Goal: Task Accomplishment & Management: Use online tool/utility

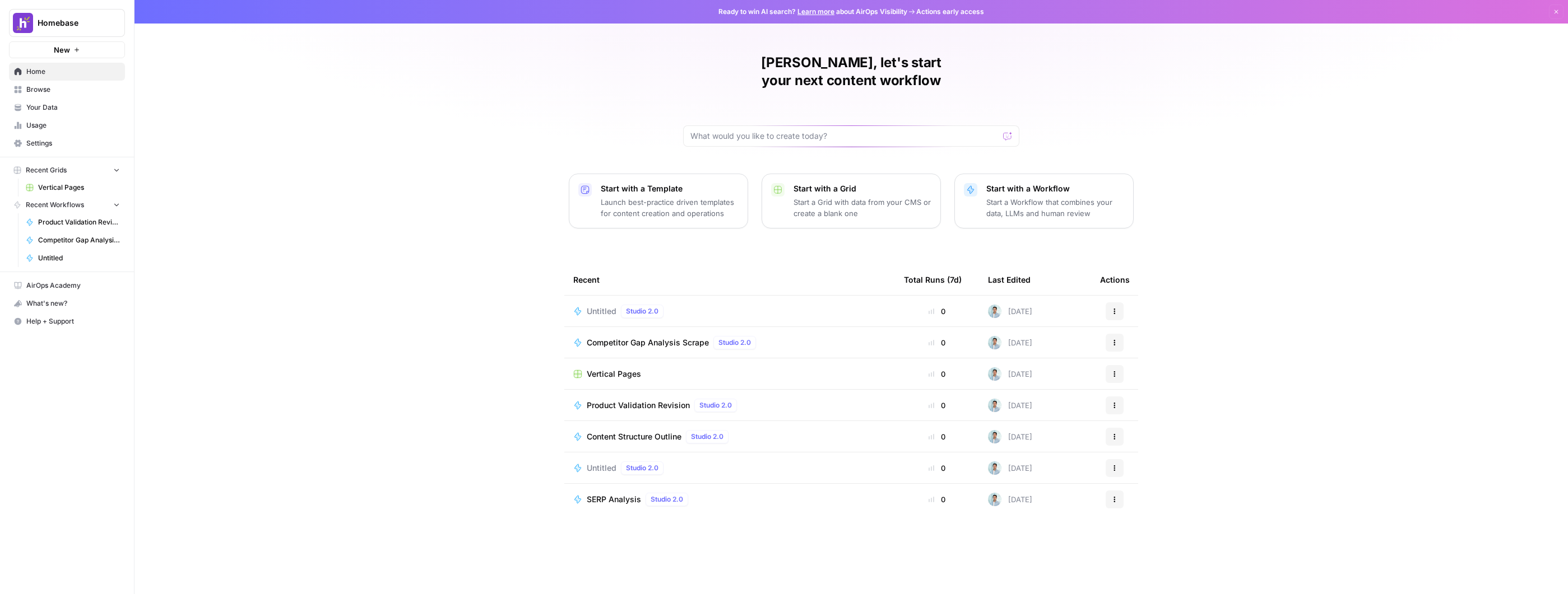
click at [608, 306] on span "Untitled" at bounding box center [602, 311] width 29 height 11
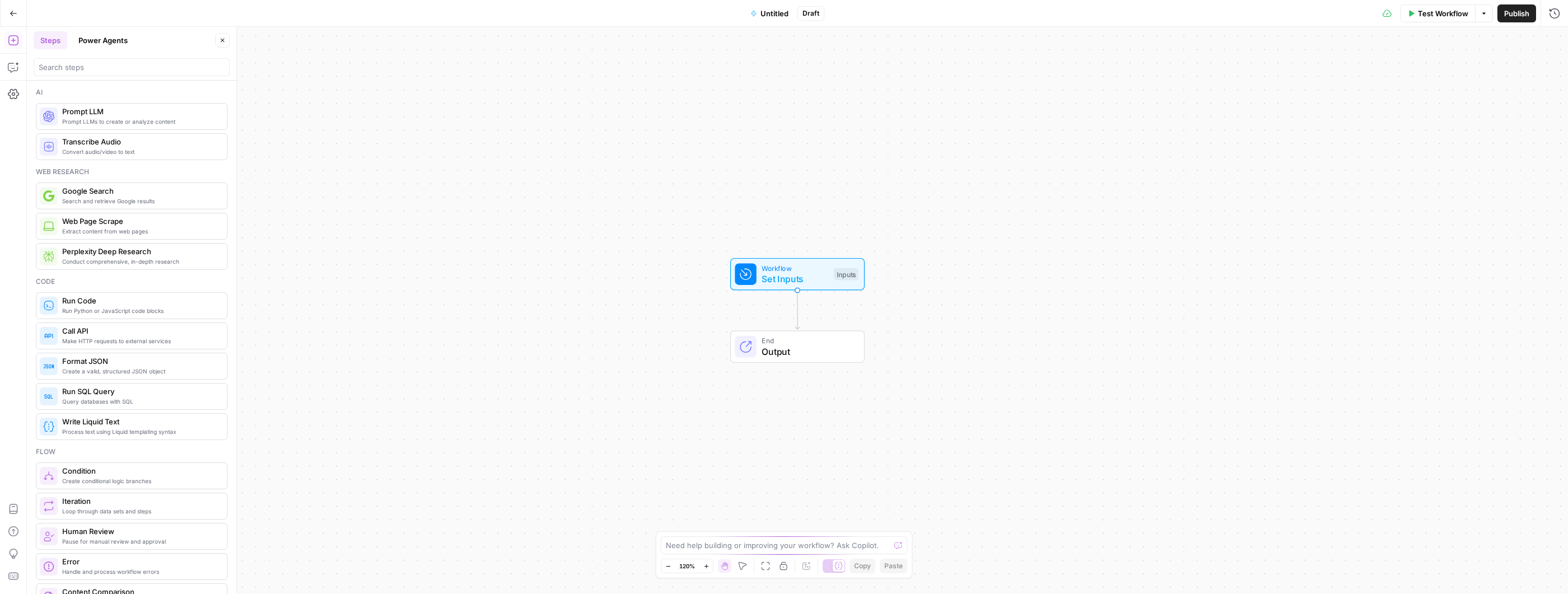
click at [776, 18] on span "Untitled" at bounding box center [774, 13] width 28 height 11
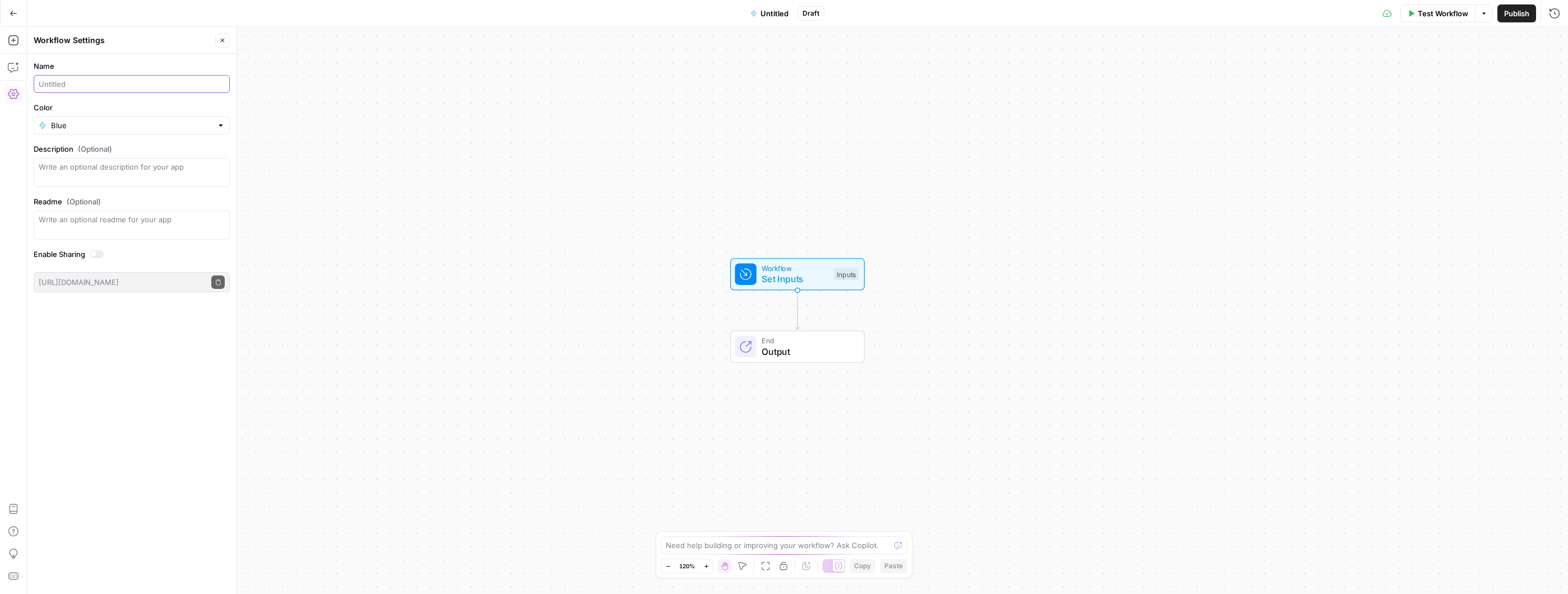
click at [98, 83] on input "Name" at bounding box center [132, 84] width 186 height 11
paste input "cluster research workflow in AirOps"
click at [191, 84] on input "cluster research workflow in AirOps" at bounding box center [132, 84] width 186 height 11
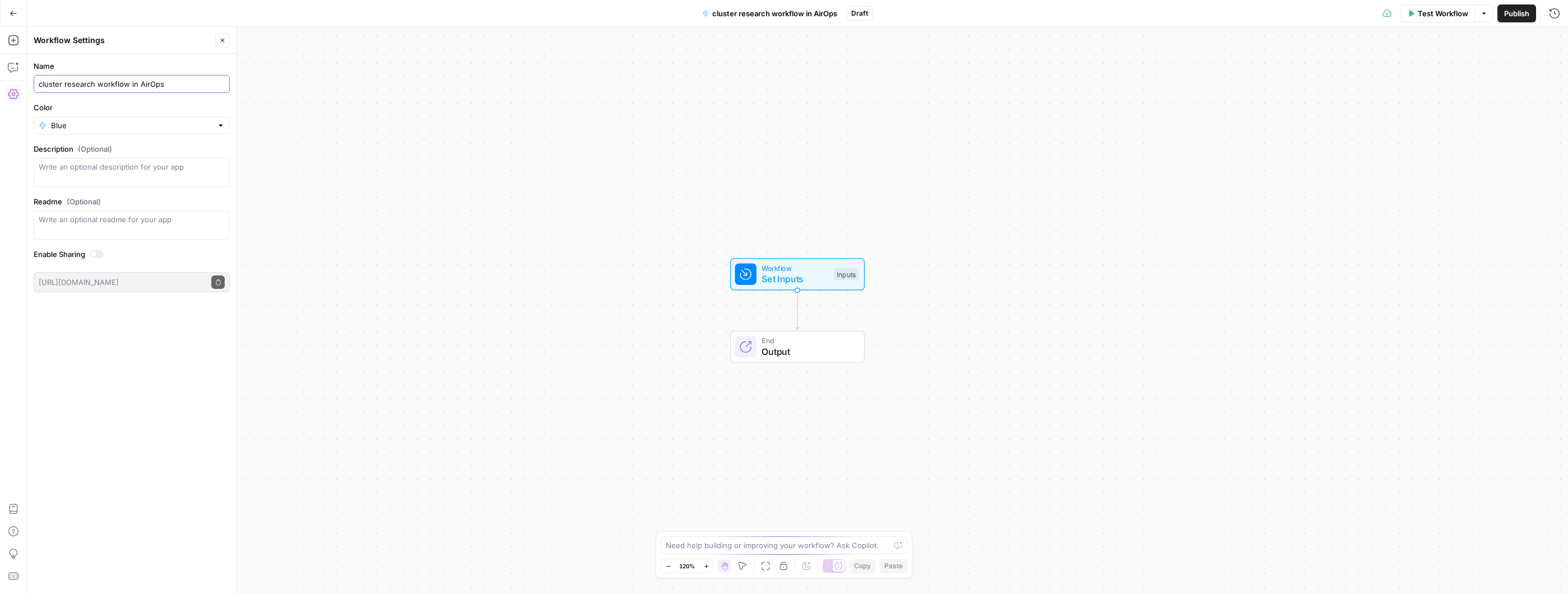
click at [191, 84] on input "cluster research workflow in AirOps" at bounding box center [132, 84] width 186 height 11
type input "C"
click at [51, 79] on input "KW Cluster Research" at bounding box center [132, 84] width 186 height 11
type input "Keyword Cluster Research"
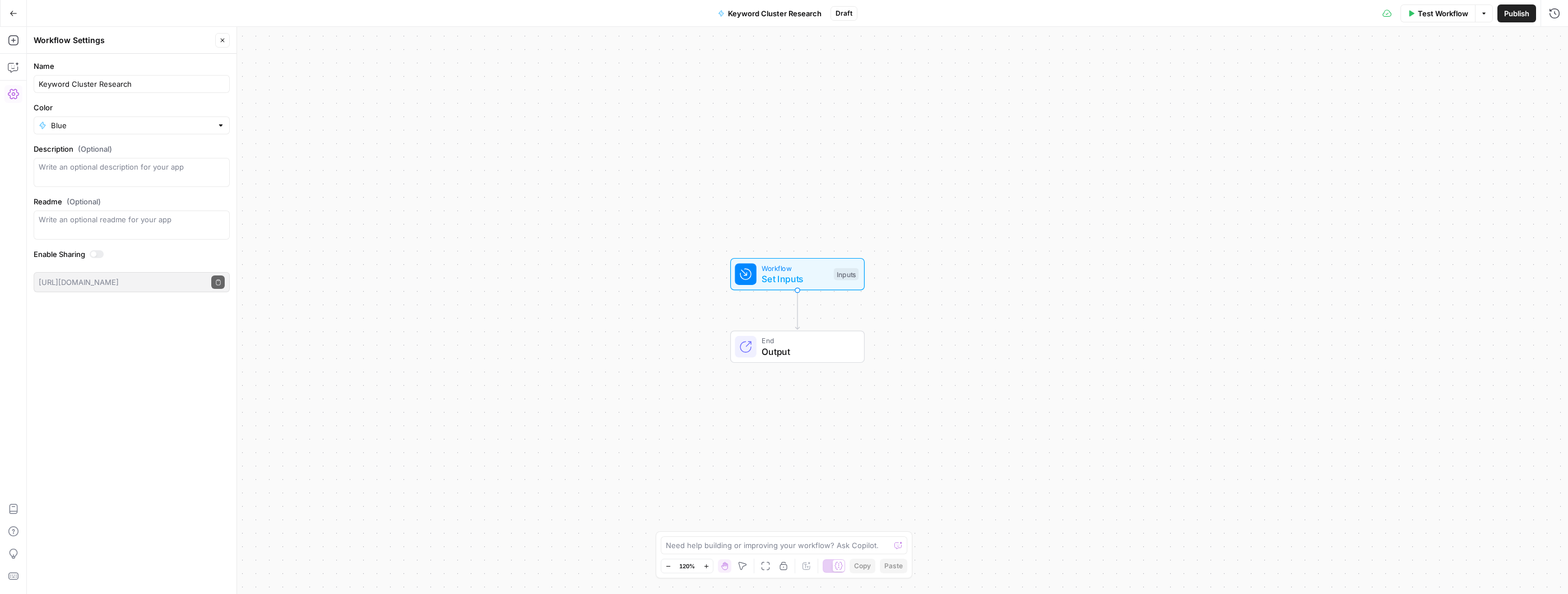
click at [194, 65] on label "Name" at bounding box center [131, 65] width 196 height 11
click at [194, 78] on input "Keyword Cluster Research" at bounding box center [132, 84] width 186 height 11
click at [15, 177] on div "Add Steps Copilot Settings AirOps Academy Help Give Feedback Shortcuts" at bounding box center [13, 311] width 27 height 568
click at [285, 138] on div "Workflow Set Inputs Inputs End Output" at bounding box center [798, 311] width 1541 height 568
click at [18, 18] on button "Go Back" at bounding box center [13, 13] width 20 height 20
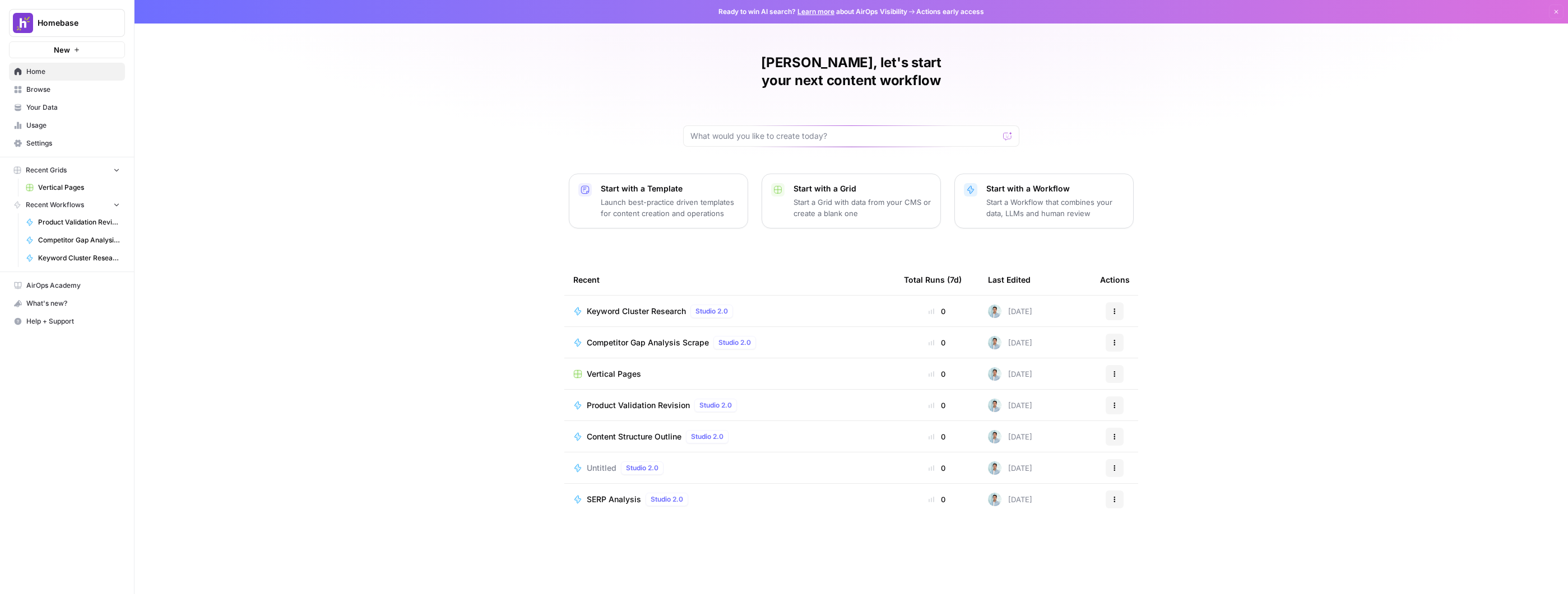
click at [67, 73] on span "Home" at bounding box center [73, 72] width 94 height 10
click at [68, 81] on link "Browse" at bounding box center [67, 89] width 116 height 18
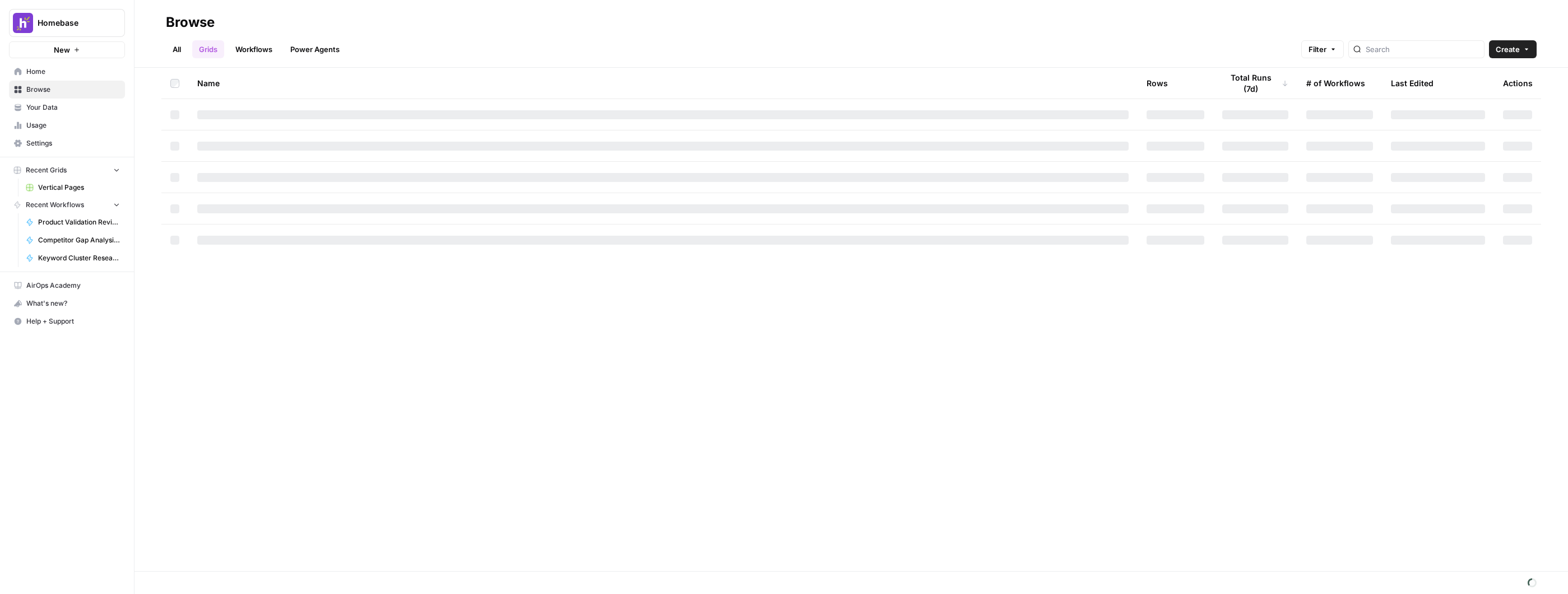
click at [82, 109] on span "Your Data" at bounding box center [73, 108] width 94 height 10
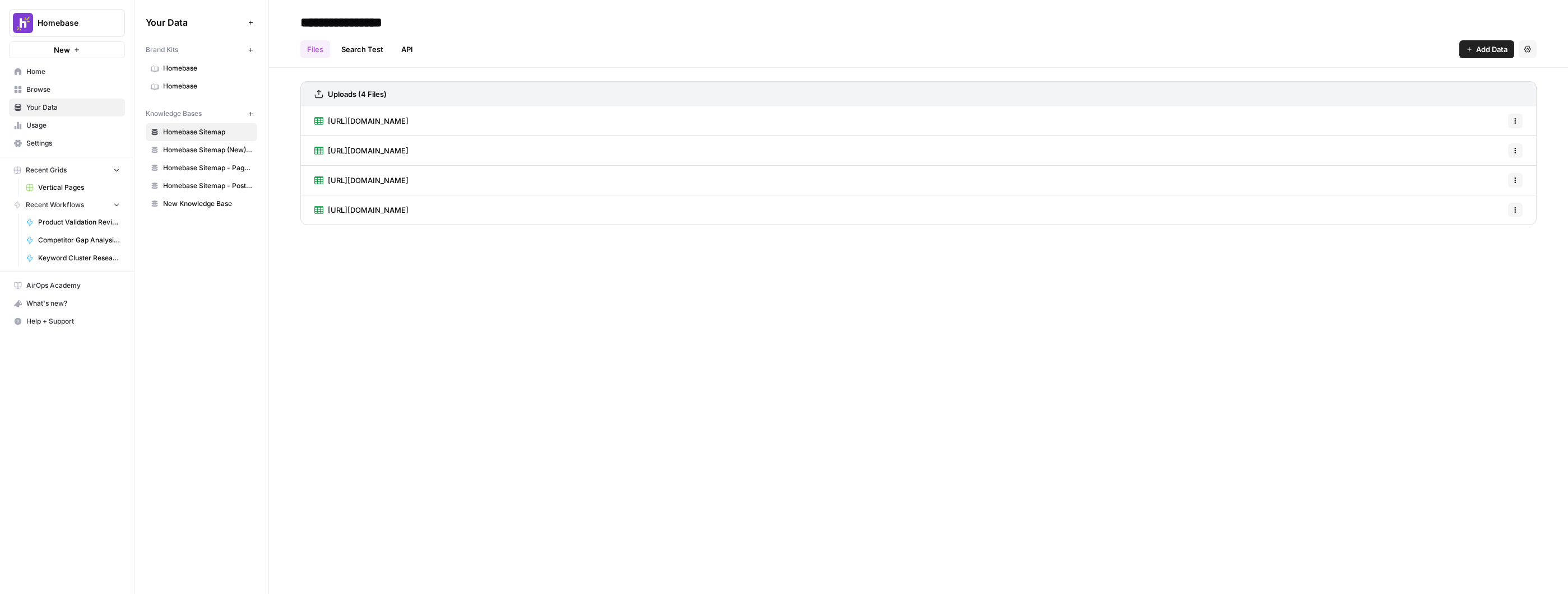
click at [76, 89] on span "Browse" at bounding box center [73, 89] width 94 height 10
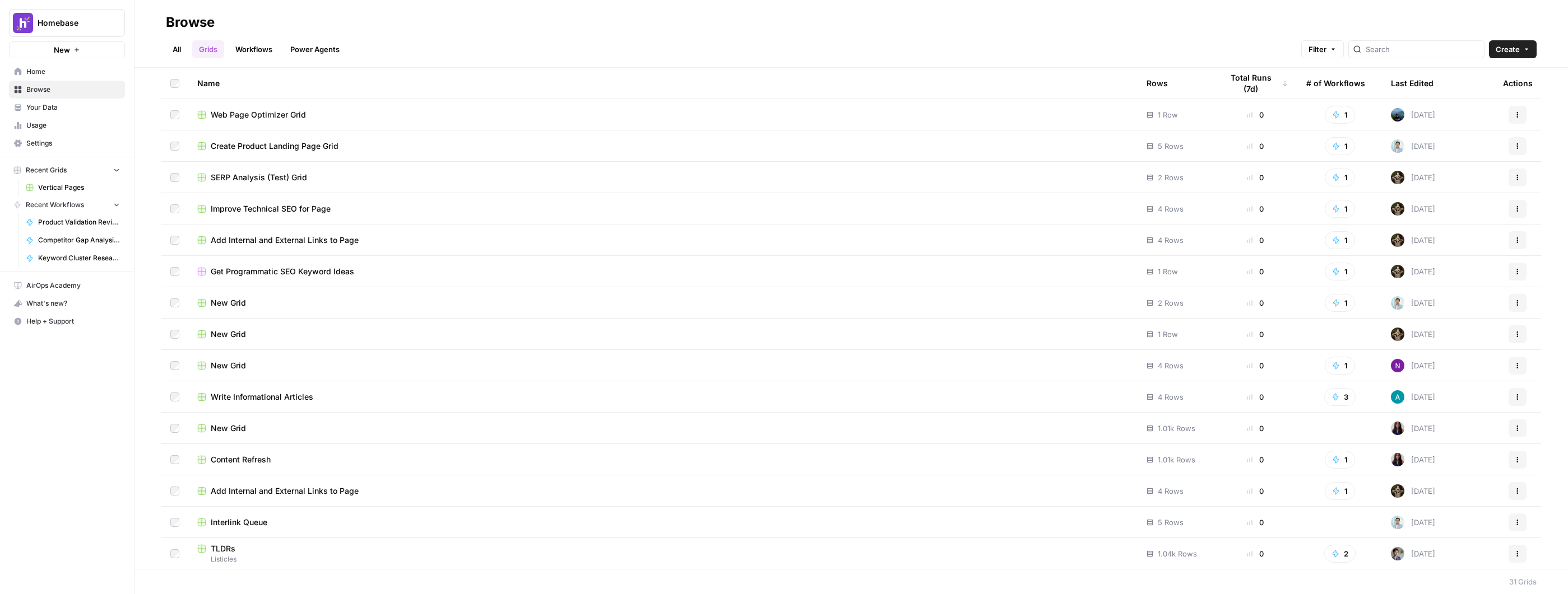
click at [73, 111] on span "Your Data" at bounding box center [73, 108] width 94 height 10
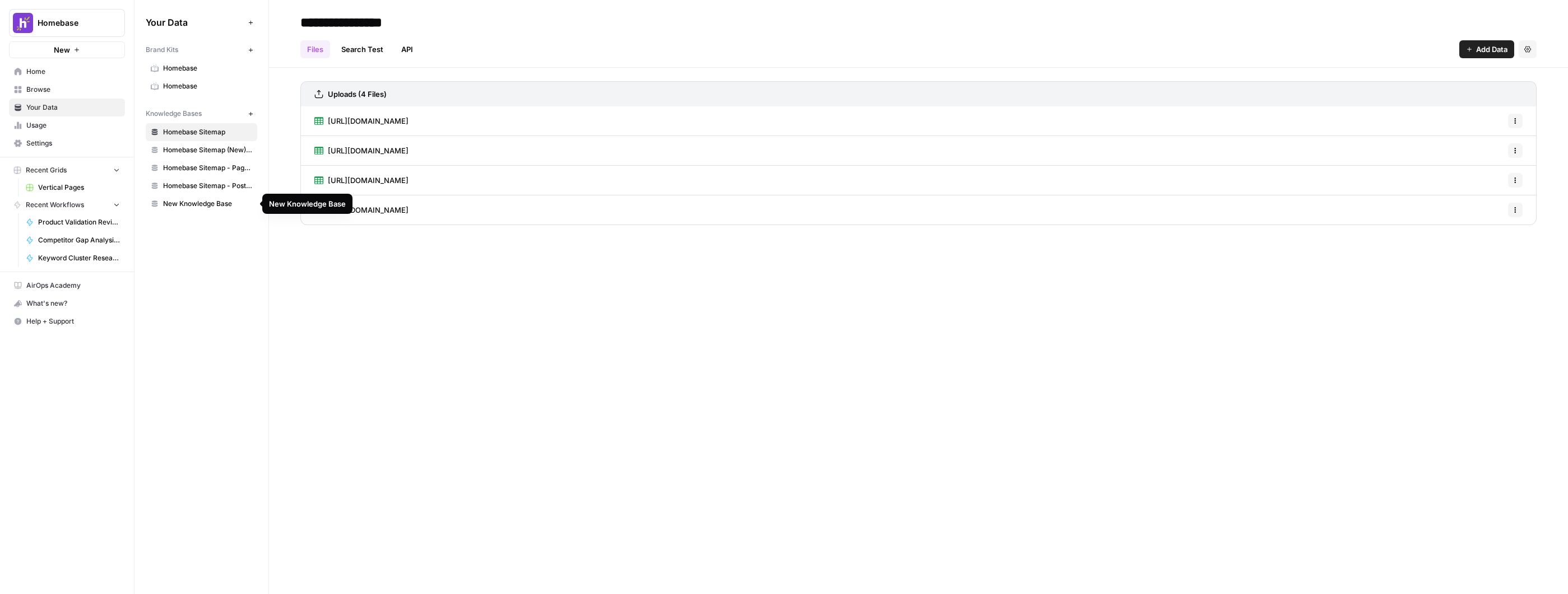
click at [233, 245] on div "Your Data Add Data Brand Kits New Homebase Homebase Knowledge Bases New Homebas…" at bounding box center [201, 297] width 134 height 594
click at [250, 114] on icon "button" at bounding box center [251, 114] width 6 height 6
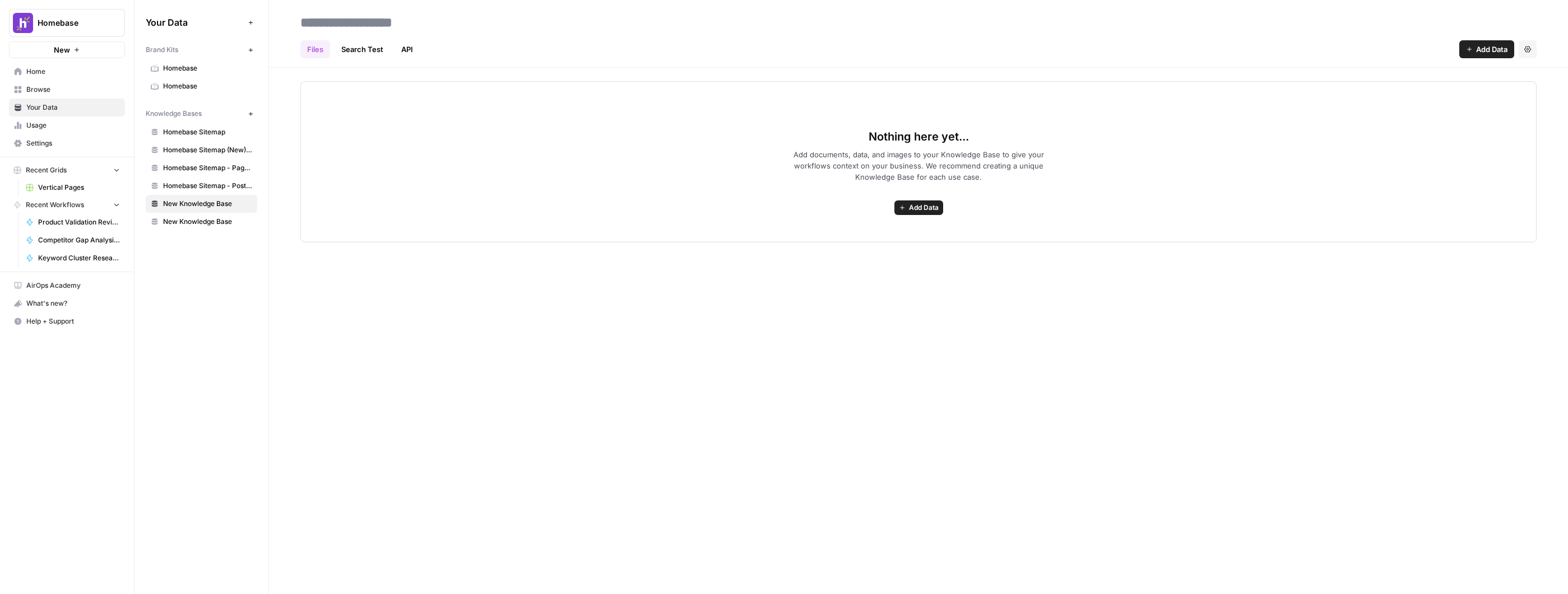
click at [206, 201] on span "New Knowledge Base" at bounding box center [207, 204] width 89 height 10
click at [1531, 50] on icon "button" at bounding box center [1527, 49] width 7 height 6
click at [225, 252] on div "Your Data Add Data Brand Kits New Homebase Homebase Knowledge Bases New Homebas…" at bounding box center [201, 297] width 134 height 594
click at [613, 149] on div "Nothing here yet... Add documents, data, and images to your Knowledge Base to g…" at bounding box center [918, 162] width 1236 height 161
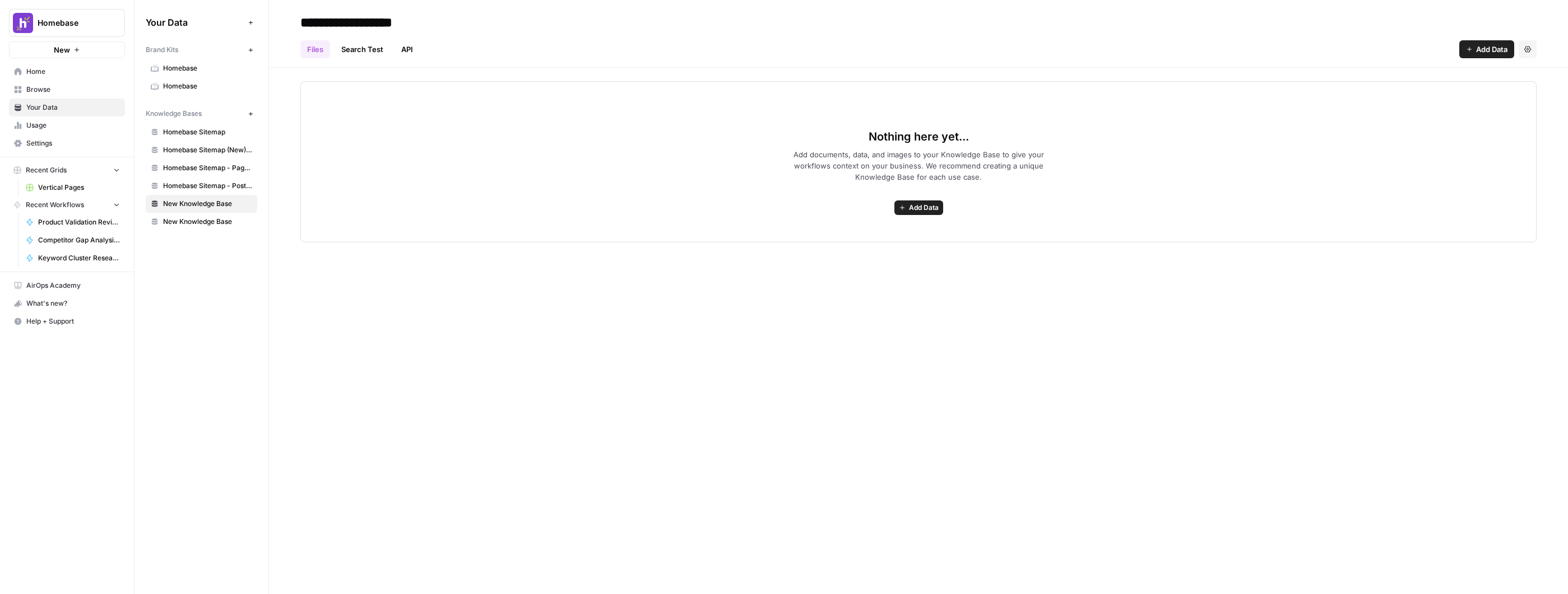
click at [343, 40] on link "Search Test" at bounding box center [362, 49] width 56 height 18
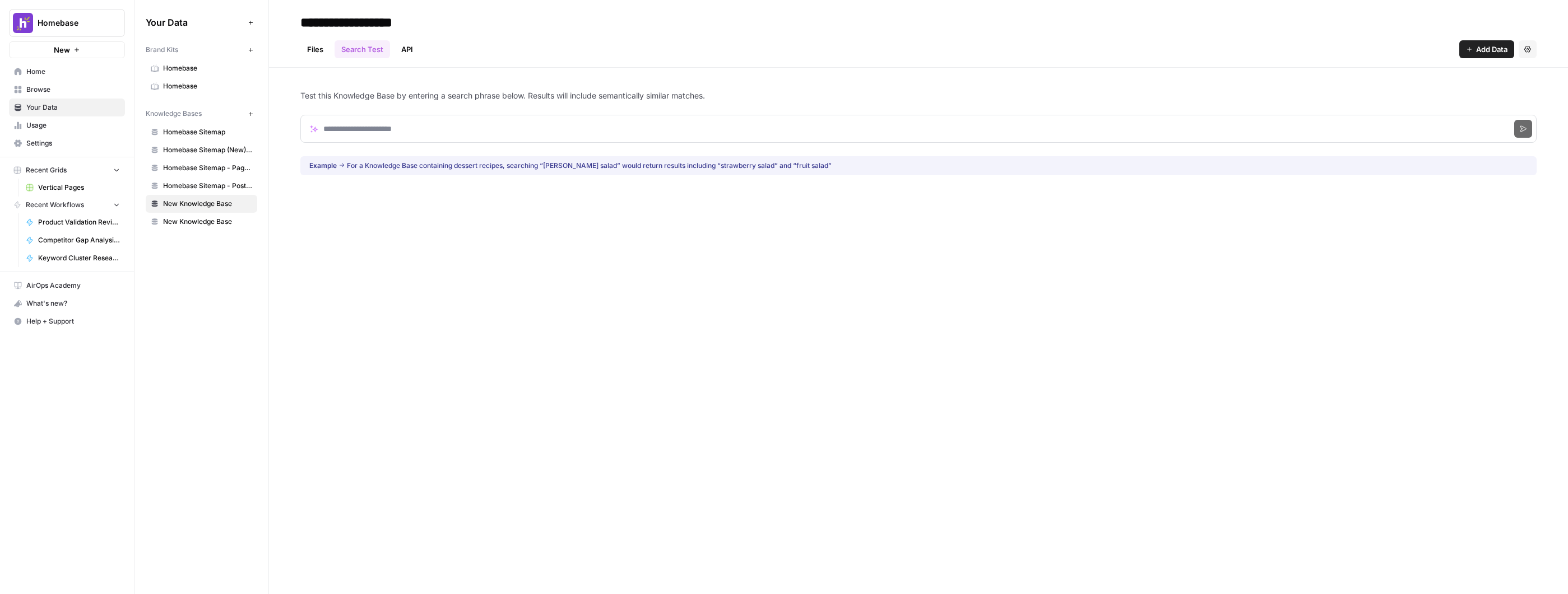
click at [321, 51] on link "Files" at bounding box center [315, 49] width 29 height 18
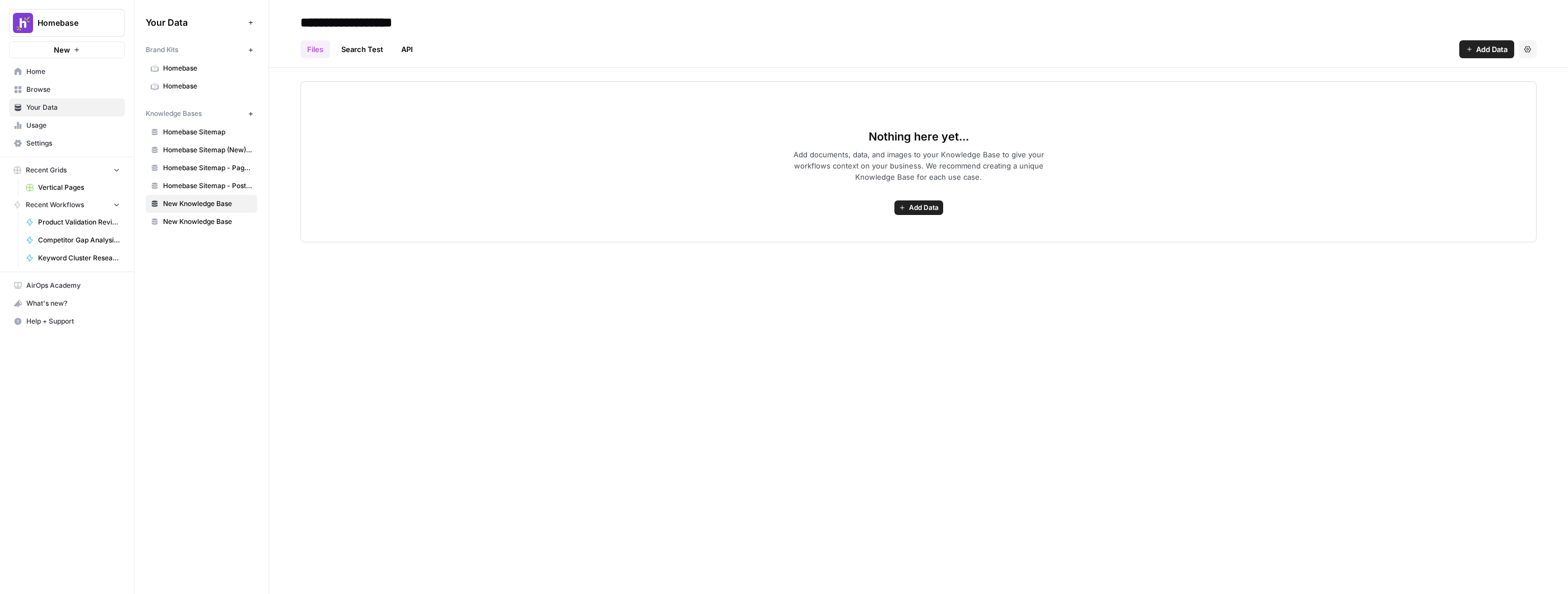
click at [217, 177] on link "Homebase Sitemap - Posts Only" at bounding box center [202, 186] width 112 height 18
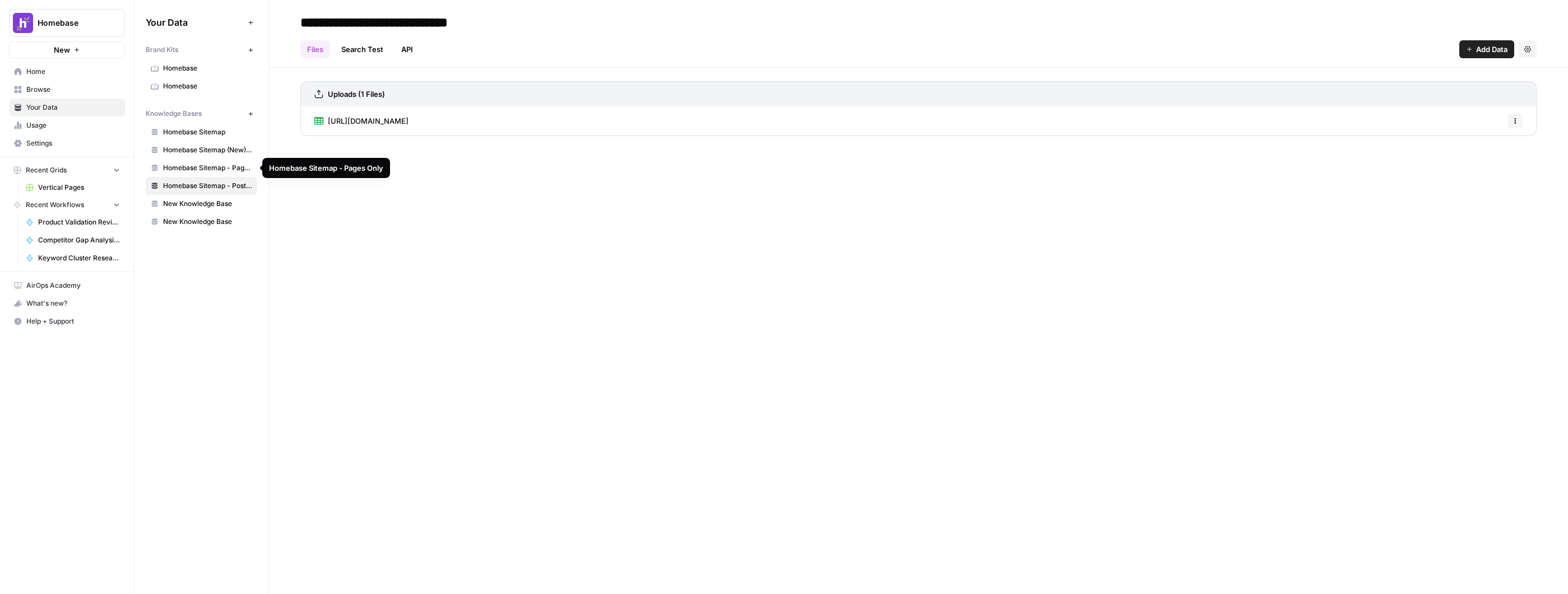
click at [219, 167] on span "Homebase Sitemap - Pages Only" at bounding box center [207, 168] width 89 height 10
click at [211, 208] on span "New Knowledge Base" at bounding box center [207, 204] width 89 height 10
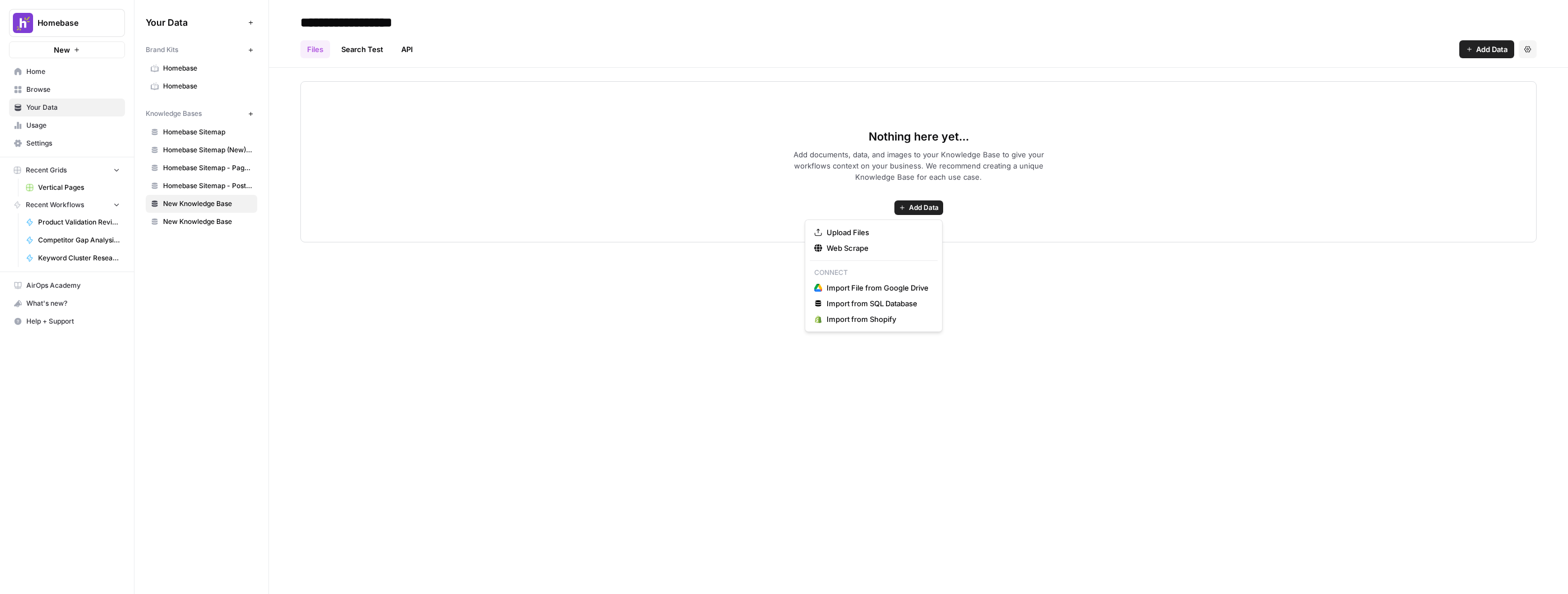
click at [925, 207] on span "Add Data" at bounding box center [924, 208] width 29 height 10
click at [890, 237] on span "Upload Files" at bounding box center [877, 232] width 102 height 11
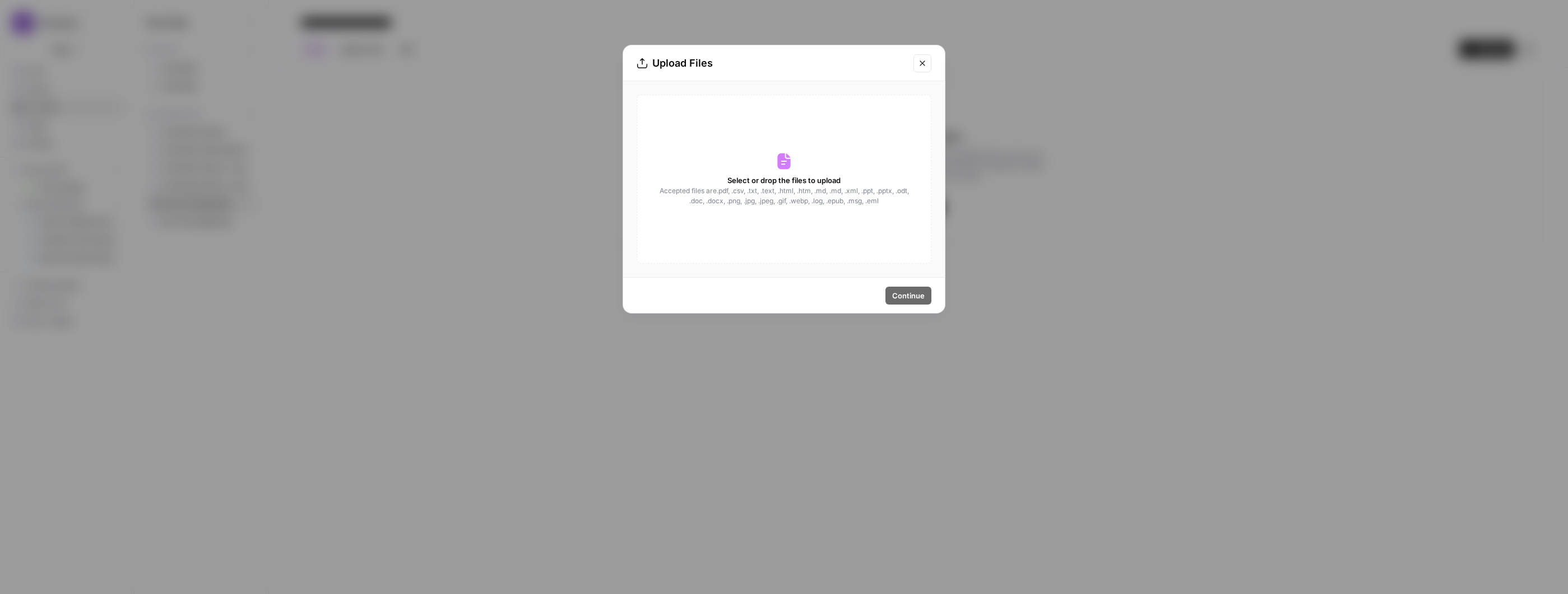
click at [787, 186] on span "Accepted files are .pdf, .csv, .txt, .text, .html, .htm, .md, .md, .xml, .ppt, …" at bounding box center [784, 196] width 251 height 20
click at [782, 193] on span "Accepted files are .pdf, .csv, .txt, .text, .html, .htm, .md, .md, .xml, .ppt, …" at bounding box center [784, 196] width 251 height 20
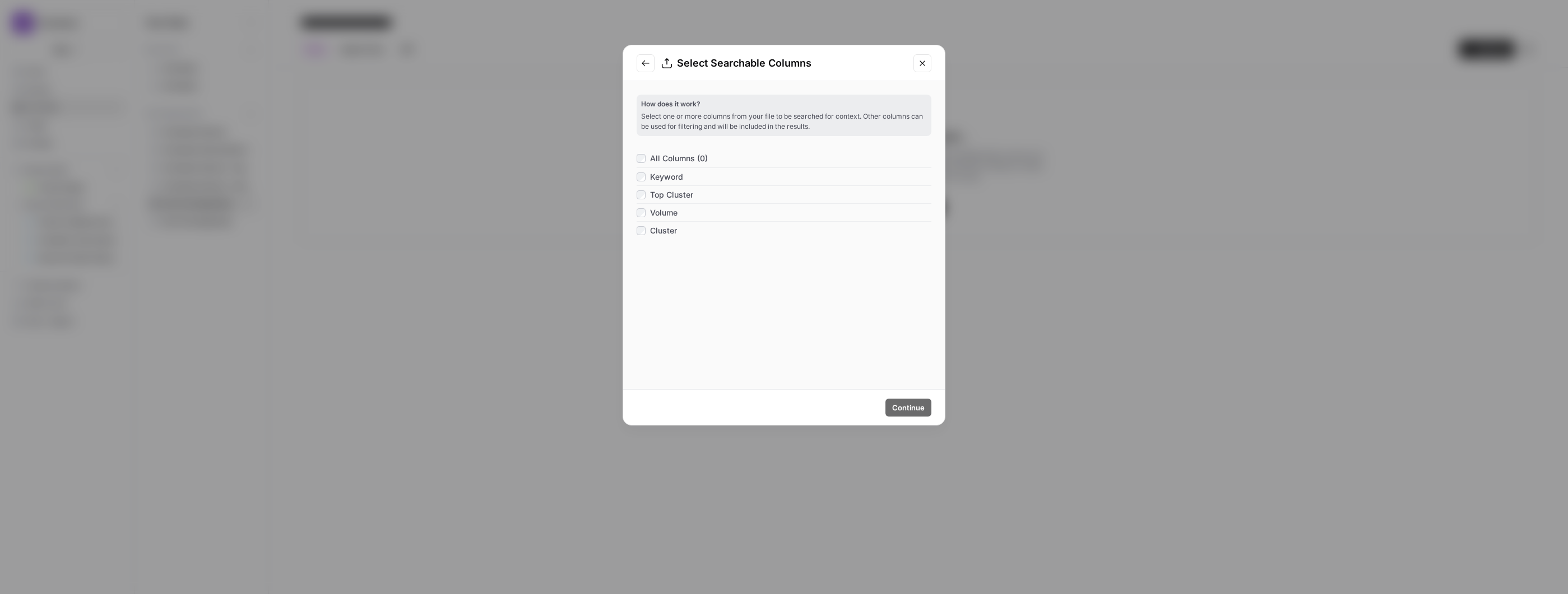
click at [665, 175] on span "Keyword" at bounding box center [666, 177] width 33 height 11
click at [916, 405] on span "Continue" at bounding box center [908, 407] width 32 height 11
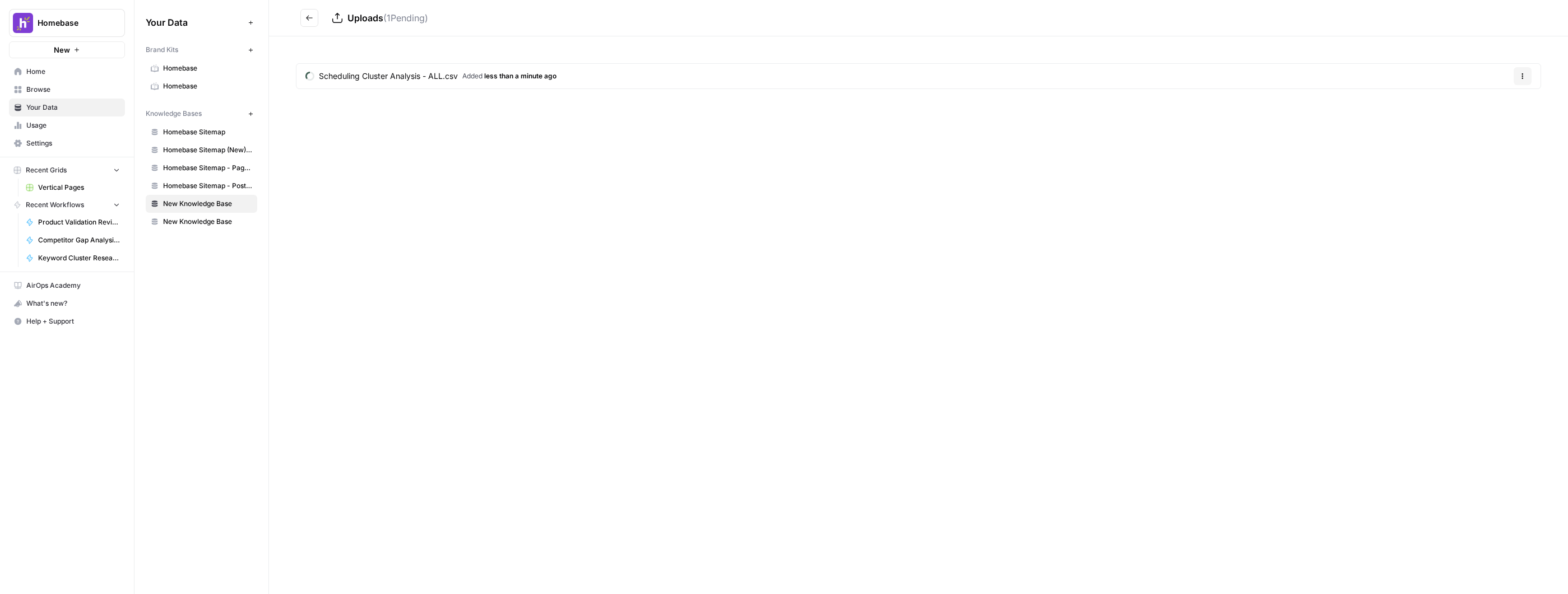
click at [229, 205] on span "New Knowledge Base" at bounding box center [207, 204] width 89 height 10
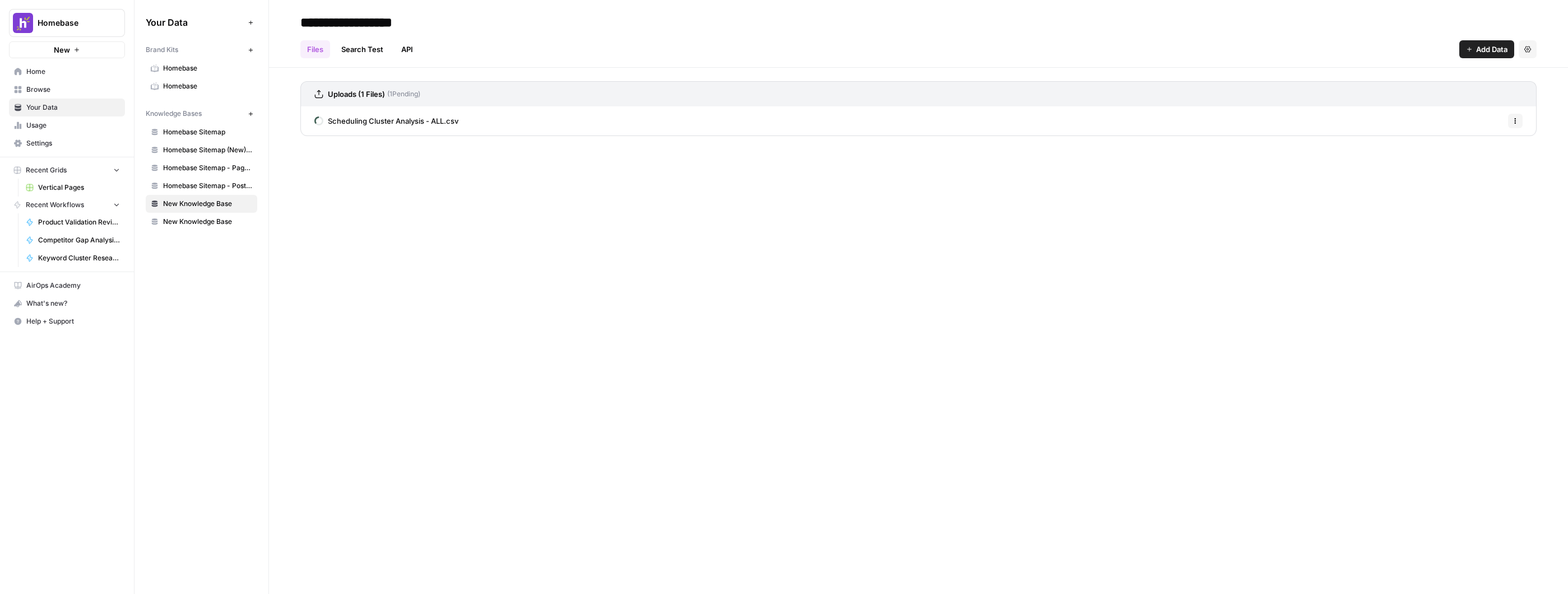
click at [1525, 51] on icon "button" at bounding box center [1527, 49] width 7 height 6
click at [205, 221] on span "New Knowledge Base" at bounding box center [207, 222] width 89 height 10
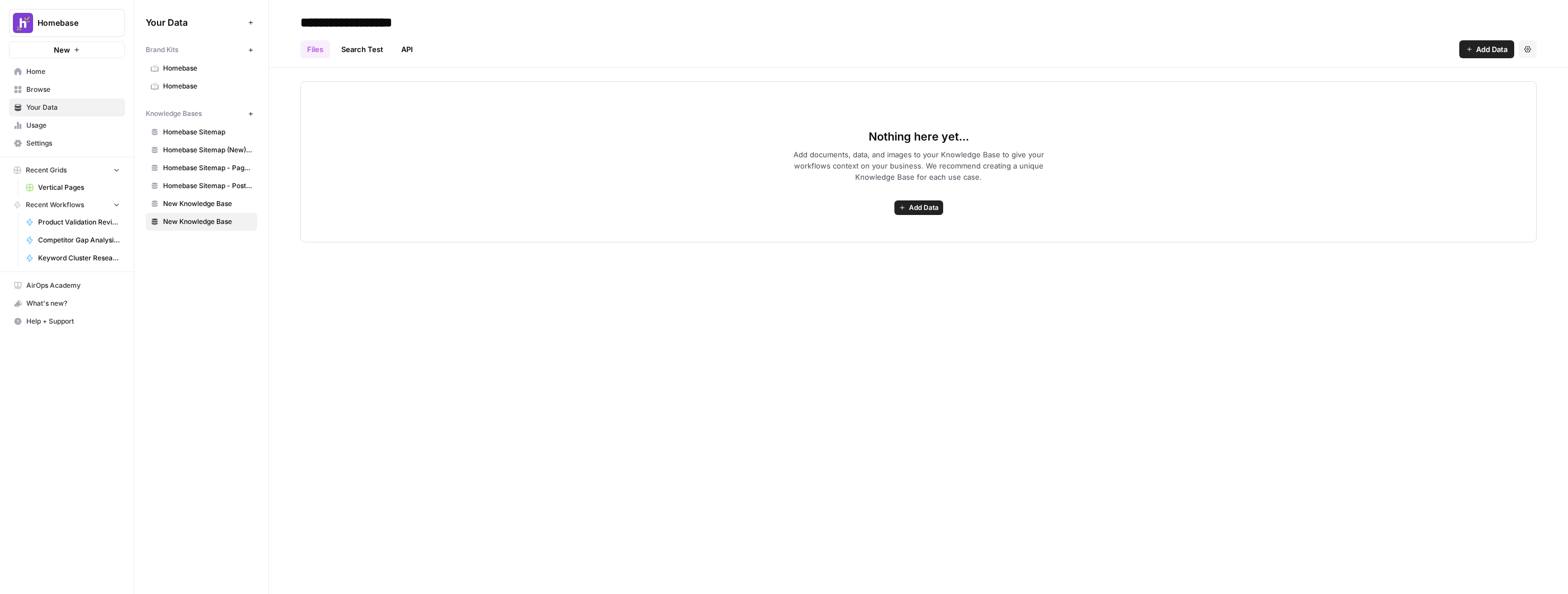
click at [1525, 51] on icon "button" at bounding box center [1527, 49] width 7 height 7
click at [1496, 76] on span "Delete Knowledge Base" at bounding box center [1481, 75] width 83 height 11
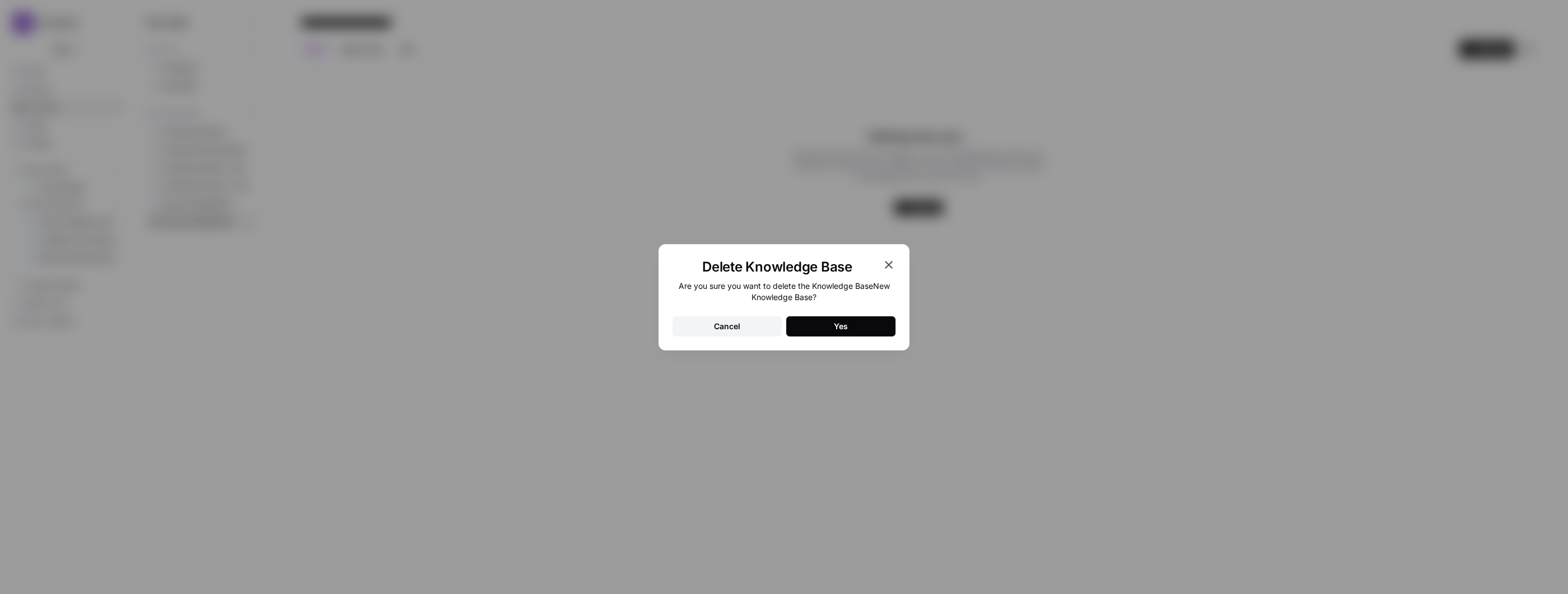
click at [817, 319] on button "Yes" at bounding box center [840, 326] width 109 height 20
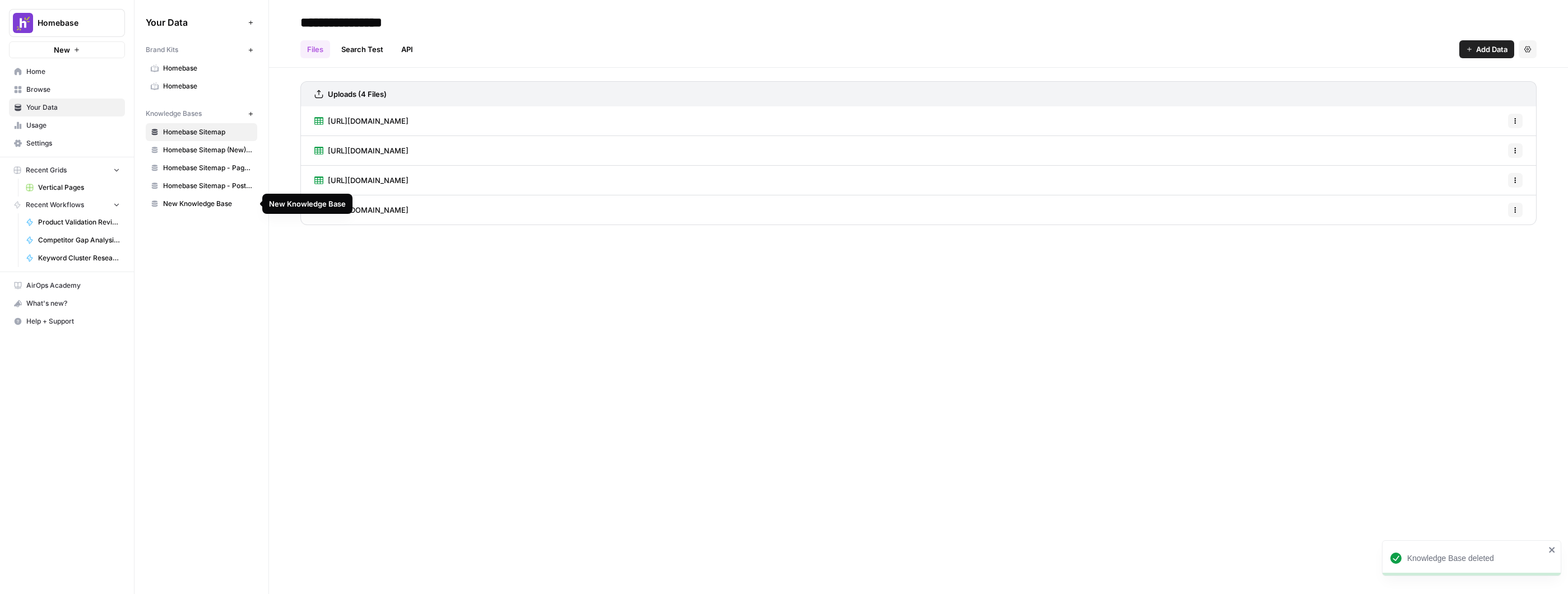
click at [197, 207] on span "New Knowledge Base" at bounding box center [207, 204] width 89 height 10
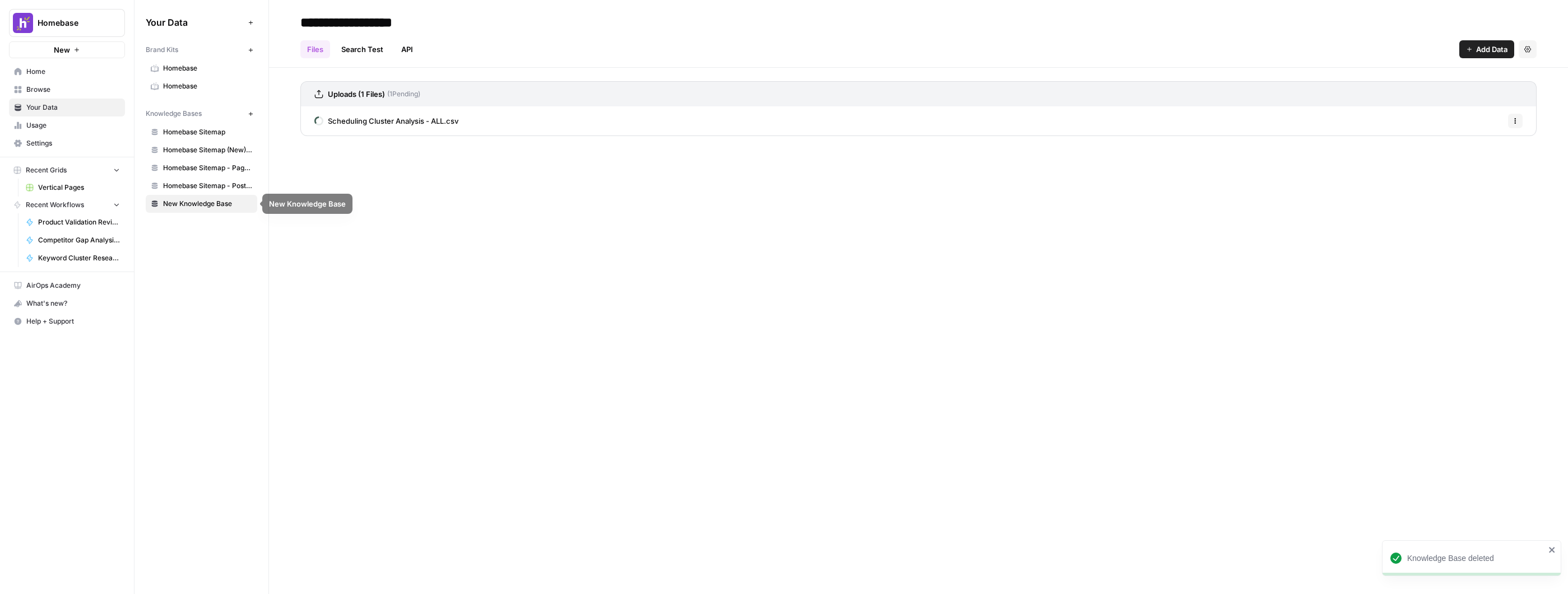
click at [189, 191] on link "Homebase Sitemap - Posts Only" at bounding box center [202, 186] width 112 height 18
click at [200, 172] on span "Homebase Sitemap - Pages Only" at bounding box center [207, 168] width 89 height 10
click at [203, 141] on link "Homebase Sitemap (New) - Non-Blog" at bounding box center [202, 150] width 112 height 18
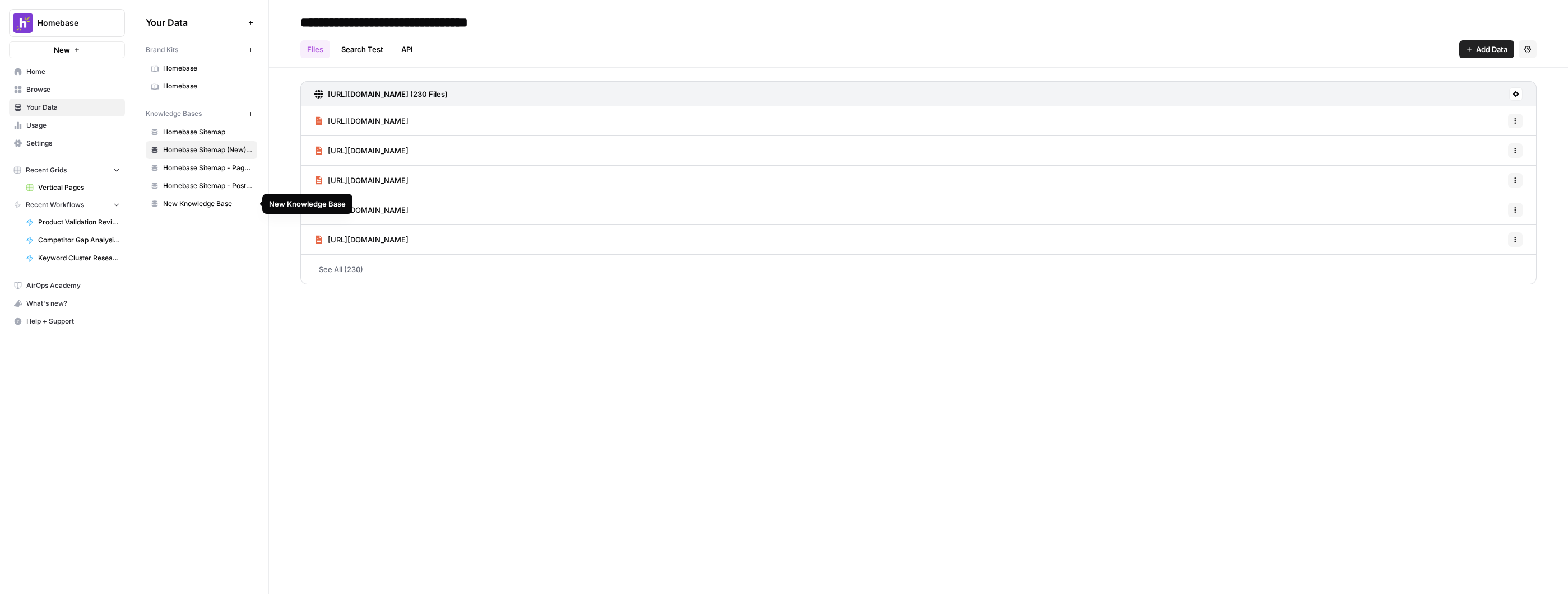
click at [201, 208] on span "New Knowledge Base" at bounding box center [207, 204] width 89 height 10
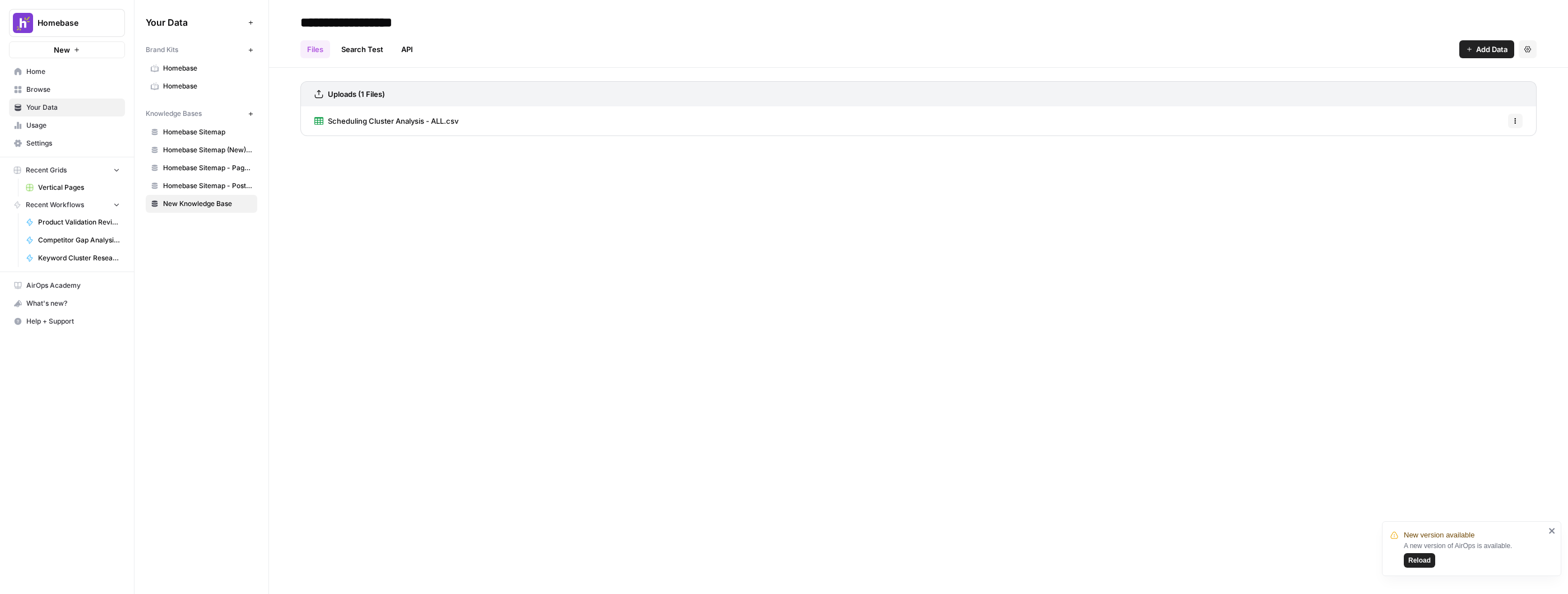
click at [468, 200] on div "**********" at bounding box center [919, 297] width 1299 height 594
click at [1412, 559] on span "Reload" at bounding box center [1419, 561] width 23 height 10
click at [472, 282] on div "**********" at bounding box center [919, 297] width 1299 height 594
click at [208, 205] on span "New Knowledge Base" at bounding box center [207, 204] width 89 height 10
click at [337, 19] on input "**********" at bounding box center [385, 22] width 179 height 23
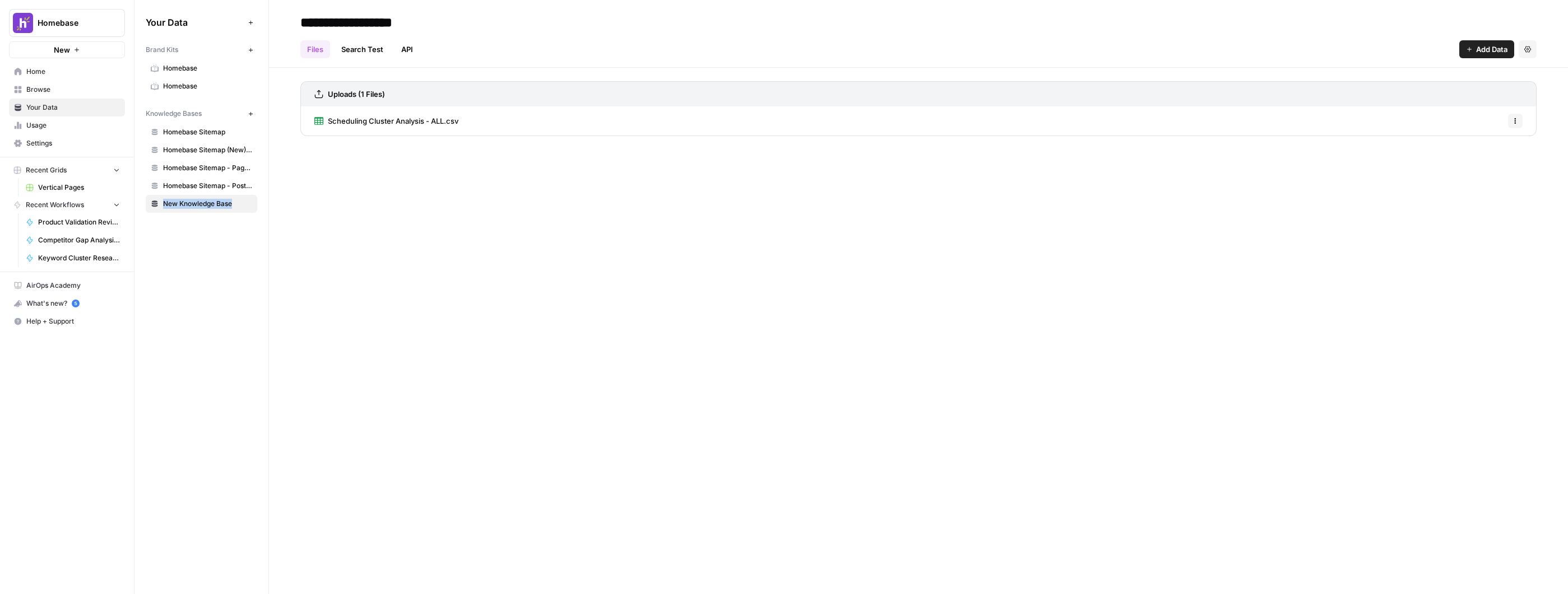
click at [337, 19] on input "**********" at bounding box center [385, 22] width 179 height 23
type input "**********"
click at [418, 188] on div "**********" at bounding box center [919, 297] width 1299 height 594
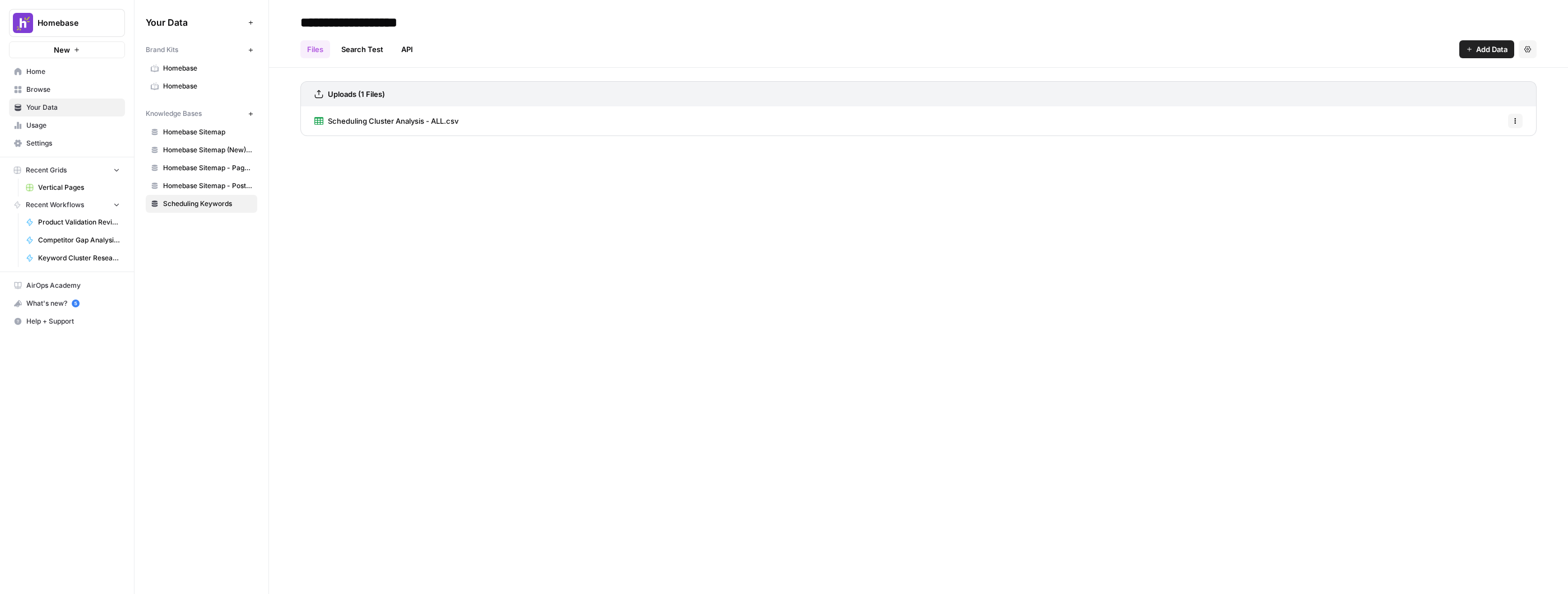
click at [65, 71] on span "Home" at bounding box center [73, 72] width 94 height 10
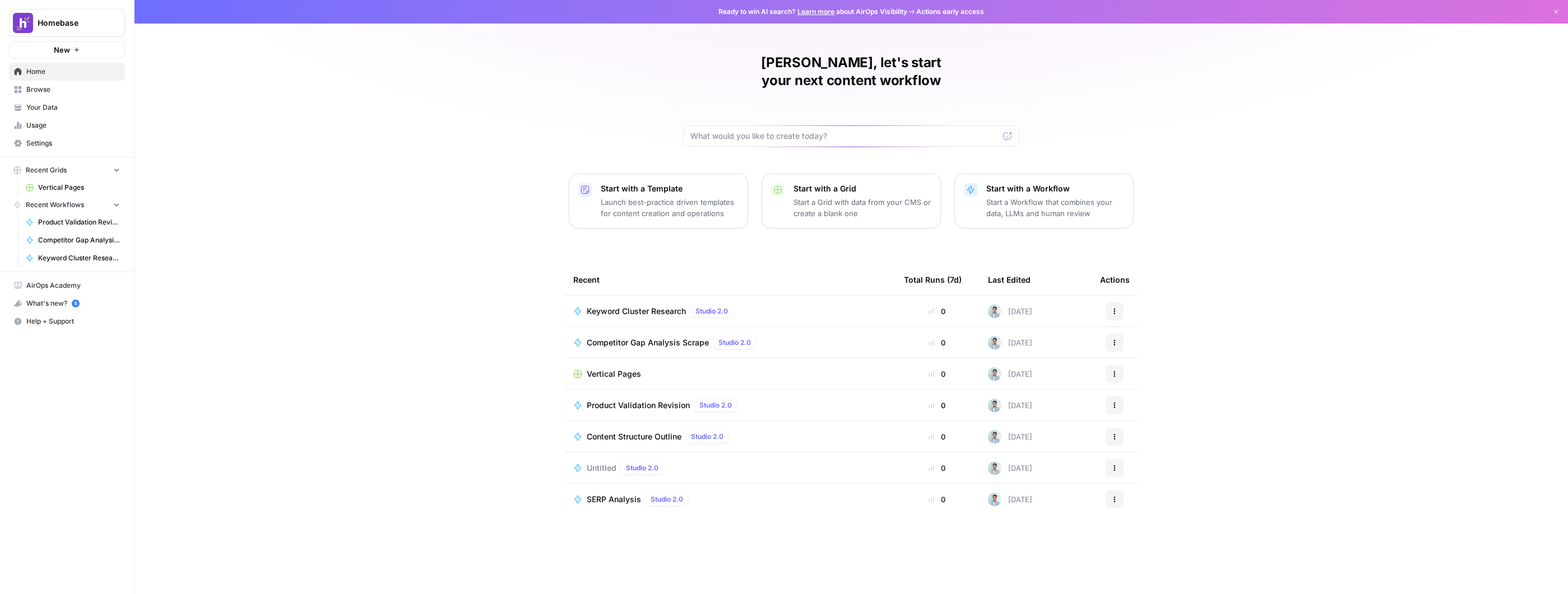
click at [630, 306] on span "Keyword Cluster Research" at bounding box center [636, 311] width 99 height 11
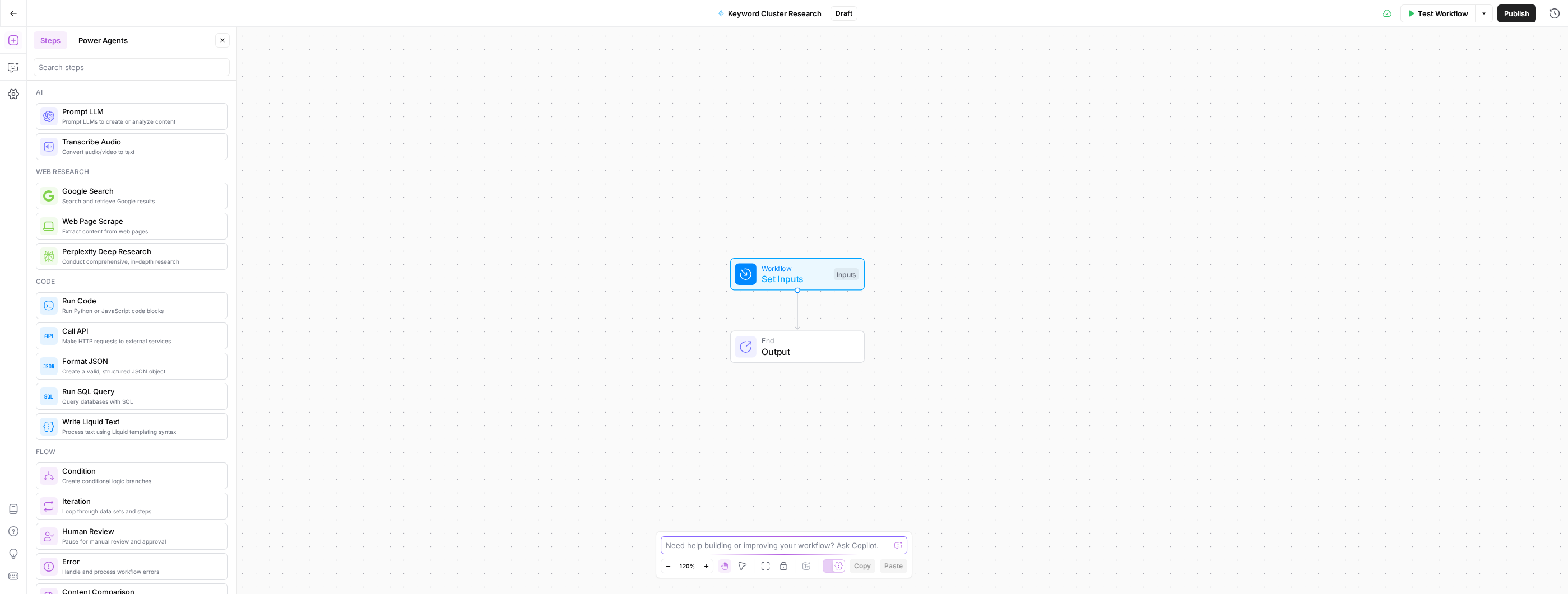
click at [850, 544] on textarea at bounding box center [777, 545] width 224 height 11
click at [801, 529] on textarea "Create a workflow that properly clusters raw data keywords into different theme…" at bounding box center [772, 528] width 215 height 45
click at [835, 507] on textarea "Create a workflow that properly clusters raw data keywords into different theme…" at bounding box center [772, 506] width 215 height 89
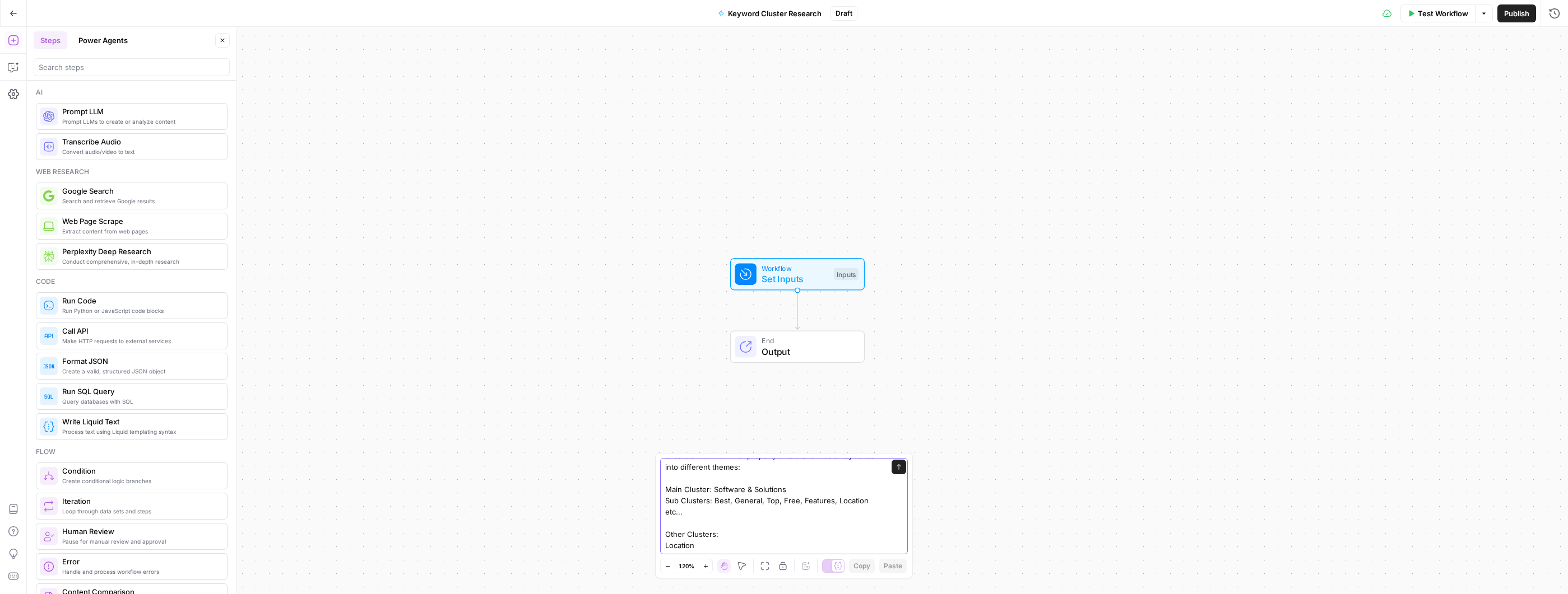
drag, startPoint x: 697, startPoint y: 524, endPoint x: 663, endPoint y: 521, distance: 34.1
click at [663, 521] on div "Create a workflow that properly clusters raw data keywords into different theme…" at bounding box center [784, 506] width 248 height 96
click at [869, 539] on textarea "Create a workflow that properly clusters raw data keywords into different theme…" at bounding box center [772, 538] width 215 height 191
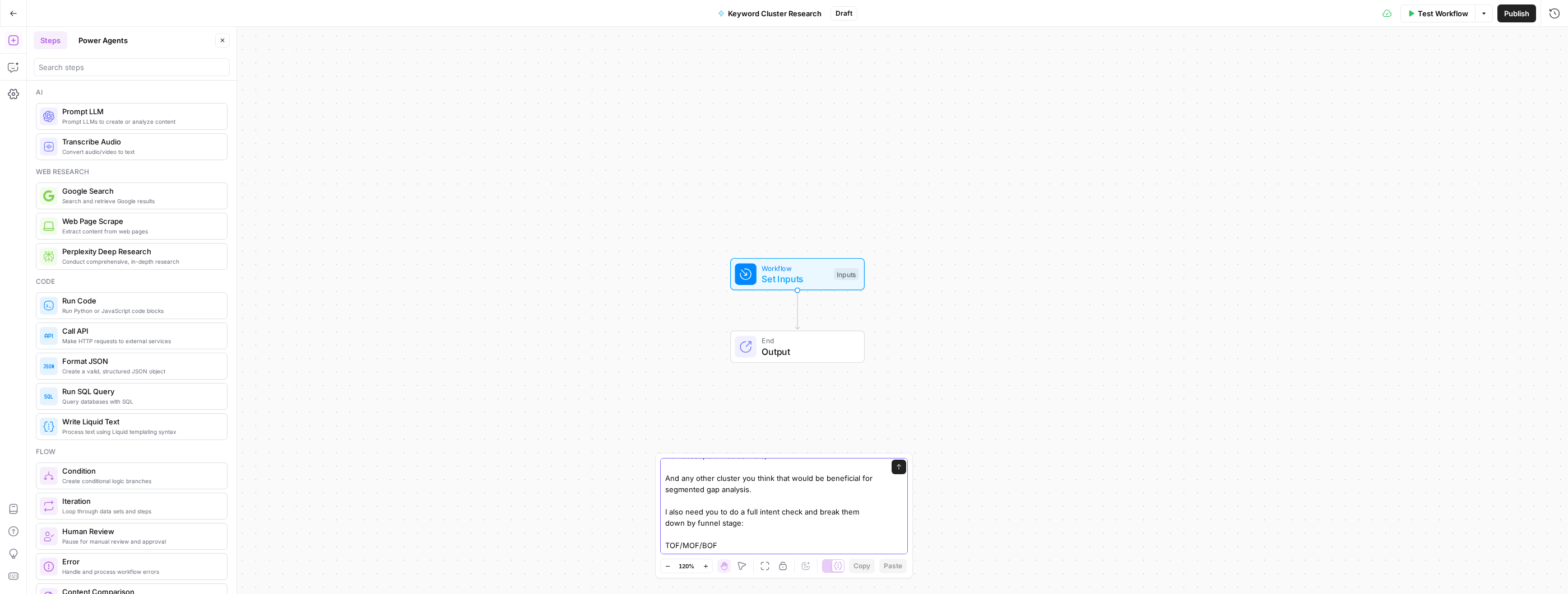
click at [755, 537] on textarea "Create a workflow that properly clusters raw data keywords into different theme…" at bounding box center [772, 444] width 215 height 213
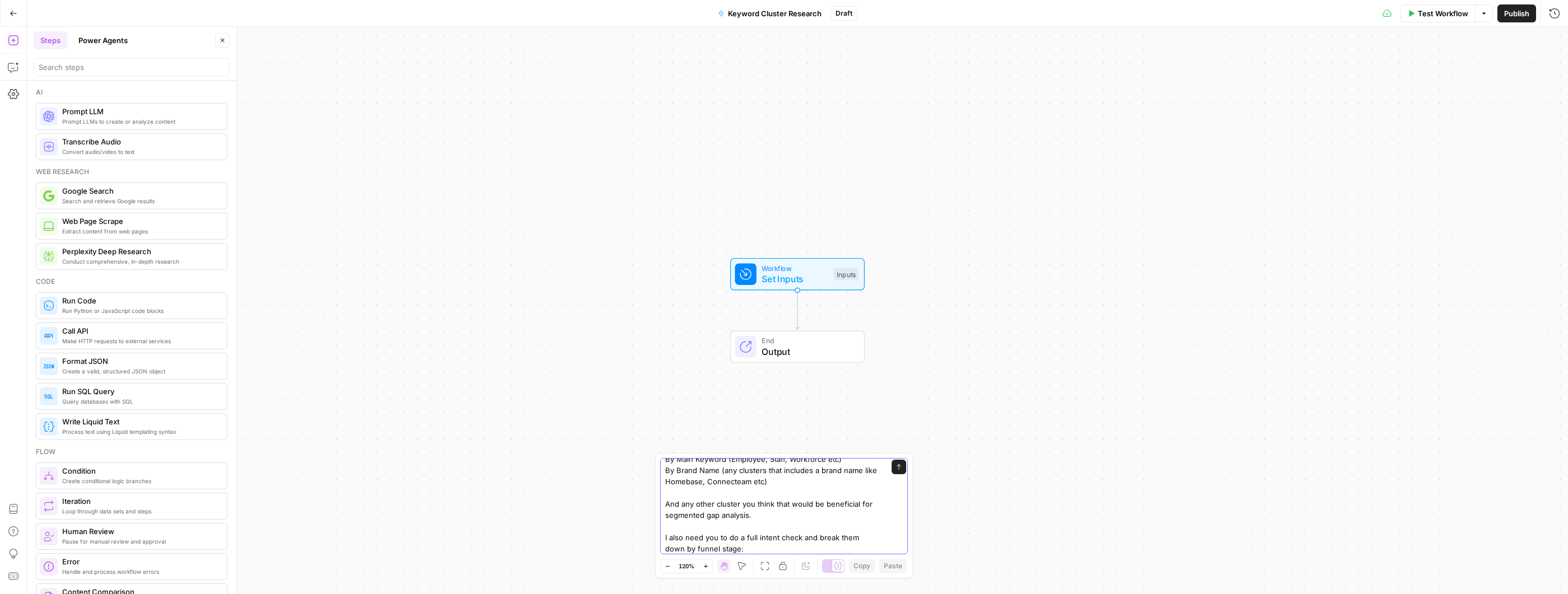
click at [798, 482] on textarea "Create a workflow that properly clusters raw data keywords into different theme…" at bounding box center [772, 470] width 215 height 213
click at [811, 516] on textarea "Create a workflow that properly clusters raw data keywords into different theme…" at bounding box center [772, 470] width 215 height 213
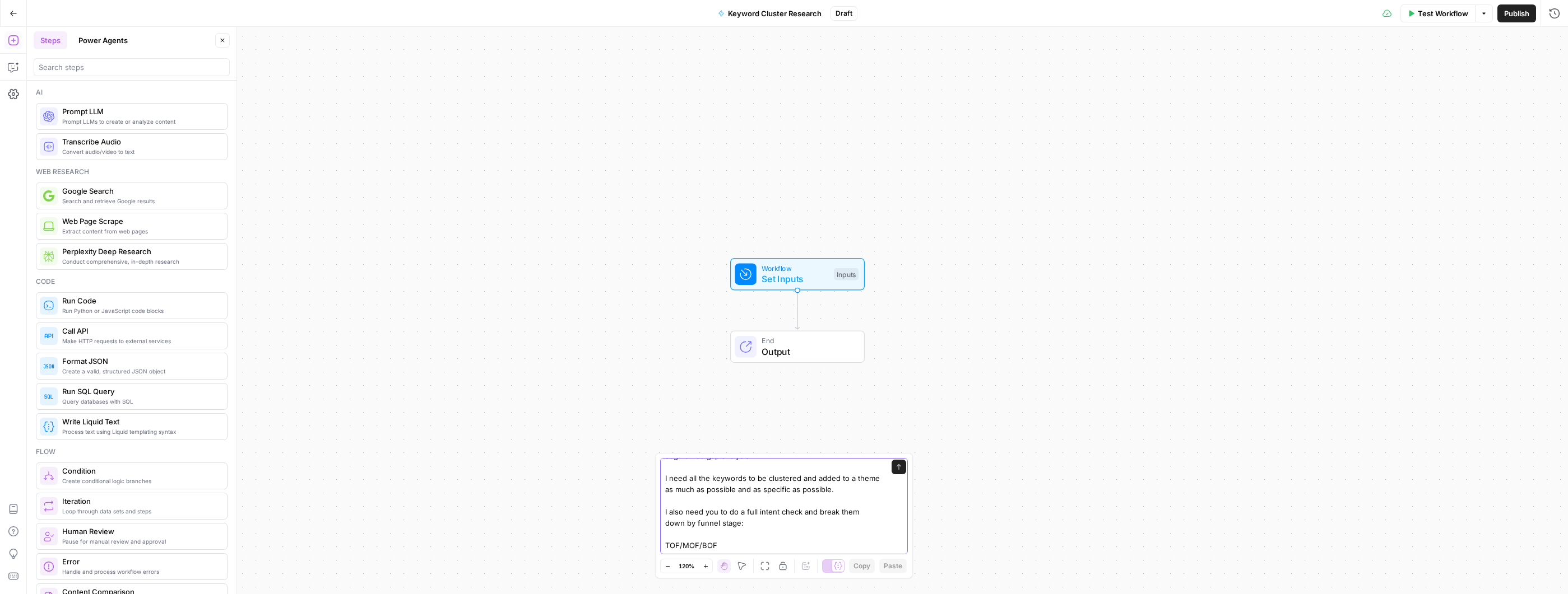
scroll to position [168, 0]
click at [820, 515] on textarea "Create a workflow that properly clusters raw data keywords into different theme…" at bounding box center [772, 428] width 215 height 246
click at [802, 532] on textarea "Create a workflow that properly clusters raw data keywords into different theme…" at bounding box center [772, 428] width 215 height 246
click at [734, 477] on textarea "Create a workflow that properly clusters raw data keywords into different theme…" at bounding box center [772, 584] width 215 height 246
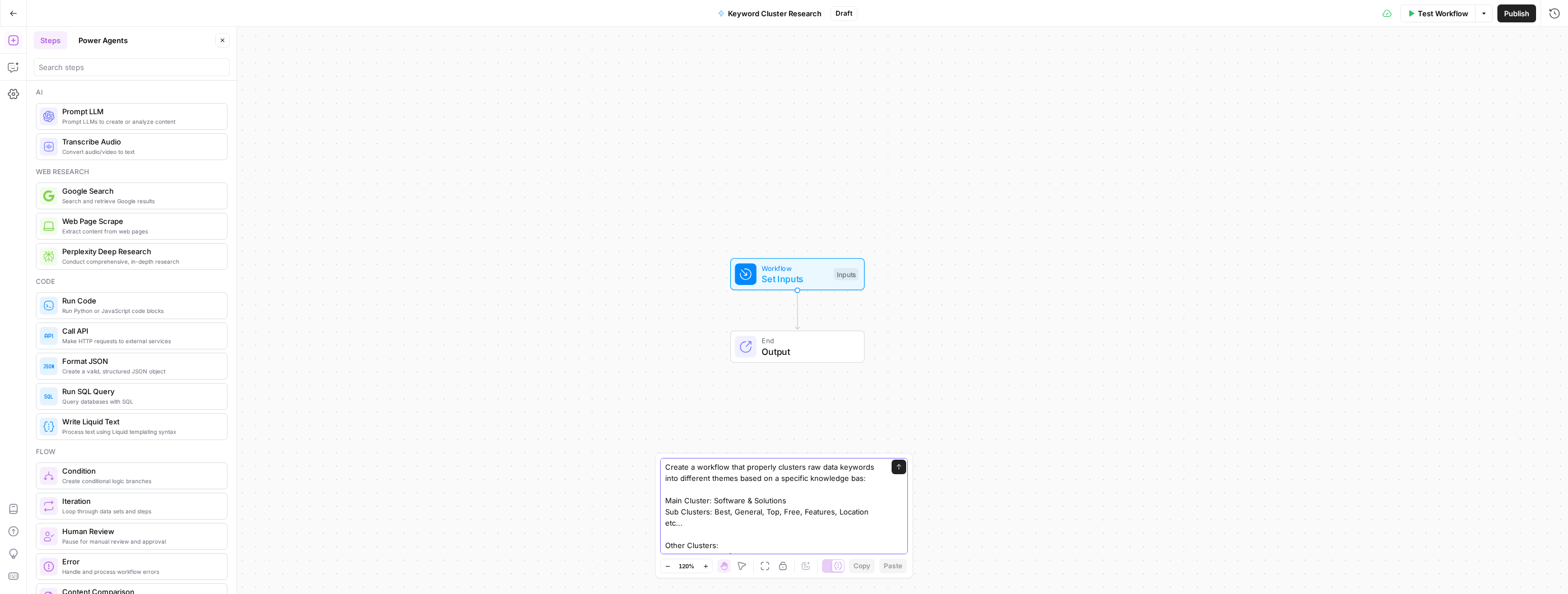
type textarea "Create a workflow that properly clusters raw data keywords into different theme…"
click at [861, 525] on textarea "Create a workflow that properly clusters raw data keywords into different theme…" at bounding box center [772, 584] width 215 height 246
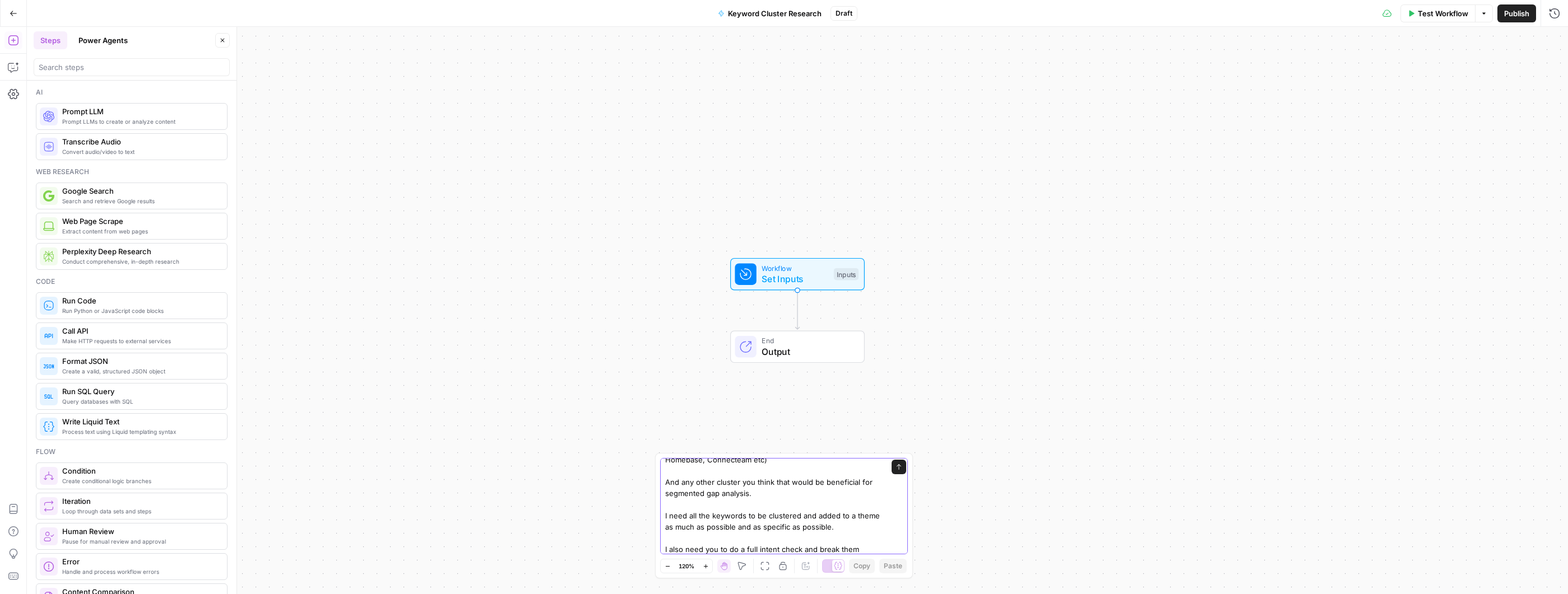
scroll to position [168, 0]
click at [829, 525] on textarea "Create a workflow that properly clusters raw data keywords into different theme…" at bounding box center [772, 428] width 215 height 246
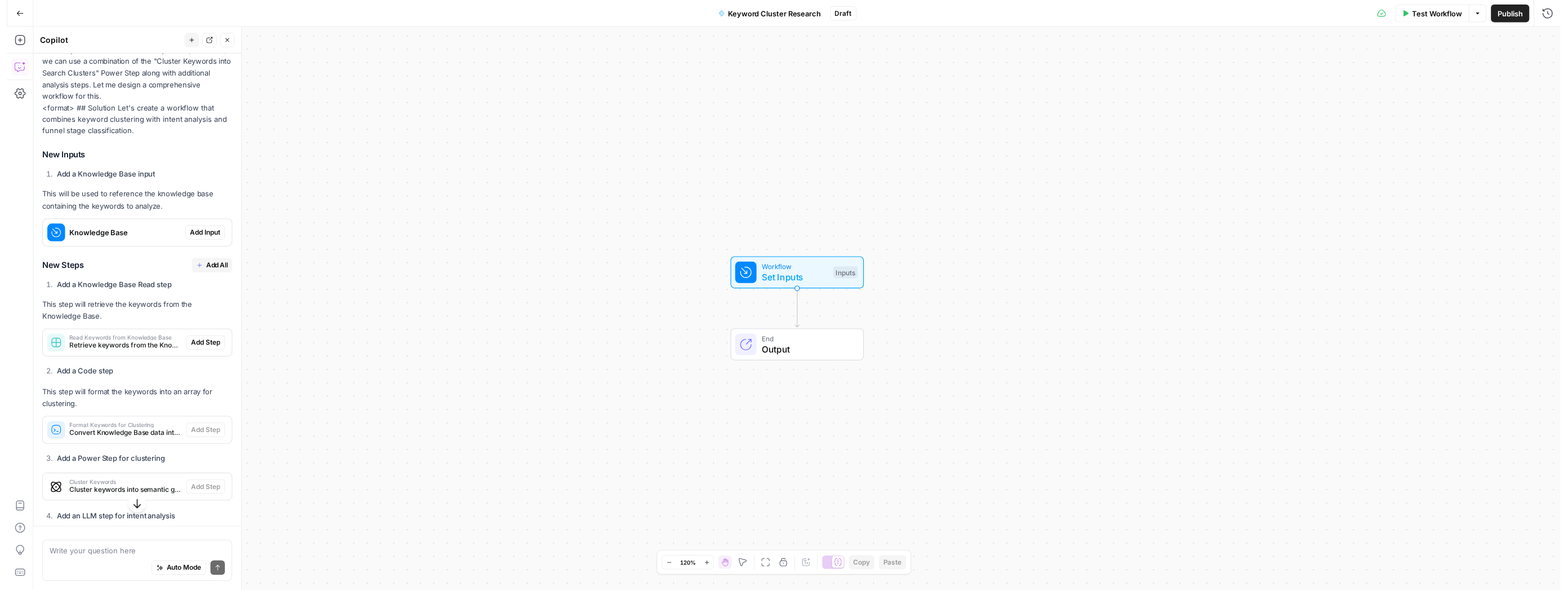
scroll to position [462, 0]
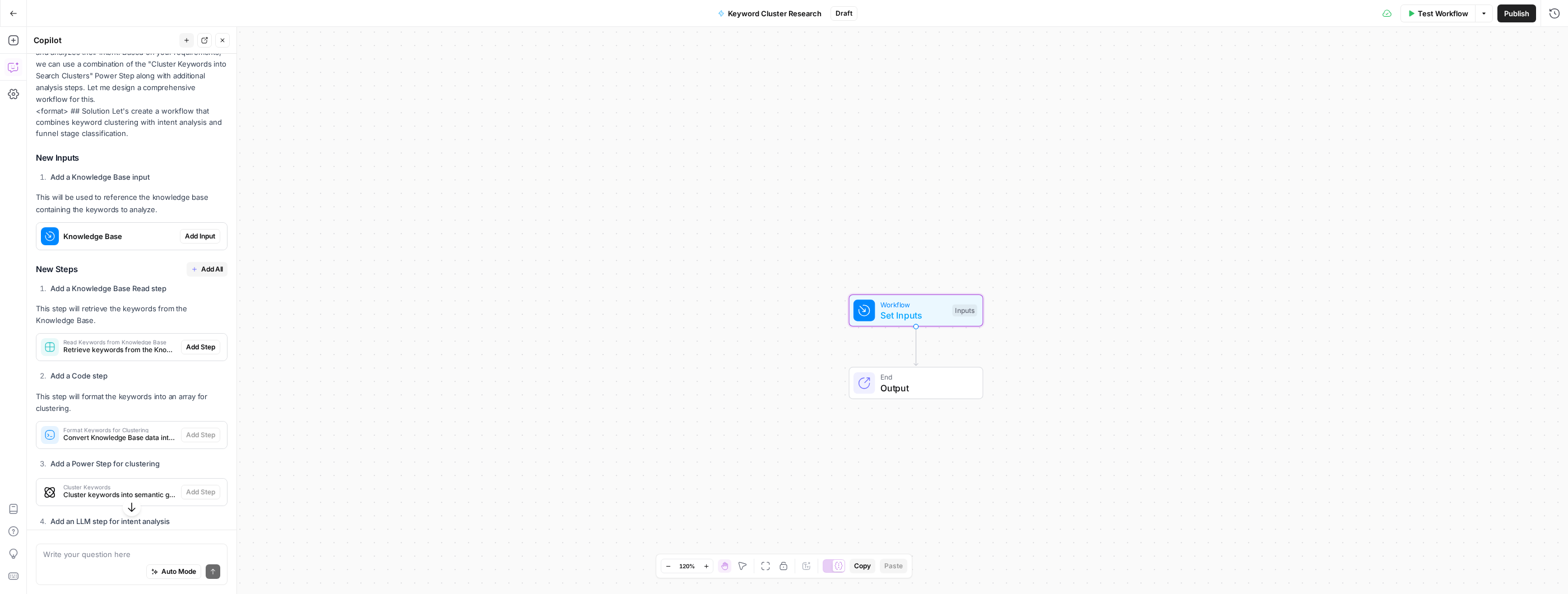
click at [193, 241] on span "Add Input" at bounding box center [200, 236] width 30 height 10
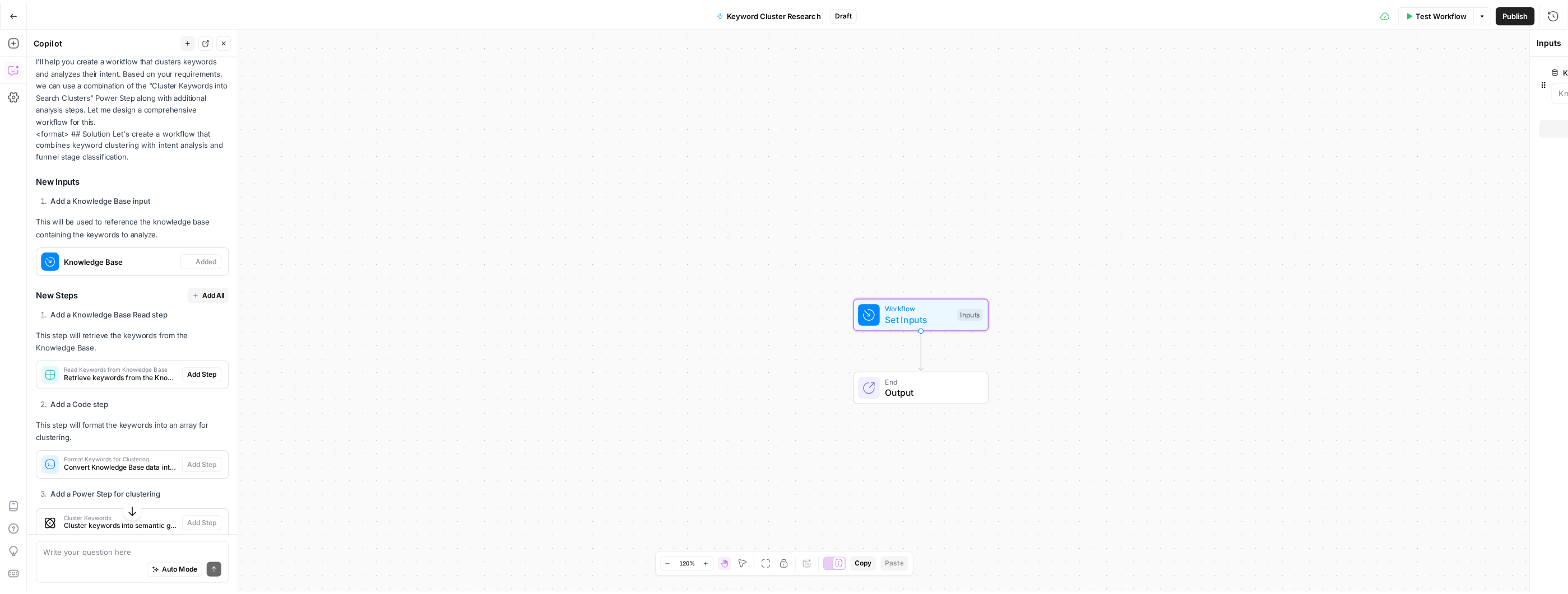
scroll to position [476, 0]
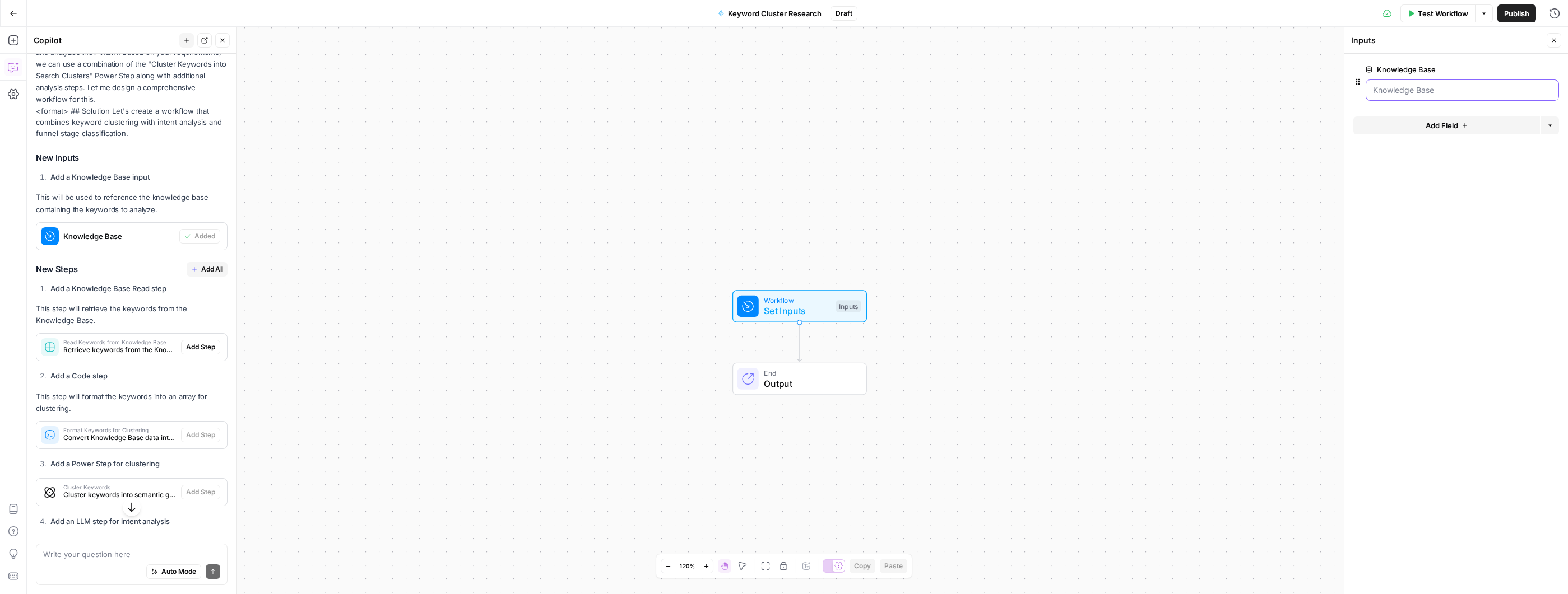
click at [1445, 89] on Base "Knowledge Base" at bounding box center [1462, 89] width 179 height 11
click at [1481, 106] on form "Knowledge Base edit field Delete group Add Field Options" at bounding box center [1456, 323] width 224 height 540
click at [1486, 95] on Base "Knowledge Base" at bounding box center [1462, 89] width 179 height 11
click at [1487, 95] on Base "Knowledge Base" at bounding box center [1462, 89] width 179 height 11
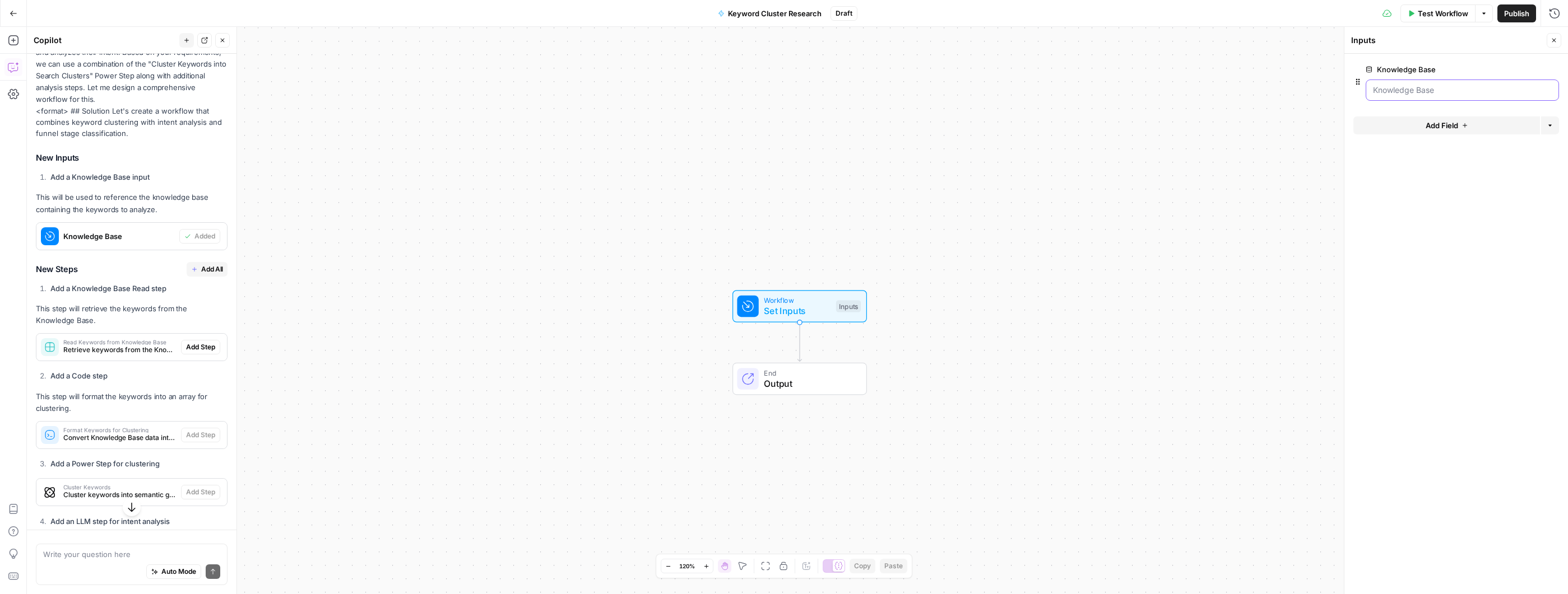
click at [1487, 95] on Base "Knowledge Base" at bounding box center [1462, 89] width 179 height 11
click at [1452, 63] on div "Knowledge Base edit field Delete group" at bounding box center [1462, 70] width 193 height 13
click at [1368, 69] on icon at bounding box center [1368, 69] width 7 height 7
click at [1373, 84] on Base "Knowledge Base" at bounding box center [1462, 89] width 179 height 11
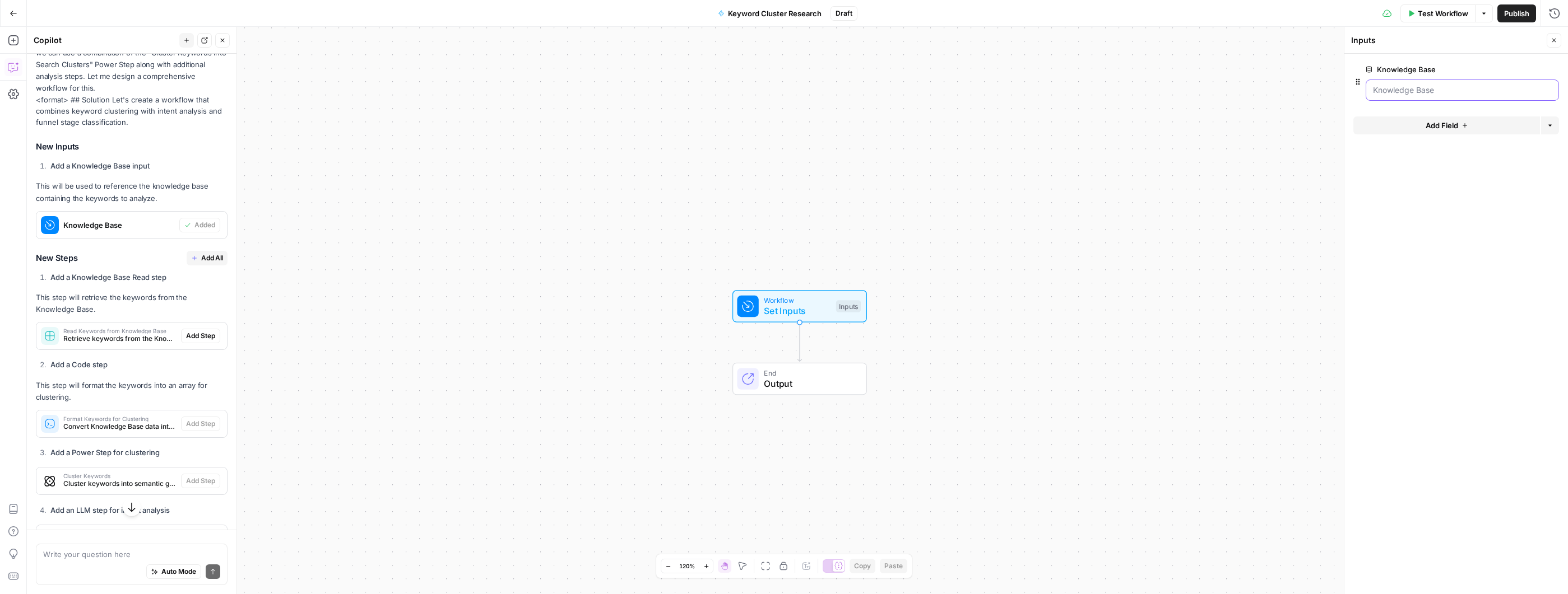
scroll to position [496, 0]
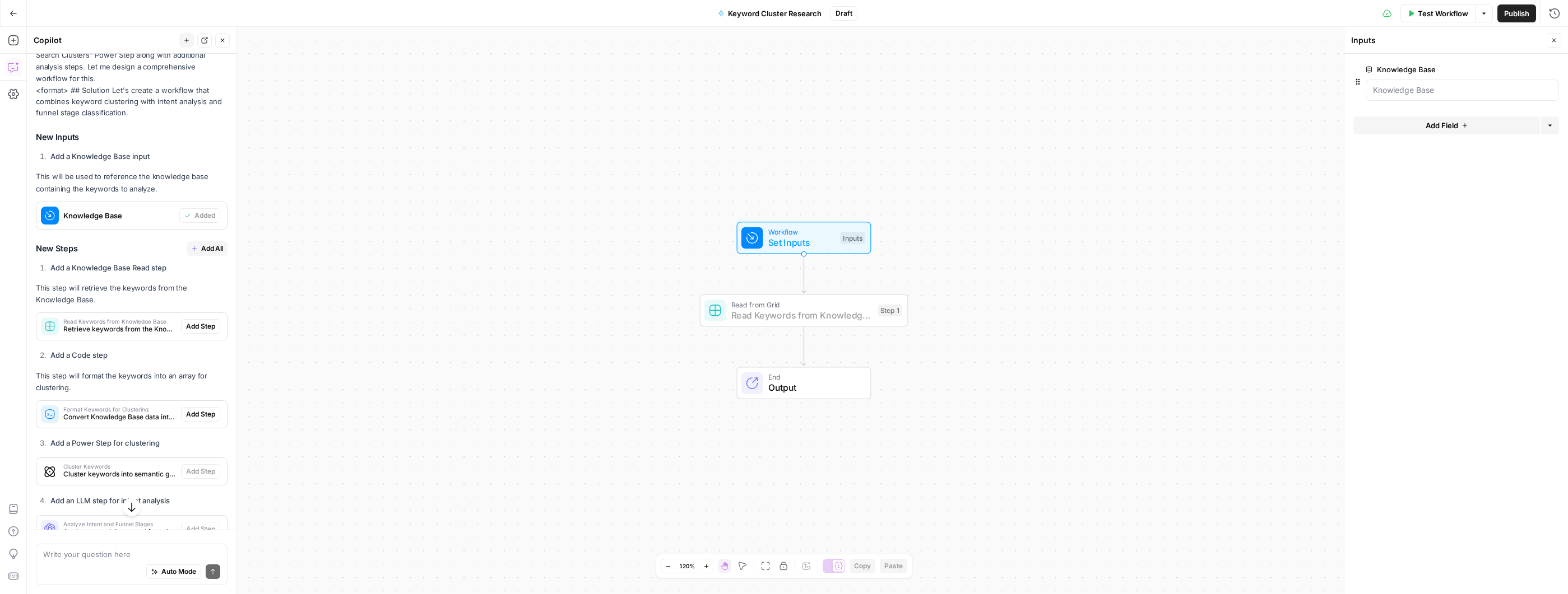
click at [198, 331] on span "Add Step" at bounding box center [201, 326] width 29 height 10
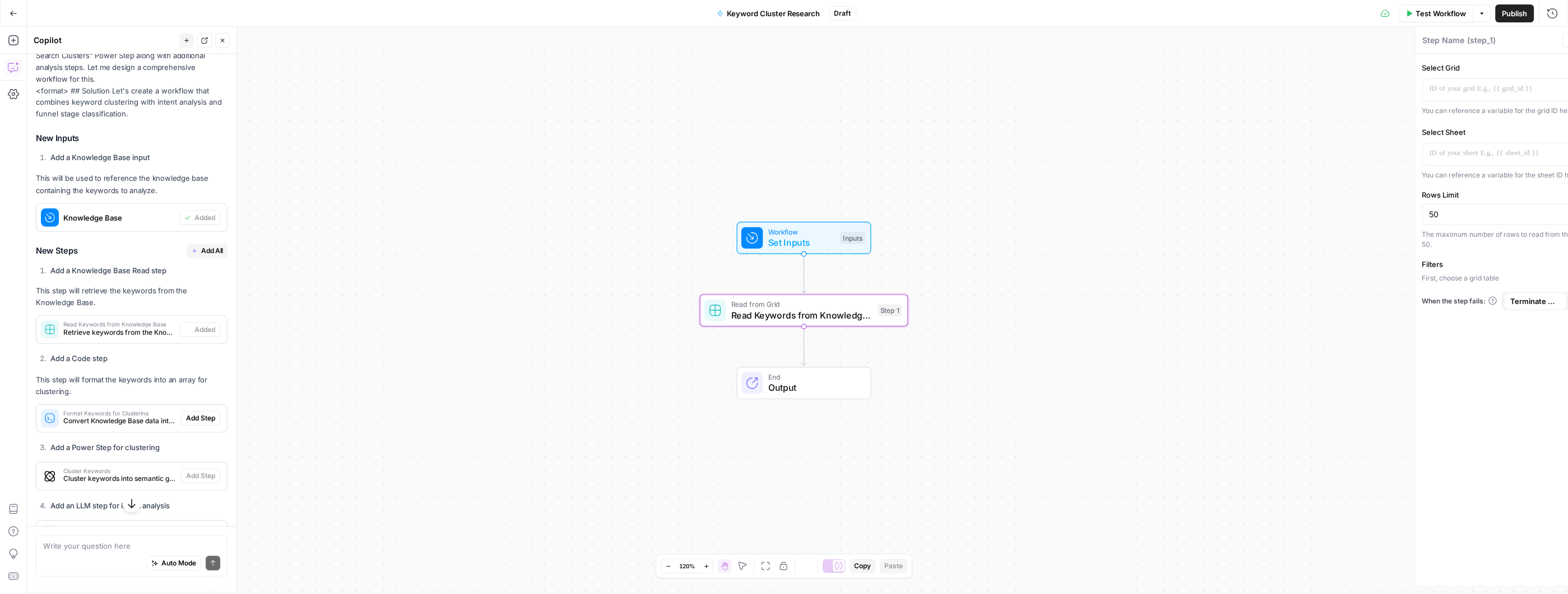
type textarea "Read Keywords from Knowledge Base"
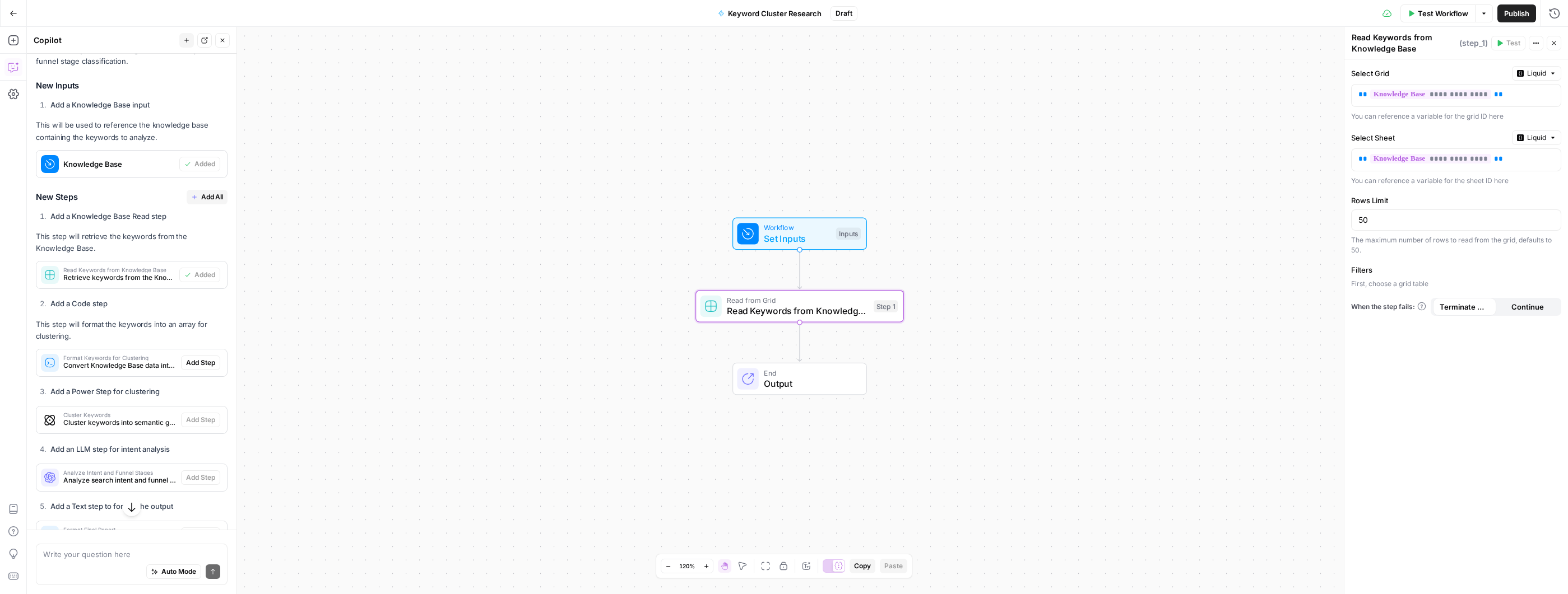
scroll to position [559, 0]
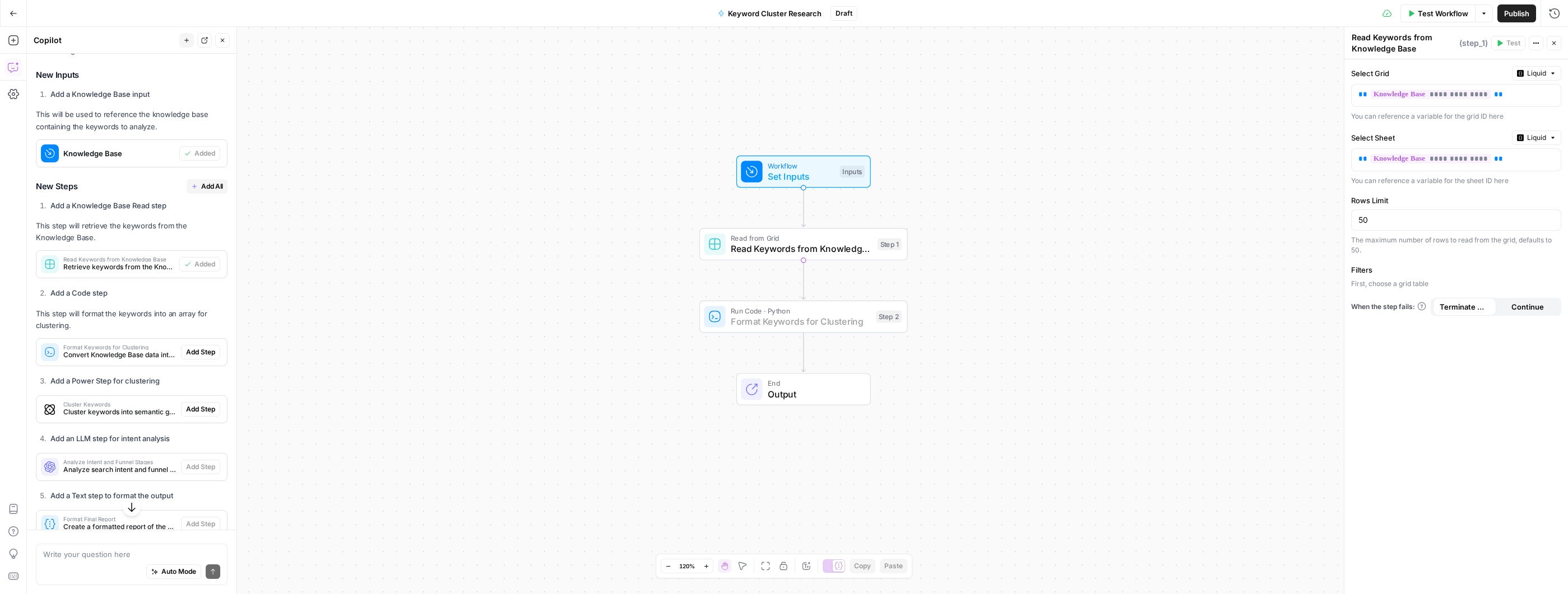
click at [197, 357] on span "Add Step" at bounding box center [201, 352] width 29 height 10
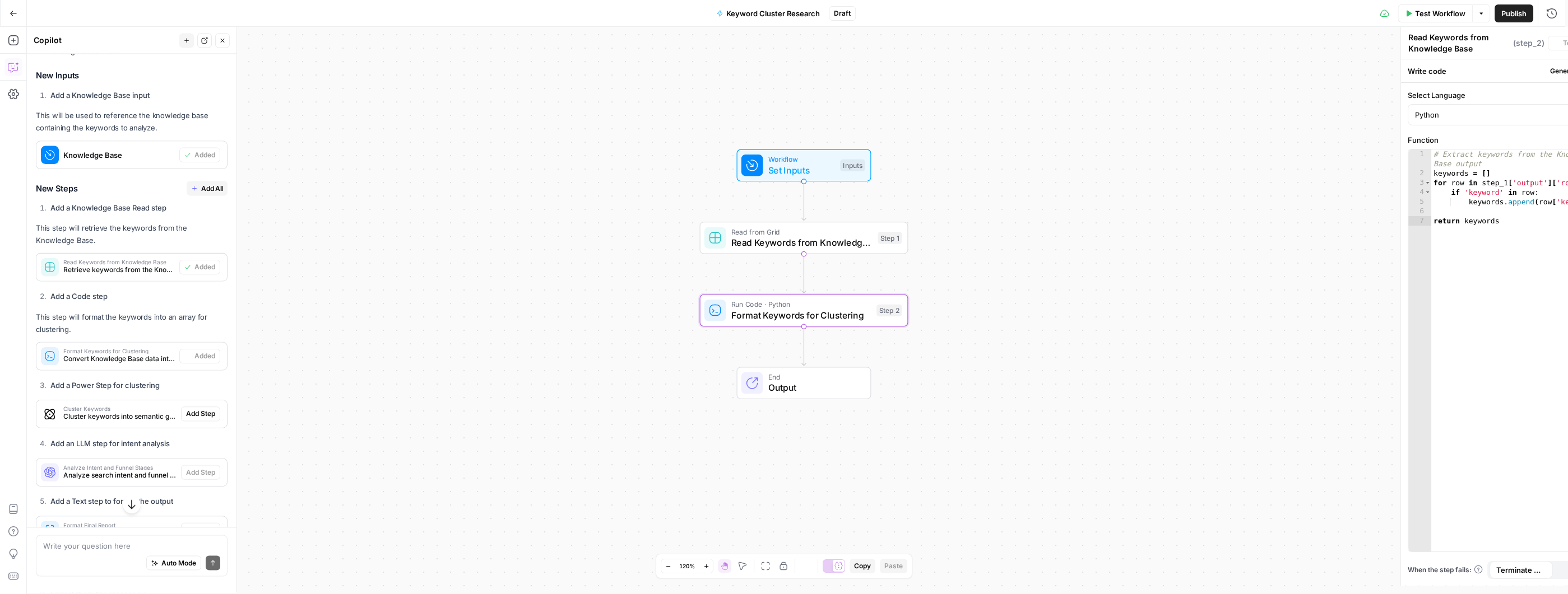
type textarea "Format Keywords for Clustering"
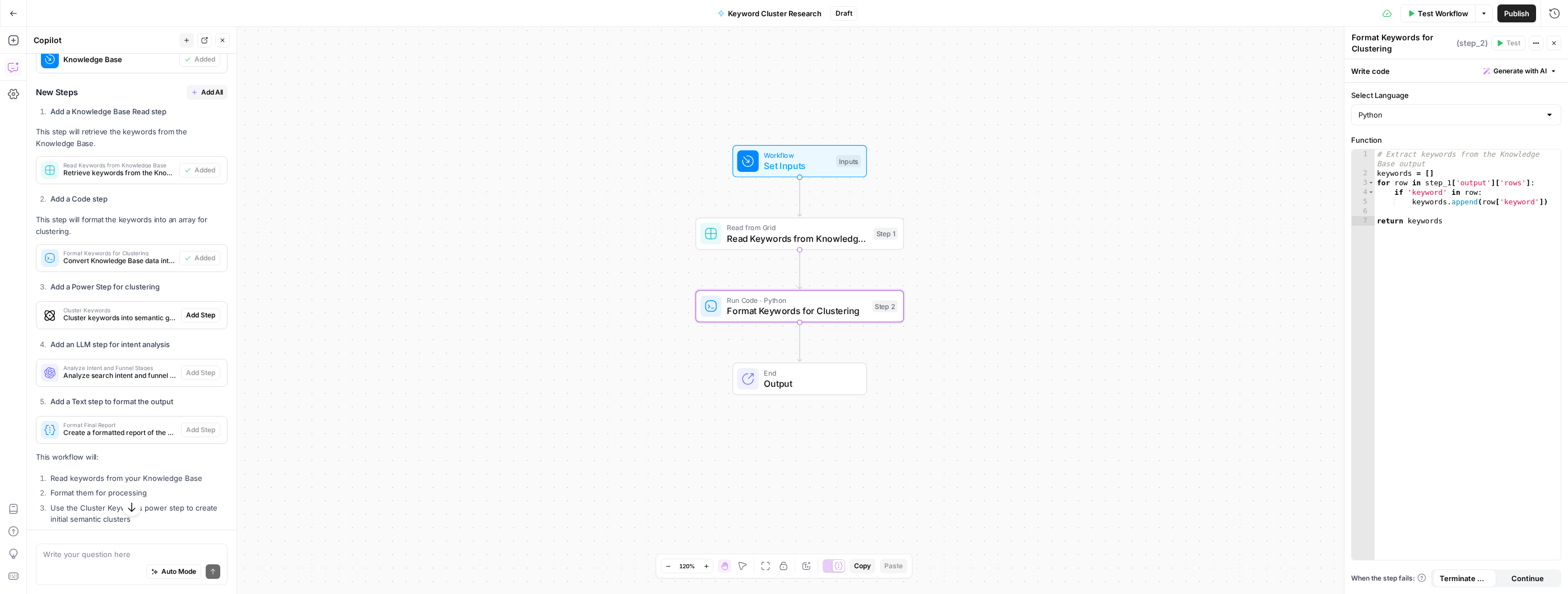
scroll to position [700, 0]
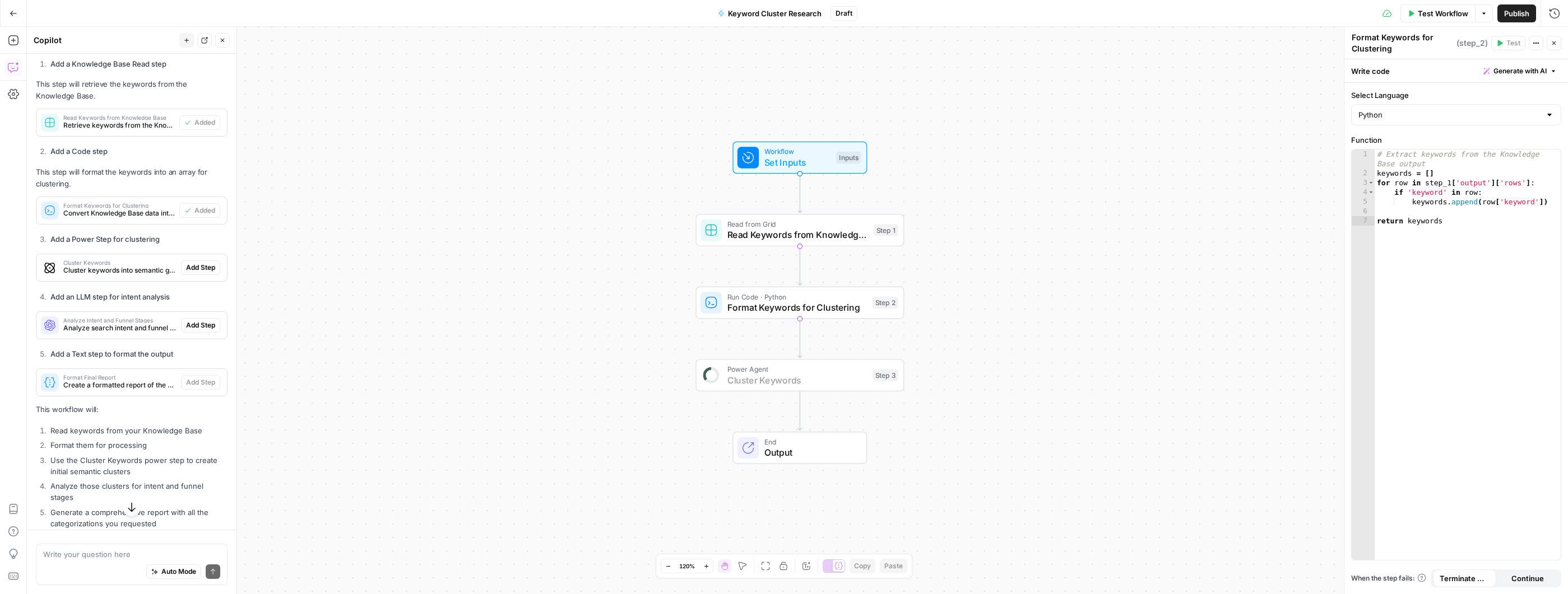
click at [189, 273] on span "Add Step" at bounding box center [201, 268] width 29 height 10
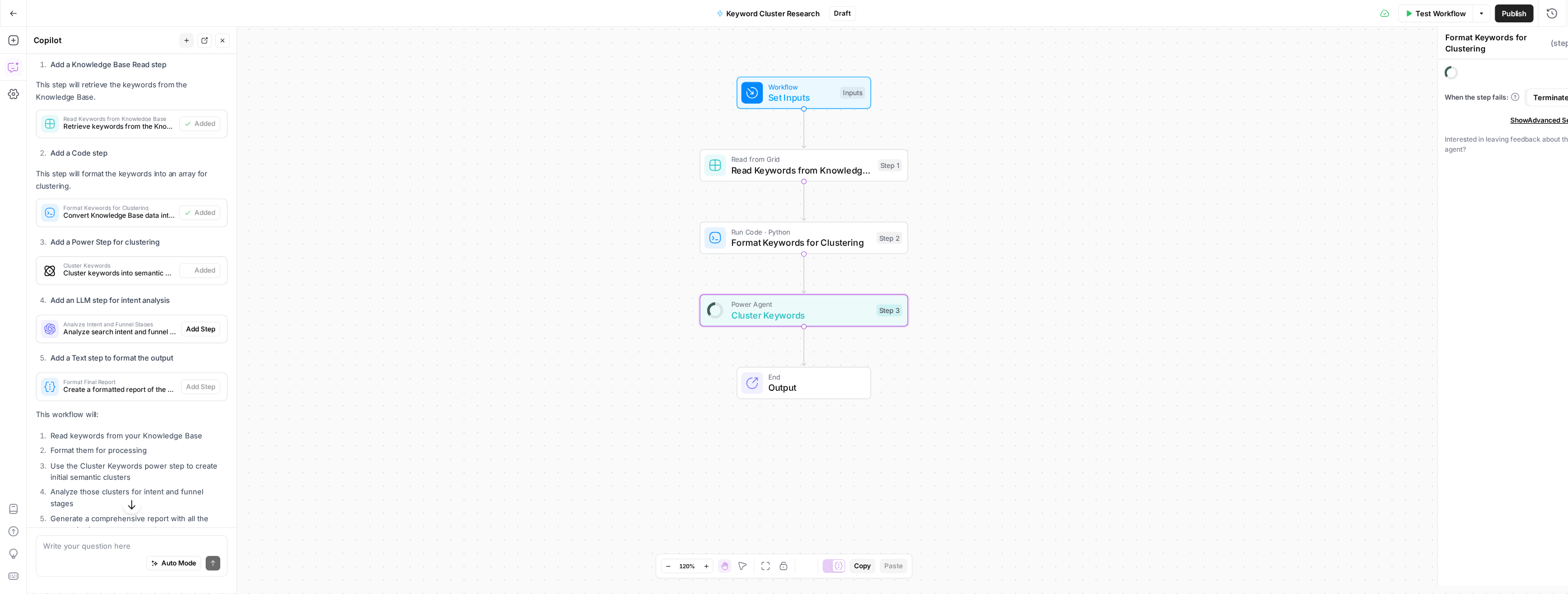
type textarea "Cluster Keywords"
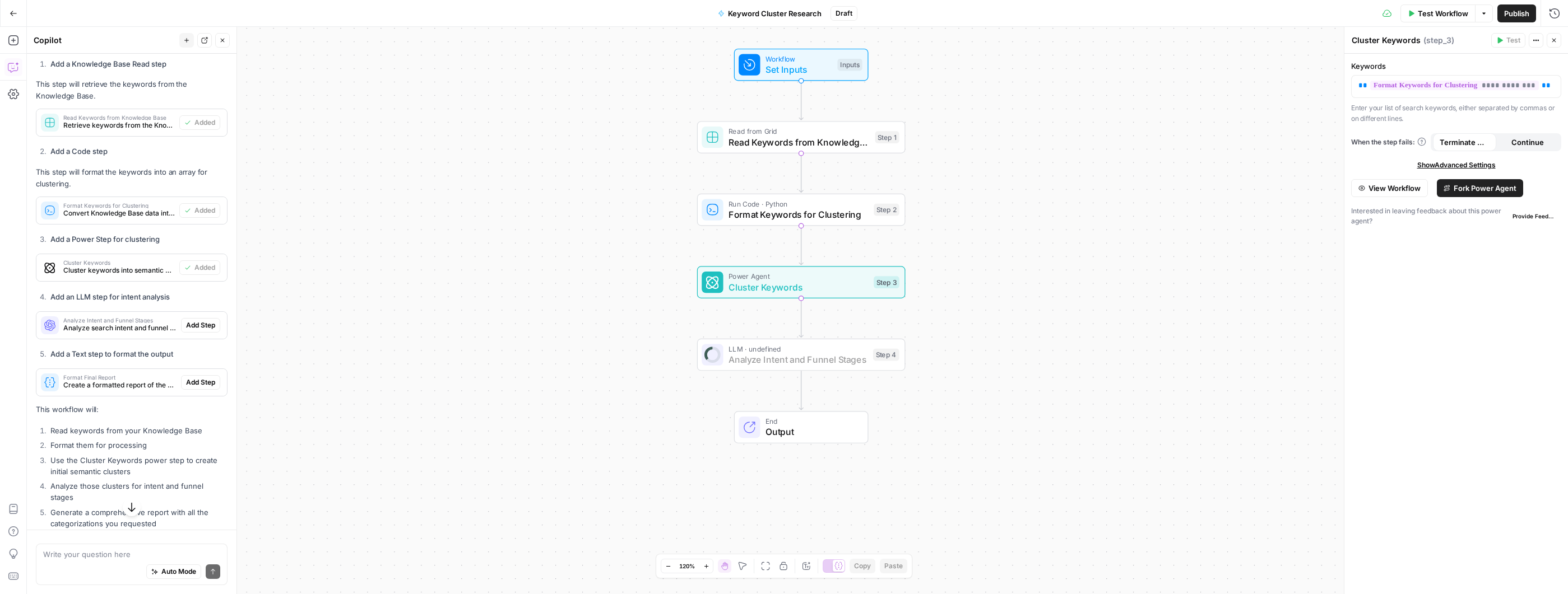
click at [188, 331] on span "Add Step" at bounding box center [201, 326] width 29 height 10
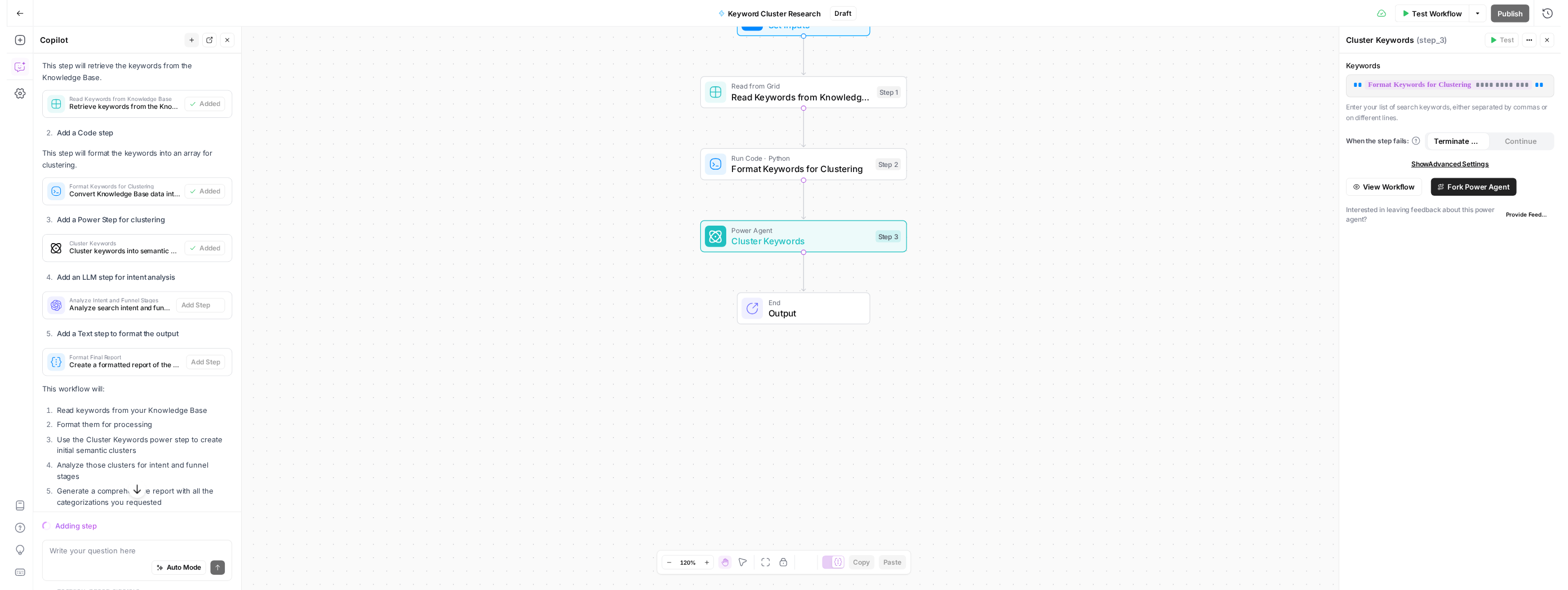
scroll to position [687, 0]
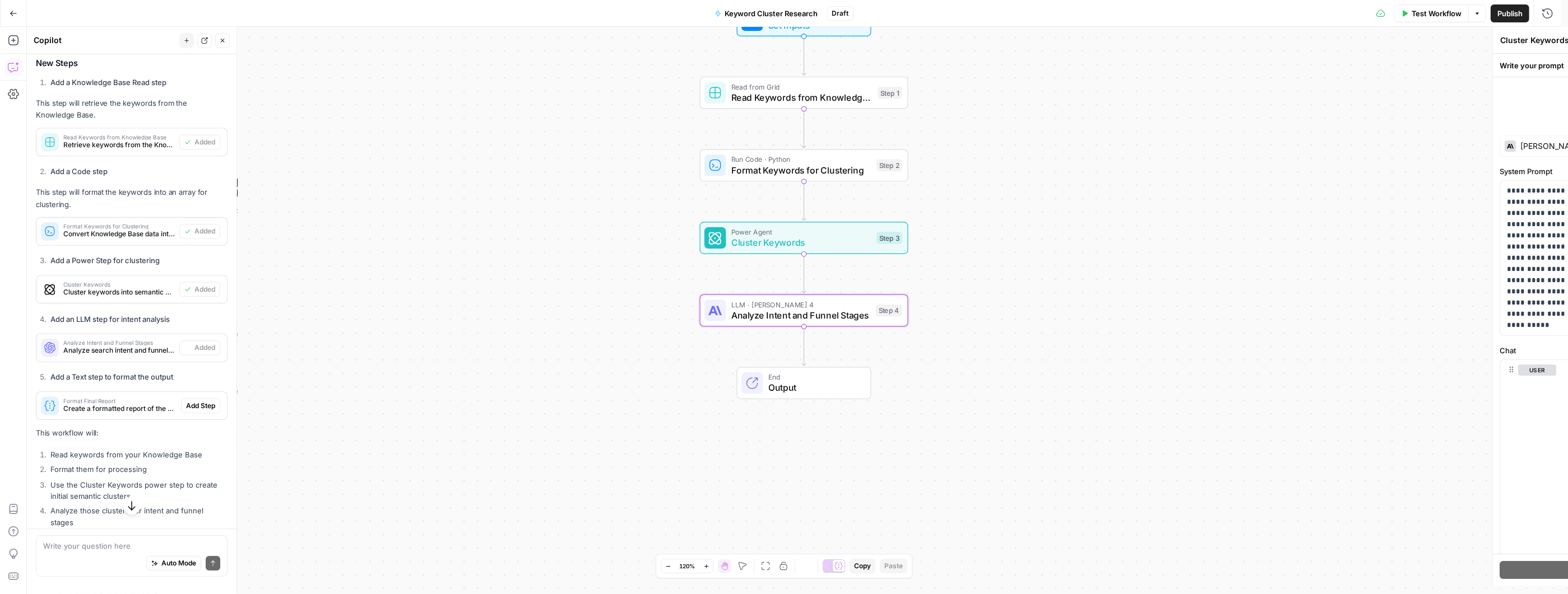
type textarea "Analyze Intent and Funnel Stages"
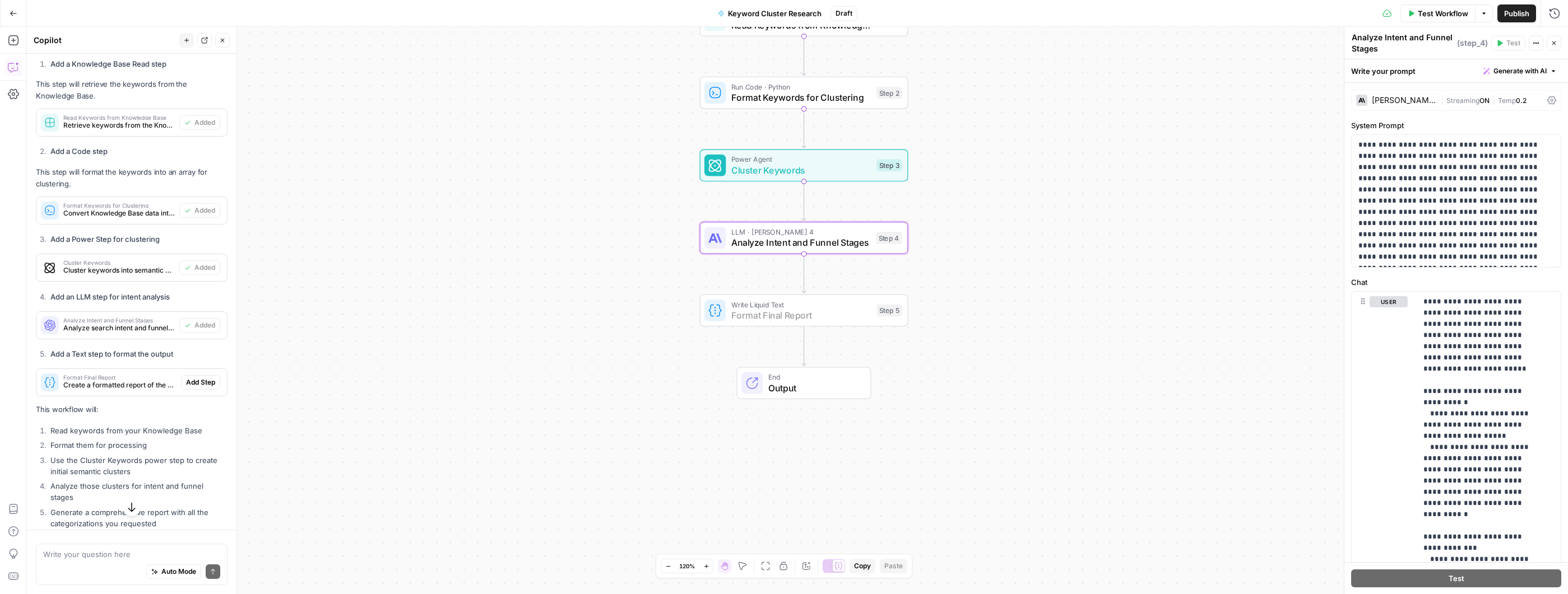
click at [191, 387] on span "Add Step" at bounding box center [201, 383] width 29 height 10
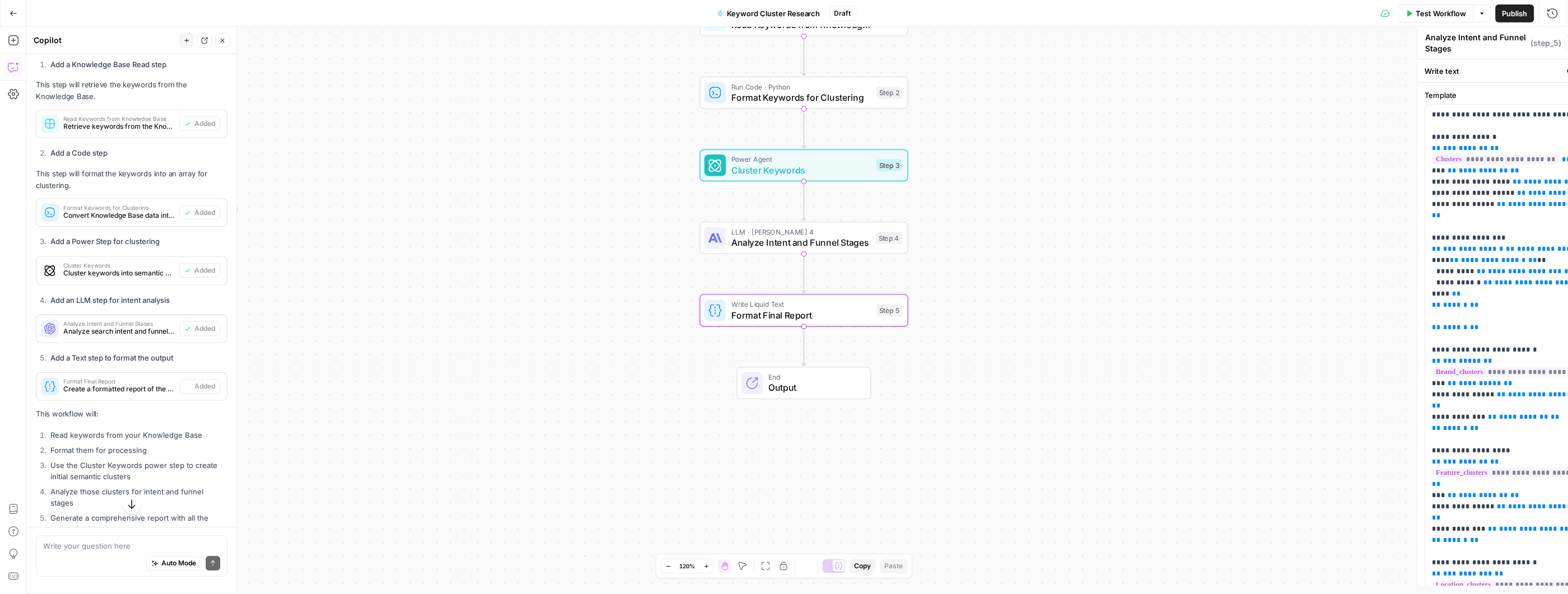
type textarea "Format Final Report"
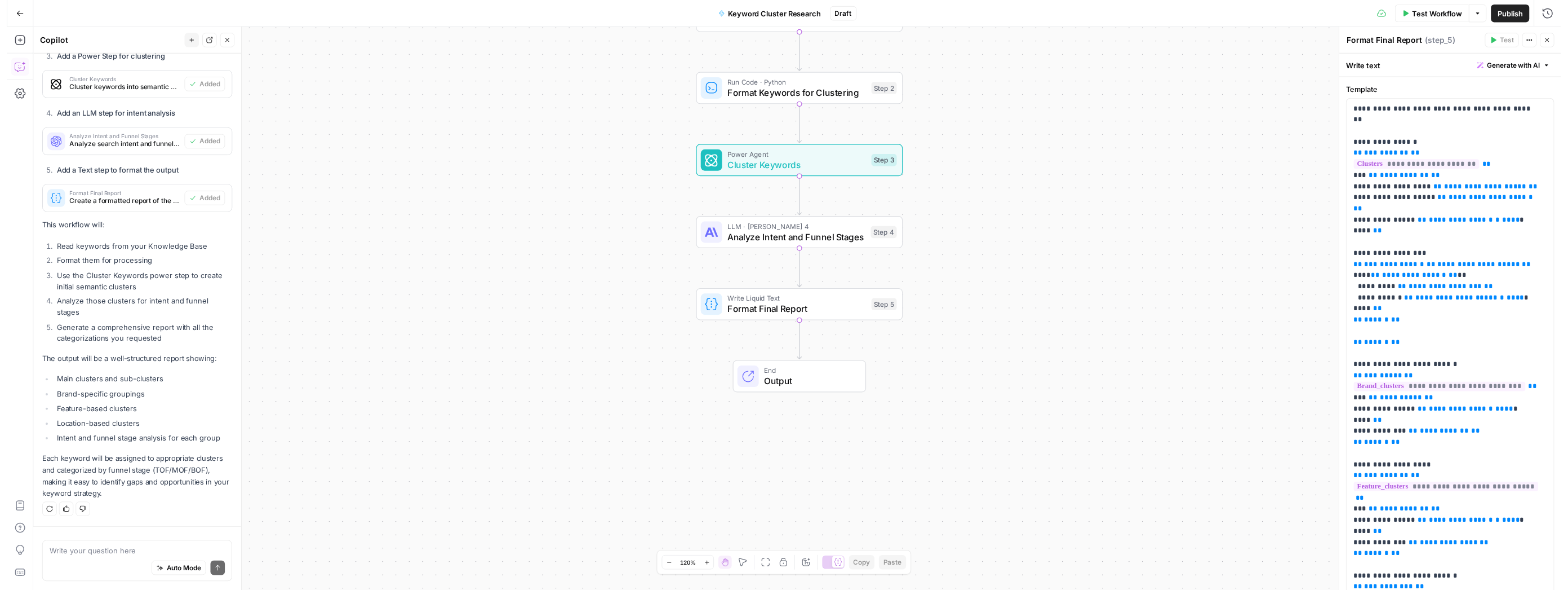
scroll to position [901, 0]
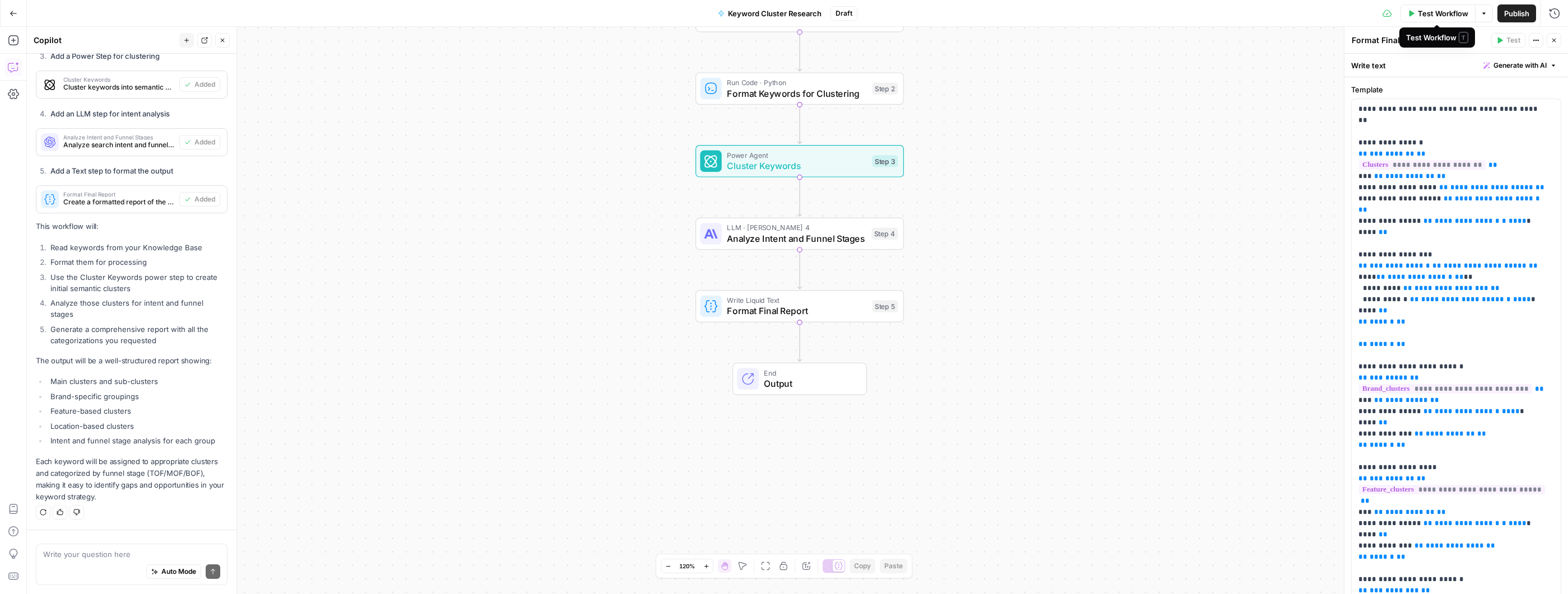
click at [1450, 15] on span "Test Workflow" at bounding box center [1443, 13] width 51 height 11
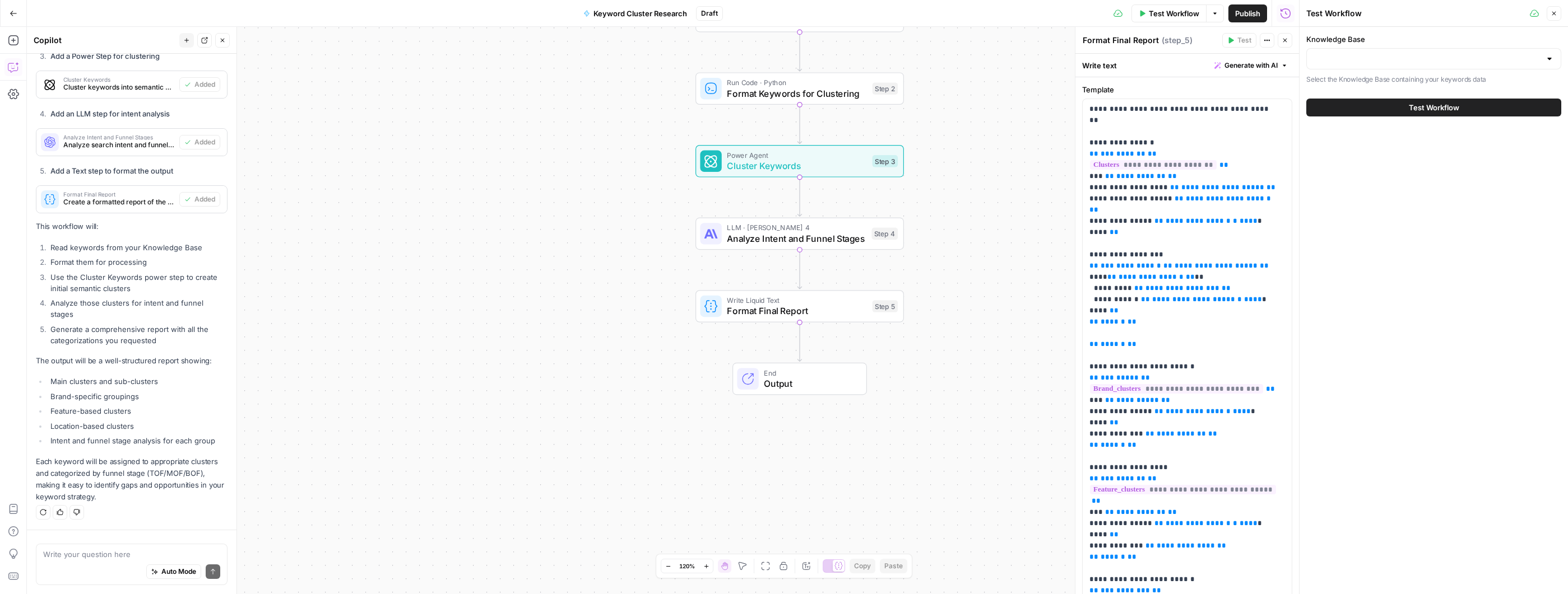
click at [1443, 87] on div "Knowledge Base Select the Knowledge Base containing your keywords data Test Wor…" at bounding box center [1434, 75] width 269 height 96
click at [1368, 108] on button "Test Workflow" at bounding box center [1433, 107] width 255 height 18
click at [1375, 56] on input "Knowledge Base" at bounding box center [1426, 59] width 227 height 11
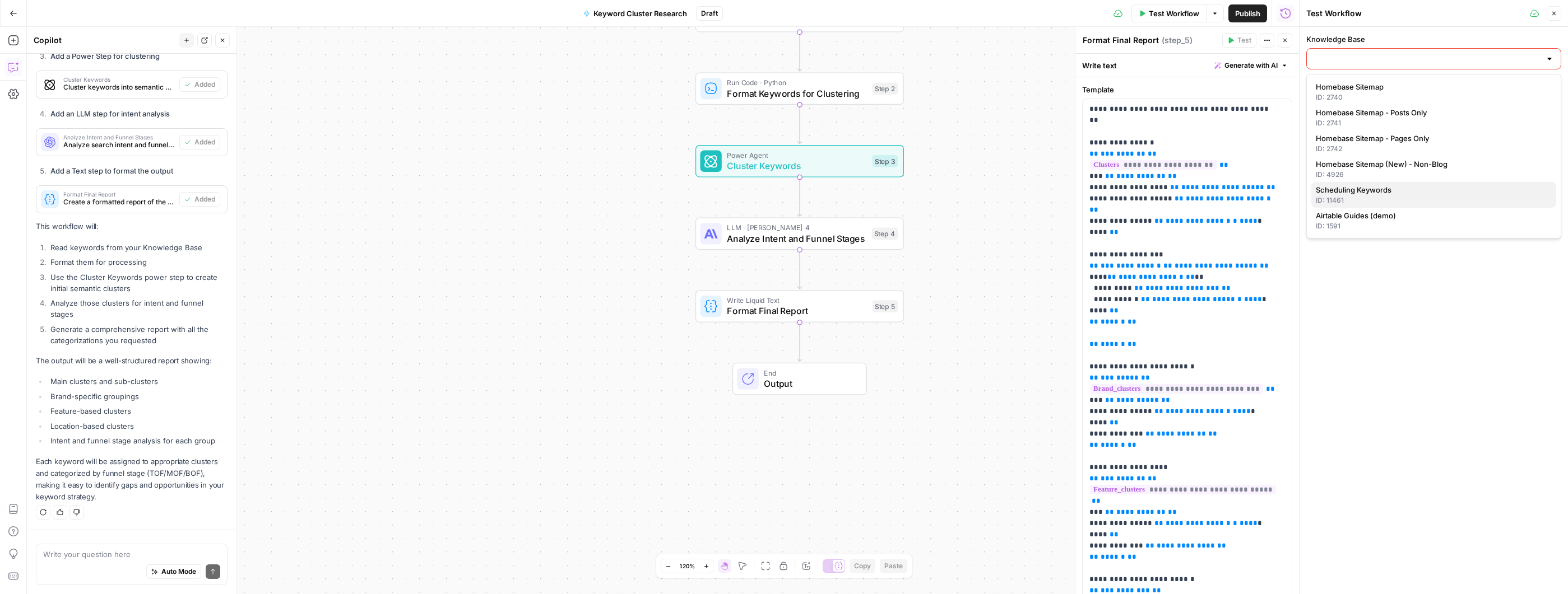
click at [1401, 186] on span "Scheduling Keywords" at bounding box center [1431, 189] width 231 height 11
type input "Scheduling Keywords"
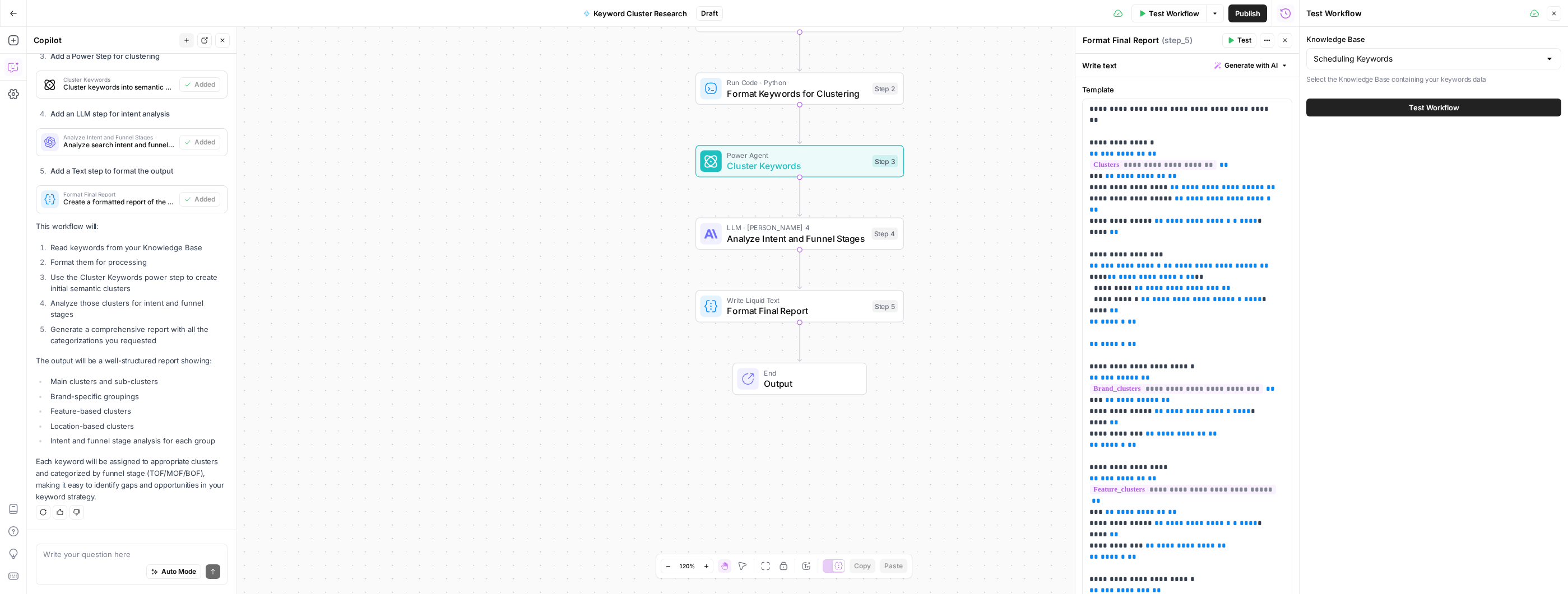
click at [1429, 107] on span "Test Workflow" at bounding box center [1434, 107] width 51 height 11
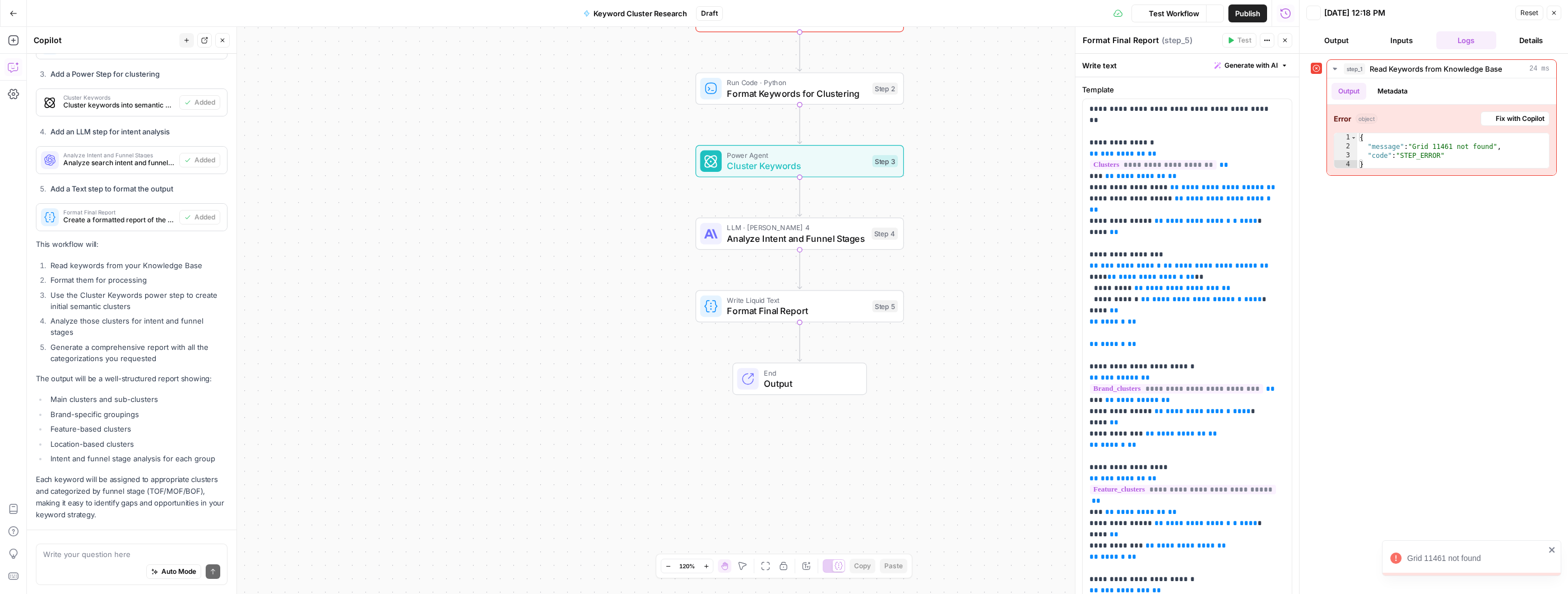
scroll to position [895, 0]
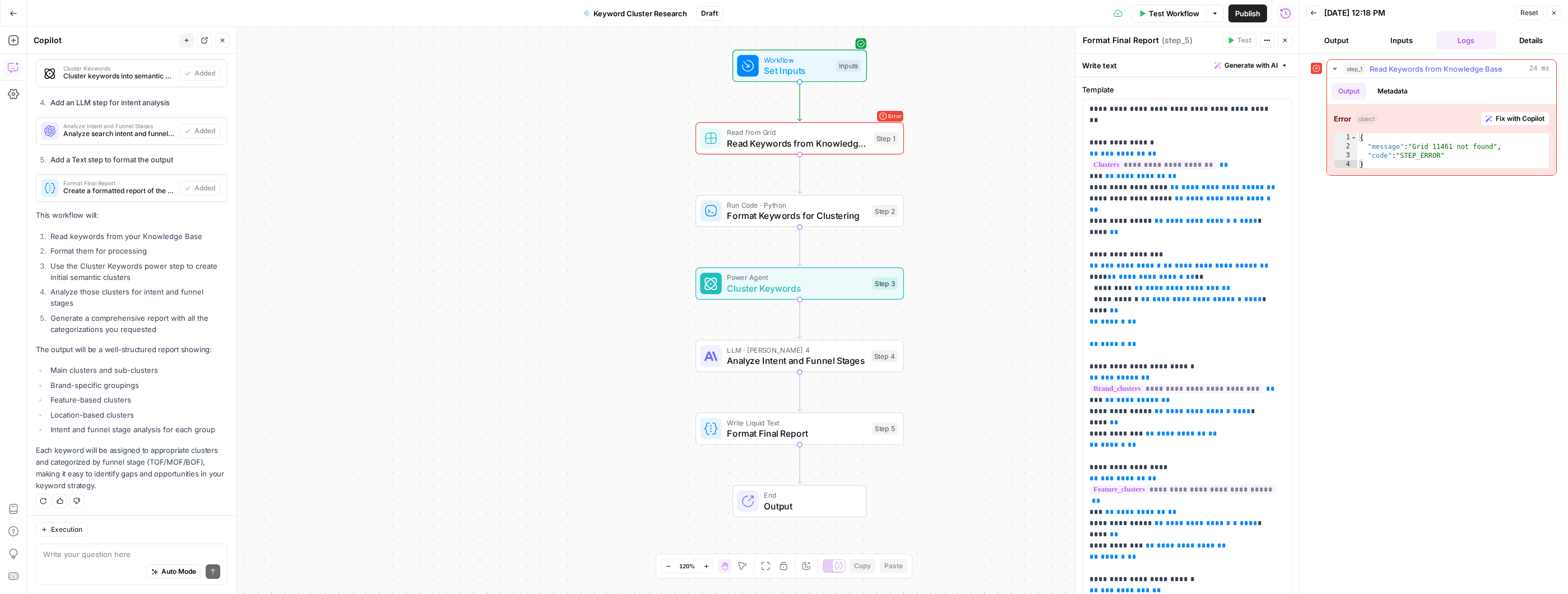
click at [1440, 152] on div "{ "message" : "Grid 11461 not found" , "code" : "STEP_ERROR" }" at bounding box center [1453, 160] width 192 height 54
click at [1473, 142] on div "{ "message" : "Grid 11461 not found" , "code" : "STEP_ERROR" }" at bounding box center [1453, 160] width 192 height 54
type textarea "**********"
click at [1512, 122] on span "Fix with Copilot" at bounding box center [1520, 119] width 48 height 10
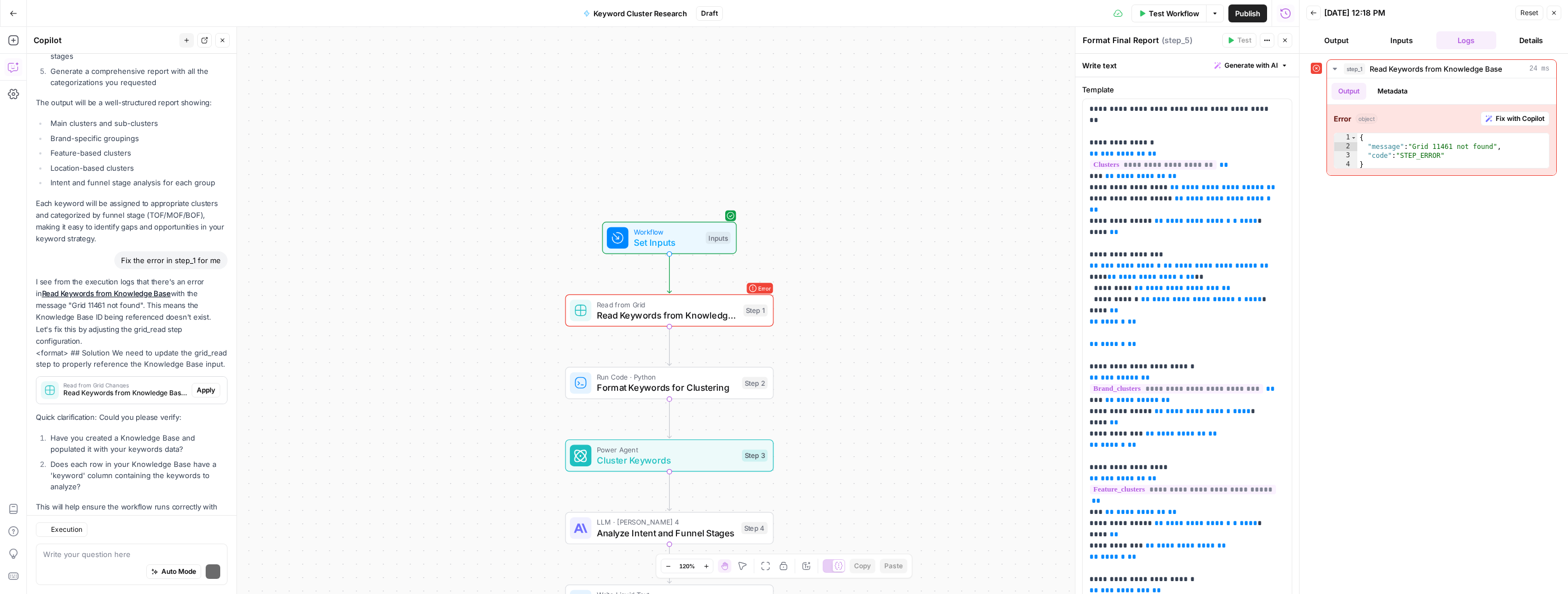
scroll to position [1200, 0]
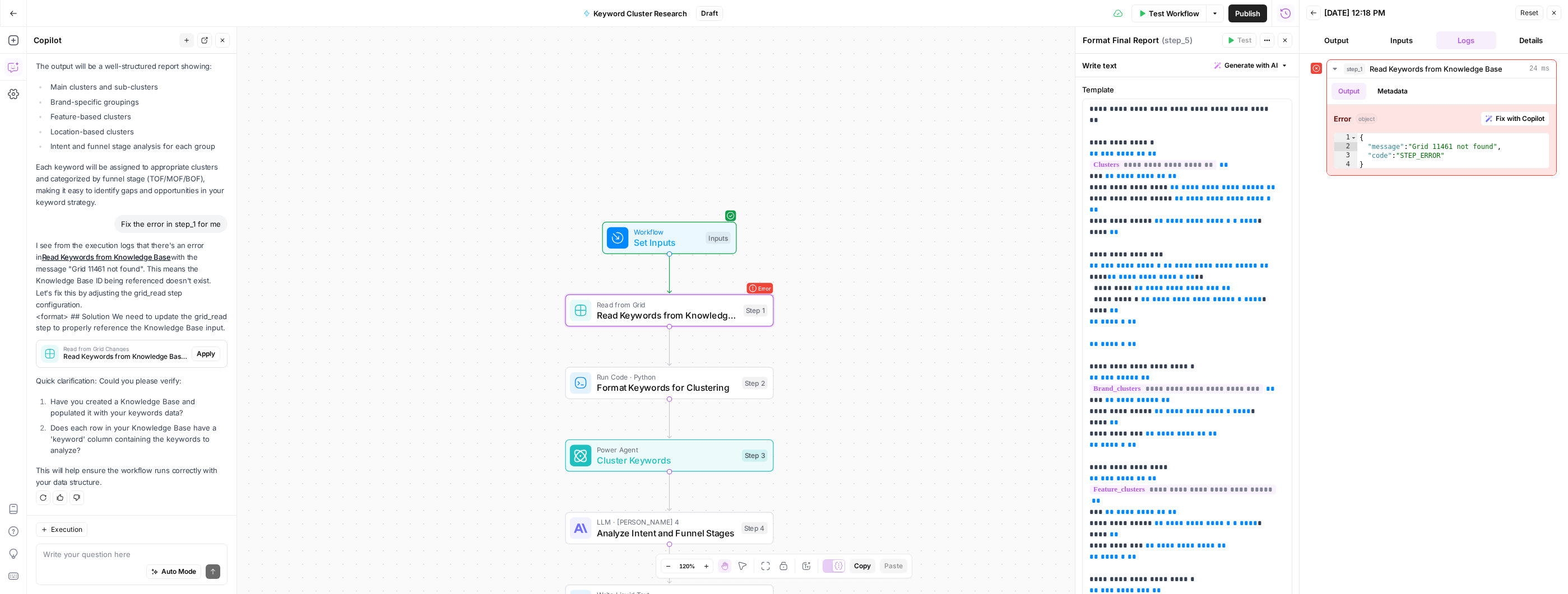
click at [197, 353] on span "Apply" at bounding box center [205, 354] width 18 height 10
click at [765, 146] on span "Apply anyway" at bounding box center [759, 142] width 54 height 11
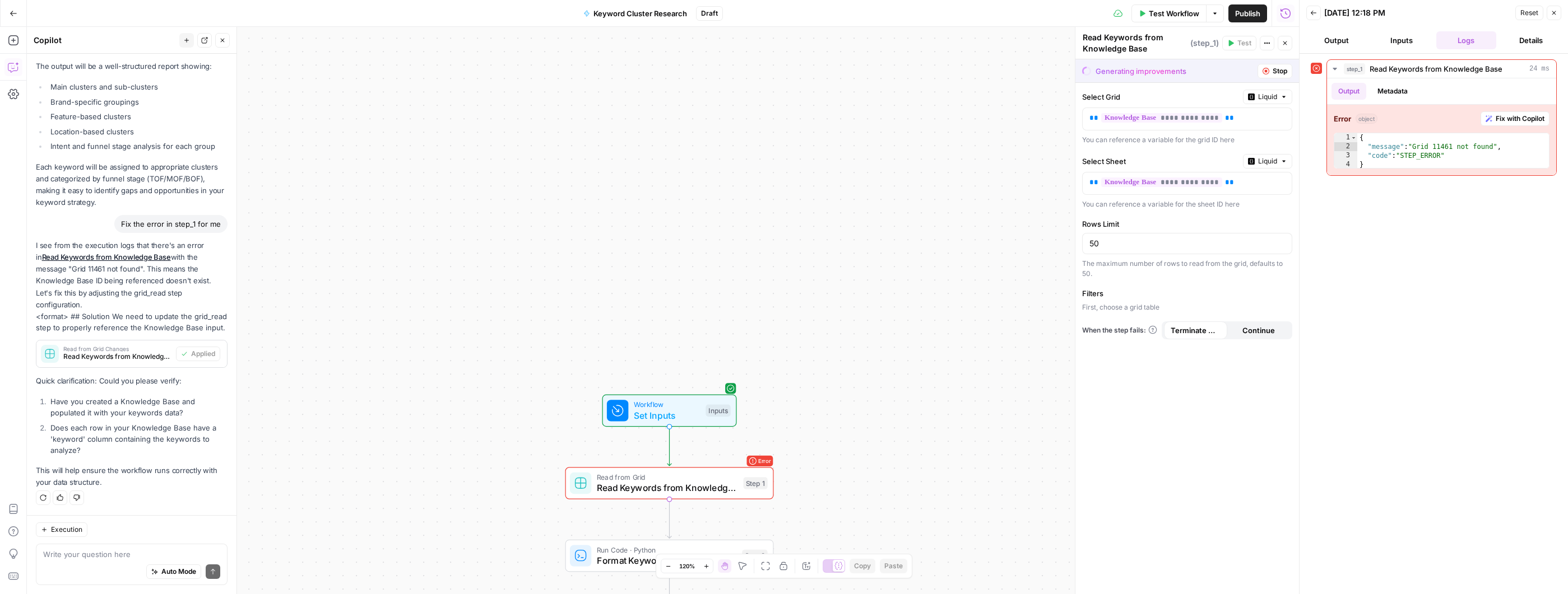
click at [1275, 75] on span "Stop" at bounding box center [1280, 71] width 15 height 10
click at [1281, 70] on span "Stop" at bounding box center [1280, 71] width 15 height 10
click at [1277, 71] on span "Stop" at bounding box center [1280, 71] width 15 height 10
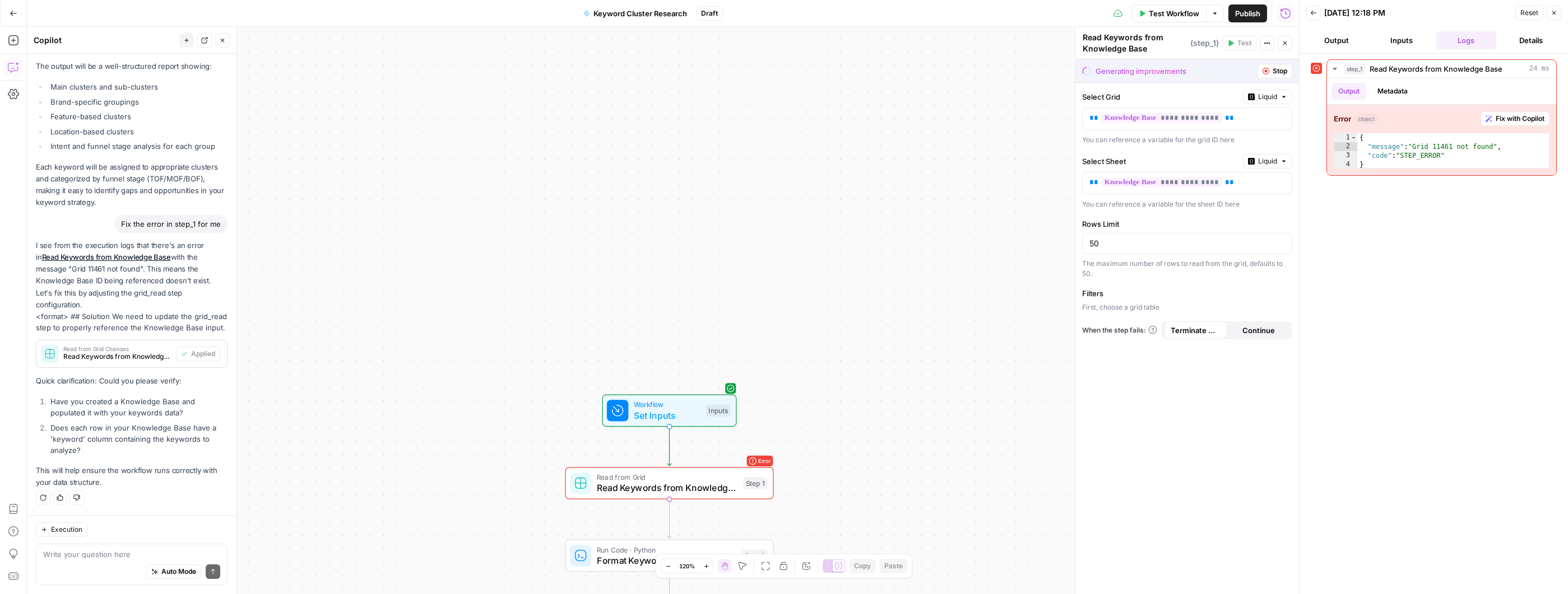
click at [670, 108] on div "Workflow Set Inputs Inputs Error Read from Grid Read Keywords from Knowledge Ba…" at bounding box center [663, 311] width 1272 height 568
click at [3, 6] on div "Go Back" at bounding box center [13, 13] width 27 height 26
click at [13, 13] on icon "button" at bounding box center [13, 13] width 7 height 5
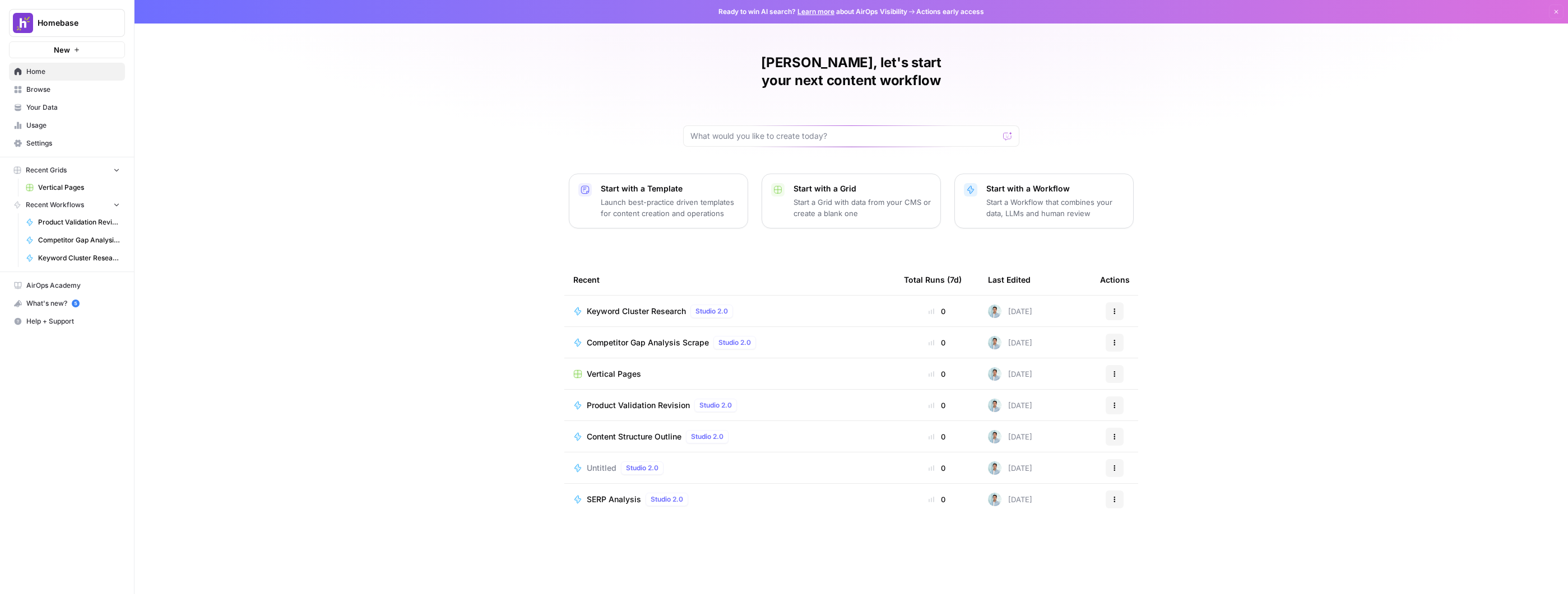
click at [54, 73] on span "Home" at bounding box center [73, 72] width 94 height 10
click at [56, 103] on span "Your Data" at bounding box center [73, 108] width 94 height 10
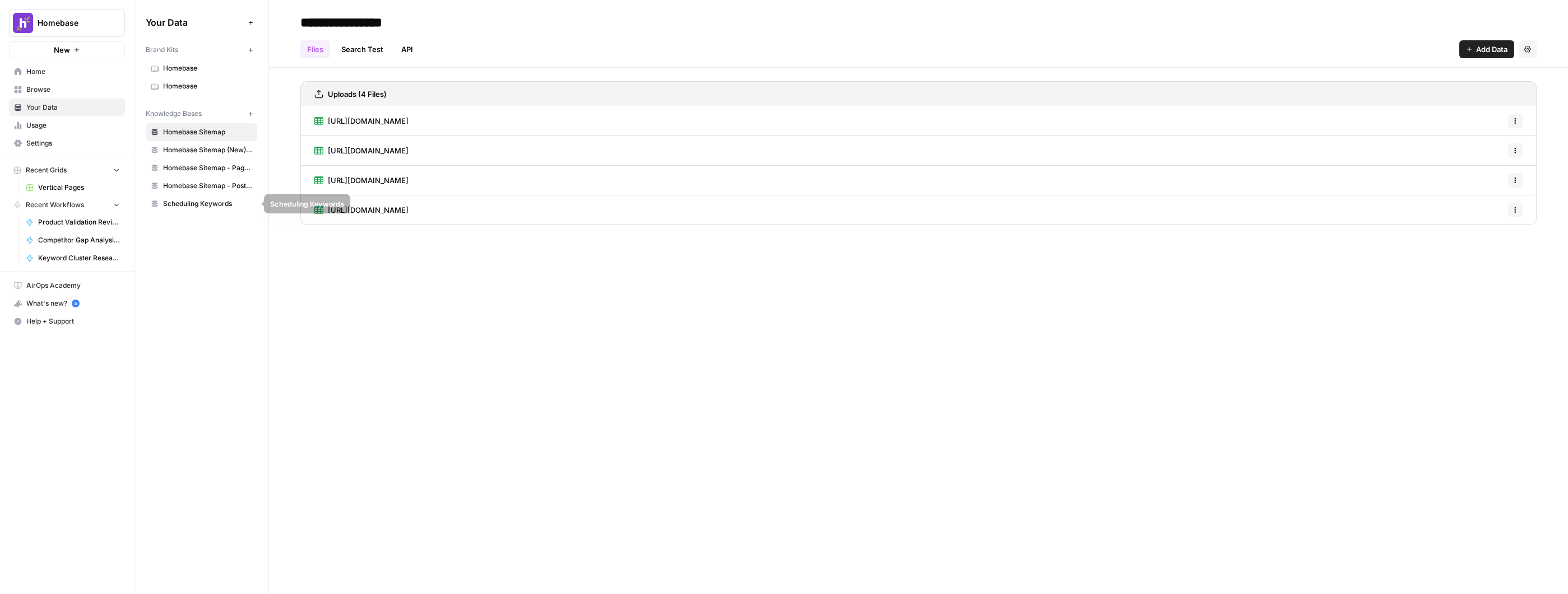
click at [231, 213] on div "Your Data Add Data Brand Kits New Homebase Homebase Knowledge Bases New Homebas…" at bounding box center [201, 113] width 134 height 227
click at [228, 208] on span "Scheduling Keywords" at bounding box center [207, 204] width 89 height 10
click at [426, 184] on div "**********" at bounding box center [919, 297] width 1299 height 594
click at [219, 186] on span "Homebase Sitemap - Posts Only" at bounding box center [207, 186] width 89 height 10
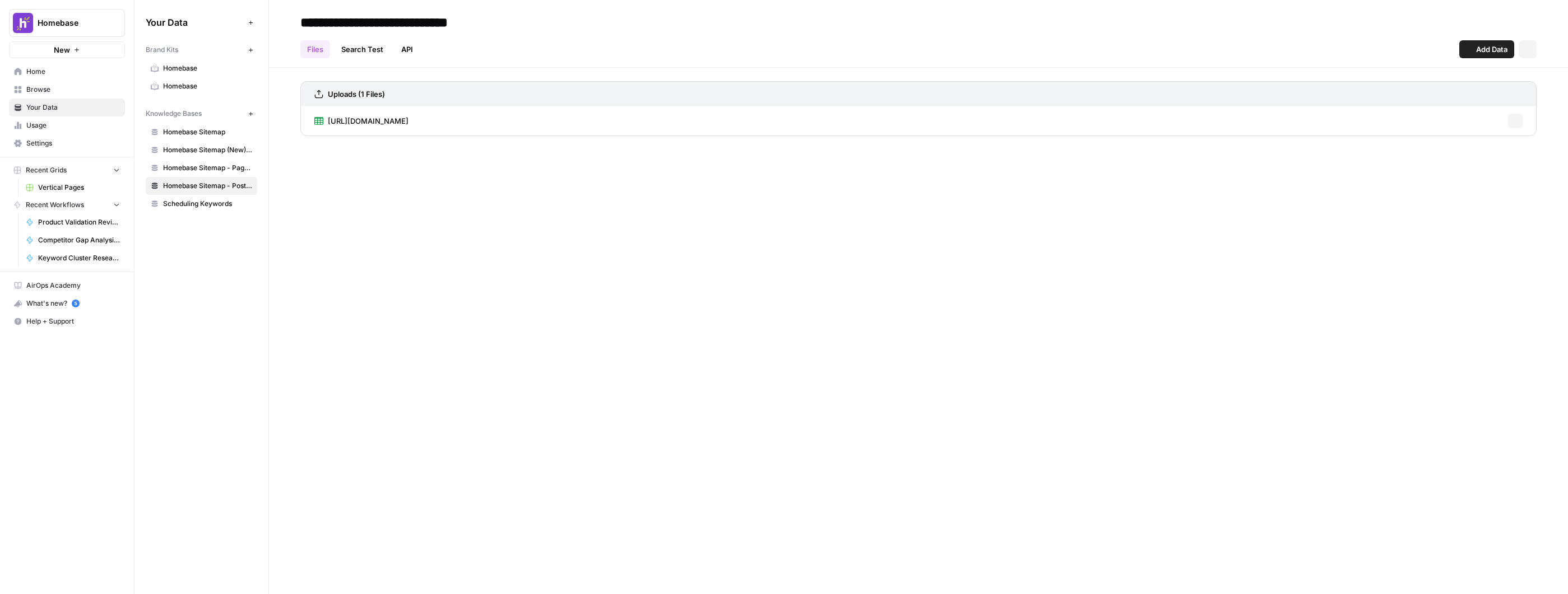
click at [228, 162] on link "Homebase Sitemap - Pages Only" at bounding box center [202, 168] width 112 height 18
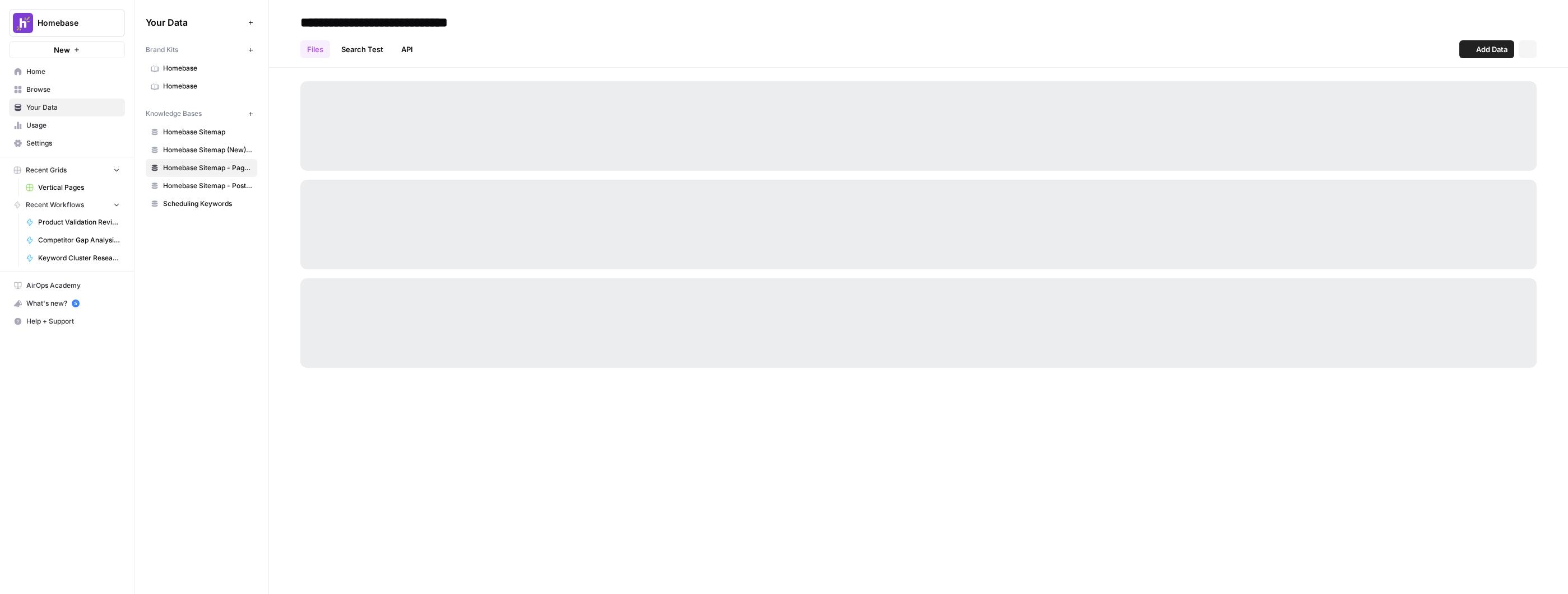
click at [229, 147] on span "Homebase Sitemap (New) - Non-Blog" at bounding box center [207, 150] width 89 height 10
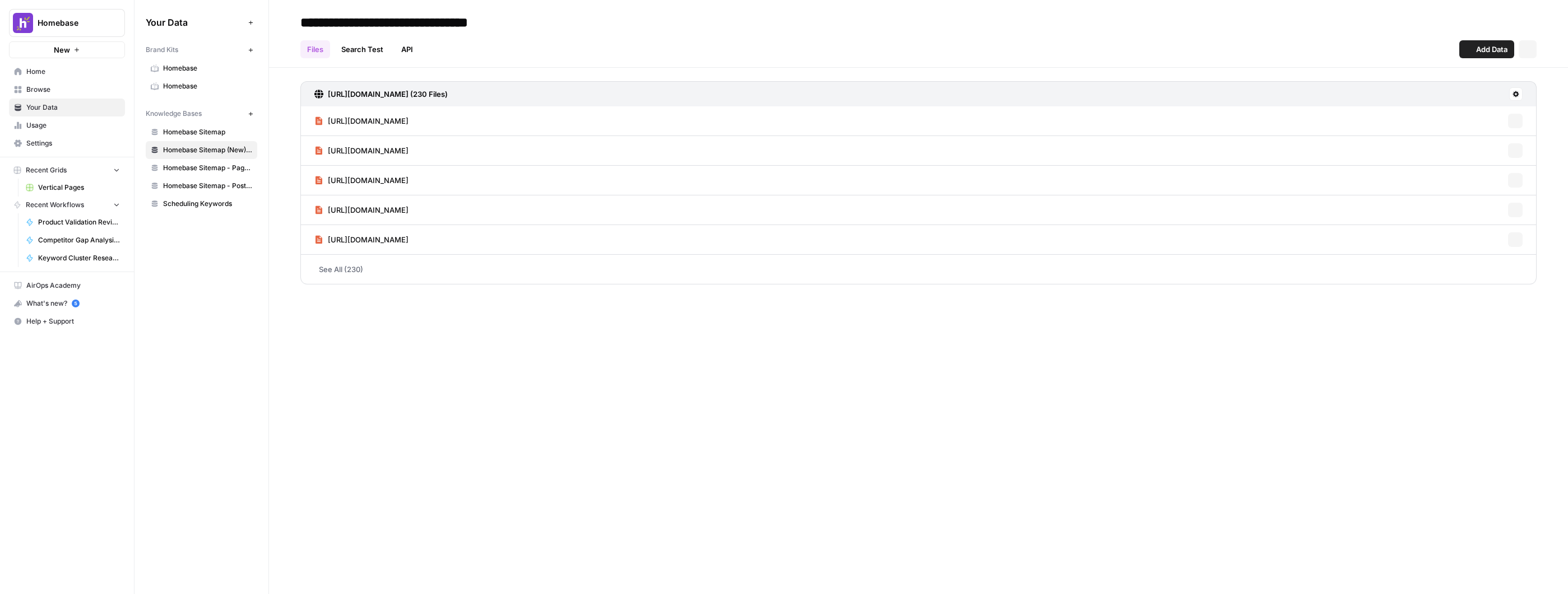
click at [217, 132] on span "Homebase Sitemap" at bounding box center [207, 132] width 89 height 10
click at [224, 142] on link "Homebase Sitemap (New) - Non-Blog" at bounding box center [202, 150] width 112 height 18
click at [219, 208] on span "Scheduling Keywords" at bounding box center [207, 204] width 89 height 10
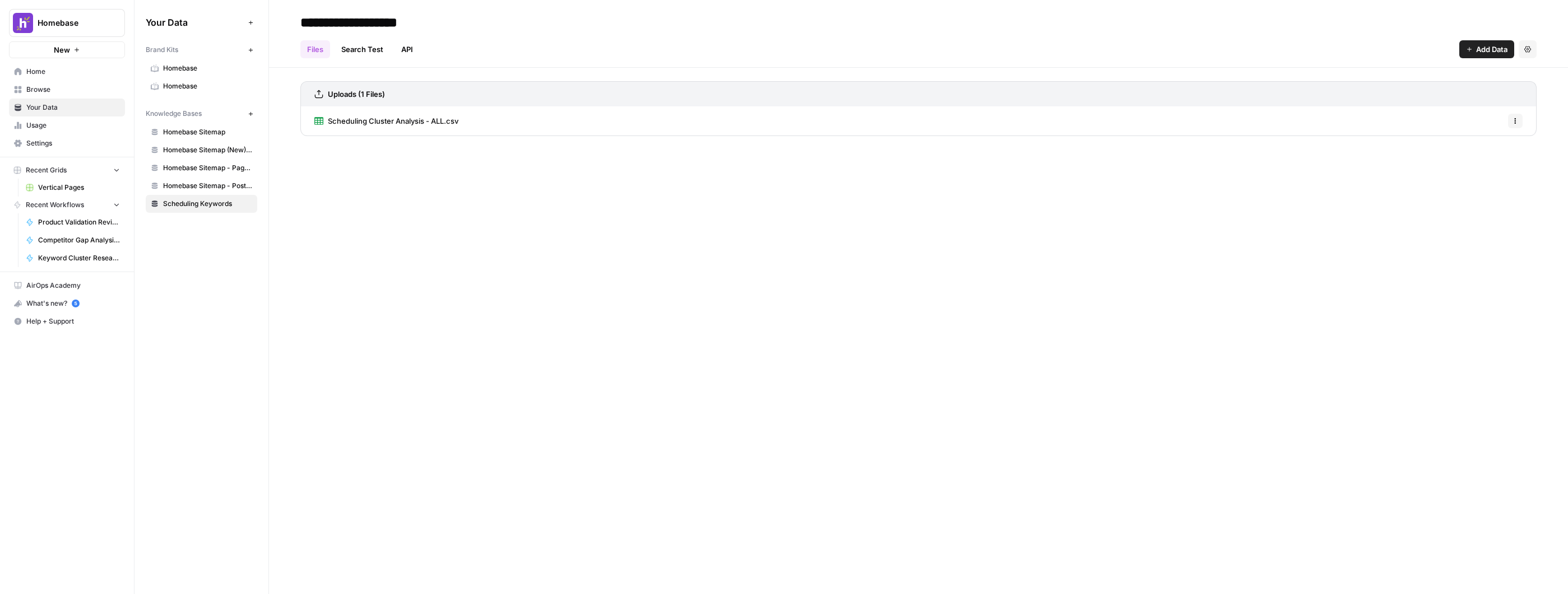
click at [381, 125] on span "Scheduling Cluster Analysis - ALL.csv" at bounding box center [393, 120] width 131 height 11
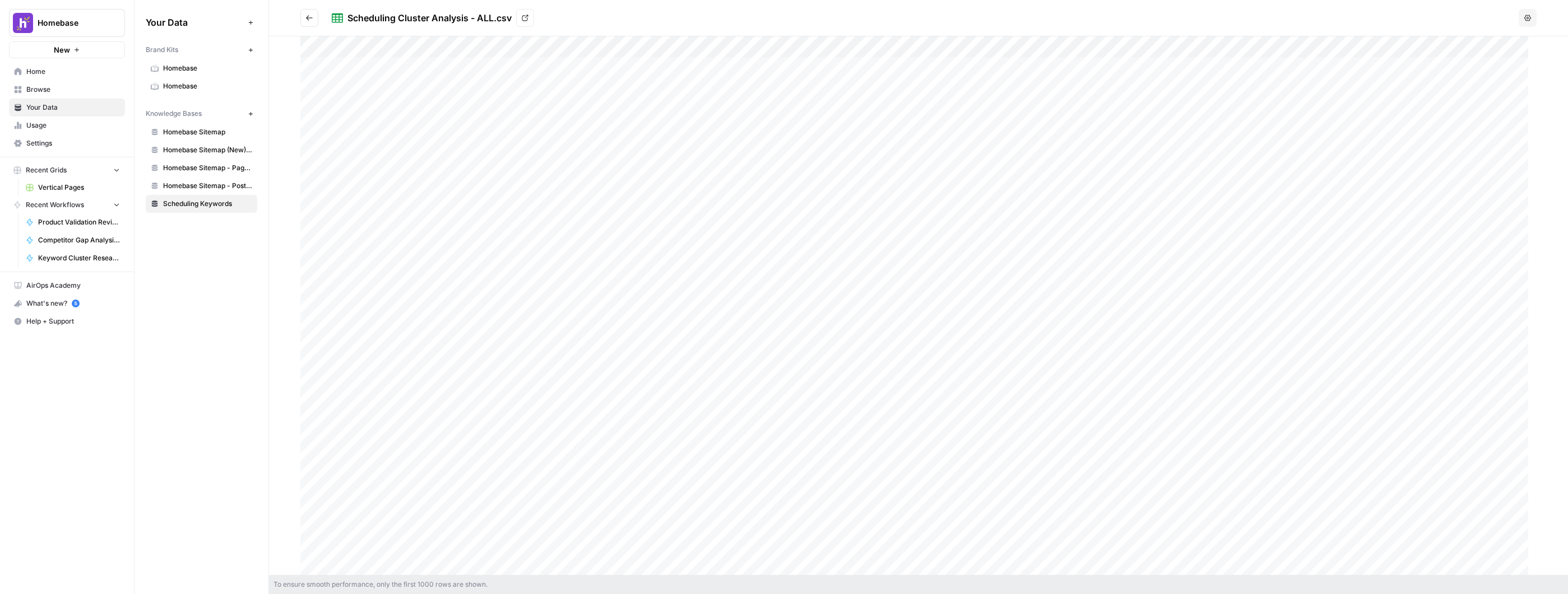
drag, startPoint x: 520, startPoint y: 75, endPoint x: 504, endPoint y: 172, distance: 98.3
click at [522, 165] on div at bounding box center [918, 306] width 1236 height 539
click at [470, 109] on div at bounding box center [918, 306] width 1236 height 539
click at [486, 81] on div at bounding box center [918, 306] width 1236 height 539
click at [359, 67] on div at bounding box center [918, 306] width 1236 height 539
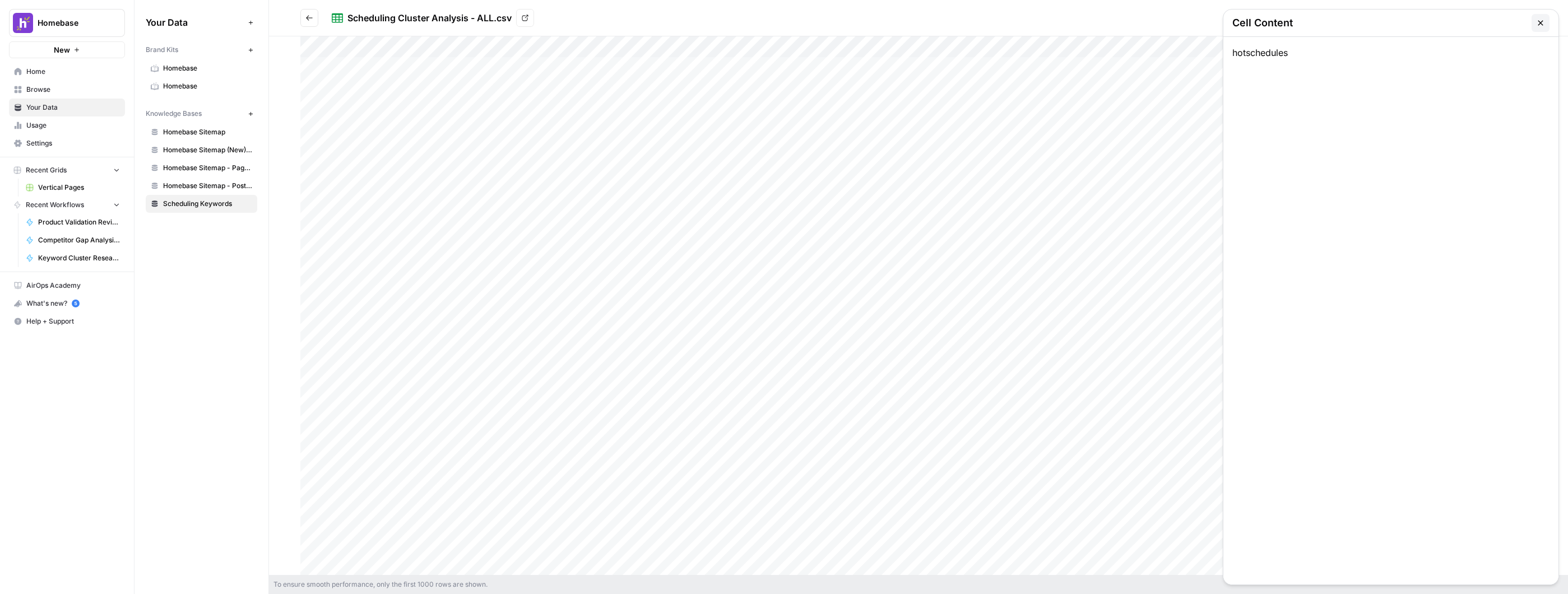
click at [359, 67] on div at bounding box center [918, 306] width 1236 height 539
click at [369, 70] on div at bounding box center [918, 306] width 1236 height 539
click at [548, 64] on div at bounding box center [918, 306] width 1236 height 539
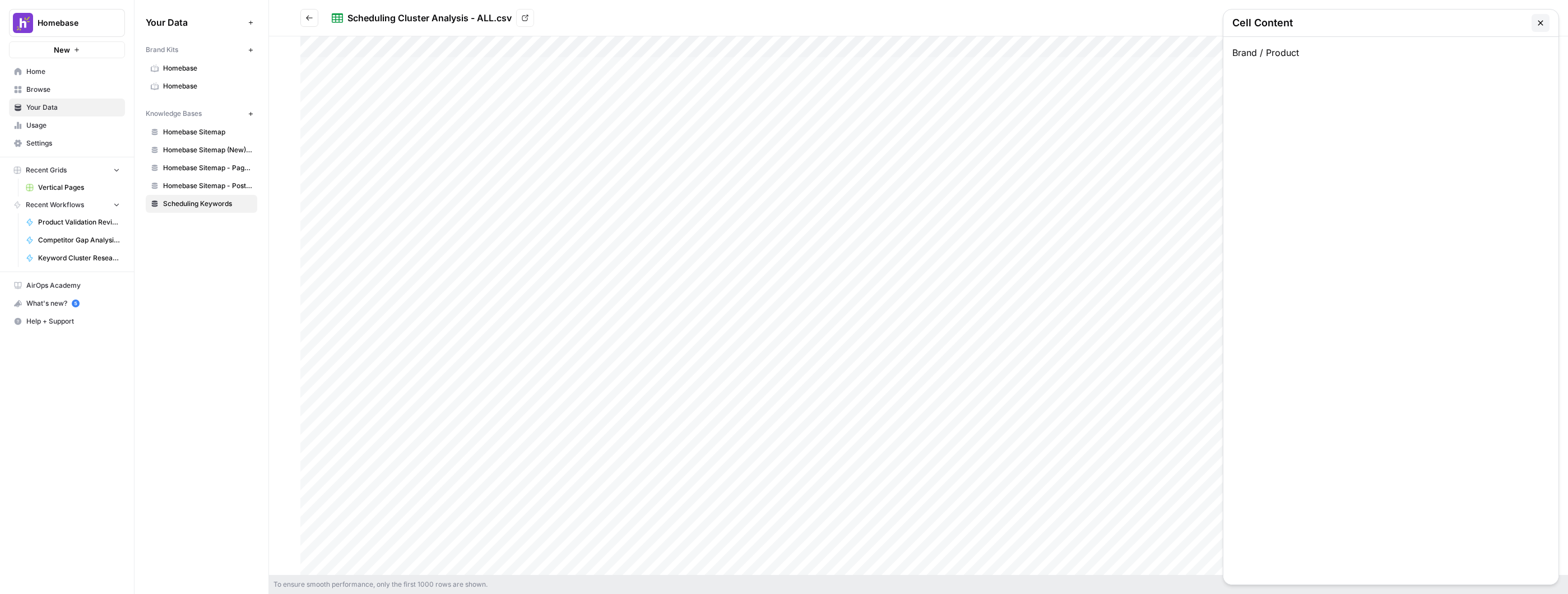
click at [335, 75] on div at bounding box center [918, 306] width 1236 height 539
click at [305, 15] on button "Go back" at bounding box center [309, 18] width 18 height 18
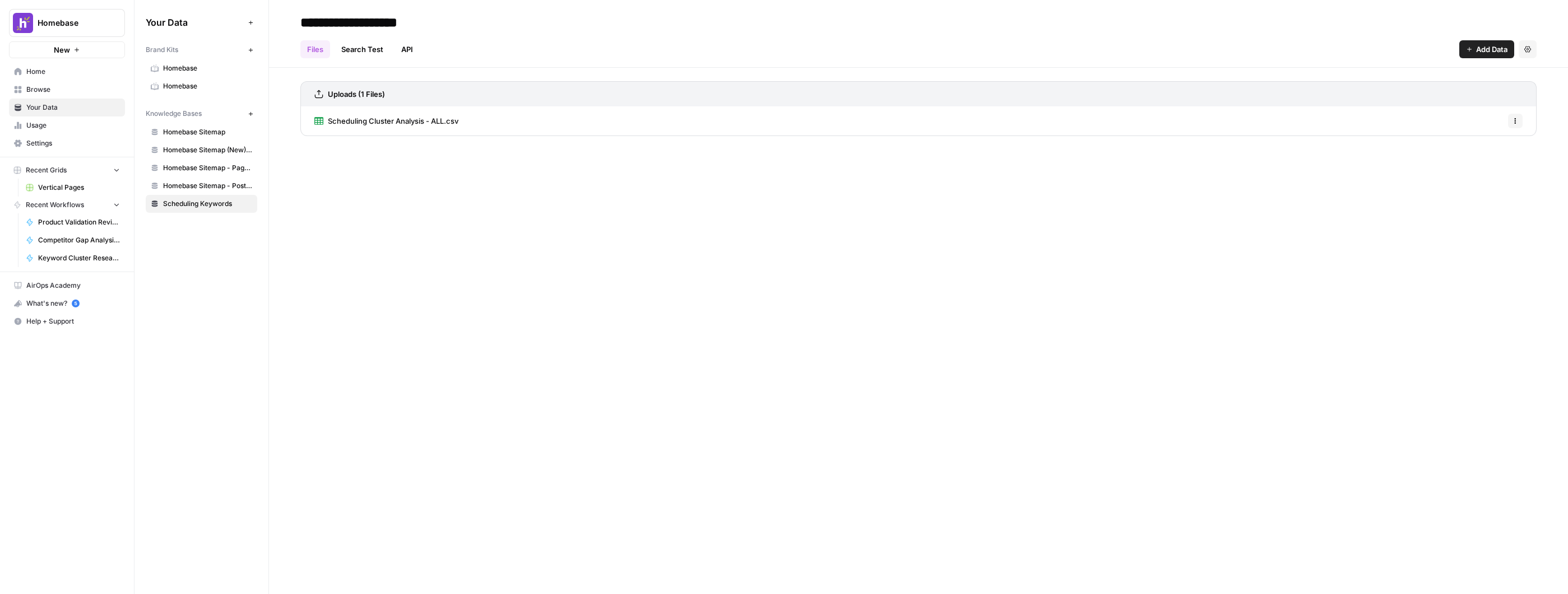
click at [575, 158] on div "**********" at bounding box center [919, 297] width 1299 height 594
click at [1518, 120] on icon "button" at bounding box center [1514, 120] width 7 height 7
click at [679, 203] on div "**********" at bounding box center [919, 297] width 1299 height 594
click at [367, 51] on link "Search Test" at bounding box center [362, 49] width 56 height 18
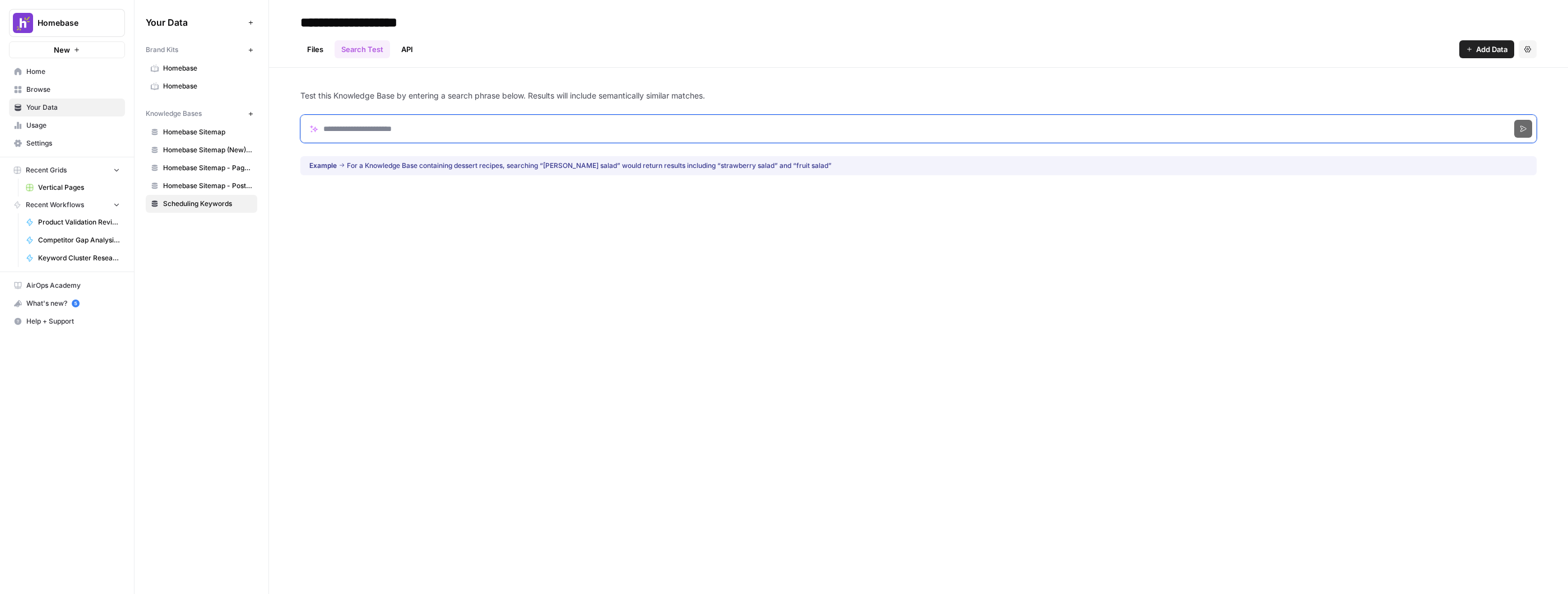
click at [470, 125] on input "Search phrase" at bounding box center [918, 129] width 1236 height 28
type input "**********"
click button "Search" at bounding box center [1523, 128] width 18 height 18
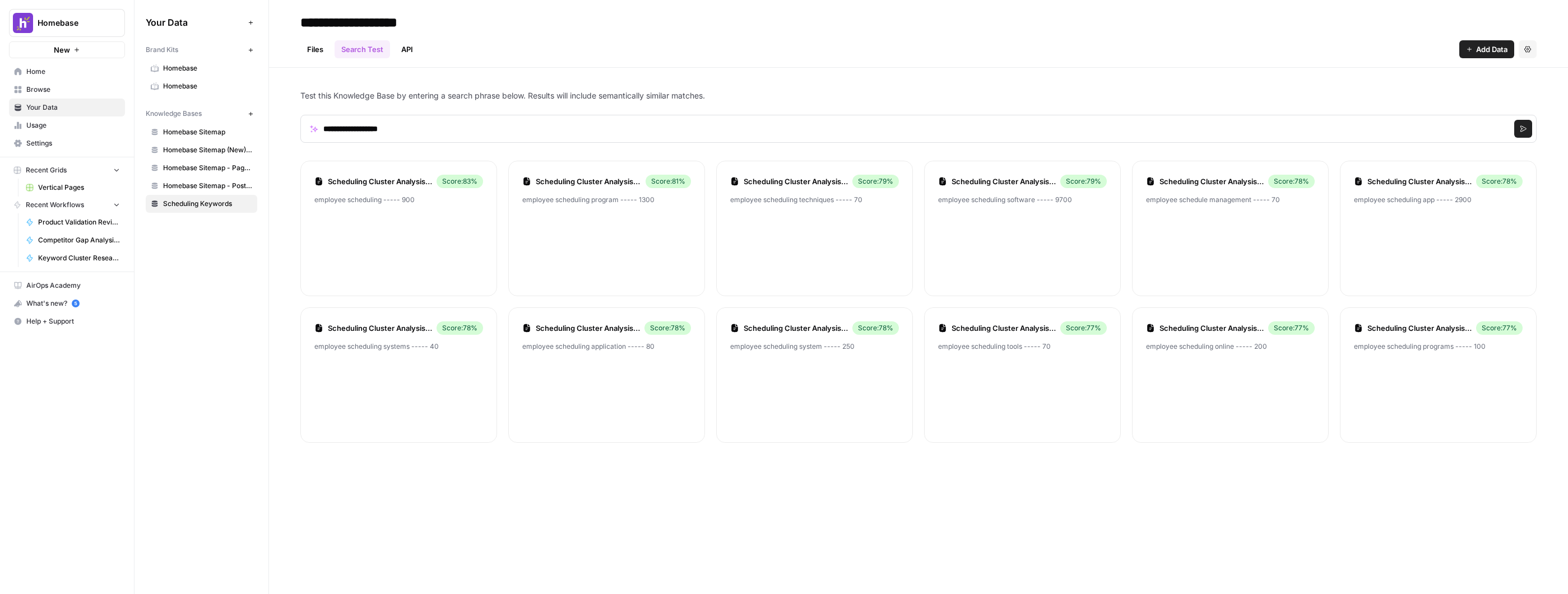
click at [409, 184] on link "Scheduling Cluster Analysis - ALL.csv" at bounding box center [380, 181] width 104 height 11
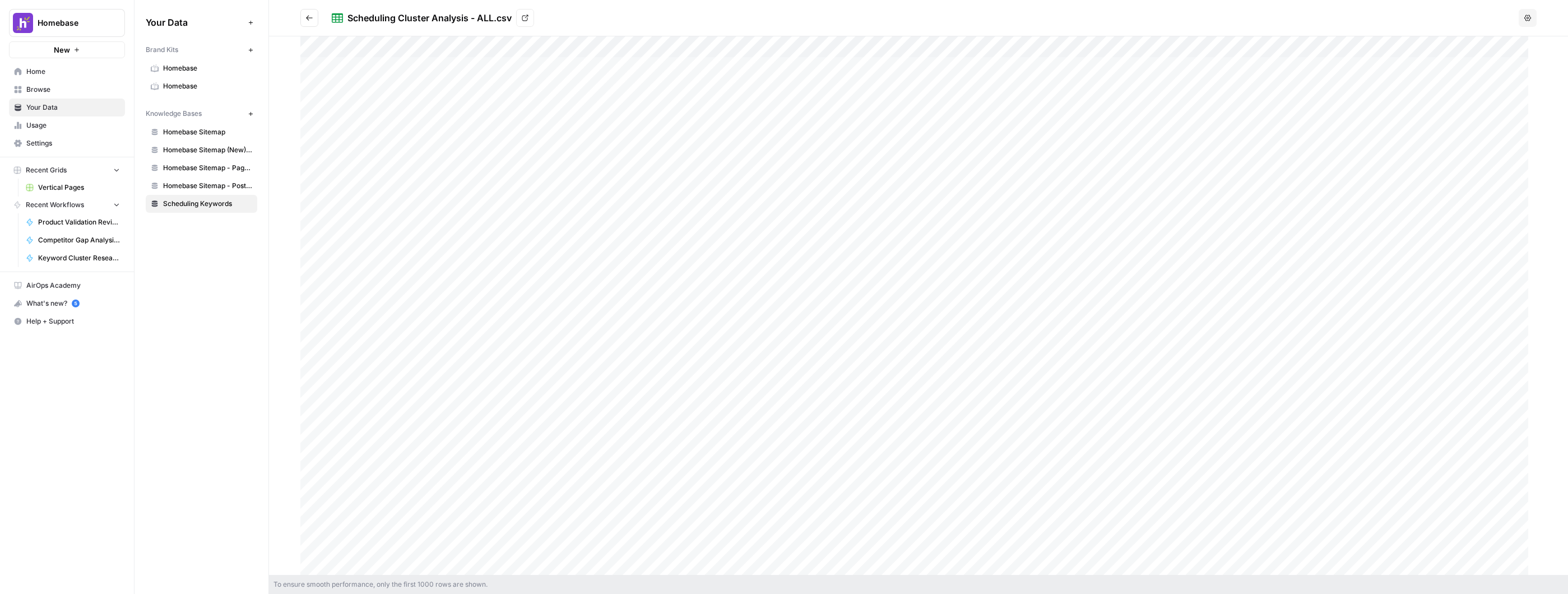
click at [89, 225] on span "Product Validation Revision" at bounding box center [79, 222] width 81 height 10
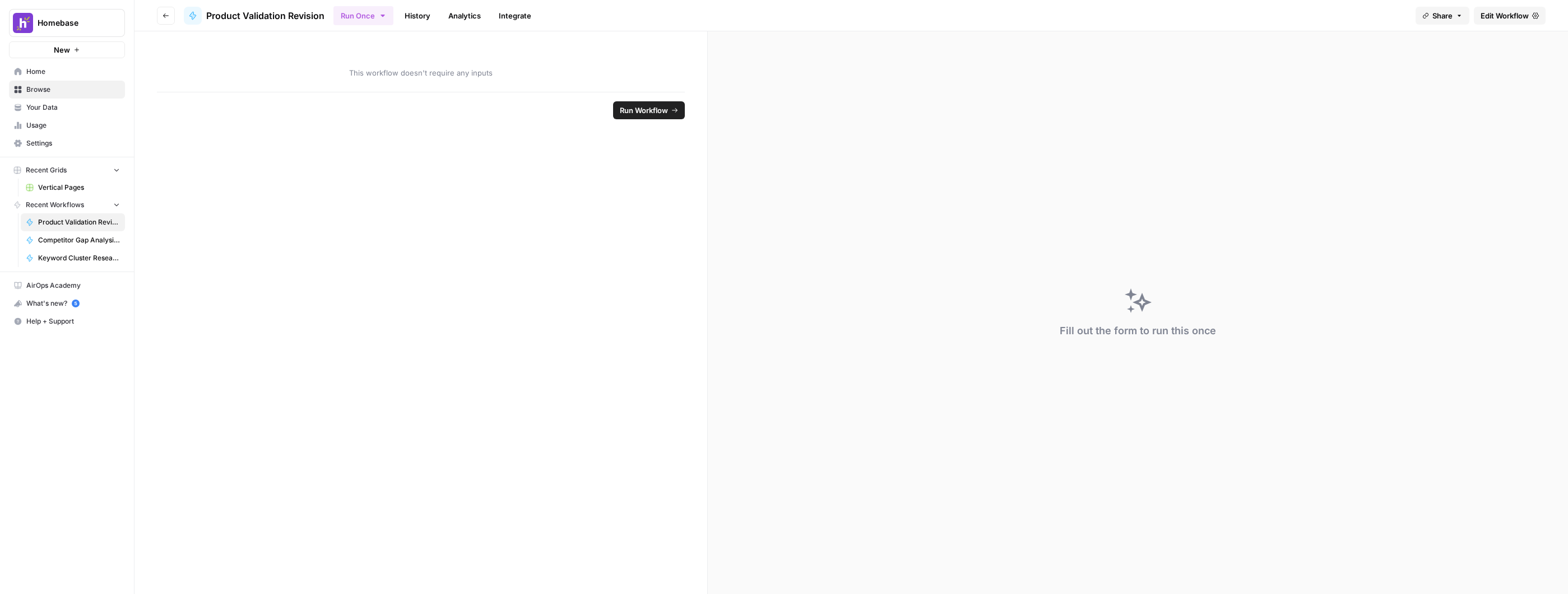
click at [73, 71] on span "Home" at bounding box center [73, 72] width 94 height 10
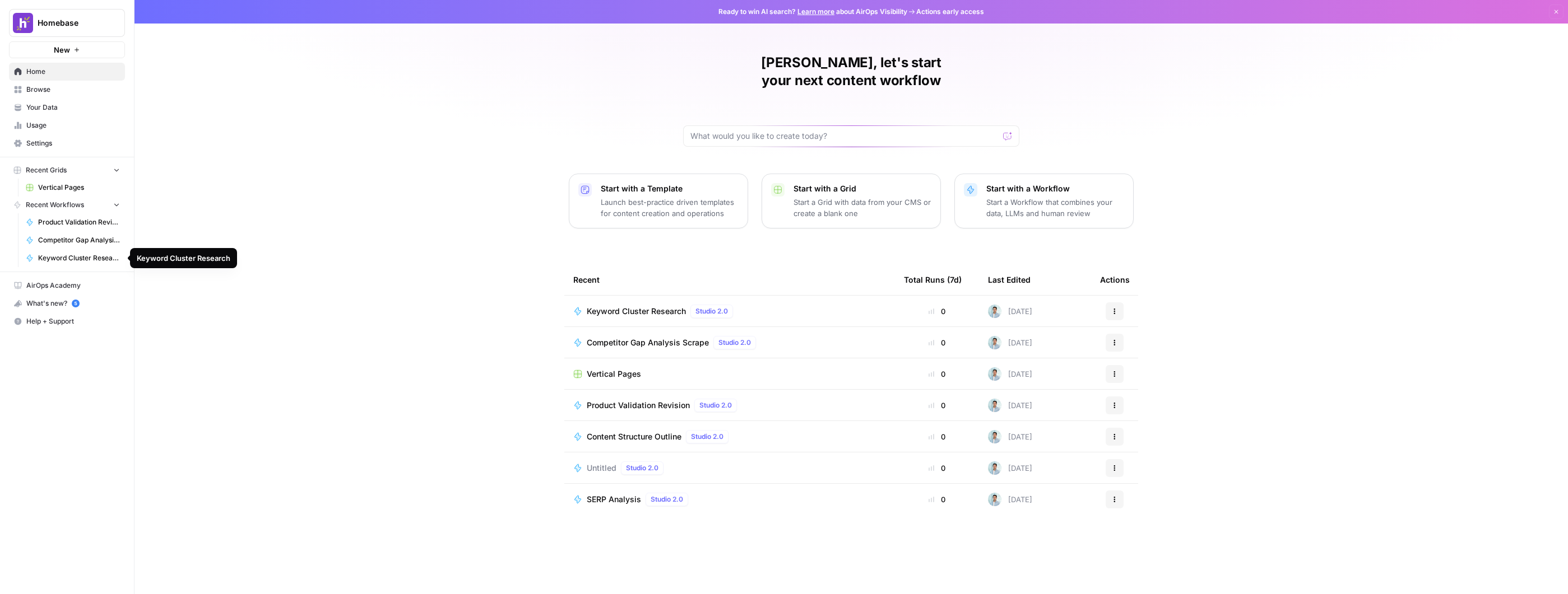
click at [653, 306] on span "Keyword Cluster Research" at bounding box center [636, 311] width 99 height 11
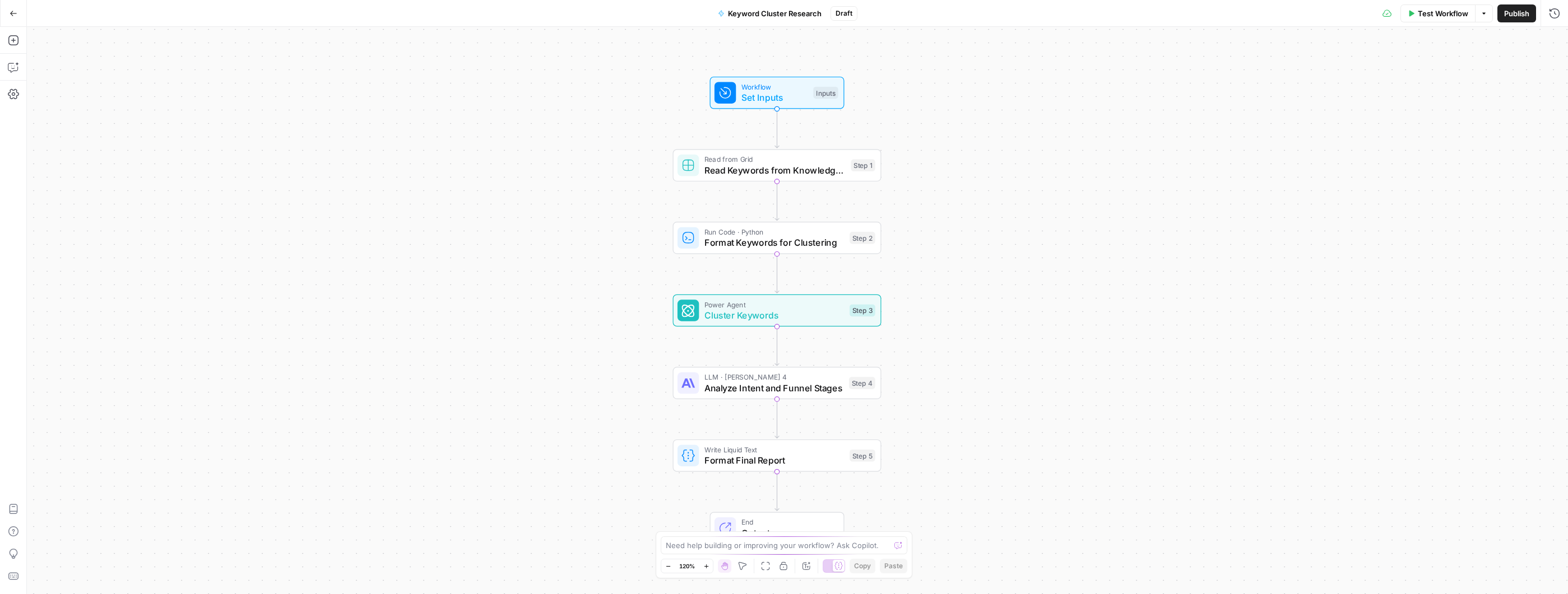
click at [720, 168] on span "Read Keywords from Knowledge Base" at bounding box center [775, 170] width 141 height 13
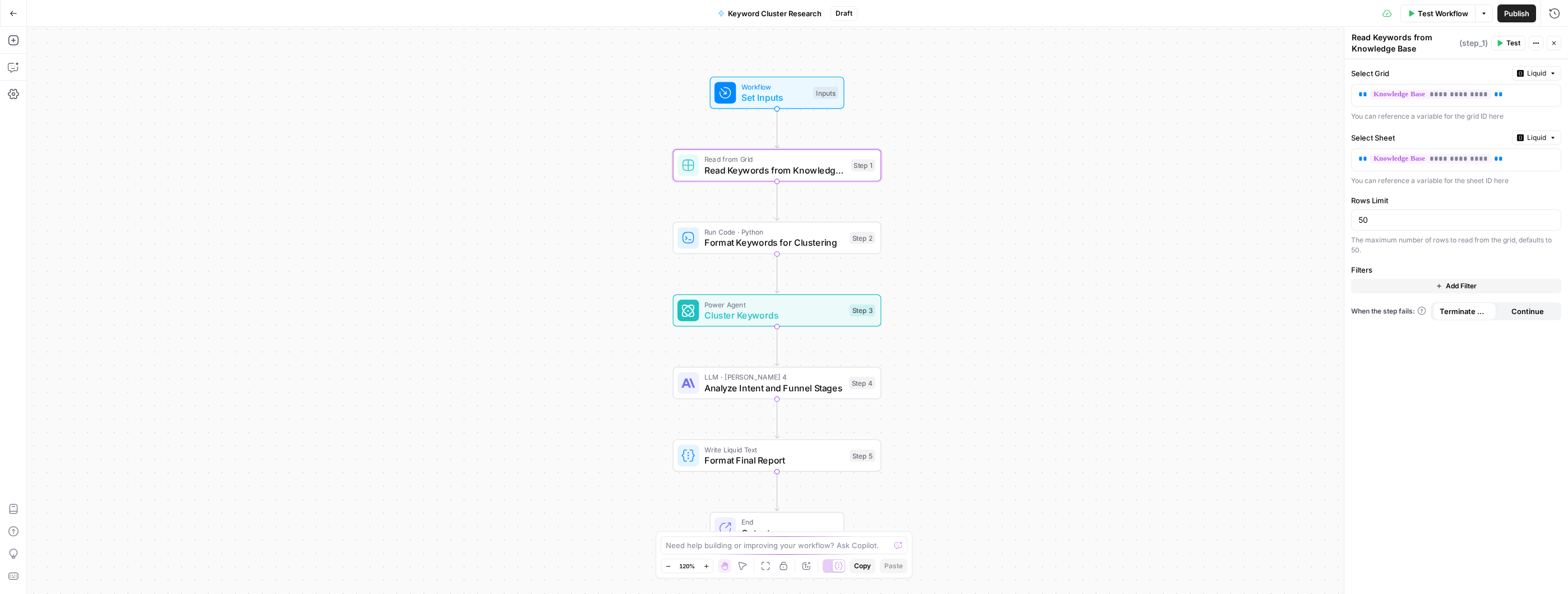
click at [784, 86] on span "Workflow" at bounding box center [774, 87] width 67 height 11
click at [784, 87] on span "Workflow" at bounding box center [775, 87] width 67 height 11
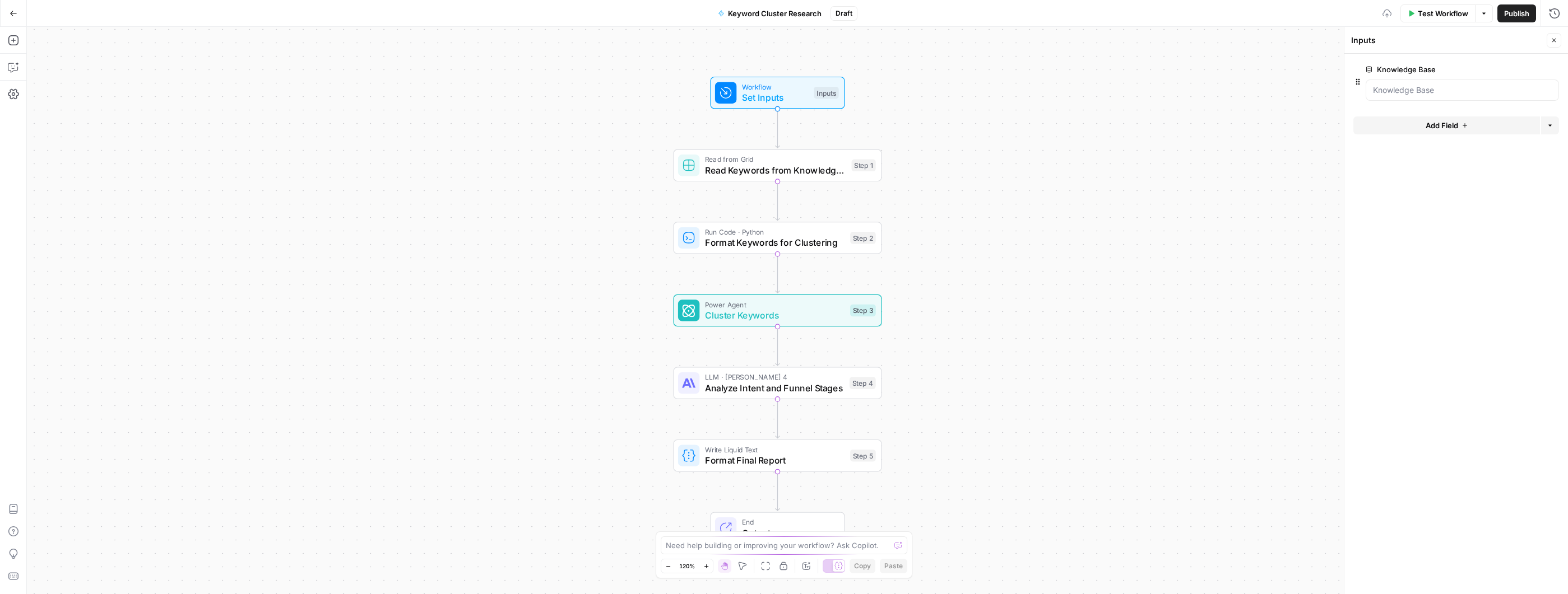
click at [1421, 8] on span "Test Workflow" at bounding box center [1443, 13] width 51 height 11
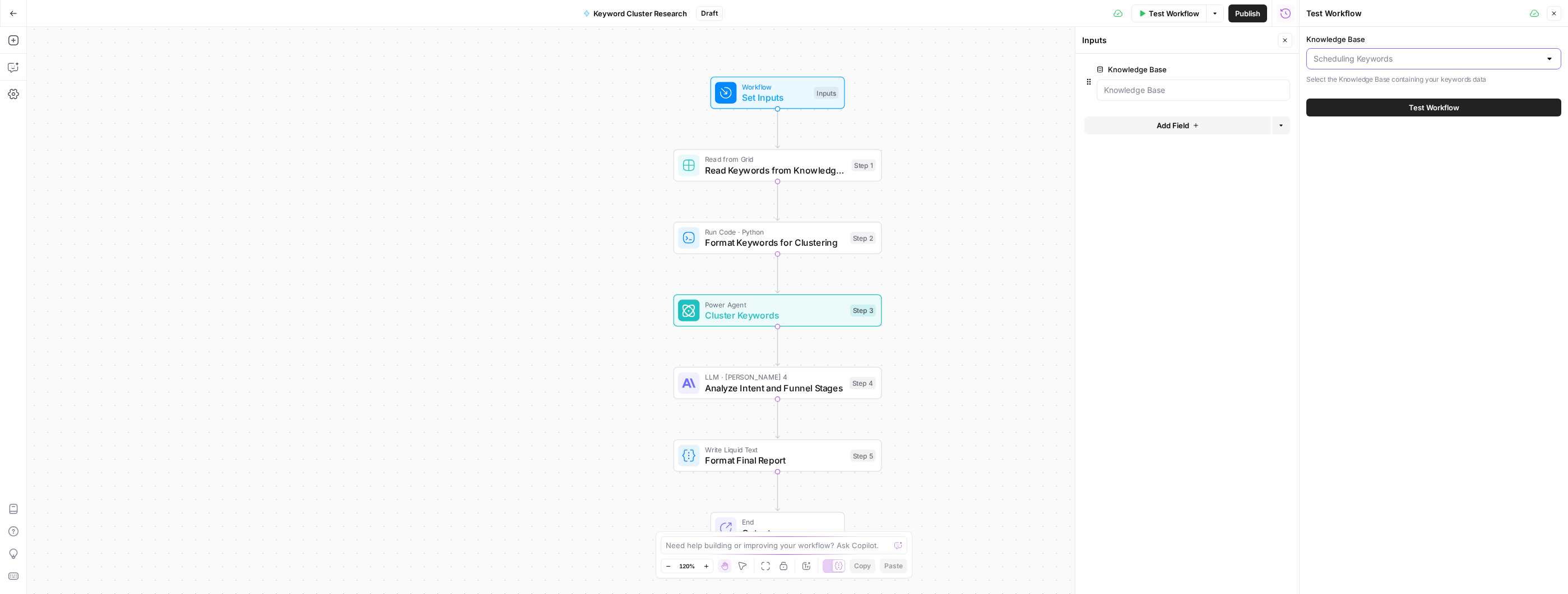
click at [1401, 55] on input "Knowledge Base" at bounding box center [1426, 59] width 227 height 11
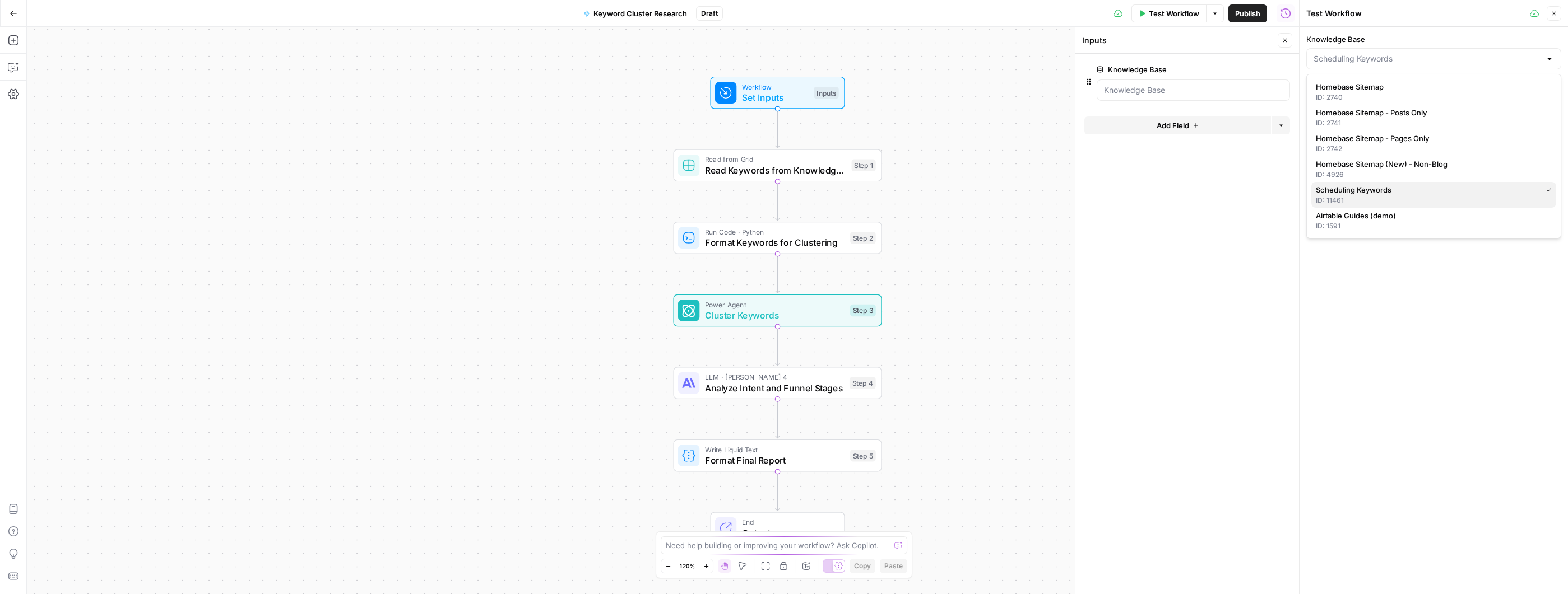
click at [1396, 191] on span "Scheduling Keywords" at bounding box center [1426, 189] width 222 height 11
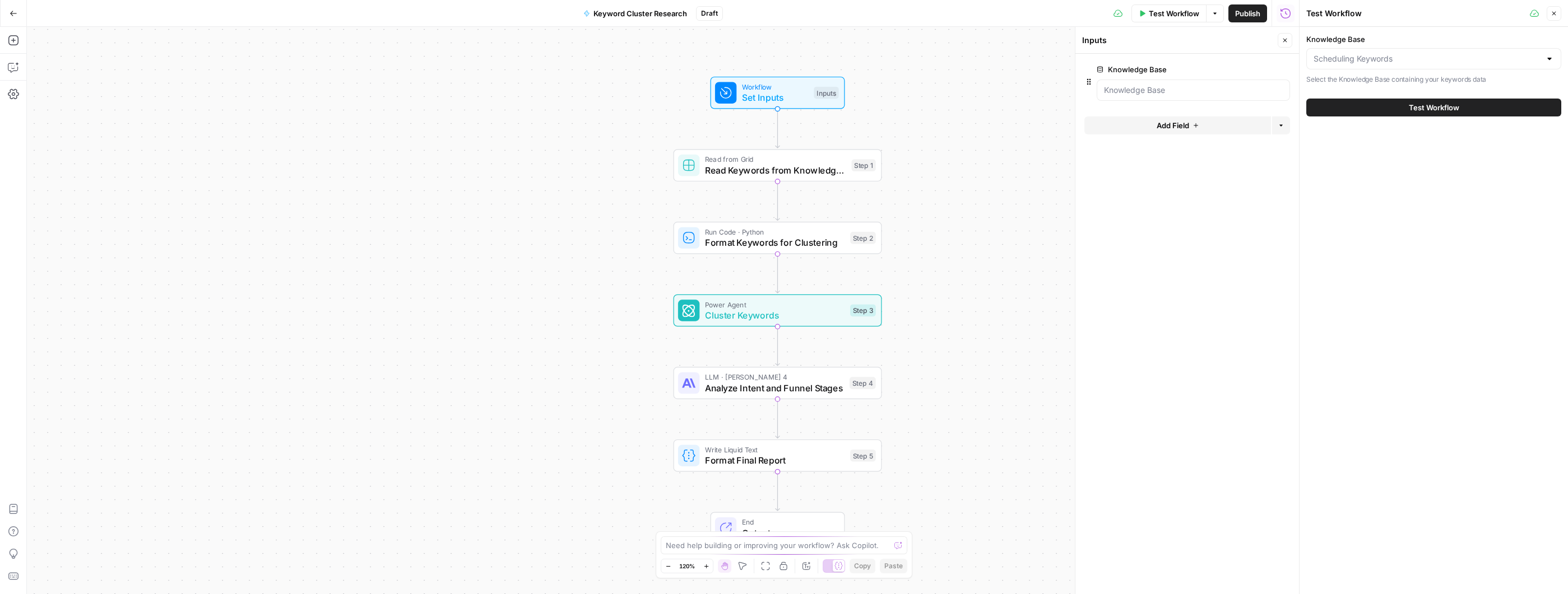
type input "Scheduling Keywords"
click at [1386, 105] on button "Test Workflow" at bounding box center [1433, 107] width 255 height 18
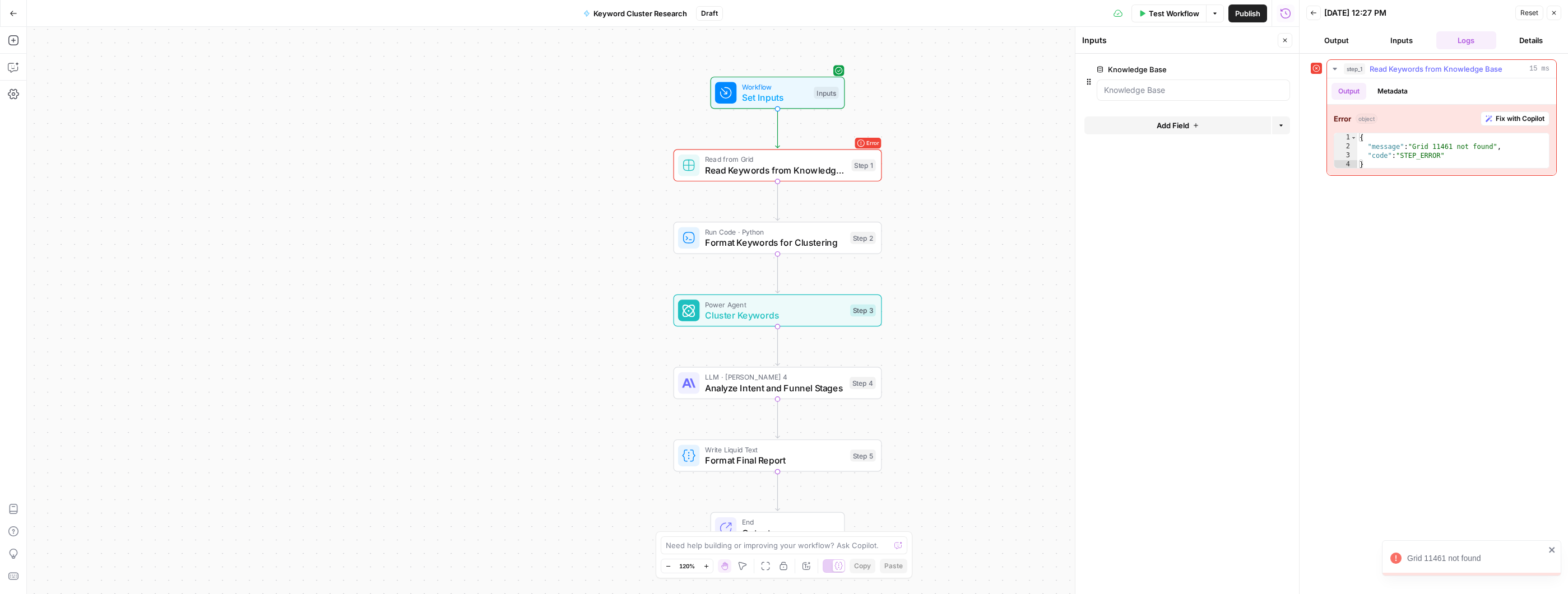
click at [1401, 87] on button "Metadata" at bounding box center [1393, 91] width 44 height 17
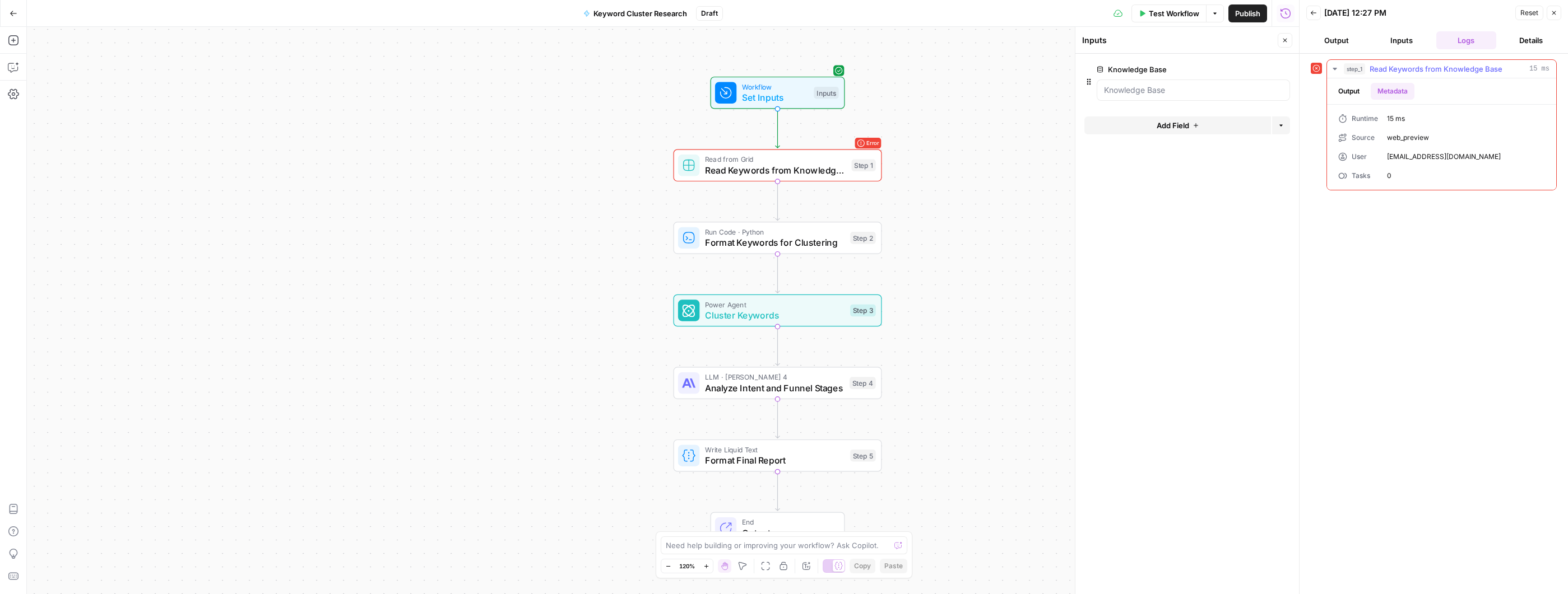
click at [1344, 91] on button "Output" at bounding box center [1348, 91] width 34 height 17
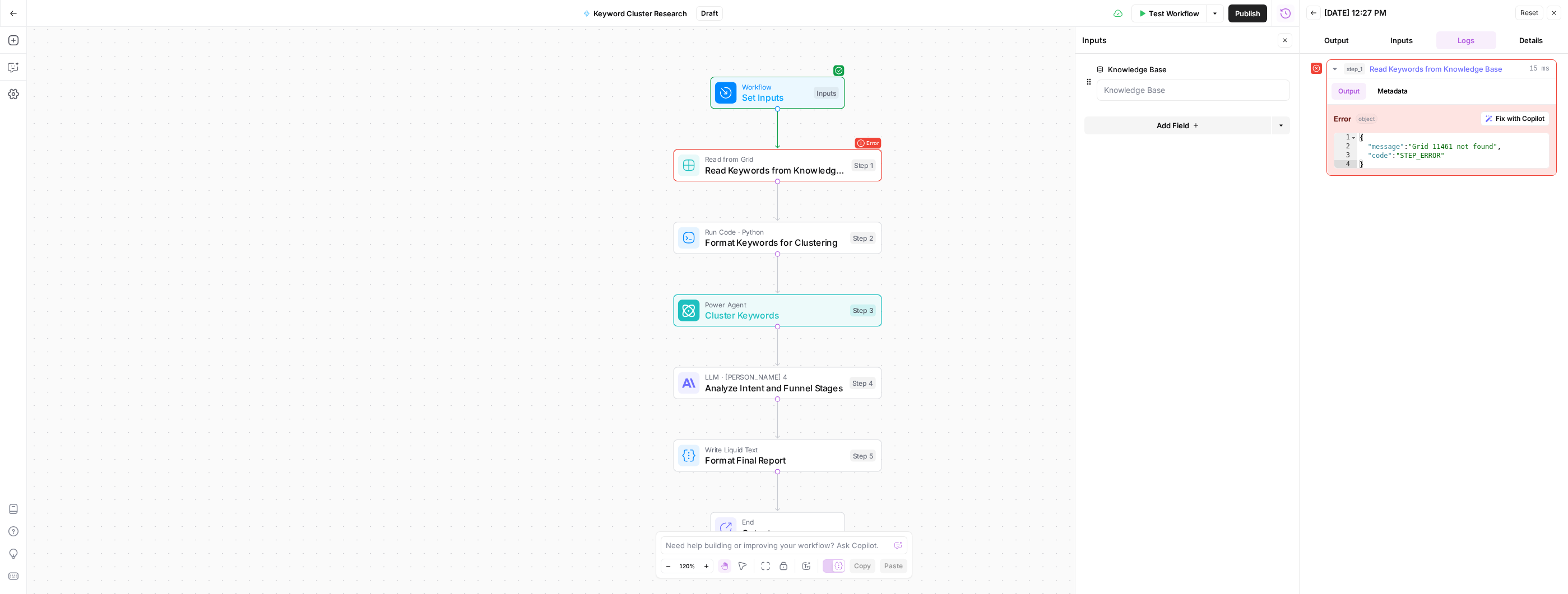
type textarea "**********"
click at [1429, 147] on div "{ "message" : "Grid 11461 not found" , "code" : "STEP_ERROR" }" at bounding box center [1453, 160] width 192 height 54
click at [1402, 72] on span "Read Keywords from Knowledge Base" at bounding box center [1435, 68] width 133 height 11
click at [798, 165] on span "Read Keywords from Knowledge Base" at bounding box center [776, 170] width 141 height 13
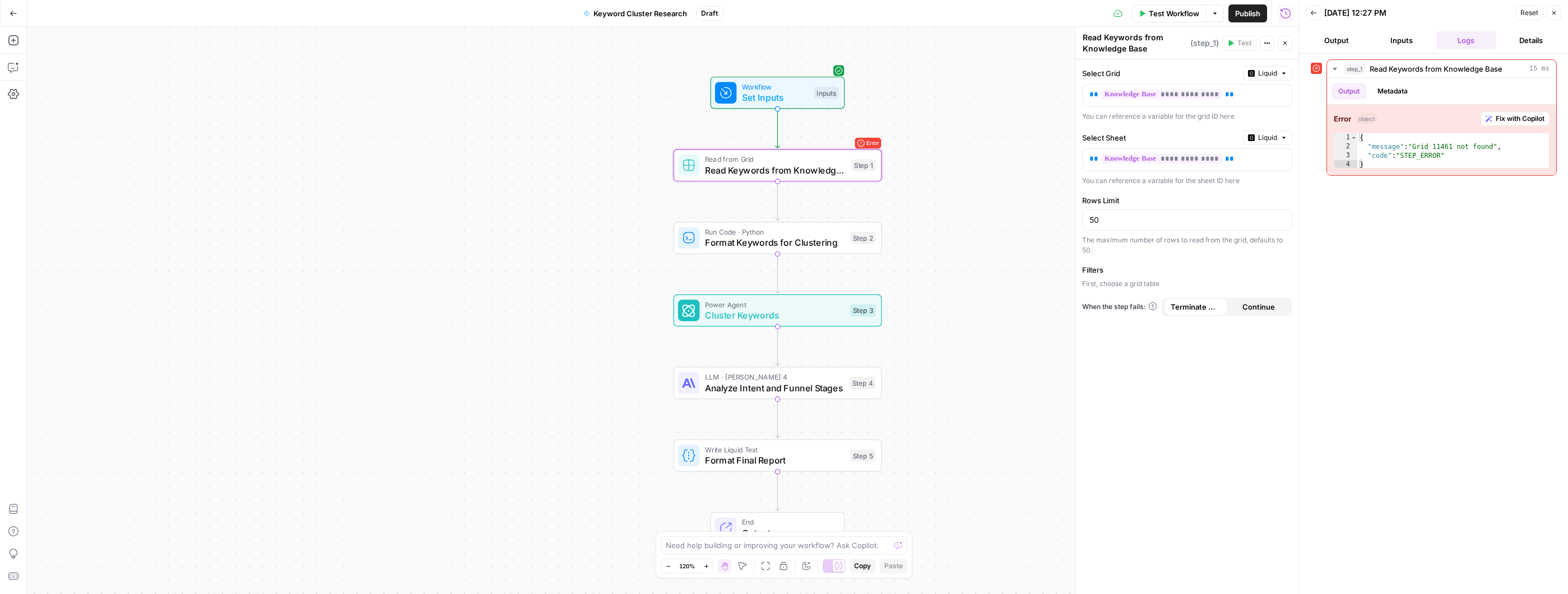
click at [756, 180] on div "Error Read from Grid Read Keywords from Knowledge Base Step 1 Copy step Delete …" at bounding box center [778, 166] width 208 height 32
click at [1519, 114] on span "Fix with Copilot" at bounding box center [1520, 119] width 48 height 10
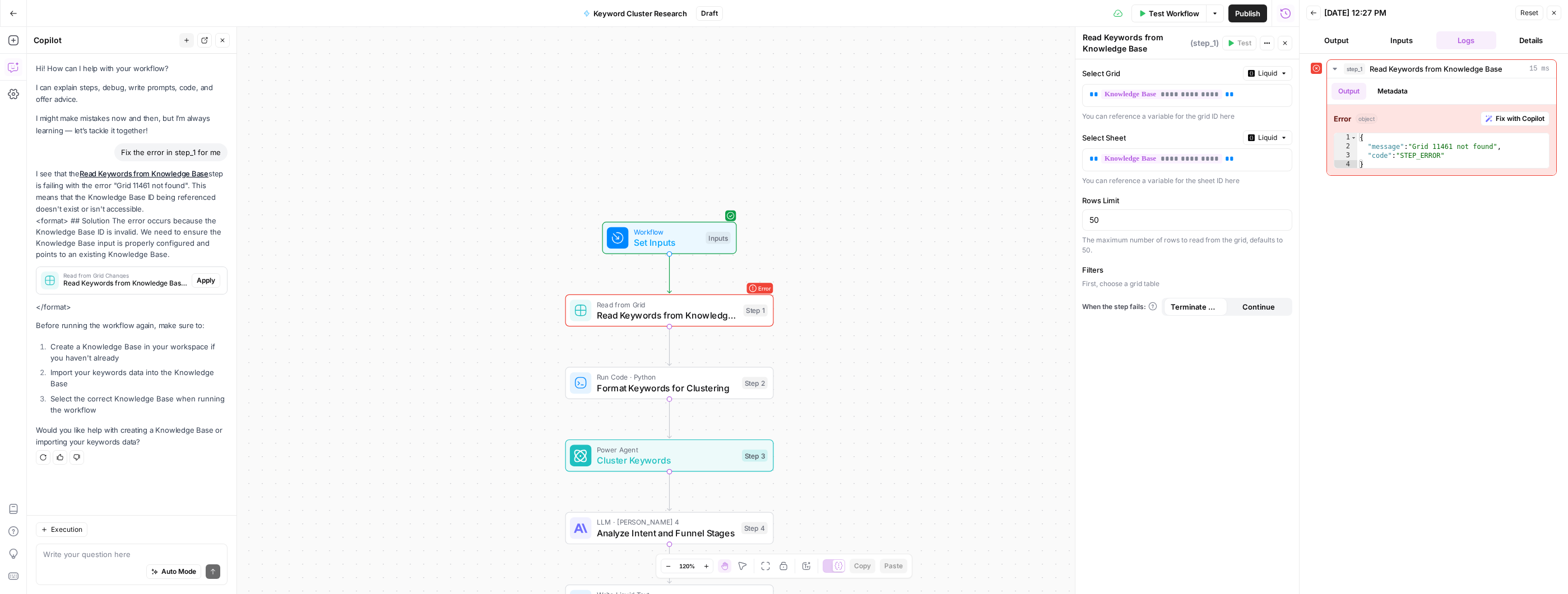
drag, startPoint x: 54, startPoint y: 347, endPoint x: 121, endPoint y: 355, distance: 67.5
click at [121, 355] on li "Create a Knowledge Base in your workspace if you haven't already" at bounding box center [137, 352] width 180 height 23
drag, startPoint x: 111, startPoint y: 381, endPoint x: 41, endPoint y: 378, distance: 70.1
click at [48, 378] on li "Import your keywords data into the Knowledge Base" at bounding box center [137, 378] width 180 height 23
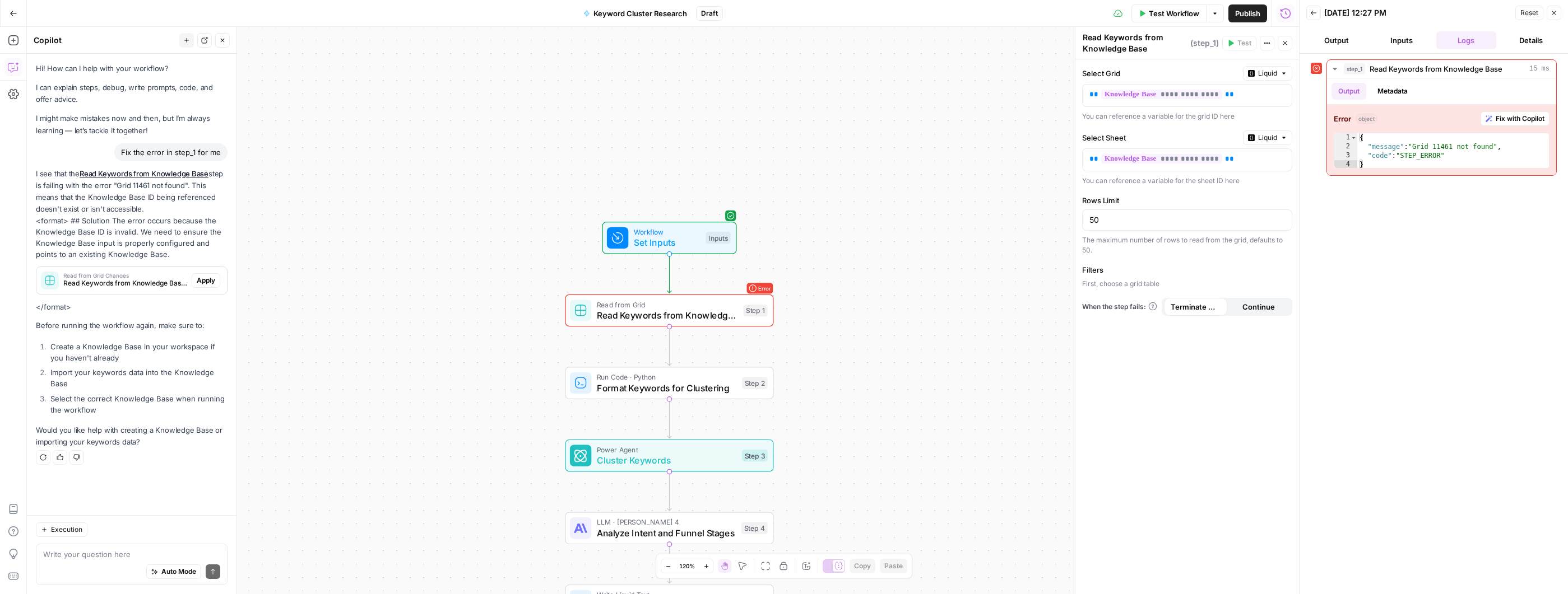
click at [104, 426] on p "Would you like help with creating a Knowledge Base or importing your keywords d…" at bounding box center [131, 436] width 192 height 23
drag, startPoint x: 112, startPoint y: 418, endPoint x: 33, endPoint y: 392, distance: 83.2
click at [33, 392] on div "Hi! How can I help with your workflow? I can explain steps, debug, write prompt…" at bounding box center [132, 284] width 210 height 461
click at [91, 392] on ol "Create a Knowledge Base in your workspace if you haven't already Import your ke…" at bounding box center [131, 378] width 192 height 75
click at [384, 178] on div "Workflow Set Inputs Inputs Error Read from Grid Read Keywords from Knowledge Ba…" at bounding box center [663, 311] width 1272 height 568
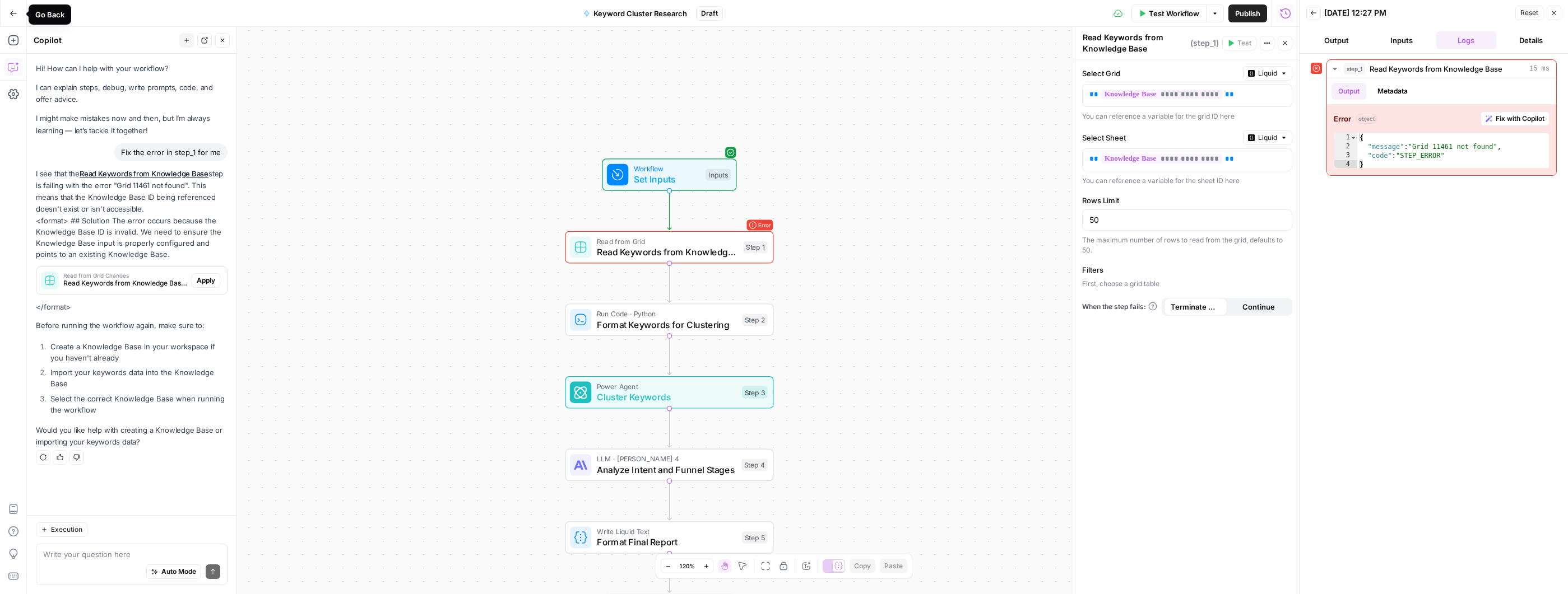
click at [13, 14] on icon "button" at bounding box center [13, 13] width 8 height 8
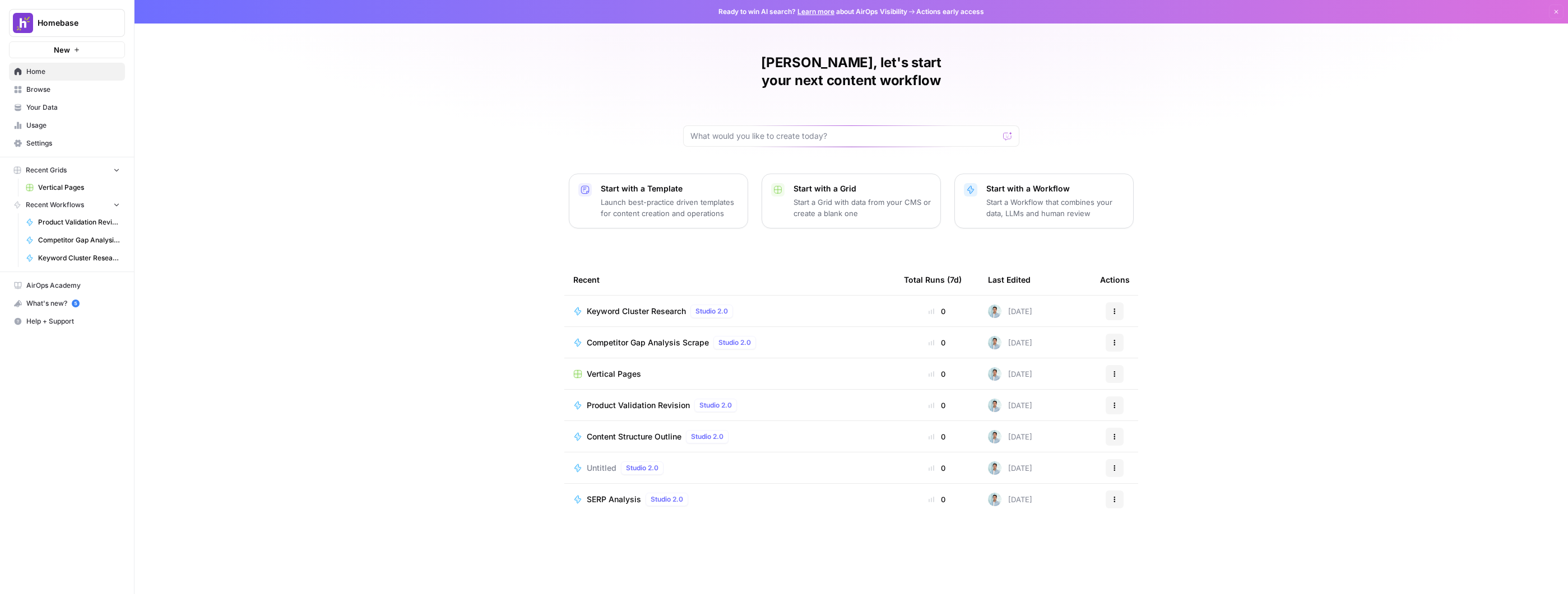
click at [79, 49] on icon "button" at bounding box center [76, 49] width 7 height 7
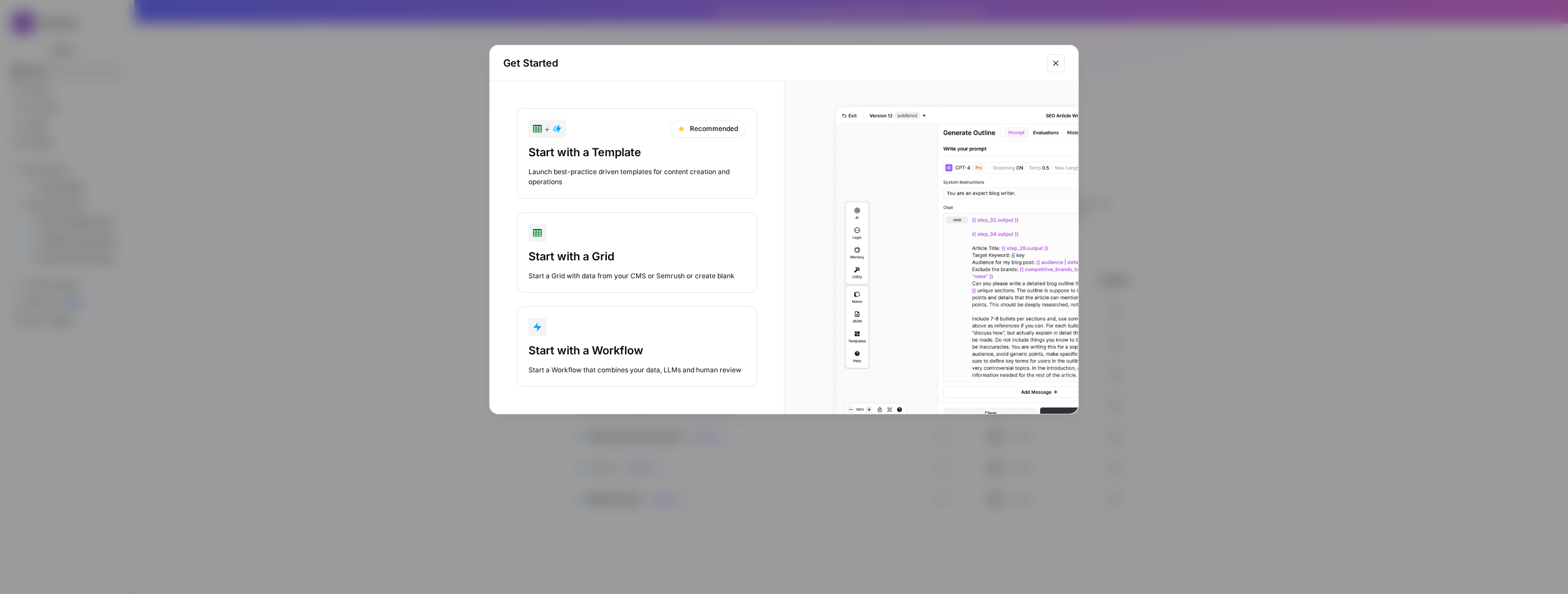
click at [655, 345] on div "Start with a Workflow" at bounding box center [637, 350] width 217 height 15
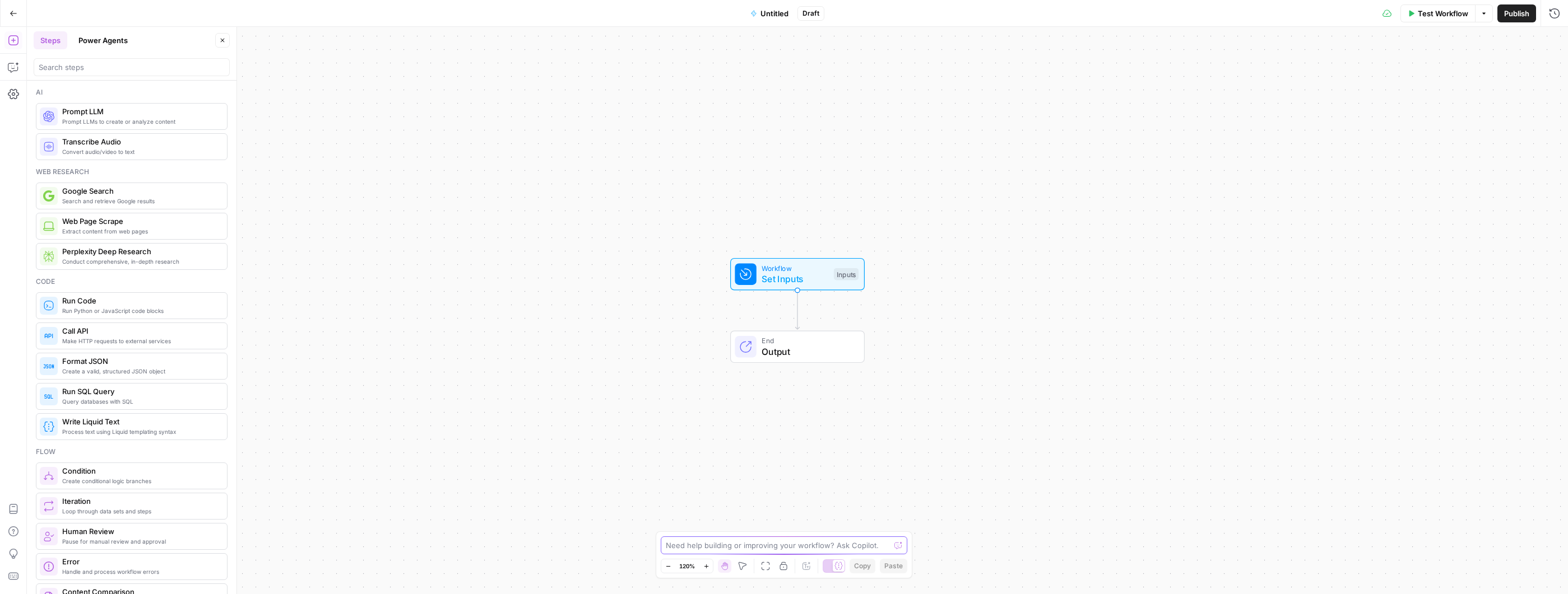
click at [789, 550] on textarea at bounding box center [777, 545] width 224 height 11
paste textarea "Build AirOps flows to scrape reddit, podcasts, social media, and competitors to…"
type textarea "Build AirOps flows to scrape reddit, podcasts, social media, and competitors to…"
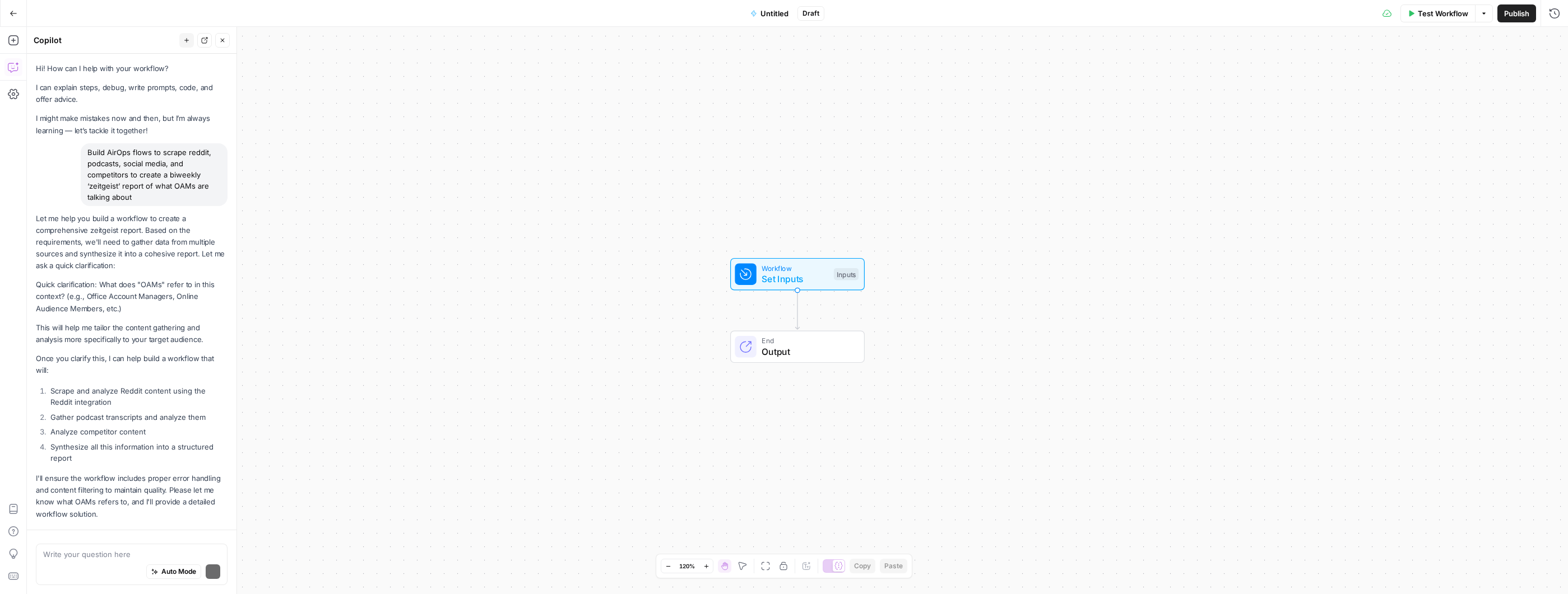
scroll to position [18, 0]
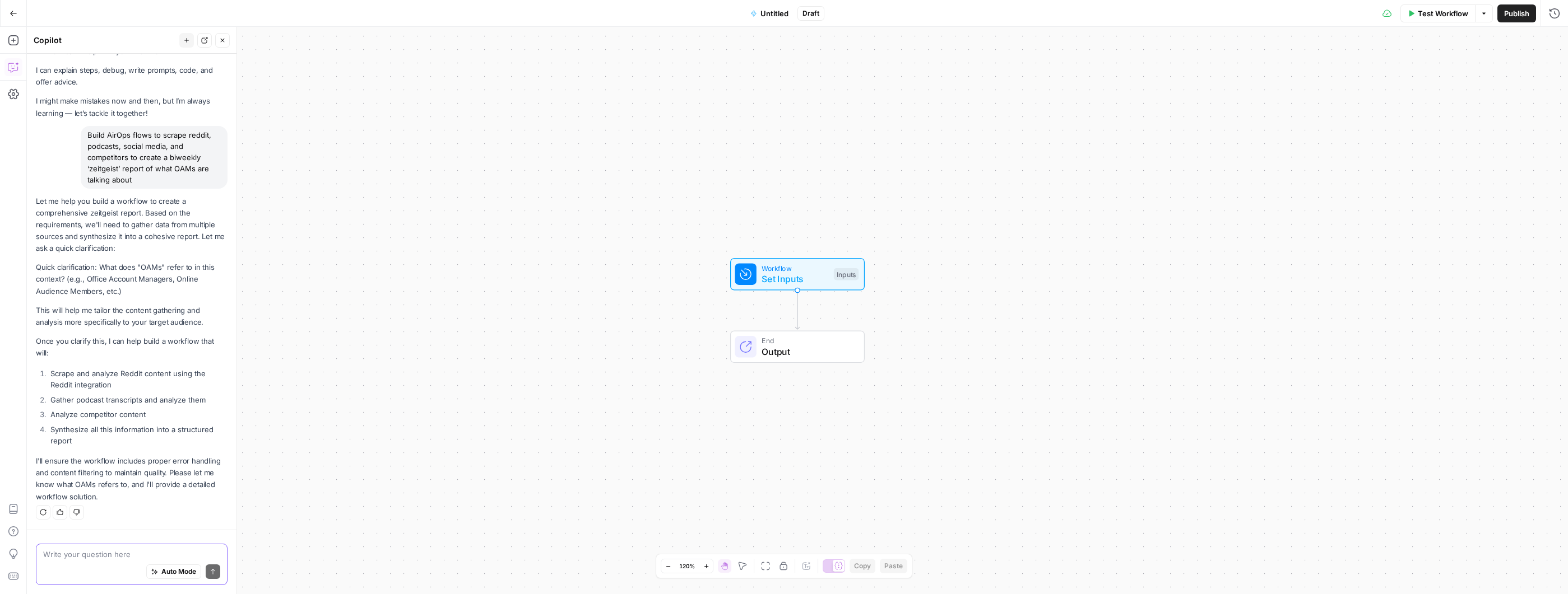
click at [98, 550] on textarea at bounding box center [131, 554] width 177 height 11
click at [90, 558] on textarea "OAM means" at bounding box center [131, 554] width 177 height 11
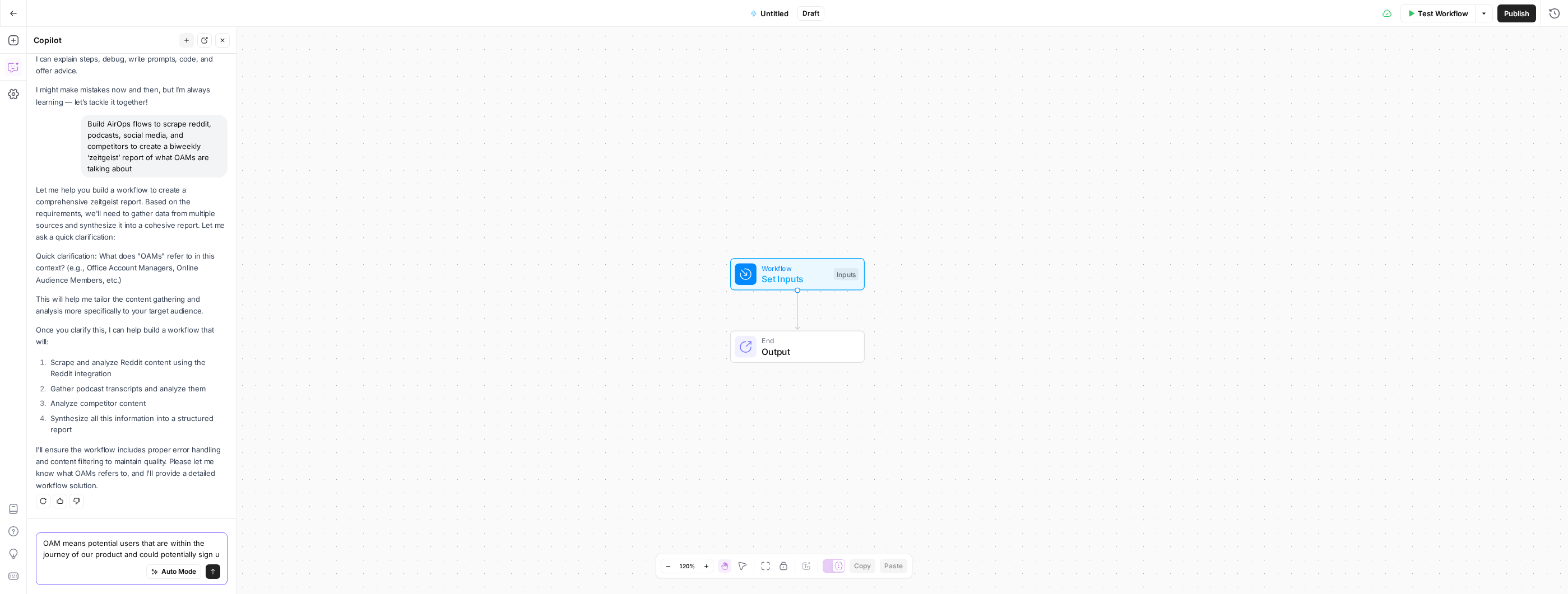
scroll to position [40, 0]
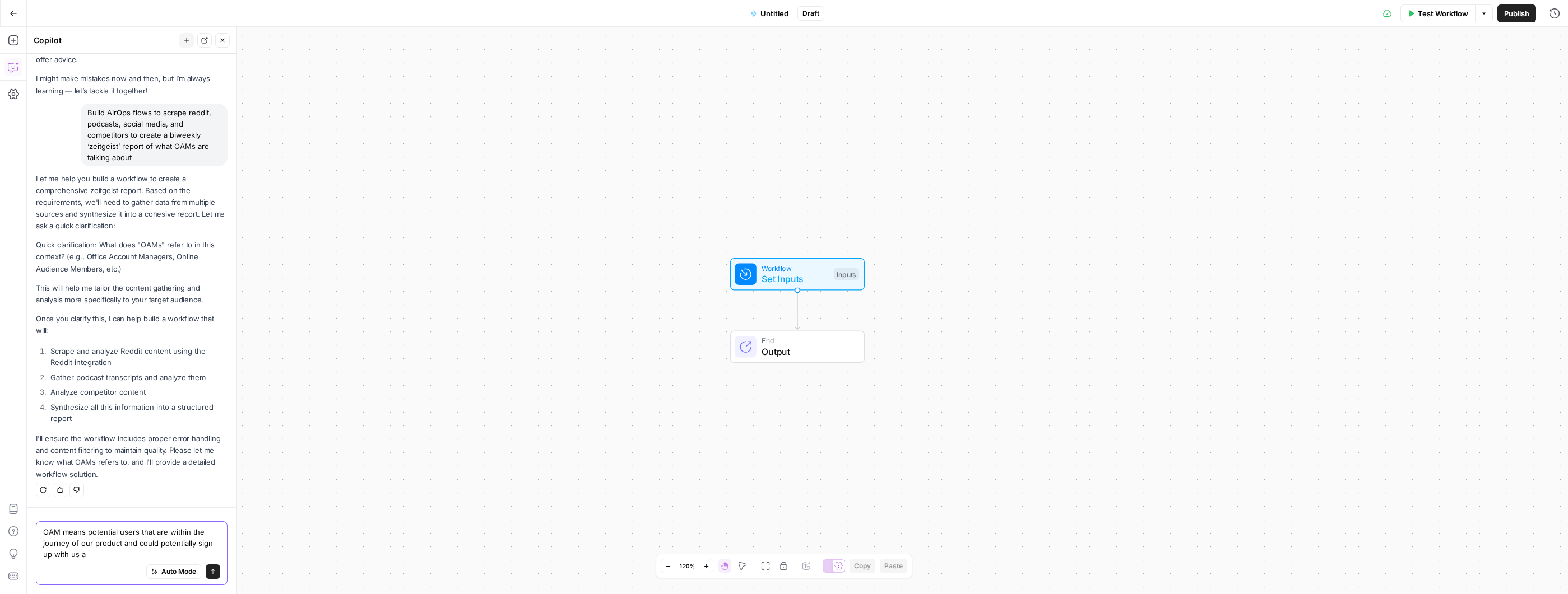
type textarea "OAM means potential users that are within the journey of our product and could …"
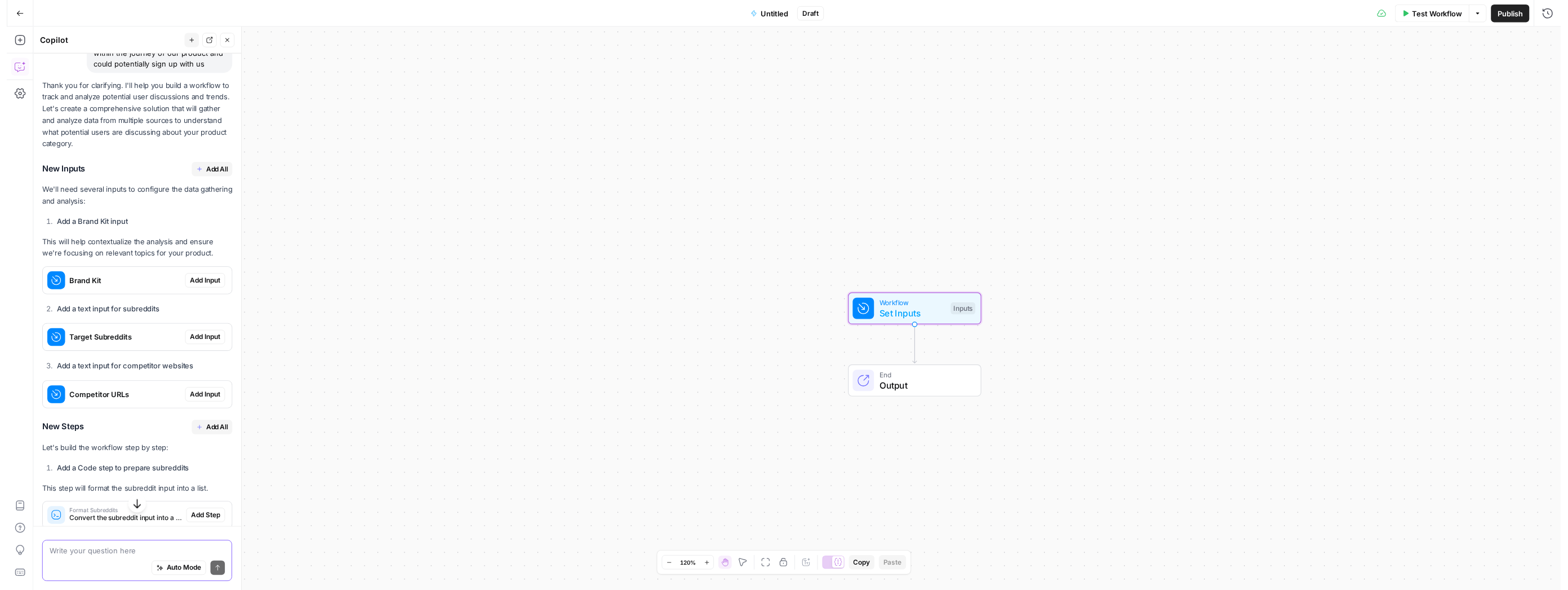
scroll to position [487, 0]
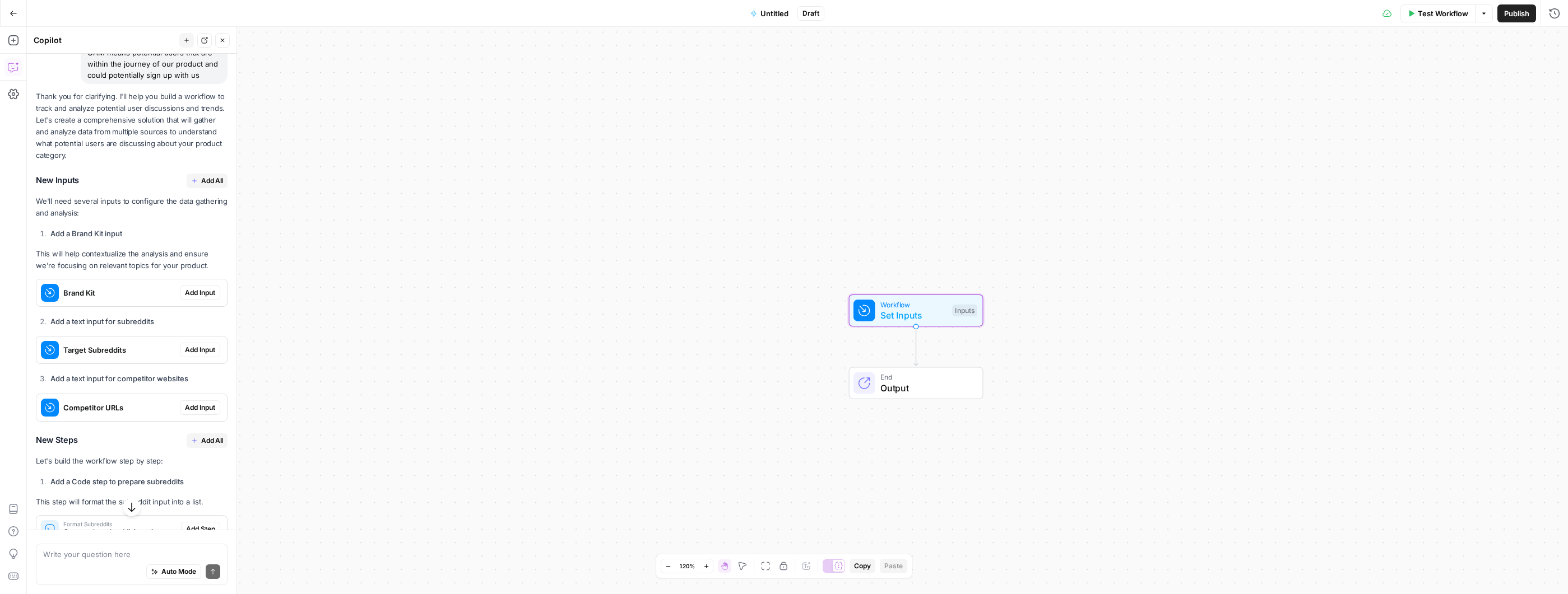
click at [198, 298] on span "Add Input" at bounding box center [200, 293] width 30 height 10
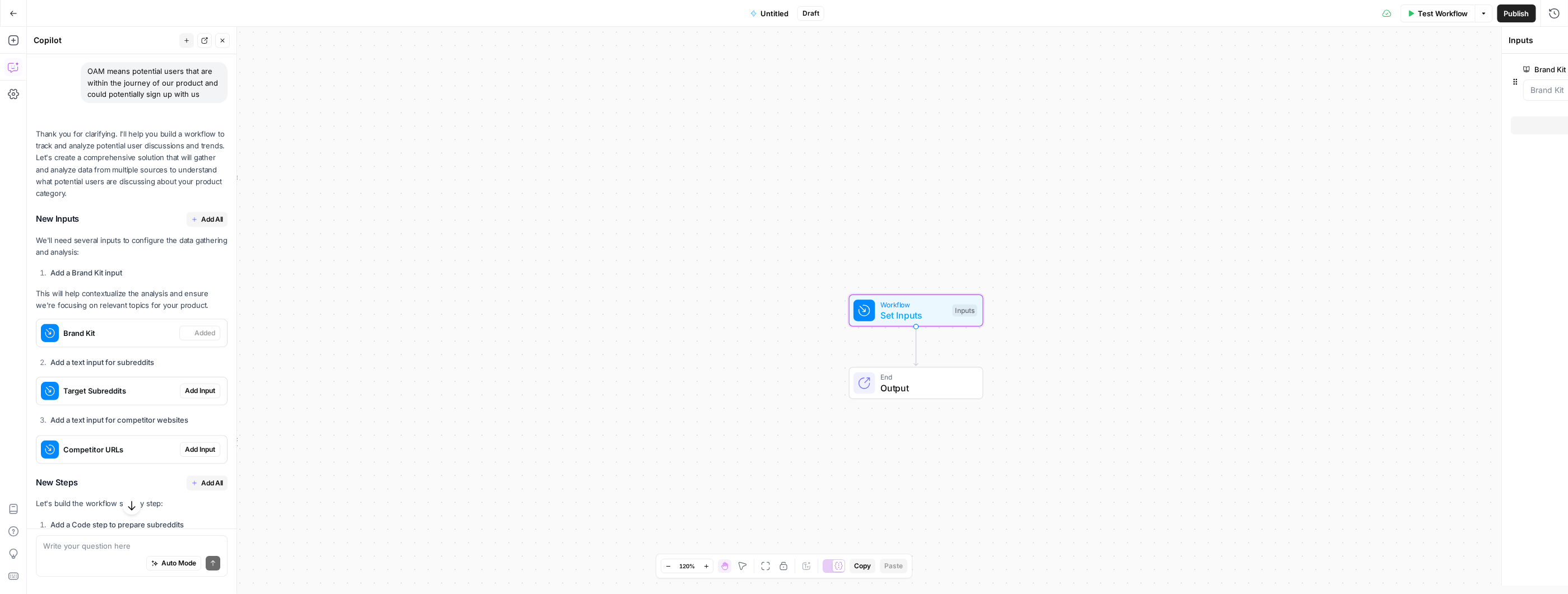
scroll to position [501, 0]
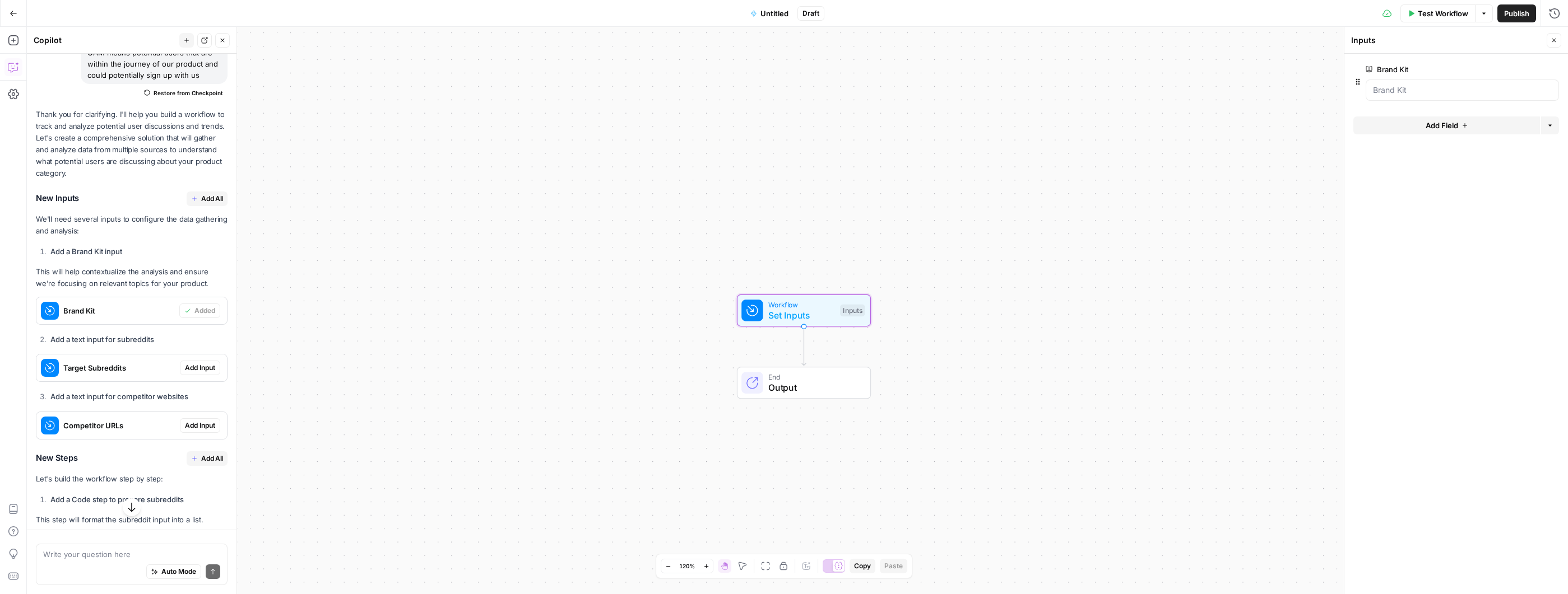
click at [196, 373] on span "Add Input" at bounding box center [200, 368] width 30 height 10
click at [195, 430] on span "Add Input" at bounding box center [200, 426] width 30 height 10
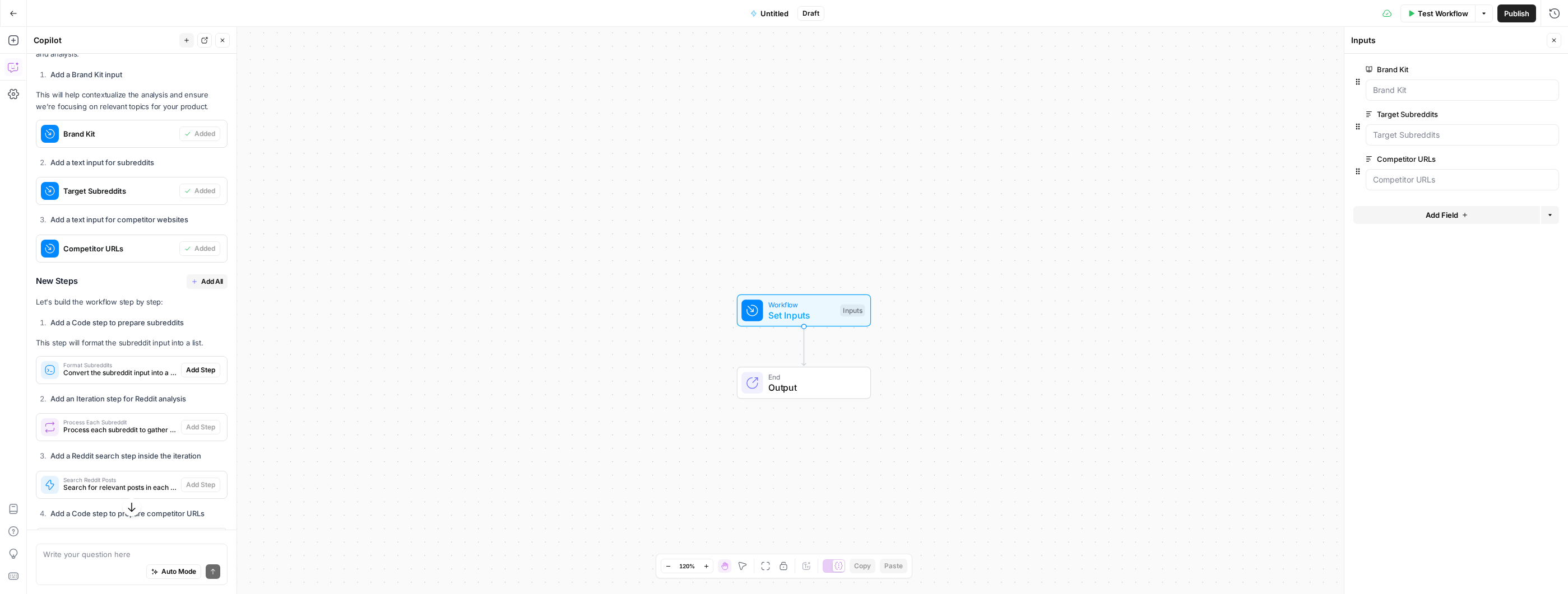
scroll to position [679, 0]
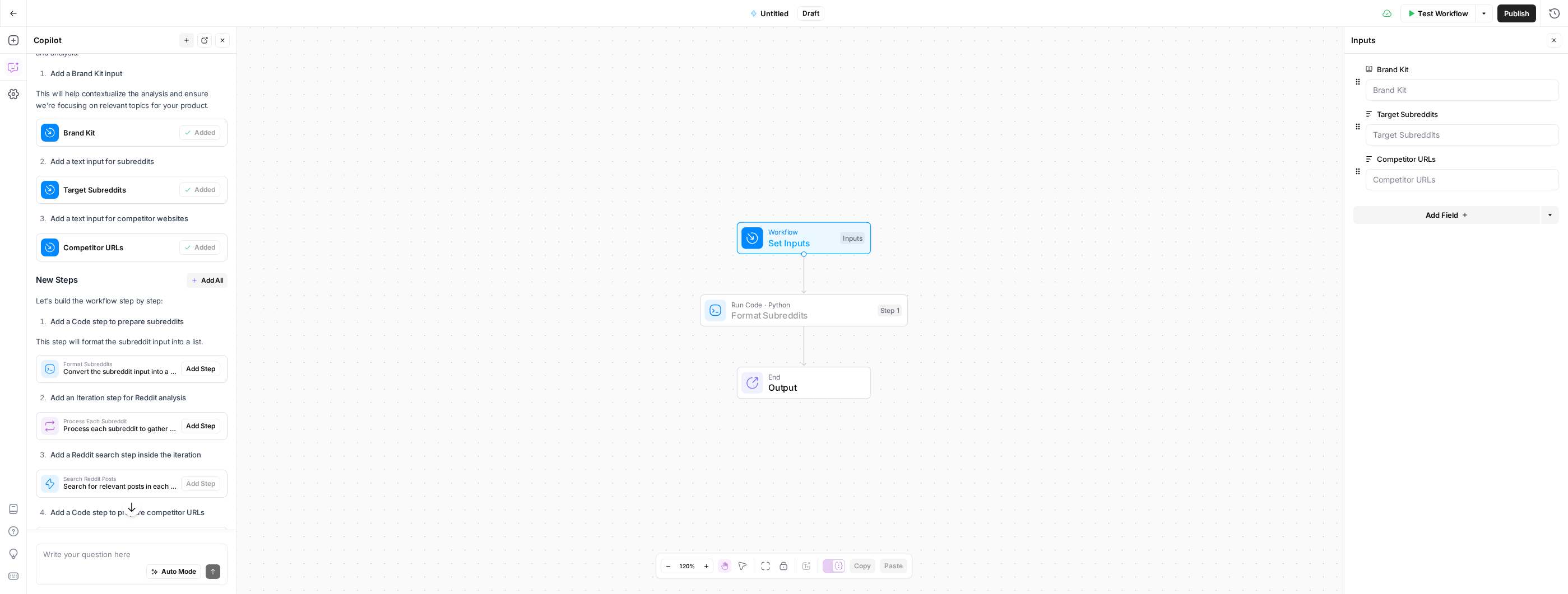
click at [199, 374] on span "Add Step" at bounding box center [201, 369] width 29 height 10
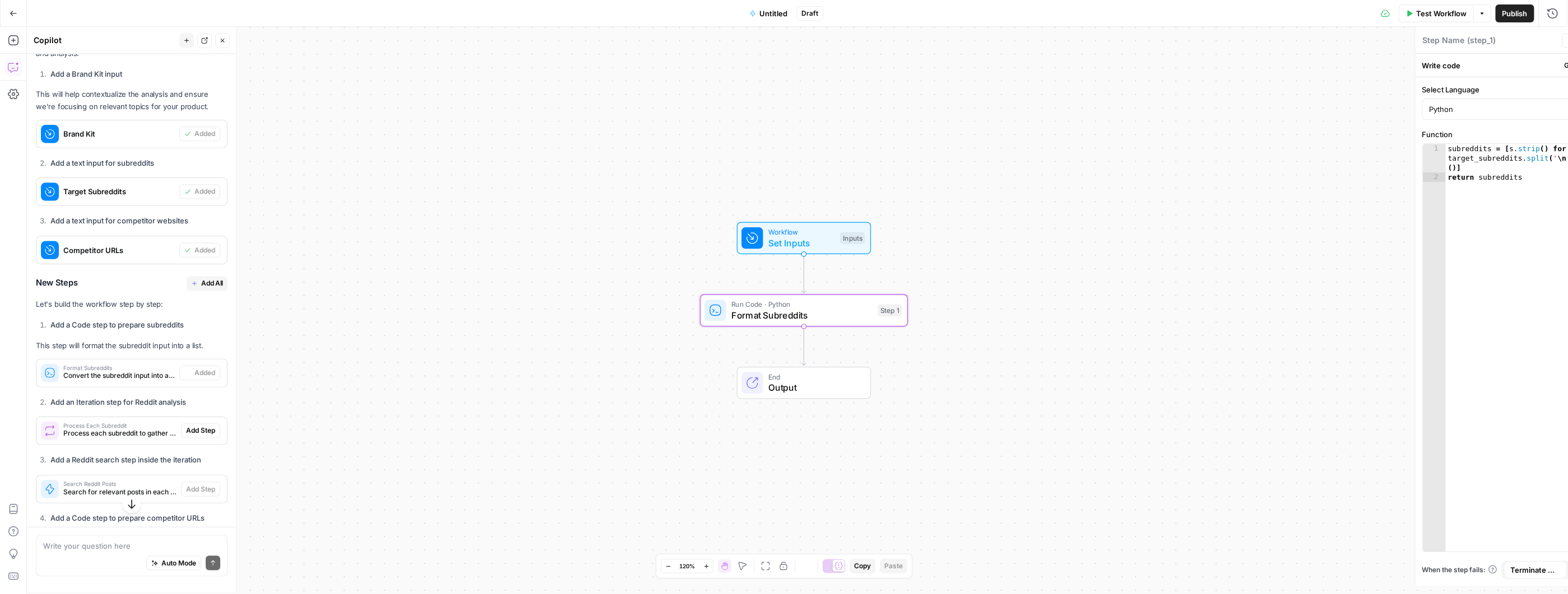
type textarea "Format Subreddits"
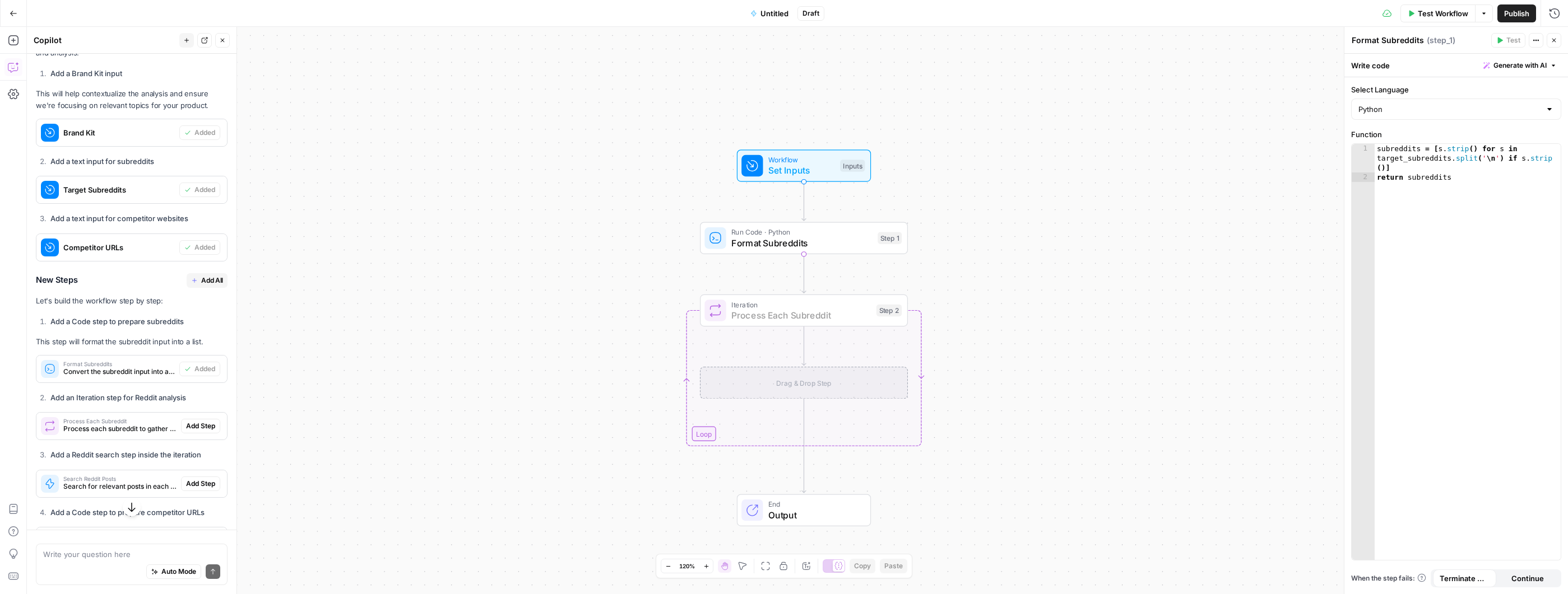
click at [195, 431] on span "Add Step" at bounding box center [201, 426] width 29 height 10
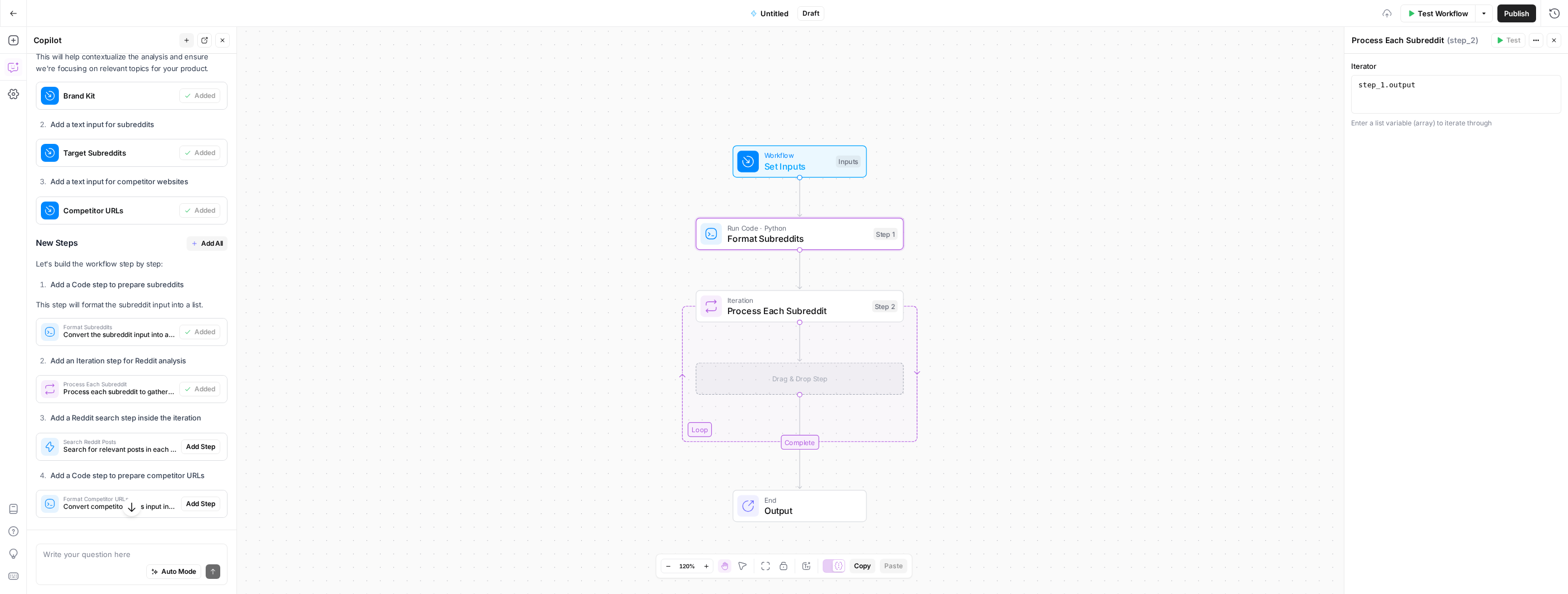
scroll to position [764, 0]
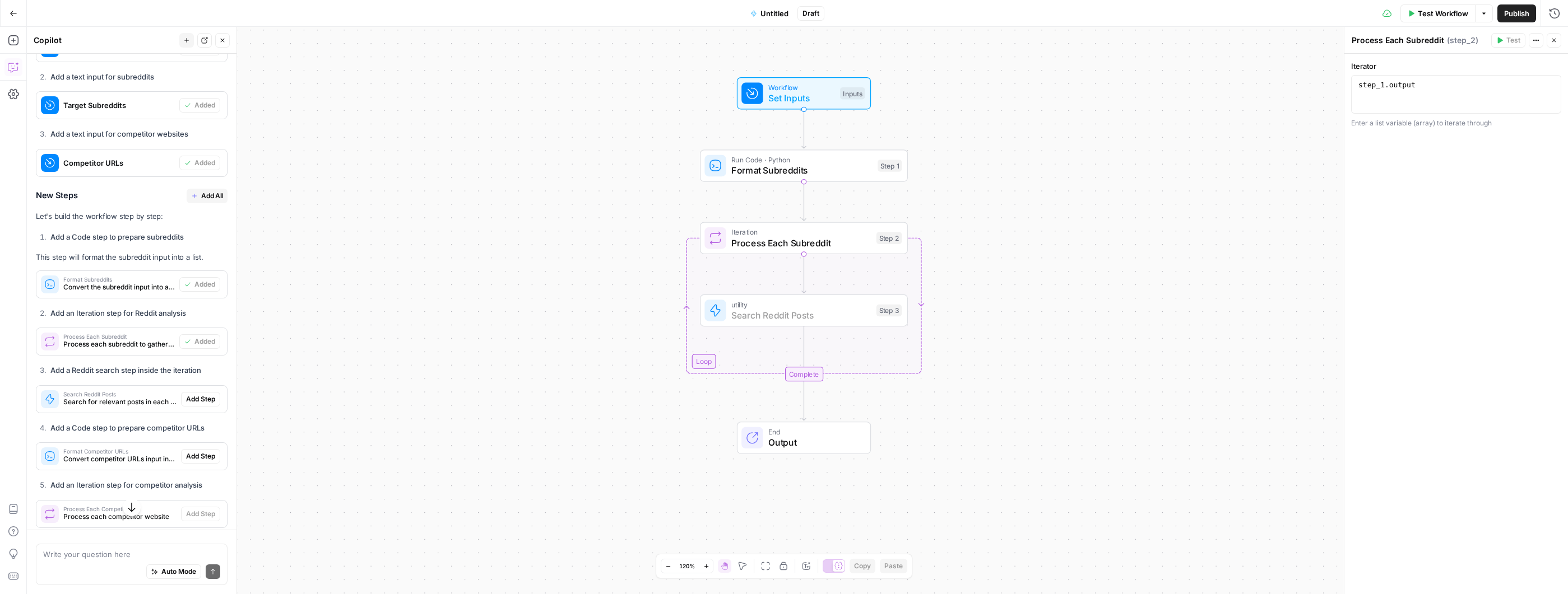
click at [193, 404] on span "Add Step" at bounding box center [201, 400] width 29 height 10
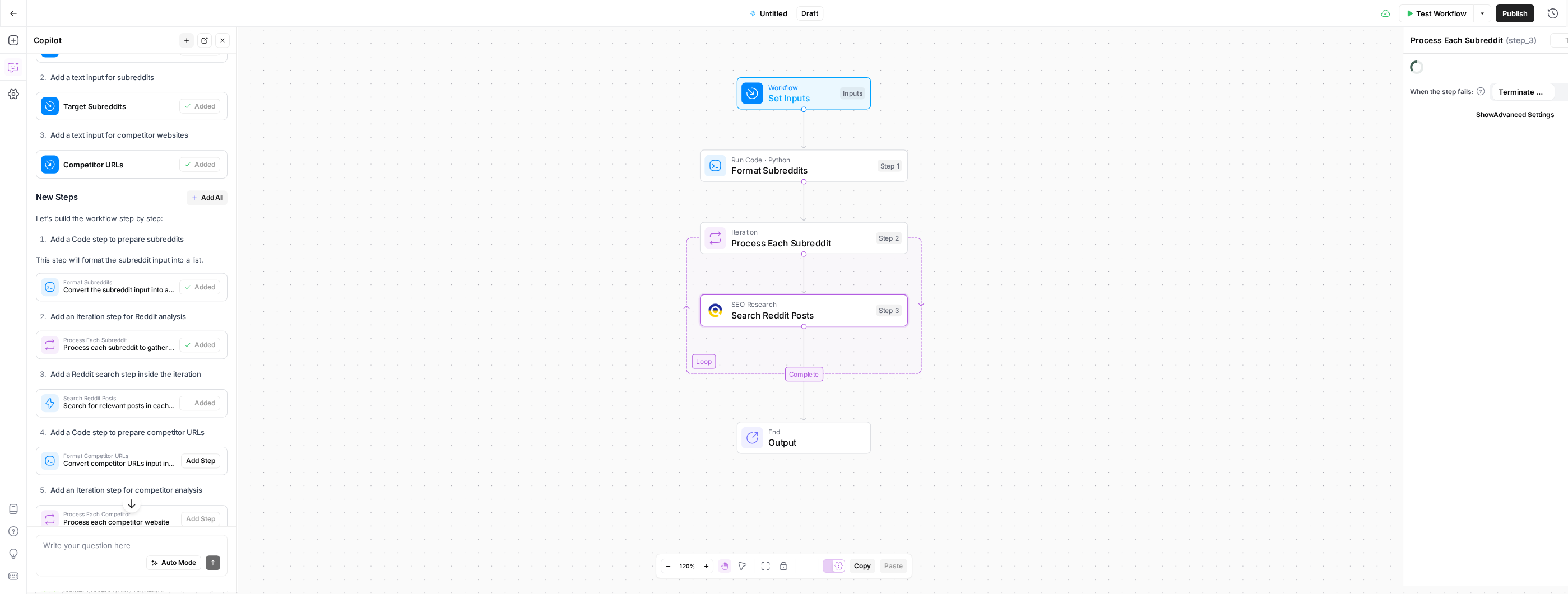
type textarea "Search Reddit Posts"
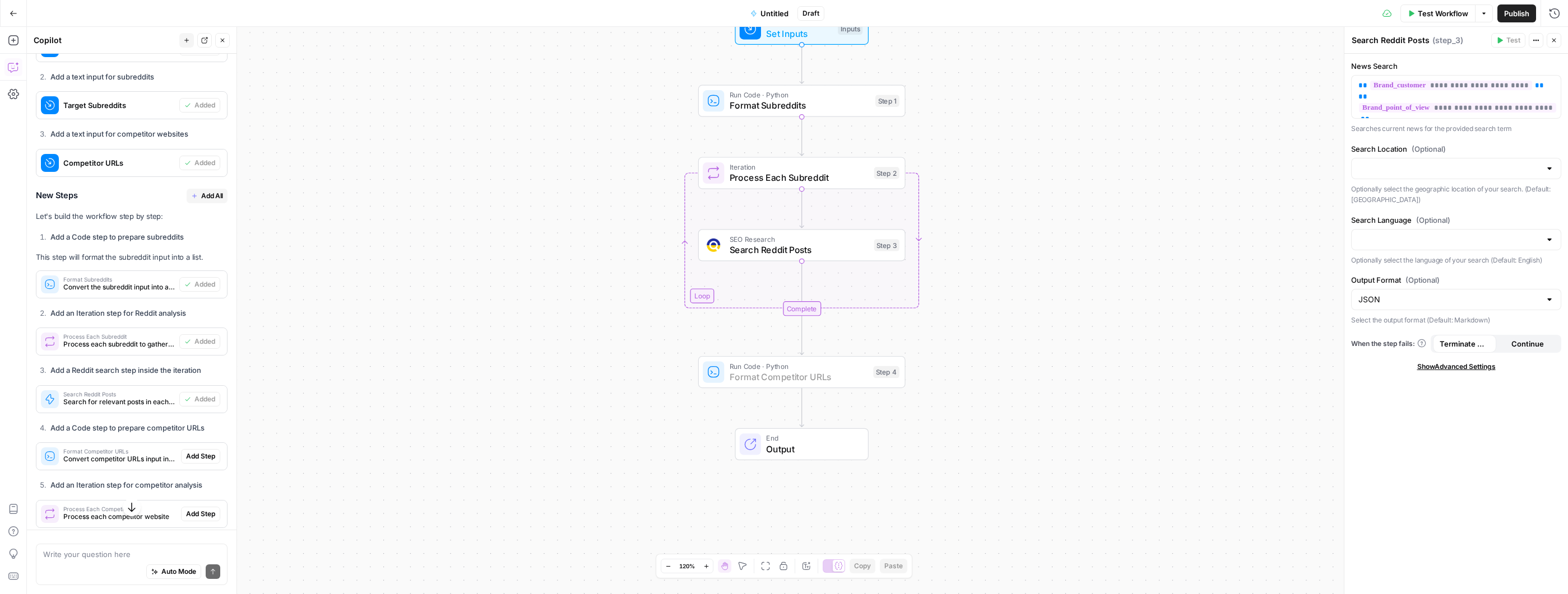
click at [198, 461] on span "Add Step" at bounding box center [201, 457] width 29 height 10
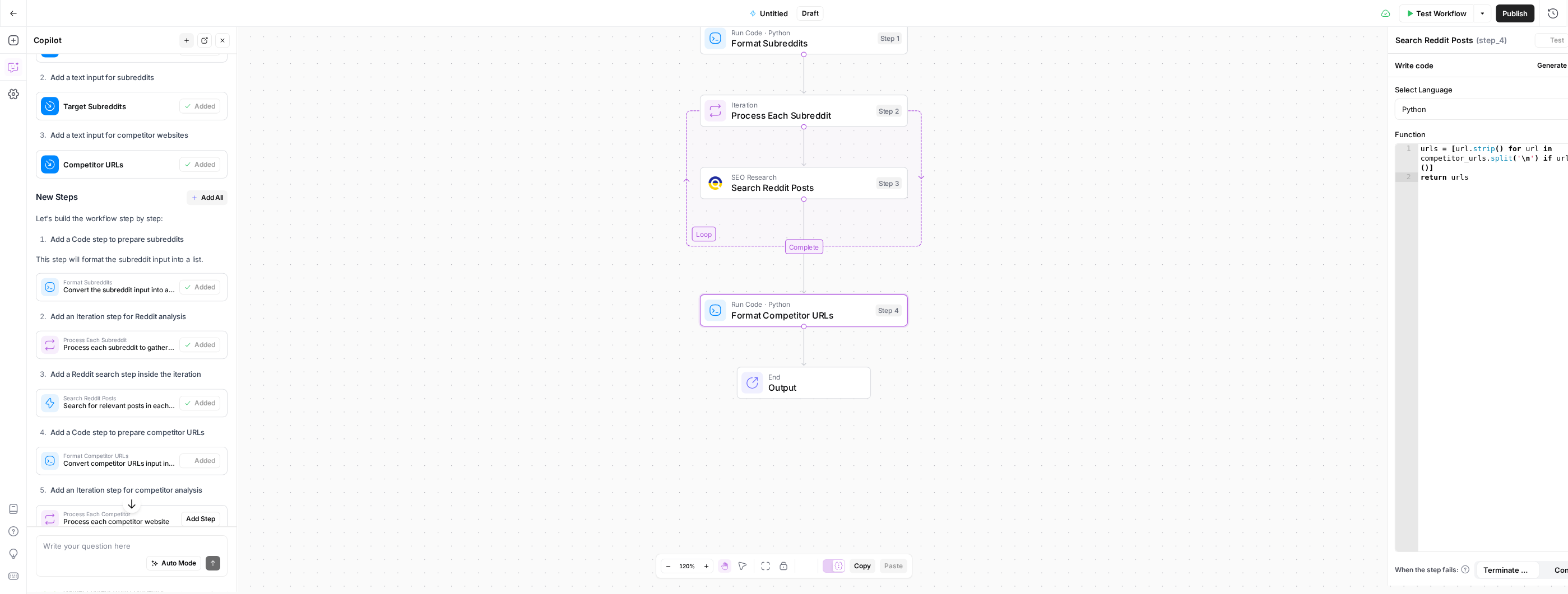
type textarea "Format Competitor URLs"
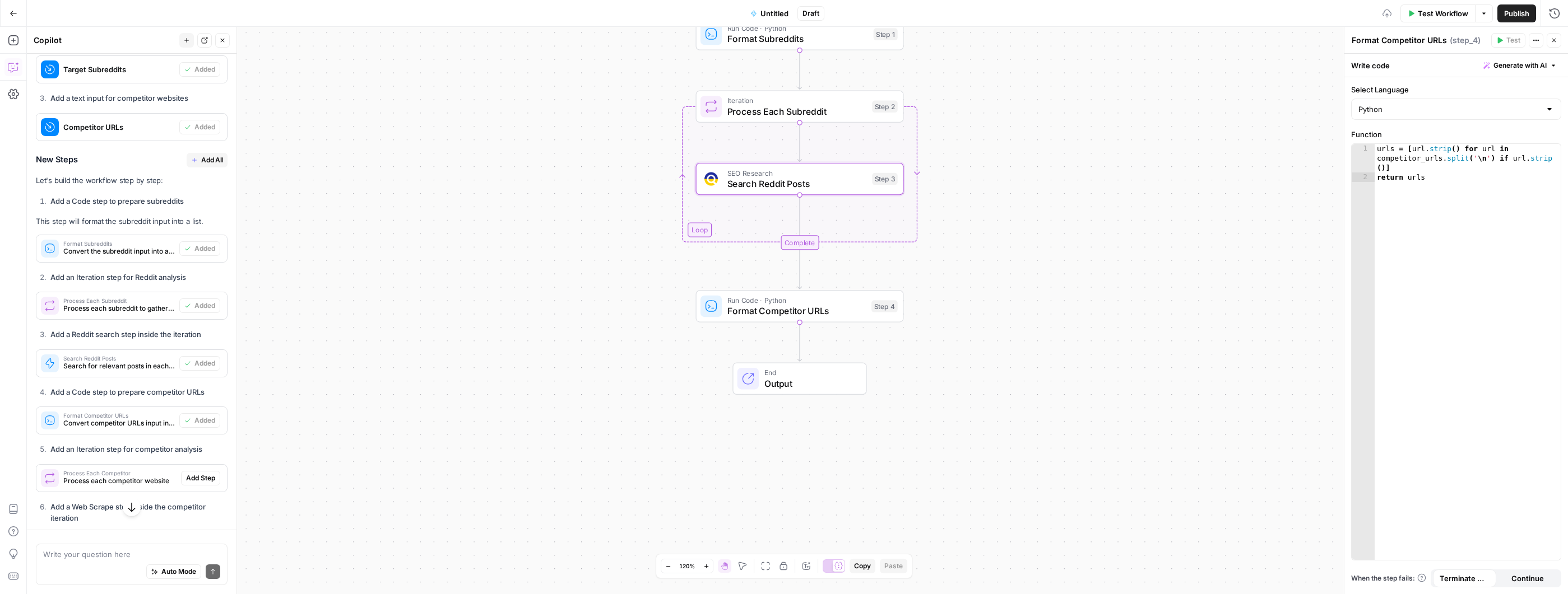
scroll to position [952, 0]
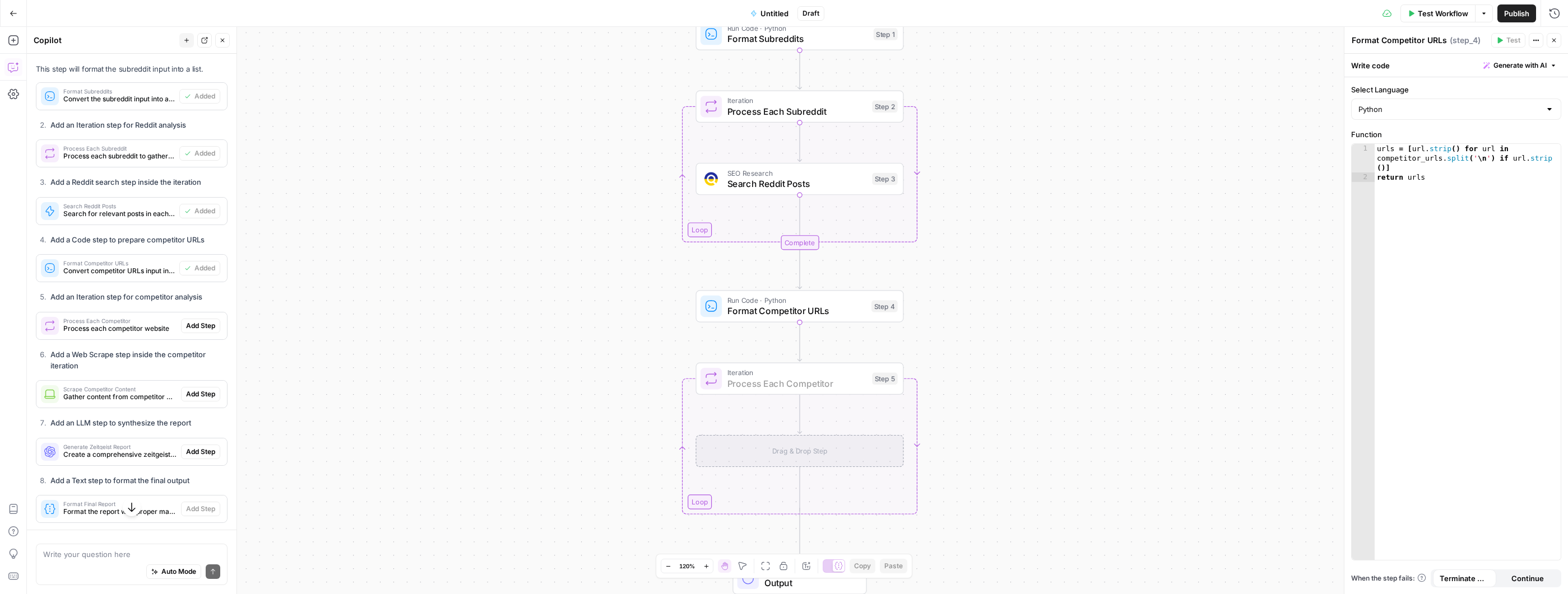
click at [186, 331] on span "Add Step" at bounding box center [201, 326] width 29 height 10
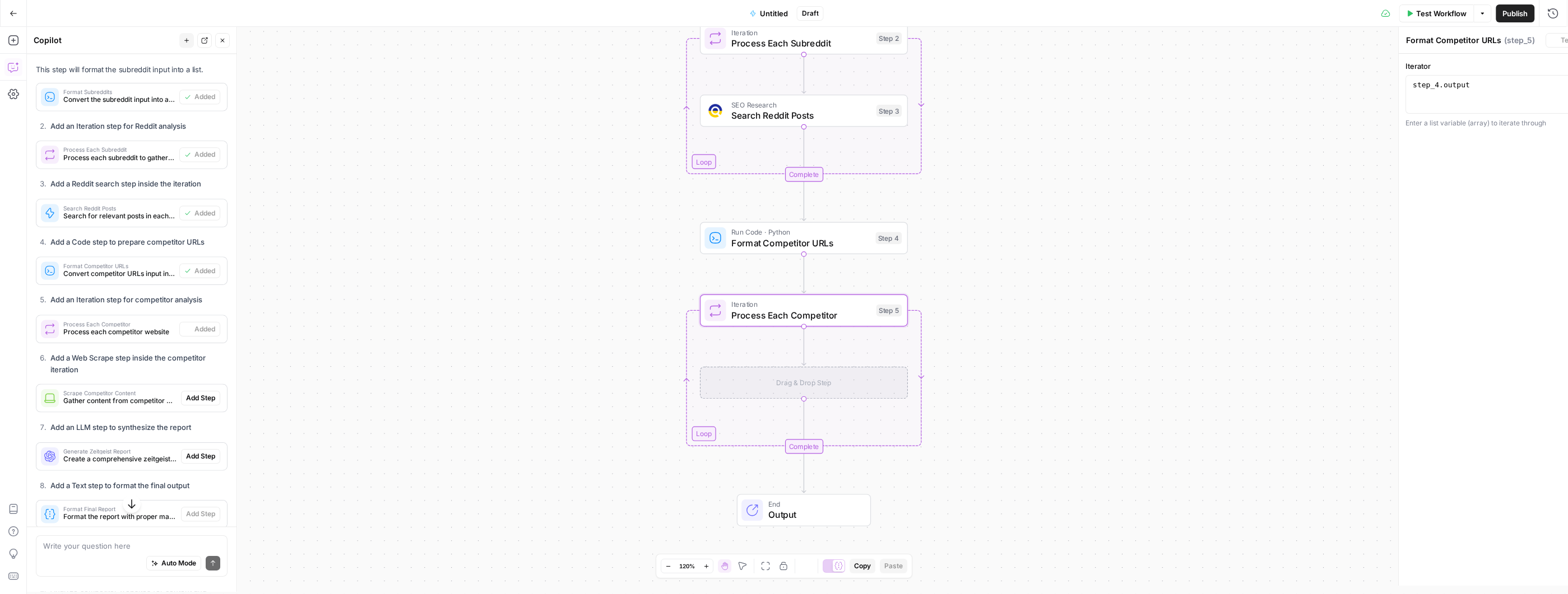
type textarea "Process Each Competitor"
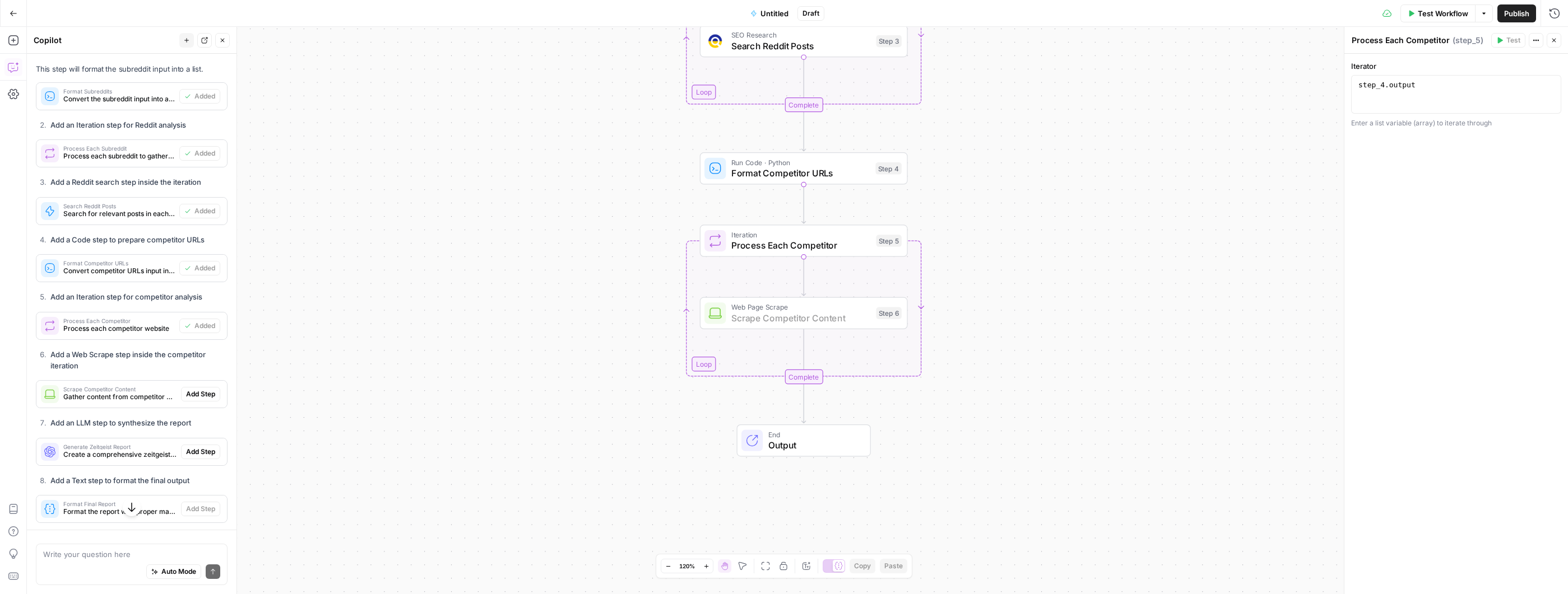
click at [197, 400] on span "Add Step" at bounding box center [201, 395] width 29 height 10
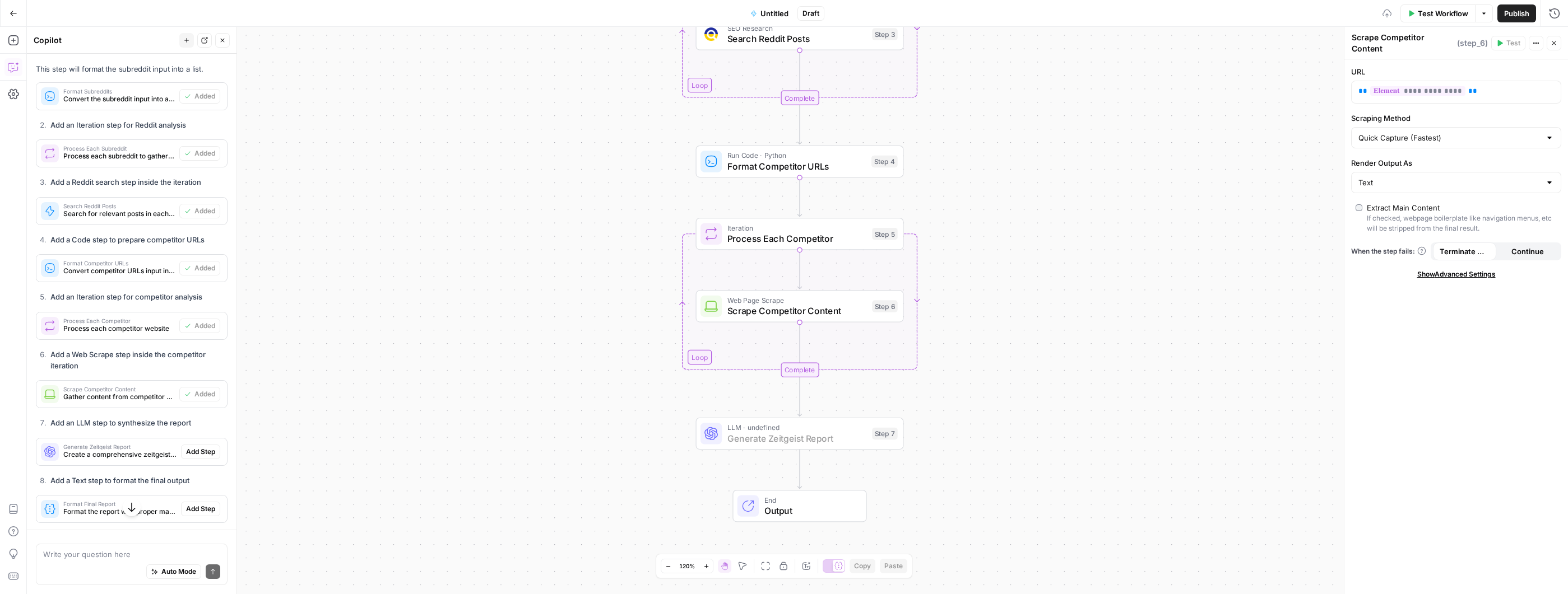
click at [198, 457] on span "Add Step" at bounding box center [201, 452] width 29 height 10
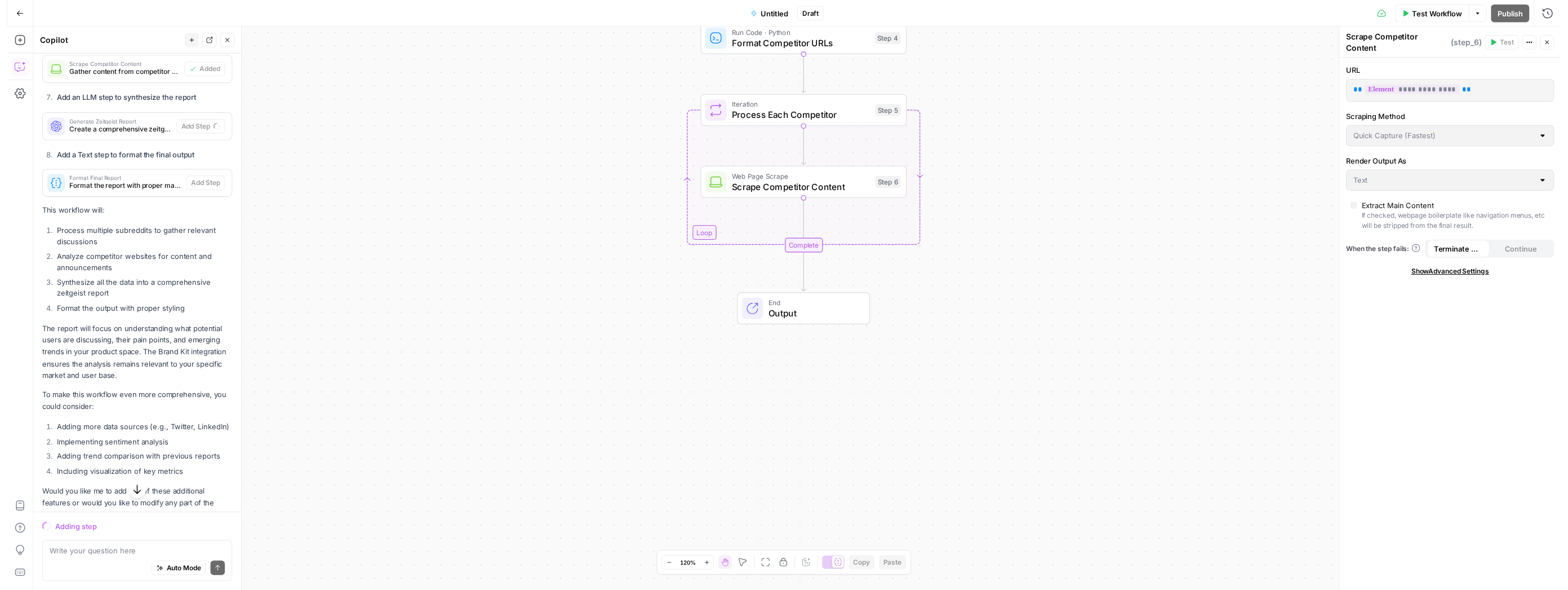
scroll to position [1308, 0]
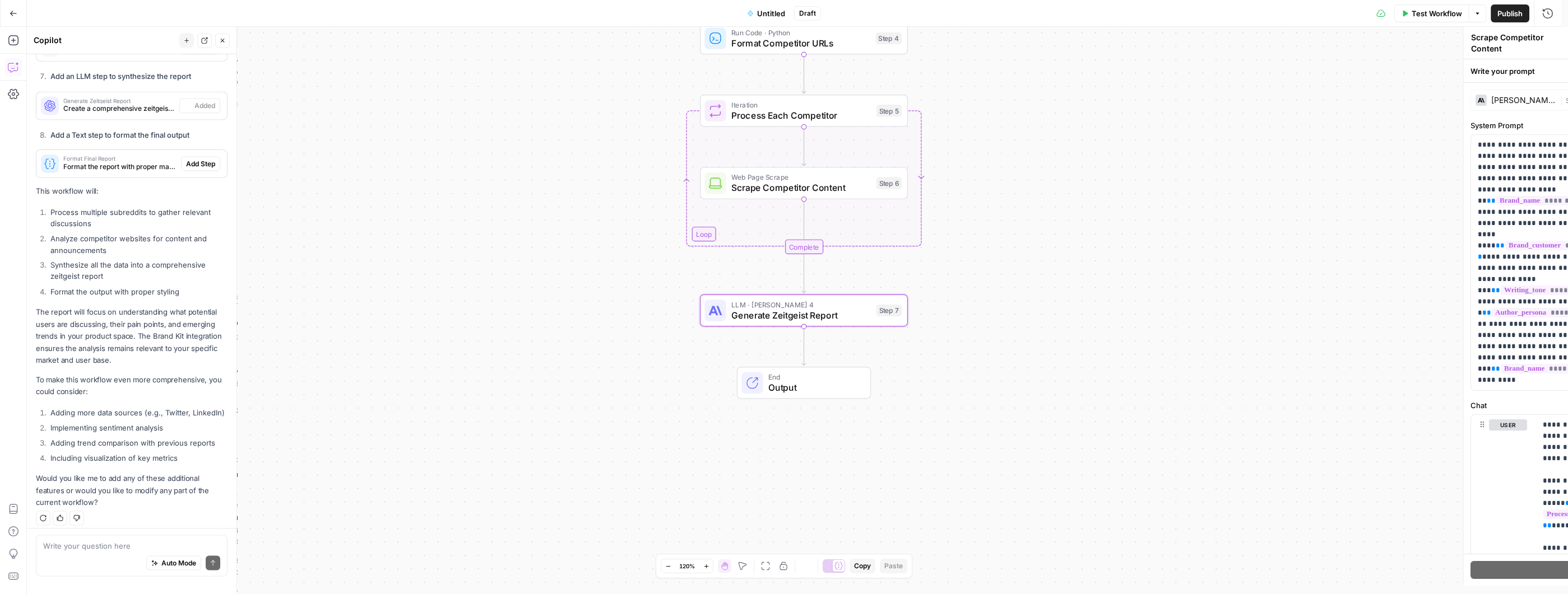
type textarea "Generate Zeitgeist Report"
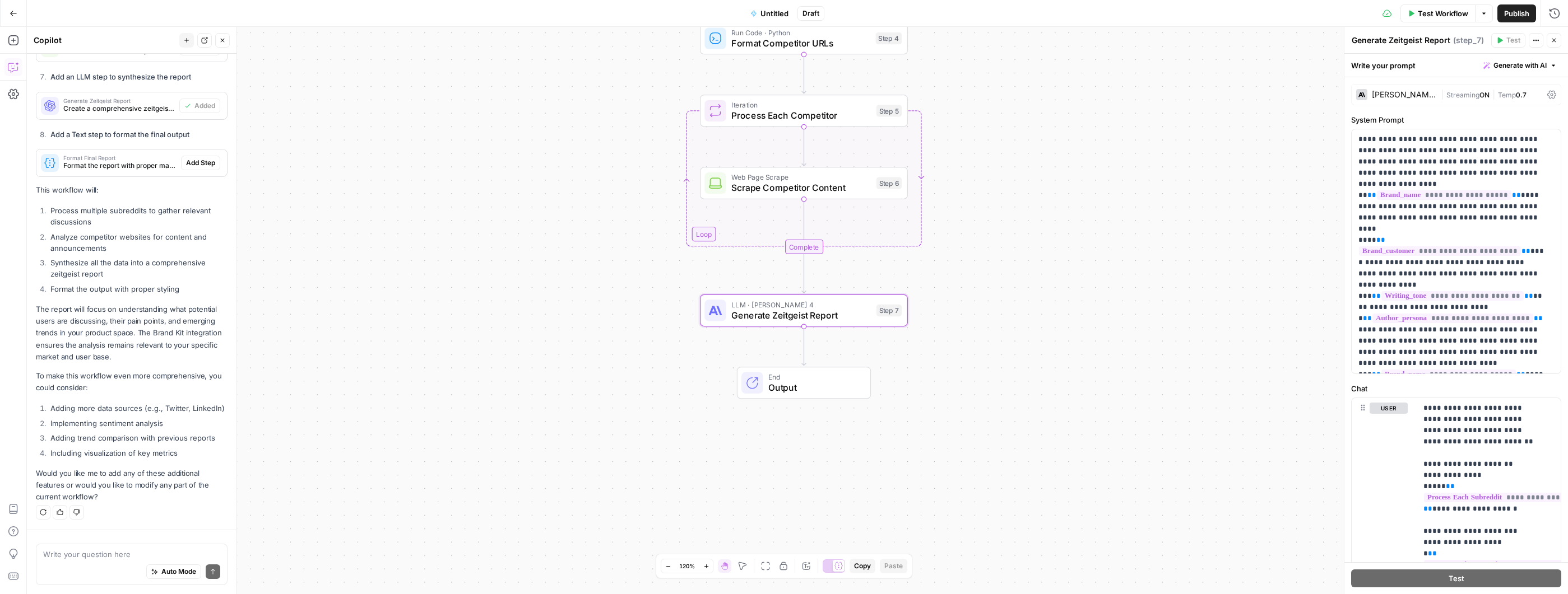
scroll to position [1297, 0]
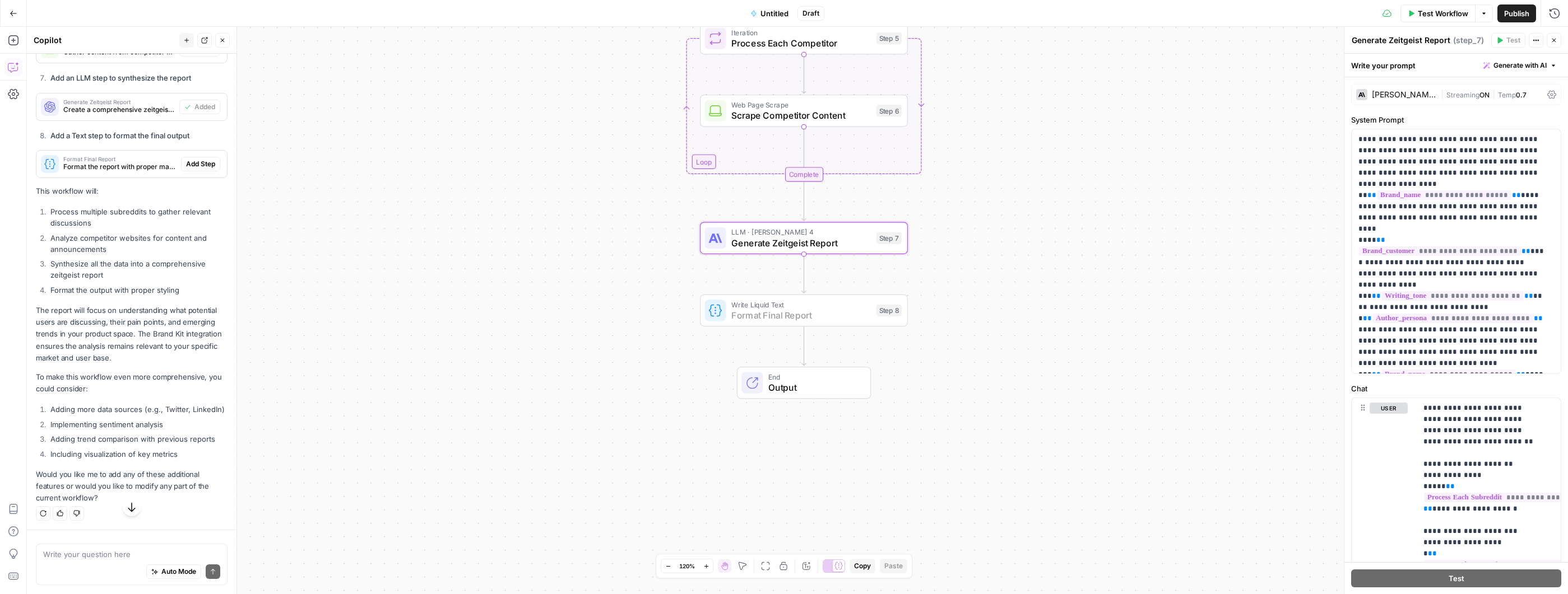
click at [199, 169] on span "Add Step" at bounding box center [201, 164] width 29 height 10
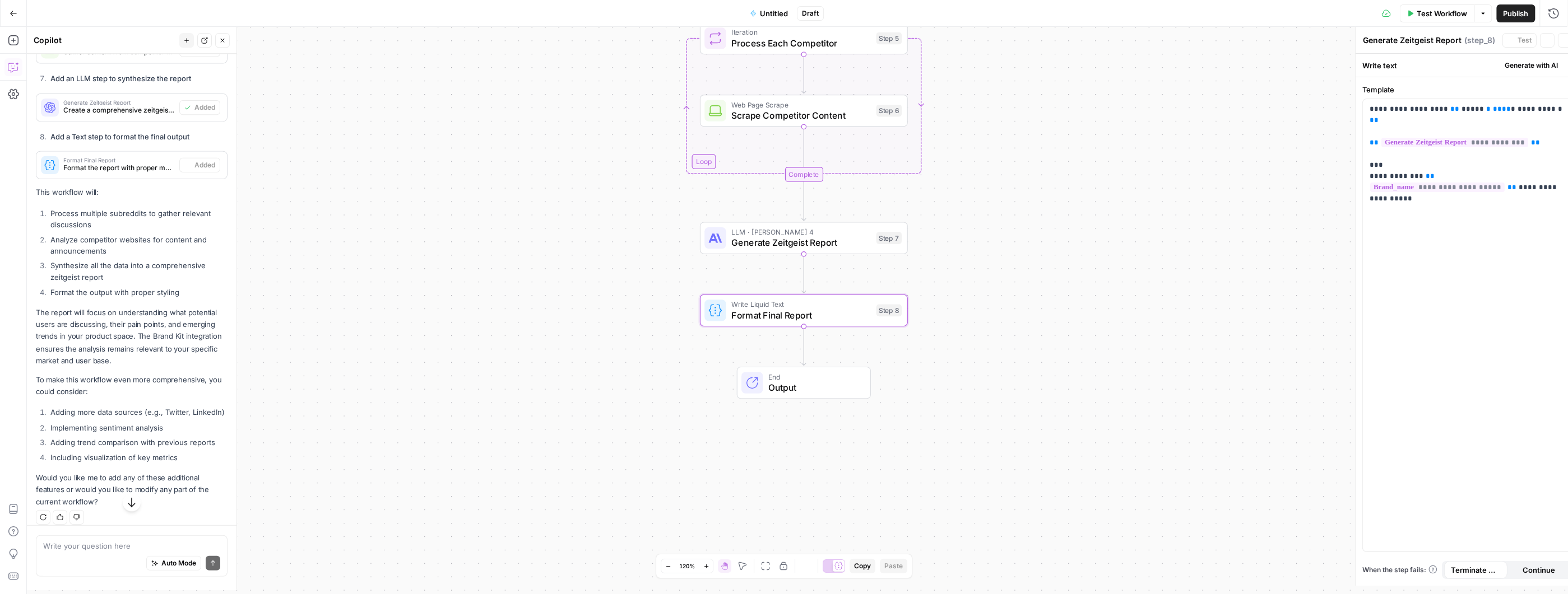
type textarea "Format Final Report"
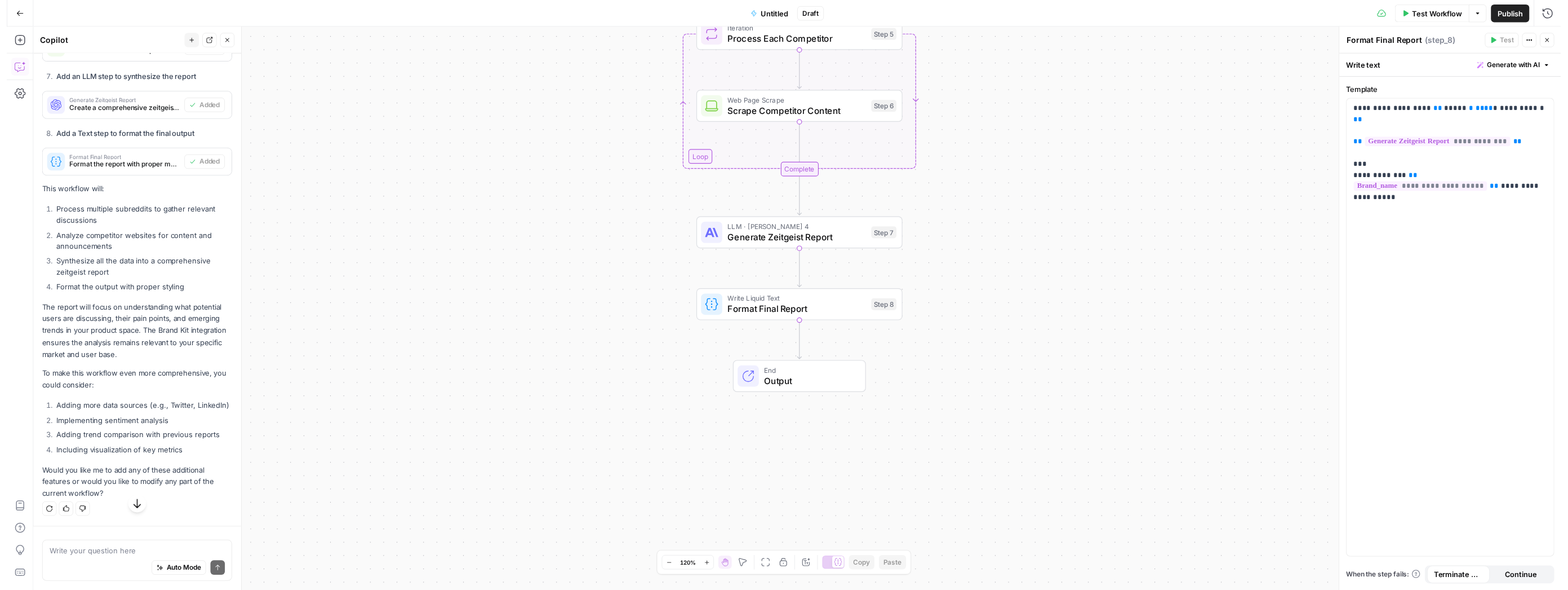
scroll to position [1330, 0]
click at [1435, 12] on span "Test Workflow" at bounding box center [1451, 13] width 51 height 11
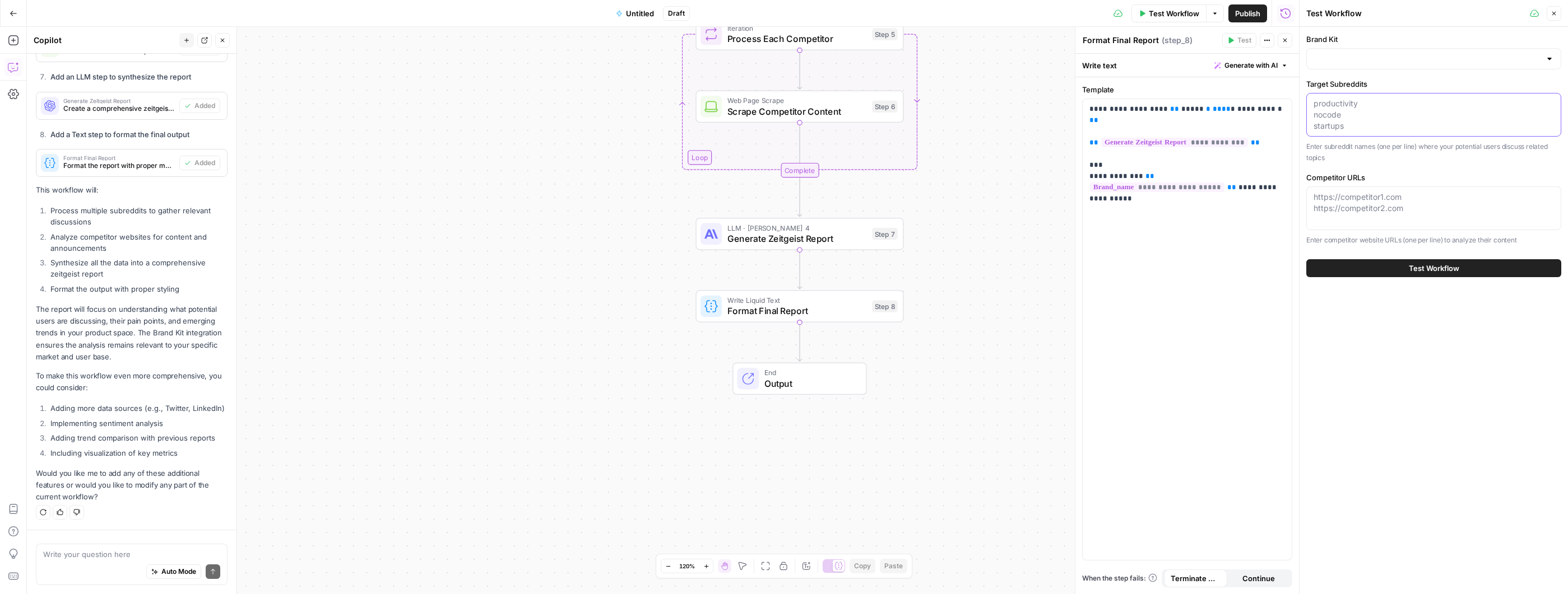
click at [1415, 114] on textarea "Target Subreddits" at bounding box center [1434, 115] width 241 height 34
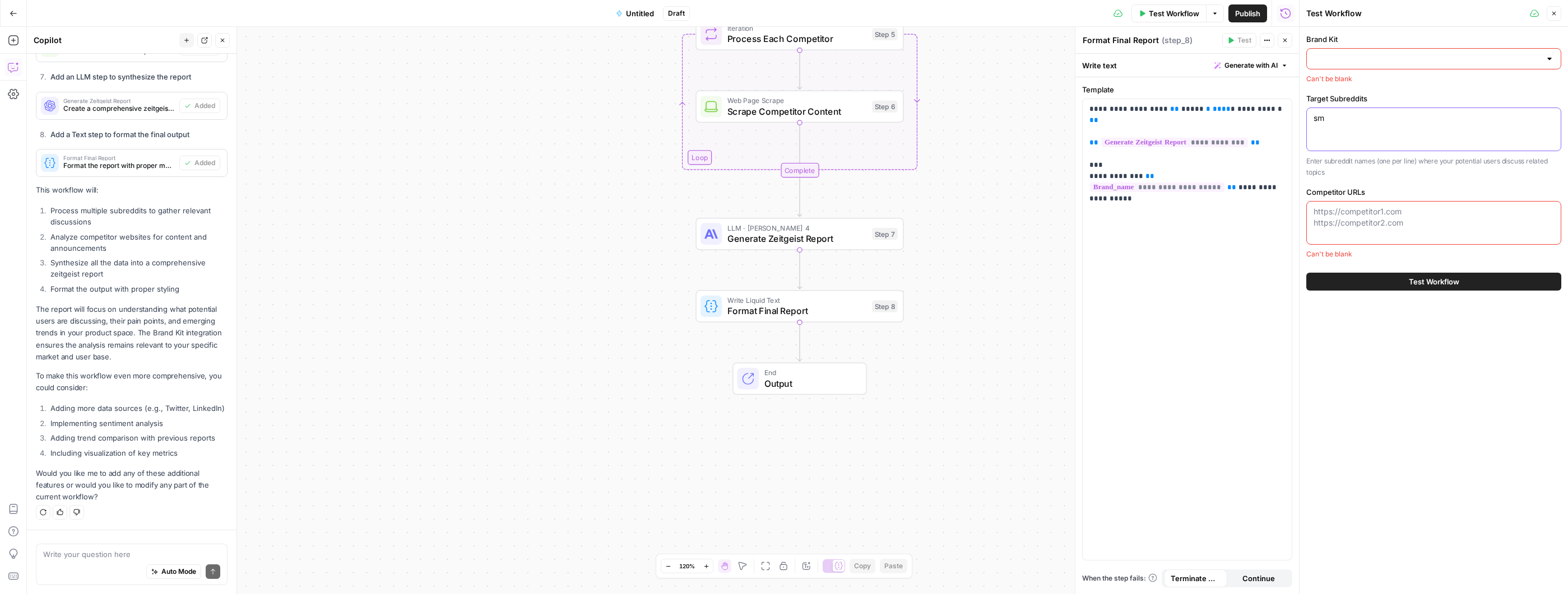
type textarea "s"
type textarea "smallbusiness"
click at [1415, 238] on div "https://competitor1.com https://competitor2.com" at bounding box center [1433, 223] width 255 height 44
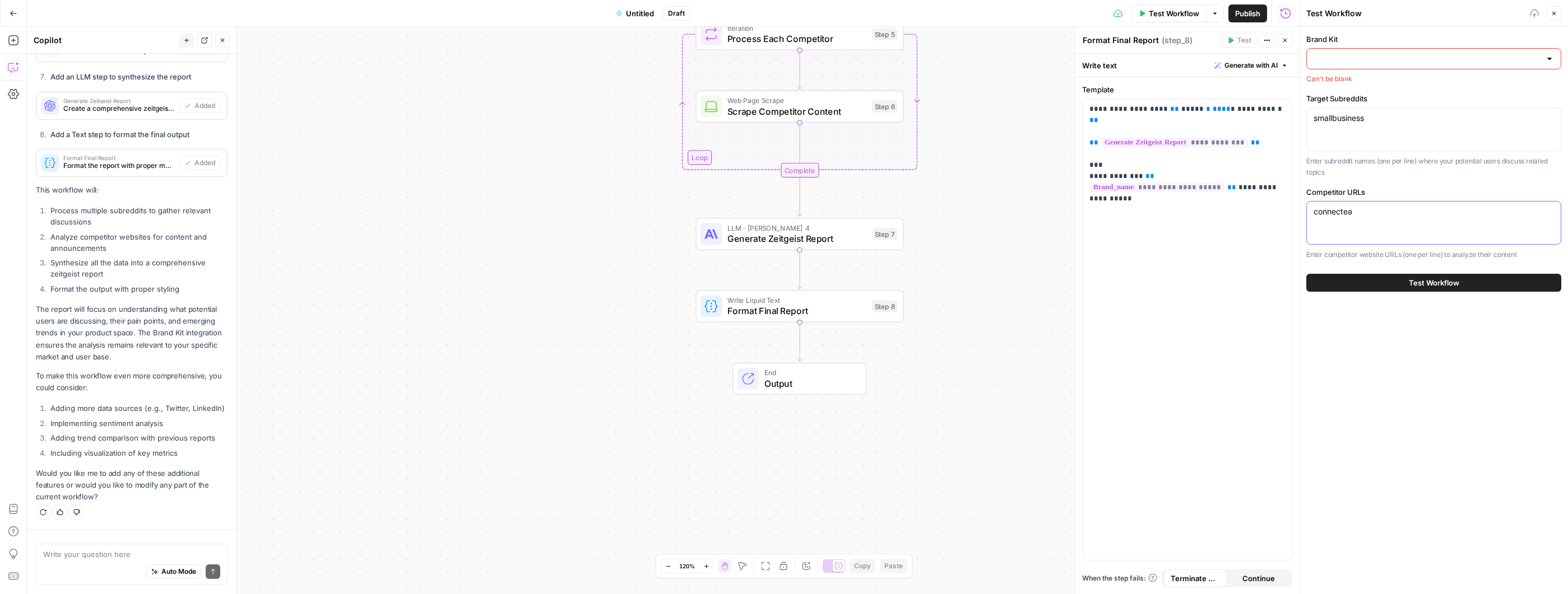
type textarea "connecteam"
click at [1369, 225] on textarea "Competitor URLs" at bounding box center [1434, 217] width 241 height 23
type textarea "w"
click at [1416, 54] on input "Brand Kit" at bounding box center [1426, 59] width 227 height 11
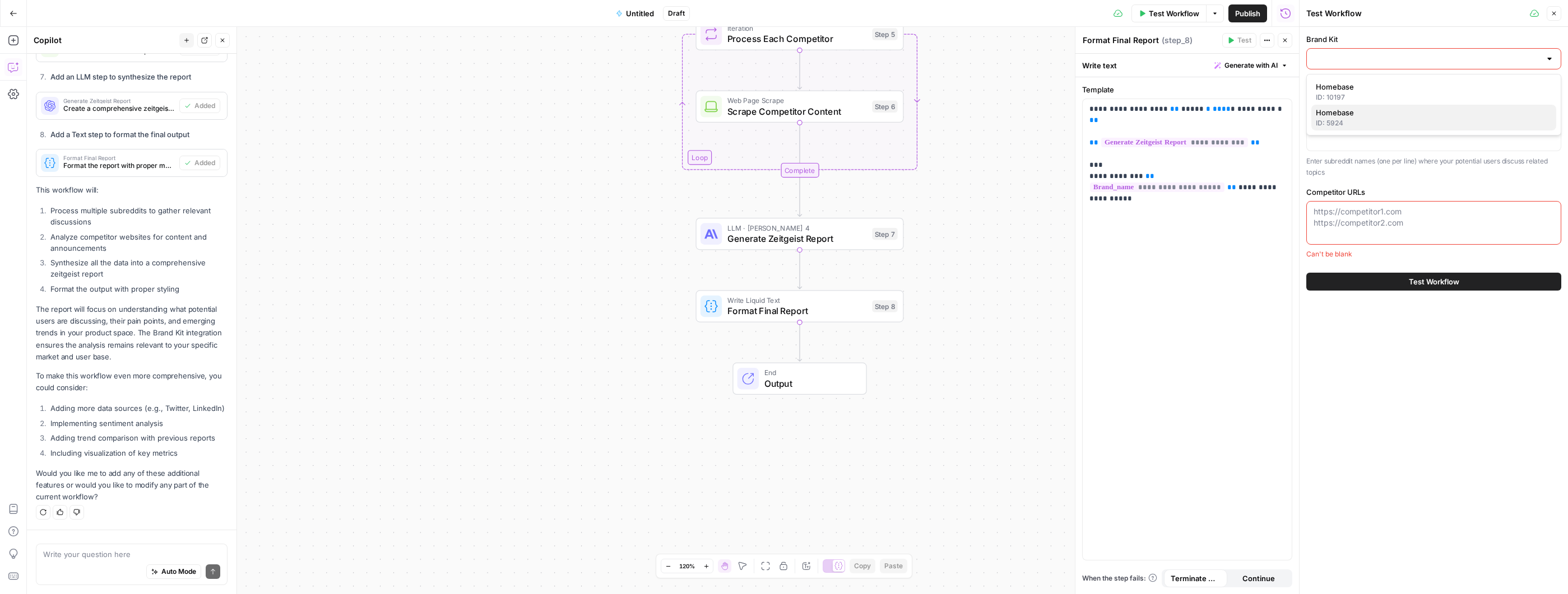
click at [1431, 115] on span "Homebase" at bounding box center [1431, 112] width 231 height 11
type input "Homebase"
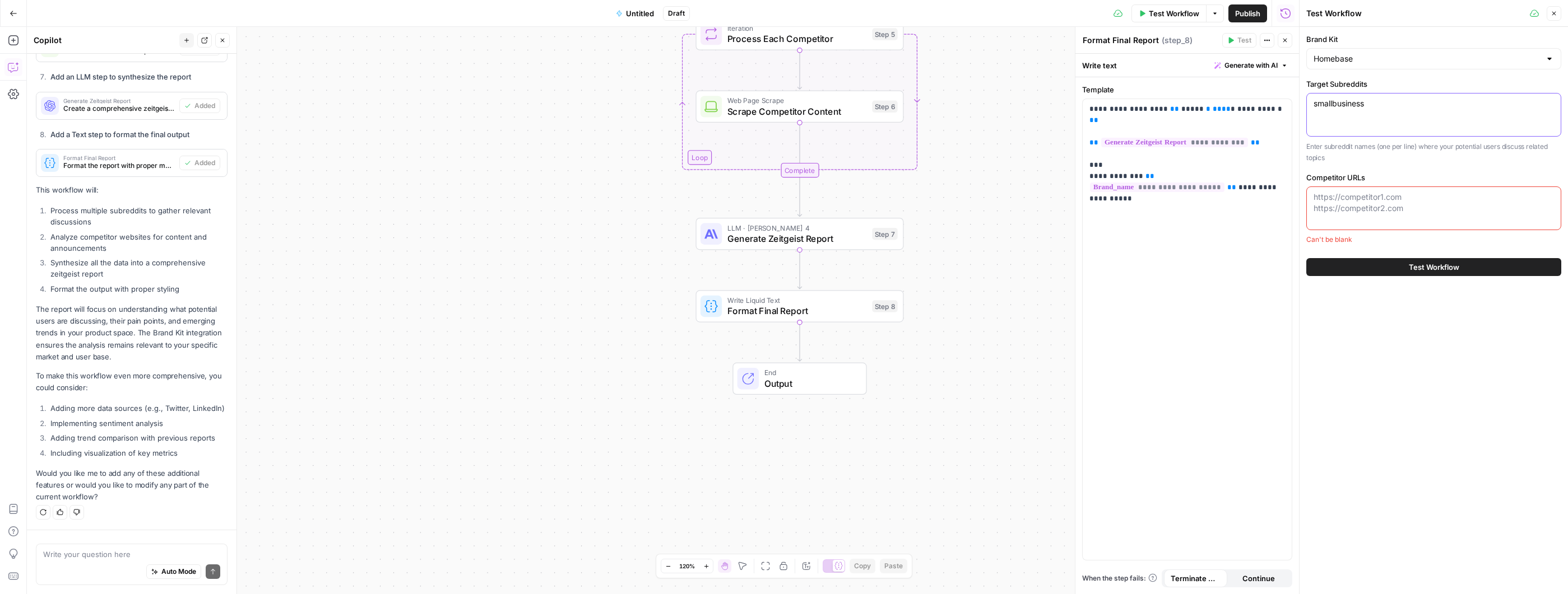
click at [1398, 108] on textarea "smallbusiness" at bounding box center [1434, 103] width 241 height 11
click at [1371, 102] on textarea "smallbusiness" at bounding box center [1434, 103] width 241 height 11
click at [1401, 194] on textarea "Competitor URLs" at bounding box center [1434, 202] width 241 height 23
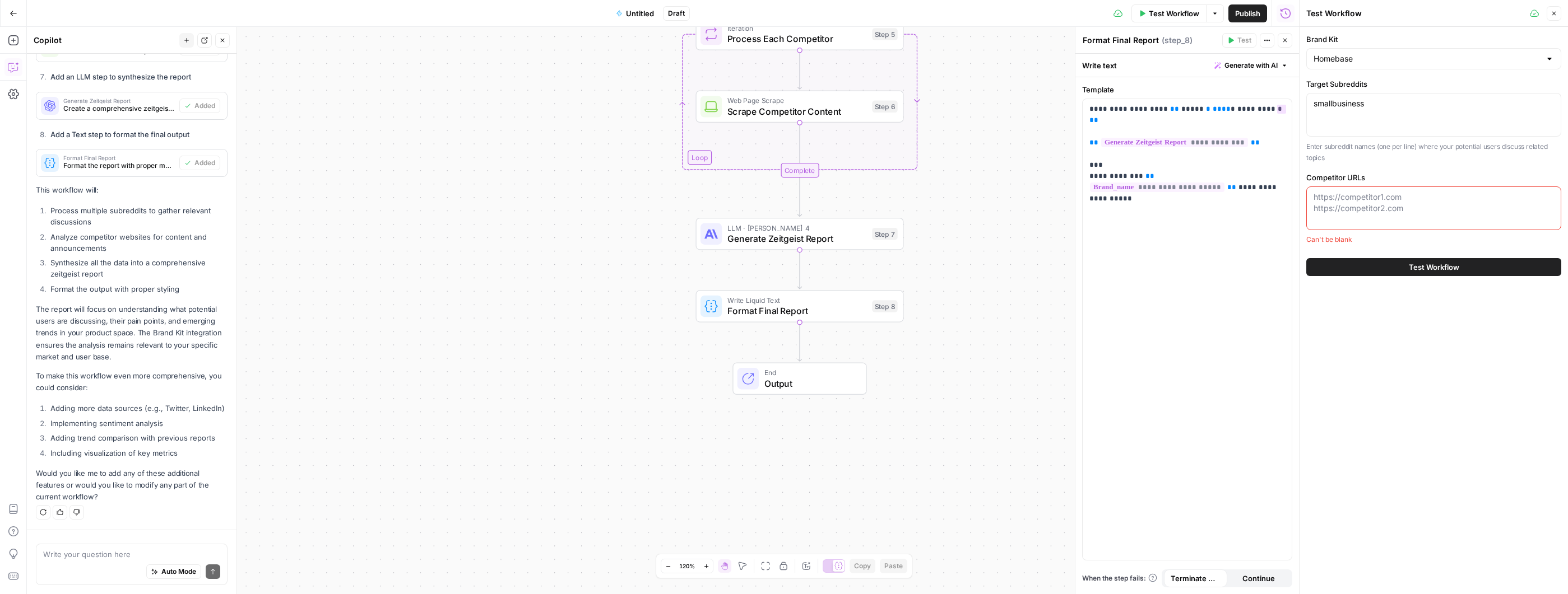
paste textarea "https://connecteam.com/"
click at [1451, 193] on textarea "https://connecteam.com/" at bounding box center [1434, 197] width 241 height 11
paste textarea "https://7shifts.com/"
paste textarea "https://www.deputy.com/"
type textarea "https://connecteam.com/ https://7shifts.com/ https://www.deputy.com/"
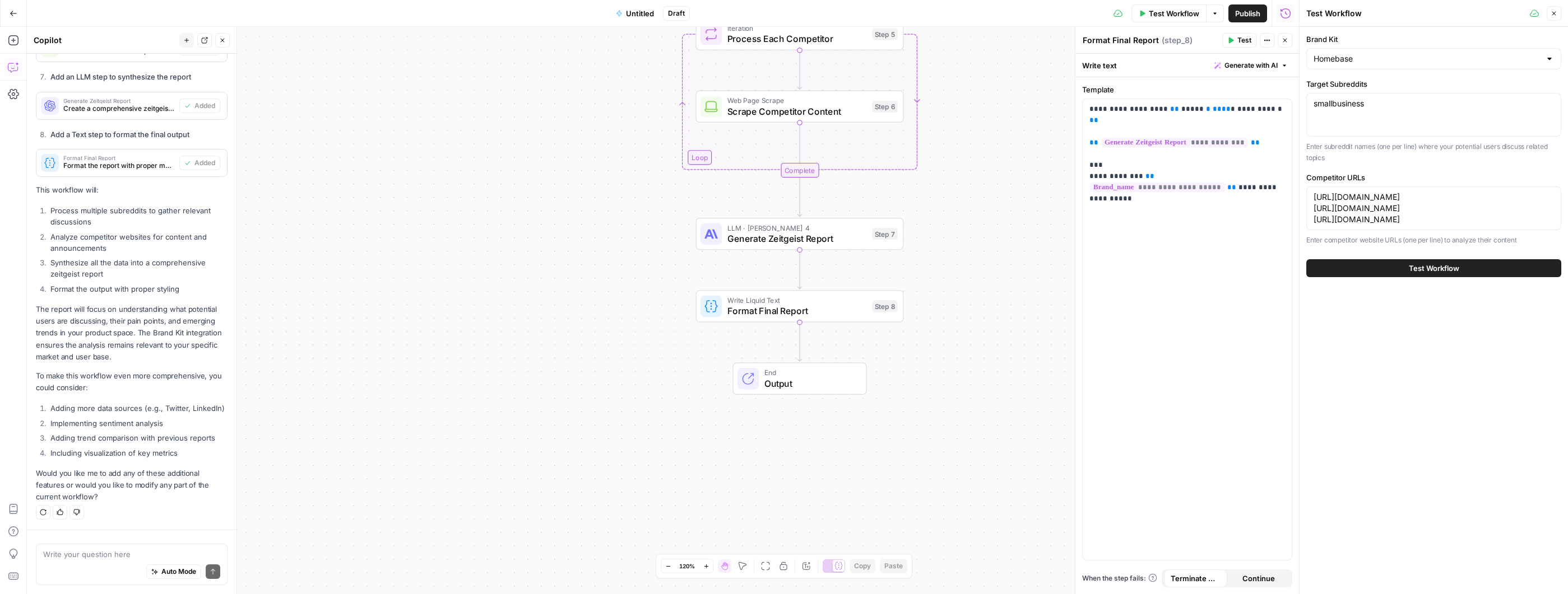
click at [1395, 125] on div "smallbusiness smallbusiness" at bounding box center [1433, 115] width 255 height 44
click at [1396, 115] on div "smallbusiness smallbusiness" at bounding box center [1433, 115] width 255 height 44
click at [1398, 108] on textarea "smallbusiness" at bounding box center [1434, 103] width 241 height 11
paste textarea "humanresources"
click at [1370, 134] on div "smallbusiness humanresources smallbusiness humanresources" at bounding box center [1433, 115] width 255 height 44
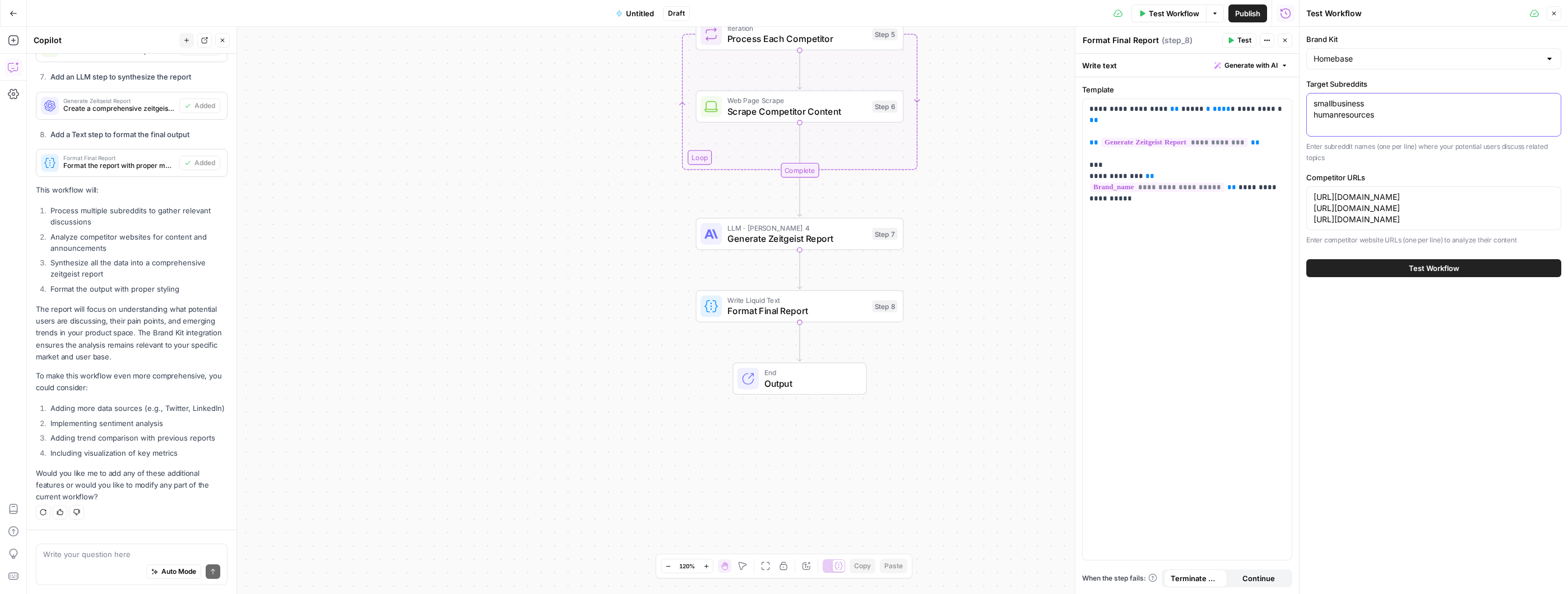
click at [1386, 120] on textarea "smallbusiness humanresources" at bounding box center [1434, 109] width 241 height 23
click at [1408, 117] on textarea "smallbusiness humanresources" at bounding box center [1434, 109] width 241 height 23
click at [1406, 125] on div "smallbusiness humanresources smallbusiness humanresources" at bounding box center [1433, 115] width 255 height 44
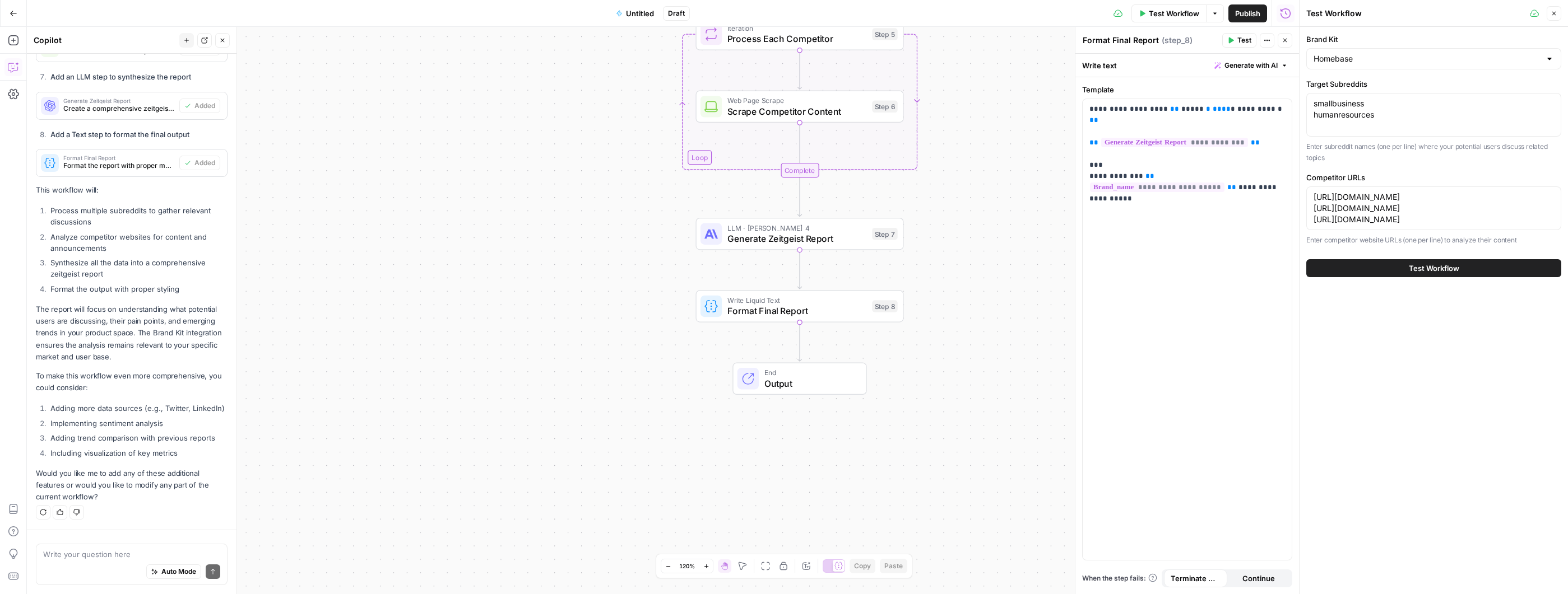
click at [1409, 122] on div "smallbusiness humanresources smallbusiness humanresources" at bounding box center [1433, 115] width 255 height 44
paste textarea "r/restaurant"
type textarea "smallbusiness humanresources r/restaurant"
click at [1321, 123] on textarea "smallbusiness humanresources r/restaurant" at bounding box center [1434, 115] width 241 height 34
click at [1321, 124] on textarea "smallbusiness humanresources r/restaurant" at bounding box center [1434, 115] width 241 height 34
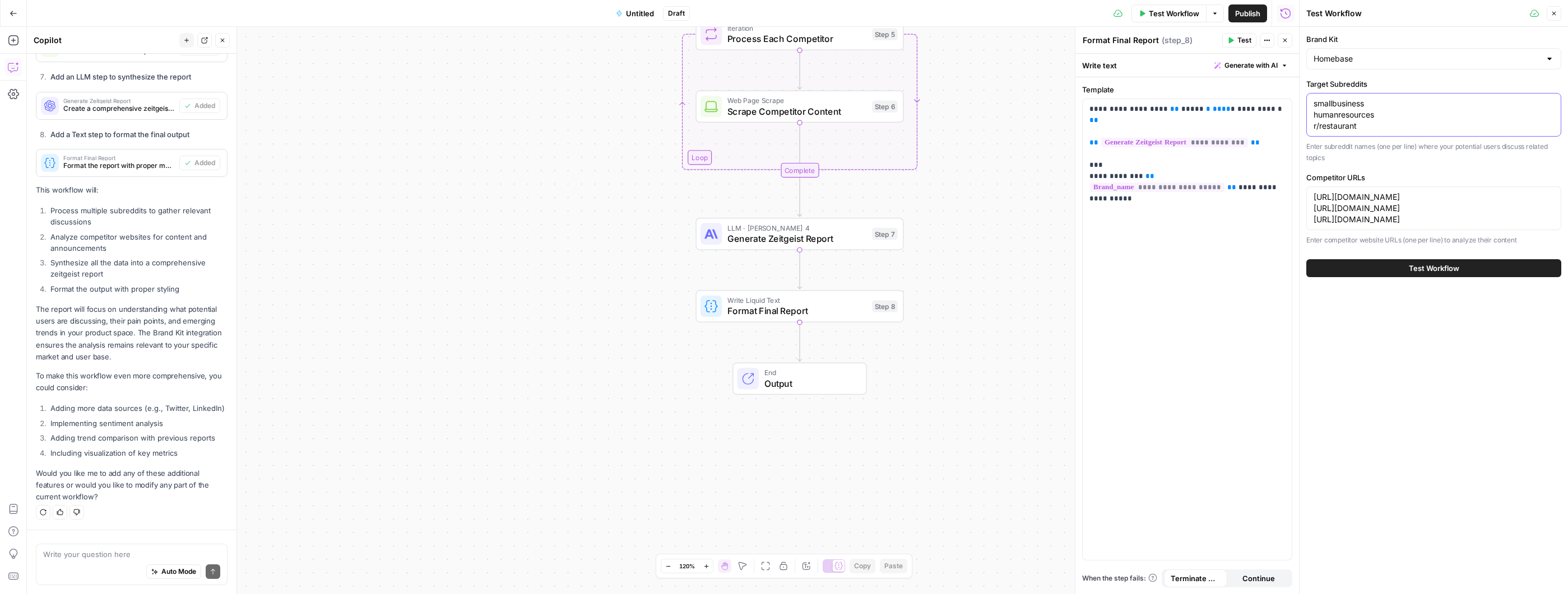
drag, startPoint x: 1374, startPoint y: 129, endPoint x: 1277, endPoint y: 87, distance: 105.7
click at [1277, 87] on body "Homebase New Home Browse Your Data Usage Settings Recent Grids Vertical Pages R…" at bounding box center [784, 297] width 1568 height 594
paste textarea "smallbusiness humanresources r/restaurant"
click at [1319, 127] on textarea "smallbusiness humanresources r/restaurant" at bounding box center [1434, 115] width 241 height 34
click at [1365, 132] on div "smallbusiness humanresources restaurant smallbusiness humanresources restaurant" at bounding box center [1433, 115] width 255 height 44
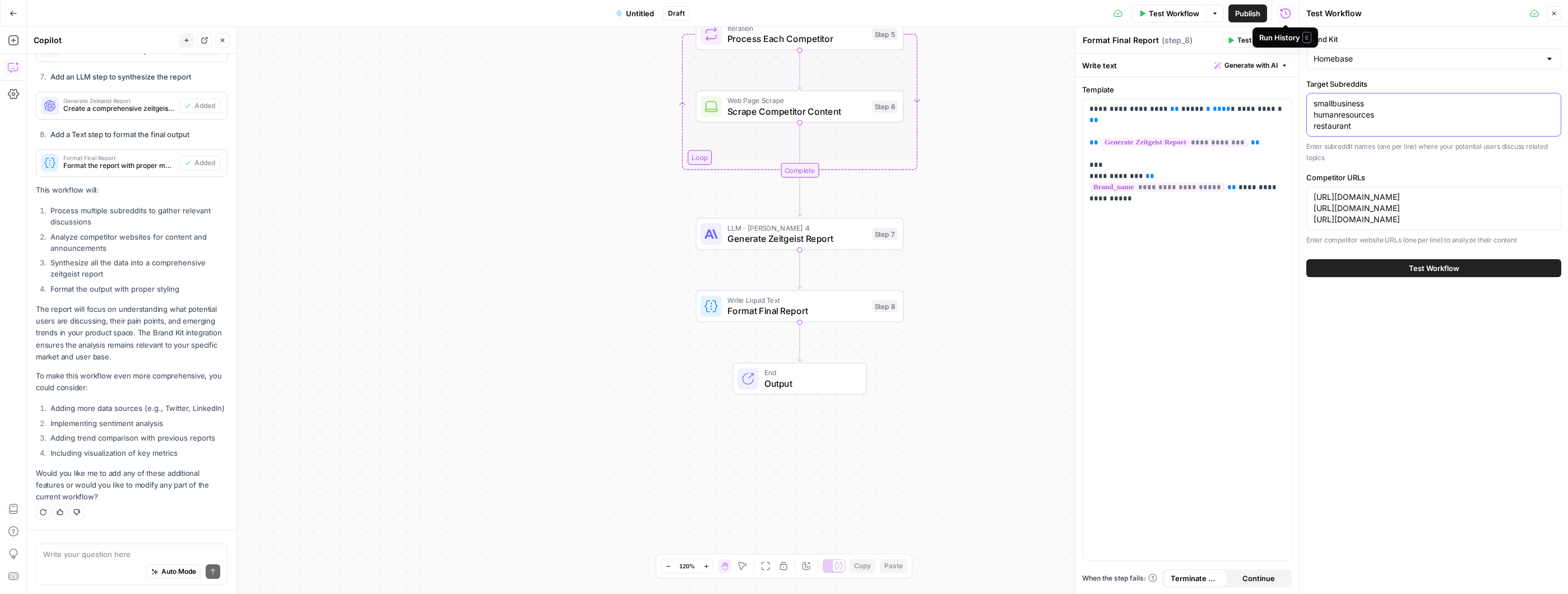
click at [1366, 123] on textarea "smallbusiness humanresources restaurant" at bounding box center [1434, 115] width 241 height 34
paste textarea "r/retail"
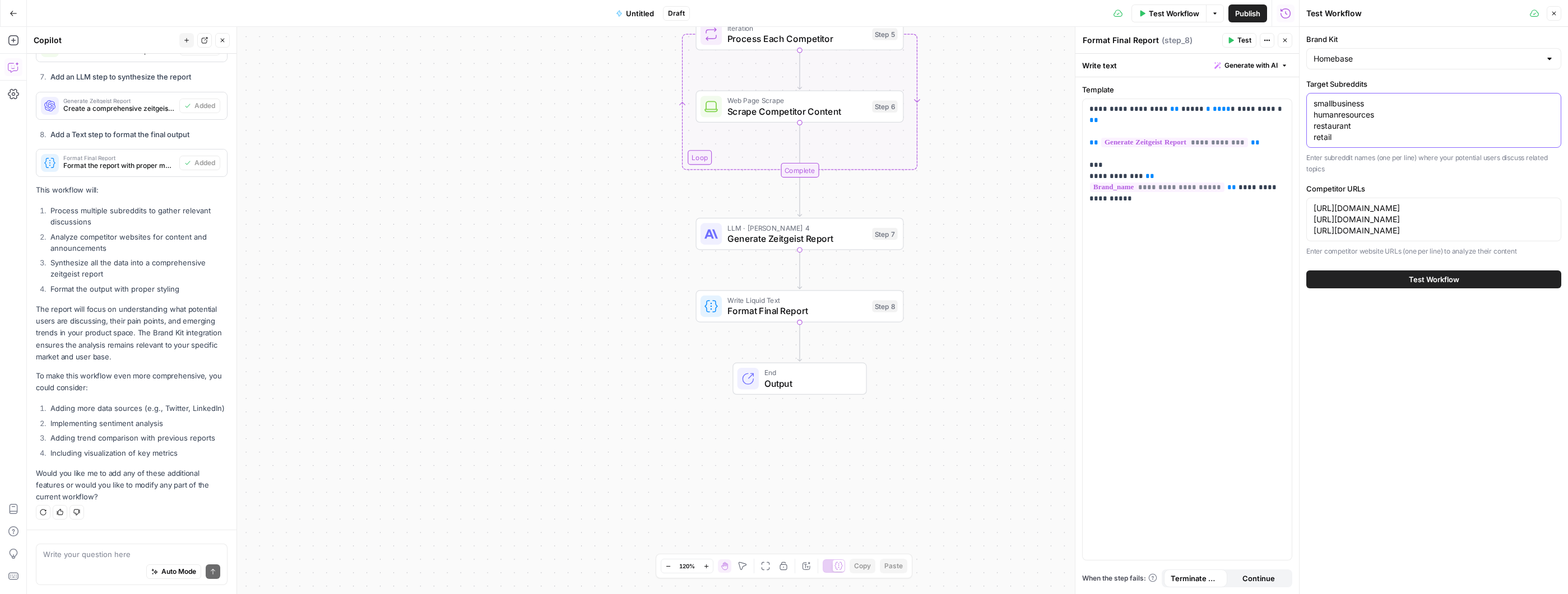
type textarea "smallbusiness humanresources restaurant retail"
click at [1453, 276] on span "Test Workflow" at bounding box center [1434, 279] width 51 height 11
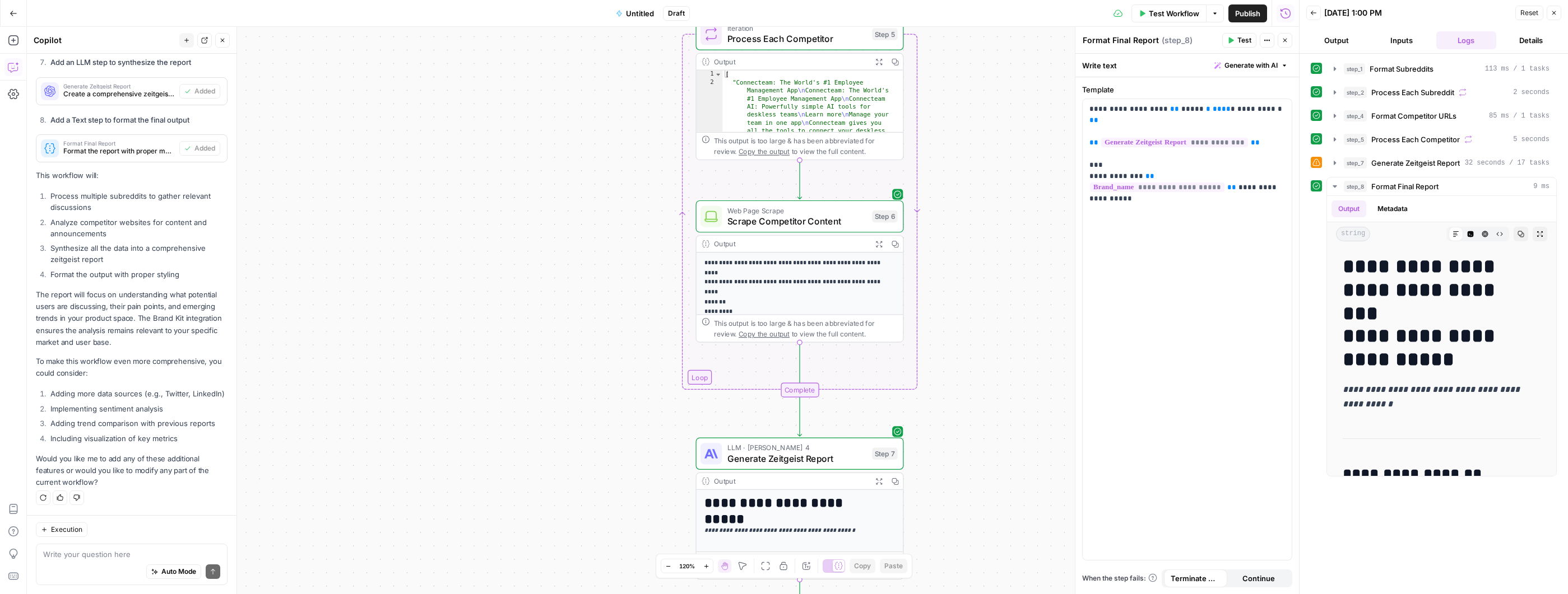
click at [956, 172] on div "Workflow Set Inputs Inputs Run Code · Python Format Subreddits Step 1 Output Ex…" at bounding box center [663, 311] width 1272 height 568
click at [1335, 165] on icon "button" at bounding box center [1335, 163] width 9 height 9
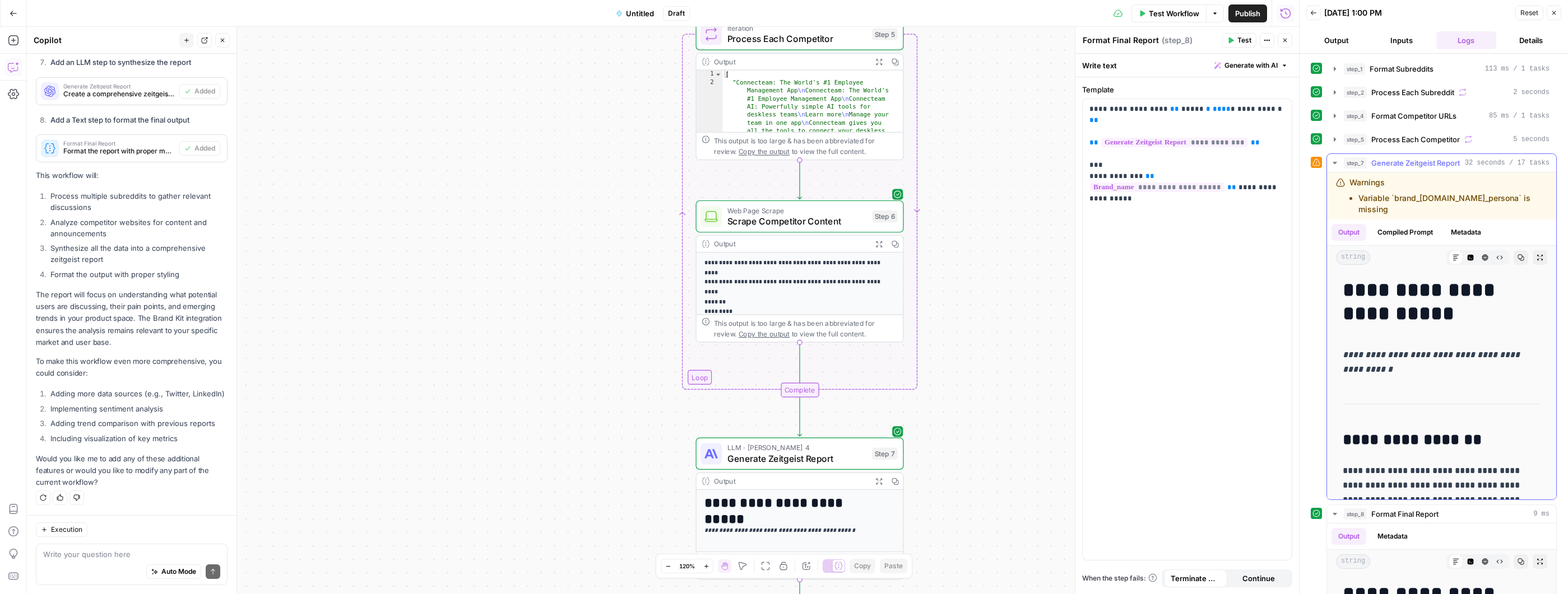
click at [1335, 165] on icon "button" at bounding box center [1335, 163] width 9 height 9
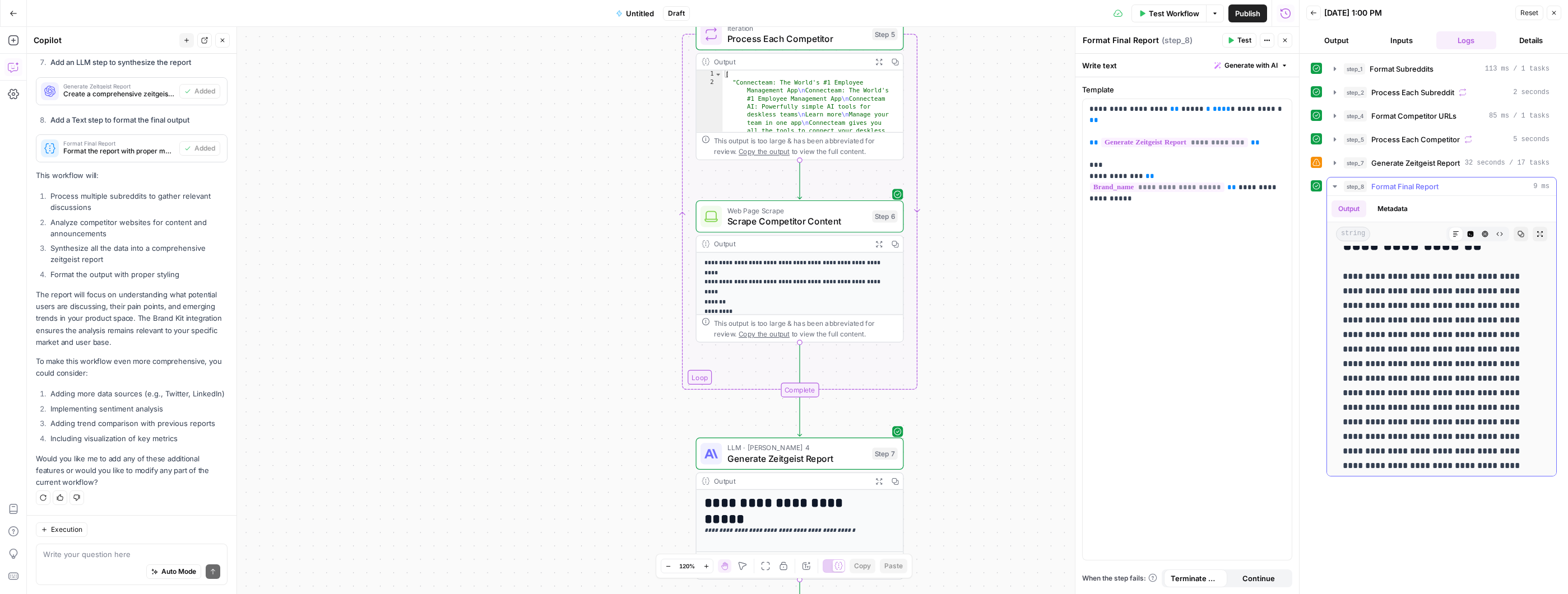
scroll to position [210, 0]
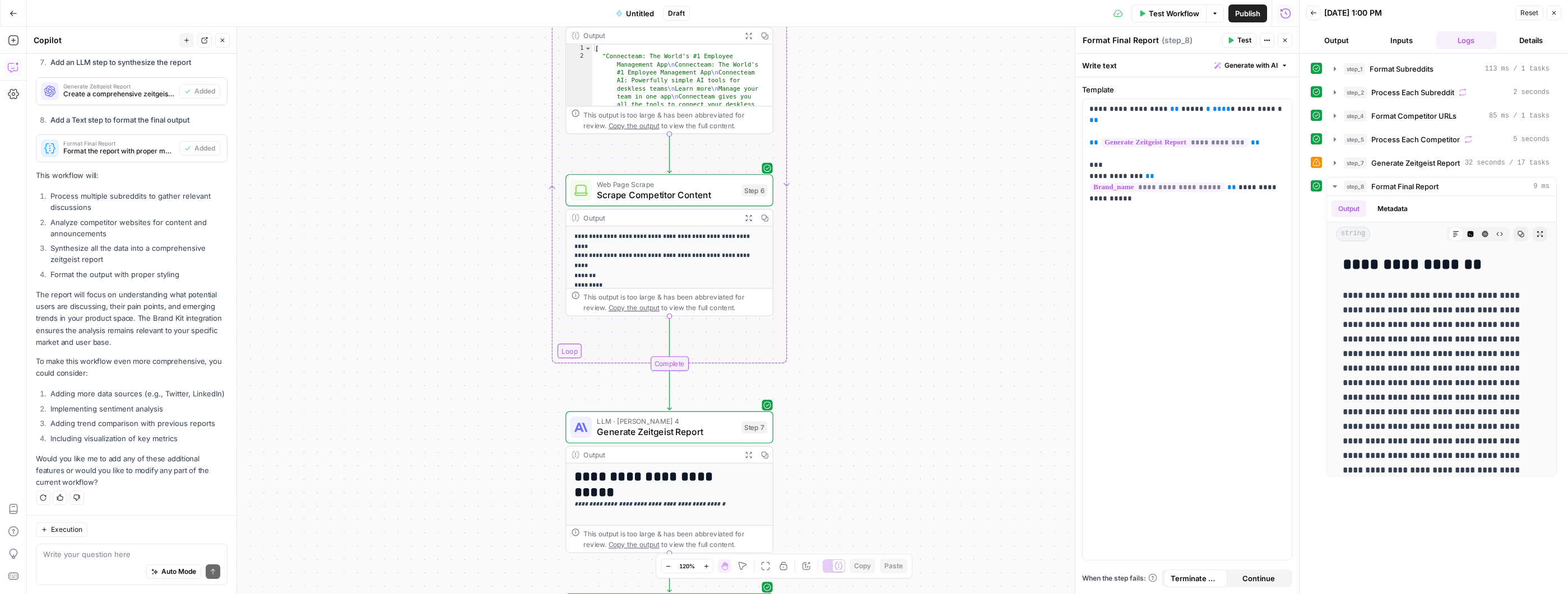
click at [985, 139] on div "Workflow Set Inputs Inputs Run Code · Python Format Subreddits Step 1 Output Ex…" at bounding box center [663, 311] width 1272 height 568
click at [18, 13] on button "Go Back" at bounding box center [13, 13] width 20 height 20
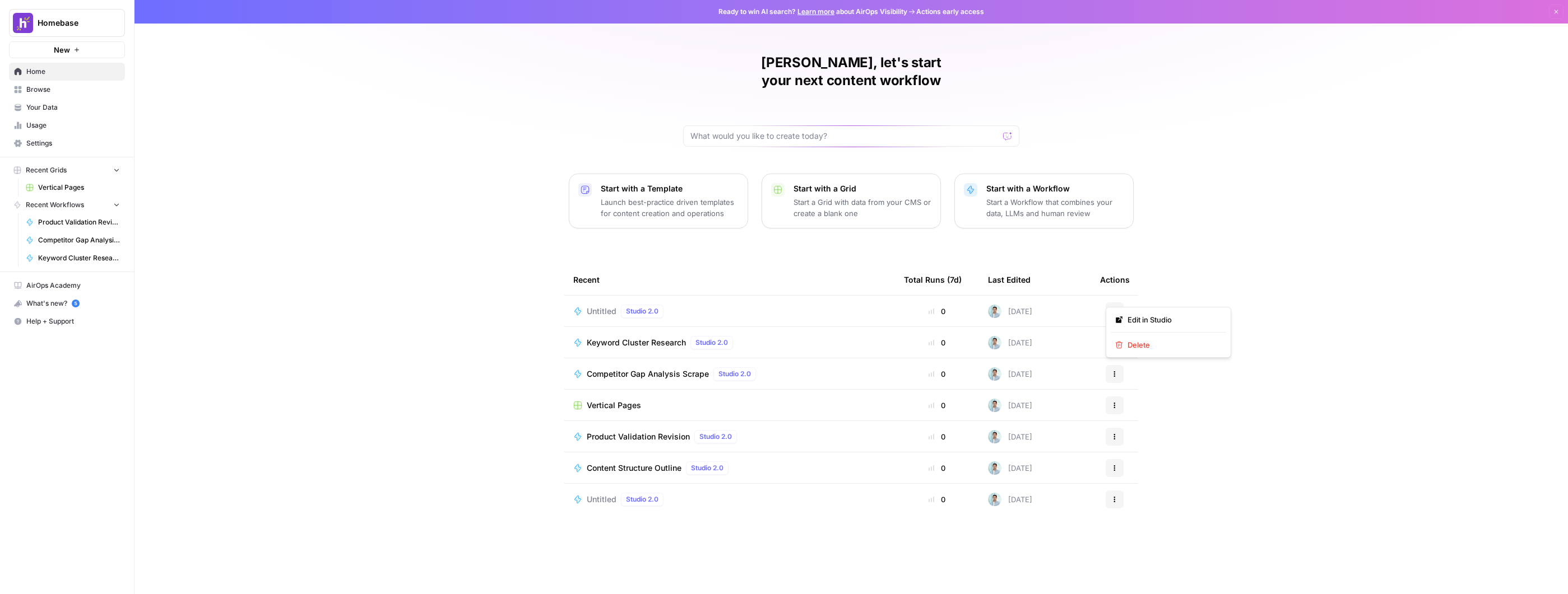
click at [1114, 312] on icon "button" at bounding box center [1115, 313] width 1 height 1
click at [1148, 348] on span "Delete" at bounding box center [1173, 345] width 90 height 11
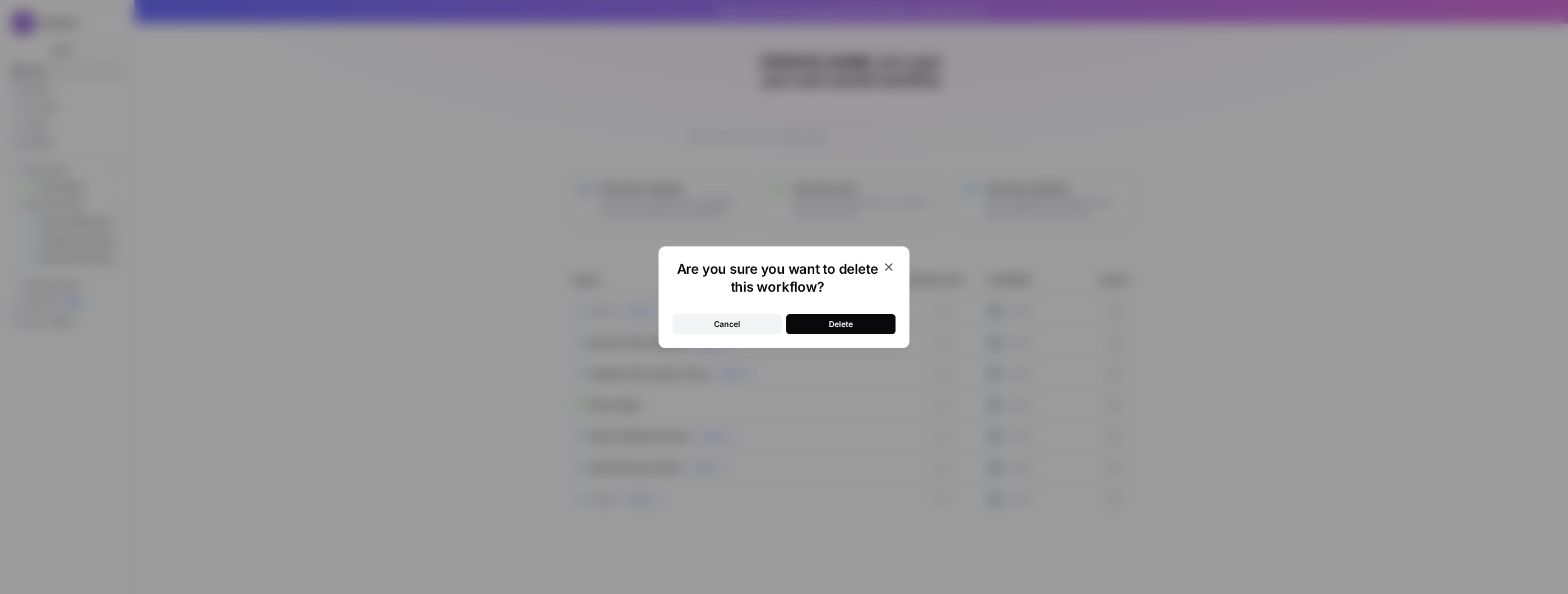
click at [853, 326] on button "Delete" at bounding box center [840, 323] width 109 height 20
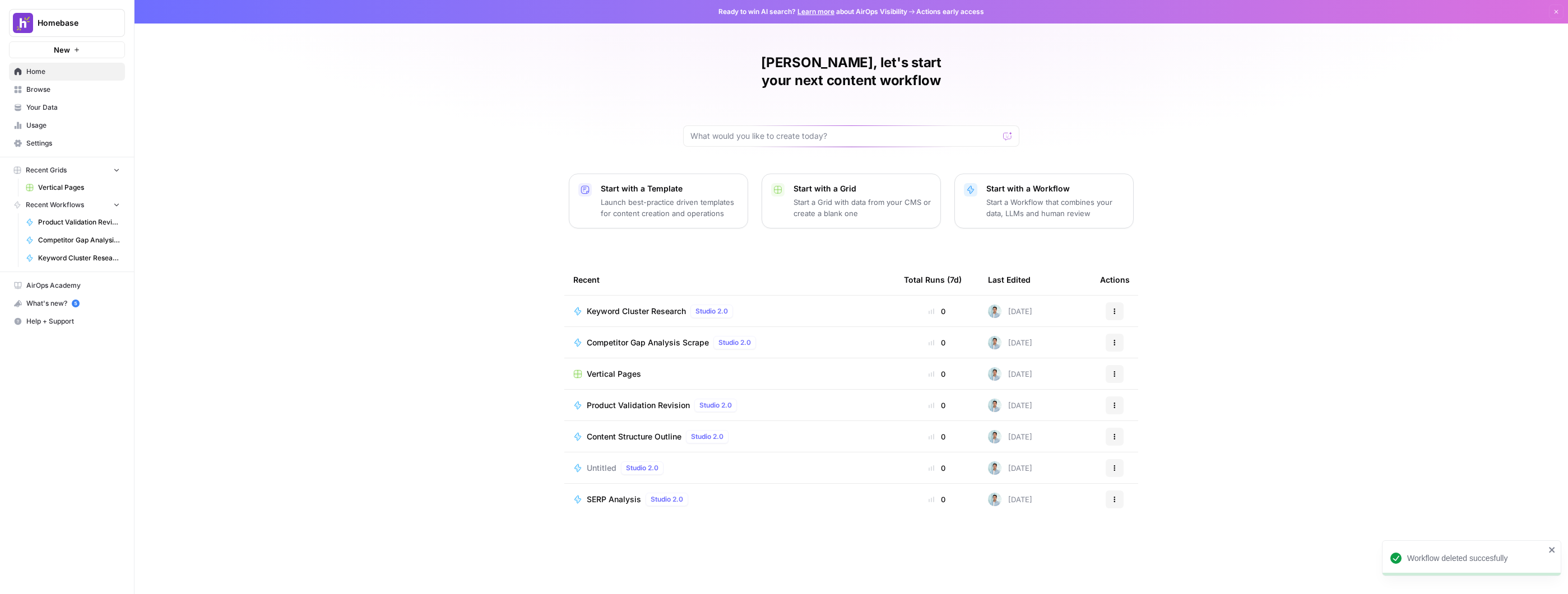
click at [73, 50] on icon "button" at bounding box center [76, 49] width 7 height 7
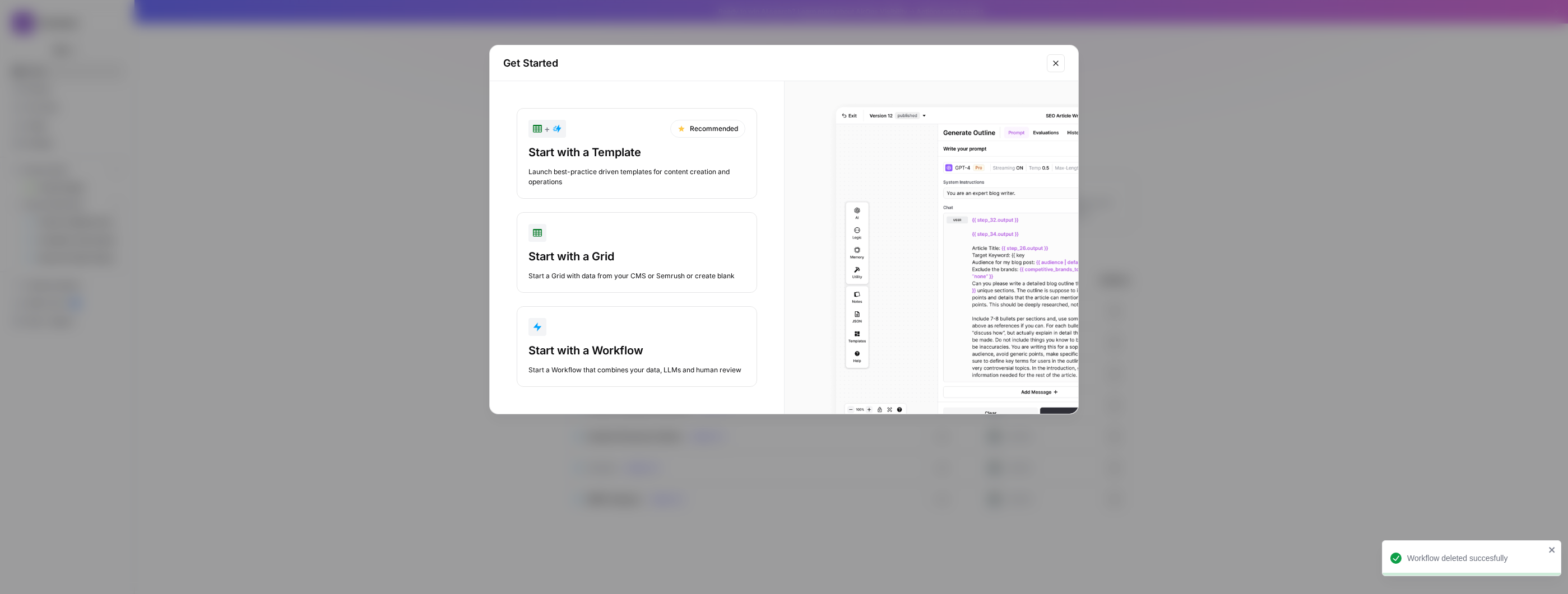
click at [679, 329] on div "button" at bounding box center [637, 327] width 217 height 18
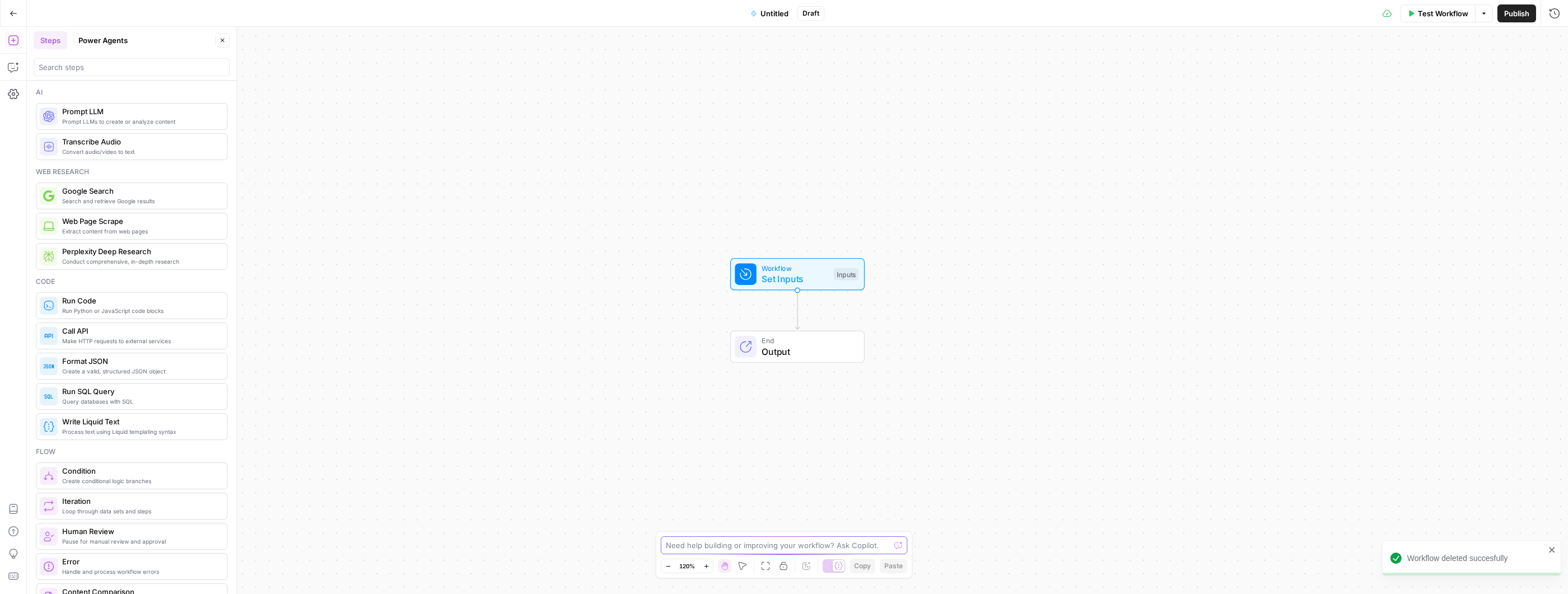
click at [774, 548] on textarea at bounding box center [777, 545] width 224 height 11
paste textarea "Create a new Workflow called Biweekly Audience Pulse. Add the following Workflo…"
type textarea "Create a new Workflow called Biweekly Audience Pulse. Add the following Workflo…"
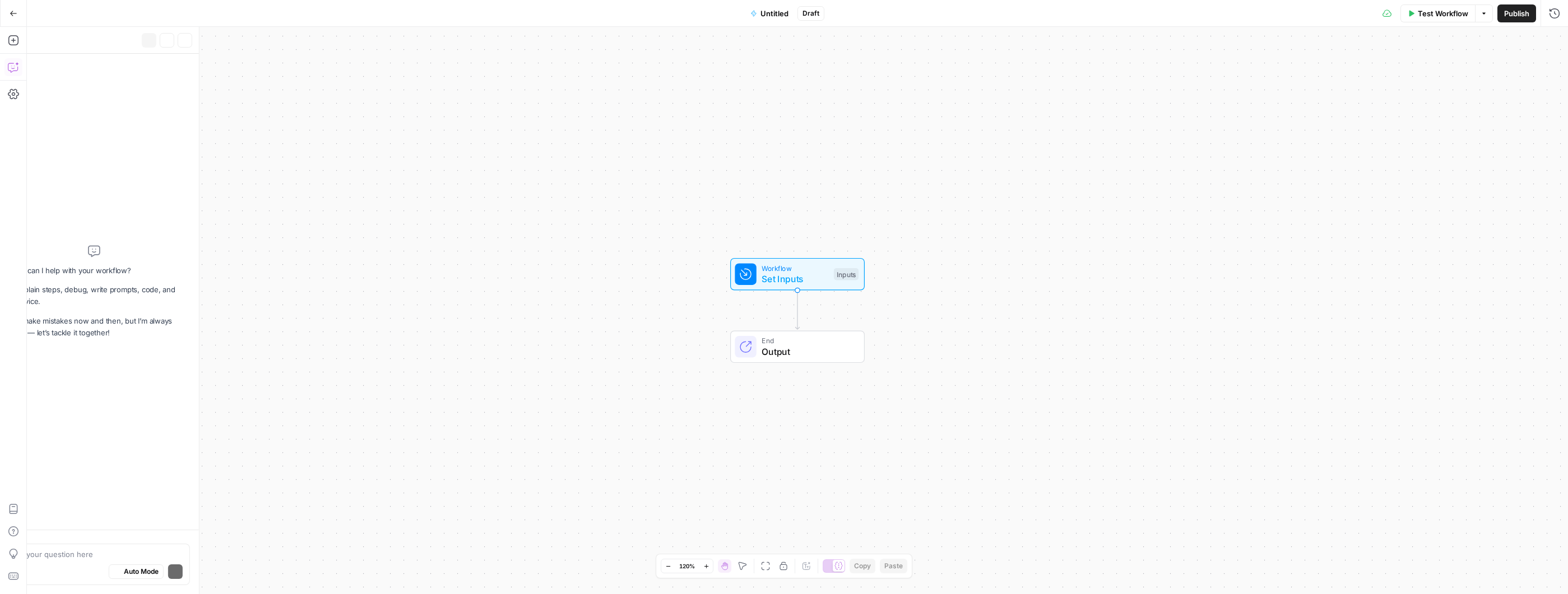
scroll to position [117, 0]
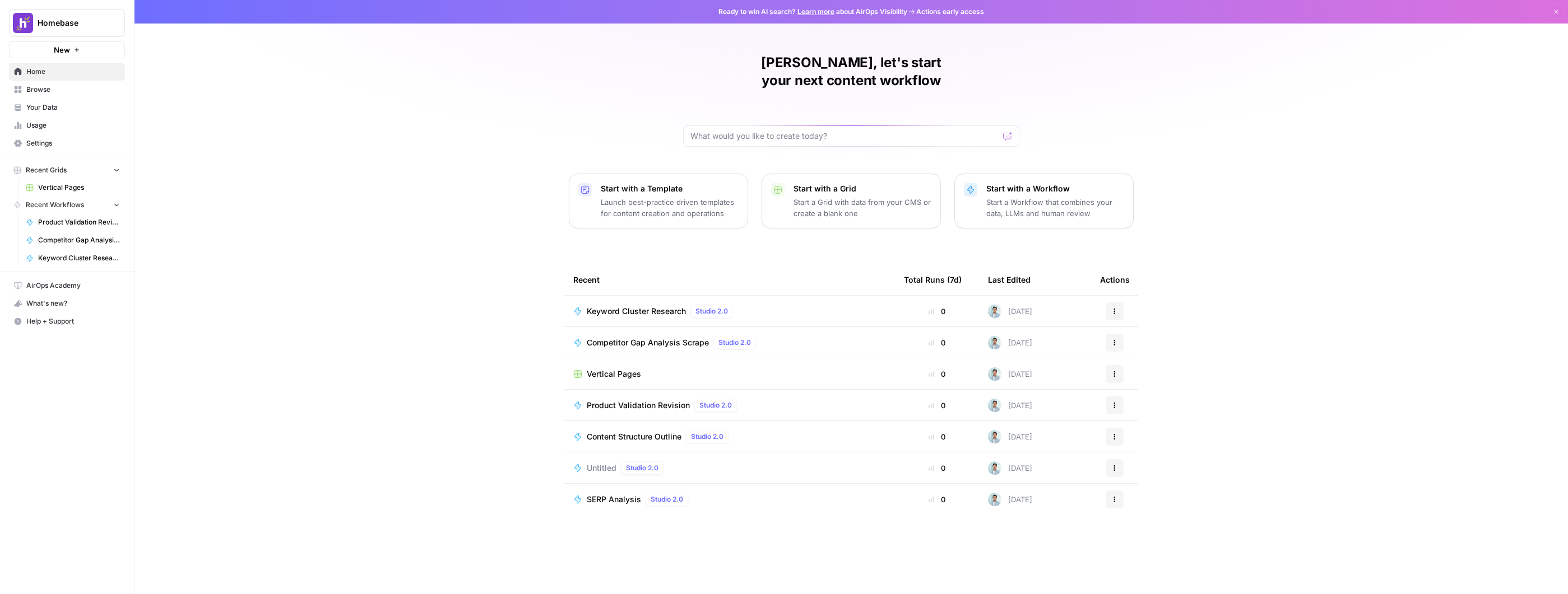
click at [79, 103] on span "Your Data" at bounding box center [73, 108] width 94 height 10
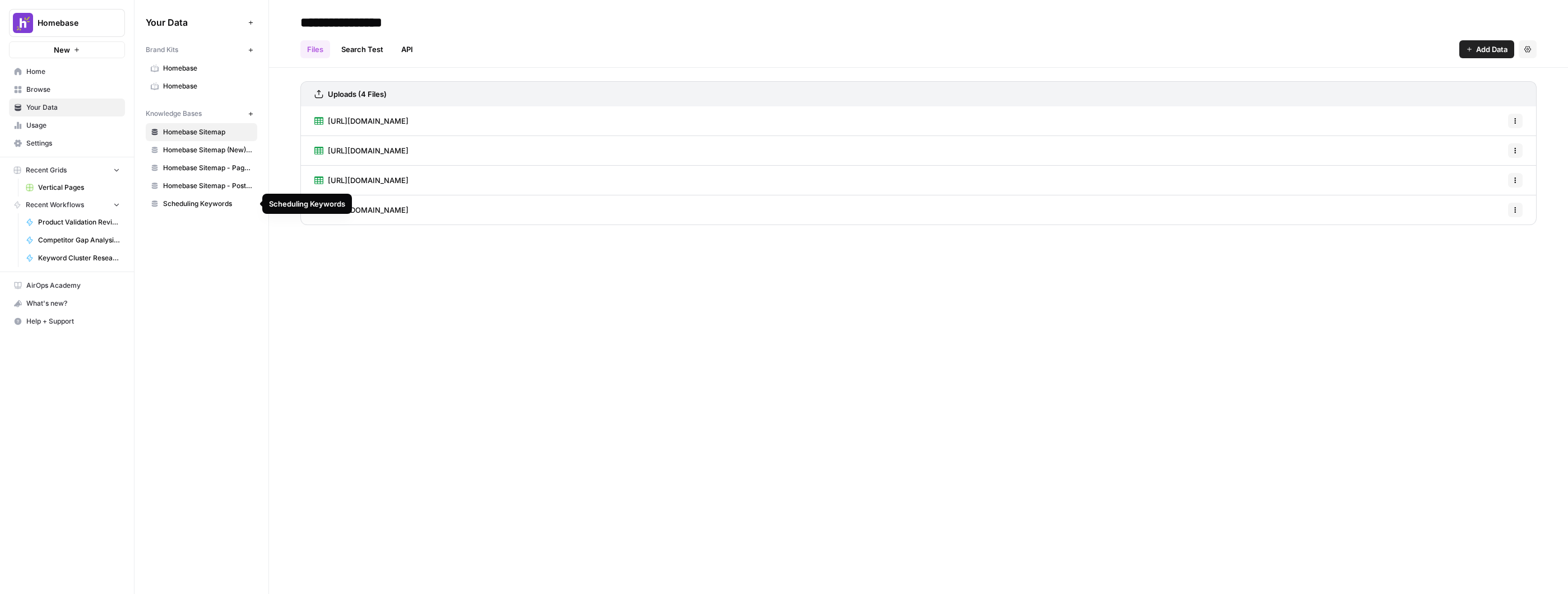
click at [192, 208] on span "Scheduling Keywords" at bounding box center [207, 204] width 89 height 10
click at [191, 186] on span "Homebase Sitemap - Posts Only" at bounding box center [207, 186] width 89 height 10
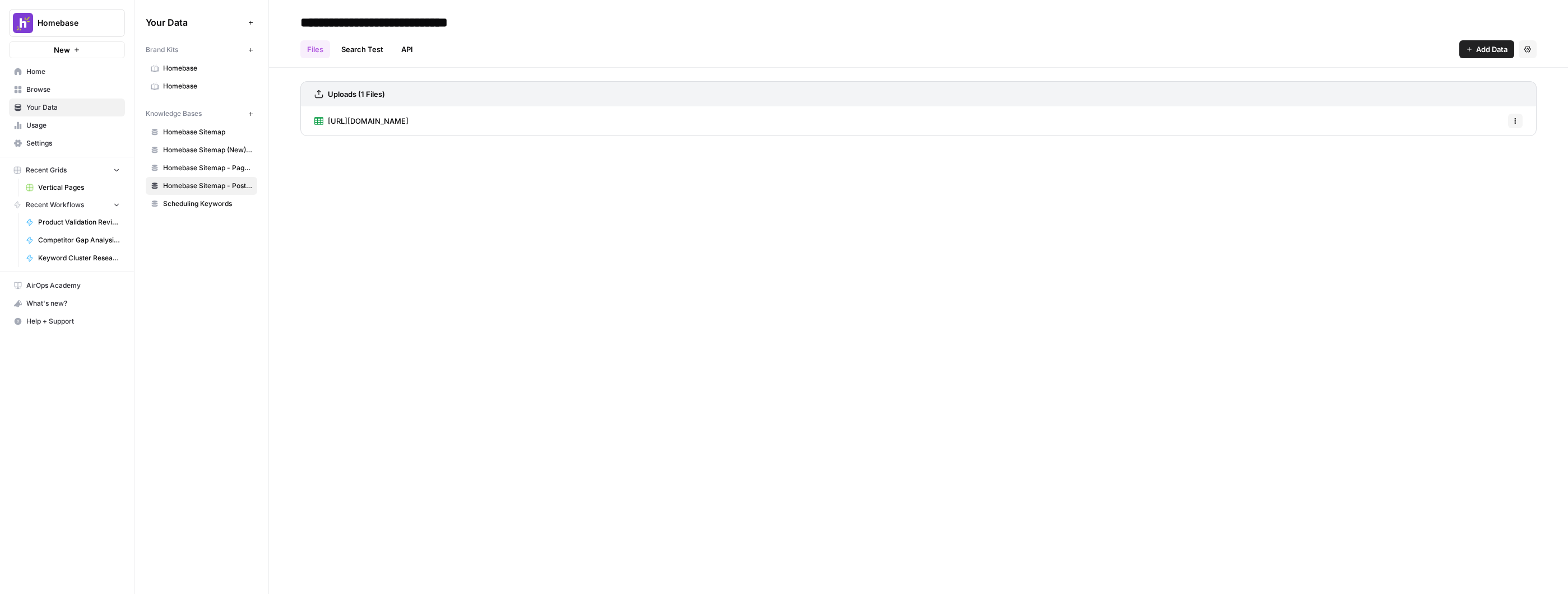
click at [189, 200] on span "Scheduling Keywords" at bounding box center [207, 204] width 89 height 10
click at [209, 168] on span "Homebase Sitemap - Pages Only" at bounding box center [207, 168] width 89 height 10
click at [212, 155] on link "Homebase Sitemap (New) - Non-Blog" at bounding box center [202, 150] width 112 height 18
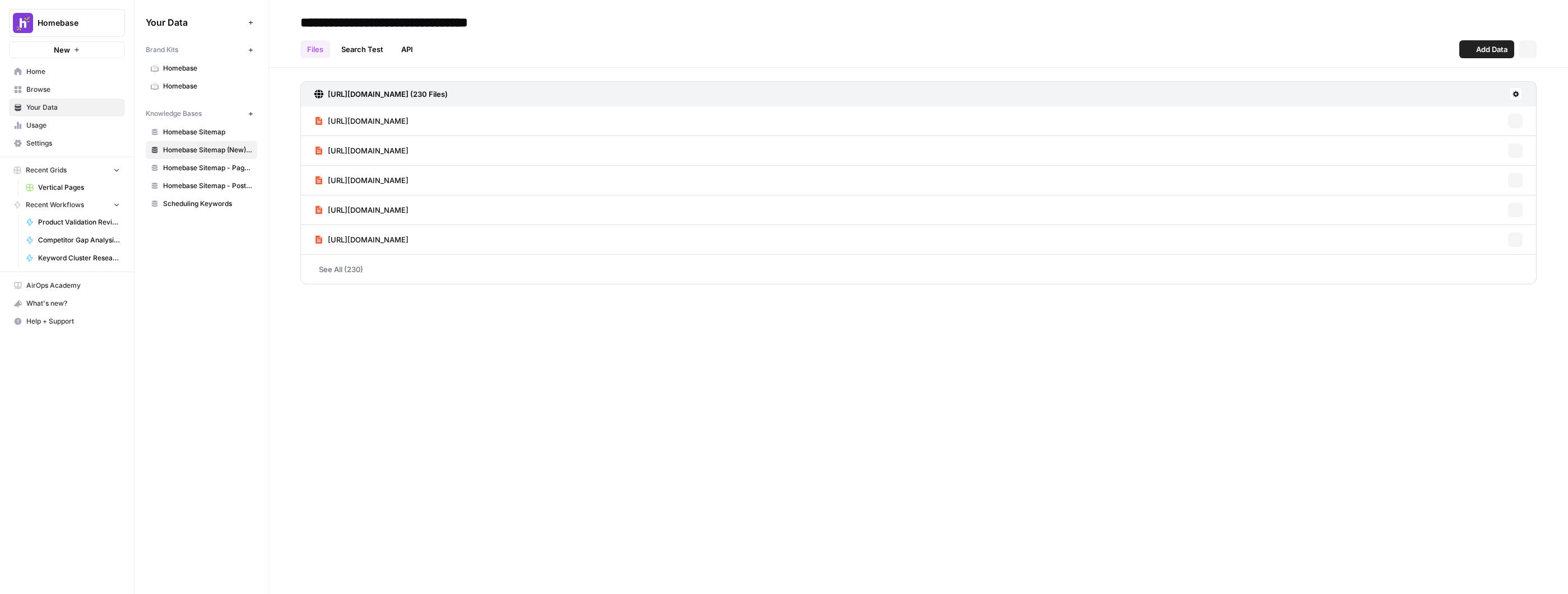
click at [204, 141] on link "Homebase Sitemap (New) - Non-Blog" at bounding box center [202, 150] width 112 height 18
click at [328, 271] on link "See All (230)" at bounding box center [918, 269] width 1236 height 29
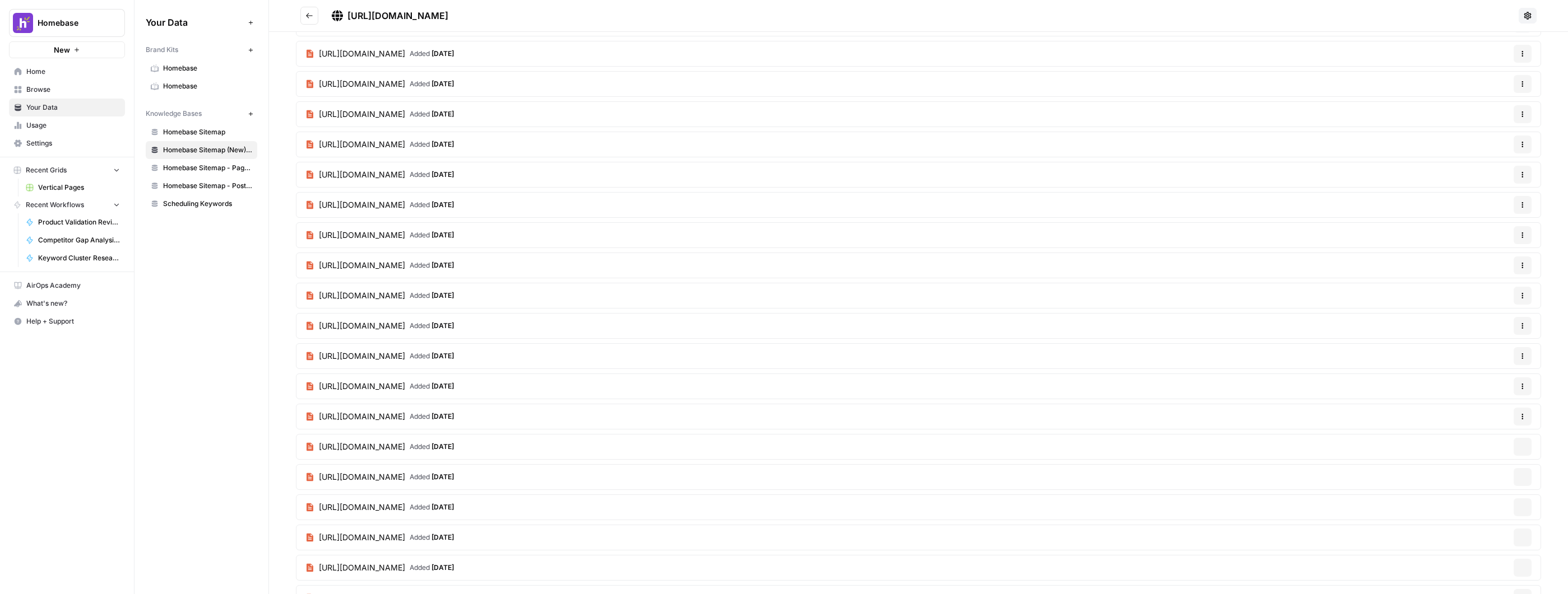
scroll to position [1334, 0]
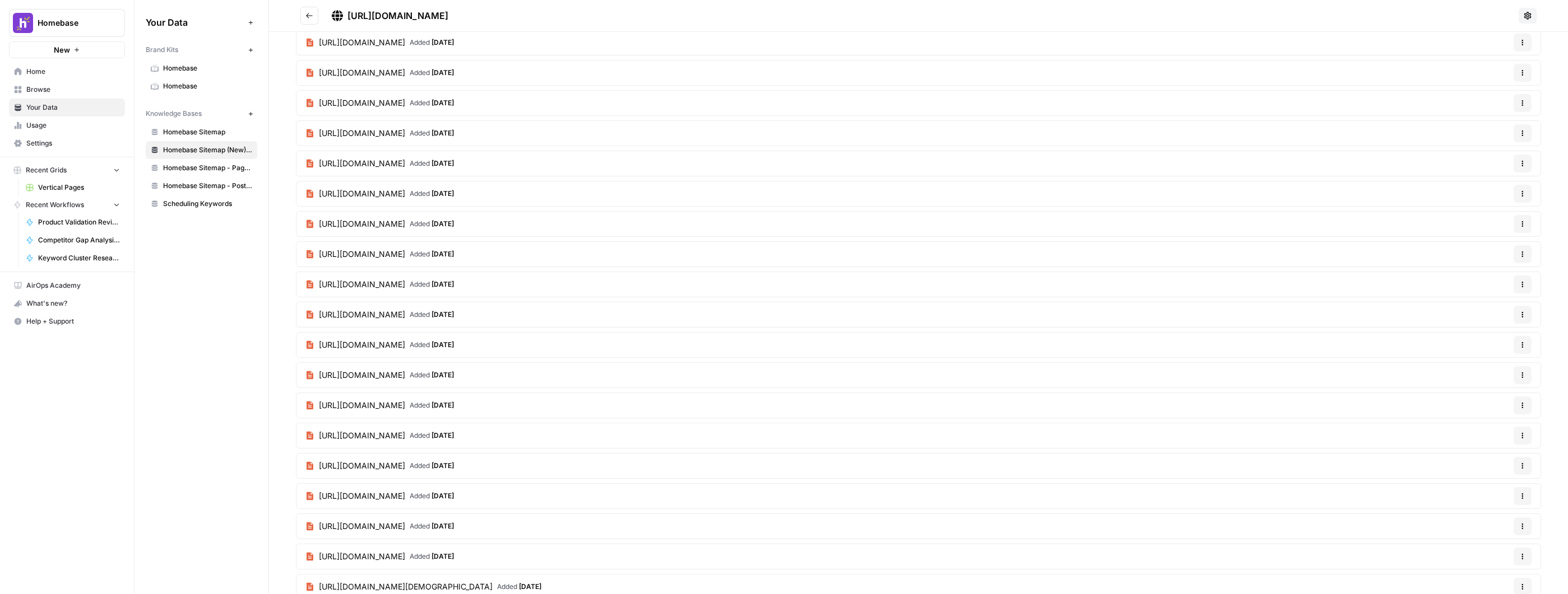
click at [217, 201] on span "Scheduling Keywords" at bounding box center [207, 204] width 89 height 10
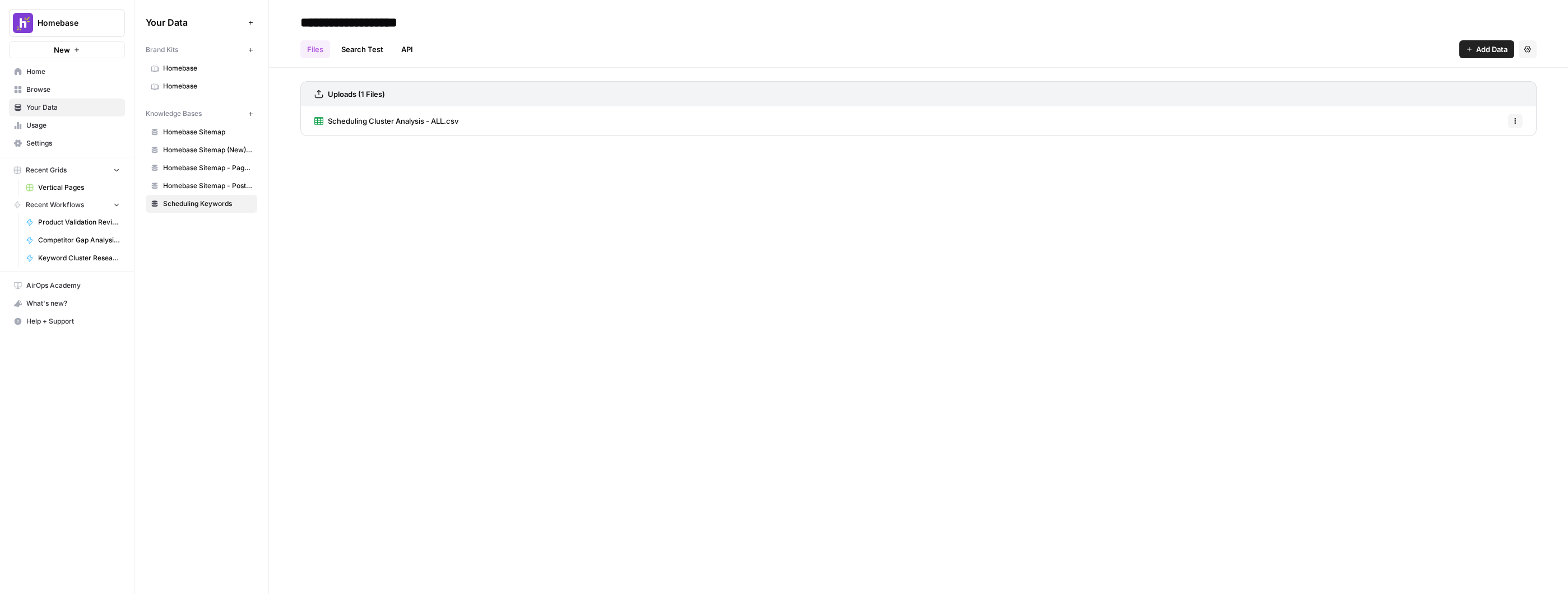
click at [393, 120] on span "Scheduling Cluster Analysis - ALL.csv" at bounding box center [393, 120] width 131 height 11
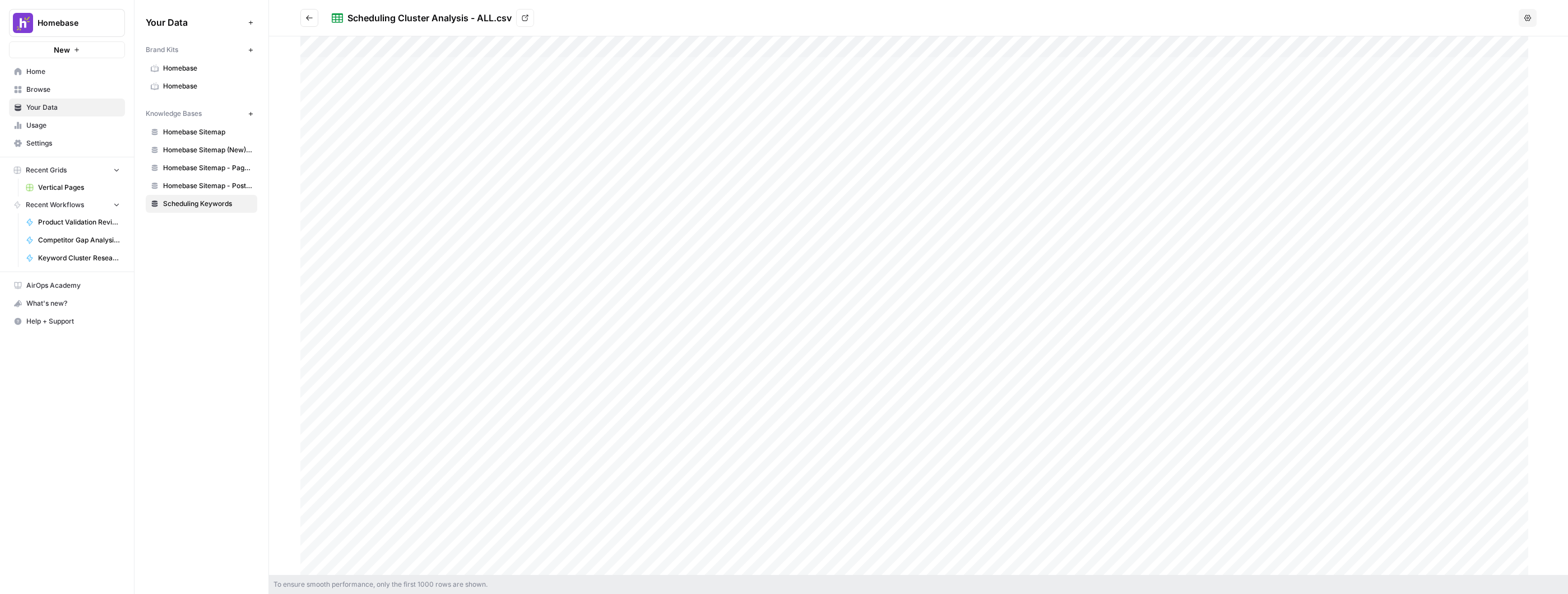
click at [374, 67] on div at bounding box center [918, 306] width 1236 height 539
click at [369, 89] on div at bounding box center [918, 306] width 1236 height 539
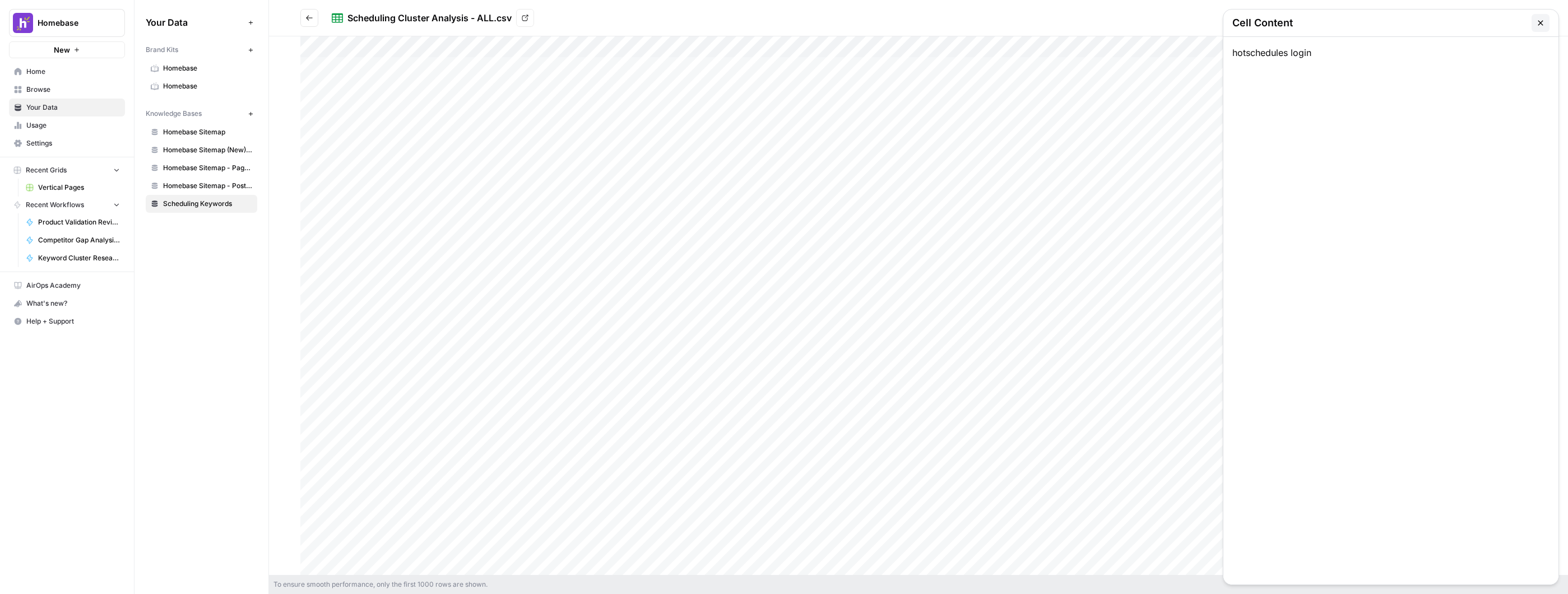
click at [1543, 20] on icon "button" at bounding box center [1540, 23] width 9 height 9
click at [205, 196] on link "Scheduling Keywords" at bounding box center [202, 204] width 112 height 18
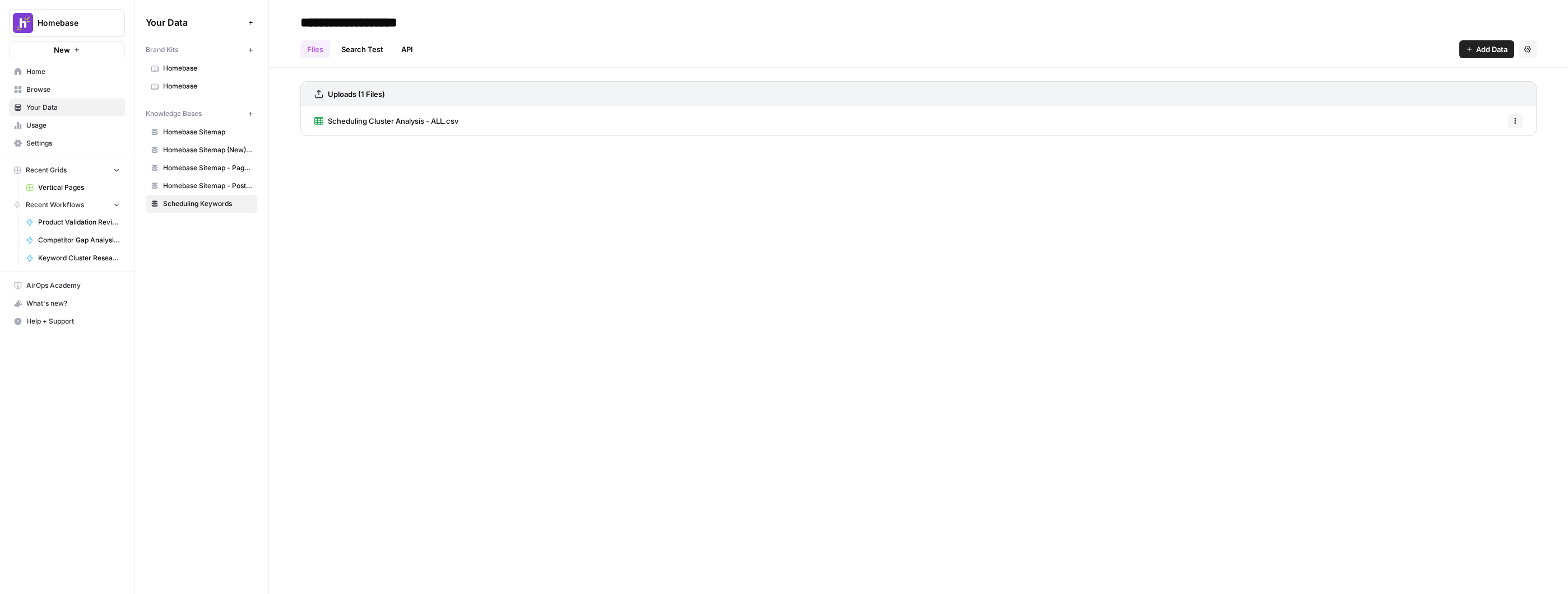
click at [205, 196] on link "Scheduling Keywords" at bounding box center [202, 204] width 112 height 18
click at [213, 186] on span "Homebase Sitemap - Posts Only" at bounding box center [207, 186] width 89 height 10
click at [208, 210] on link "Scheduling Keywords" at bounding box center [202, 204] width 112 height 18
click at [362, 47] on link "Search Test" at bounding box center [362, 49] width 56 height 18
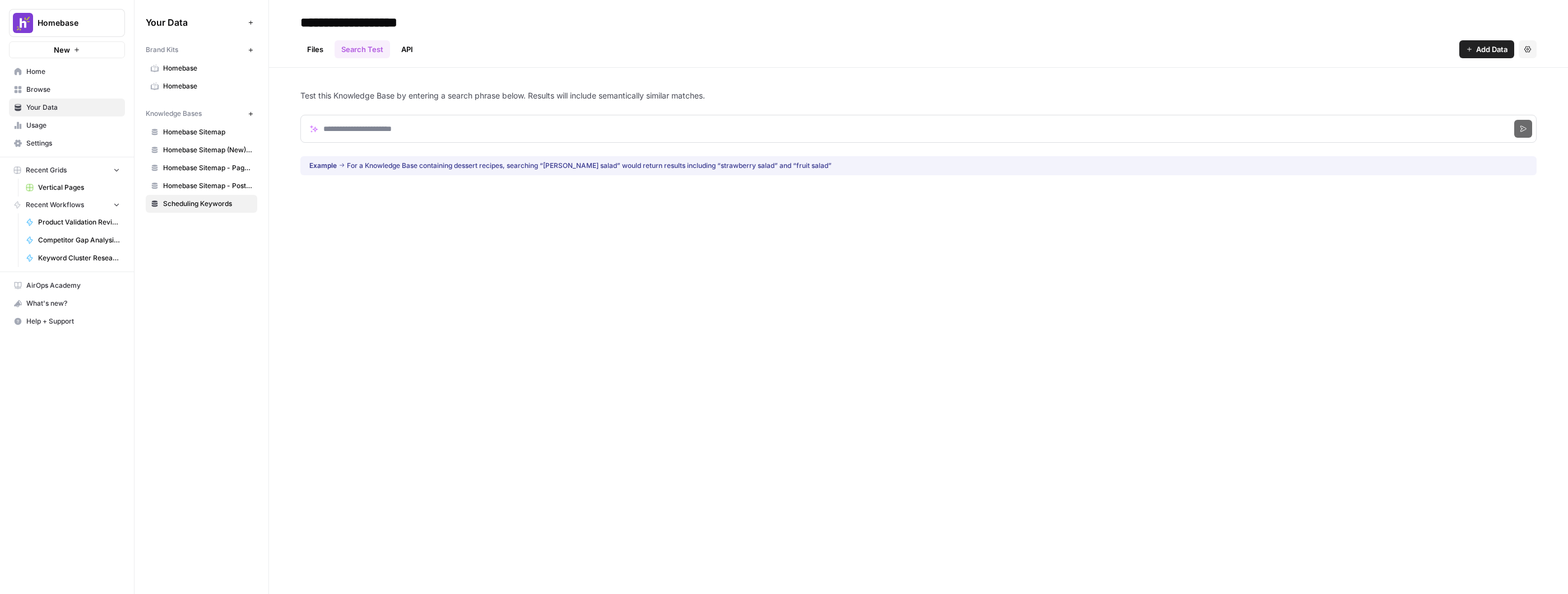
click at [404, 44] on link "API" at bounding box center [407, 49] width 25 height 18
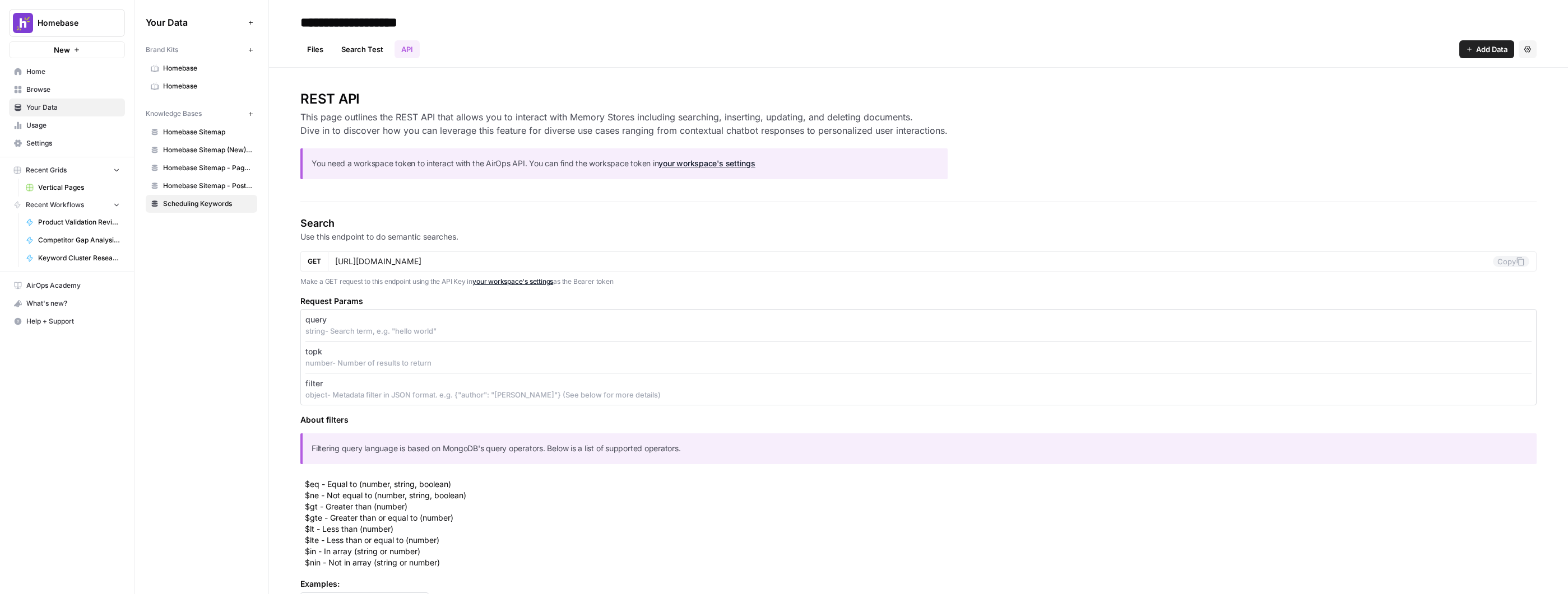
click at [321, 51] on link "Files" at bounding box center [315, 49] width 29 height 18
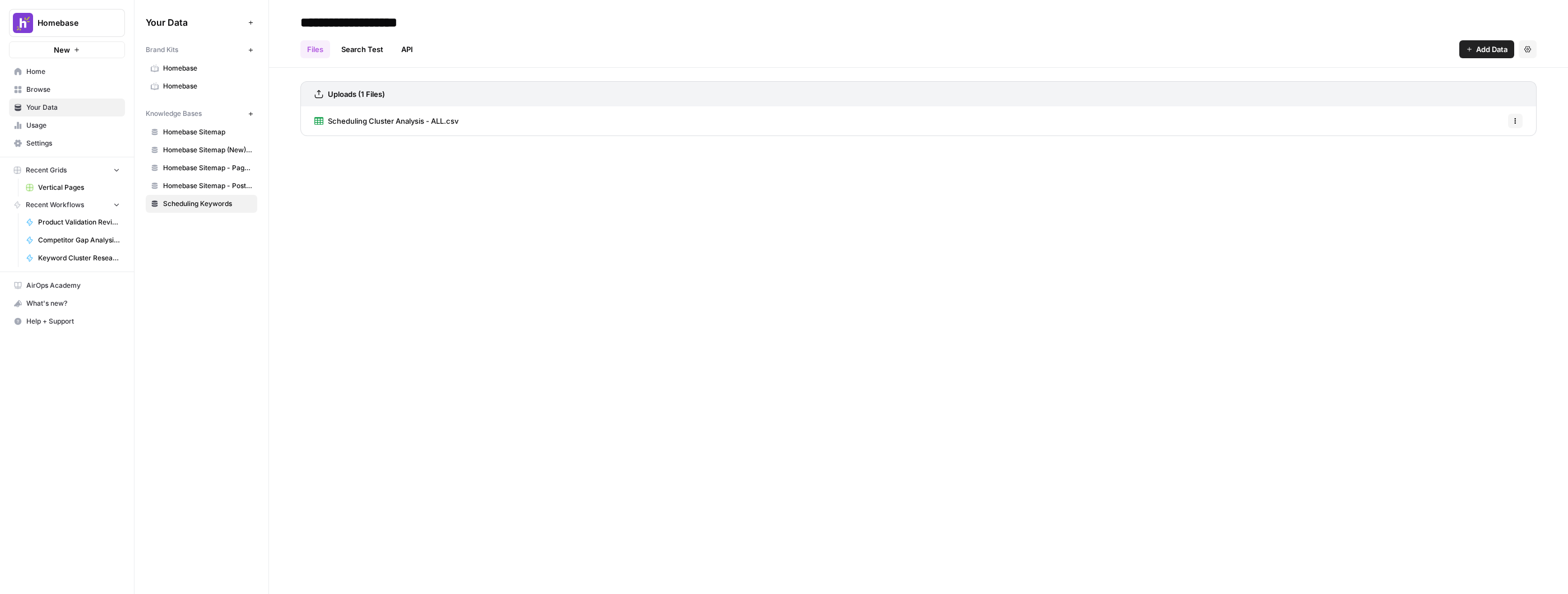
click at [387, 47] on link "Search Test" at bounding box center [362, 49] width 56 height 18
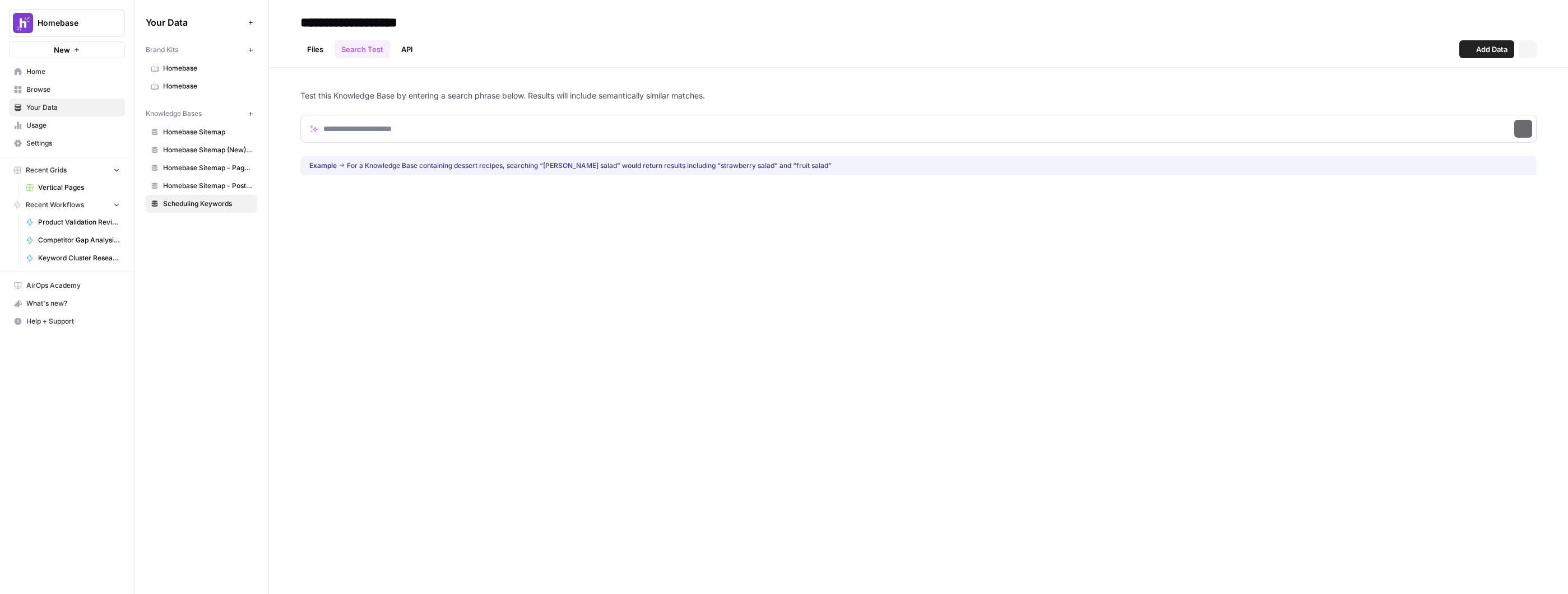
click at [409, 50] on link "API" at bounding box center [407, 49] width 25 height 18
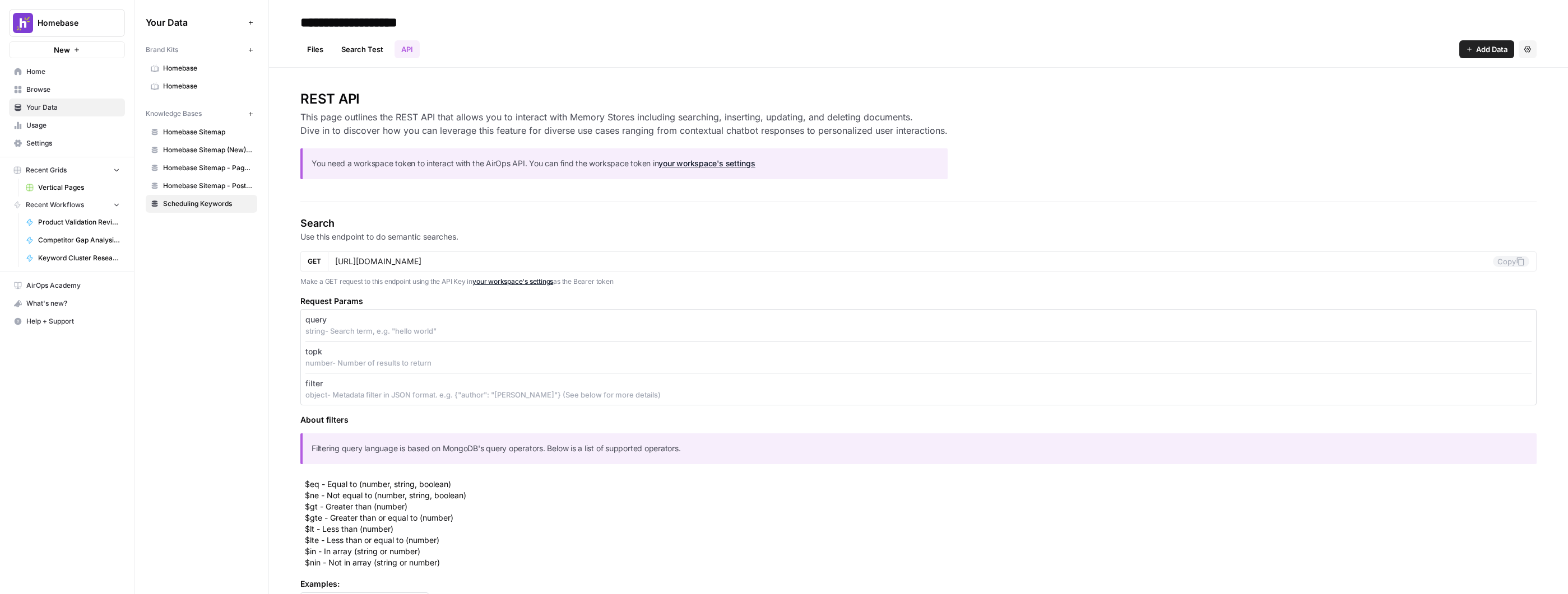
click at [315, 48] on link "Files" at bounding box center [315, 49] width 29 height 18
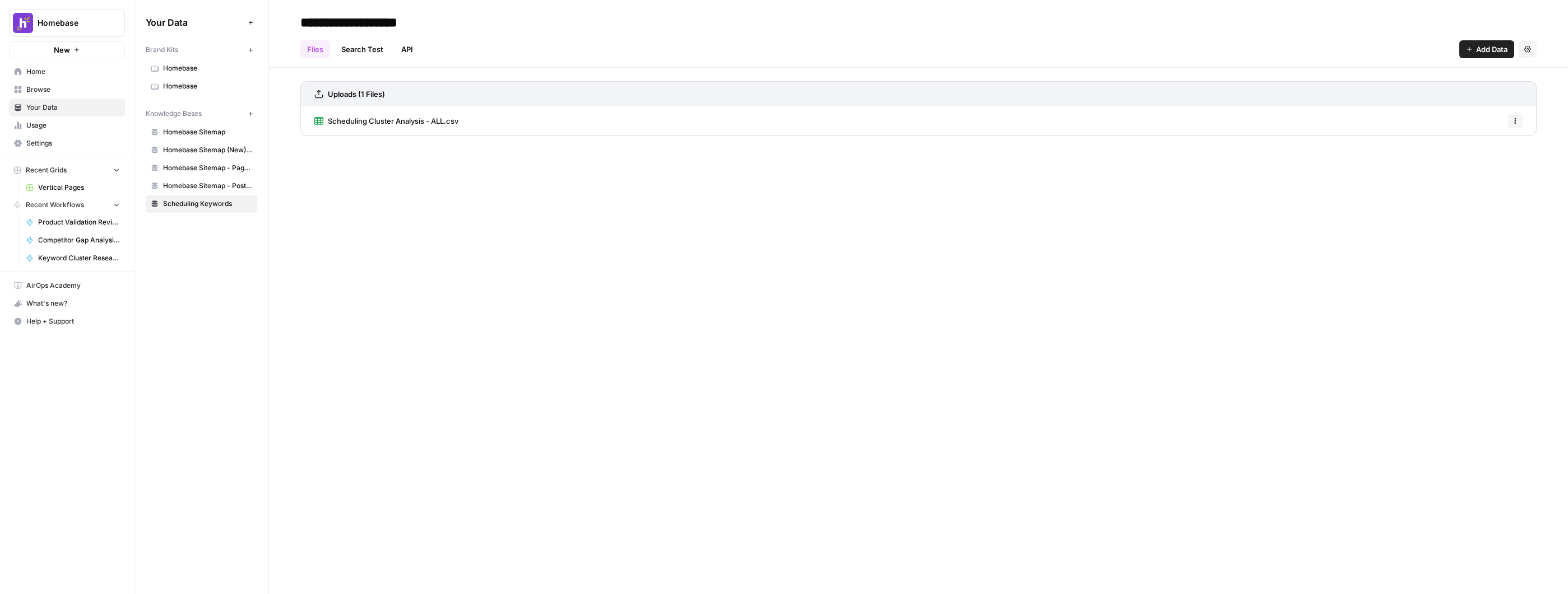
click at [1520, 117] on button "Options" at bounding box center [1515, 121] width 15 height 15
click at [1498, 141] on span "Delete File" at bounding box center [1490, 145] width 37 height 11
click at [755, 146] on span "Delete" at bounding box center [743, 142] width 24 height 11
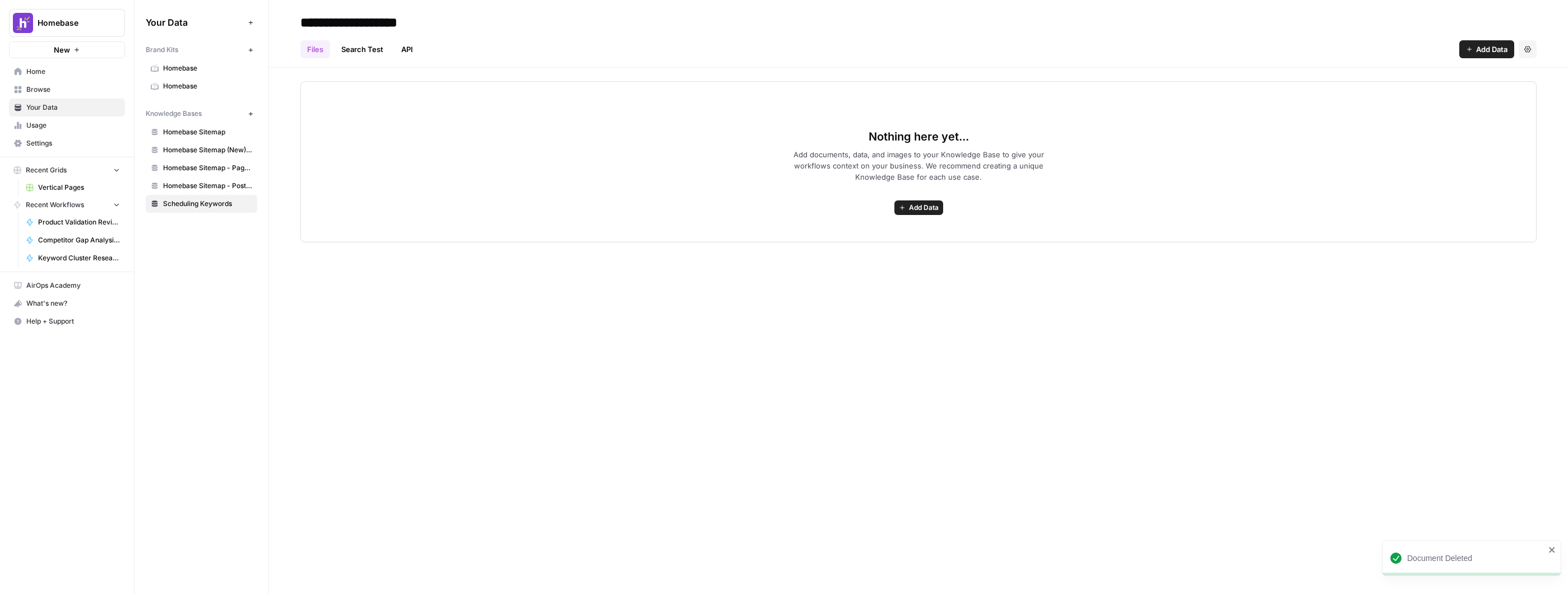
click at [937, 215] on div "Nothing here yet... Add documents, data, and images to your Knowledge Base to g…" at bounding box center [918, 162] width 1236 height 161
click at [936, 213] on button "Add Data" at bounding box center [919, 208] width 48 height 15
click at [896, 235] on span "Upload Files" at bounding box center [877, 232] width 102 height 11
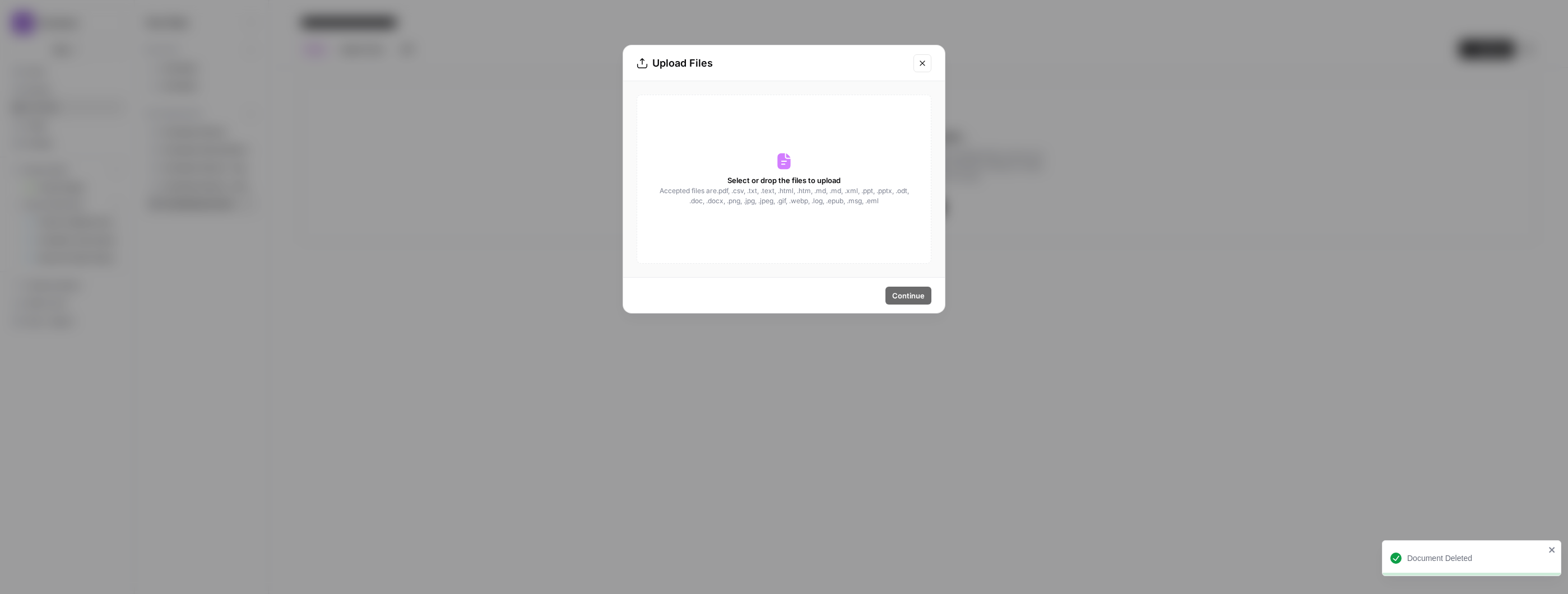
click at [828, 181] on span "Select or drop the files to upload" at bounding box center [784, 180] width 113 height 11
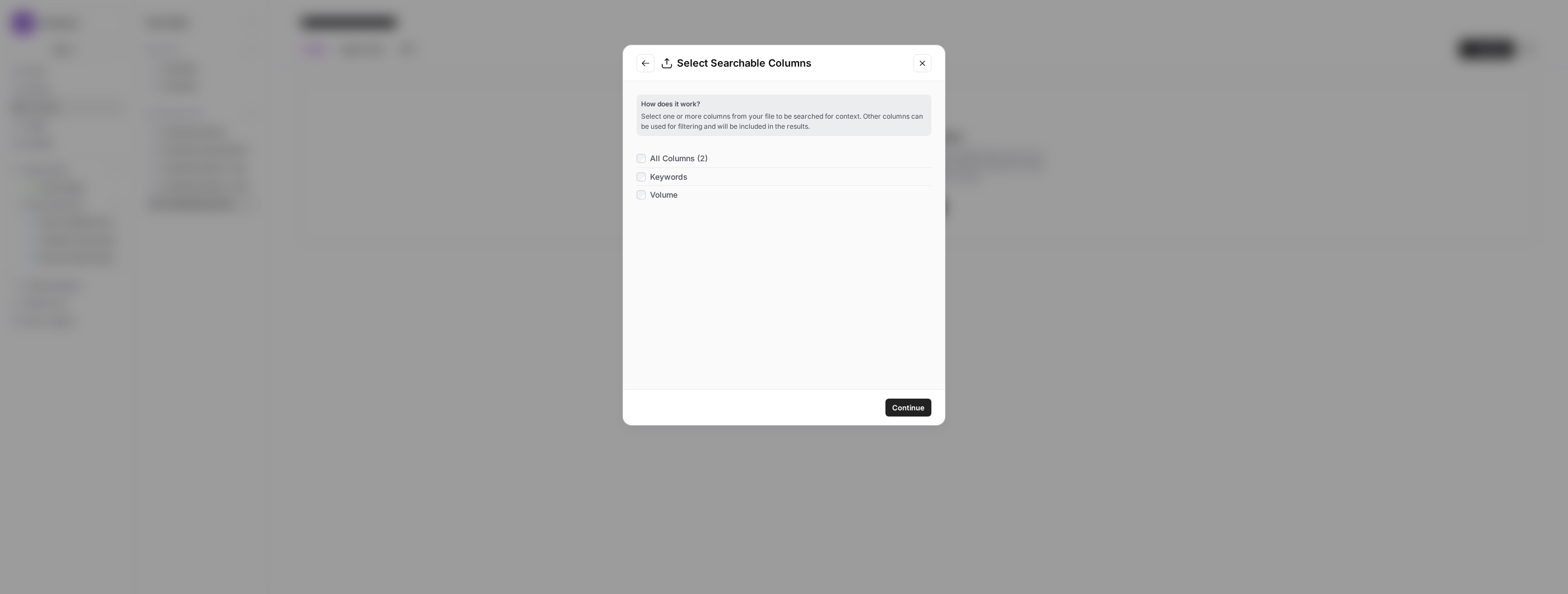
click at [915, 408] on span "Continue" at bounding box center [908, 407] width 32 height 11
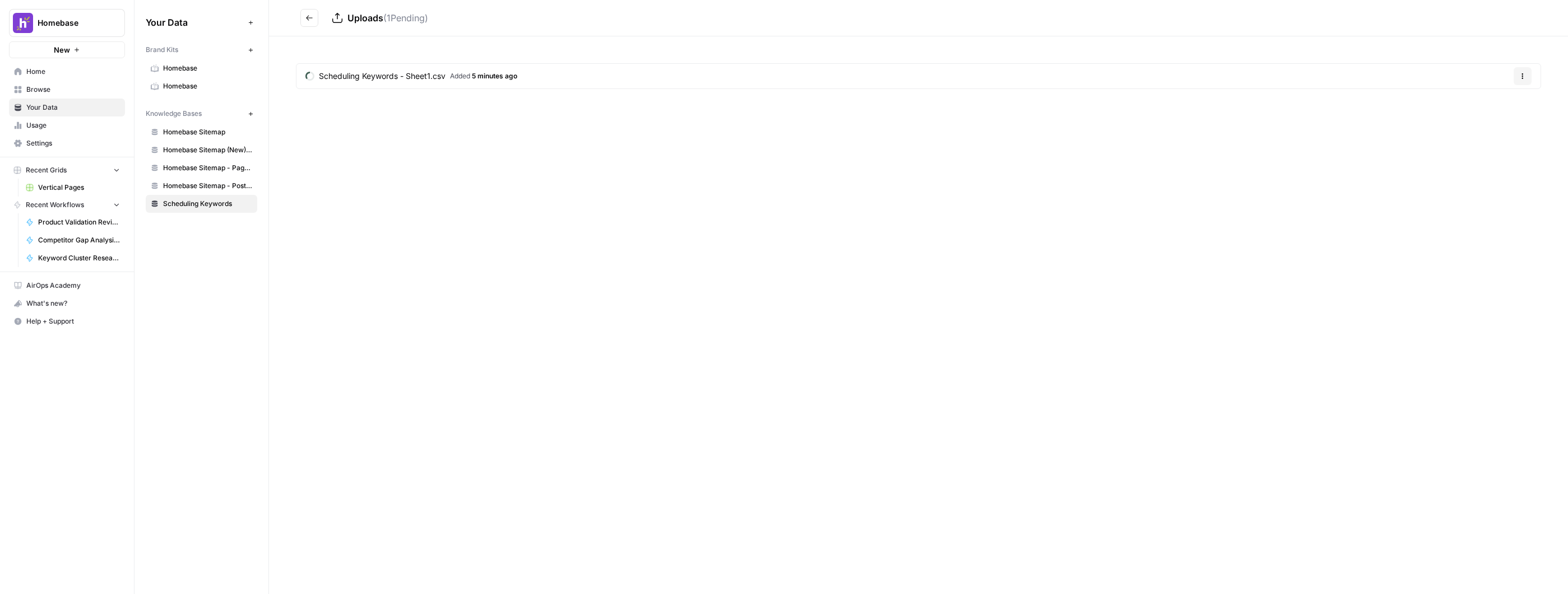
click at [387, 257] on div "Uploads ( 1 Pending) Scheduling Keywords - Sheet1.csv Added 5 minutes ago Optio…" at bounding box center [919, 297] width 1299 height 594
click at [412, 71] on span "Scheduling Keywords - Sheet1.csv" at bounding box center [382, 76] width 127 height 11
click at [305, 14] on button "Go back" at bounding box center [309, 18] width 18 height 18
click at [59, 68] on span "Home" at bounding box center [73, 72] width 94 height 10
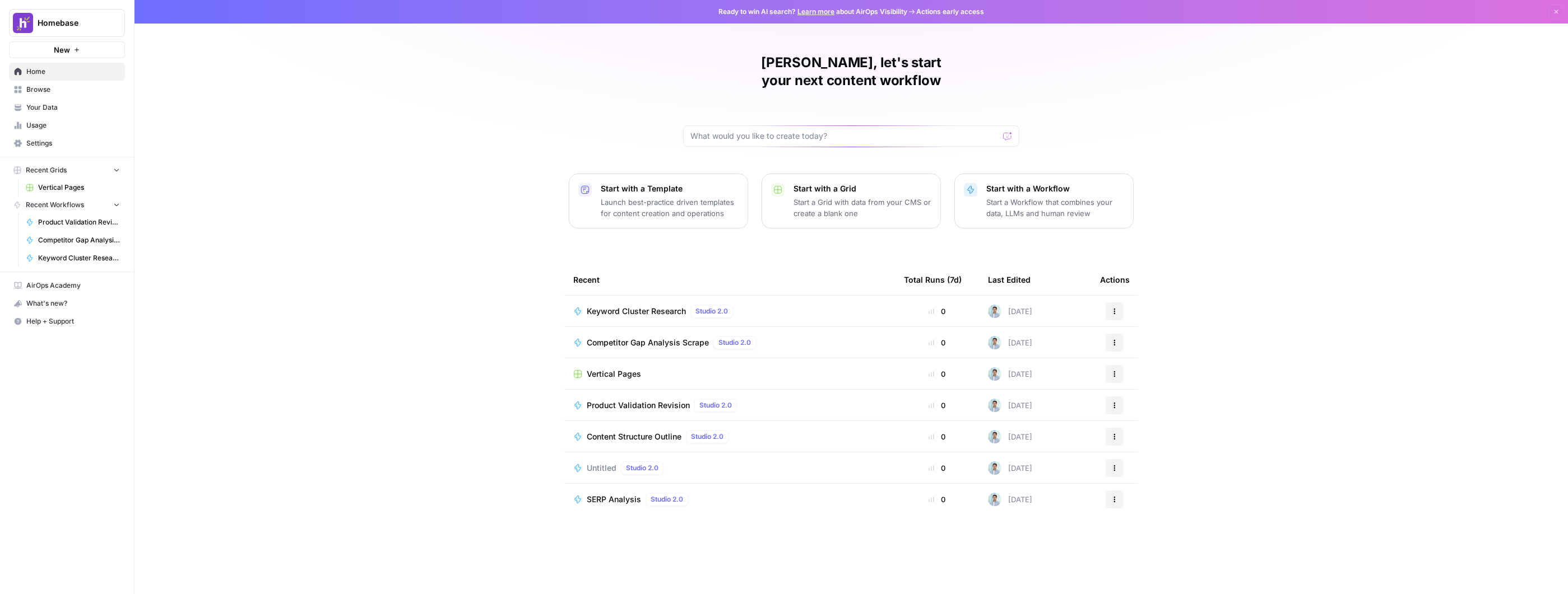
click at [81, 108] on span "Your Data" at bounding box center [73, 108] width 94 height 10
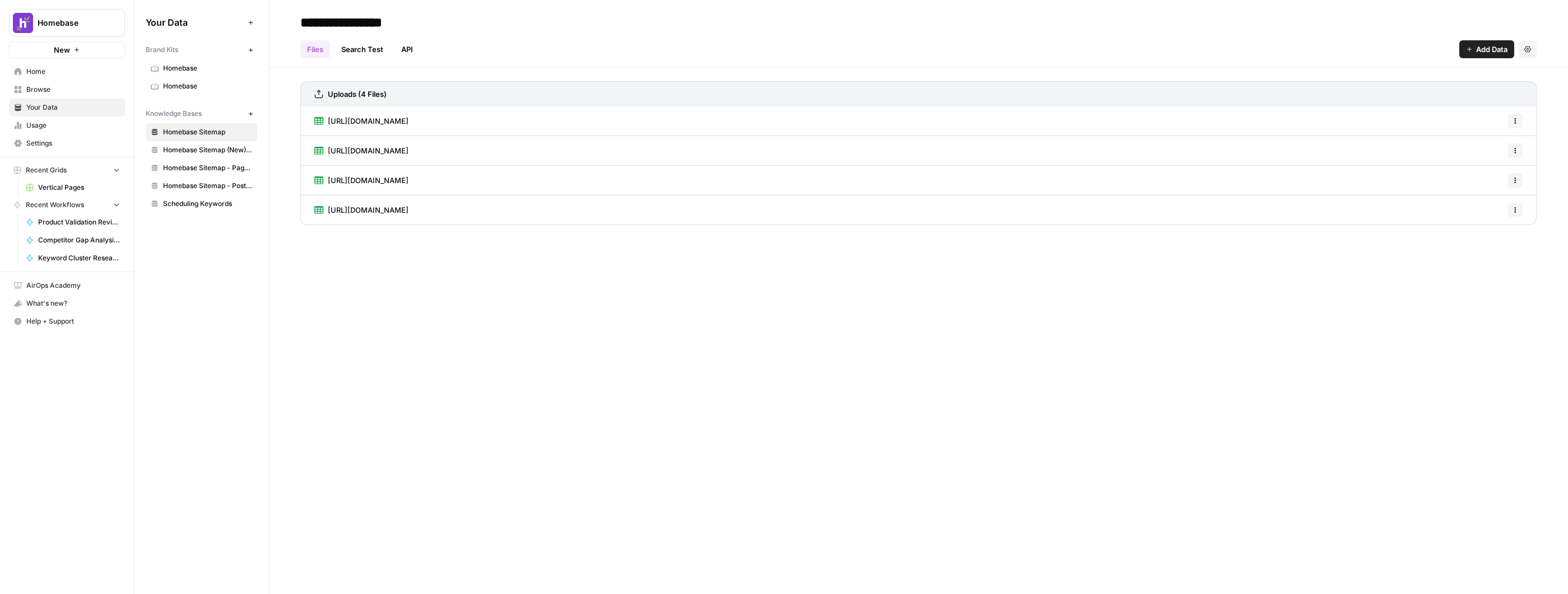
click at [205, 84] on span "Homebase" at bounding box center [207, 87] width 89 height 10
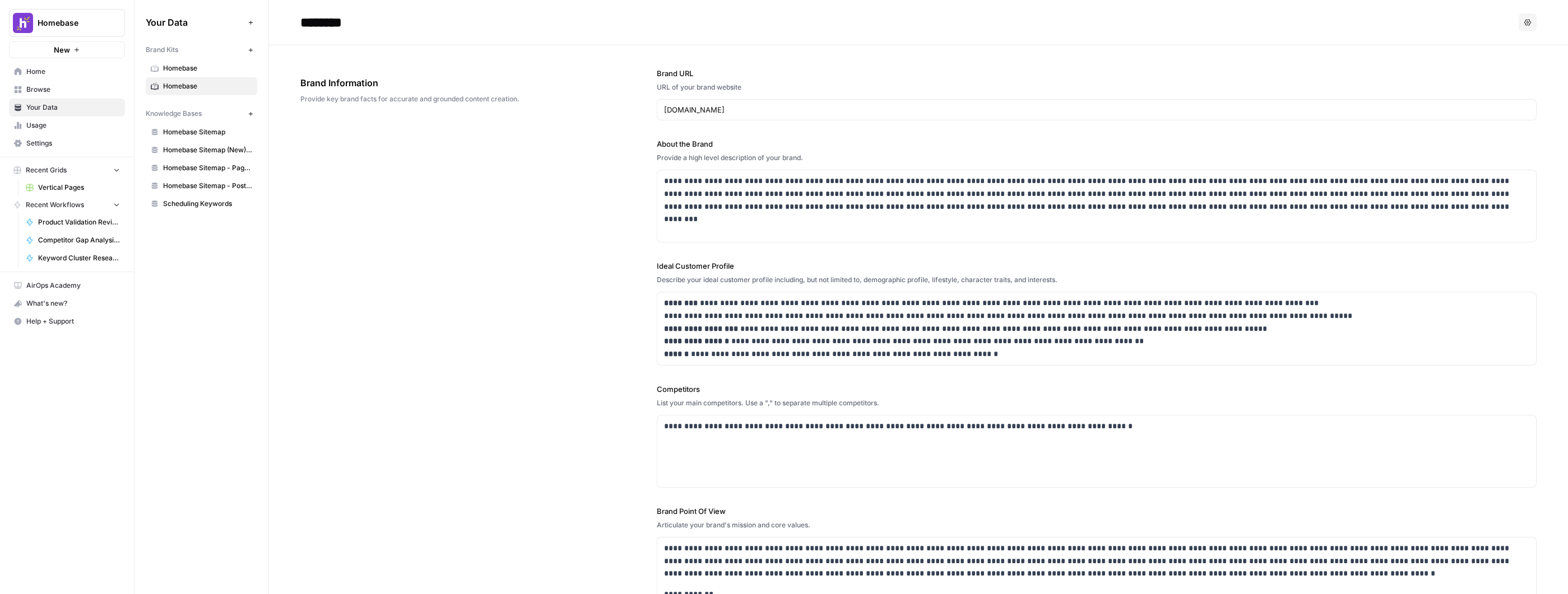
click at [208, 70] on span "Homebase" at bounding box center [207, 68] width 89 height 10
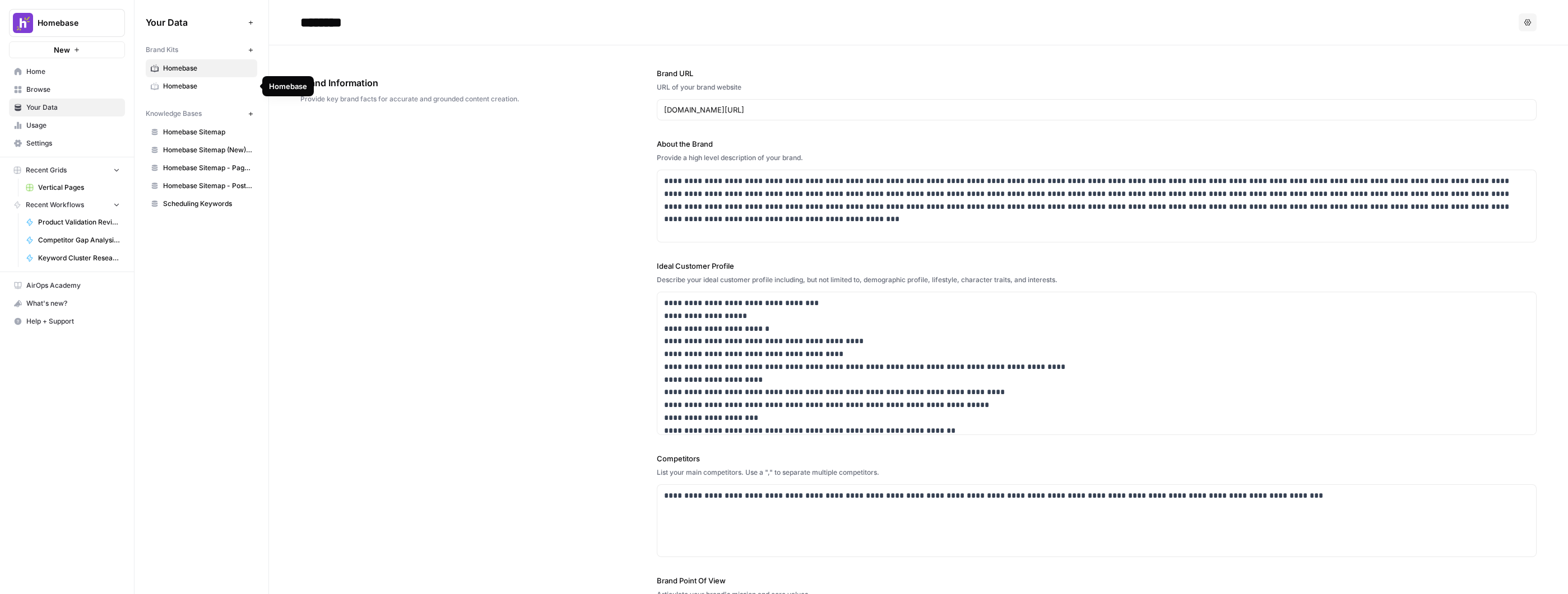
click at [203, 89] on span "Homebase" at bounding box center [207, 87] width 89 height 10
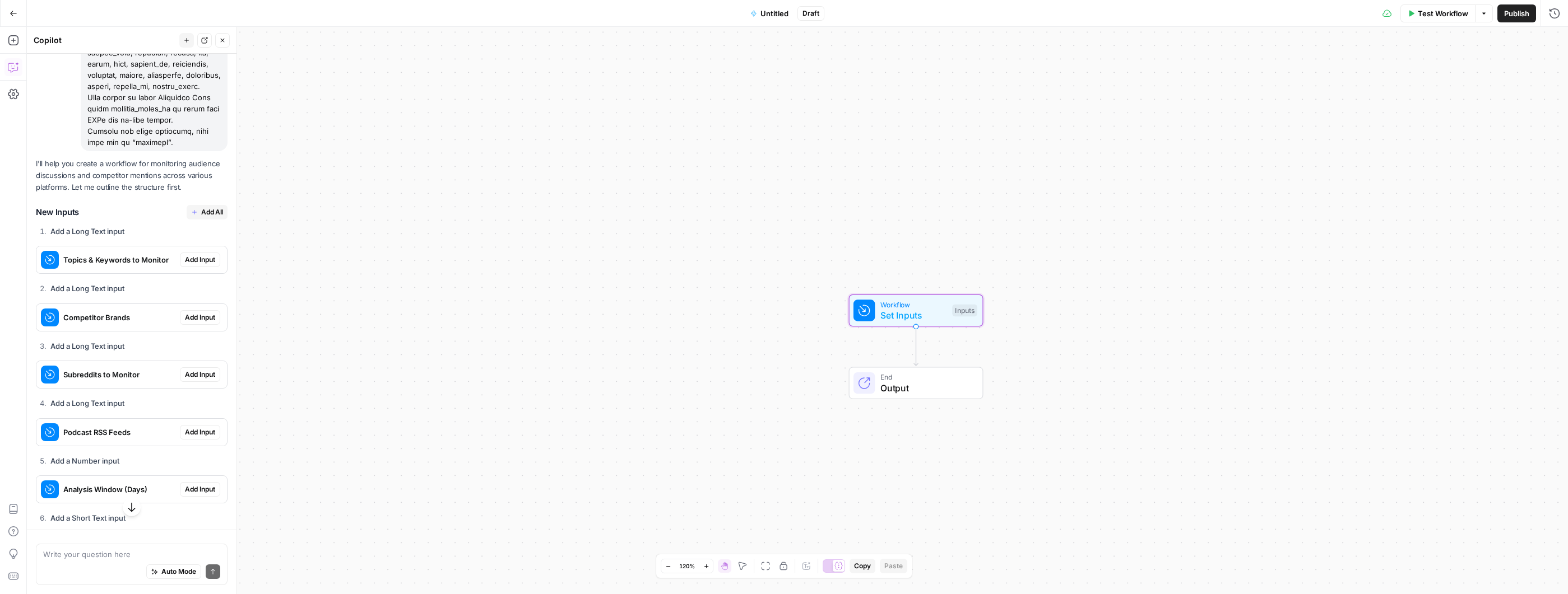
scroll to position [439, 0]
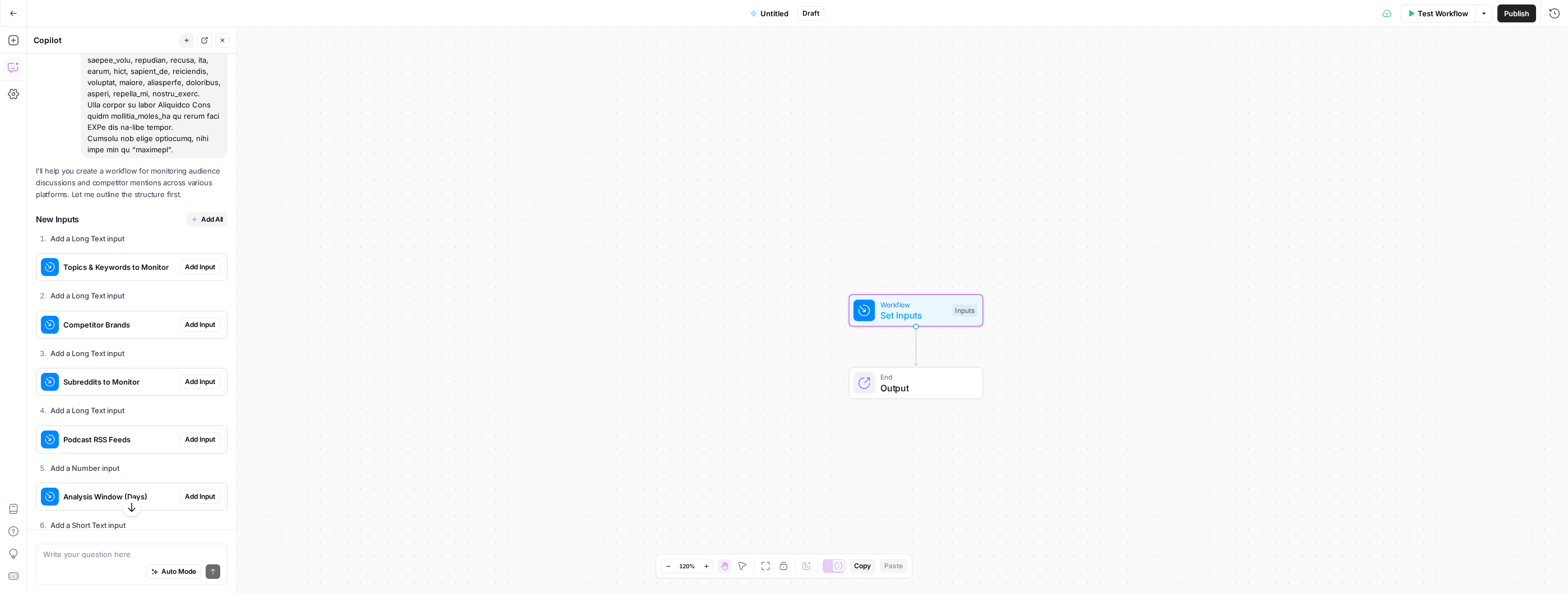
click at [196, 272] on span "Add Input" at bounding box center [200, 267] width 30 height 10
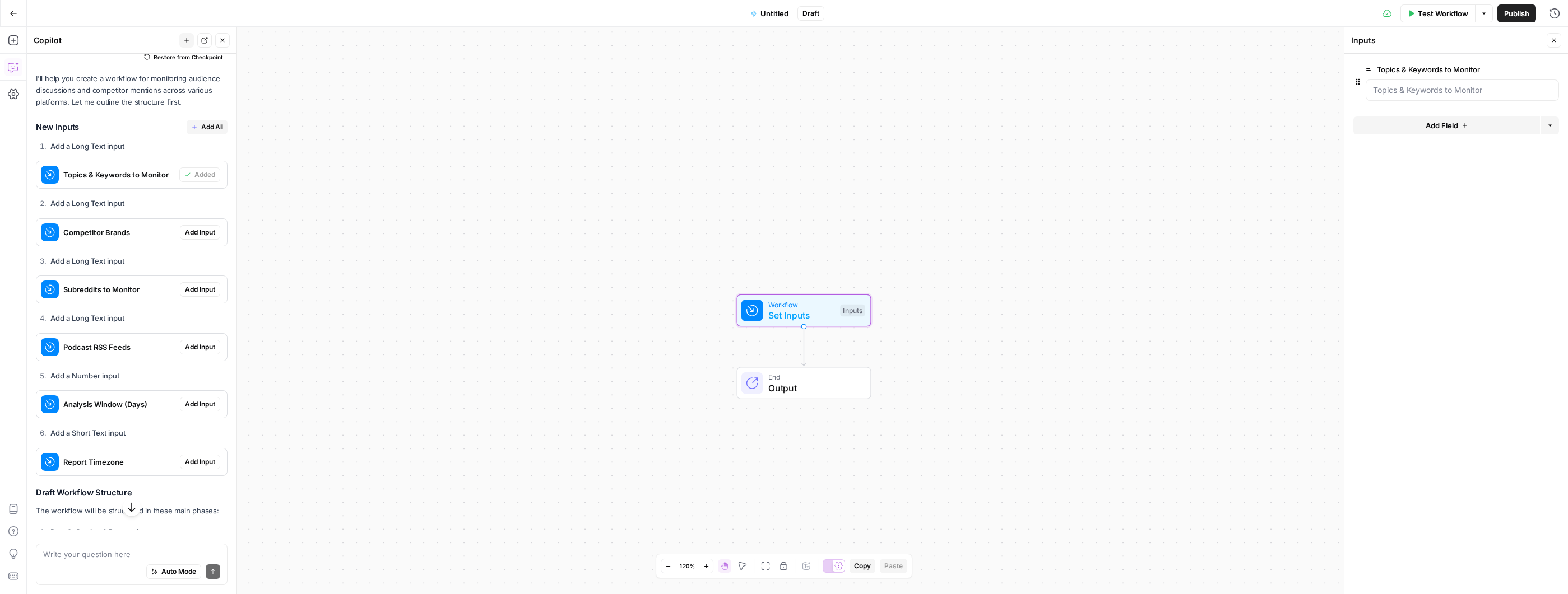
scroll to position [601, 0]
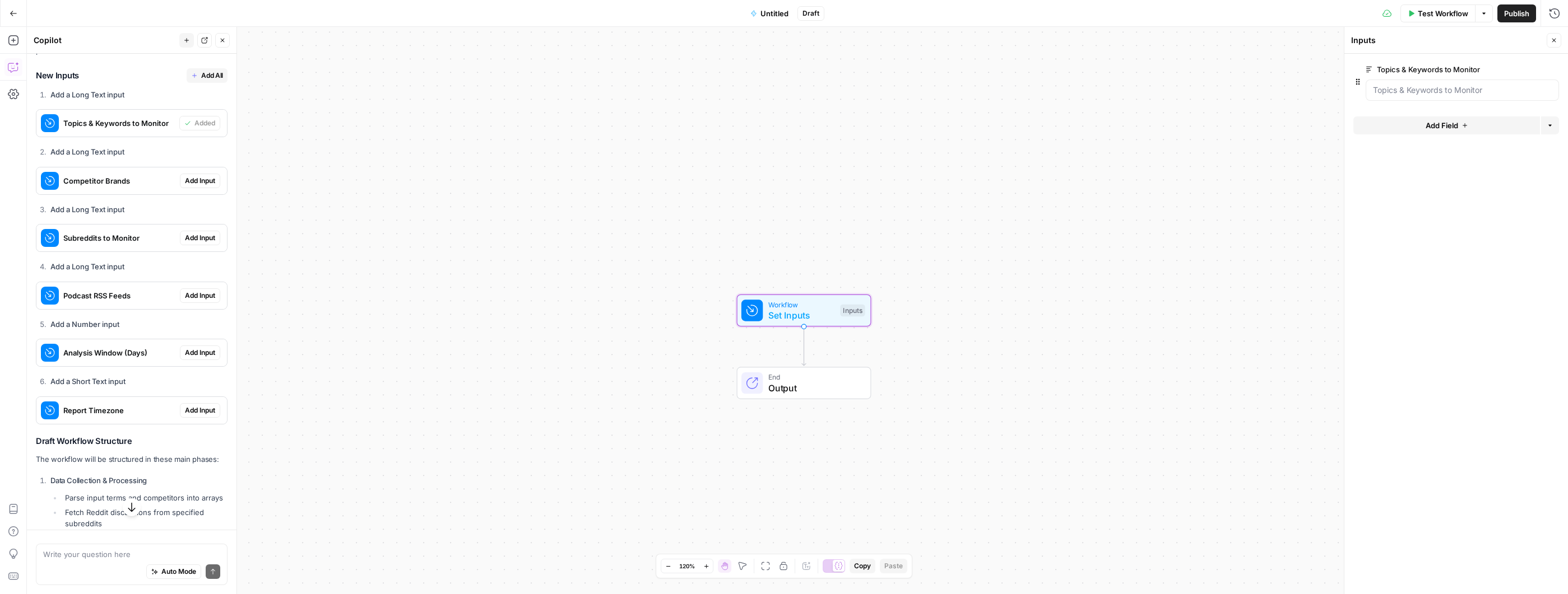
click at [192, 186] on span "Add Input" at bounding box center [200, 181] width 30 height 10
click at [200, 243] on span "Add Input" at bounding box center [200, 238] width 30 height 10
click at [198, 301] on span "Add Input" at bounding box center [200, 296] width 30 height 10
click at [194, 358] on span "Add Input" at bounding box center [200, 353] width 30 height 10
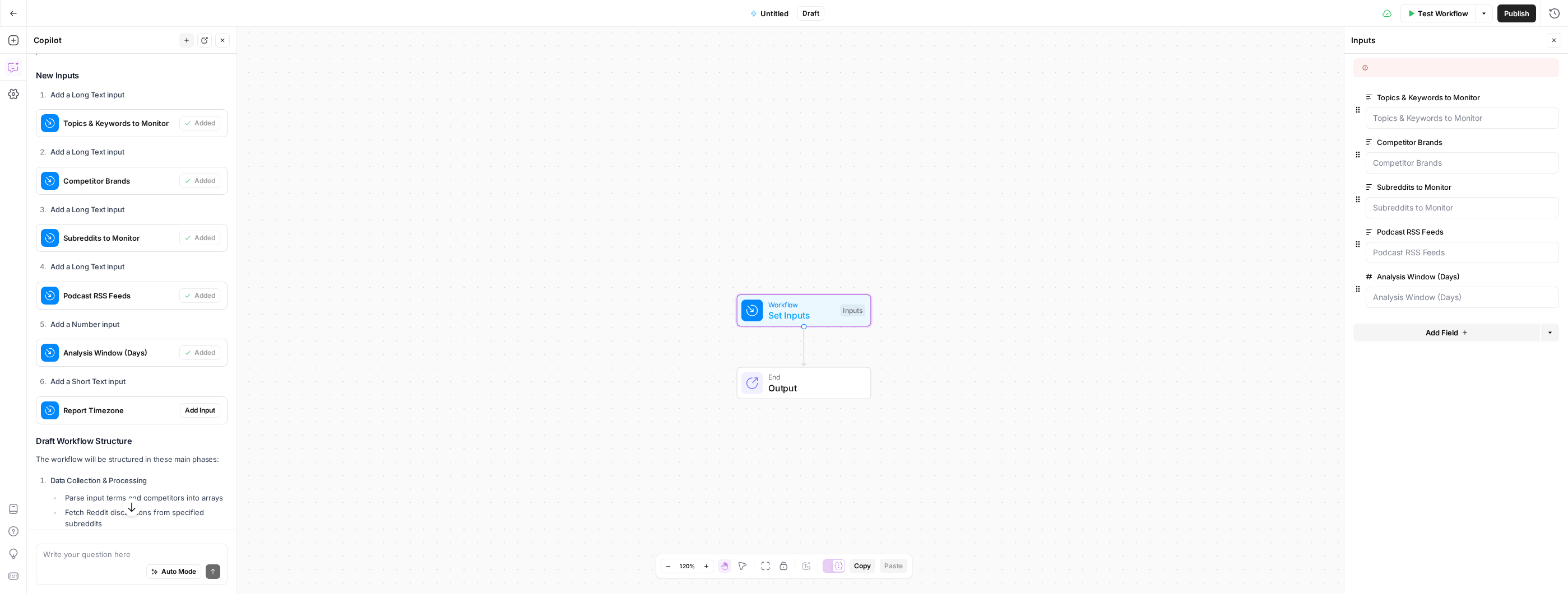
click at [189, 416] on span "Add Input" at bounding box center [200, 411] width 30 height 10
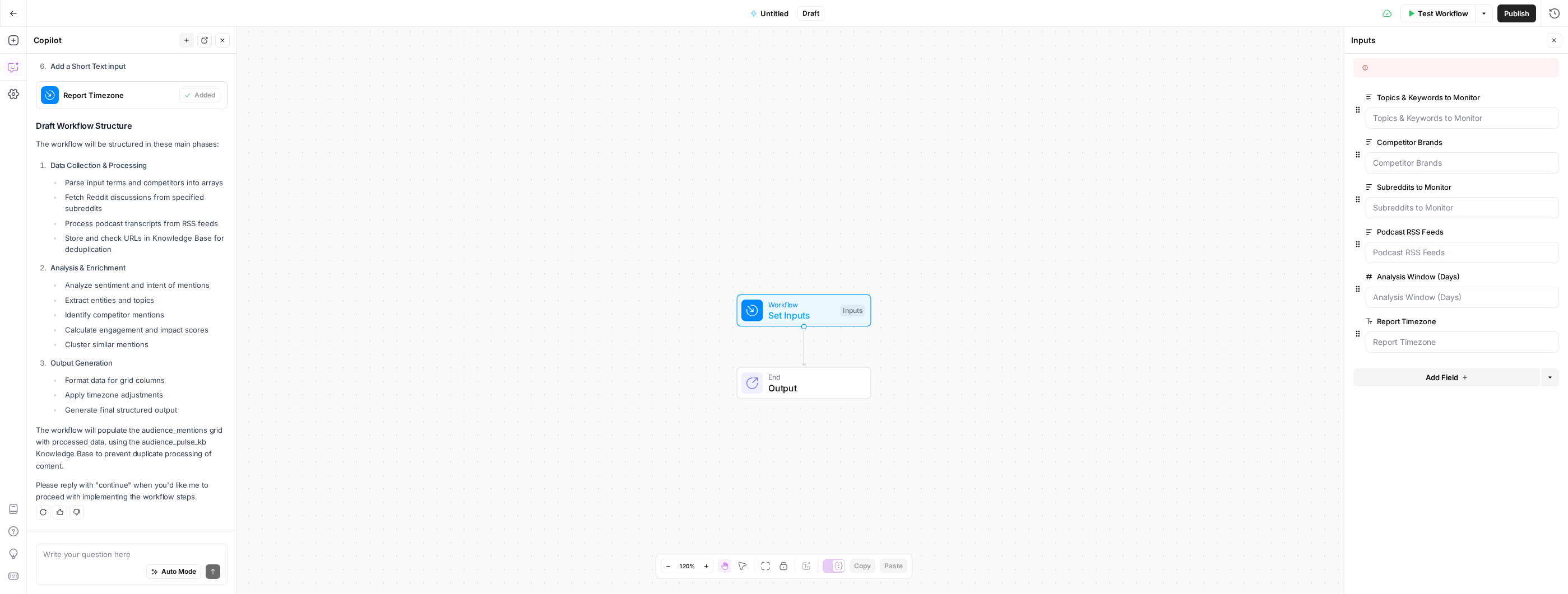
scroll to position [950, 0]
click at [94, 529] on div "Write your question here Auto Mode Send" at bounding box center [132, 562] width 210 height 65
click at [97, 541] on div "Write your question here Auto Mode Send" at bounding box center [132, 562] width 210 height 65
click at [101, 556] on textarea at bounding box center [131, 554] width 177 height 11
paste textarea "Add a Google Search step: for each t in watchlist_terms and each sr in subreddi…"
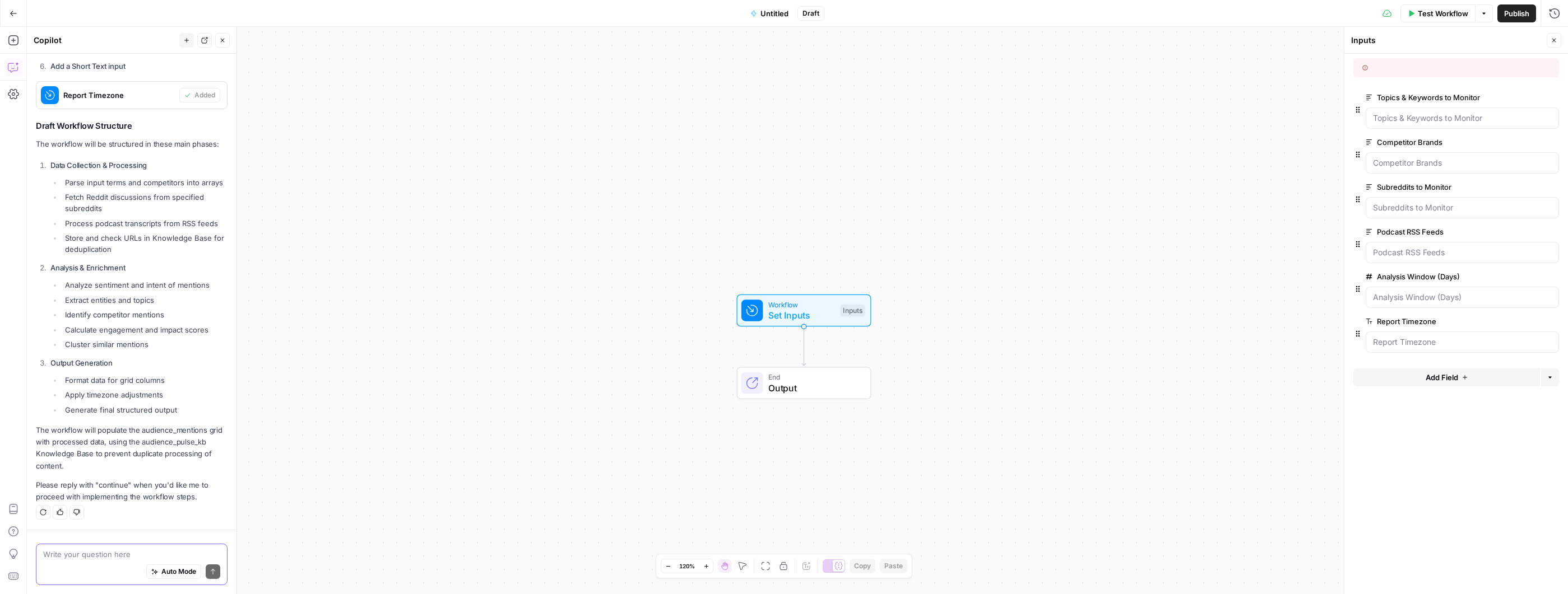
type textarea "Add a Google Search step: for each t in watchlist_terms and each sr in subreddi…"
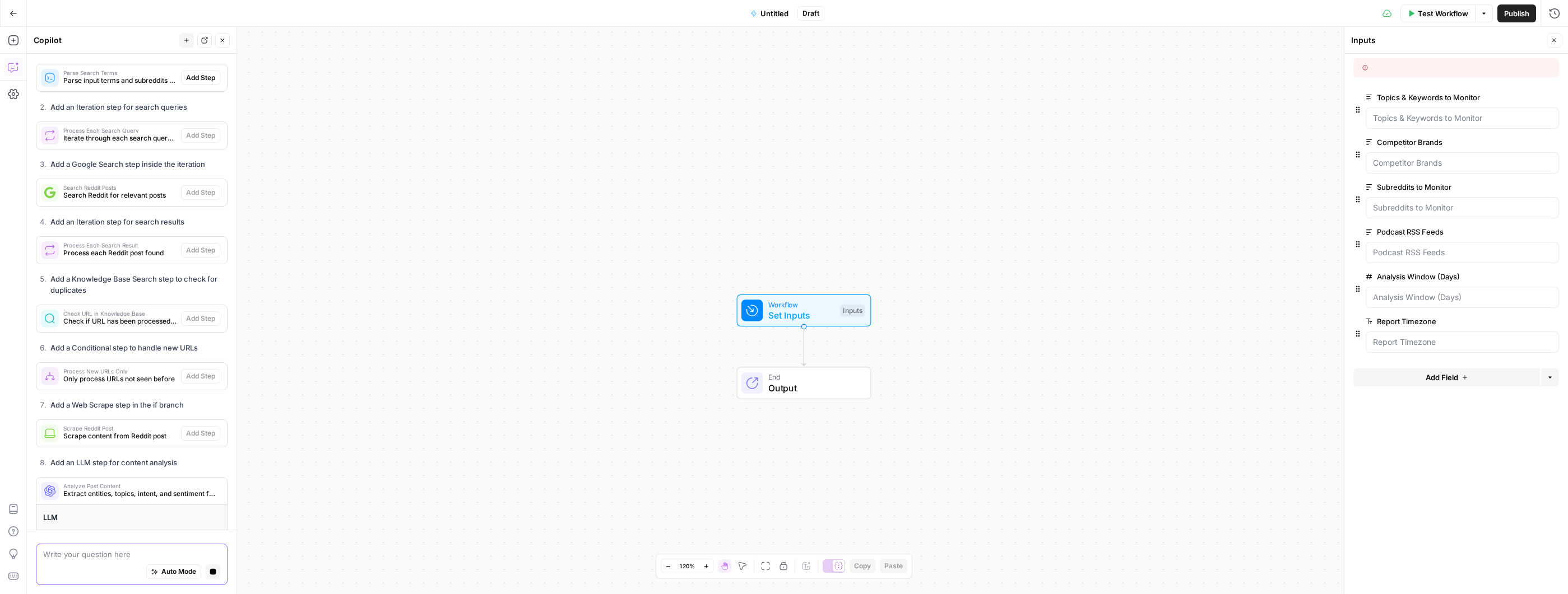
scroll to position [1540, 0]
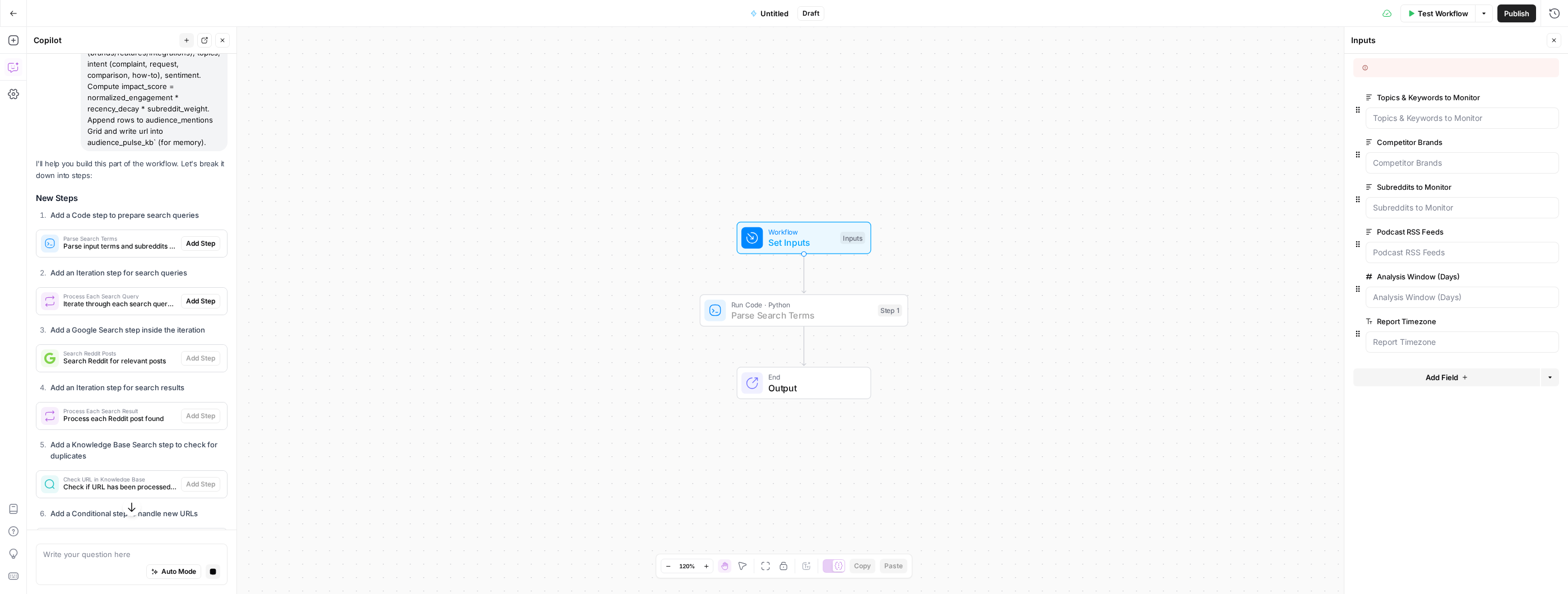
click at [197, 249] on span "Add Step" at bounding box center [201, 243] width 29 height 10
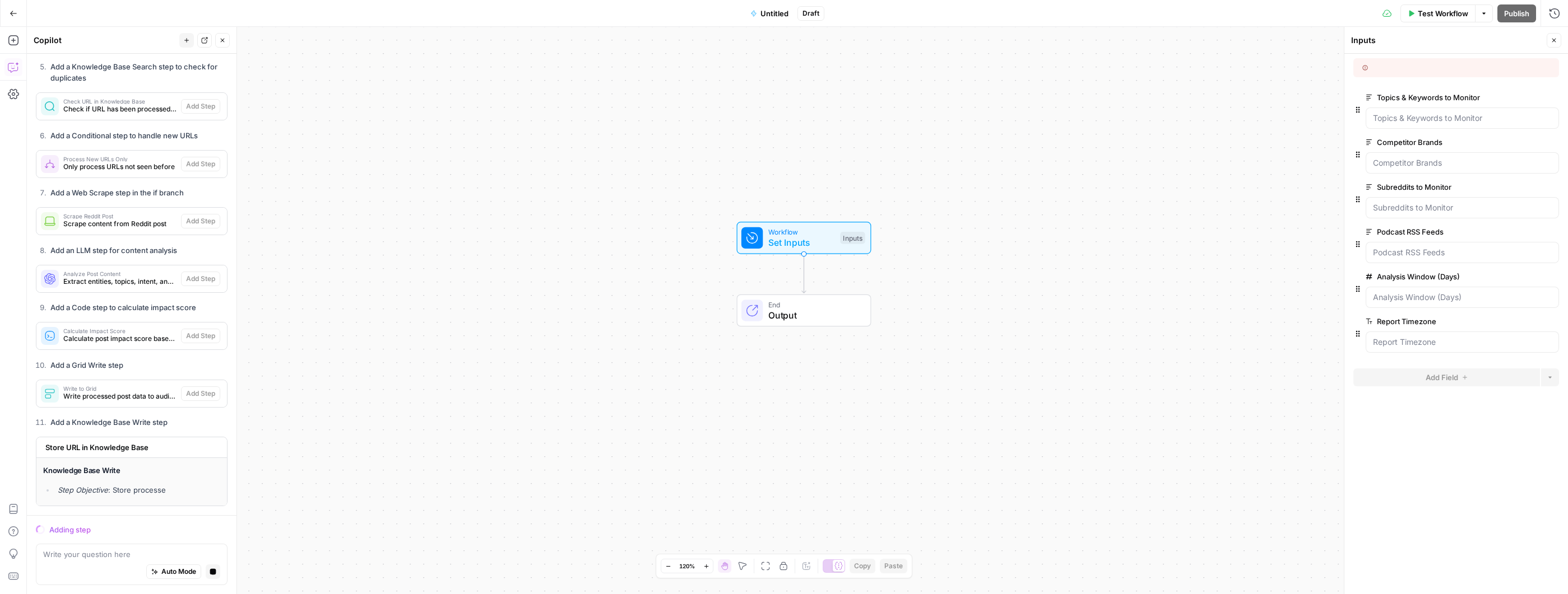
scroll to position [2016, 0]
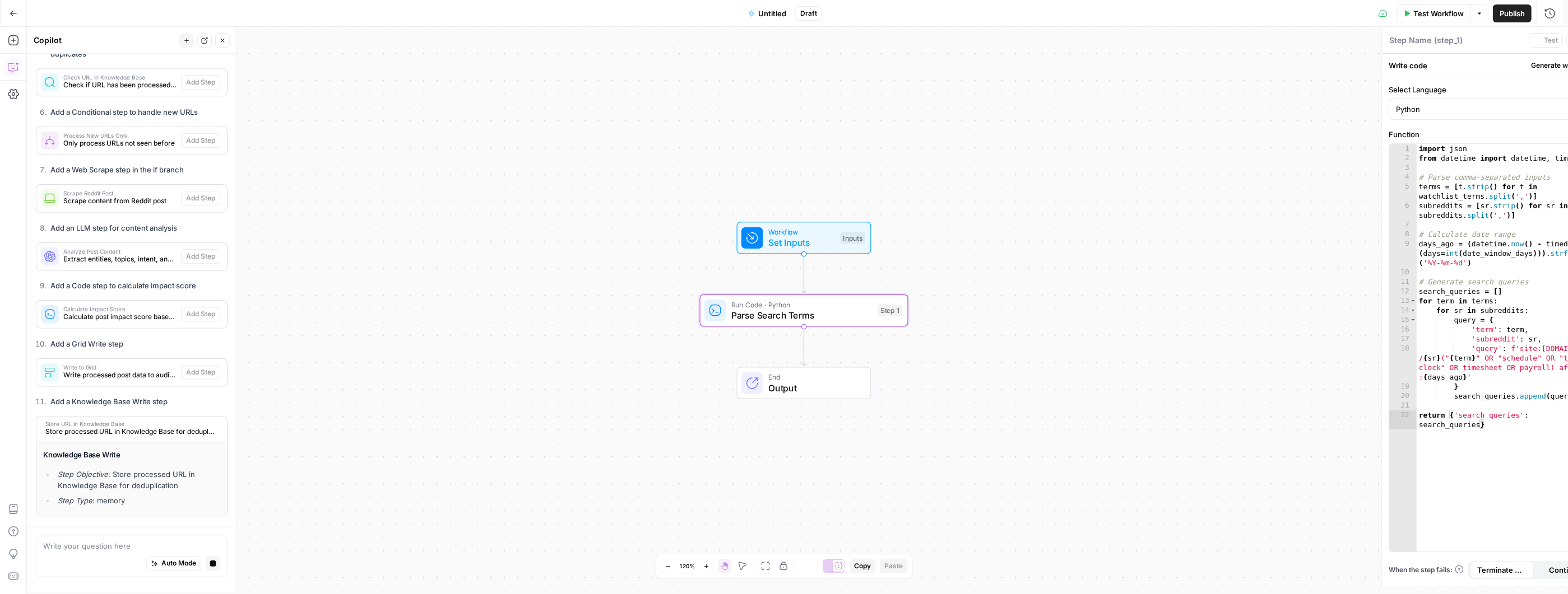
type textarea "Parse Search Terms"
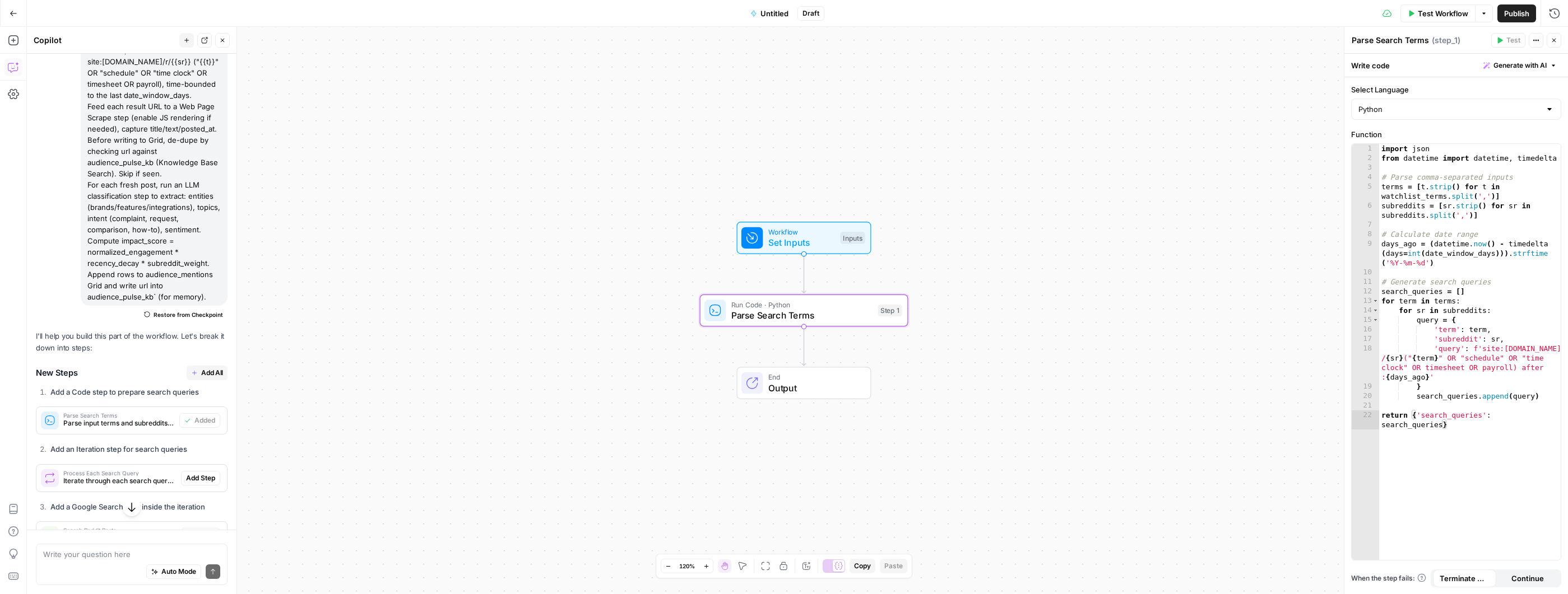
scroll to position [1688, 0]
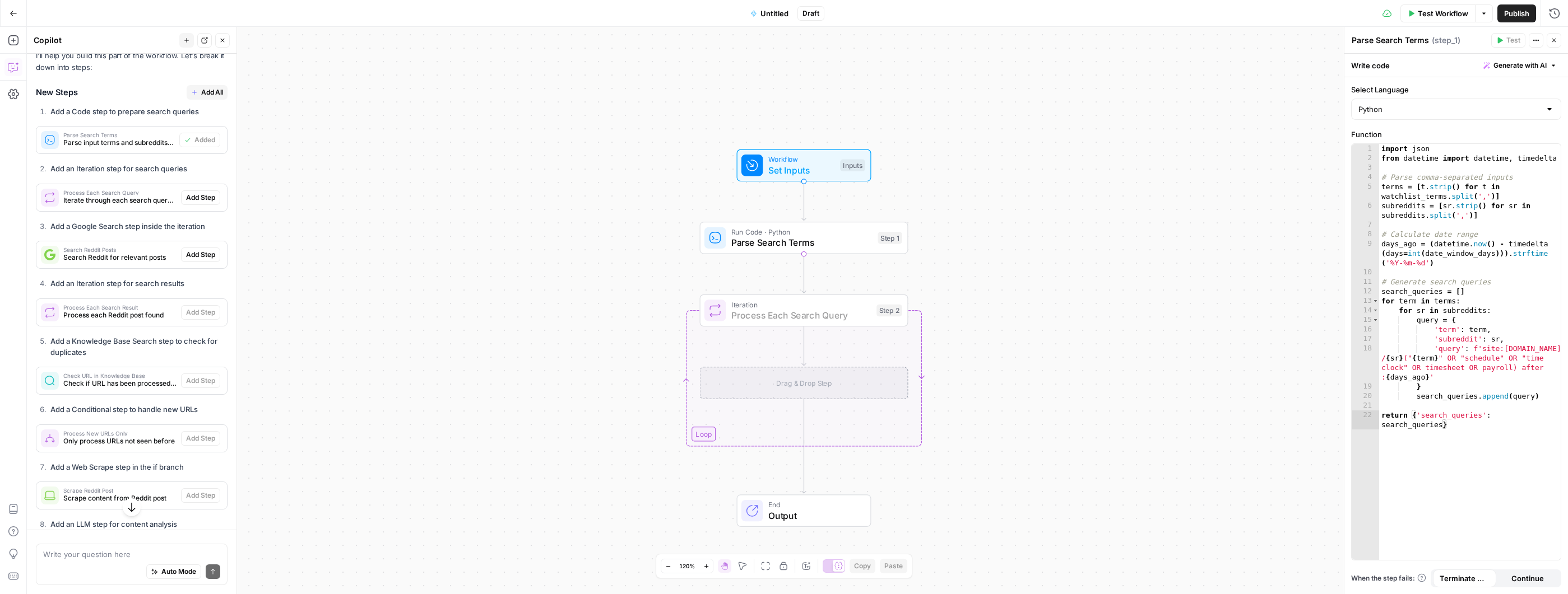
click at [189, 202] on span "Add Step" at bounding box center [201, 198] width 29 height 10
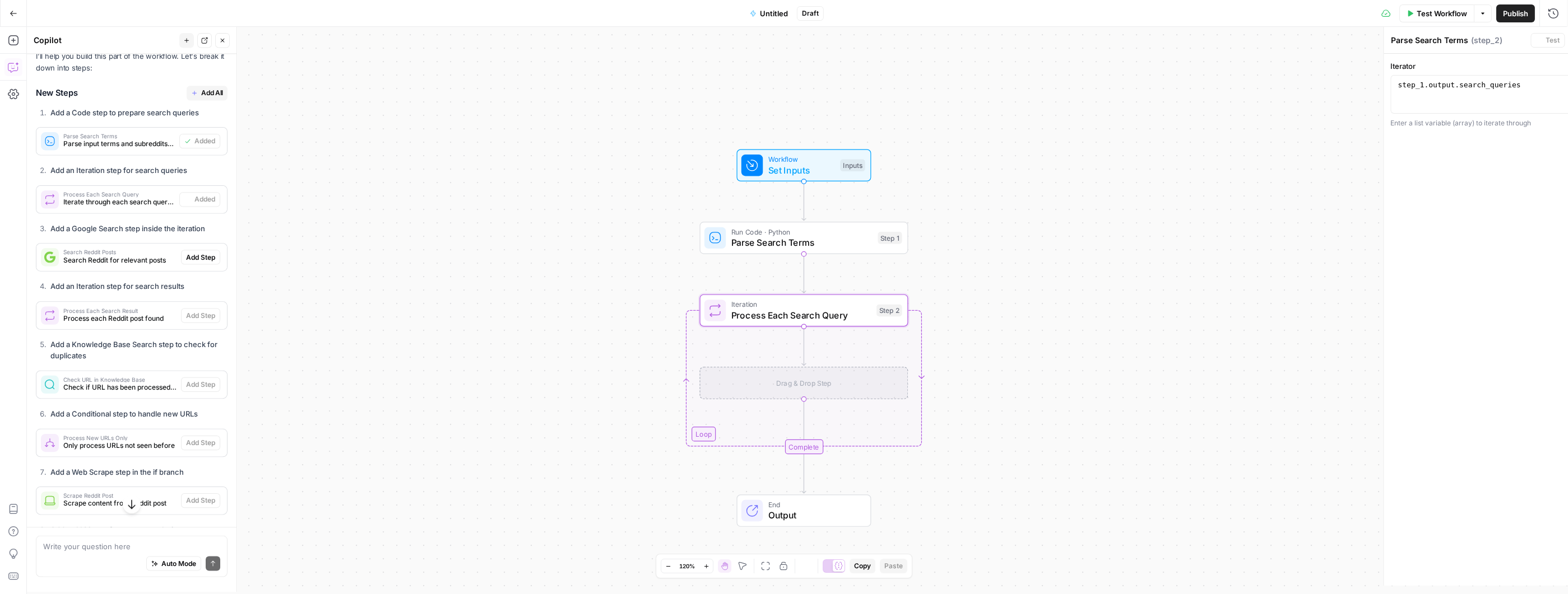
type textarea "Process Each Search Query"
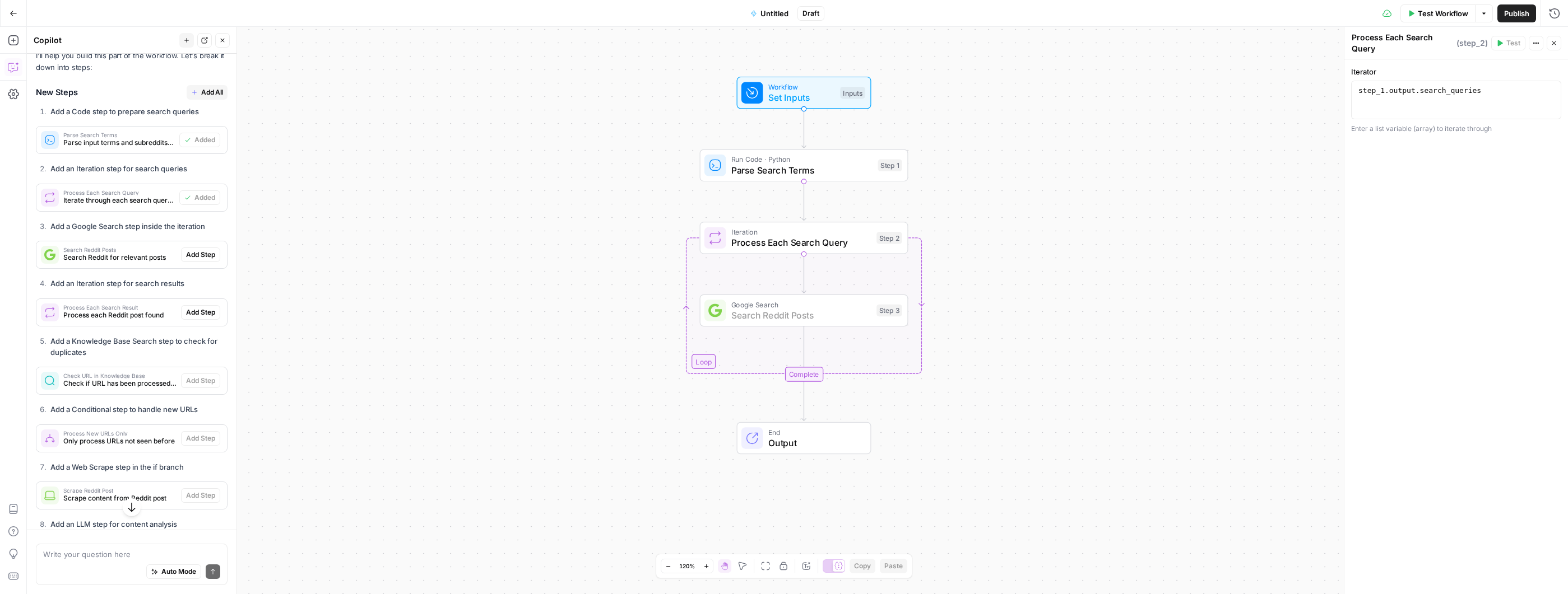
click at [192, 260] on span "Add Step" at bounding box center [201, 255] width 29 height 10
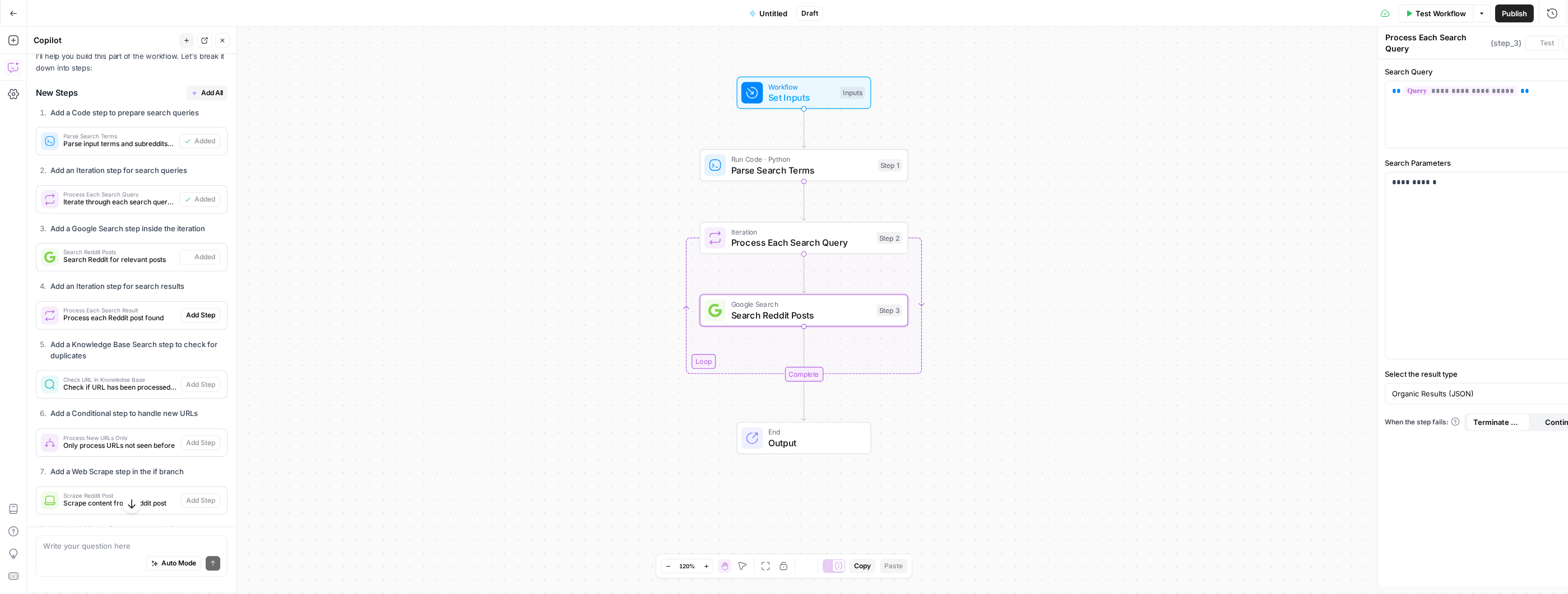
type textarea "Search Reddit Posts"
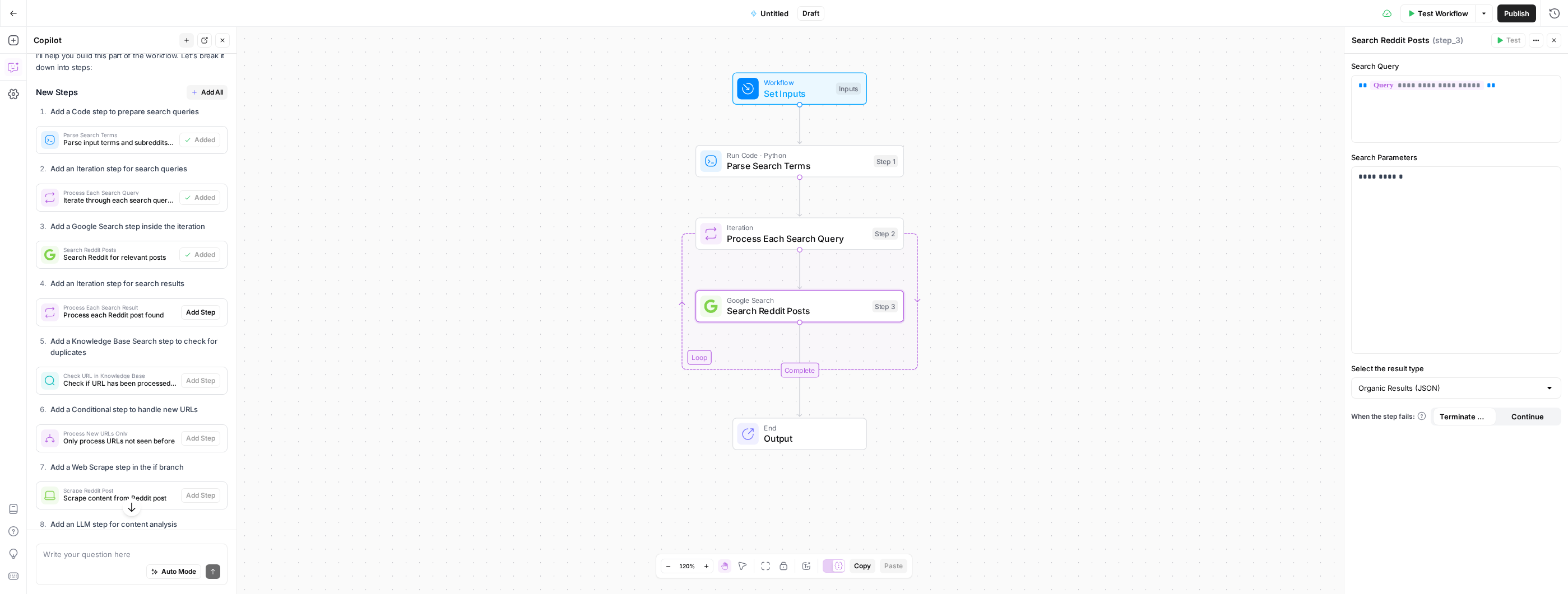
scroll to position [1778, 0]
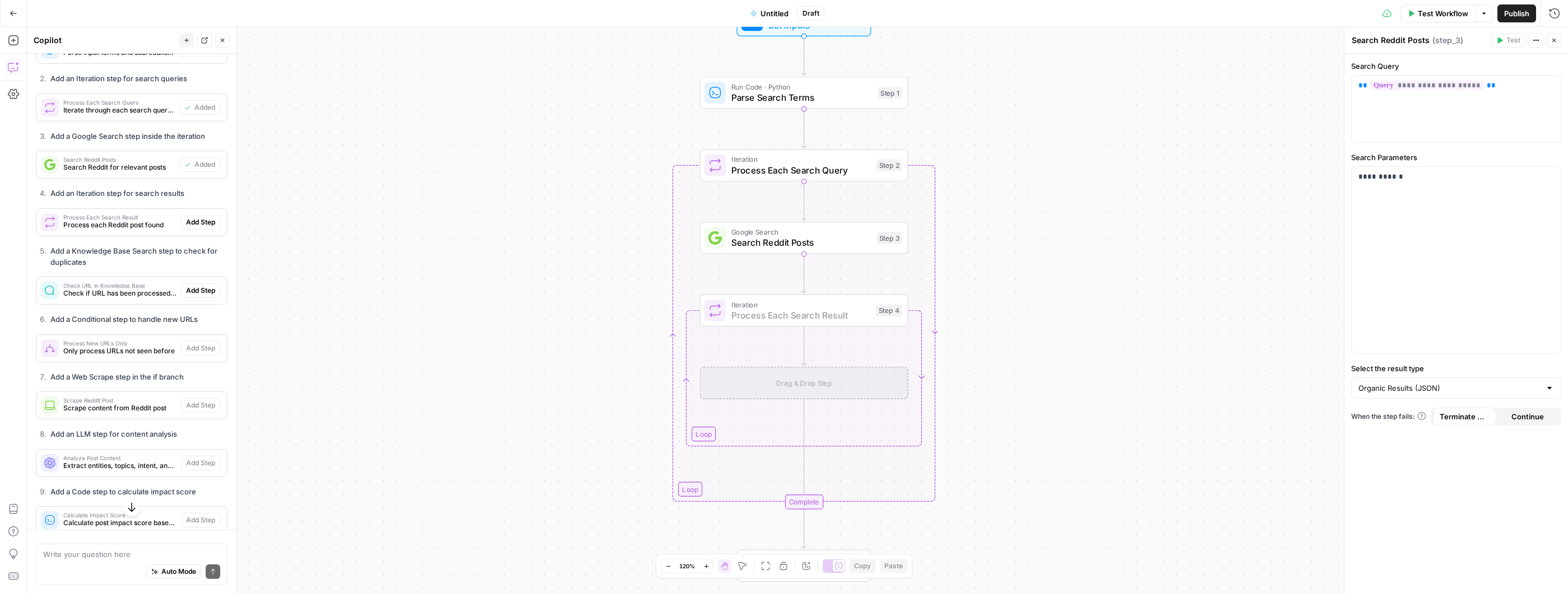
click at [196, 227] on span "Add Step" at bounding box center [201, 222] width 29 height 10
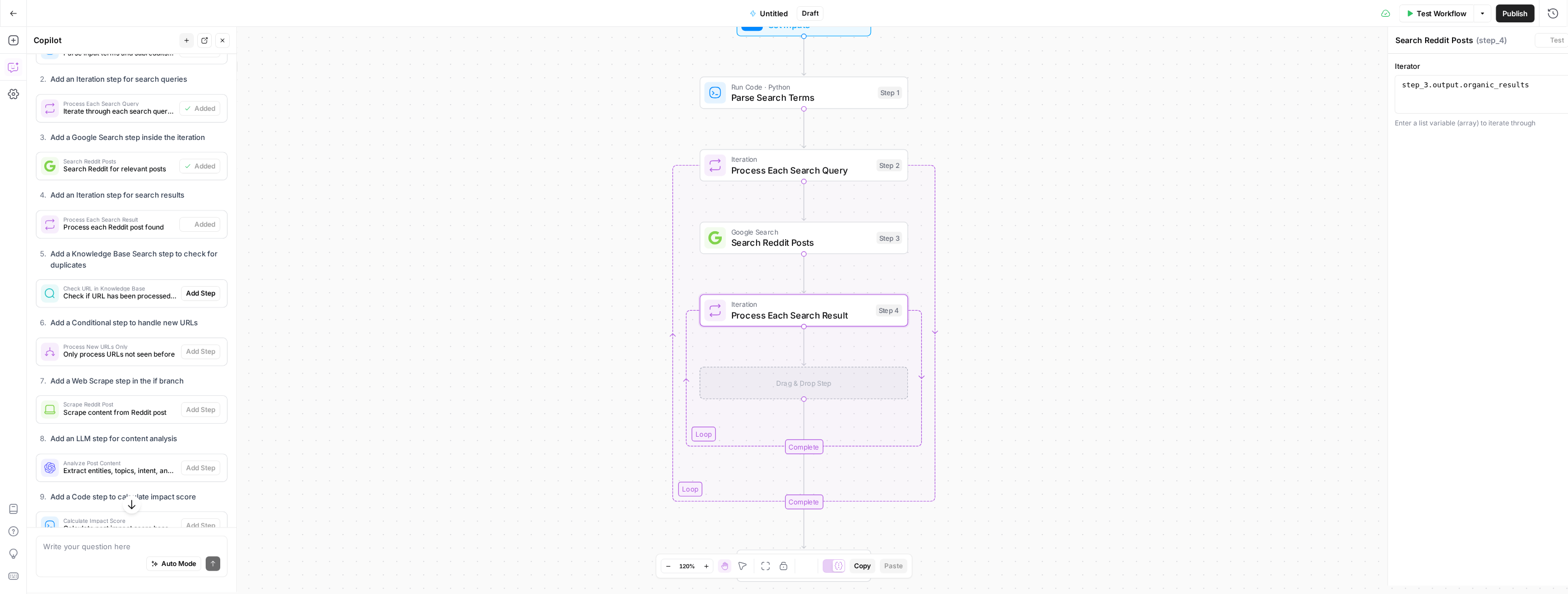
type textarea "Process Each Search Result"
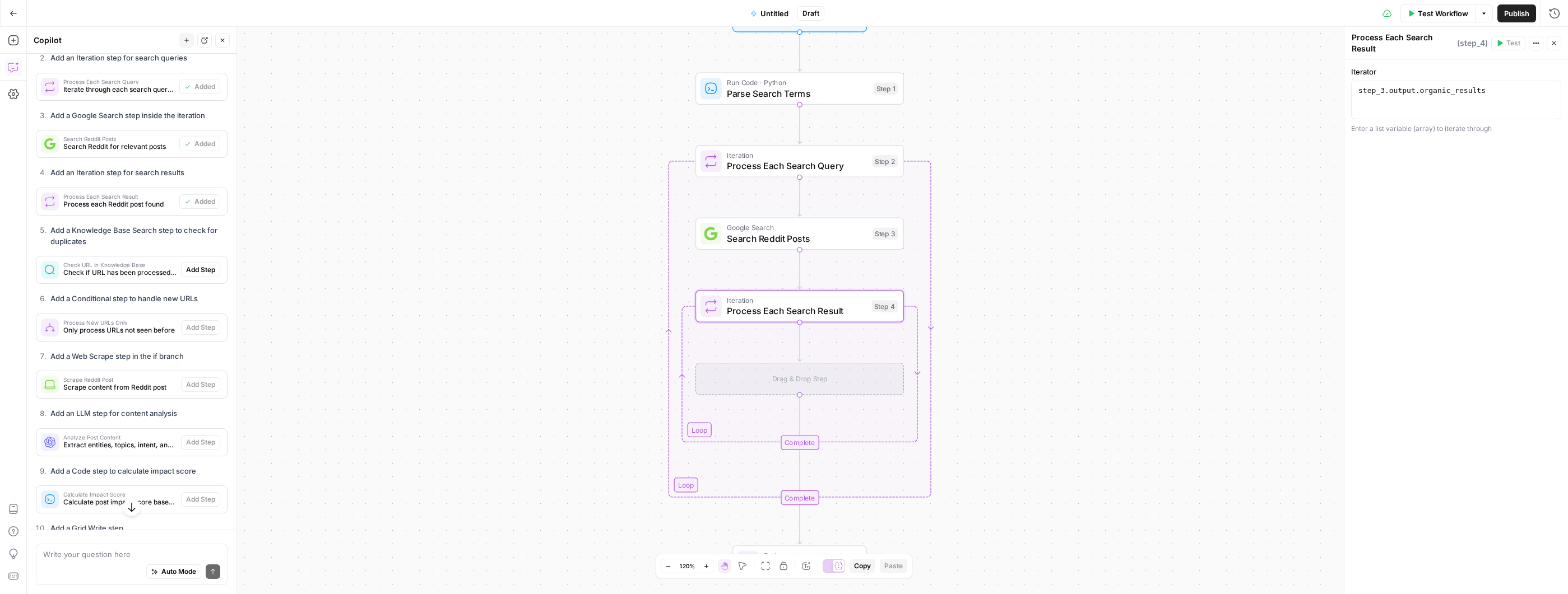
scroll to position [1810, 0]
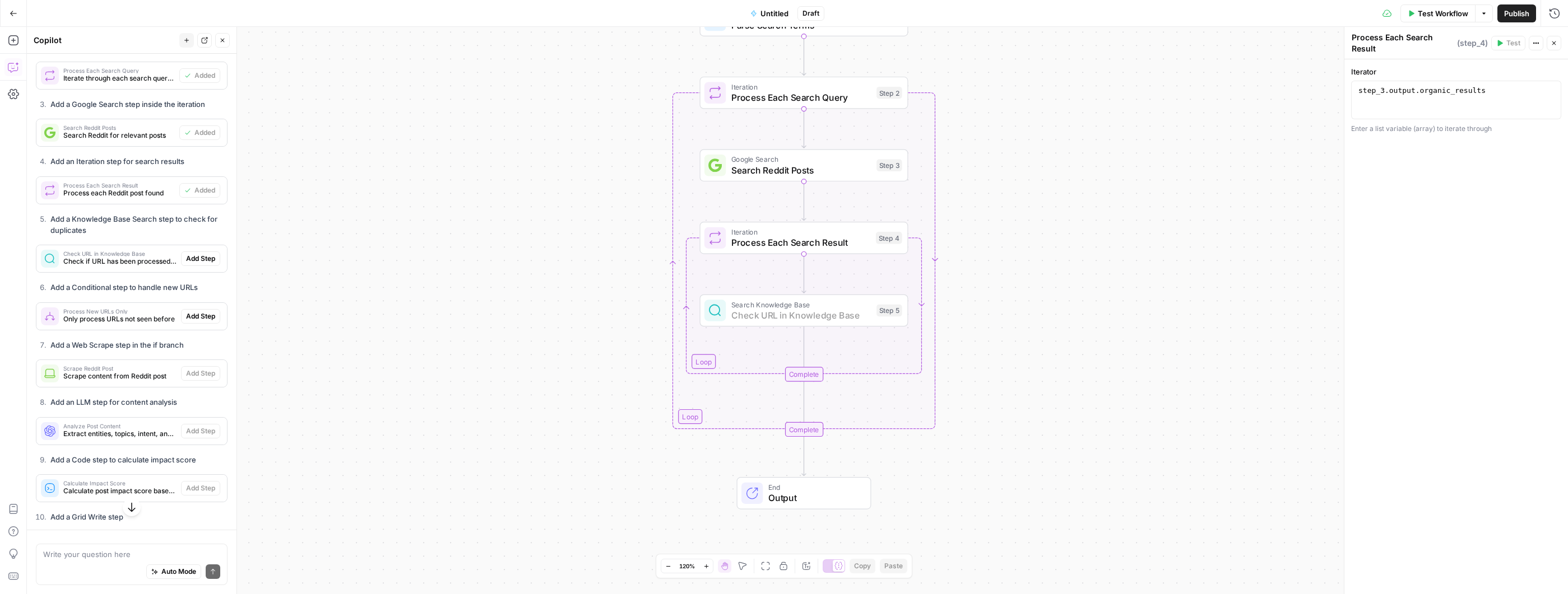
click at [191, 264] on span "Add Step" at bounding box center [201, 259] width 29 height 10
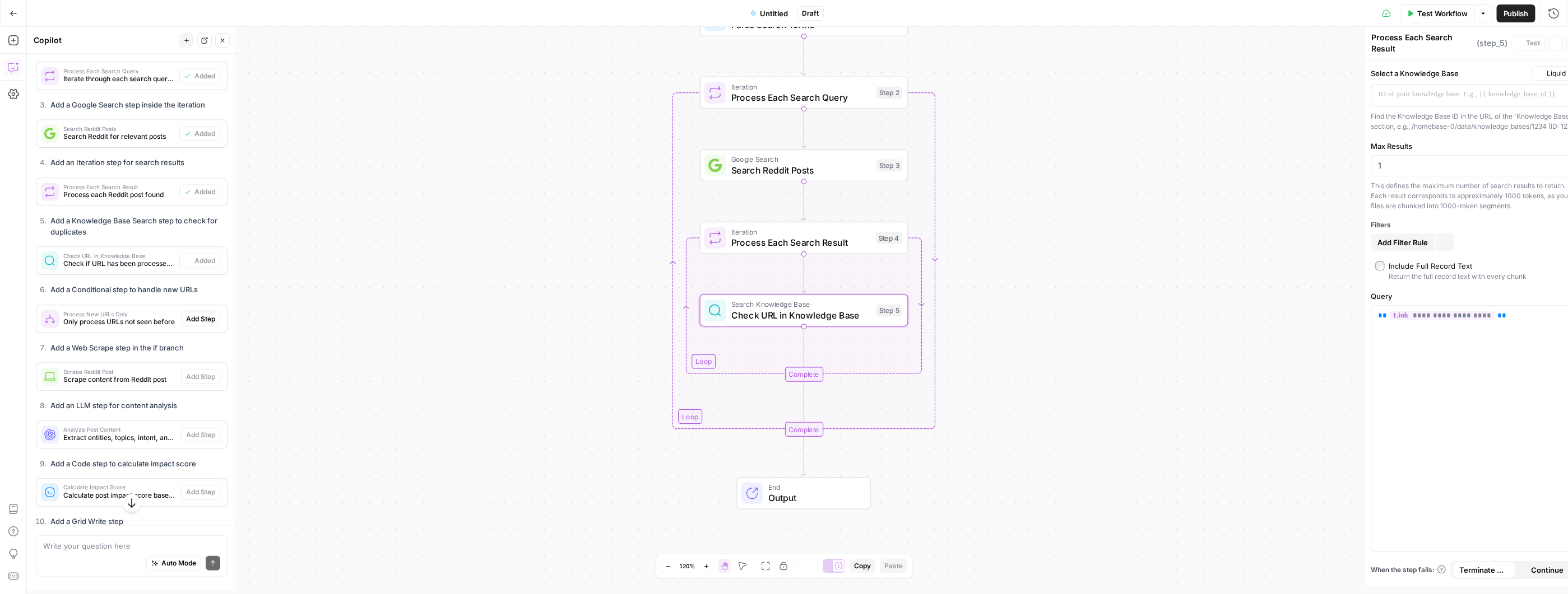
type textarea "Check URL in Knowledge Base"
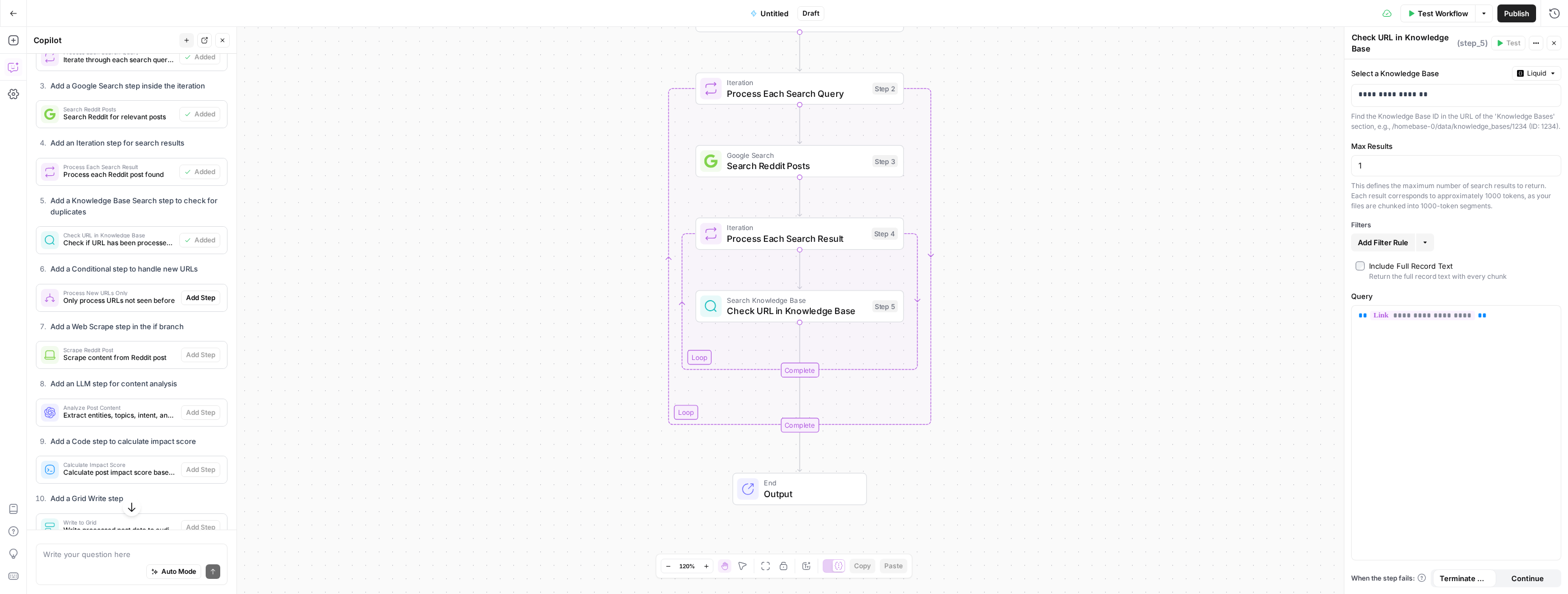
scroll to position [1840, 0]
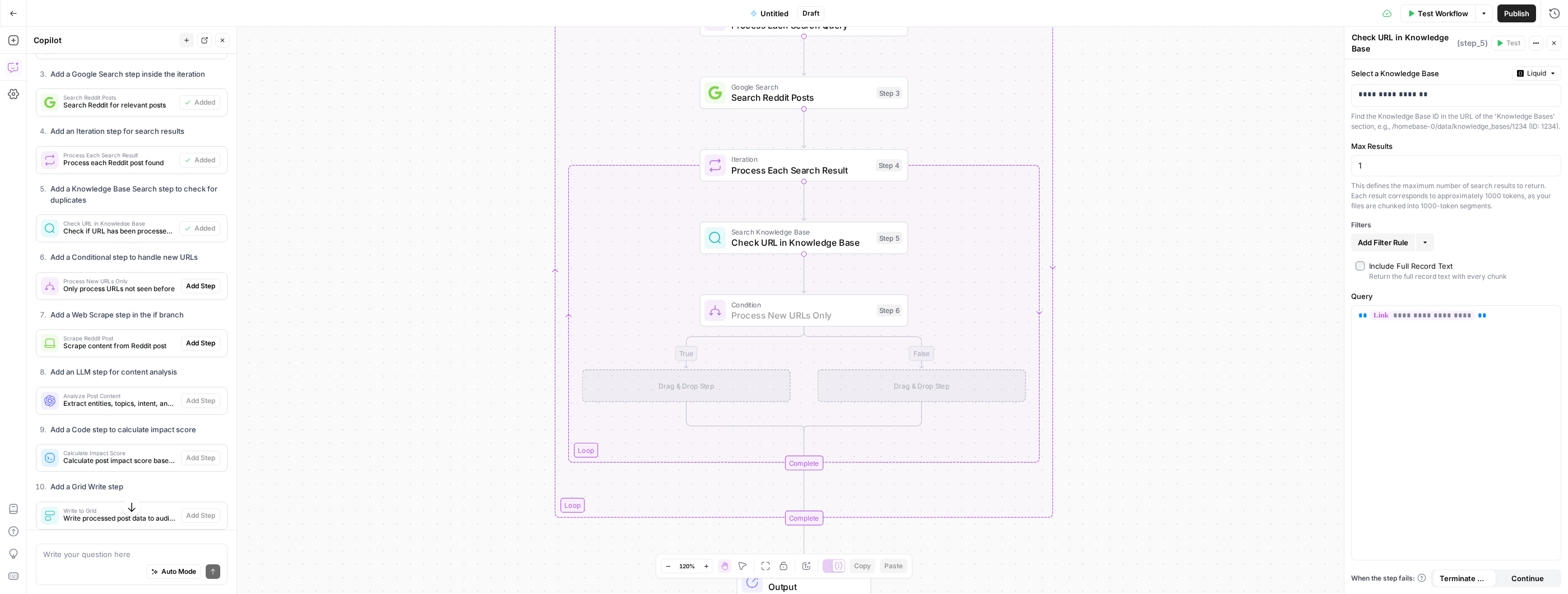
click at [191, 291] on span "Add Step" at bounding box center [201, 286] width 29 height 10
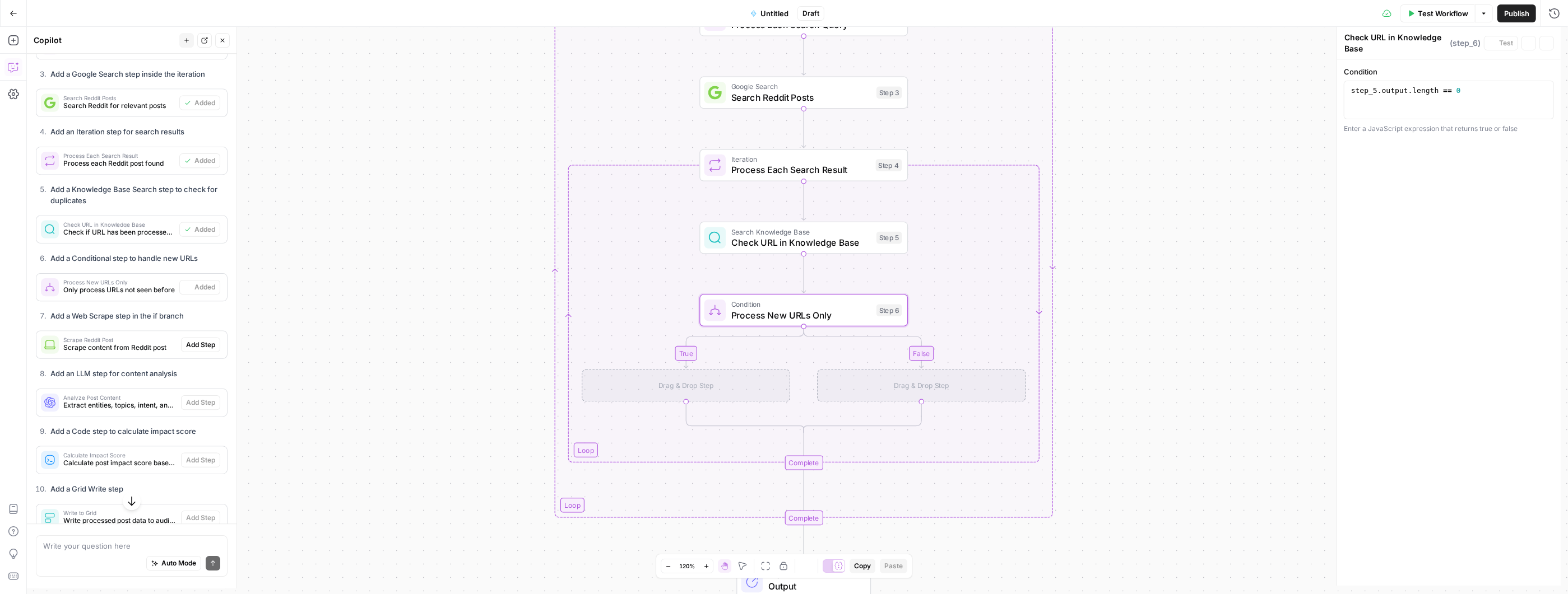
type textarea "Process New URLs Only"
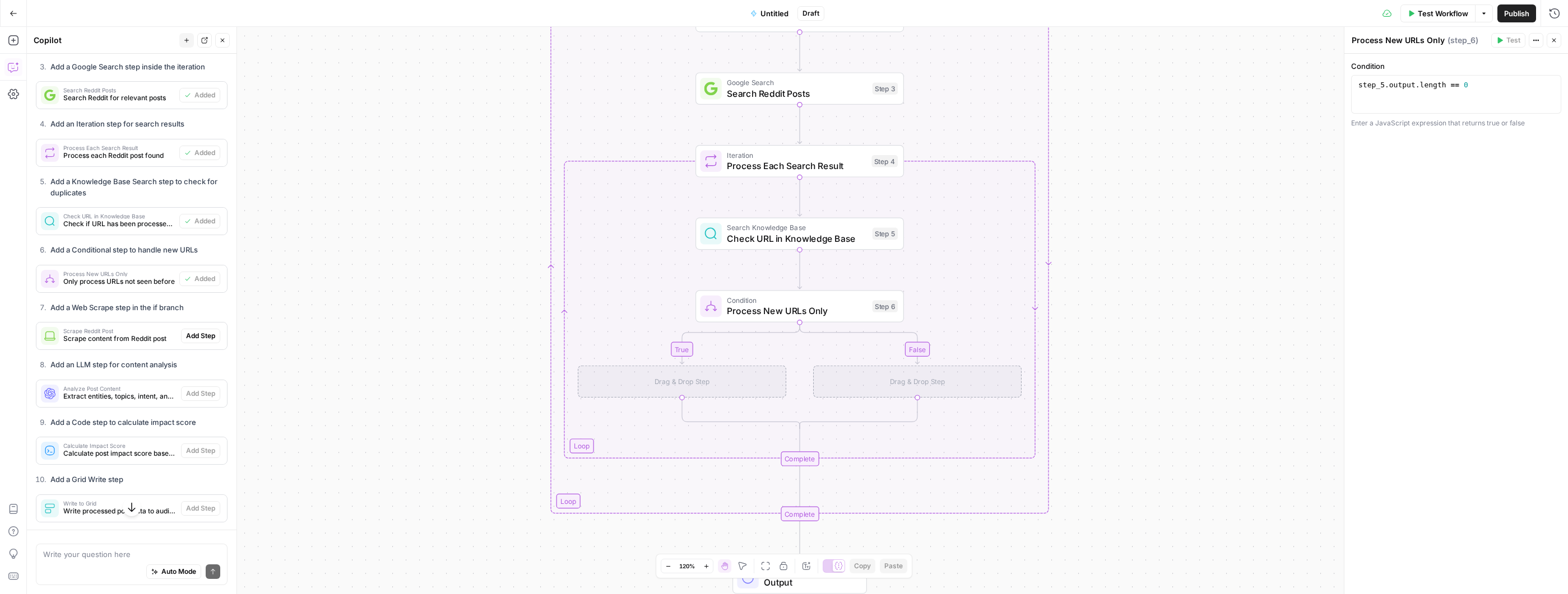
scroll to position [1896, 0]
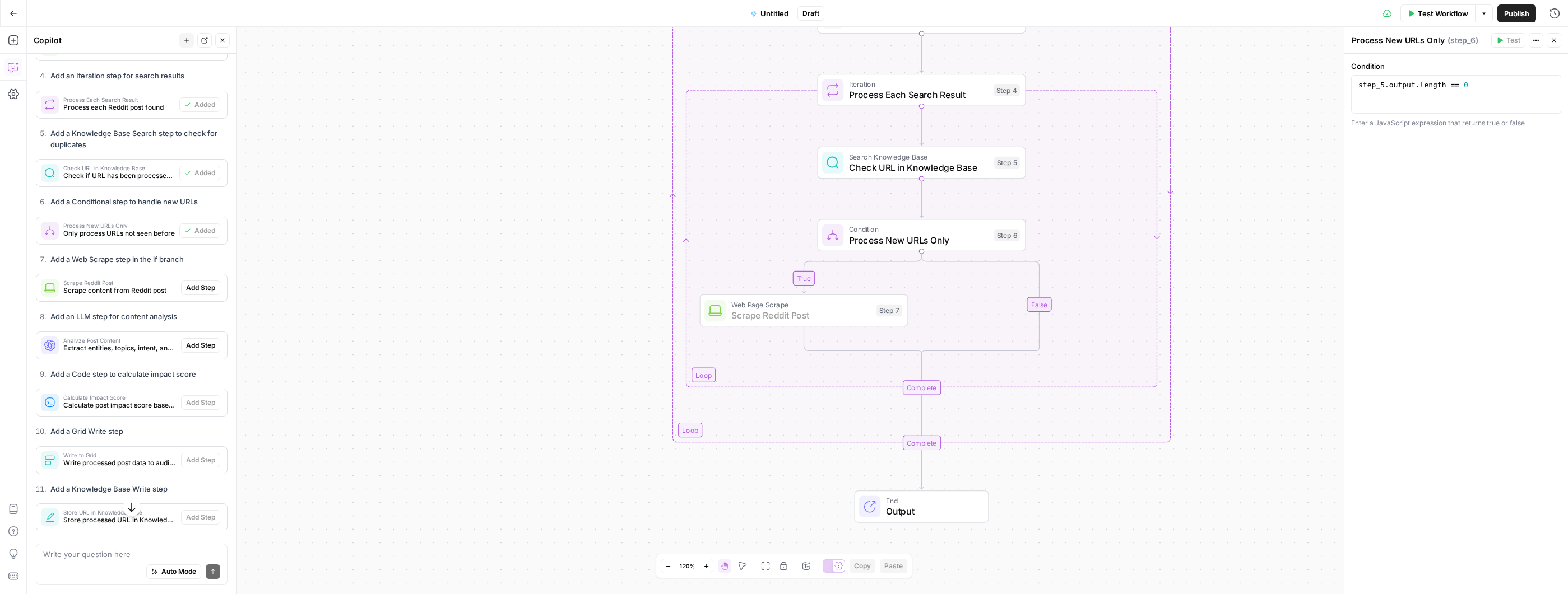
click at [192, 293] on span "Add Step" at bounding box center [201, 288] width 29 height 10
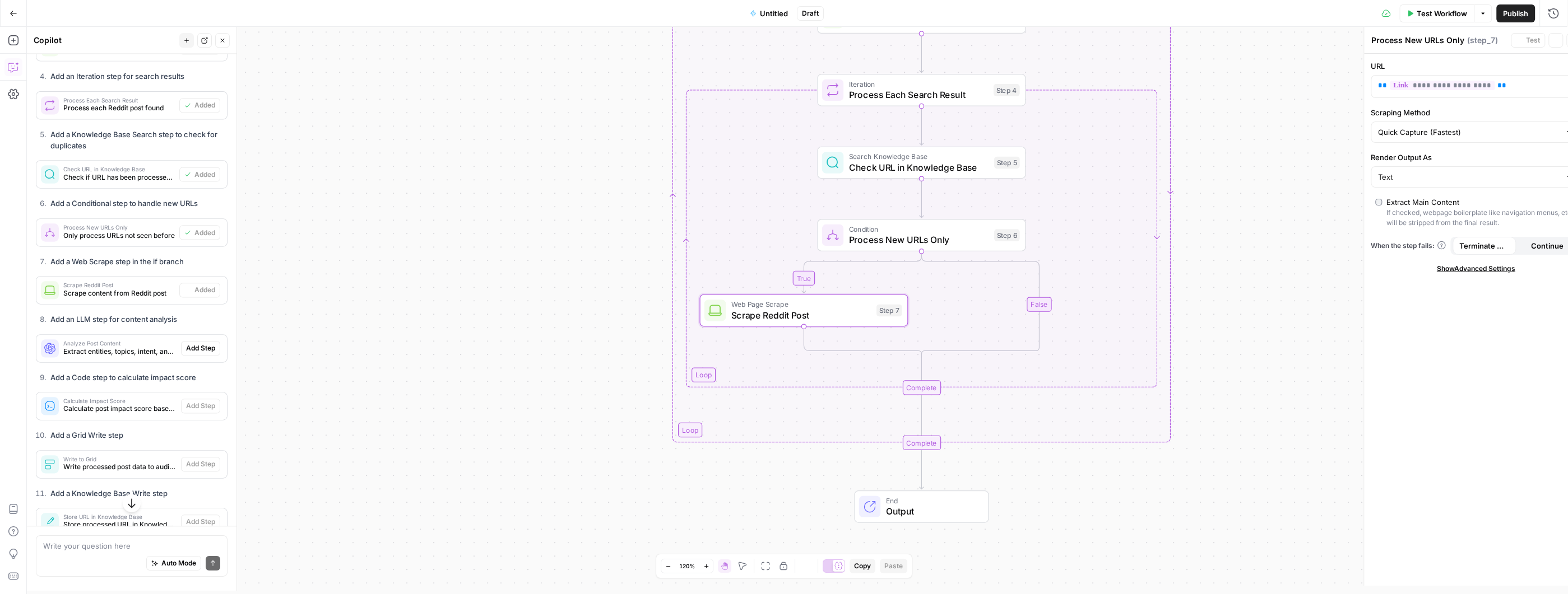
type textarea "Scrape Reddit Post"
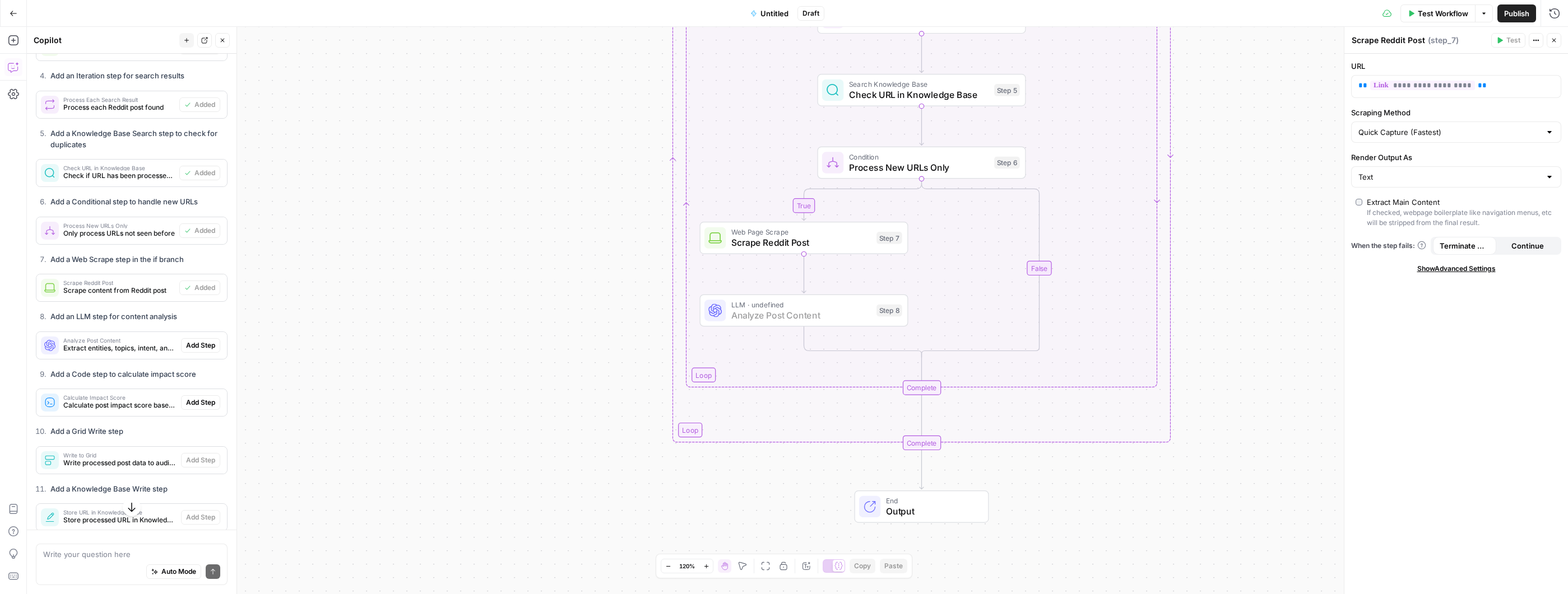
click at [194, 351] on span "Add Step" at bounding box center [201, 345] width 29 height 10
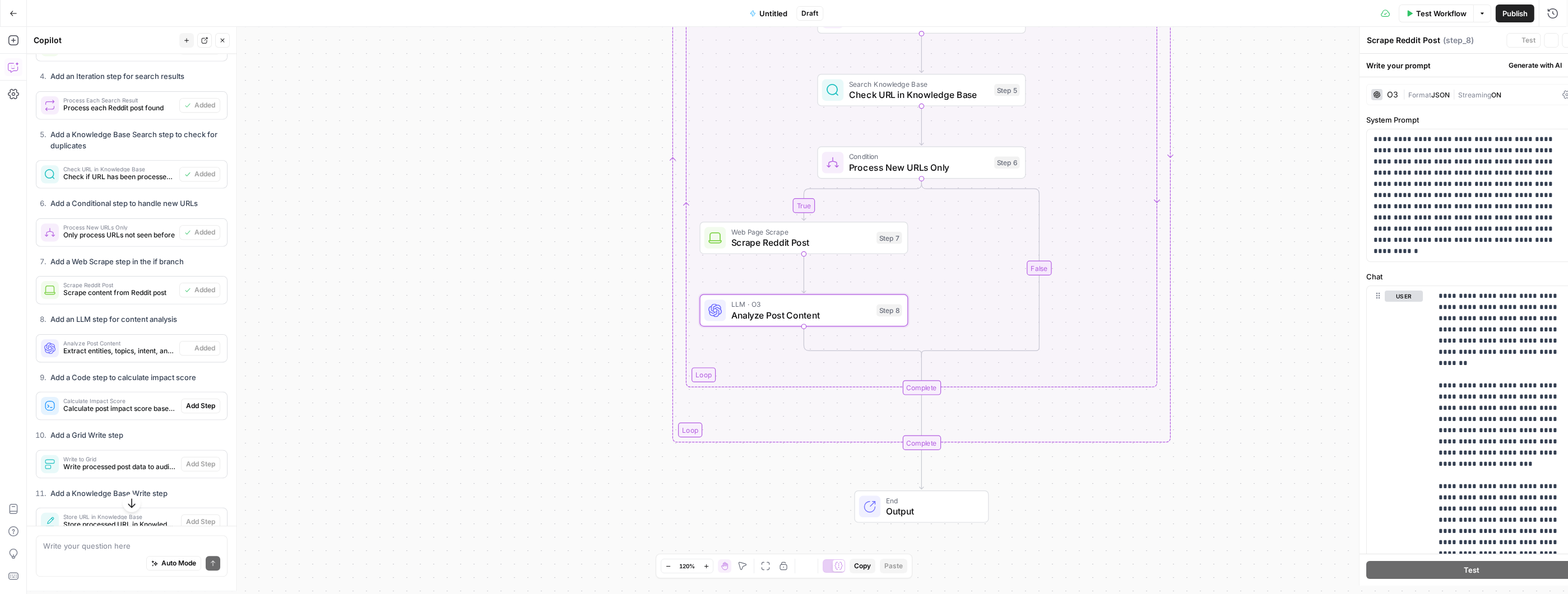
type textarea "Analyze Post Content"
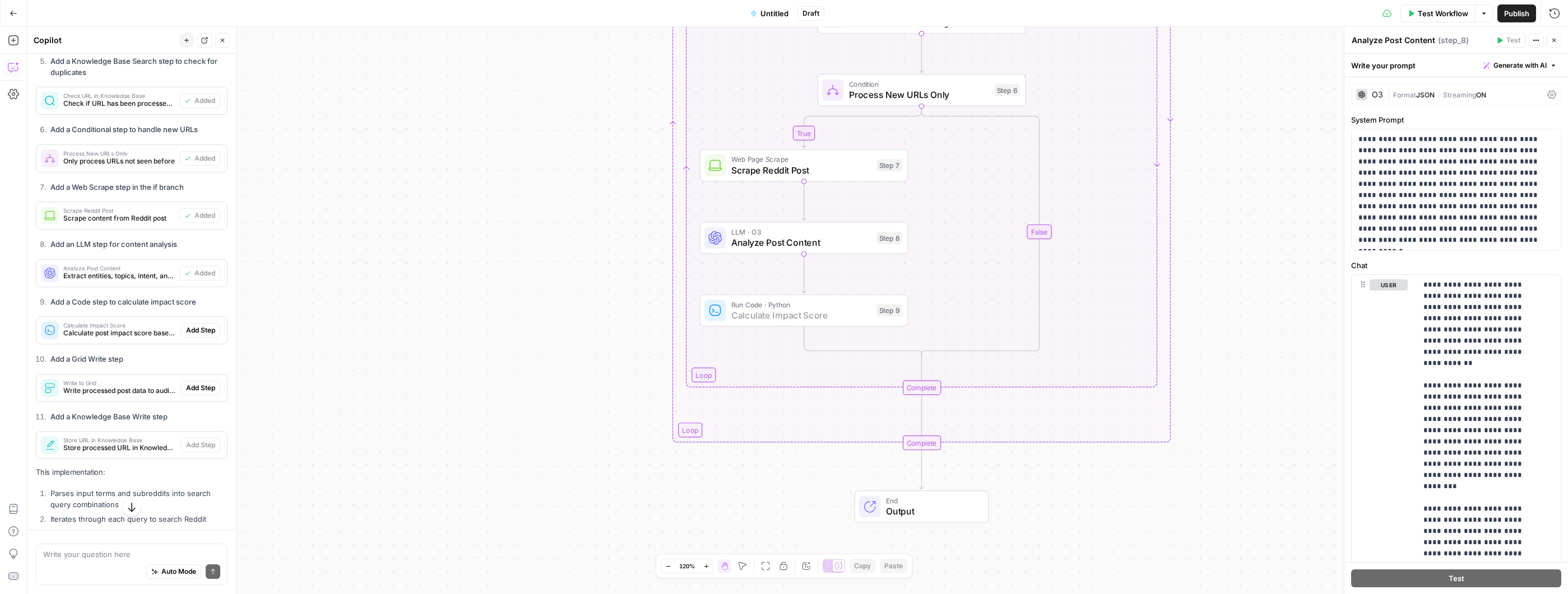
scroll to position [1973, 0]
click at [193, 331] on span "Add Step" at bounding box center [201, 326] width 29 height 10
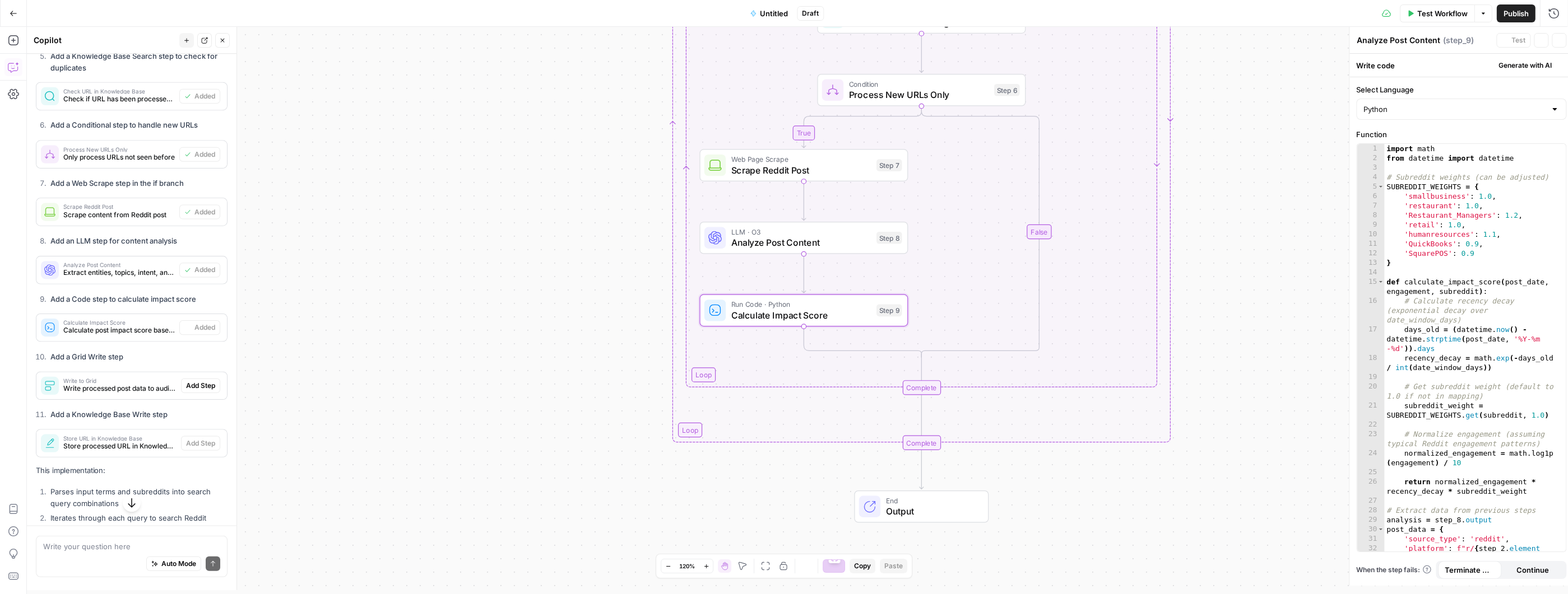
type textarea "Calculate Impact Score"
click at [186, 388] on span "Add Step" at bounding box center [201, 383] width 29 height 10
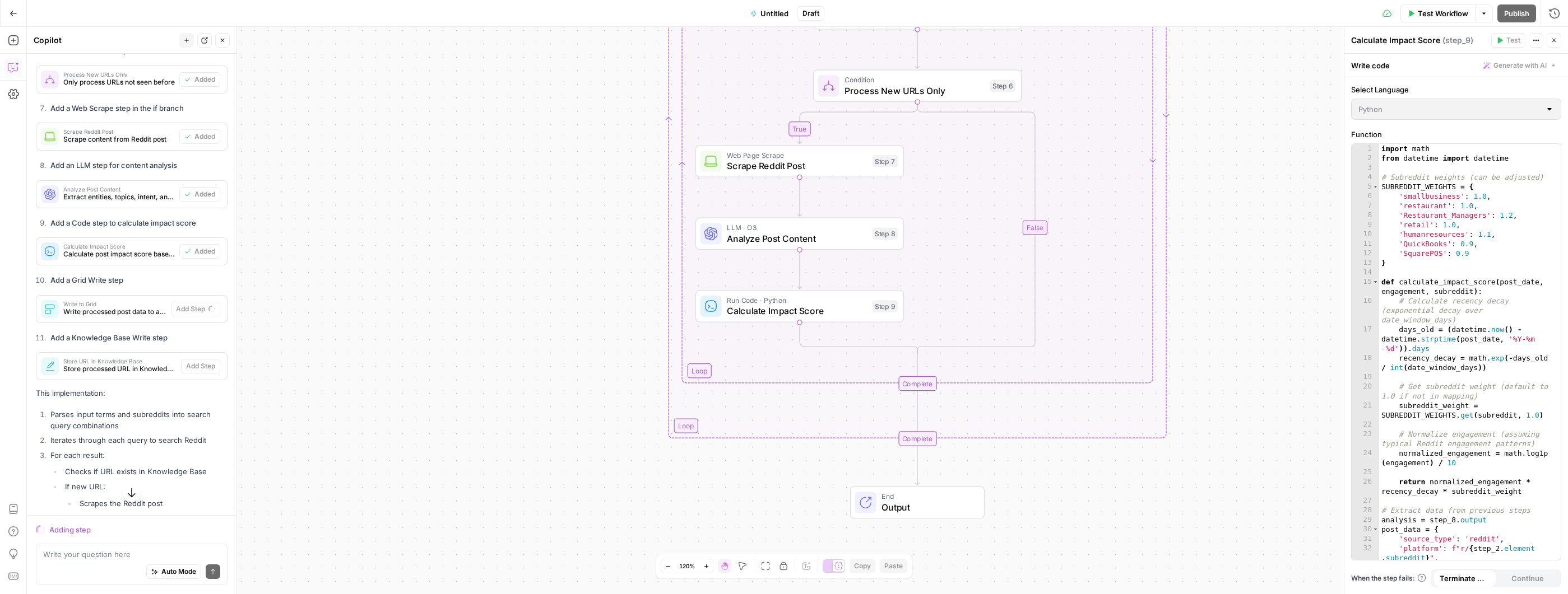
scroll to position [2257, 0]
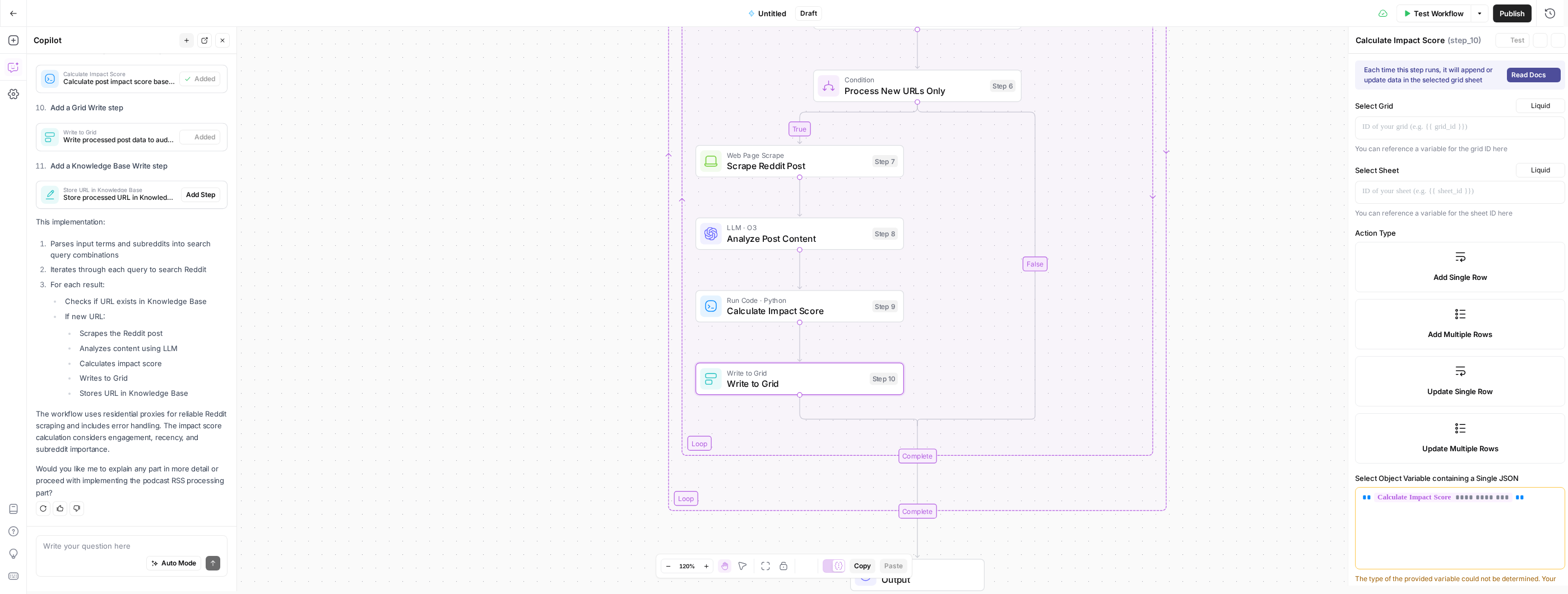
type textarea "Write to Grid"
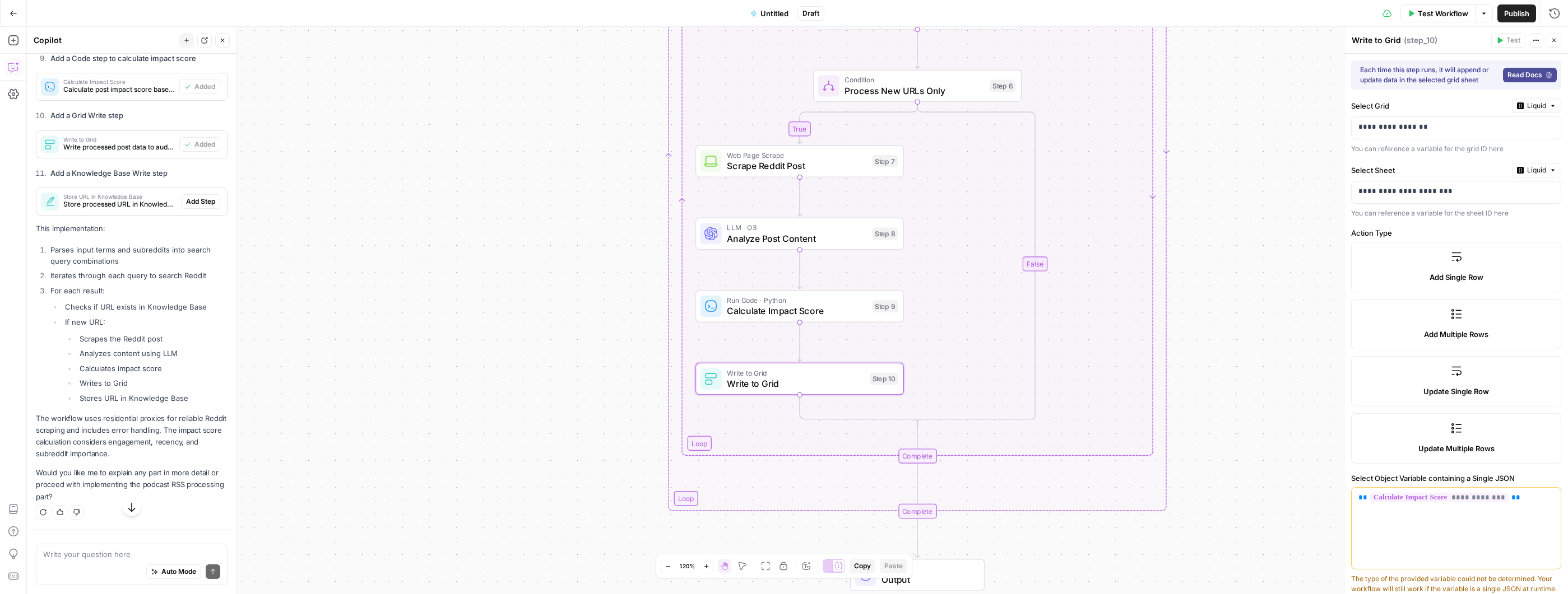
scroll to position [2278, 0]
click at [106, 544] on div "Write your question here Auto Mode Send" at bounding box center [131, 565] width 192 height 42
click at [114, 561] on div "Auto Mode Send" at bounding box center [131, 573] width 177 height 25
paste textarea "For each feed in podcast_rss, fetch latest episodes within date_window_days. Do…"
type textarea "For each feed in podcast_rss, fetch latest episodes within date_window_days. Do…"
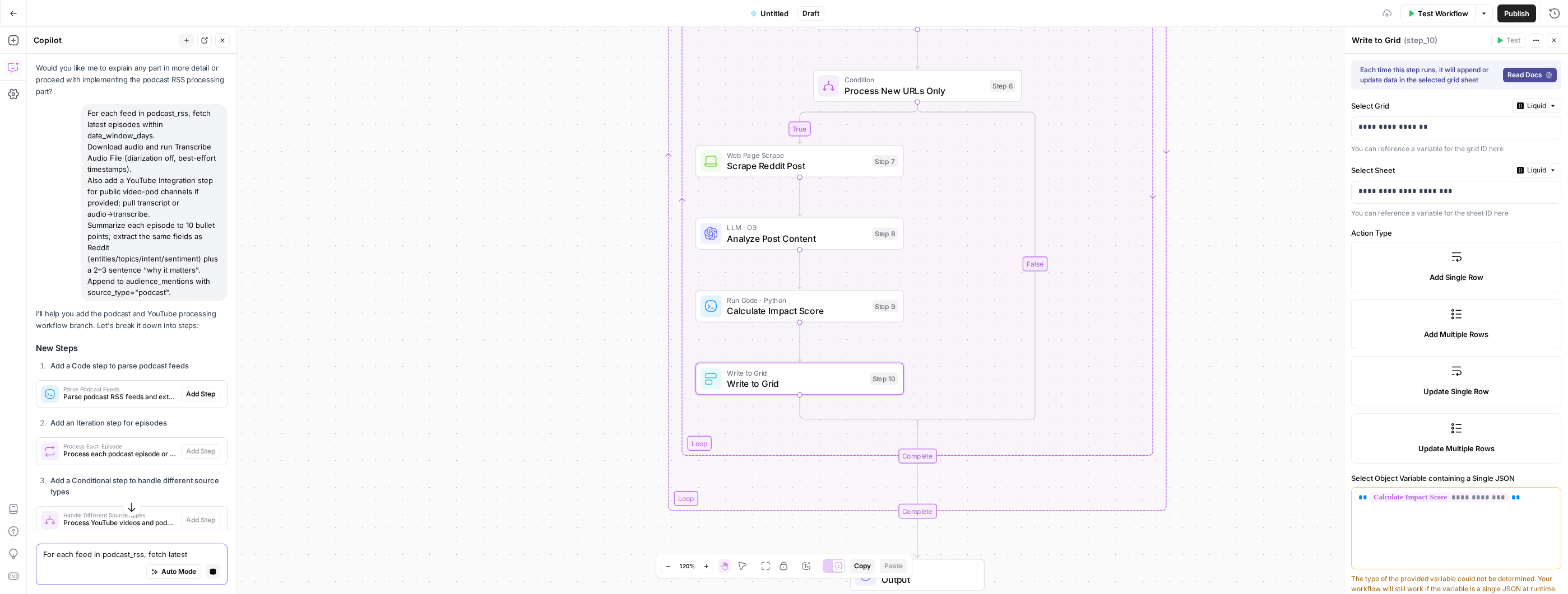
scroll to position [2630, 0]
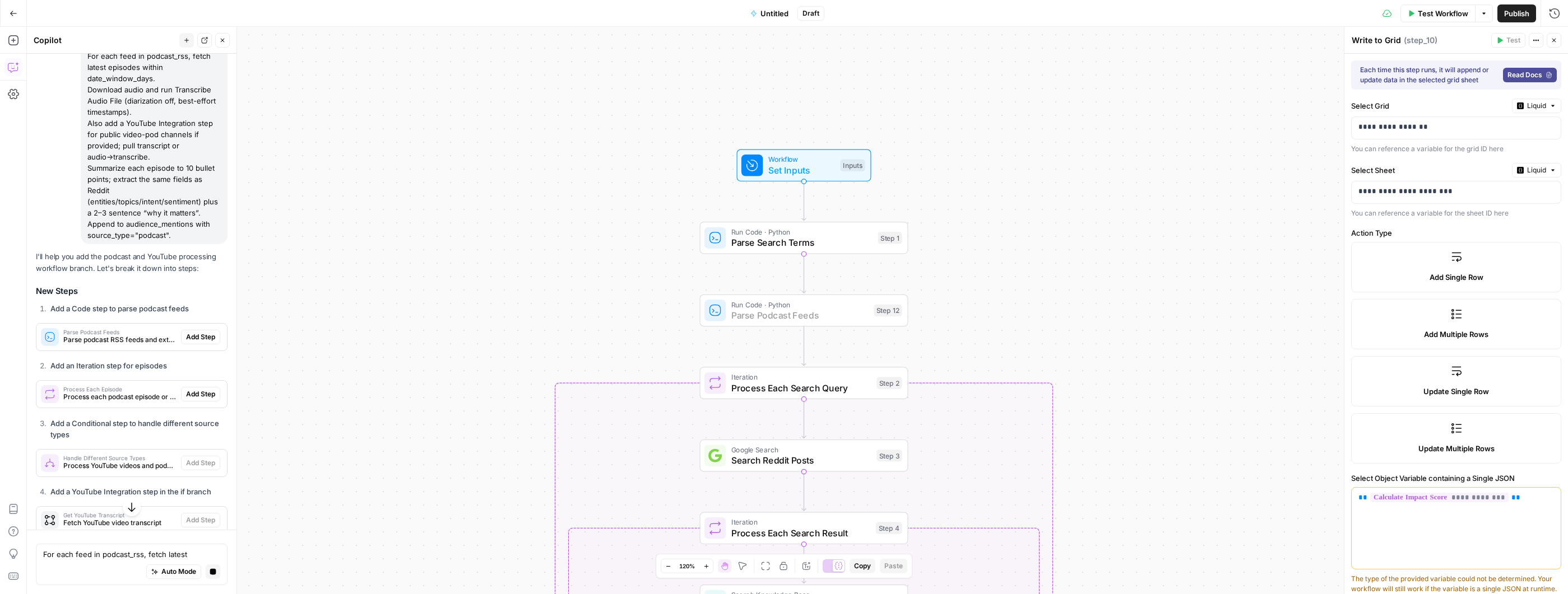
click at [195, 342] on span "Add Step" at bounding box center [201, 337] width 29 height 10
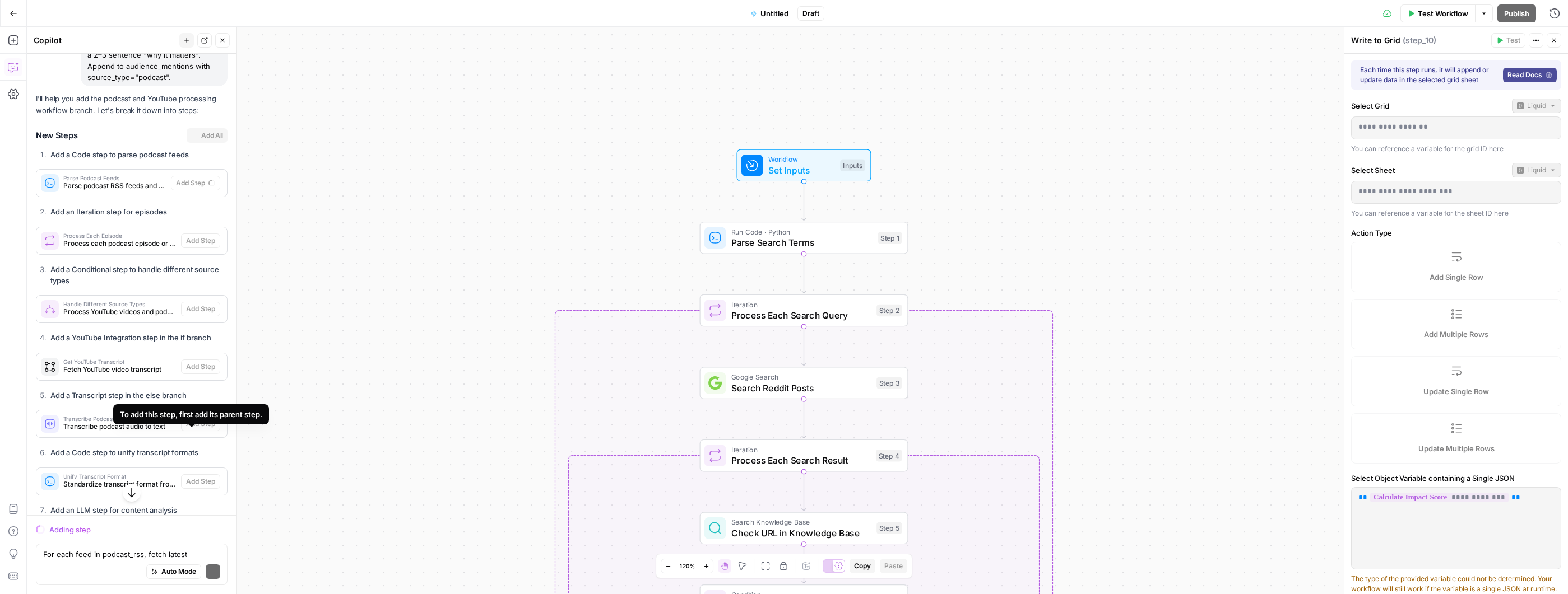
scroll to position [2804, 0]
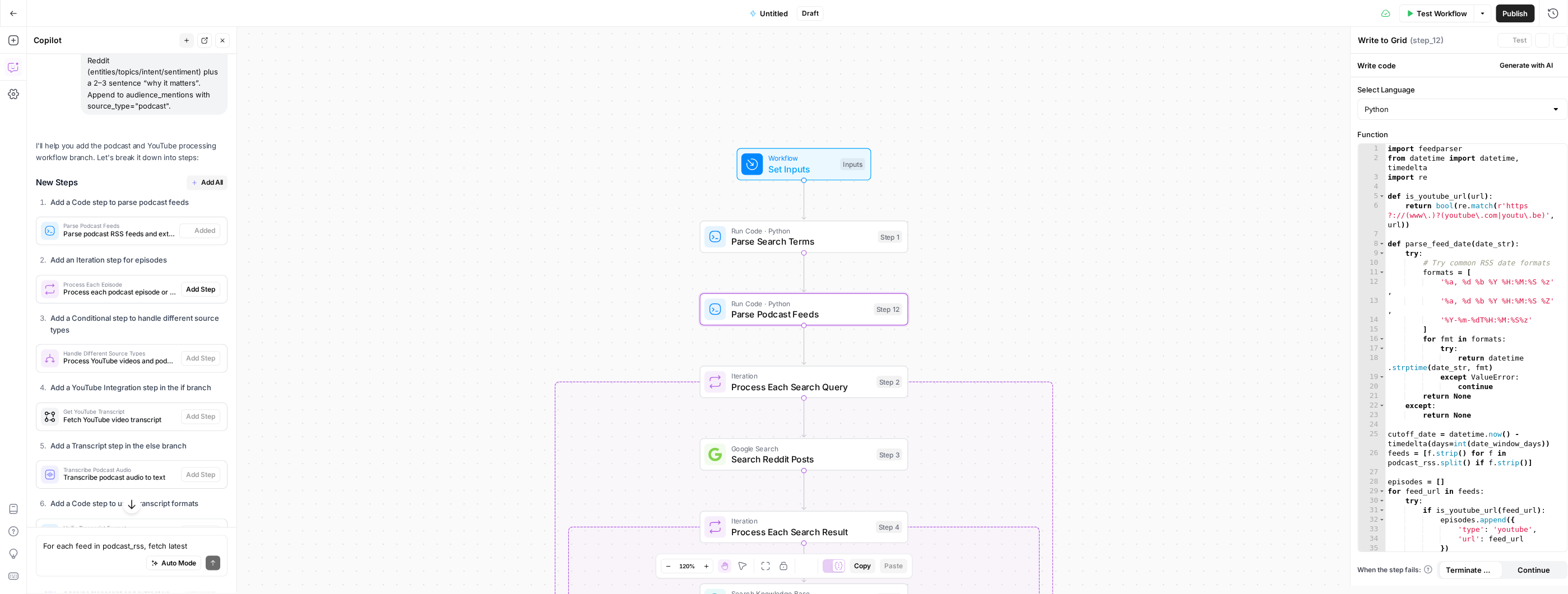
type textarea "Parse Podcast Feeds"
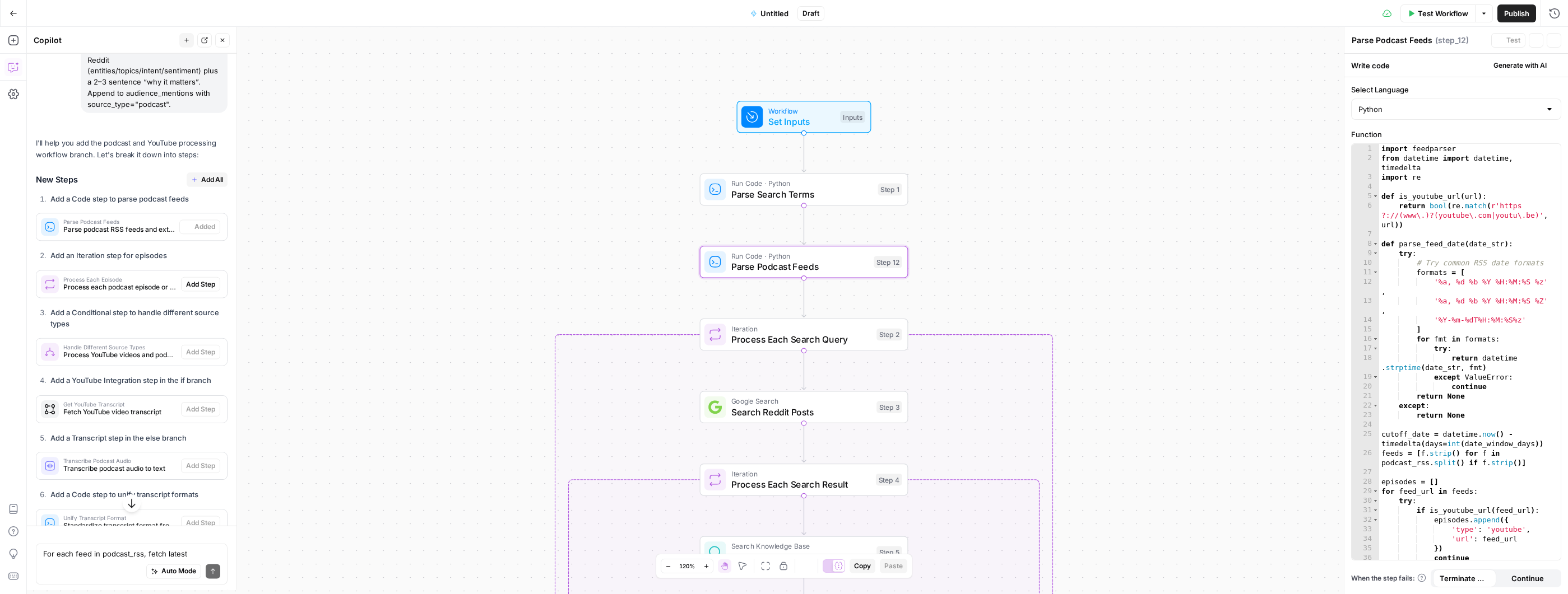
scroll to position [2840, 0]
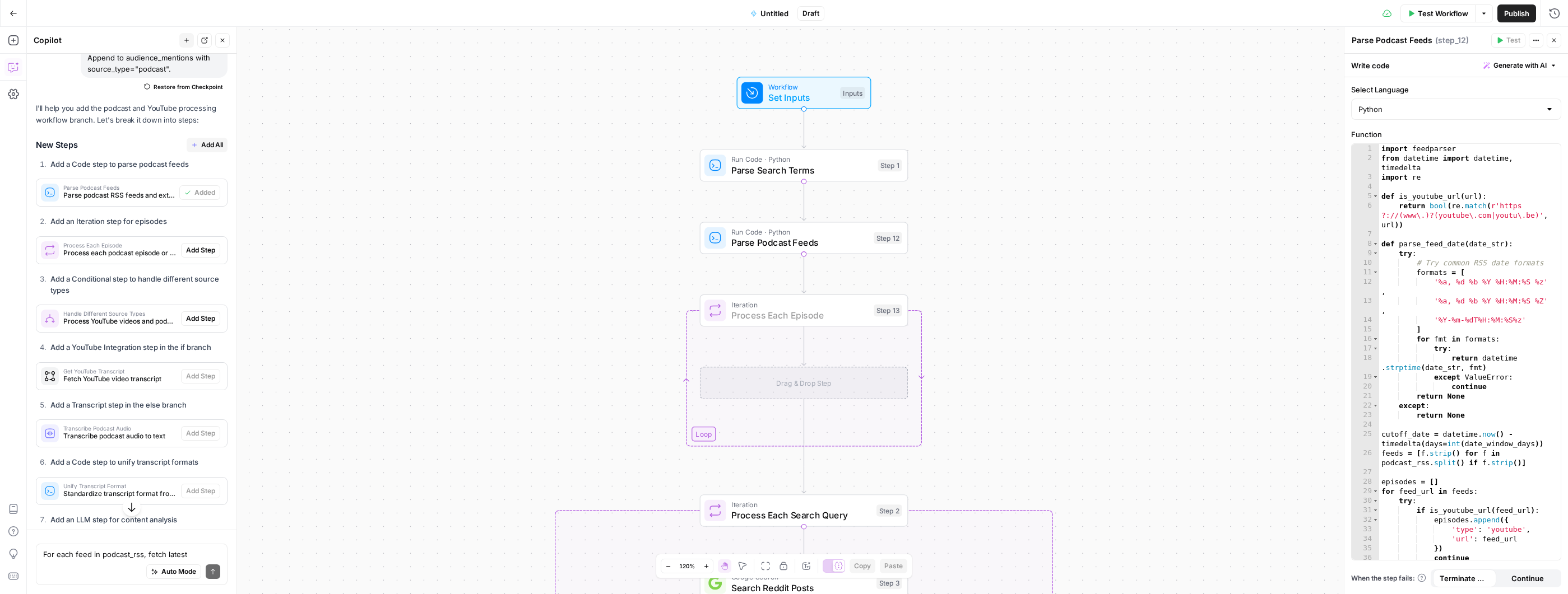
click at [194, 255] on span "Add Step" at bounding box center [201, 250] width 29 height 10
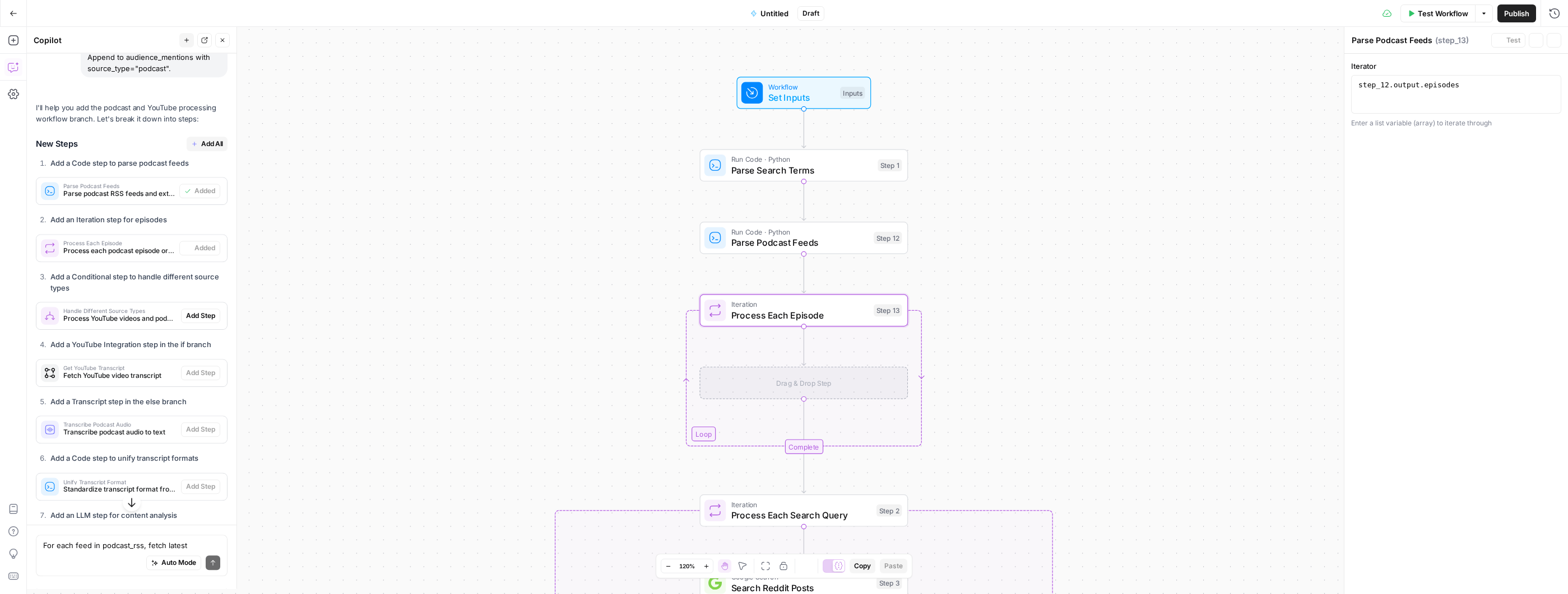
type textarea "Process Each Episode"
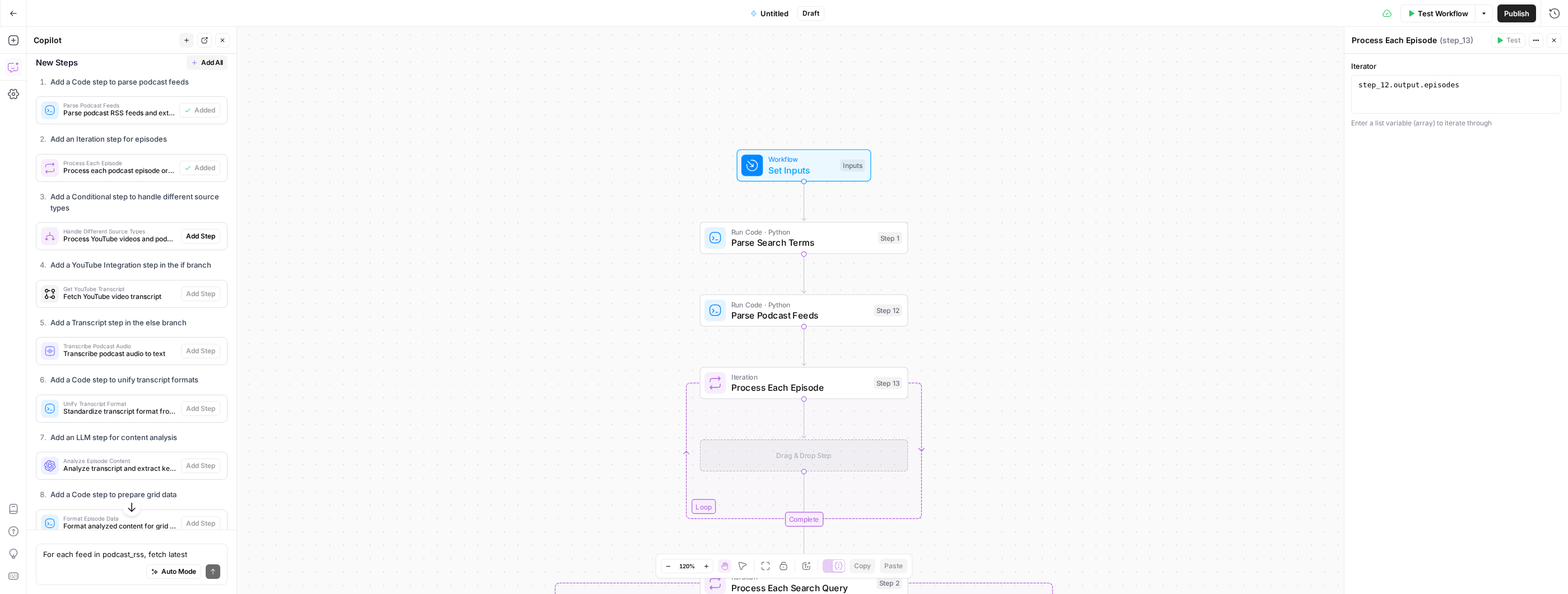
scroll to position [2947, 0]
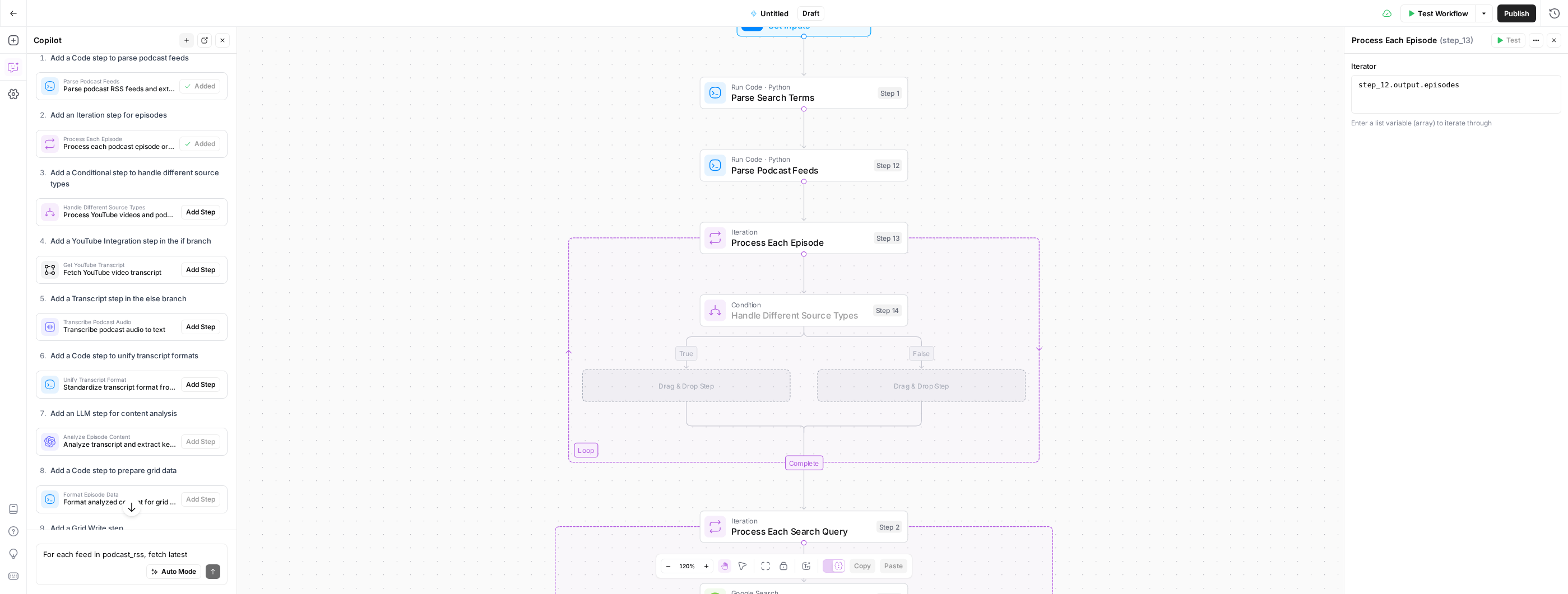
click at [194, 217] on span "Add Step" at bounding box center [201, 213] width 29 height 10
type textarea "Handle Different Source Types"
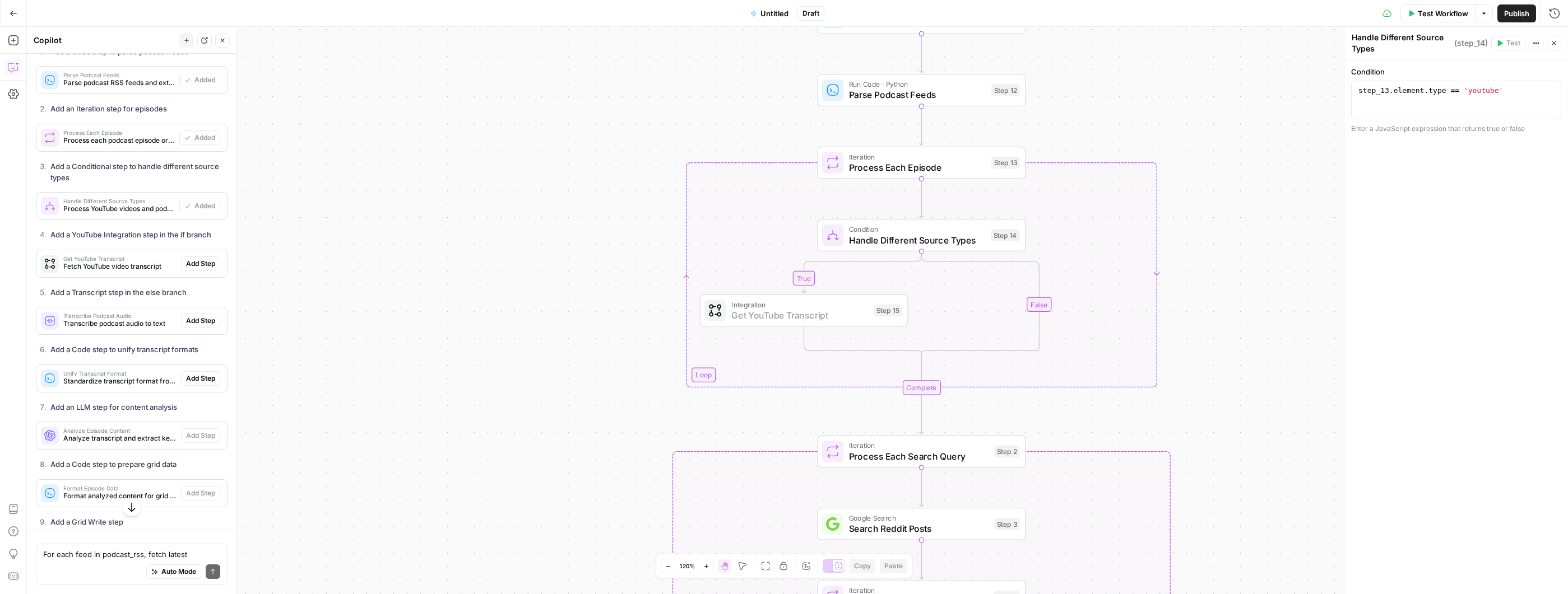
click at [186, 269] on span "Add Step" at bounding box center [201, 264] width 29 height 10
type textarea "Get YouTube Transcript"
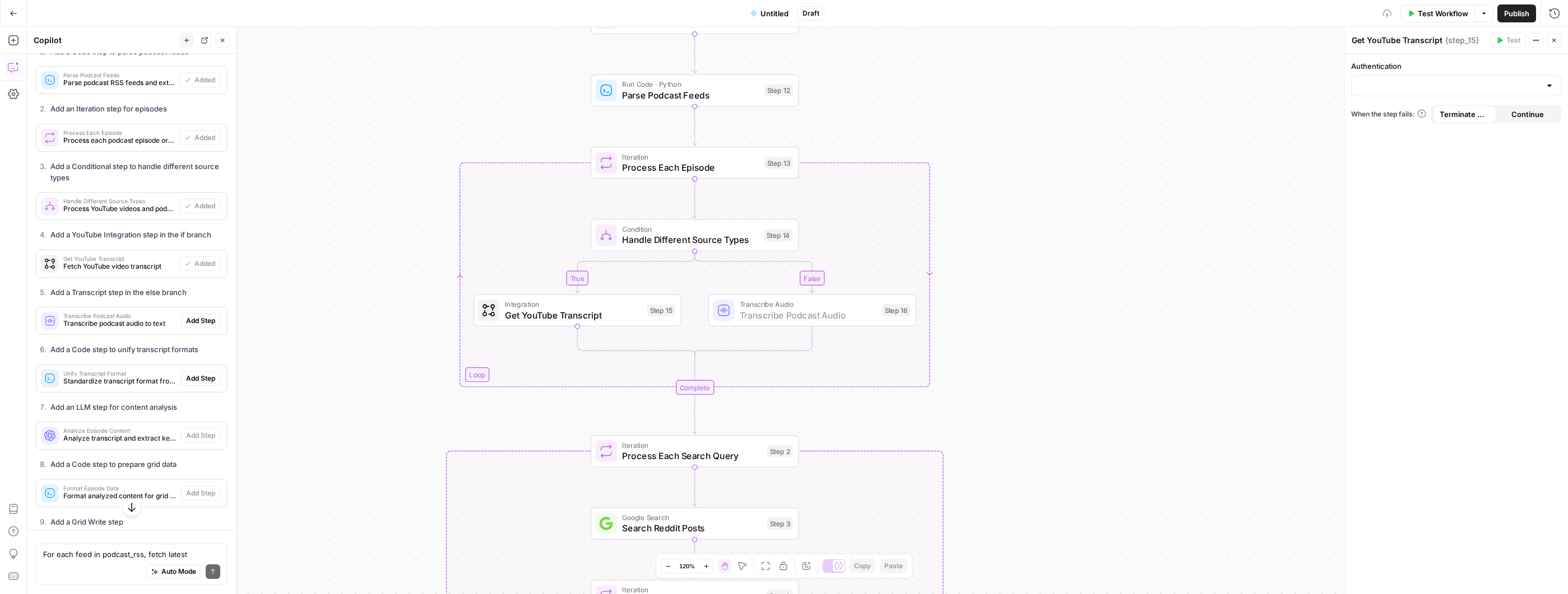
click at [192, 326] on span "Add Step" at bounding box center [201, 321] width 29 height 10
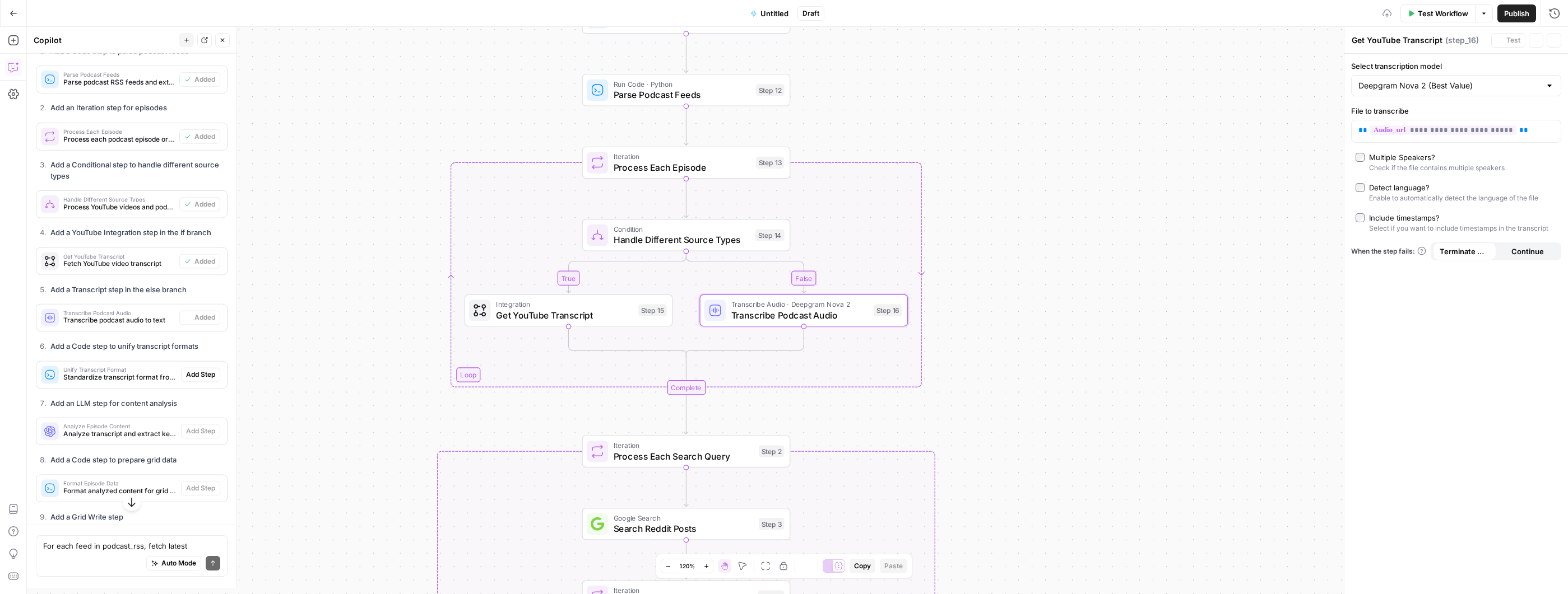
type textarea "Transcribe Podcast Audio"
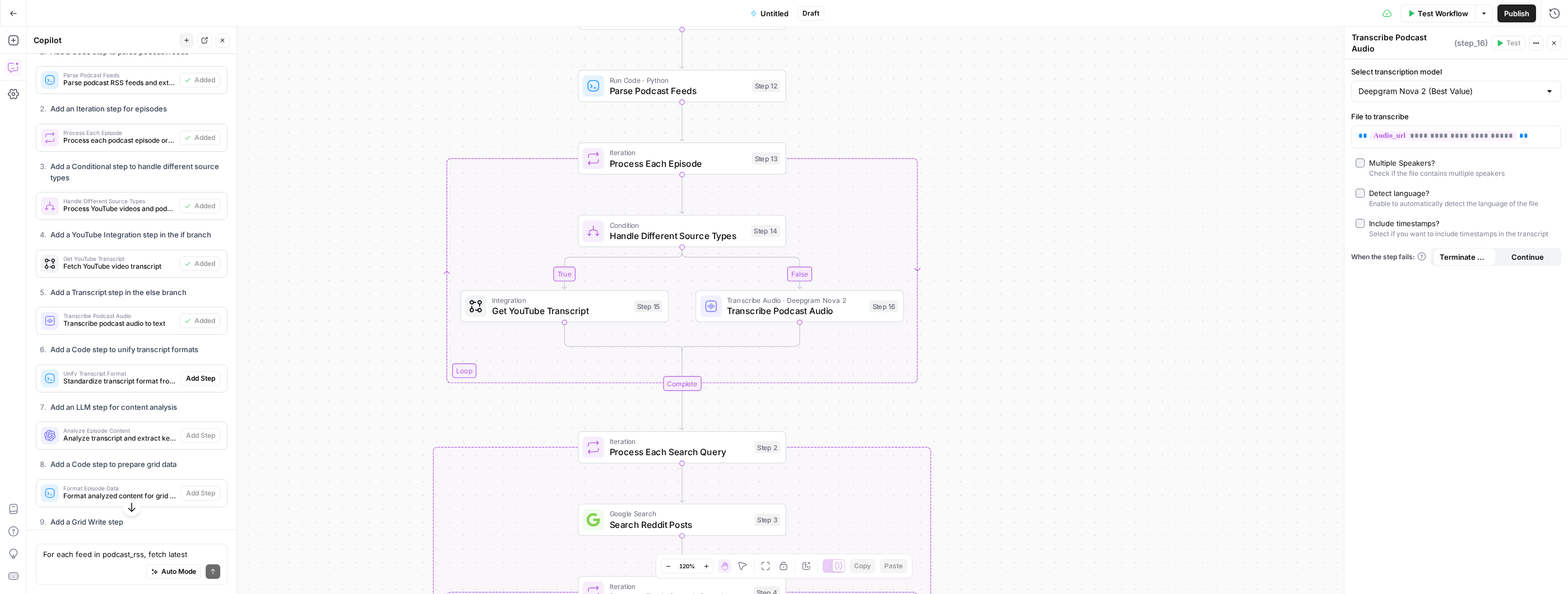
scroll to position [3044, 0]
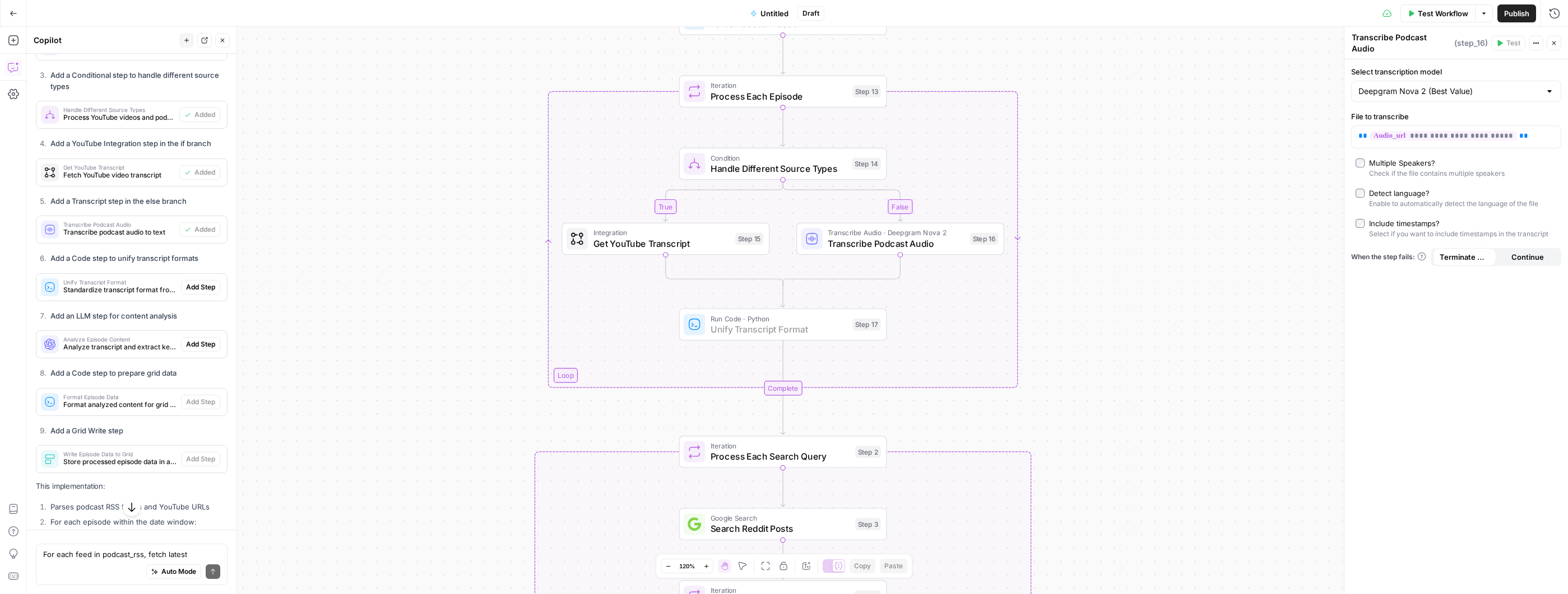
click at [193, 293] on span "Add Step" at bounding box center [201, 287] width 29 height 10
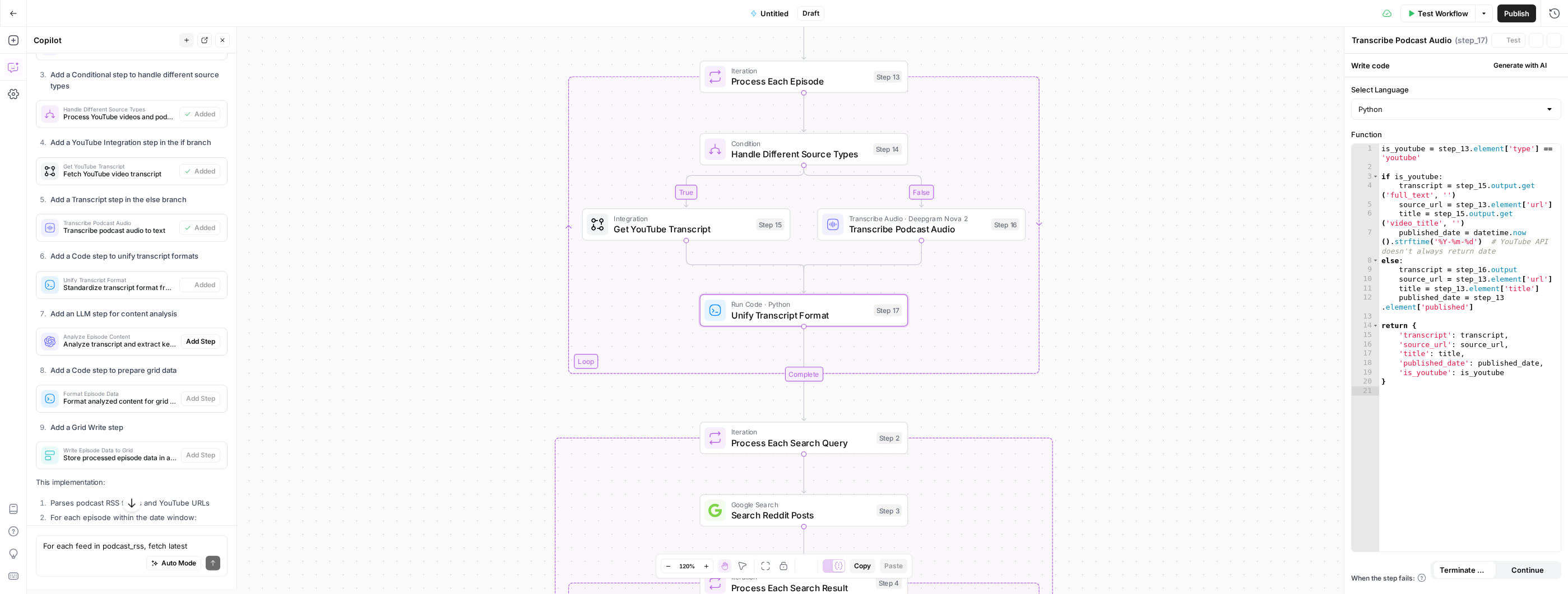
type textarea "Unify Transcript Format"
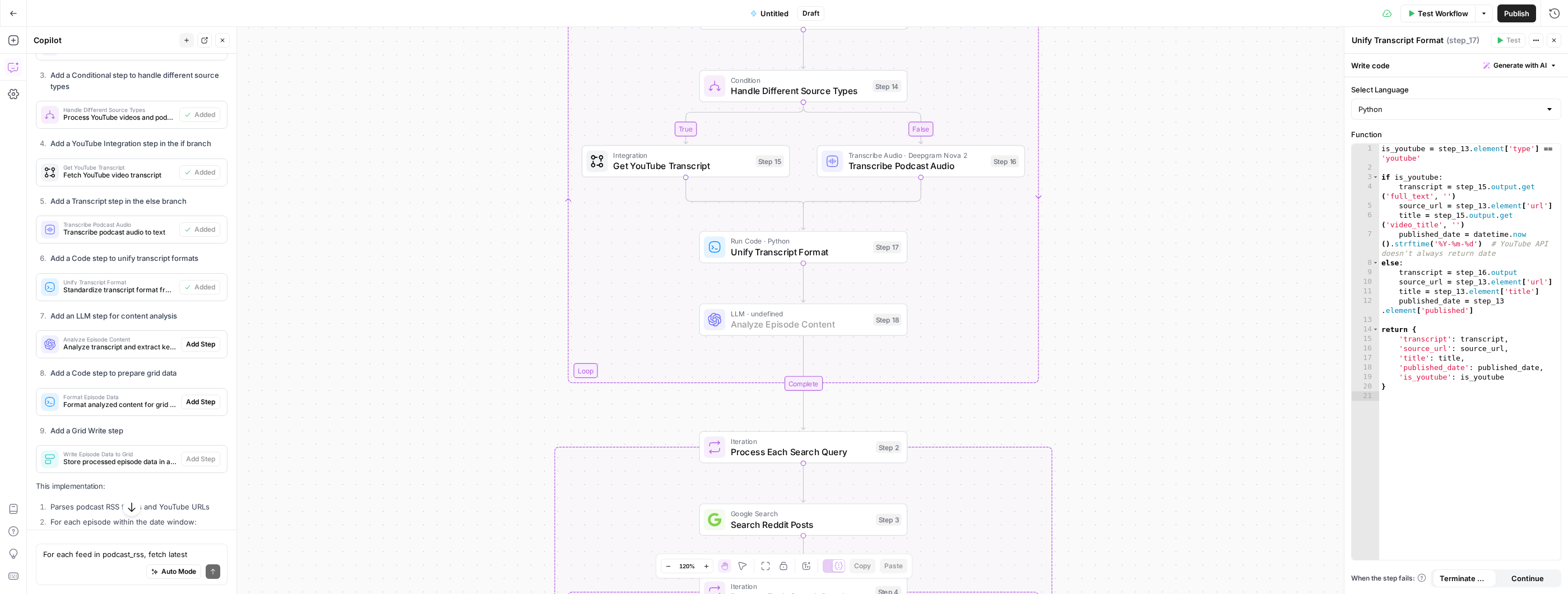
click at [193, 350] on span "Add Step" at bounding box center [201, 345] width 29 height 10
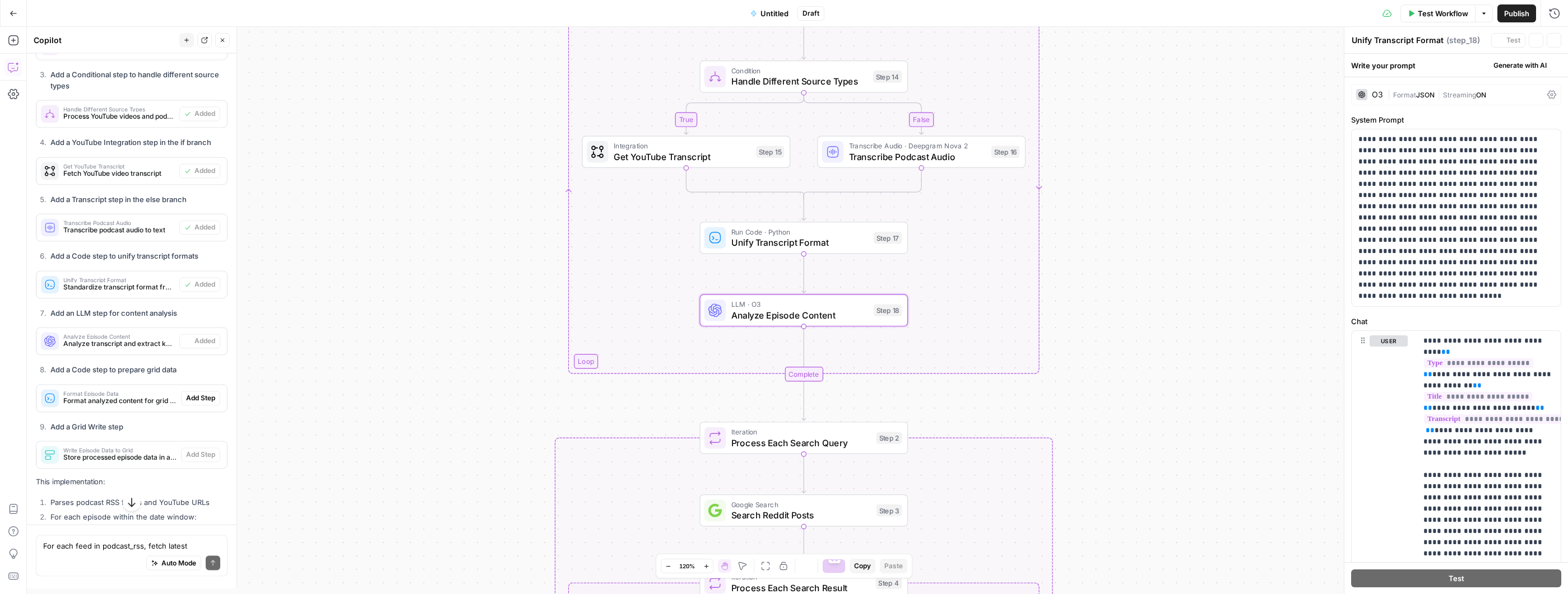
type textarea "Analyze Episode Content"
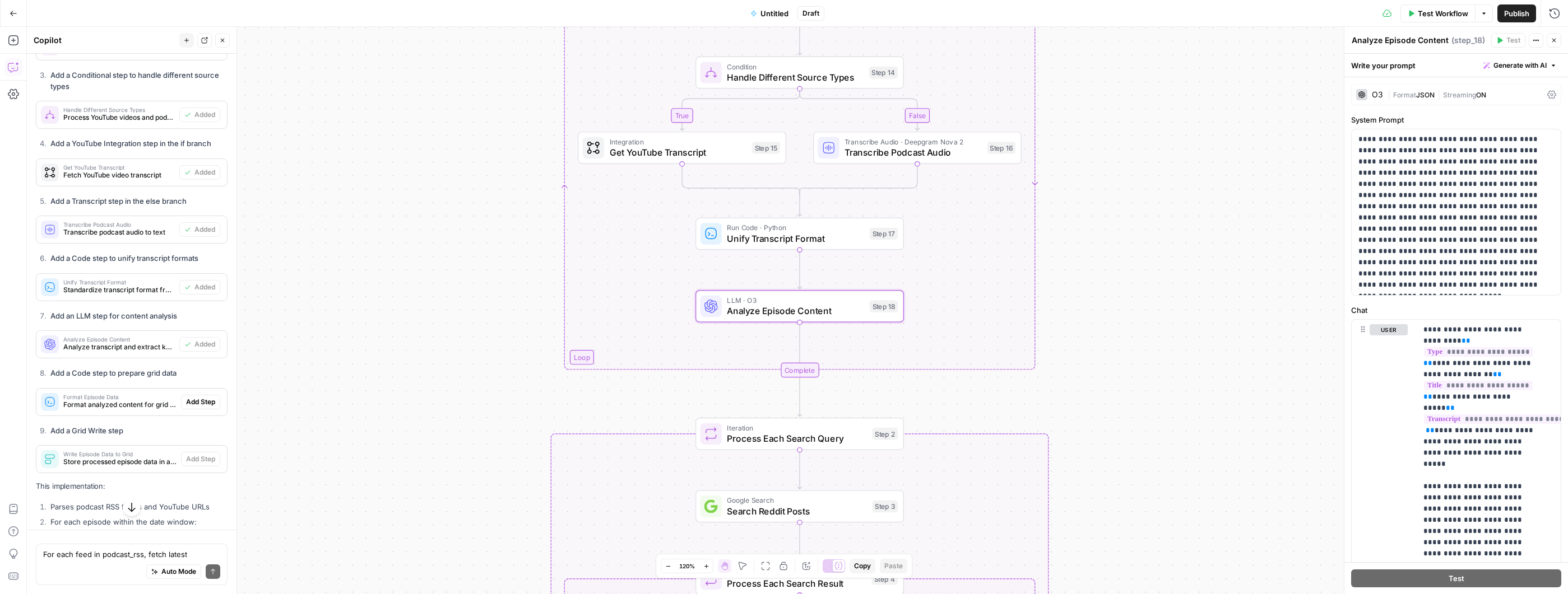
scroll to position [3228, 0]
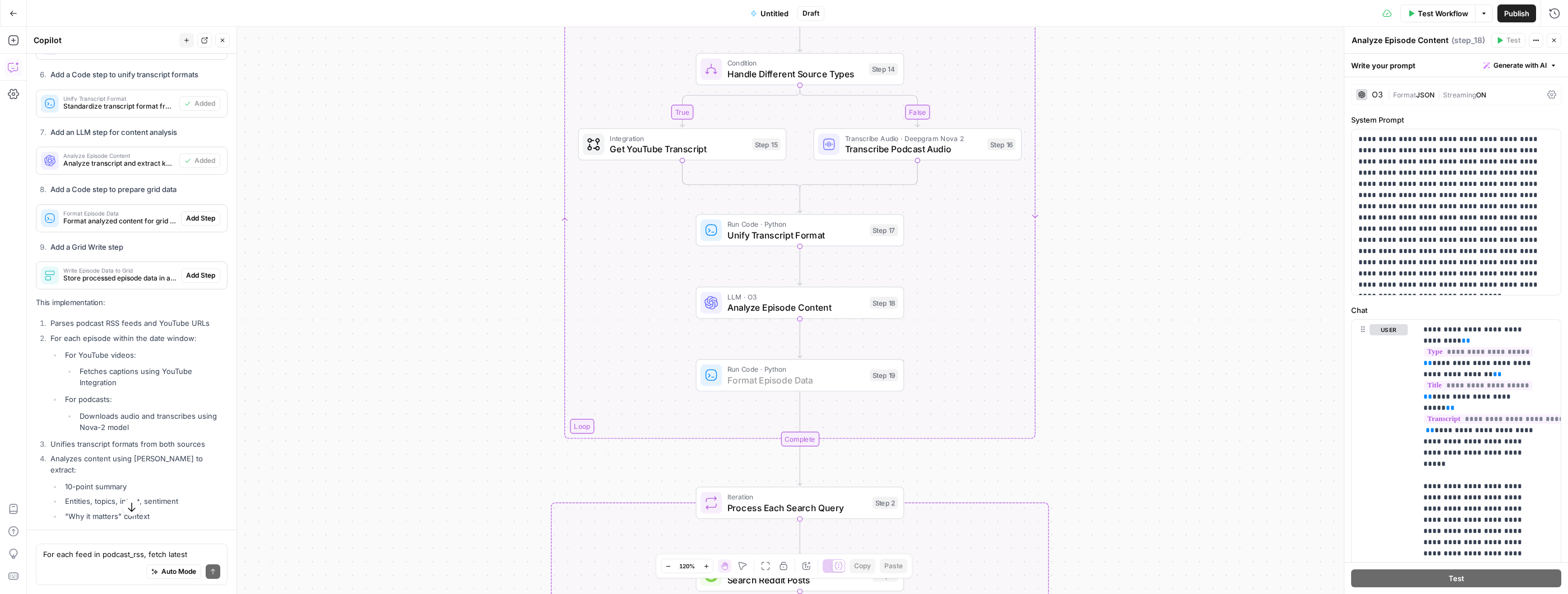
click at [193, 224] on span "Add Step" at bounding box center [201, 219] width 29 height 10
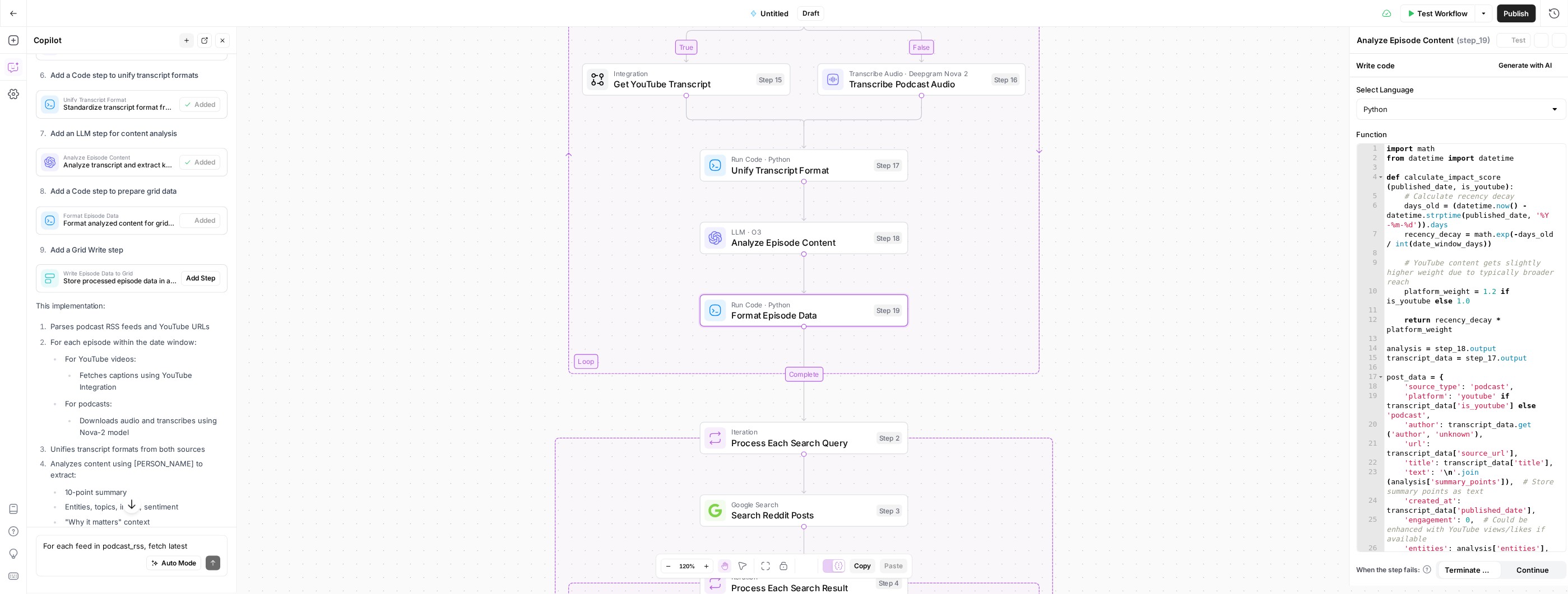
type textarea "Format Episode Data"
click at [196, 281] on span "Add Step" at bounding box center [201, 276] width 29 height 10
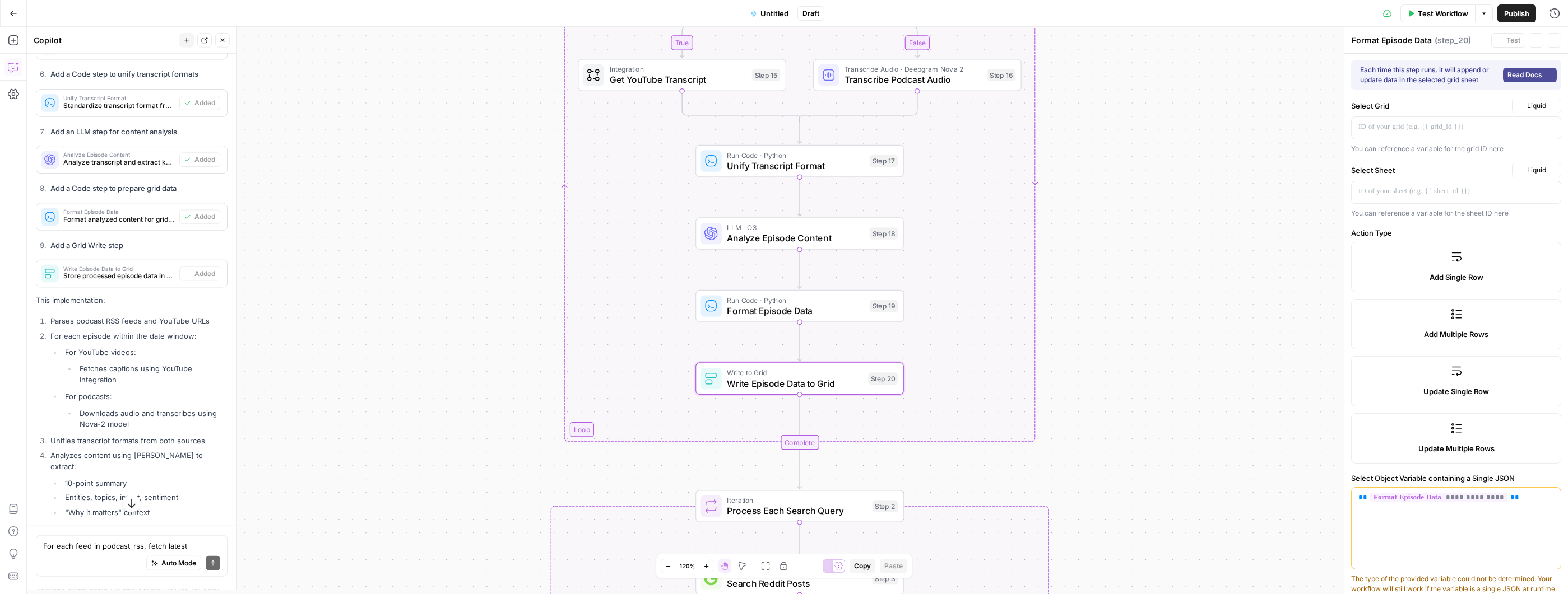
type textarea "Write Episode Data to Grid"
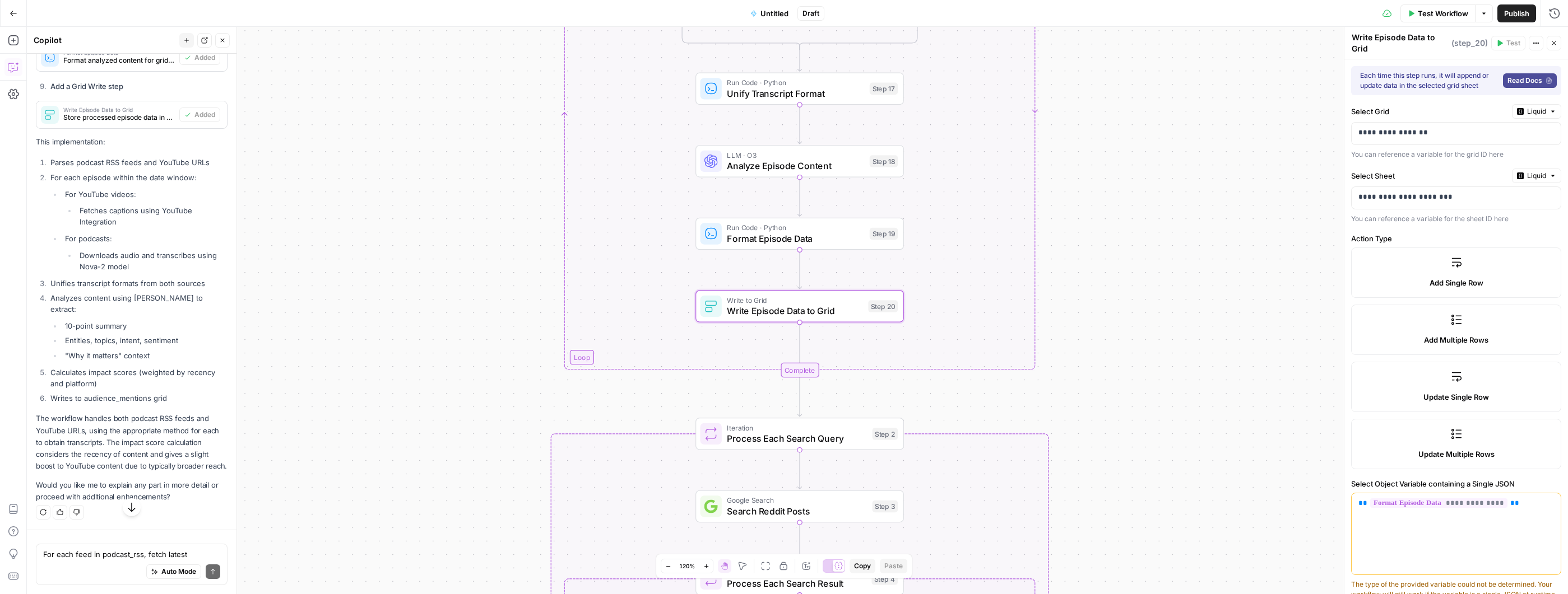
scroll to position [3468, 0]
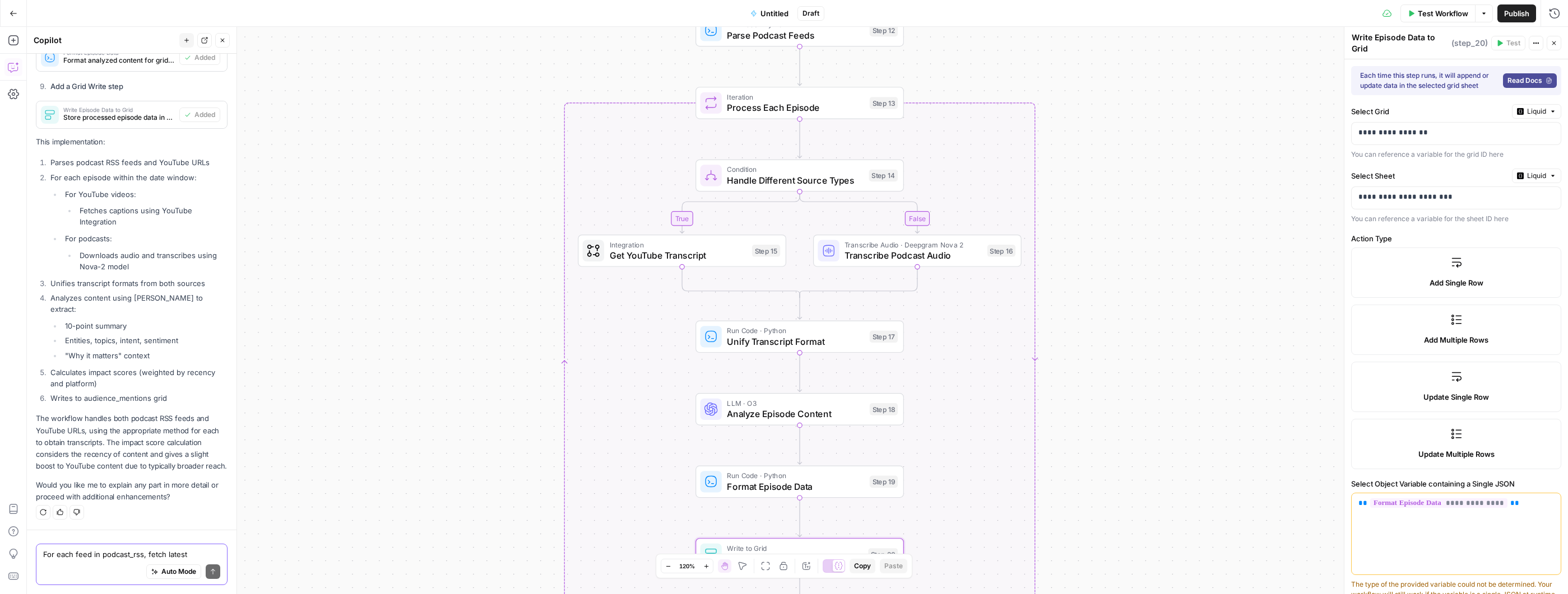
click at [112, 551] on textarea "For each feed in podcast_rss, fetch latest episodes within date_window_days. Do…" at bounding box center [131, 554] width 177 height 11
paste textarea "Add a Call API step that accepts vendor credentials to query X/Twitter and Link…"
type textarea "Add a Call API step that accepts vendor credentials to query X/Twitter and Link…"
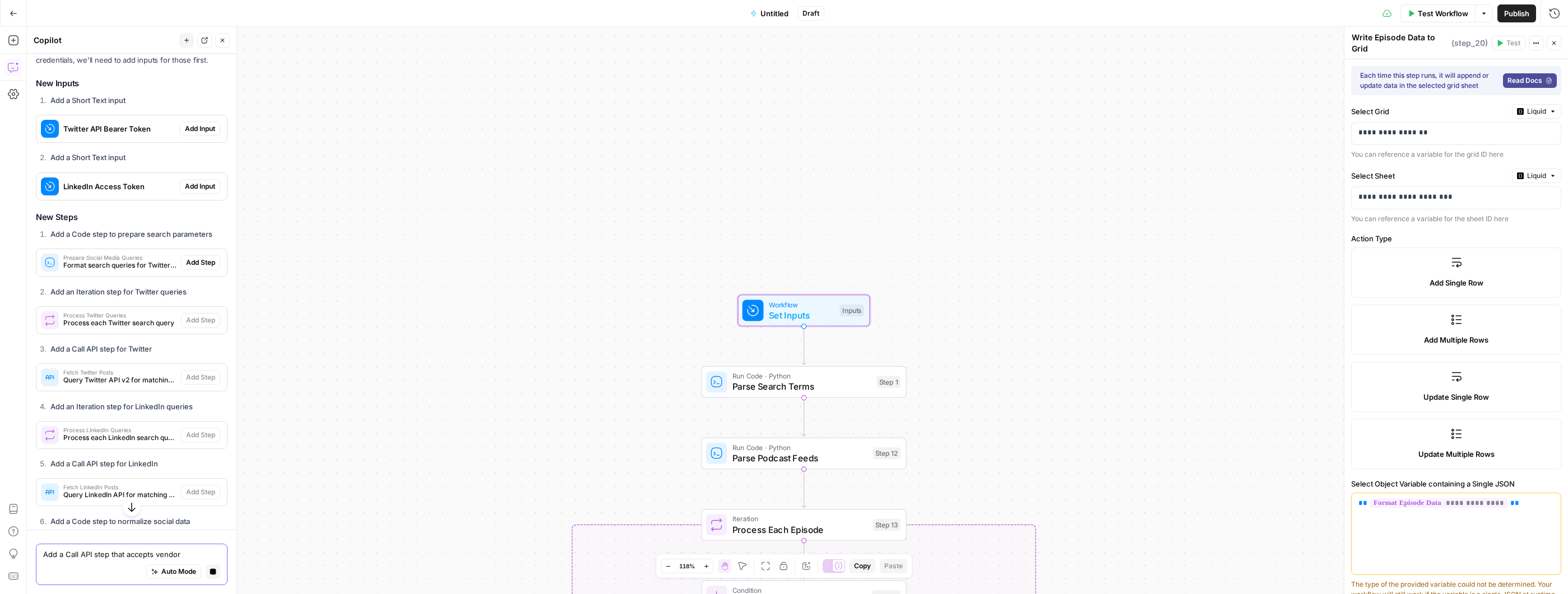
scroll to position [3928, 0]
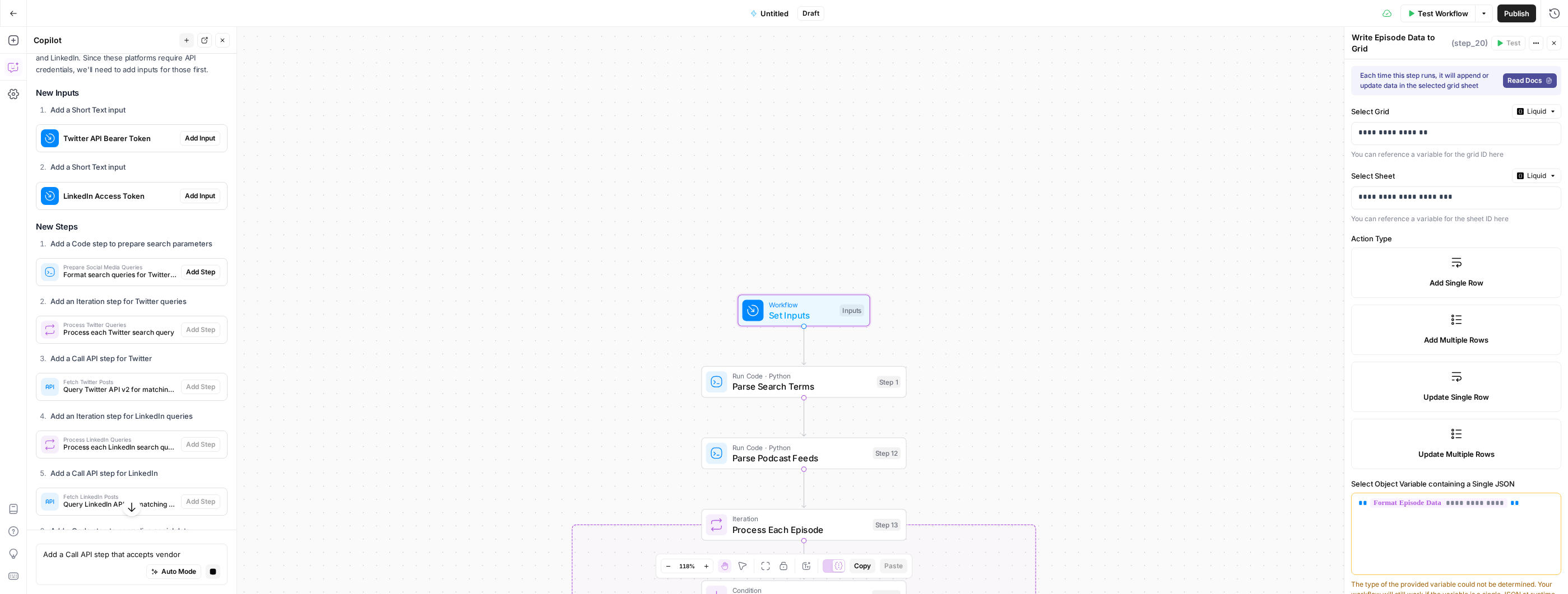
click at [193, 144] on span "Add Input" at bounding box center [200, 139] width 30 height 10
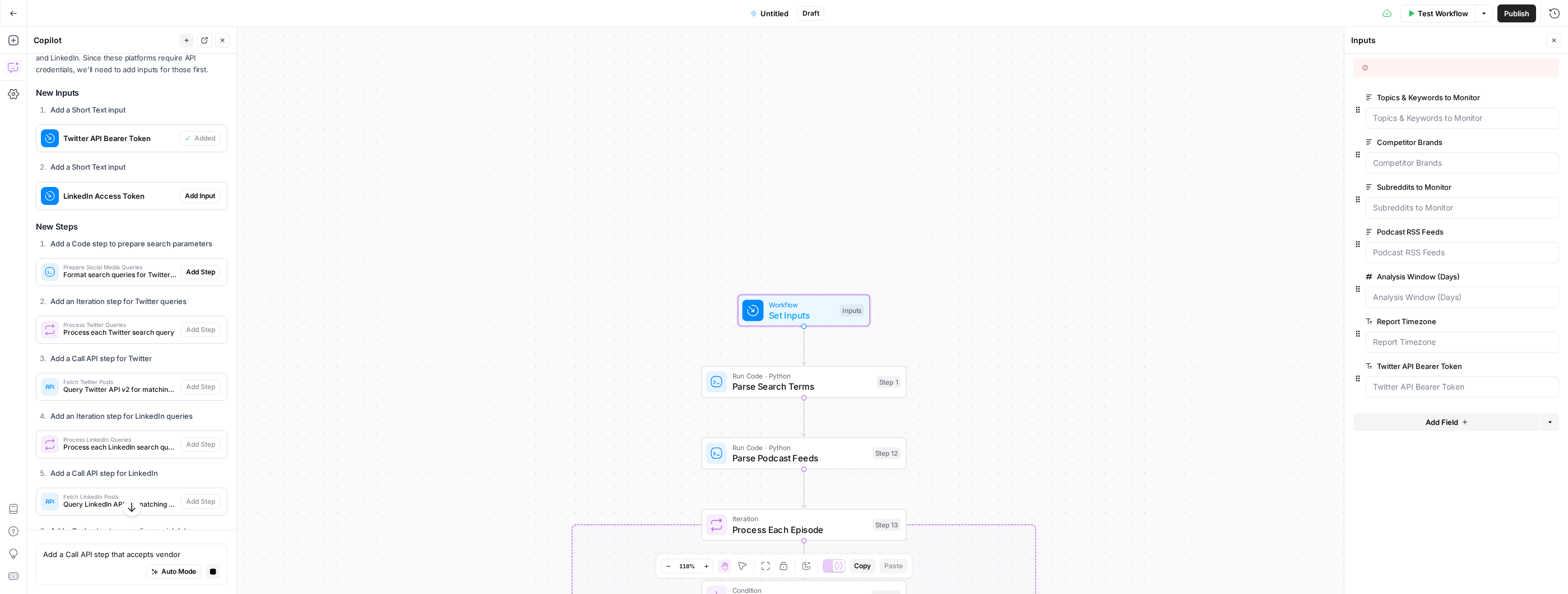
click at [193, 201] on span "Add Input" at bounding box center [200, 196] width 30 height 10
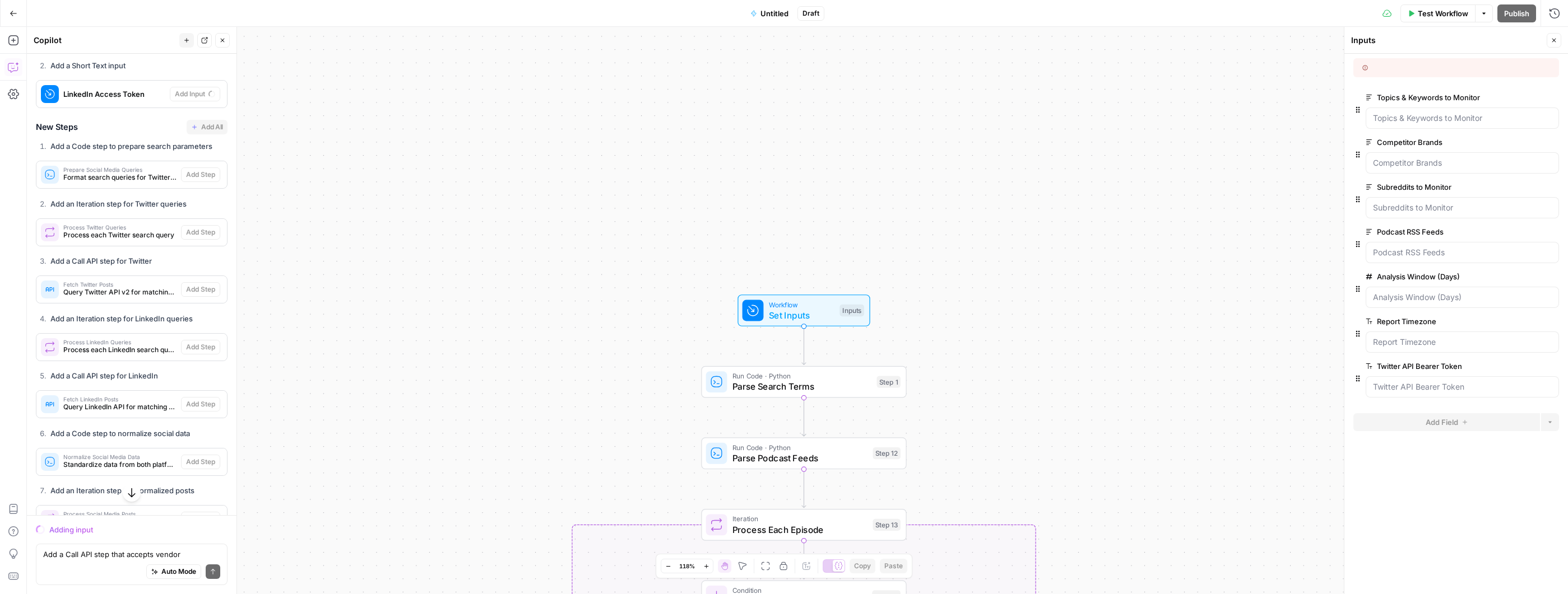
scroll to position [4009, 0]
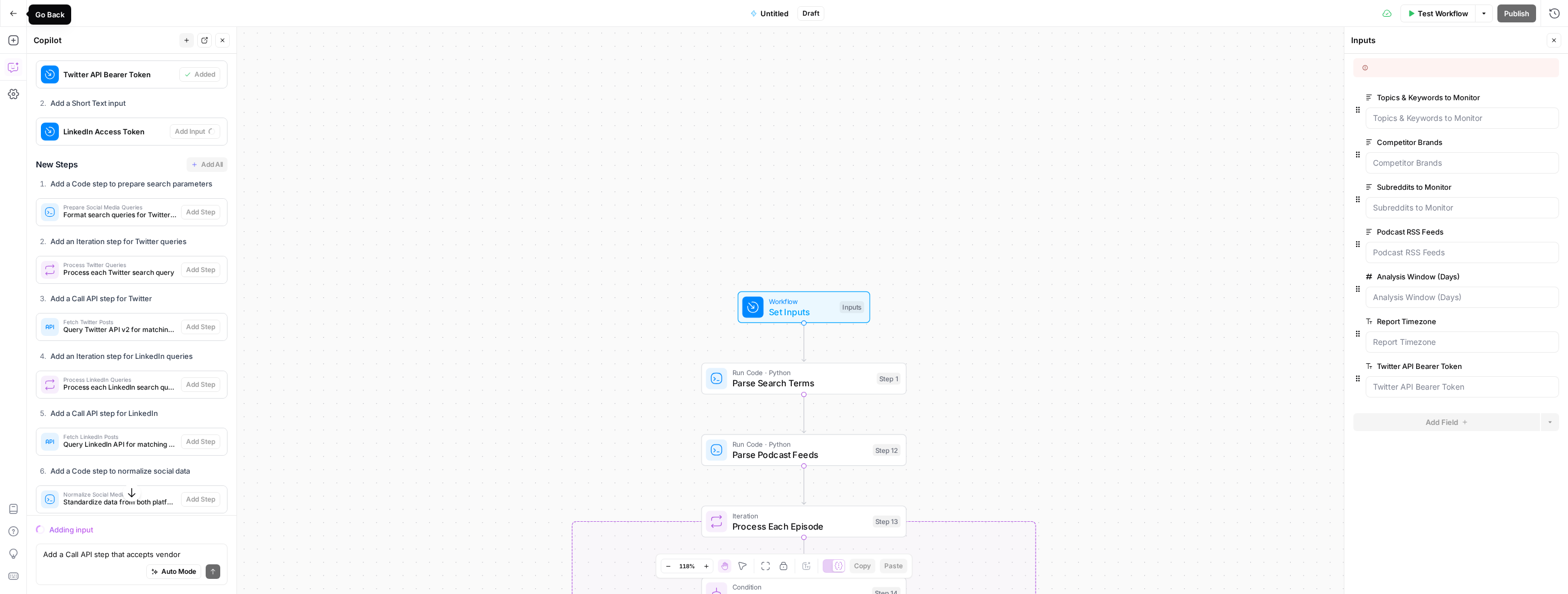
click at [18, 16] on button "Go Back" at bounding box center [13, 13] width 20 height 20
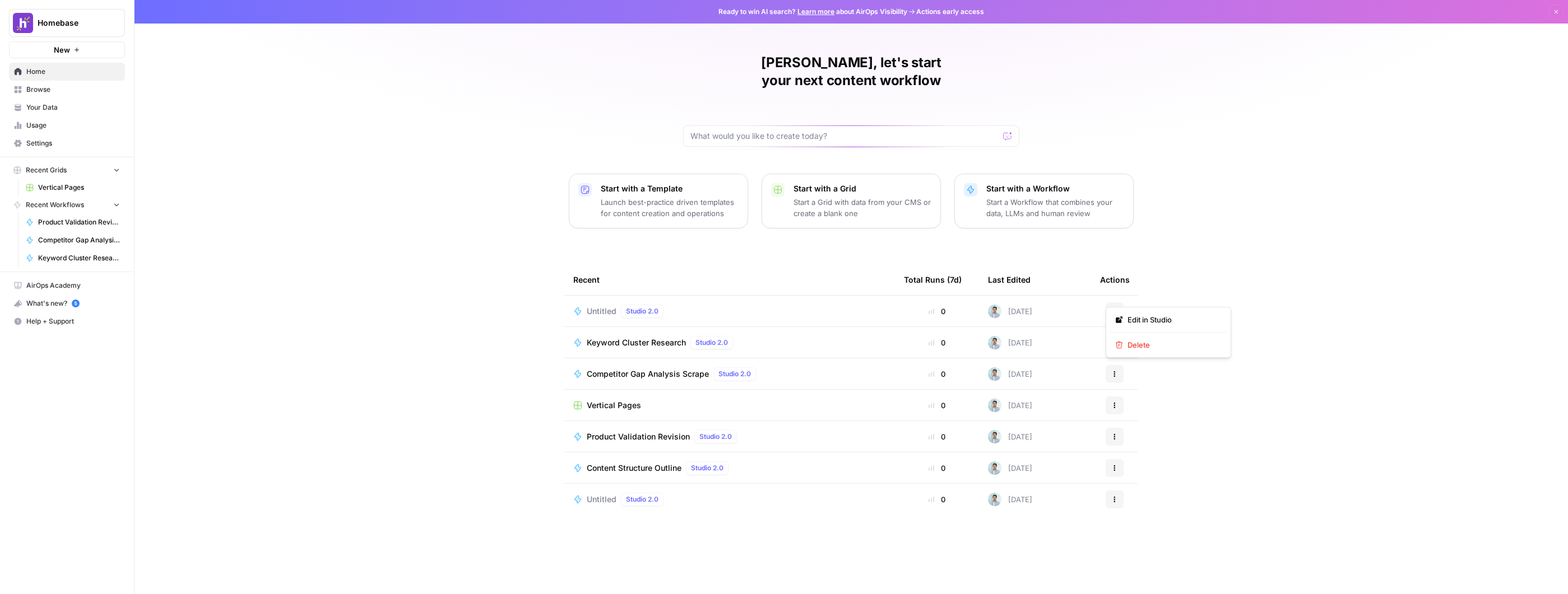
click at [1111, 308] on icon "button" at bounding box center [1114, 311] width 7 height 7
click at [1158, 359] on div "Mark, let's start your next content workflow Start with a Template Launch best-…" at bounding box center [850, 297] width 1433 height 594
click at [1157, 357] on div "Mark, let's start your next content workflow Start with a Template Launch best-…" at bounding box center [850, 297] width 1433 height 594
click at [1113, 302] on button "Actions" at bounding box center [1115, 311] width 18 height 18
click at [1149, 349] on span "Delete" at bounding box center [1173, 345] width 90 height 11
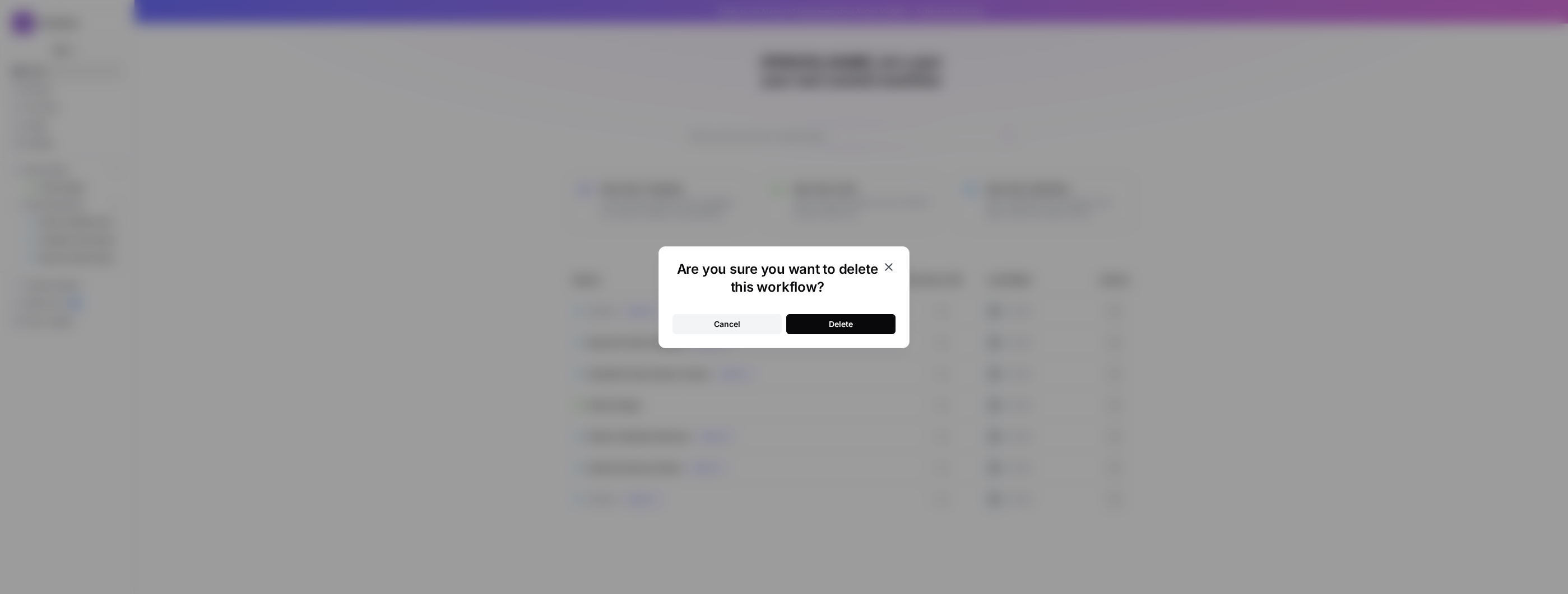
click at [876, 325] on button "Delete" at bounding box center [840, 323] width 109 height 20
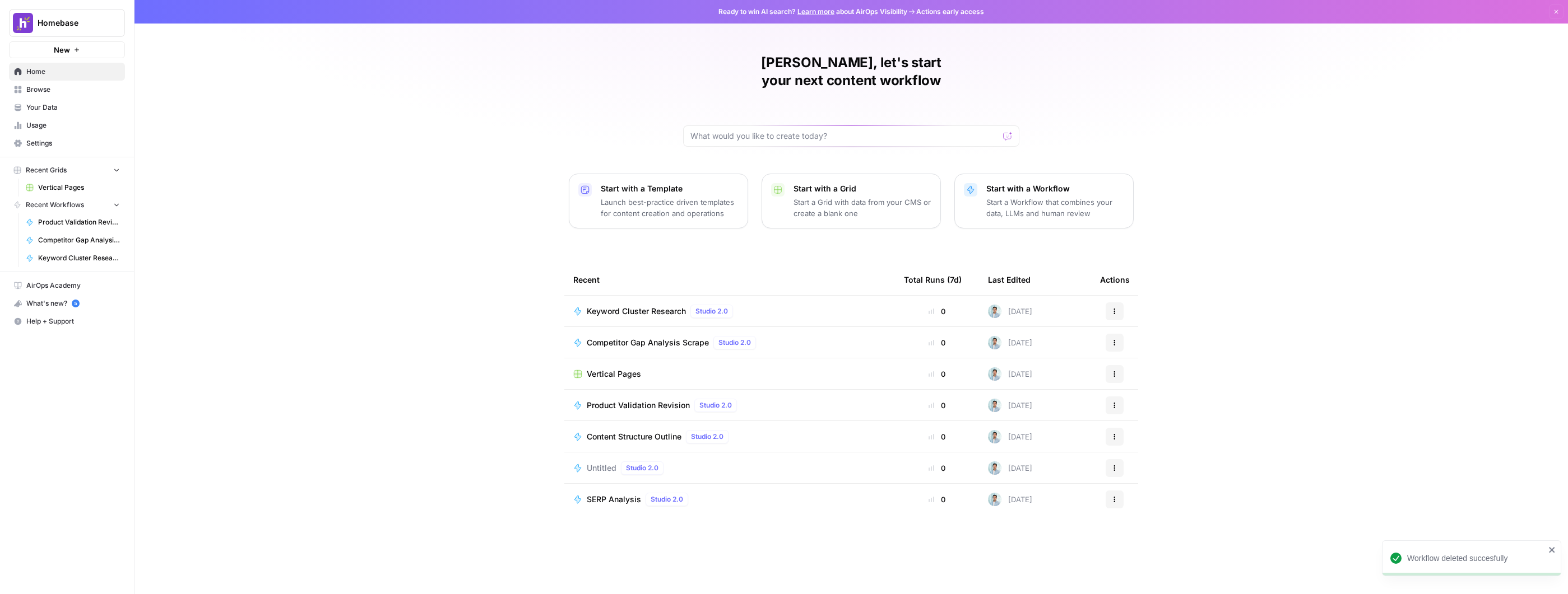
click at [380, 229] on div "Mark, let's start your next content workflow Start with a Template Launch best-…" at bounding box center [850, 297] width 1433 height 594
click at [73, 74] on span "Home" at bounding box center [73, 72] width 94 height 10
click at [98, 46] on button "New" at bounding box center [67, 50] width 116 height 17
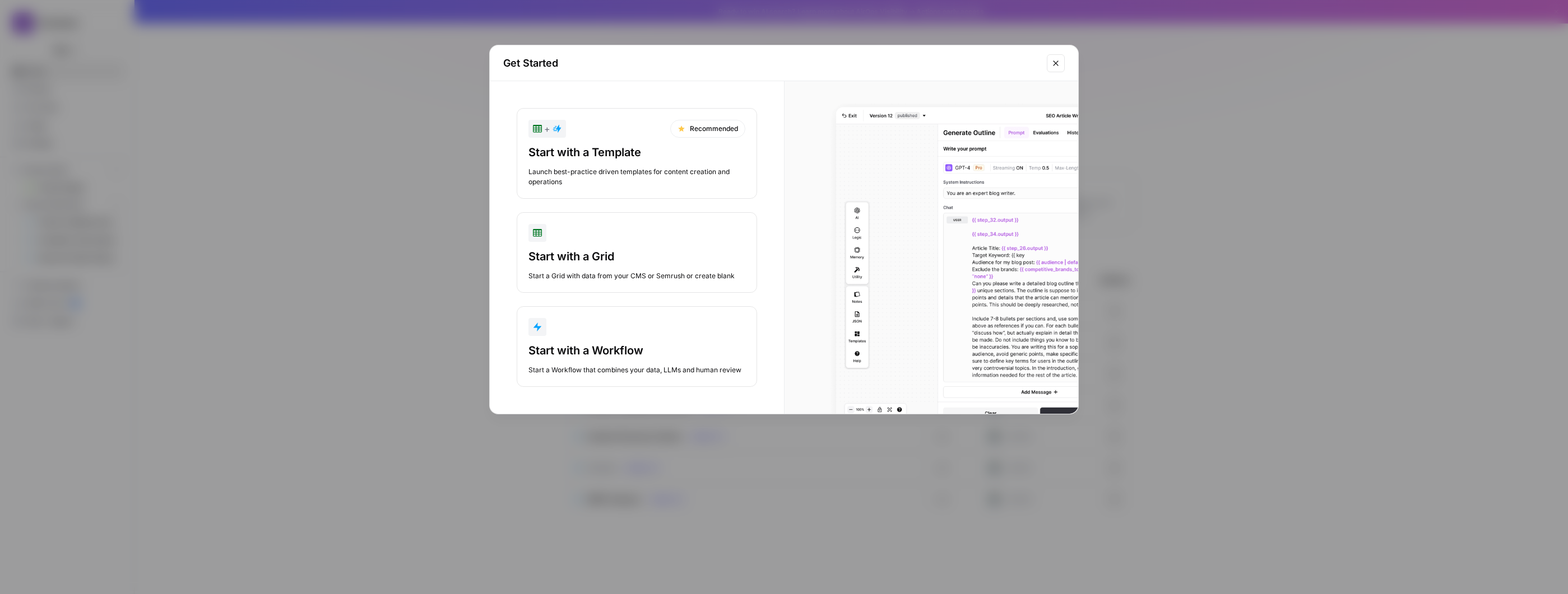
click at [689, 350] on div "Start with a Workflow" at bounding box center [637, 350] width 217 height 15
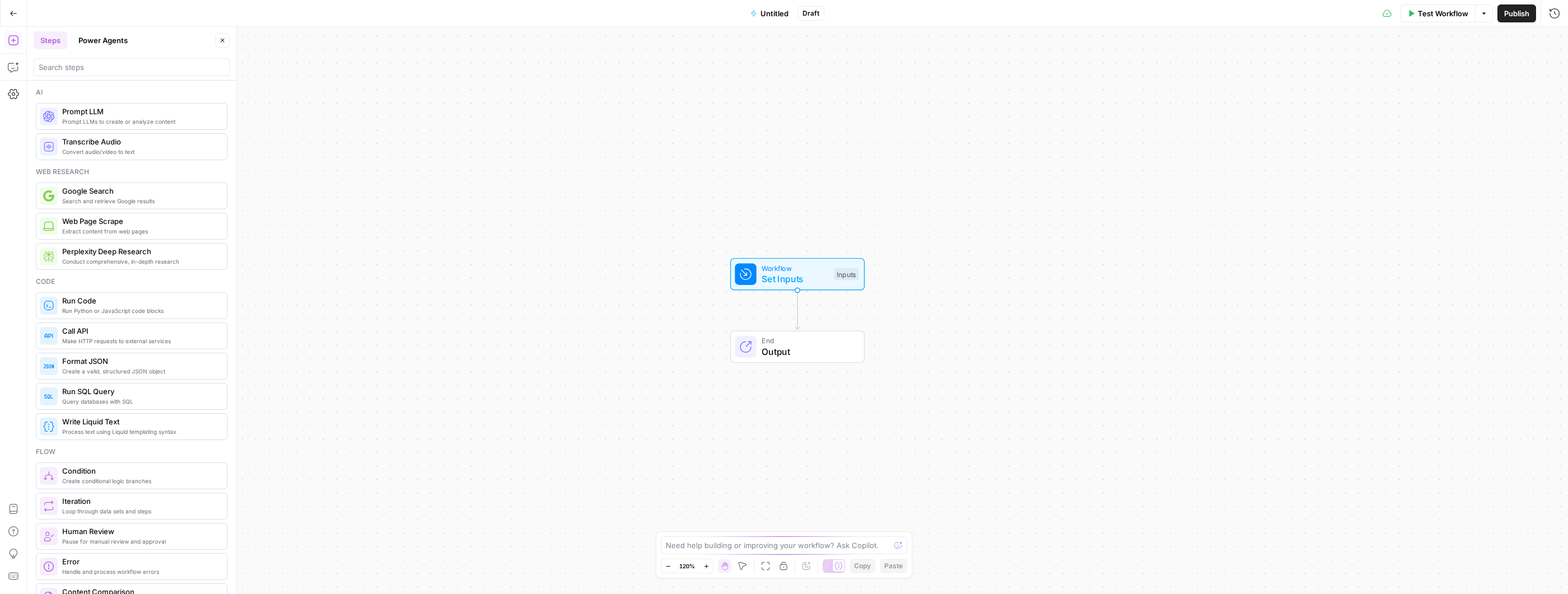
click at [101, 60] on div at bounding box center [131, 67] width 196 height 18
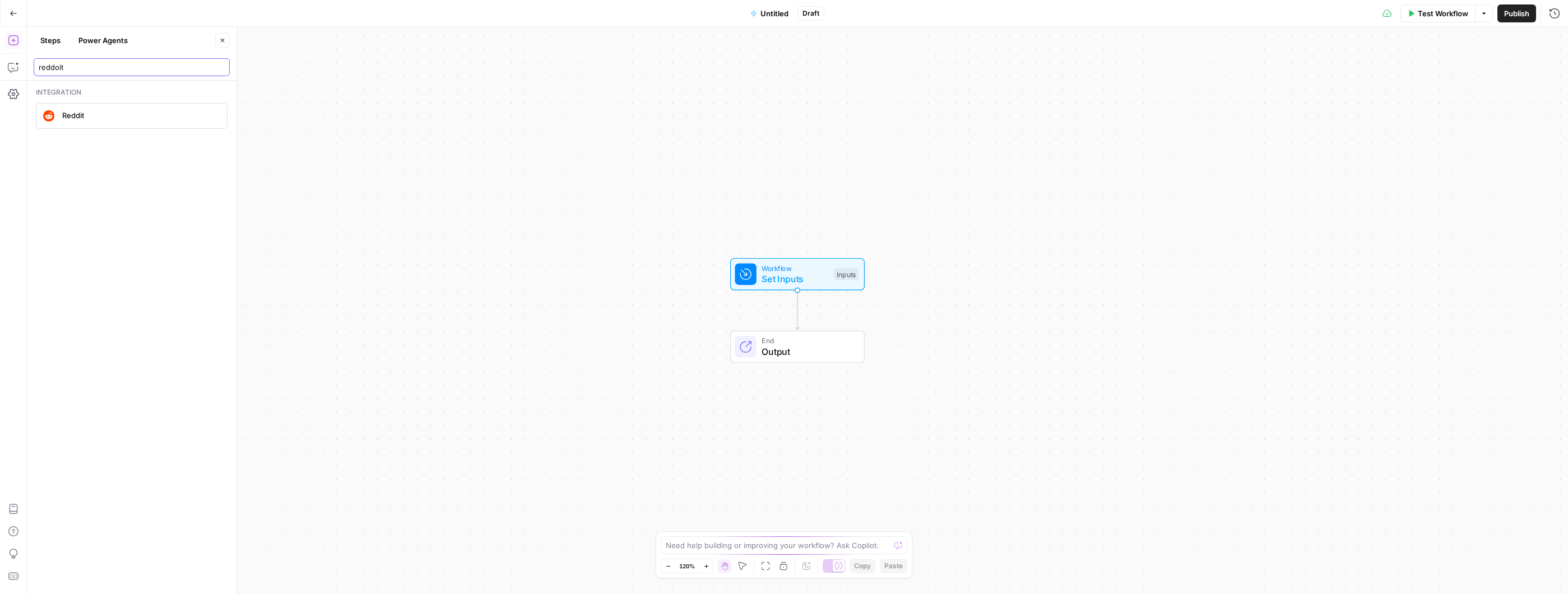
type input "reddoit"
click at [108, 120] on span "Reddit" at bounding box center [140, 115] width 156 height 11
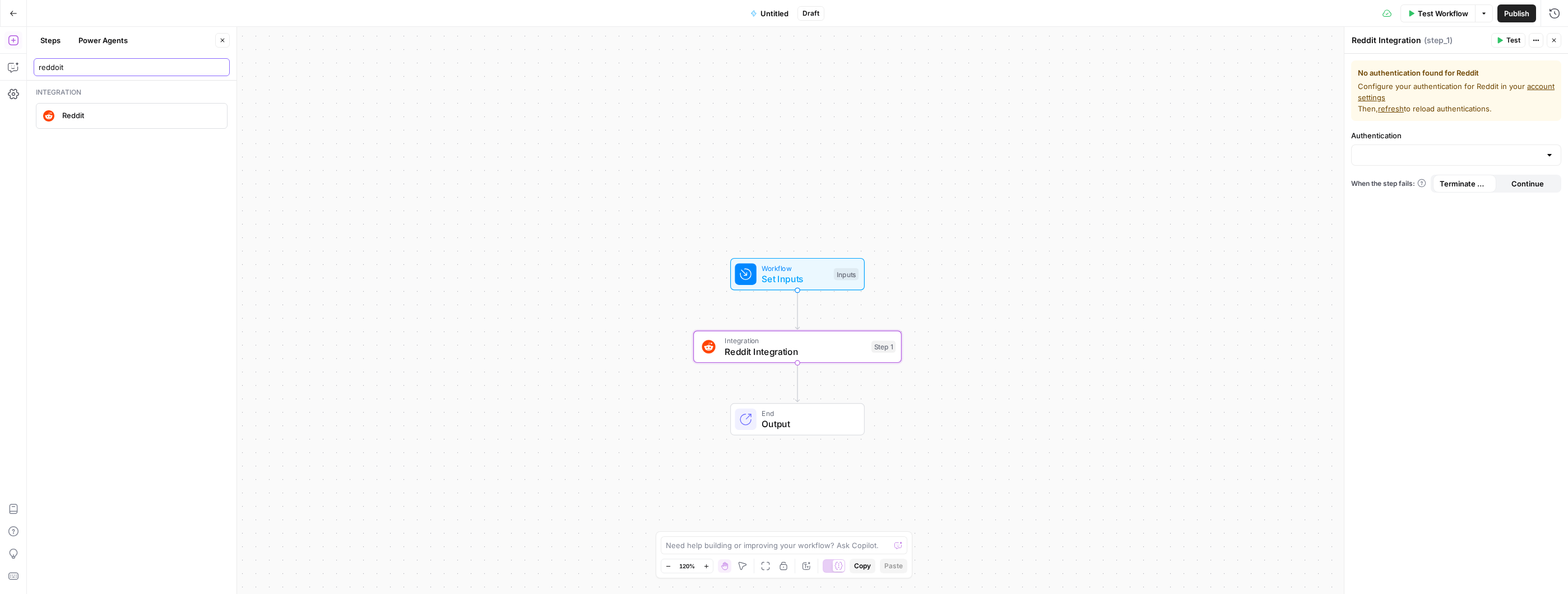
click at [75, 68] on input "reddoit" at bounding box center [132, 67] width 186 height 11
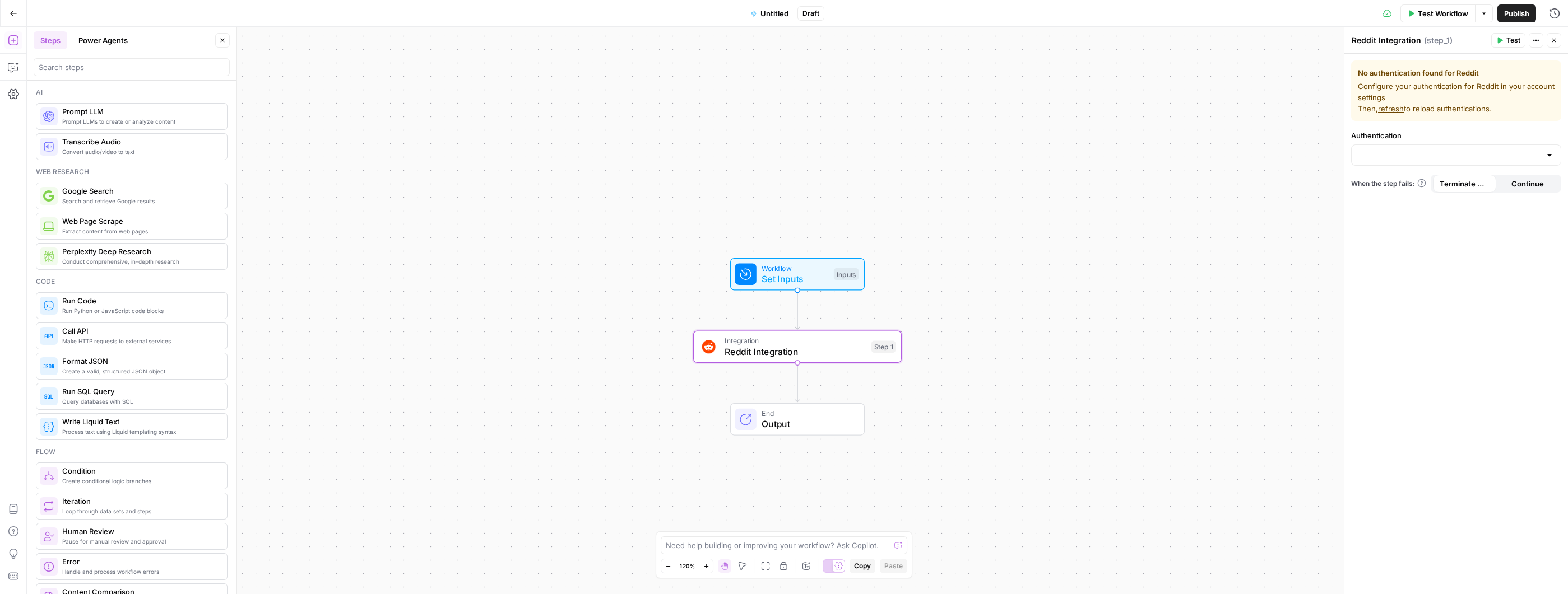
click at [112, 43] on button "Power Agents" at bounding box center [103, 40] width 63 height 18
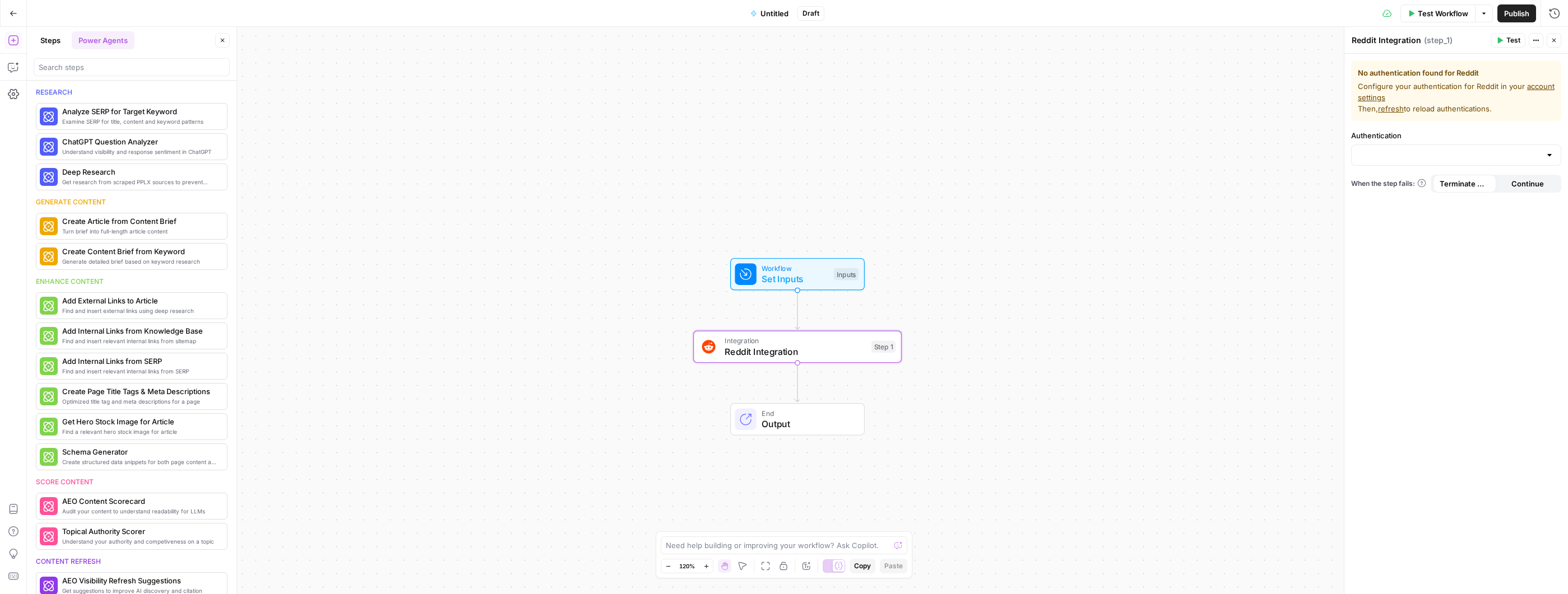
click at [112, 77] on header "Steps Power Agents Close" at bounding box center [132, 54] width 210 height 54
click at [120, 69] on input "search" at bounding box center [132, 67] width 186 height 11
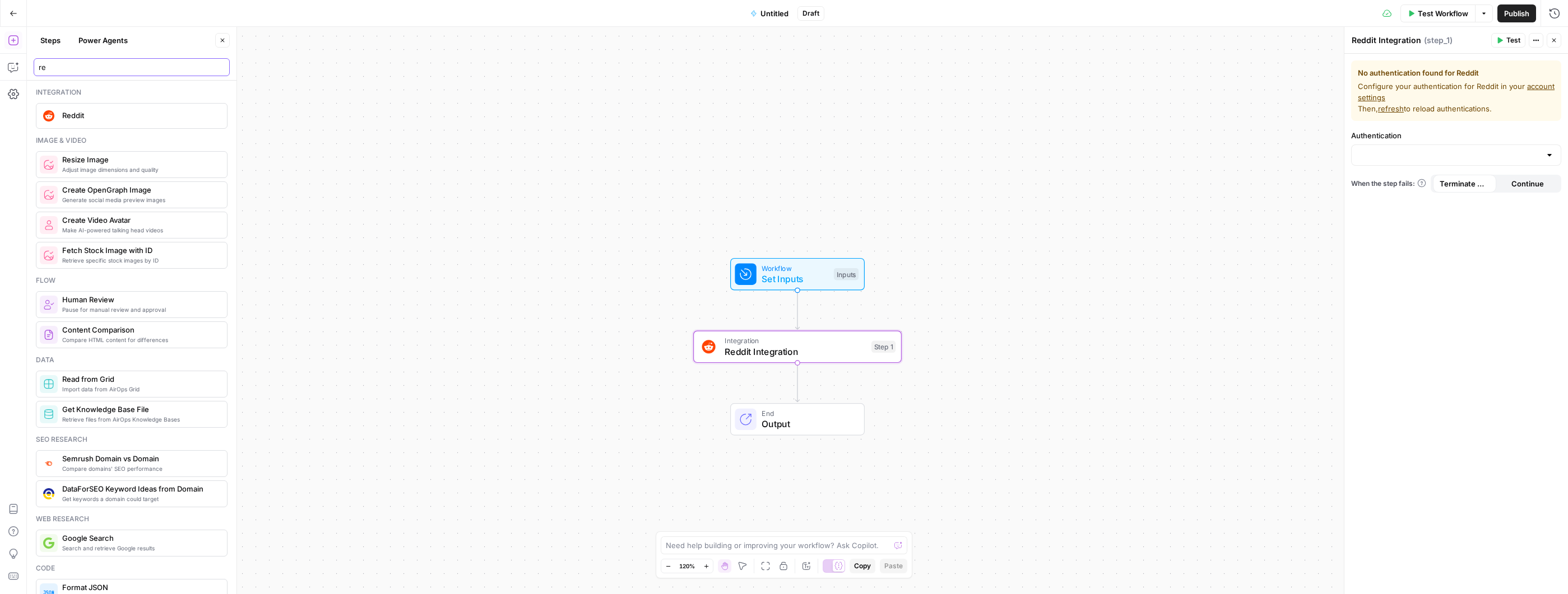
type input "r"
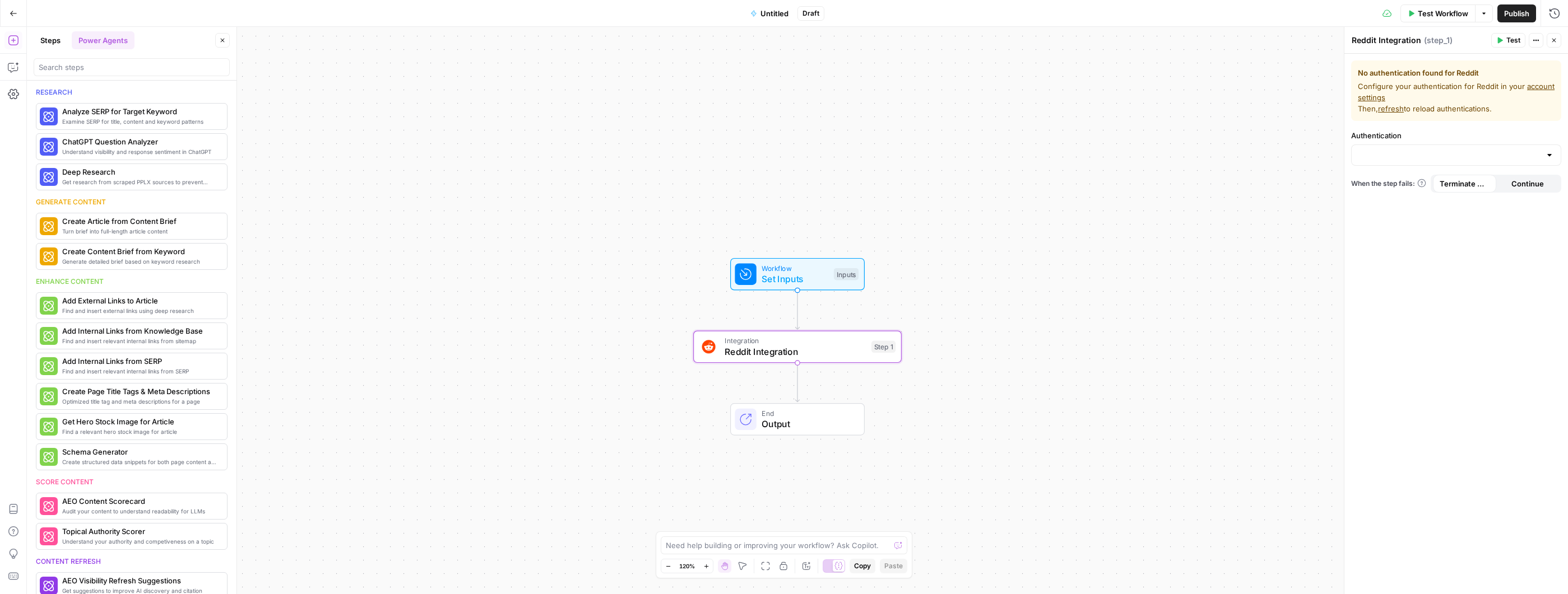
click at [56, 43] on button "Steps" at bounding box center [51, 40] width 34 height 18
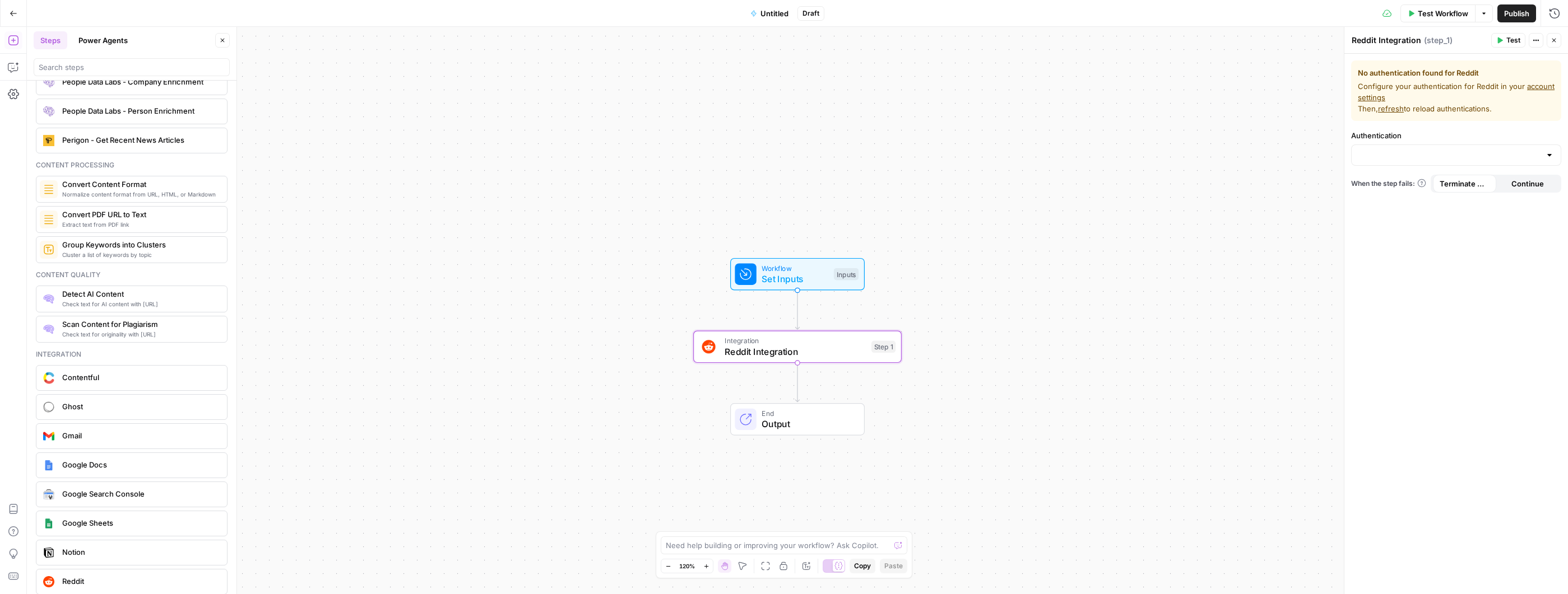
scroll to position [1413, 0]
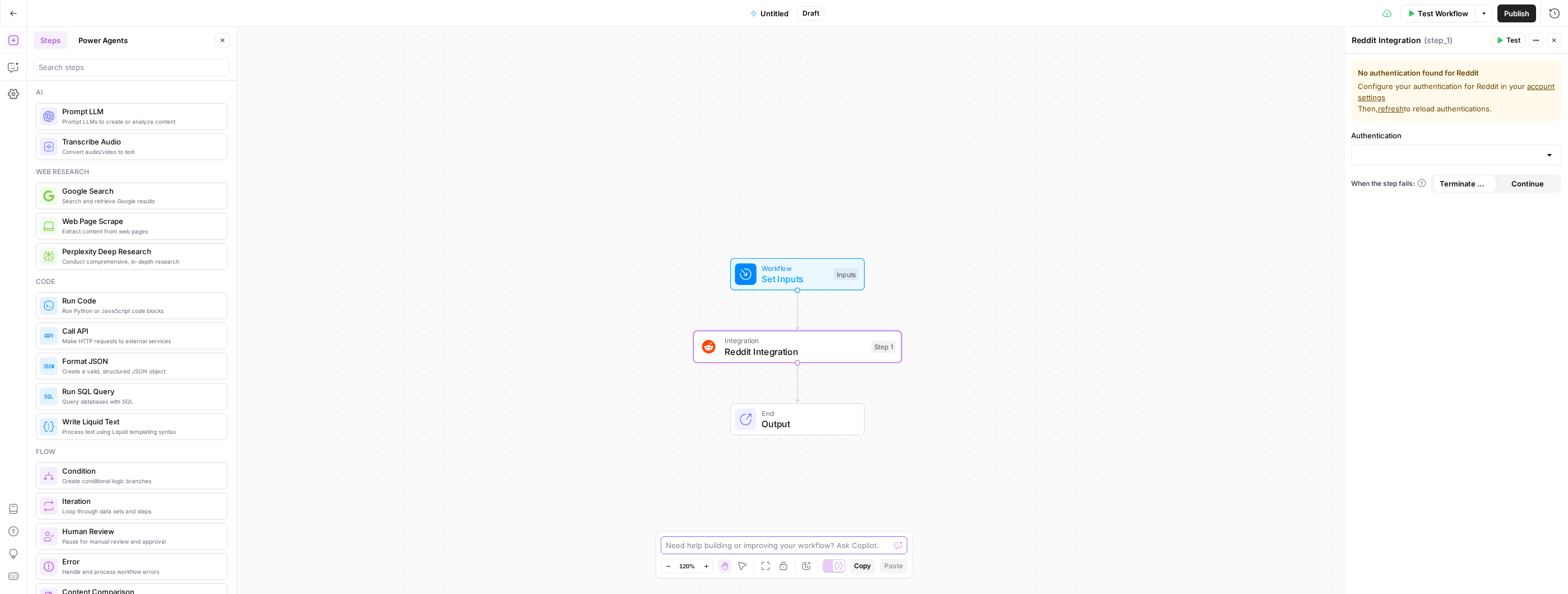
click at [818, 546] on textarea at bounding box center [777, 545] width 224 height 11
click at [819, 334] on div "Integration Reddit Integration Step 1 Copy step Delete step Add Note Test" at bounding box center [798, 347] width 208 height 32
click at [823, 325] on icon "button" at bounding box center [818, 321] width 11 height 11
click at [756, 148] on span "Delete Step" at bounding box center [754, 142] width 44 height 11
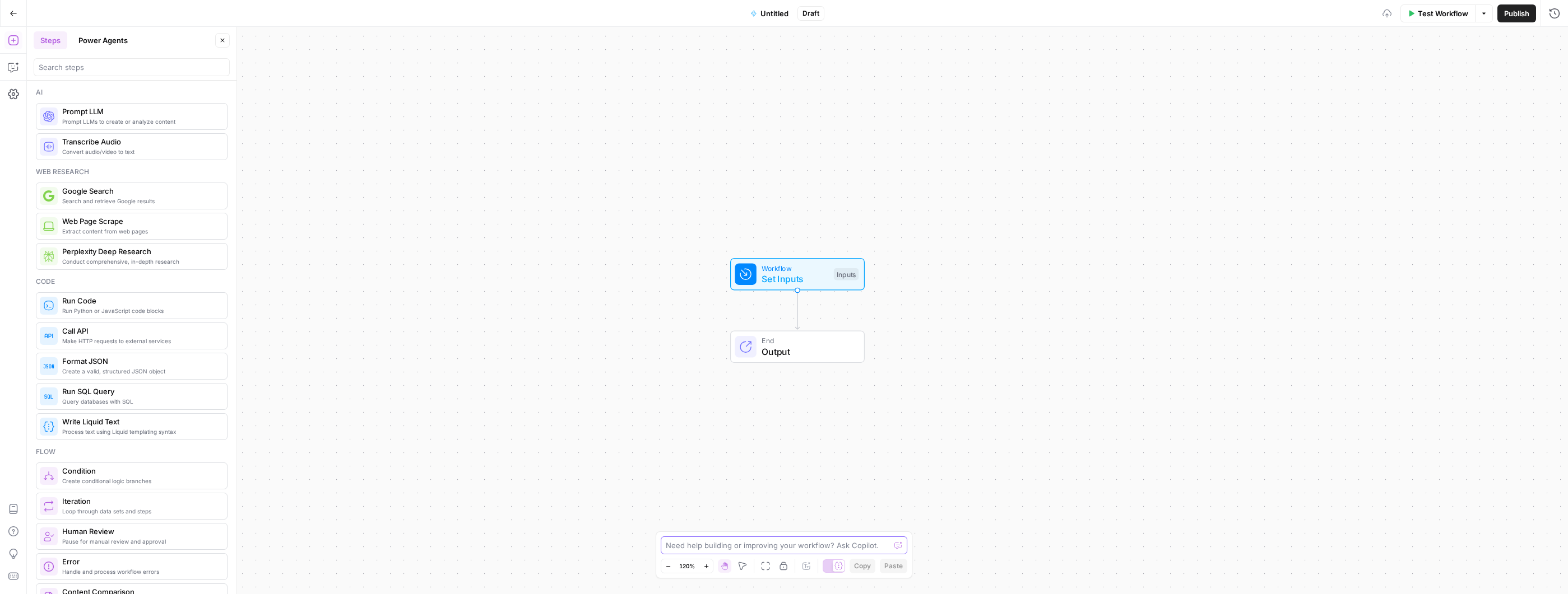
click at [810, 541] on textarea at bounding box center [777, 545] width 224 height 11
paste textarea "Create a new Grid resource named audience_mentions with these columns, in this …"
type textarea "Create a new Grid resource named audience_mentions with these columns, in this …"
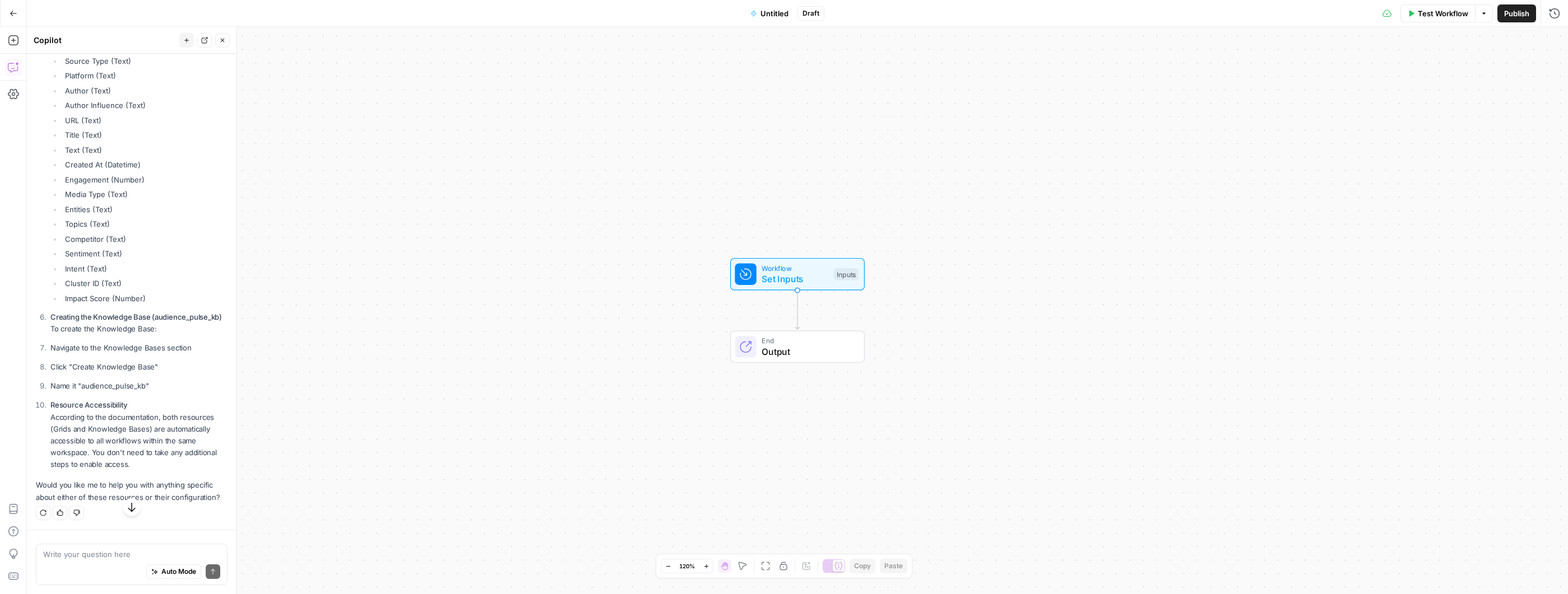
scroll to position [488, 0]
click at [10, 13] on icon "button" at bounding box center [13, 13] width 8 height 8
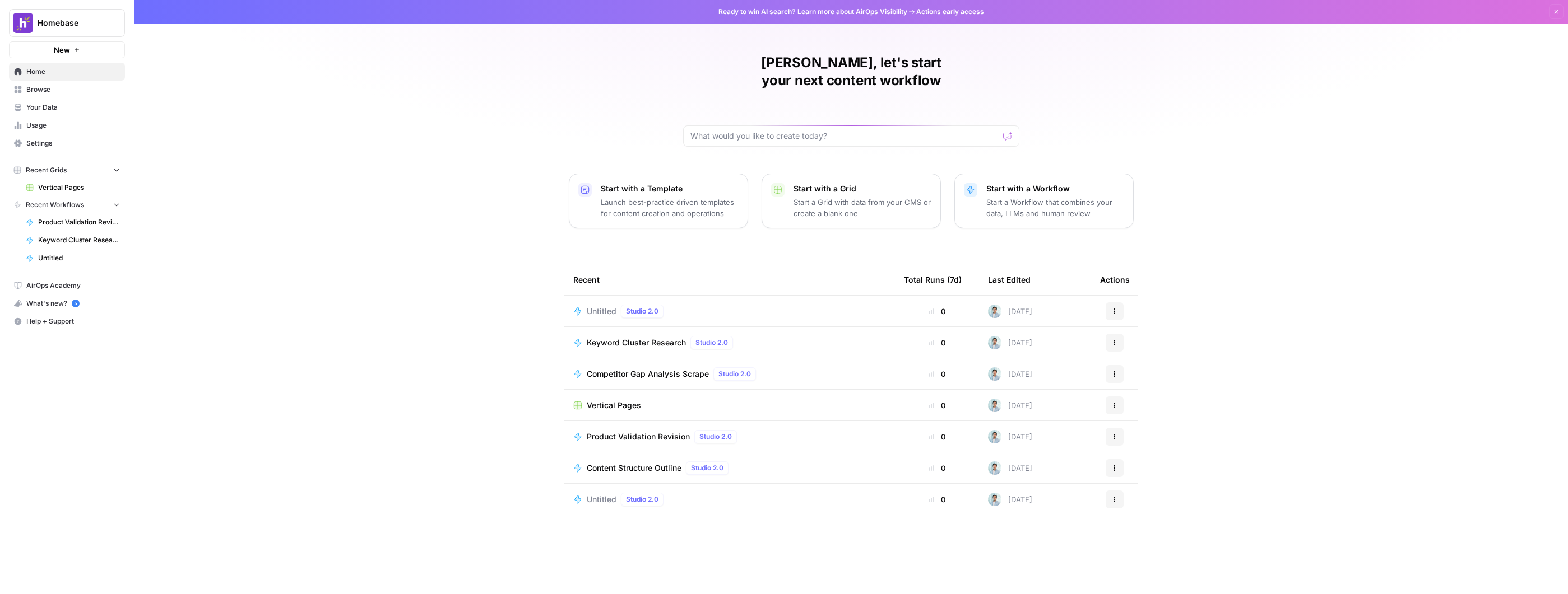
click at [649, 337] on span "Keyword Cluster Research" at bounding box center [636, 342] width 99 height 11
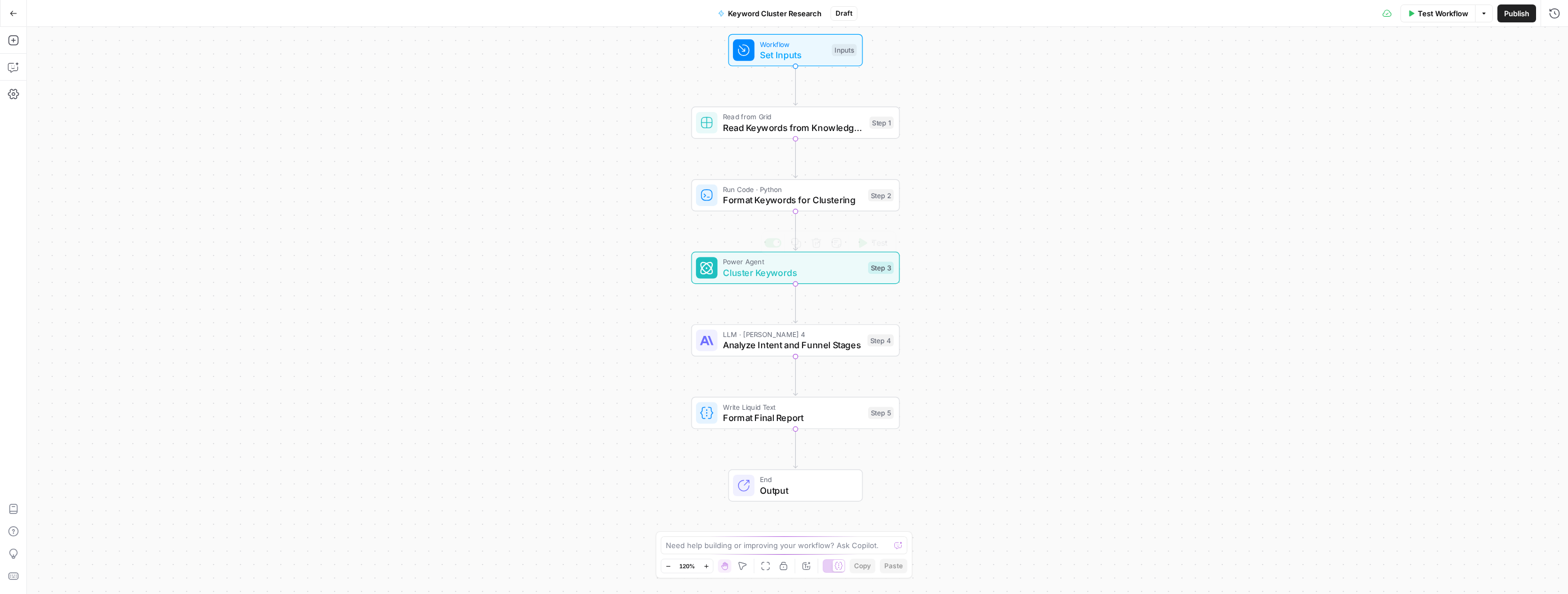
click at [774, 278] on span "Cluster Keywords" at bounding box center [792, 273] width 140 height 13
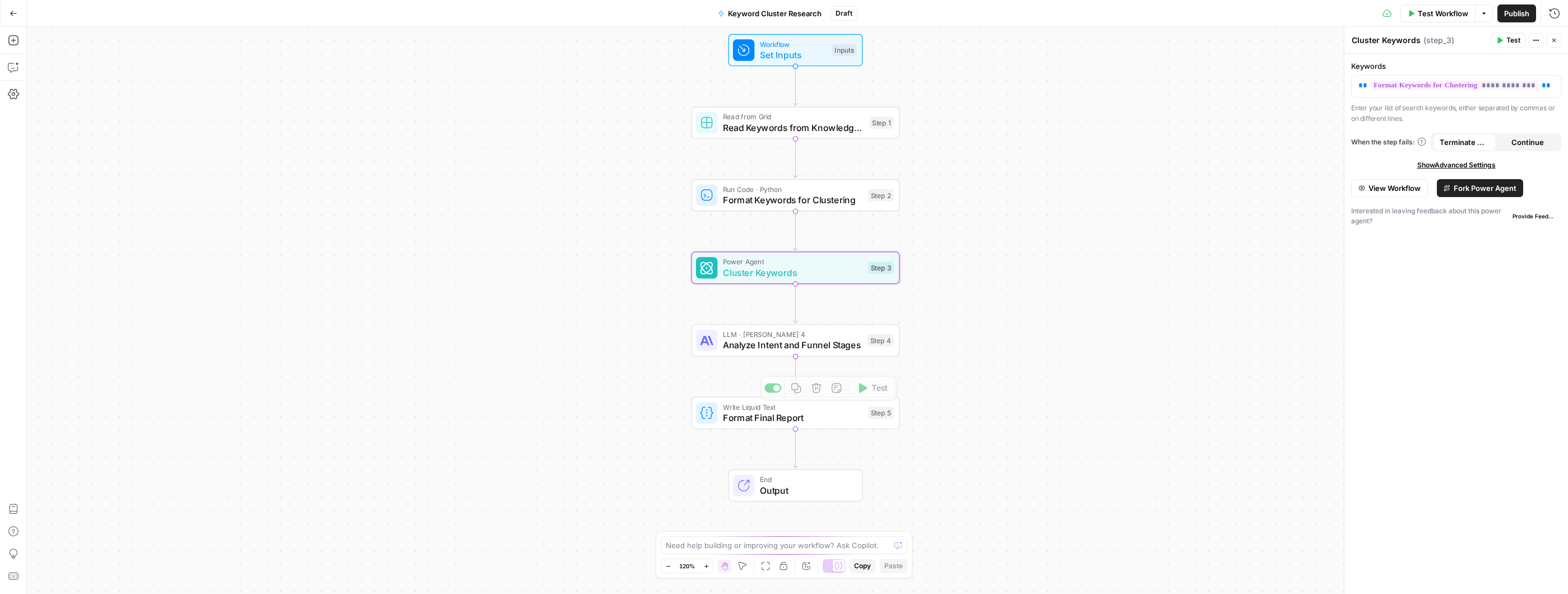
click at [802, 492] on span "Output" at bounding box center [806, 491] width 91 height 13
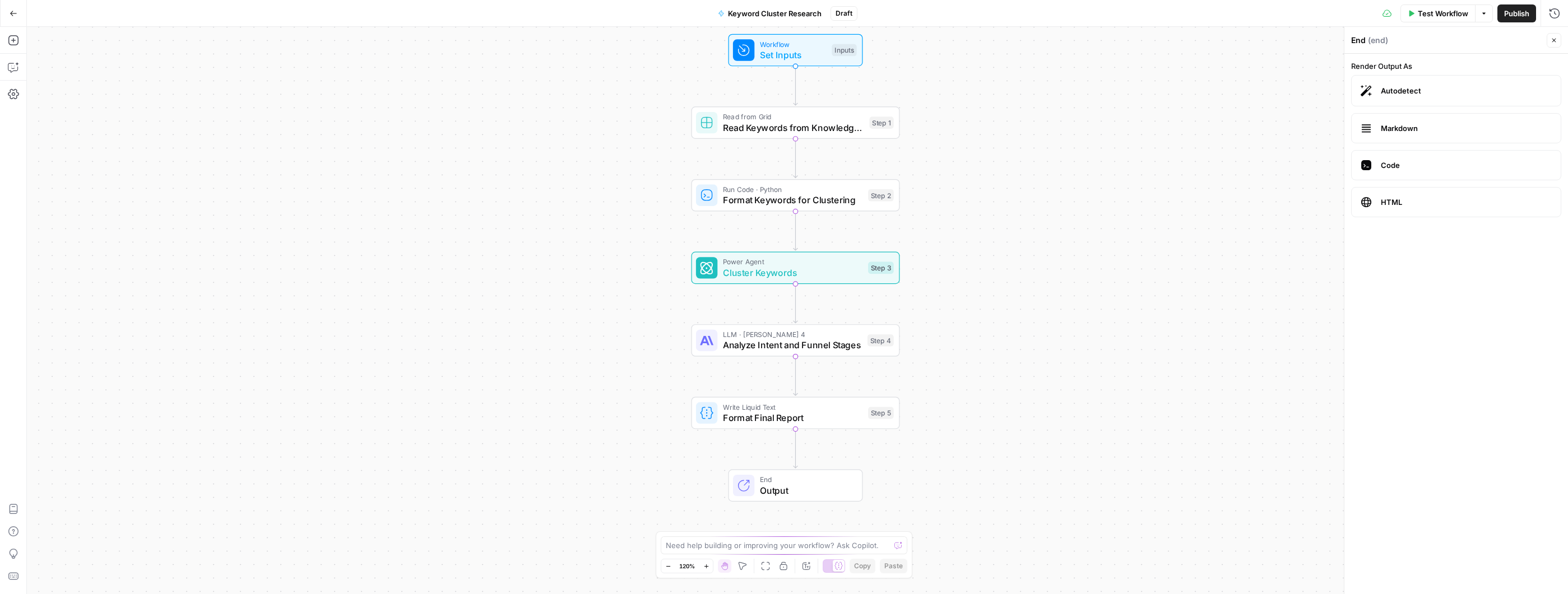
click at [784, 482] on span "End" at bounding box center [806, 480] width 91 height 11
click at [810, 51] on span "Set Inputs" at bounding box center [793, 55] width 67 height 13
click at [1450, 11] on span "Test Workflow" at bounding box center [1443, 13] width 51 height 11
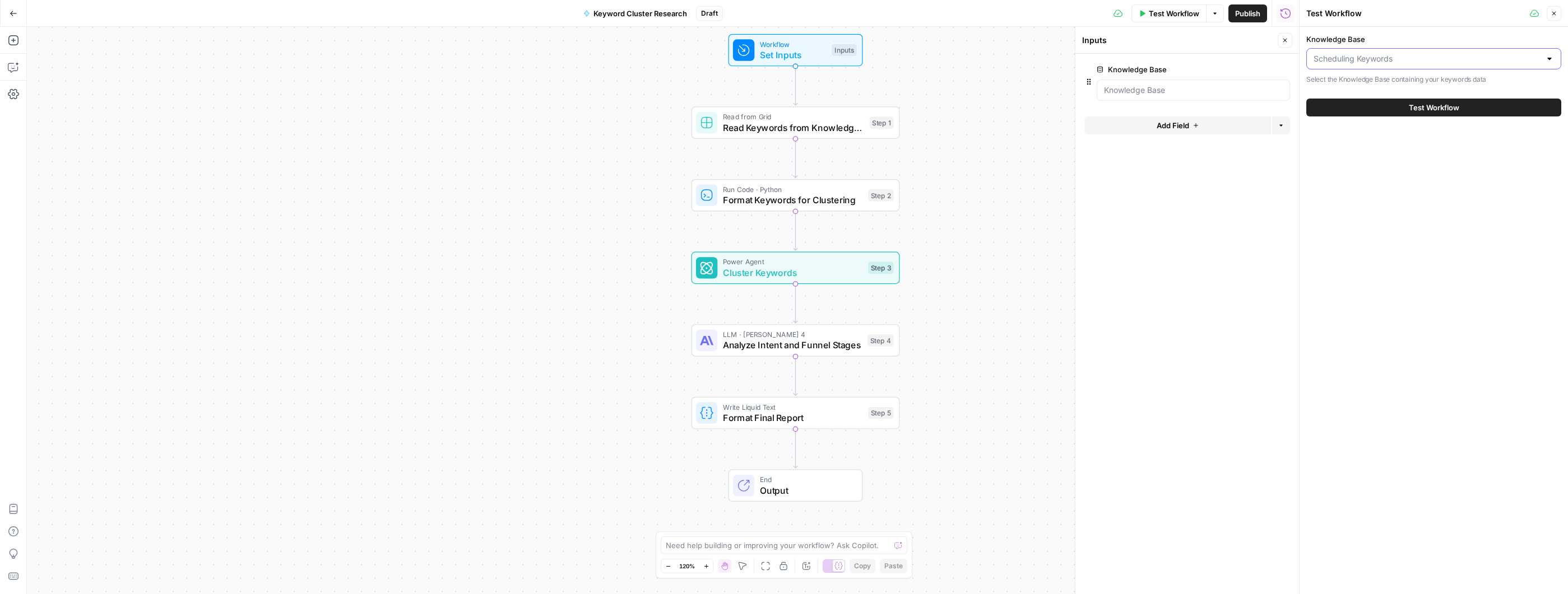
click at [1453, 62] on input "Knowledge Base" at bounding box center [1426, 59] width 227 height 11
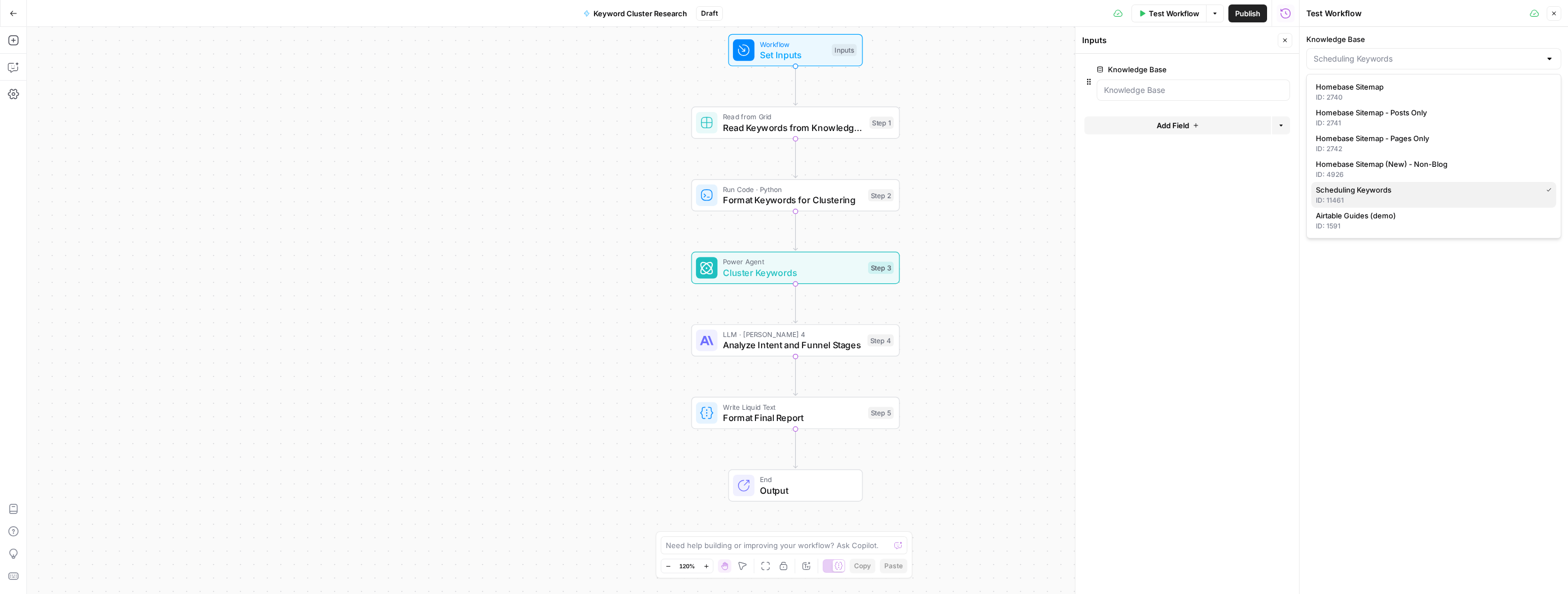
click at [1415, 190] on span "Scheduling Keywords" at bounding box center [1426, 189] width 222 height 11
type input "Scheduling Keywords"
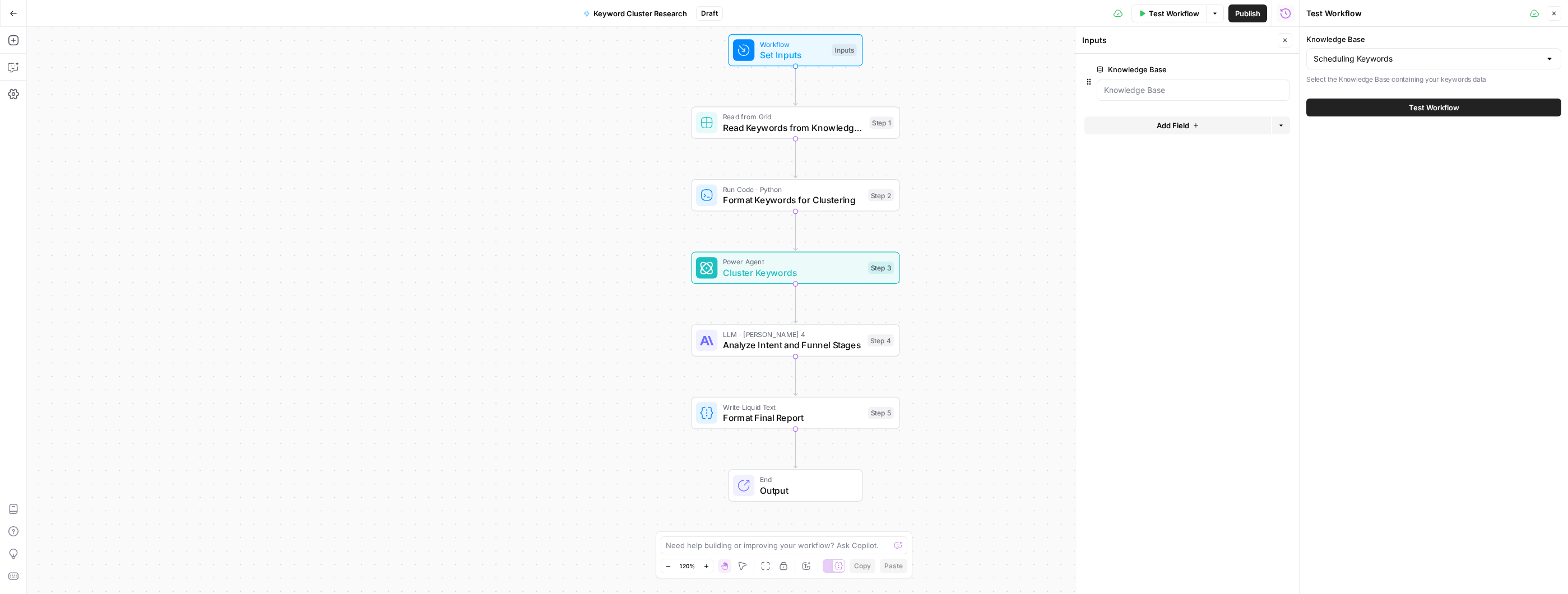
click at [1376, 106] on button "Test Workflow" at bounding box center [1433, 107] width 255 height 18
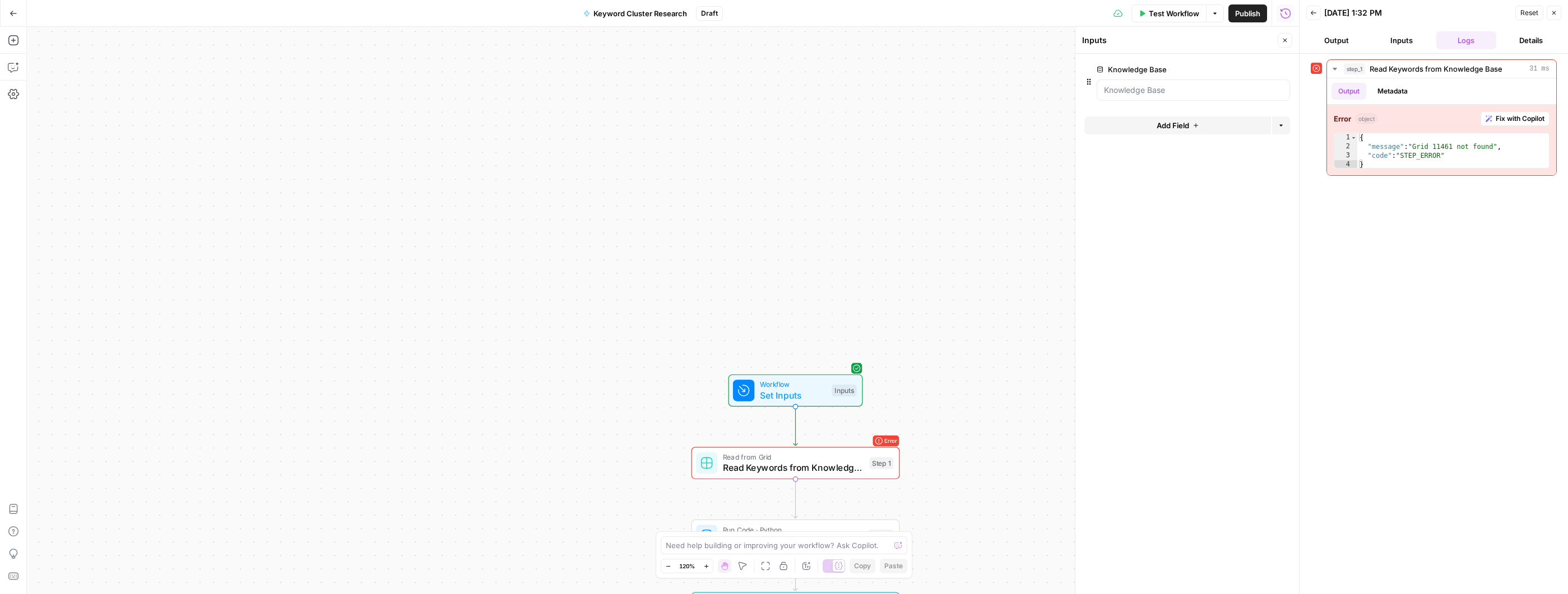
click at [13, 15] on icon "button" at bounding box center [13, 13] width 8 height 8
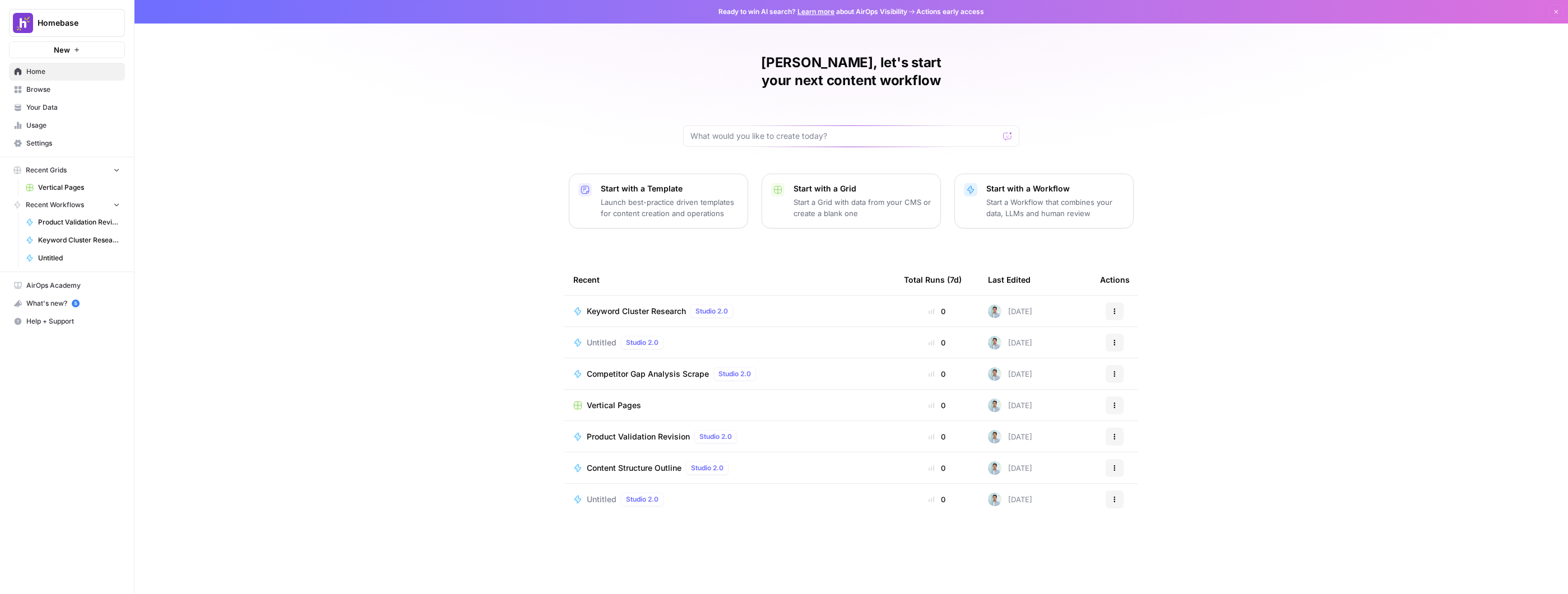
click at [431, 188] on div "Mark, let's start your next content workflow Start with a Template Launch best-…" at bounding box center [850, 297] width 1433 height 594
click at [122, 169] on button "Recent Grids" at bounding box center [67, 170] width 116 height 17
click at [373, 214] on div "Mark, let's start your next content workflow Start with a Template Launch best-…" at bounding box center [850, 297] width 1433 height 594
click at [65, 48] on span "New" at bounding box center [62, 49] width 16 height 11
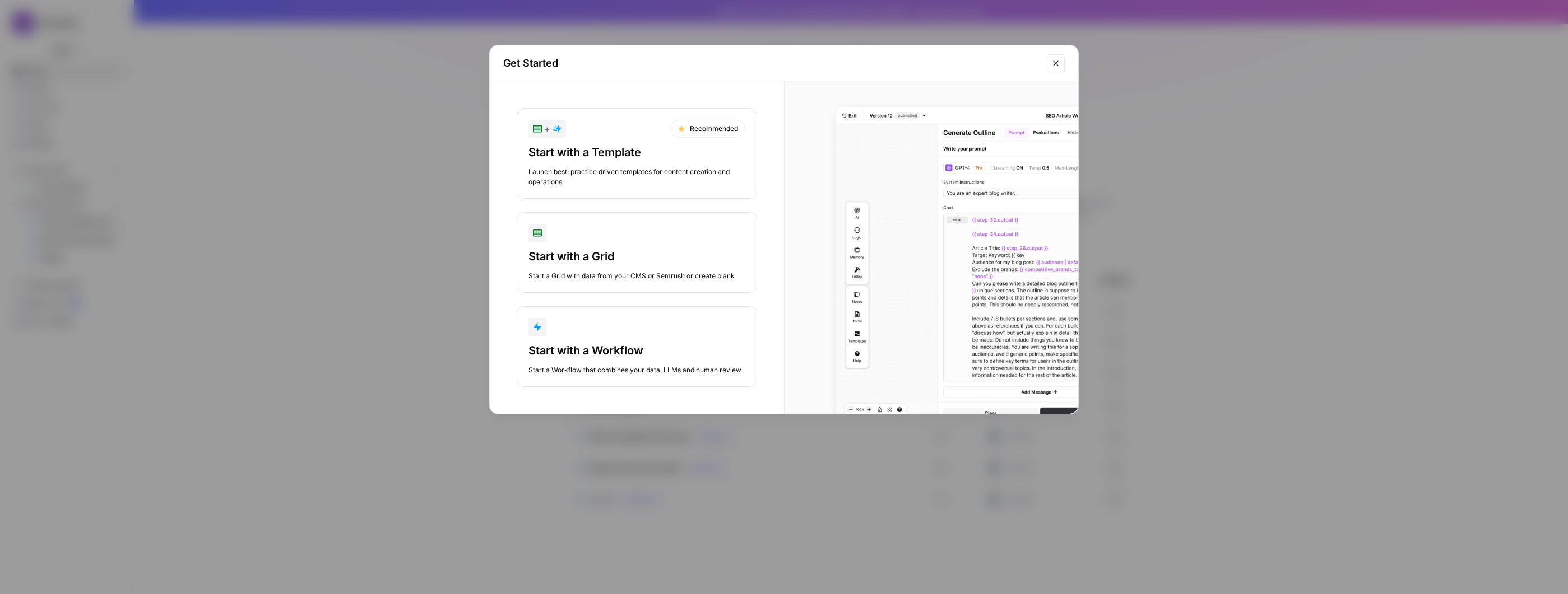
click at [692, 359] on div "Start with a Workflow Start a Workflow that combines your data, LLMs and human …" at bounding box center [637, 359] width 217 height 32
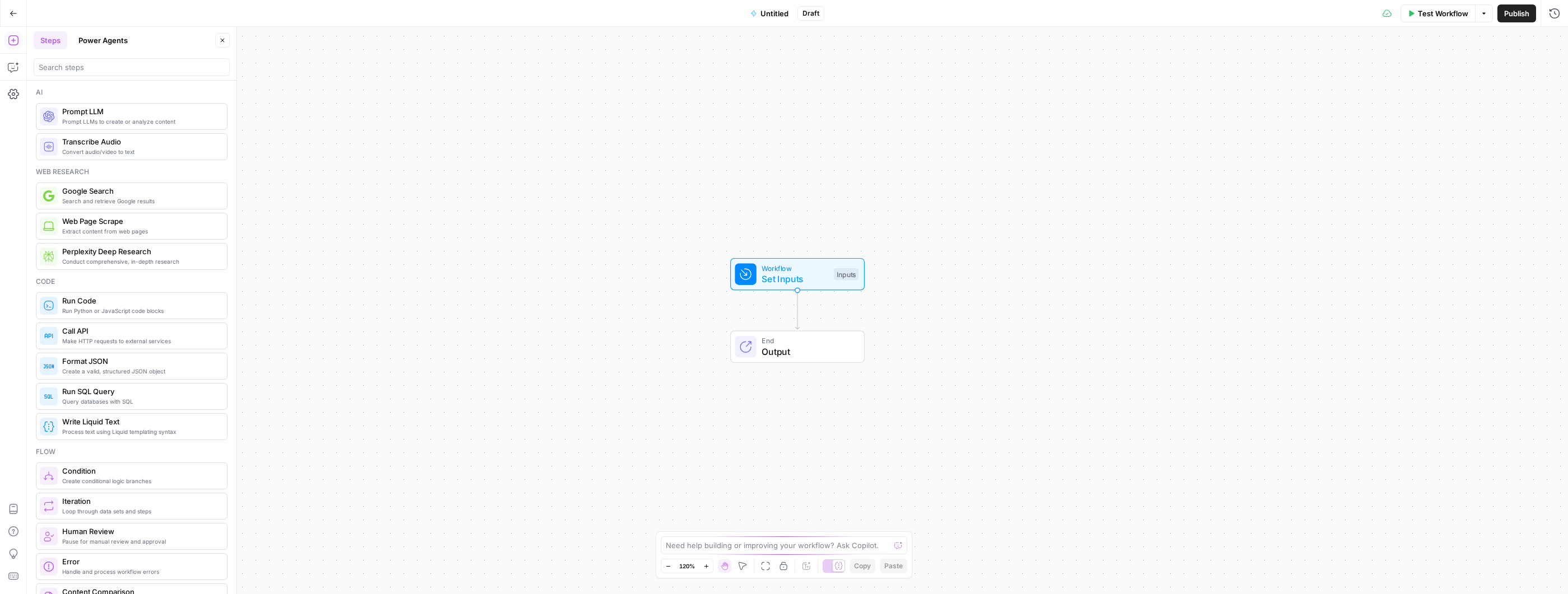
click at [790, 554] on div "Need help building or improving your workflow? Ask Copilot. Zoom Out 120% Zoom …" at bounding box center [784, 555] width 257 height 47
click at [792, 553] on div "Need help building or improving your workflow? Ask Copilot." at bounding box center [784, 546] width 247 height 18
click at [776, 542] on textarea "Create a workflow for a content outline brief for a writer with these instructi…" at bounding box center [772, 540] width 215 height 23
click at [818, 535] on textarea "Create a workflow for a content outline brief for a writer with these instructi…" at bounding box center [772, 540] width 215 height 23
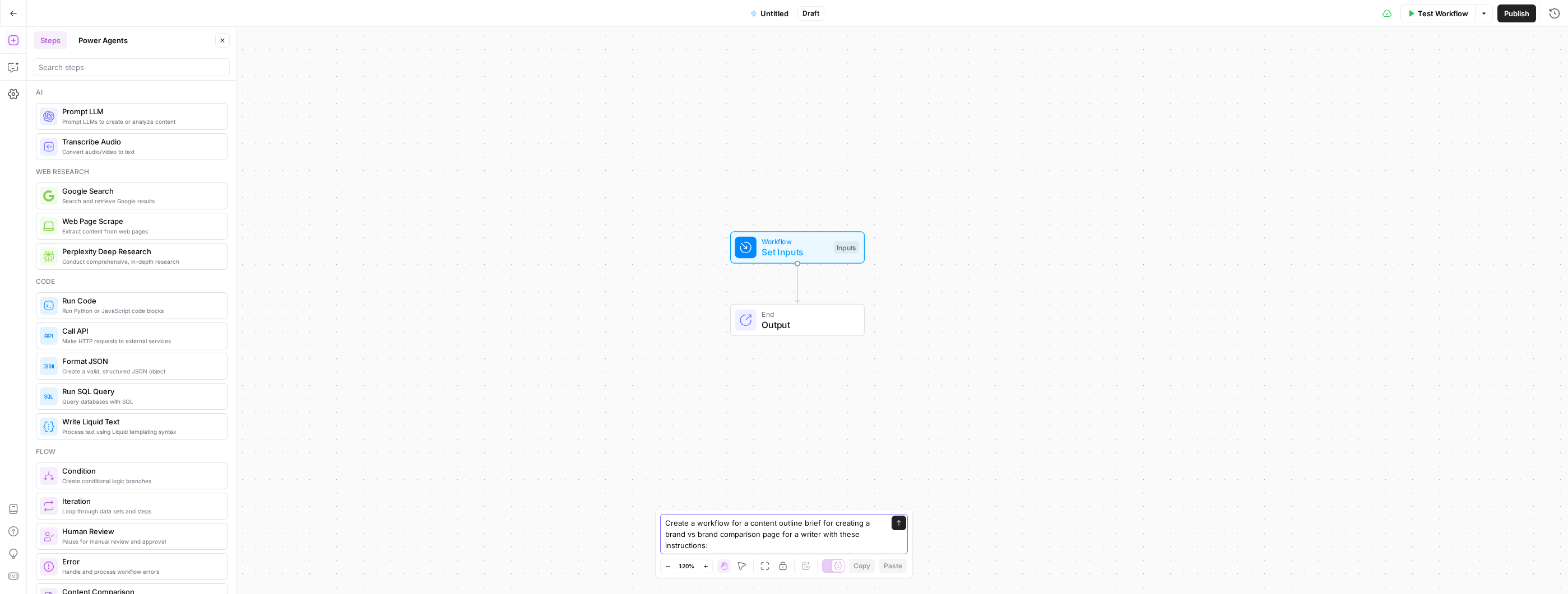
click at [797, 549] on textarea "Create a workflow for a content outline brief for creating a brand vs brand com…" at bounding box center [772, 535] width 215 height 34
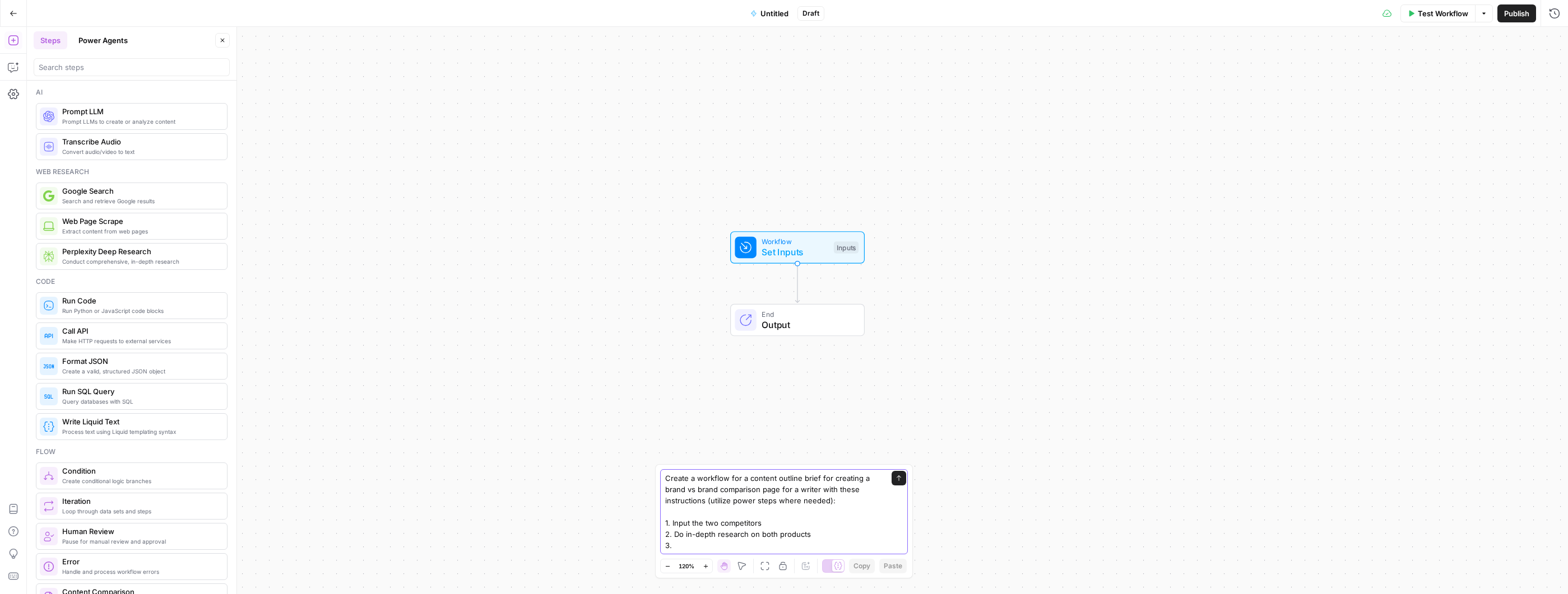
drag, startPoint x: 732, startPoint y: 544, endPoint x: 641, endPoint y: 527, distance: 92.6
click at [641, 527] on body "Homebase New Home Browse Your Data Usage Settings Recent Grids Vertical Pages R…" at bounding box center [784, 297] width 1568 height 594
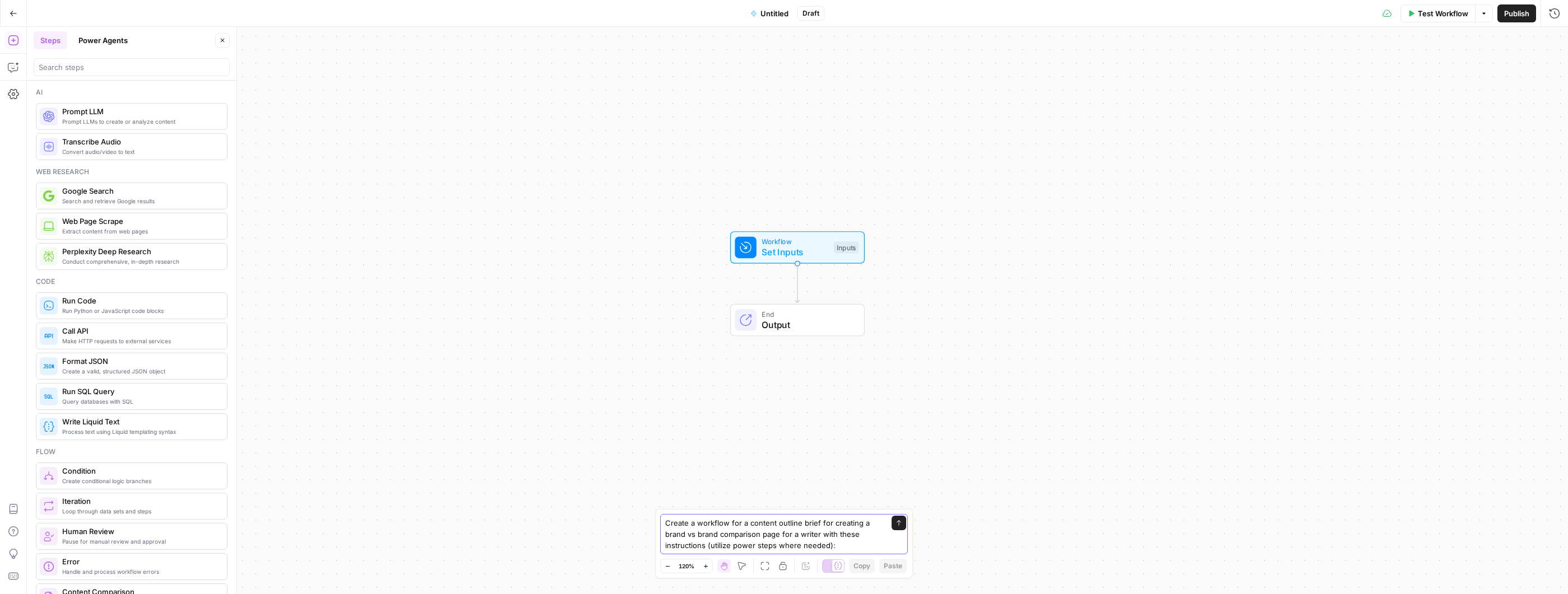
paste textarea "Define the search intent, audience, decision criteria, target keywords, and a p…"
type textarea "Create a workflow for a content outline brief for creating a brand vs brand com…"
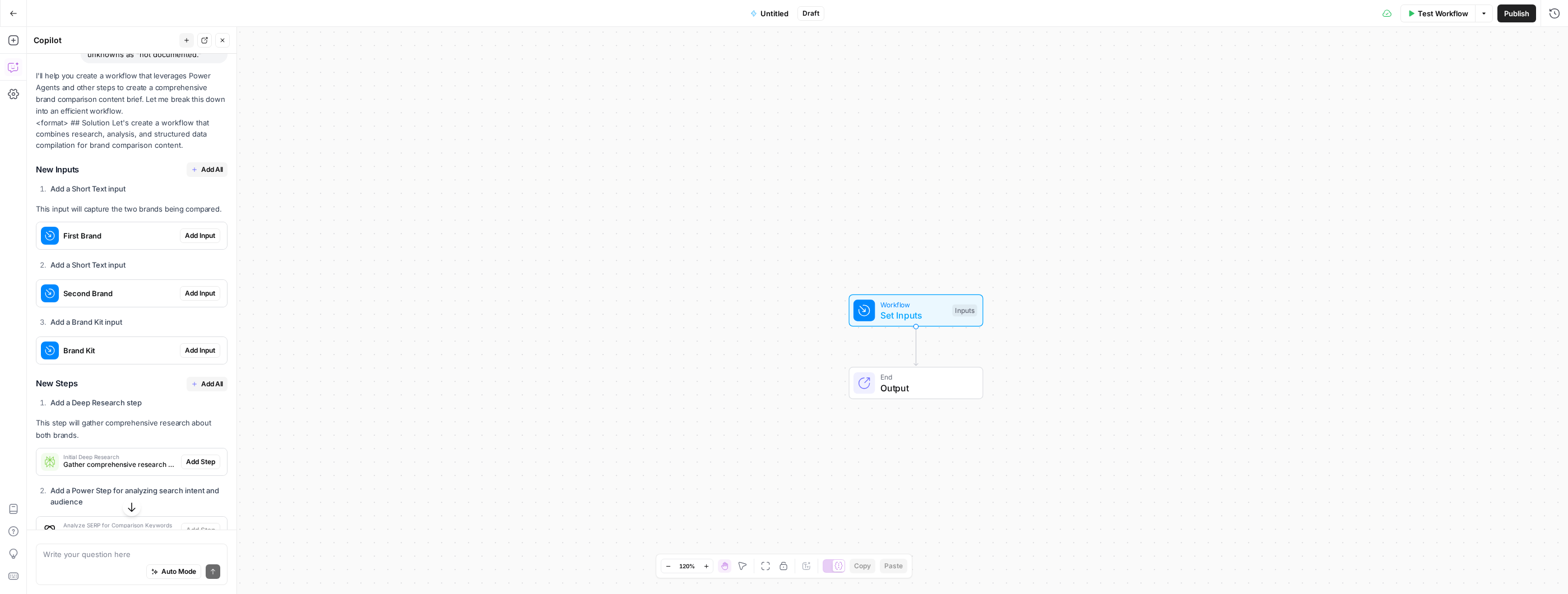
scroll to position [320, 0]
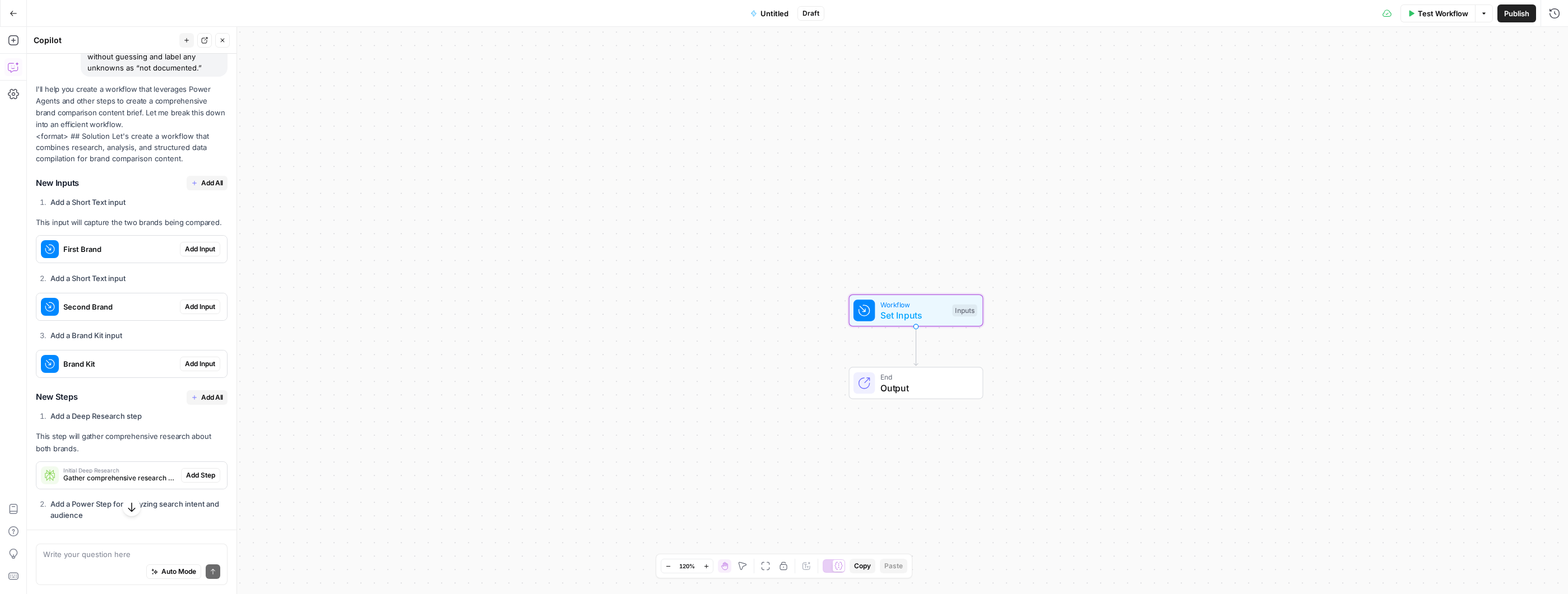
click at [203, 254] on span "Add Input" at bounding box center [200, 249] width 30 height 10
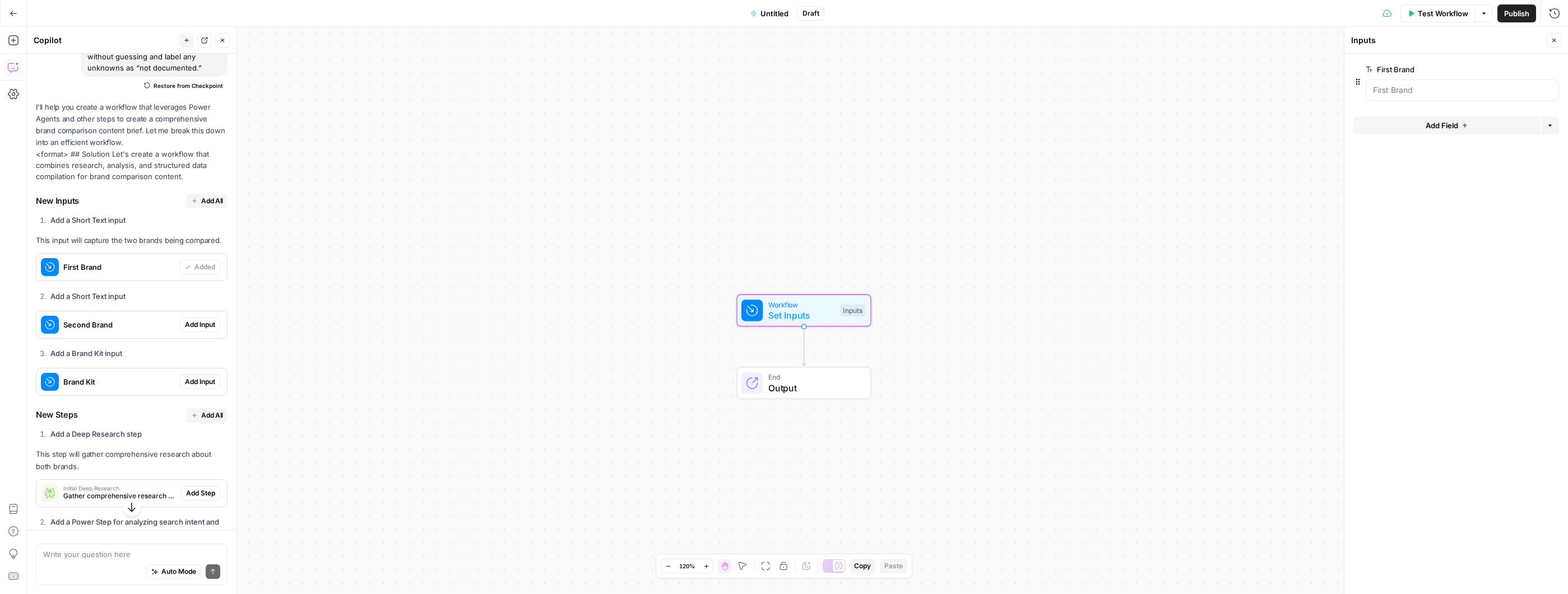
click at [185, 330] on span "Add Input" at bounding box center [200, 325] width 30 height 10
click at [196, 387] on span "Add Input" at bounding box center [200, 382] width 30 height 10
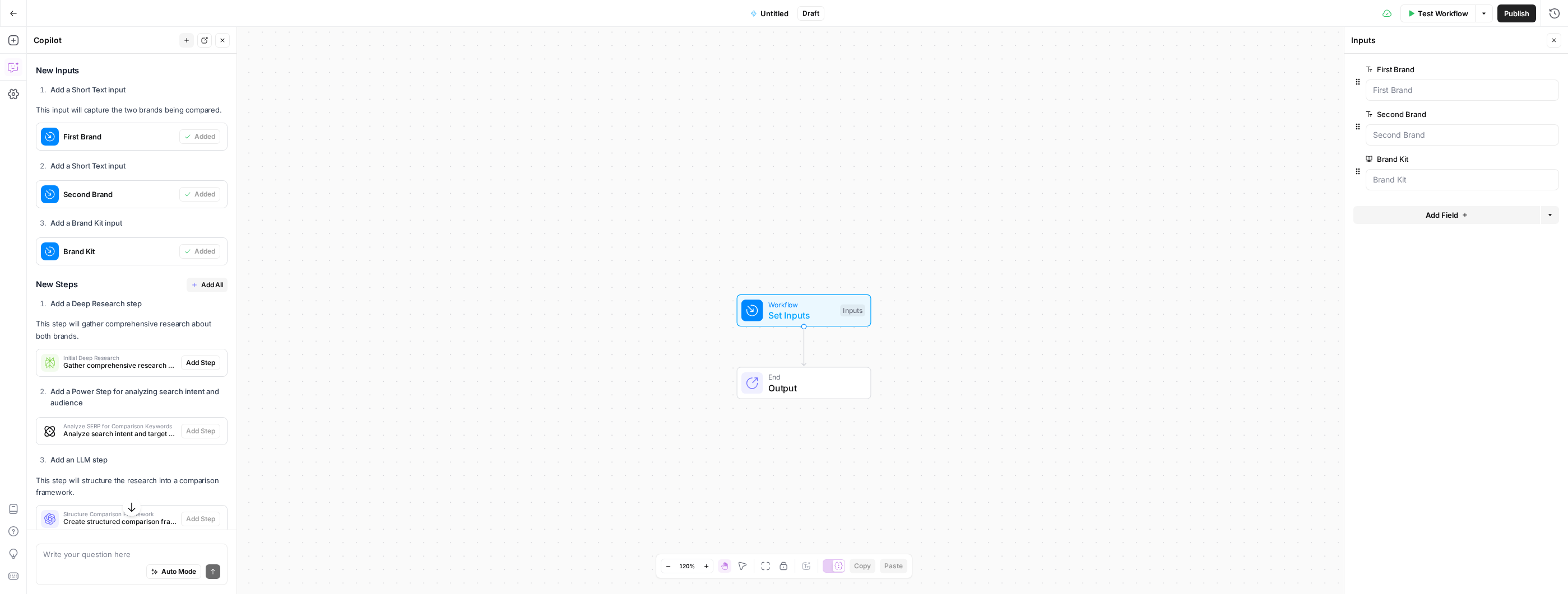
scroll to position [510, 0]
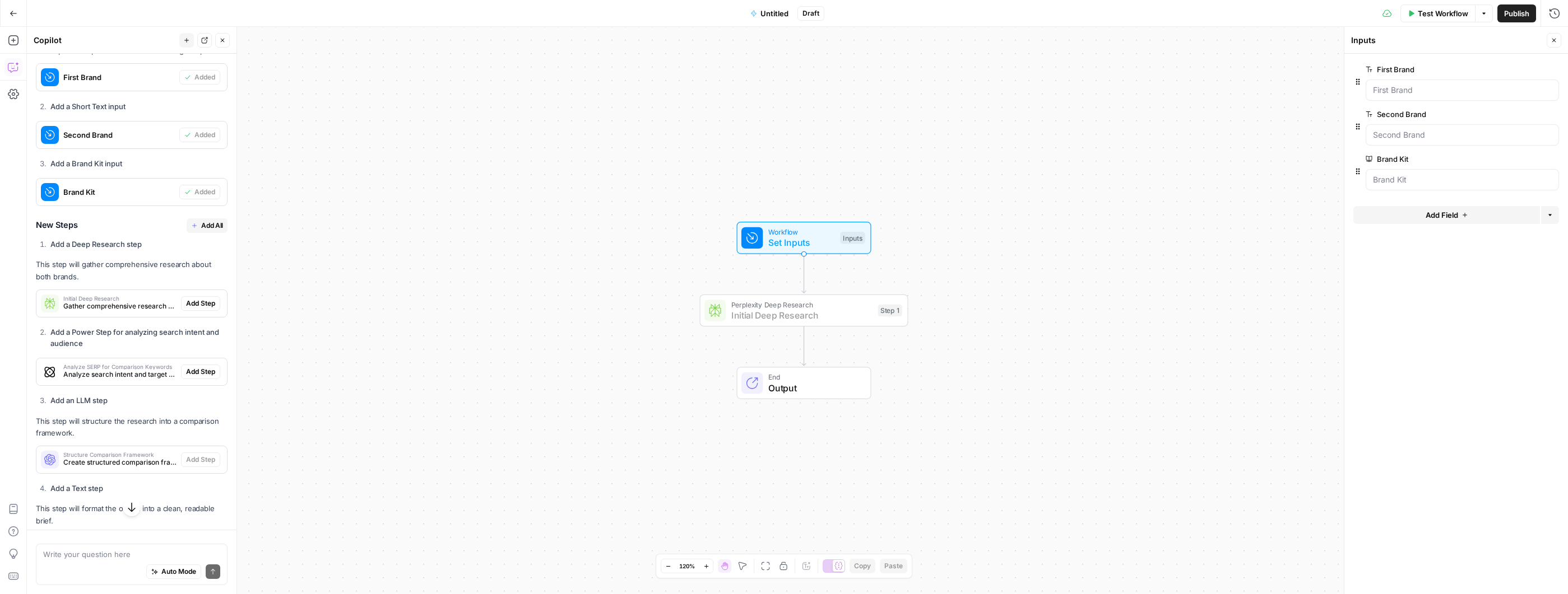
click at [192, 309] on span "Add Step" at bounding box center [201, 304] width 29 height 10
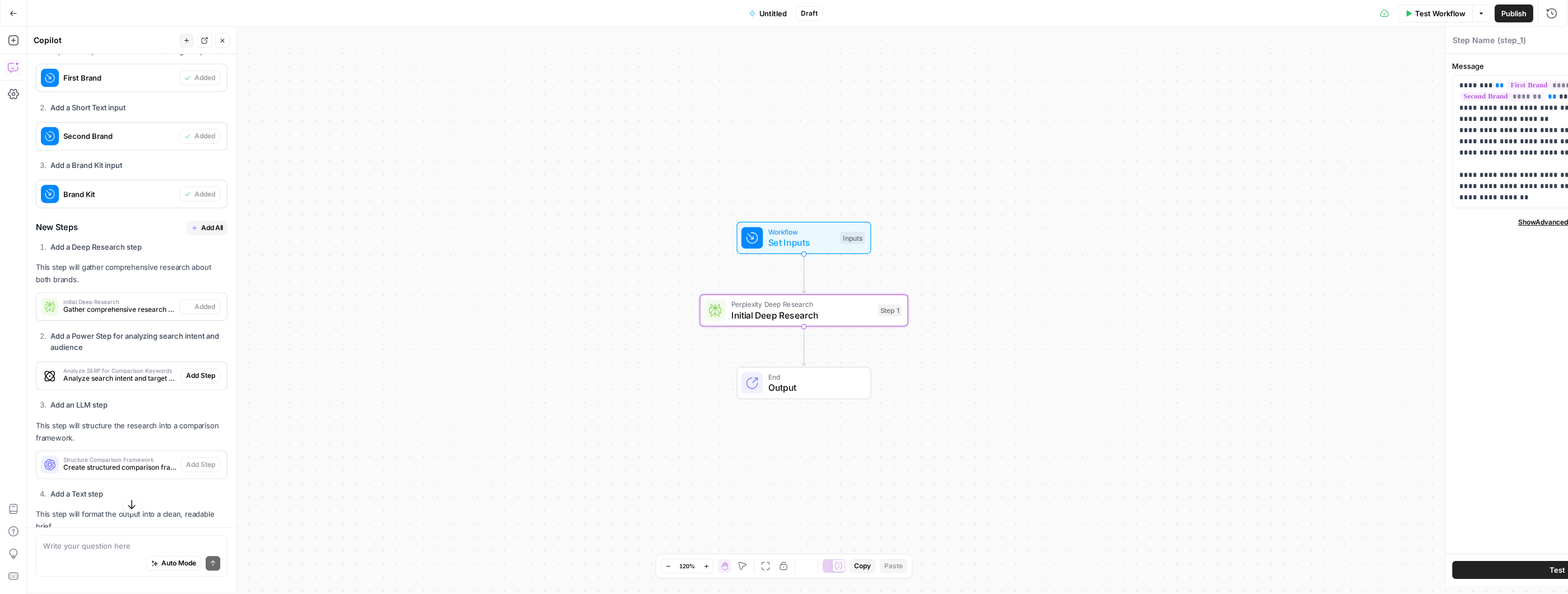
type textarea "Initial Deep Research"
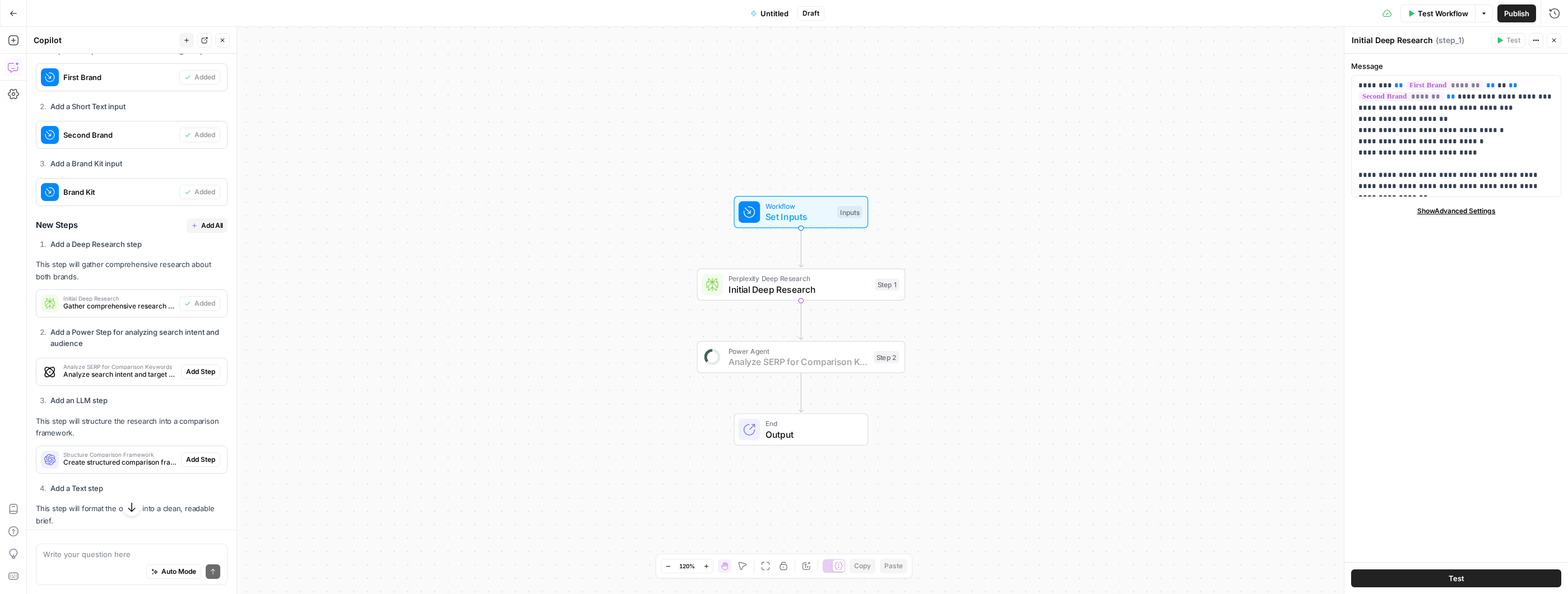
click at [194, 377] on span "Add Step" at bounding box center [201, 372] width 29 height 10
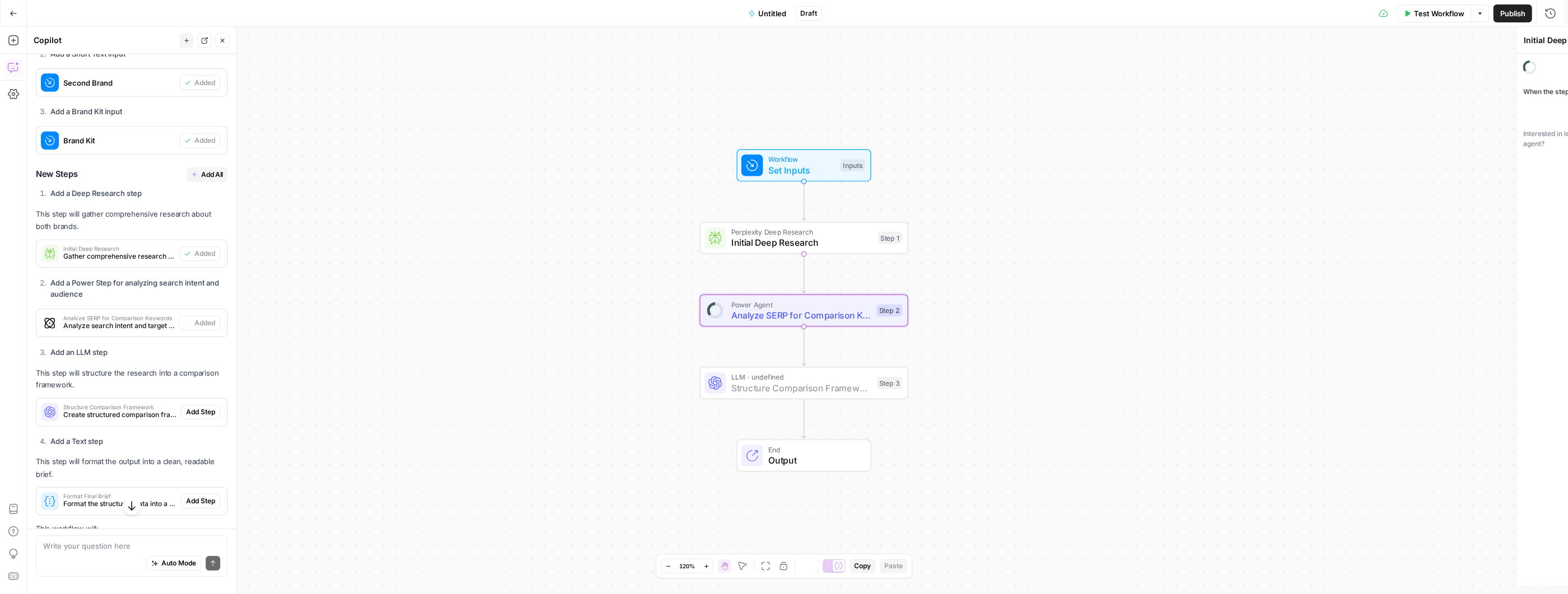
type textarea "Analyze SERP for Comparison Keywords"
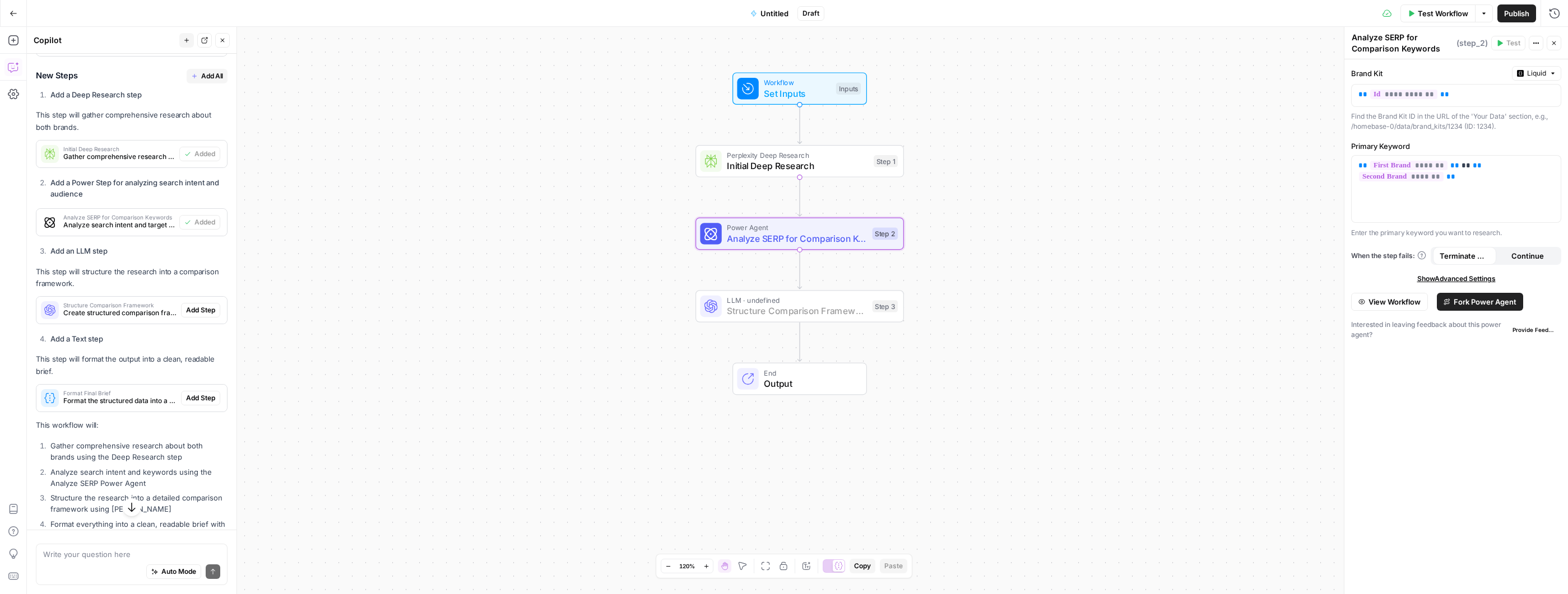
click at [194, 315] on span "Add Step" at bounding box center [201, 310] width 29 height 10
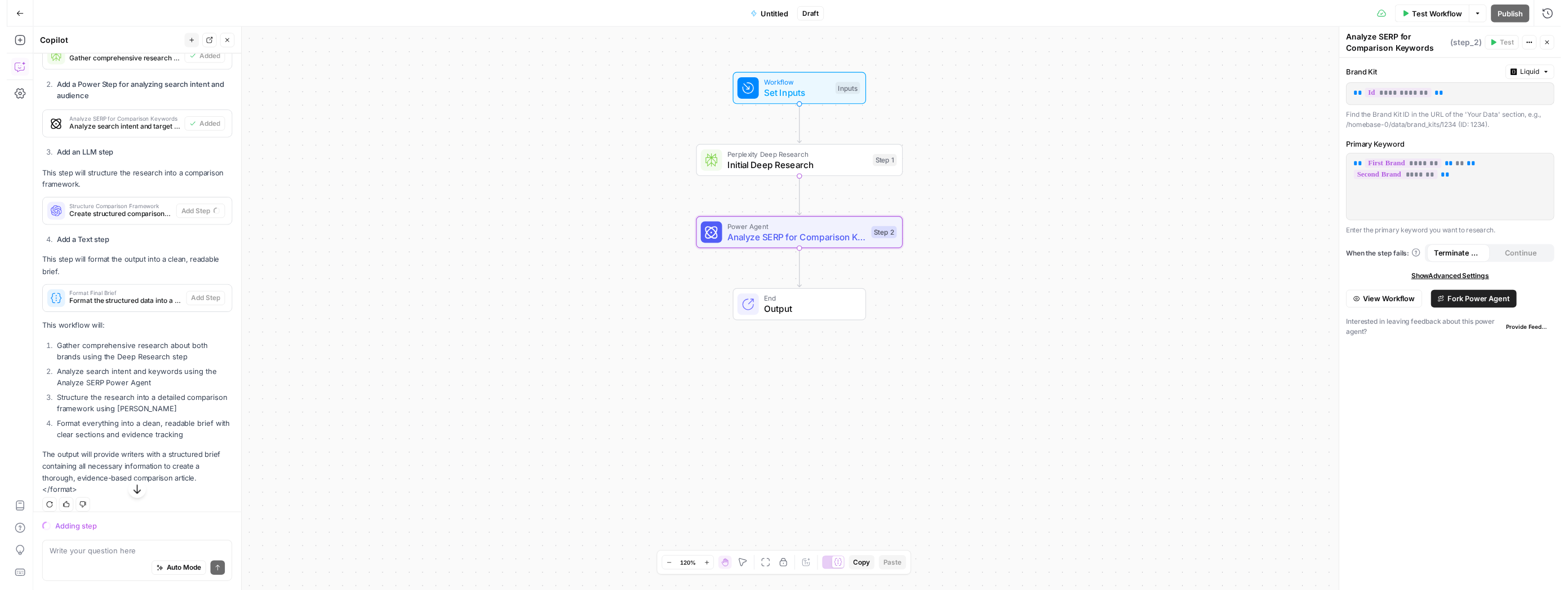
scroll to position [766, 0]
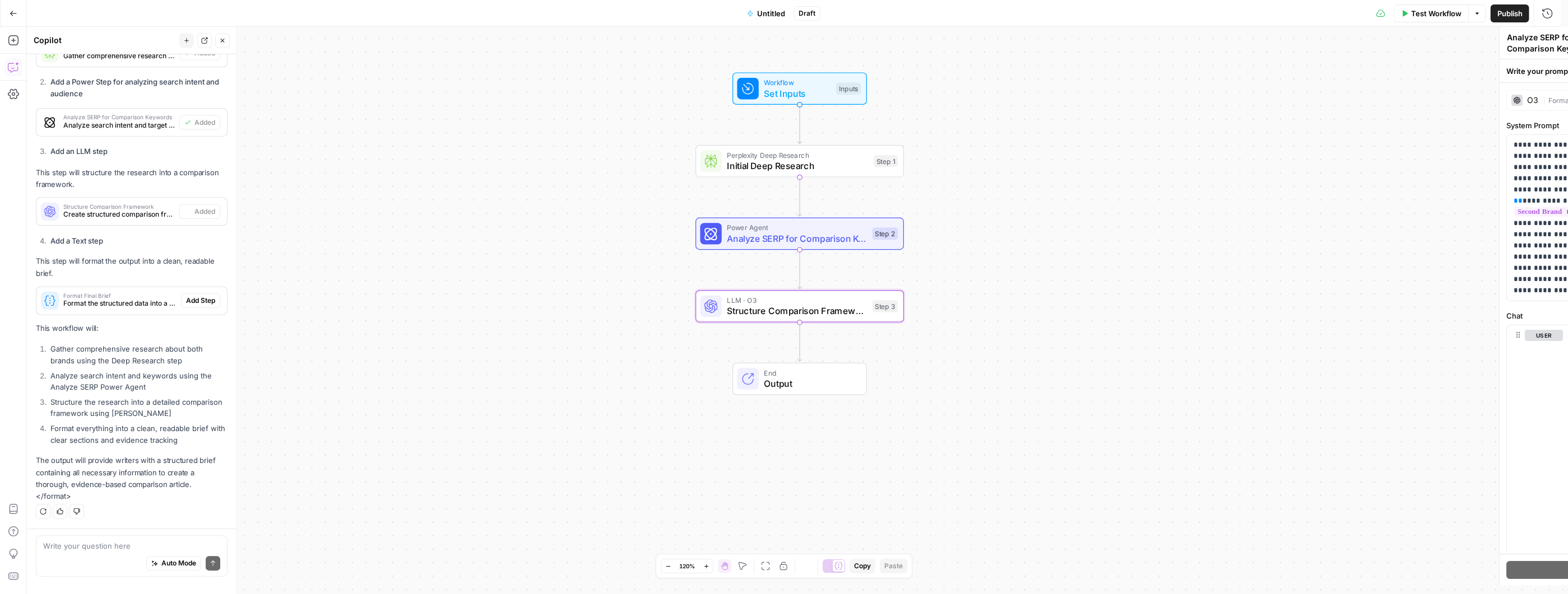
type textarea "Structure Comparison Framework"
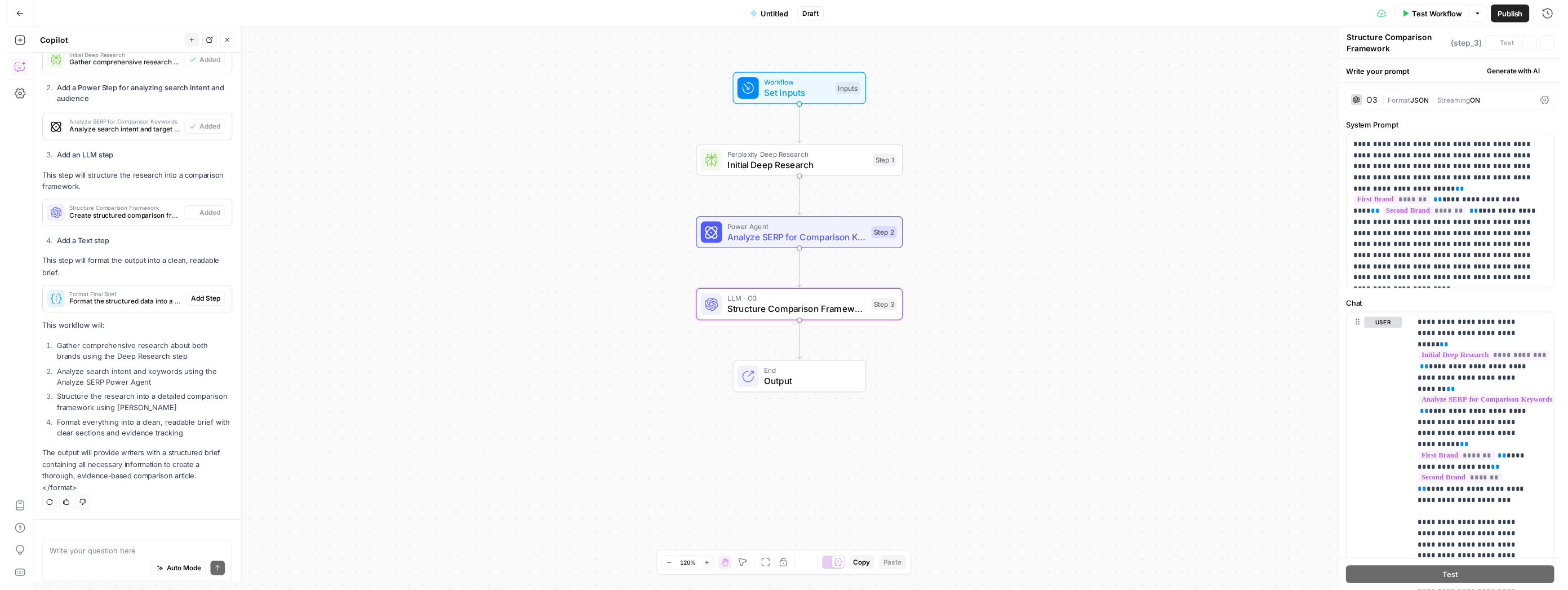
scroll to position [769, 0]
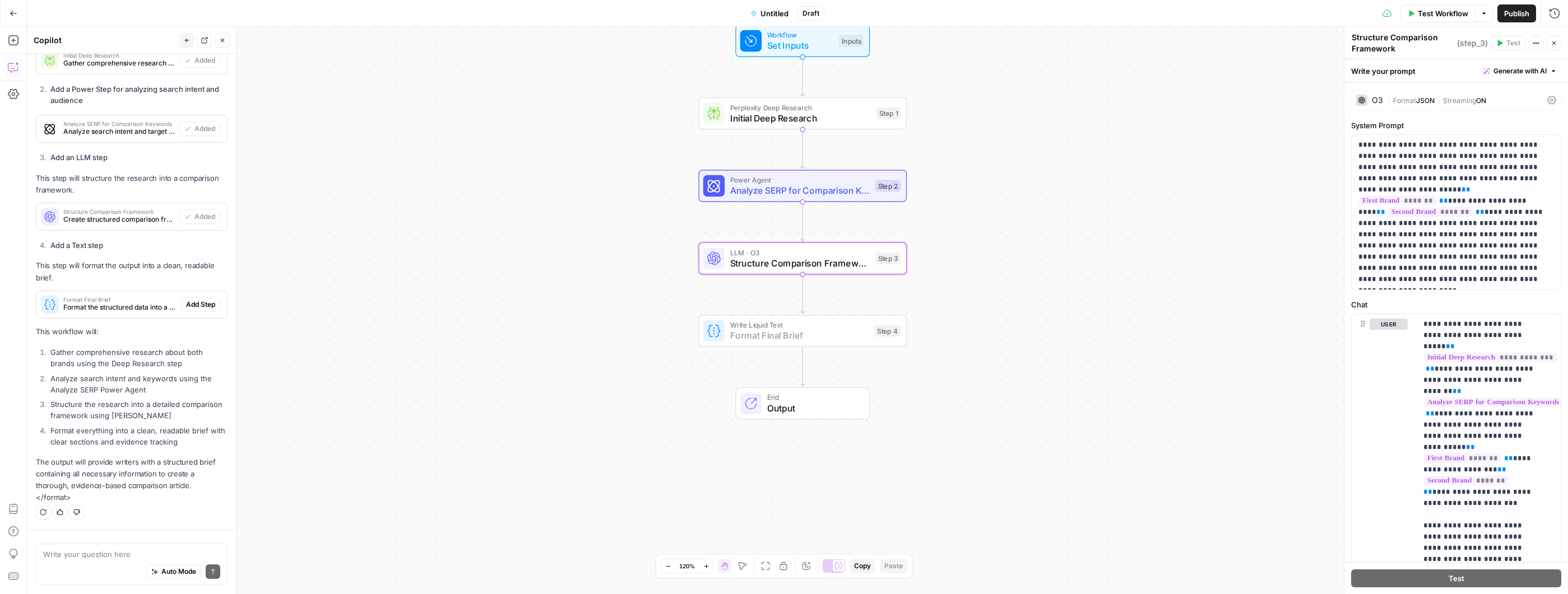
click at [197, 304] on span "Add Step" at bounding box center [201, 305] width 29 height 10
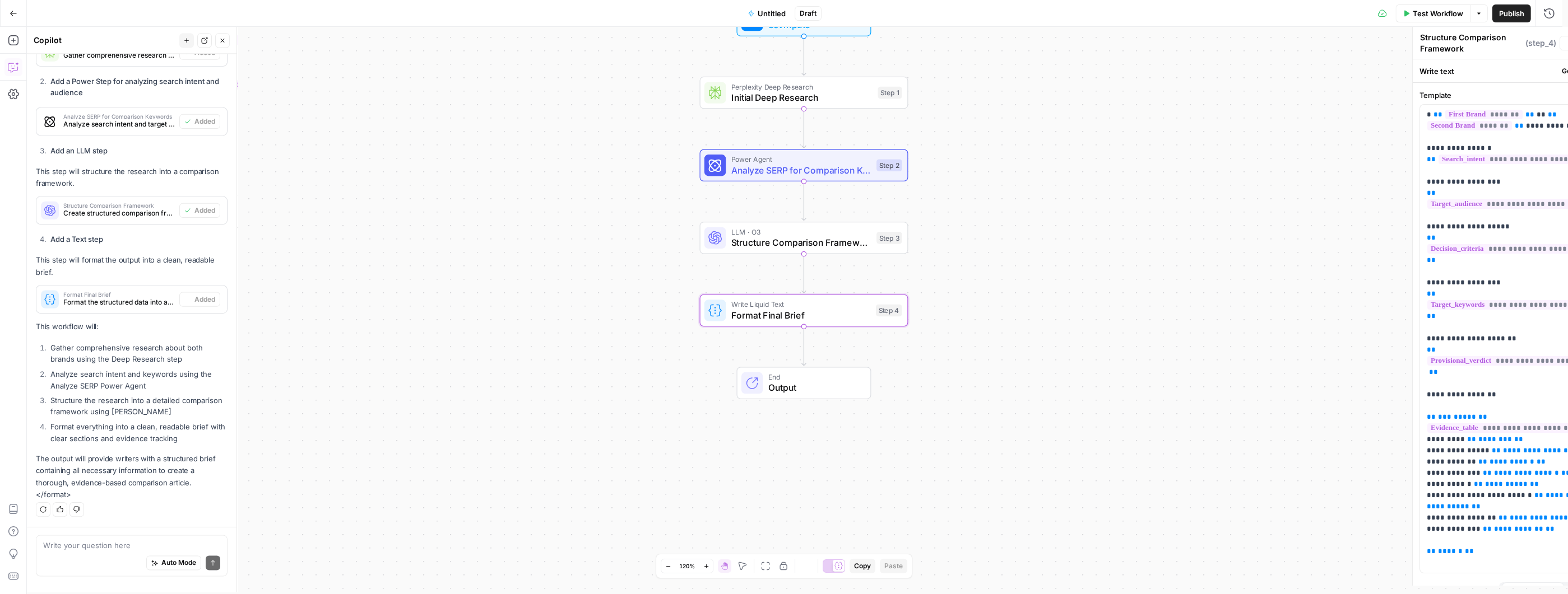
type textarea "Format Final Brief"
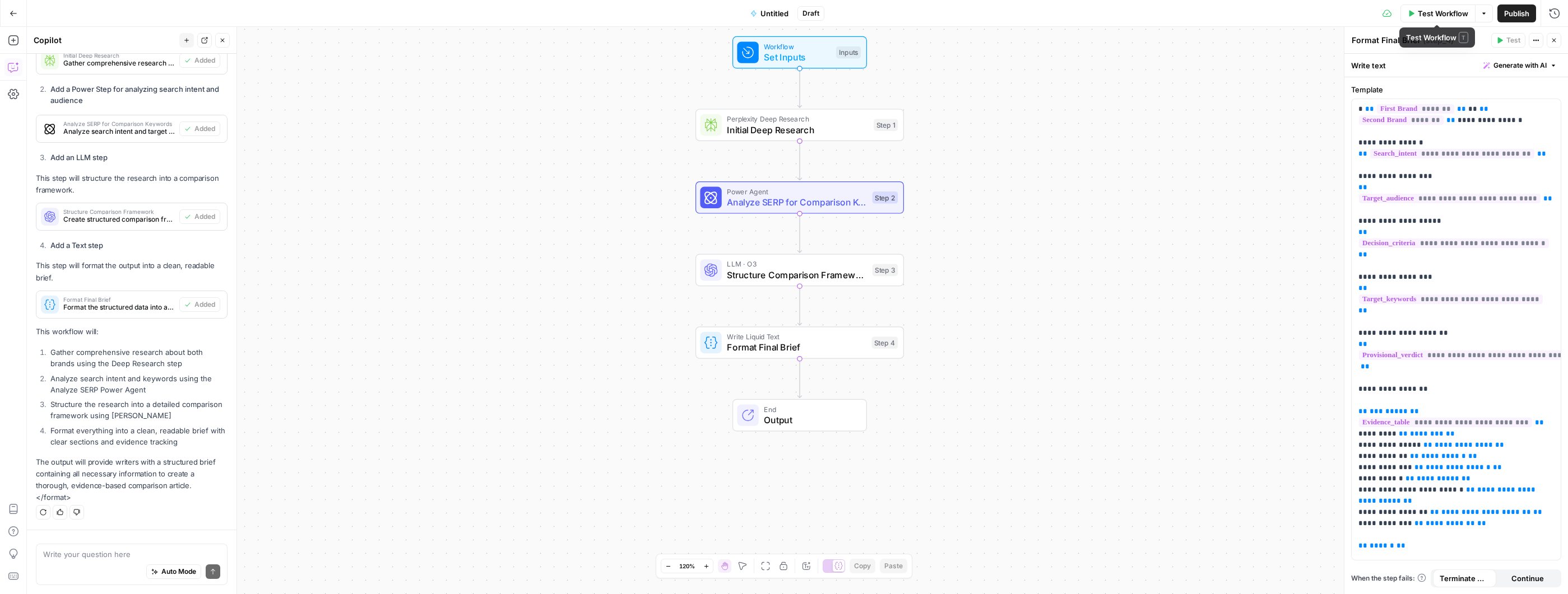
click at [1440, 12] on span "Test Workflow" at bounding box center [1443, 13] width 51 height 11
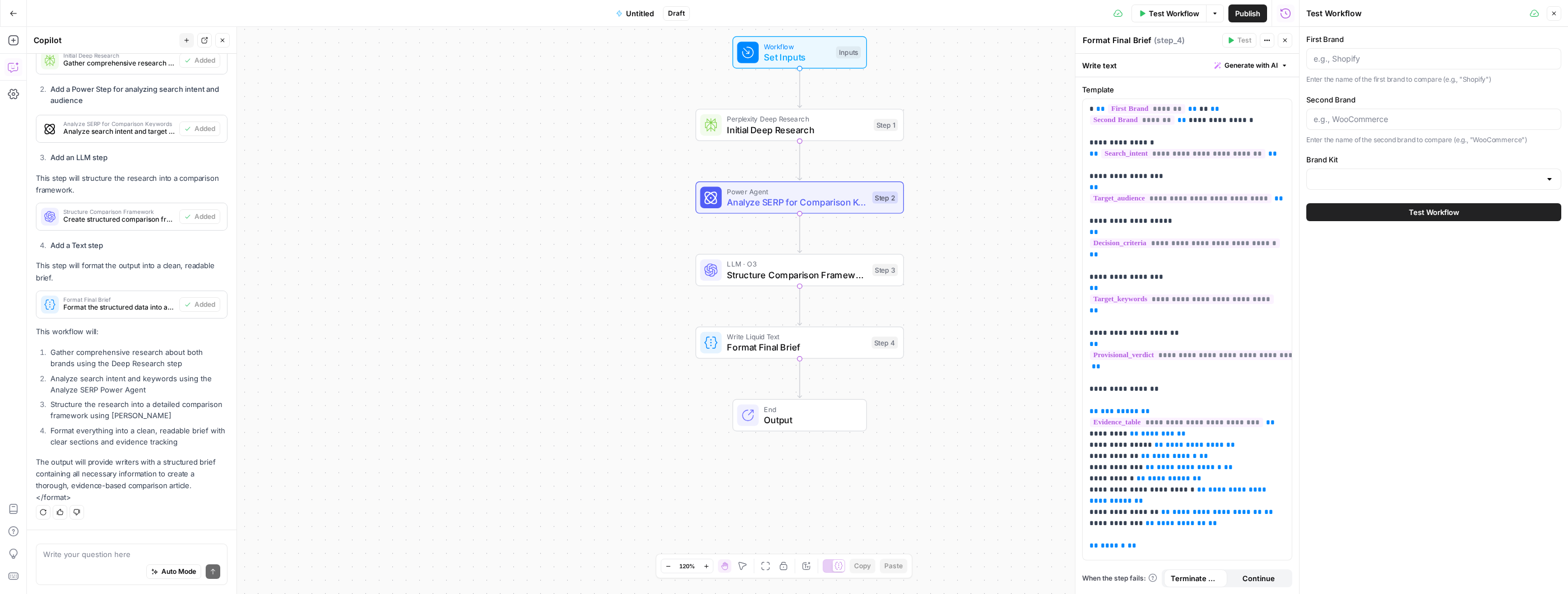
click at [1422, 64] on div at bounding box center [1433, 59] width 255 height 21
click at [1426, 59] on input "First Brand" at bounding box center [1434, 59] width 241 height 11
type input "M"
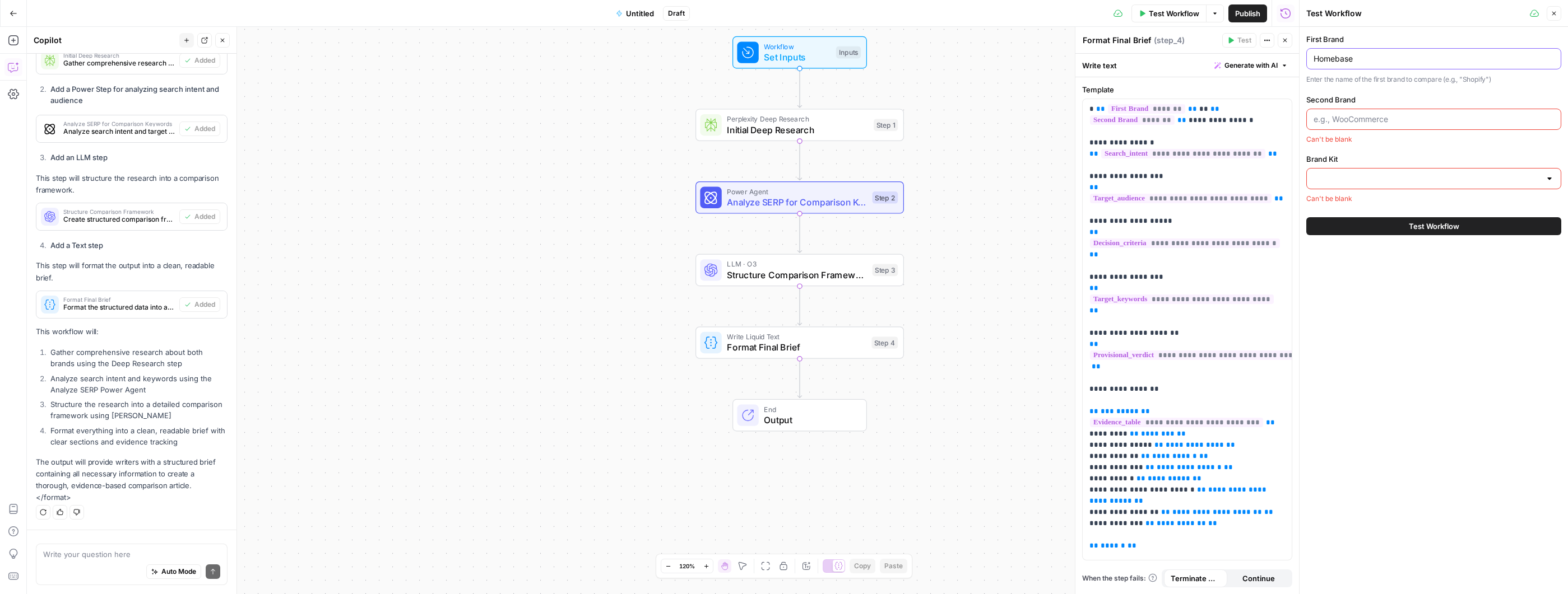
type input "Homebase"
type input "Shopify"
click at [1440, 177] on input "Brand Kit" at bounding box center [1426, 179] width 227 height 11
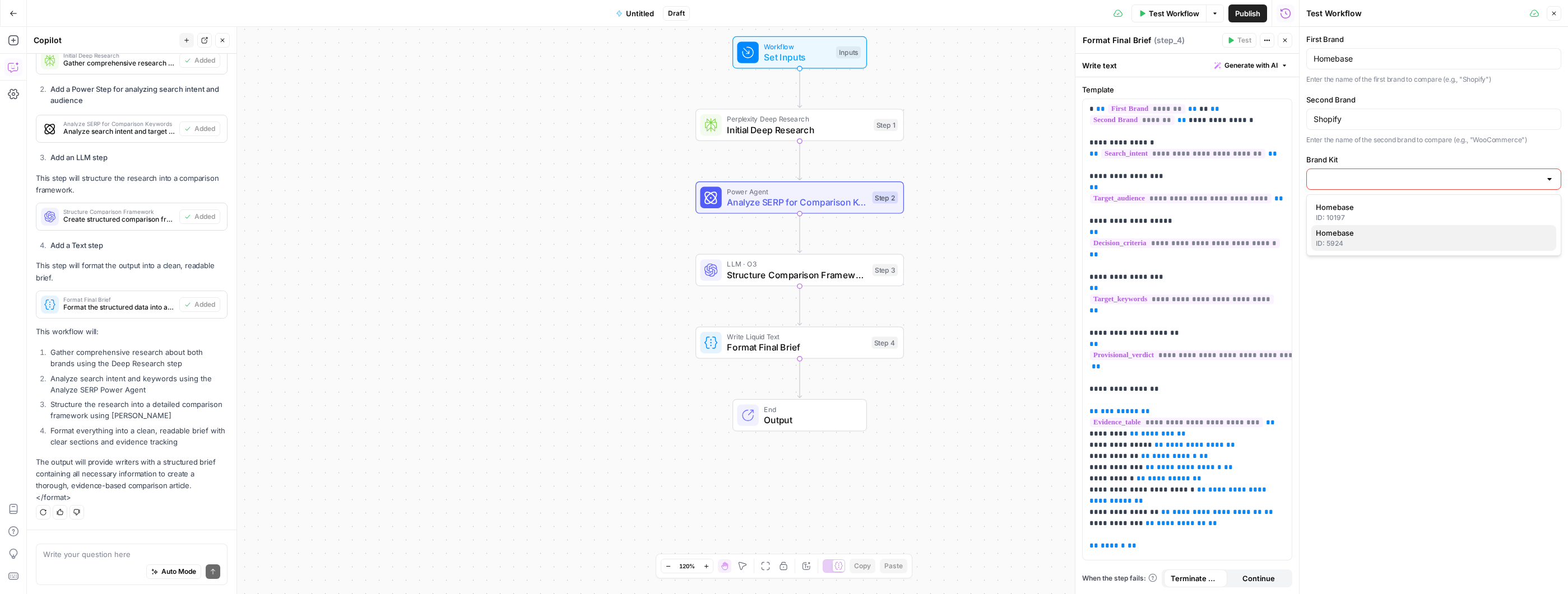
click at [1380, 233] on span "Homebase" at bounding box center [1431, 232] width 231 height 11
type input "Homebase"
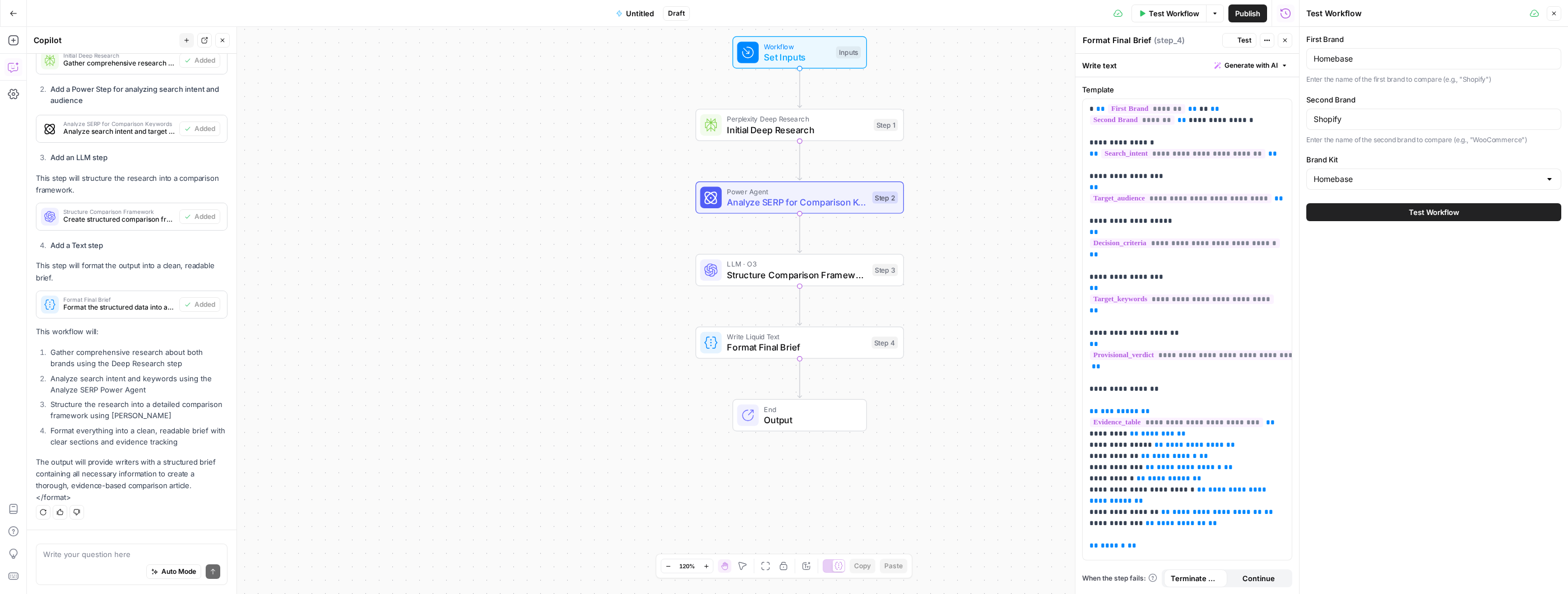
click at [1396, 210] on button "Test Workflow" at bounding box center [1433, 212] width 255 height 18
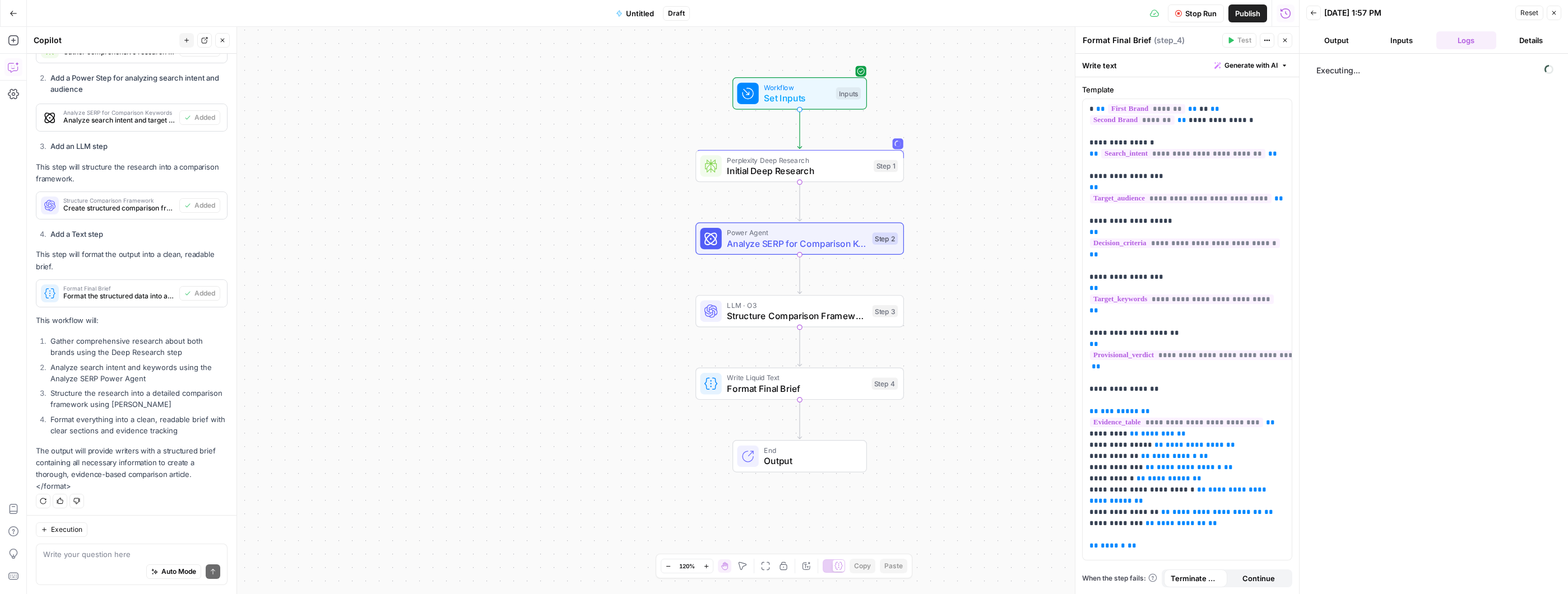
scroll to position [779, 0]
click at [850, 169] on span "Initial Deep Research" at bounding box center [797, 171] width 141 height 13
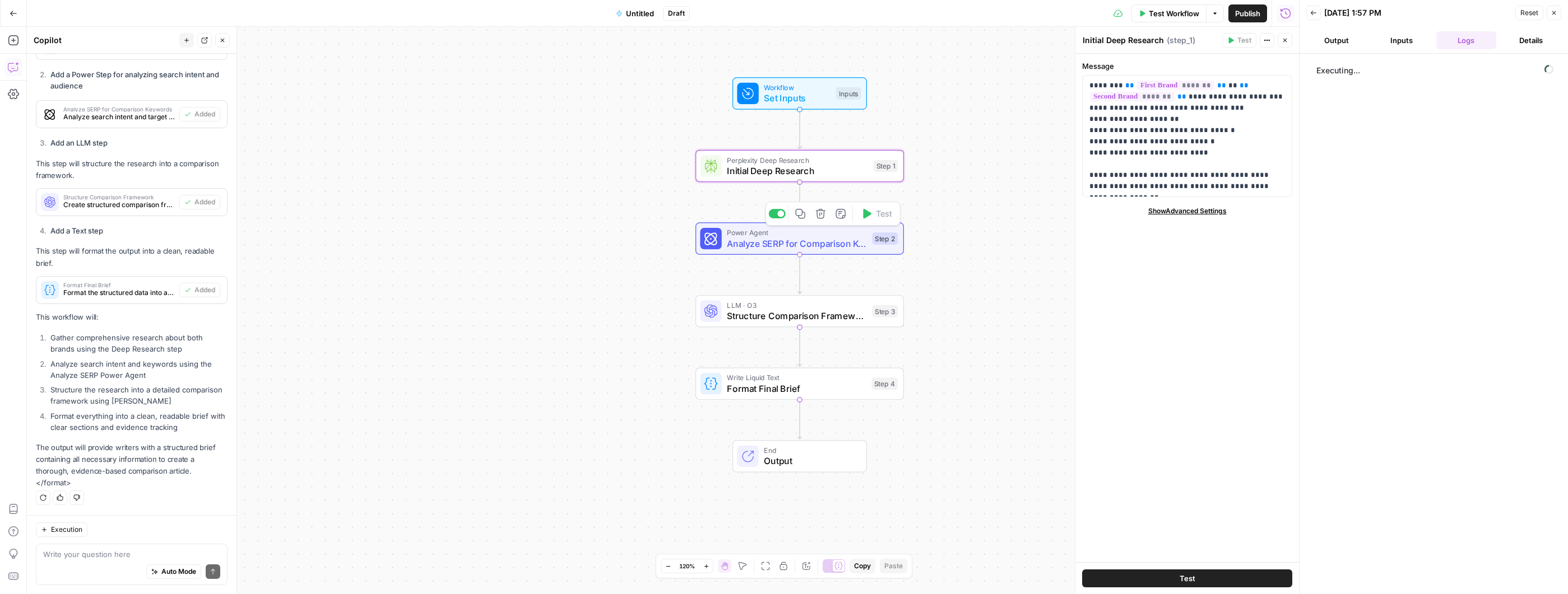
click at [843, 248] on span "Analyze SERP for Comparison Keywords" at bounding box center [796, 243] width 140 height 13
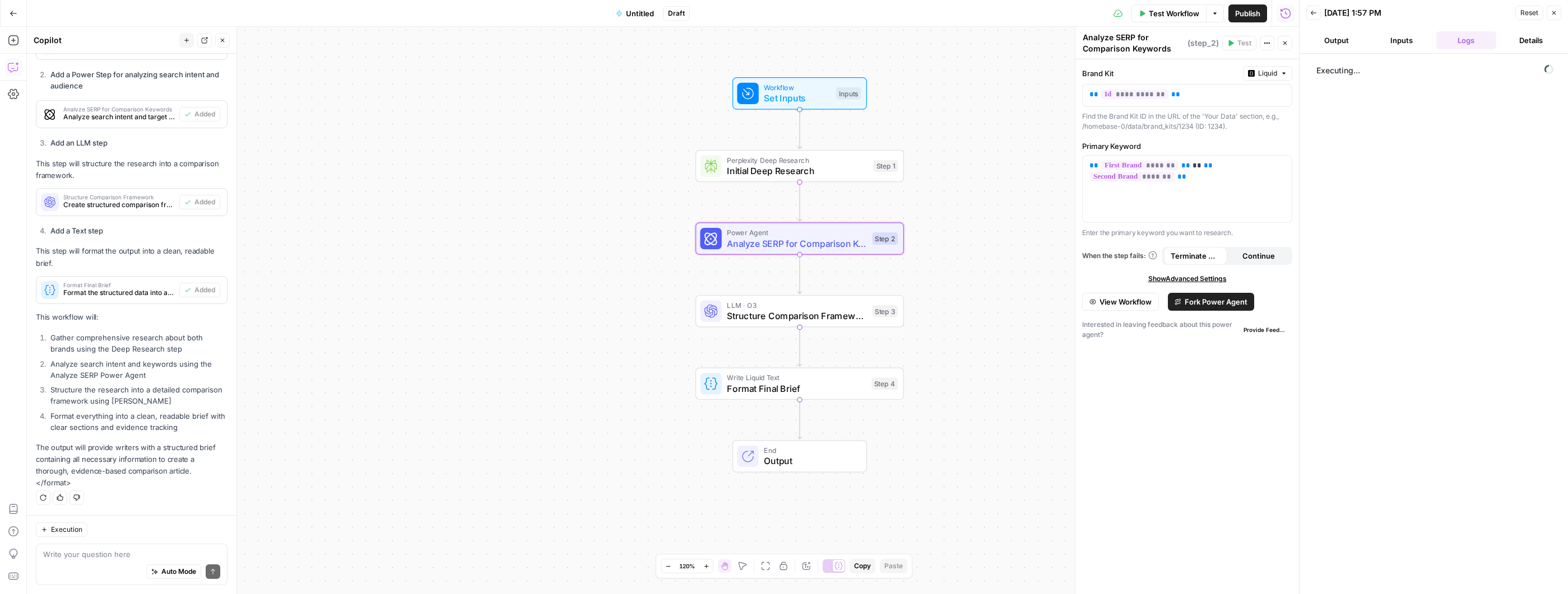
click at [1403, 50] on header "Back 08/21/25 at 1:57 PM Reset Close Output Inputs Logs Details" at bounding box center [1434, 26] width 269 height 54
click at [1528, 45] on button "Details" at bounding box center [1531, 40] width 60 height 18
click at [1462, 45] on button "Logs" at bounding box center [1466, 40] width 60 height 18
click at [1407, 46] on button "Inputs" at bounding box center [1401, 40] width 60 height 18
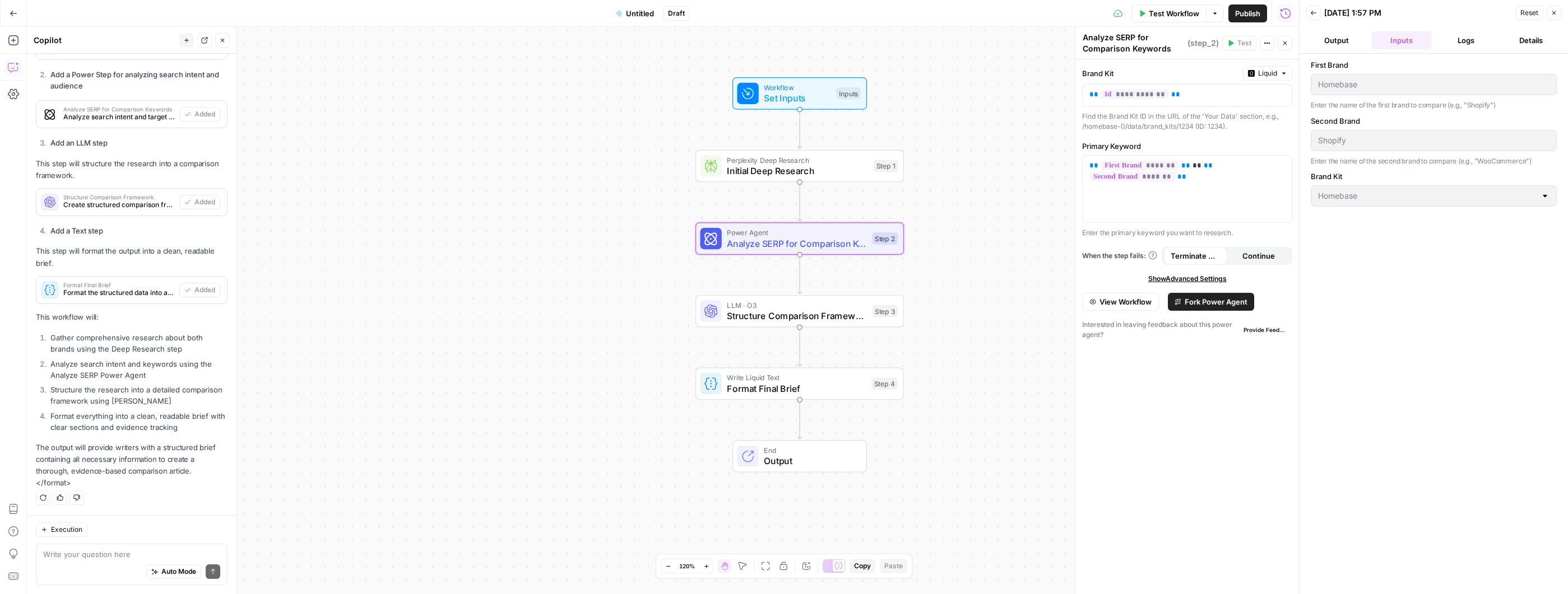
click at [1355, 44] on button "Output" at bounding box center [1336, 40] width 60 height 18
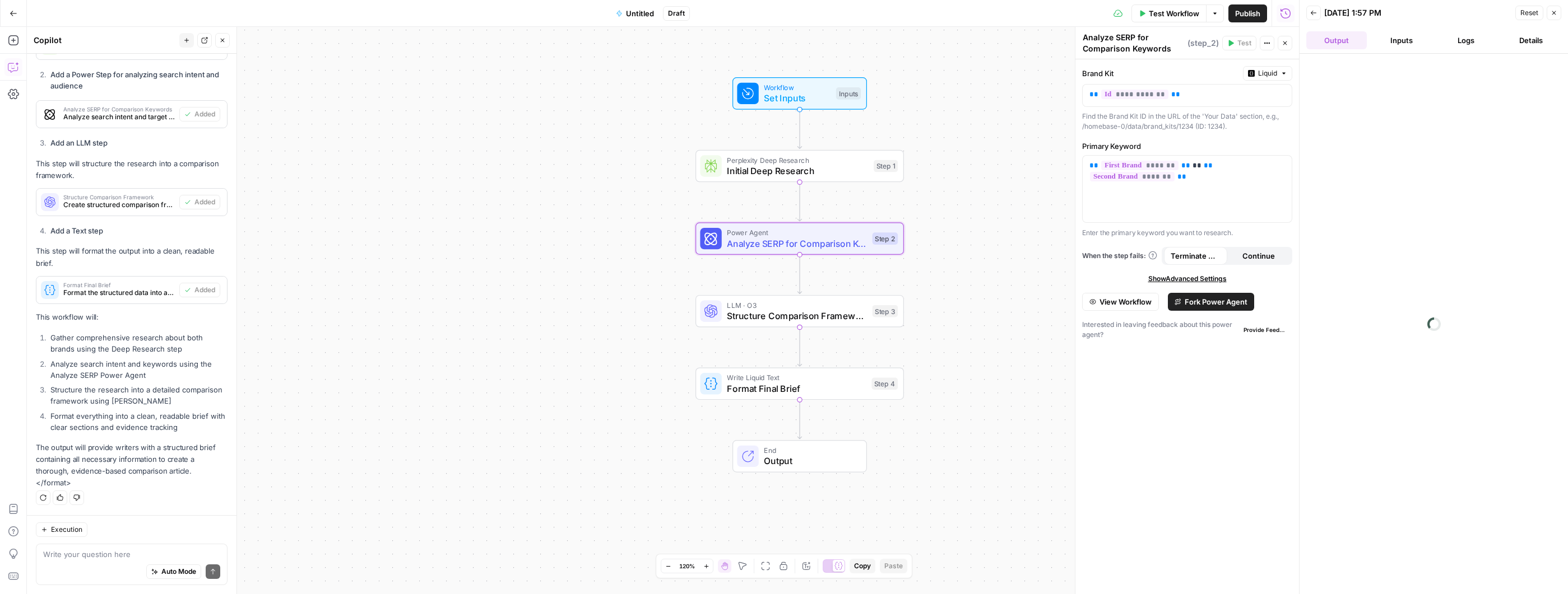
click at [1410, 44] on button "Inputs" at bounding box center [1401, 40] width 60 height 18
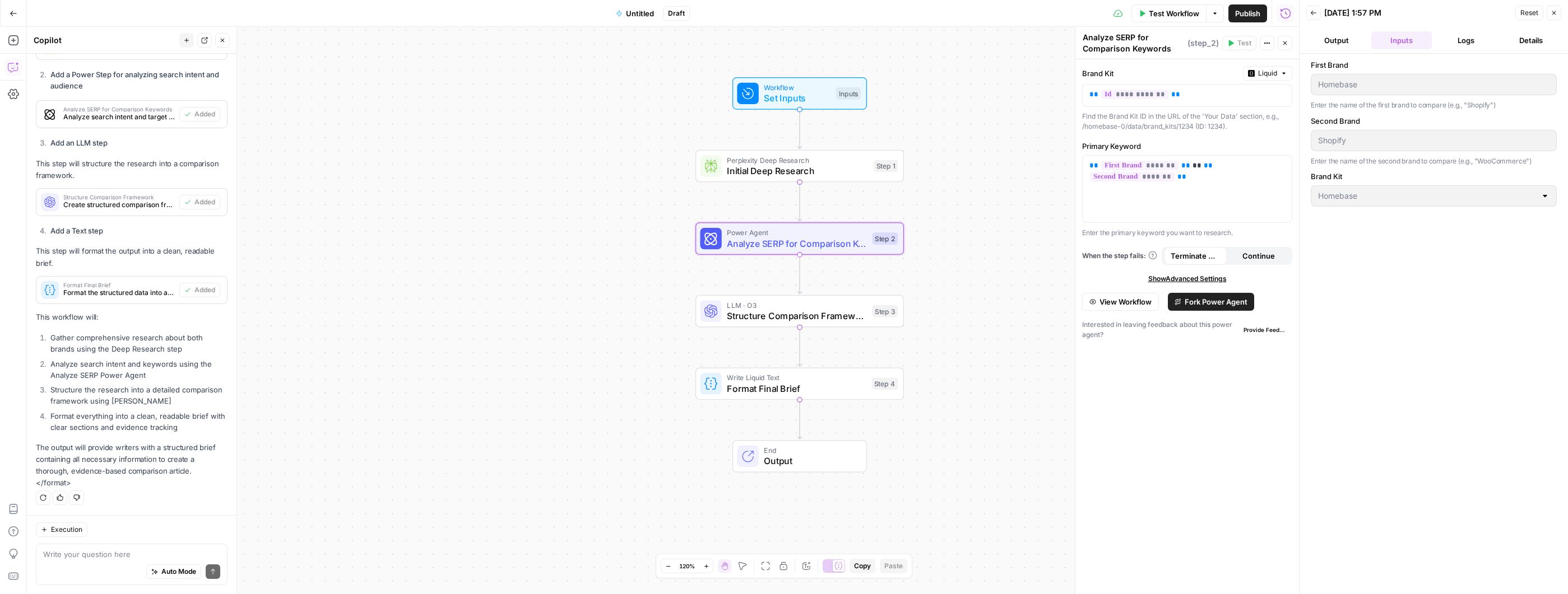
click at [1459, 47] on button "Logs" at bounding box center [1466, 40] width 60 height 18
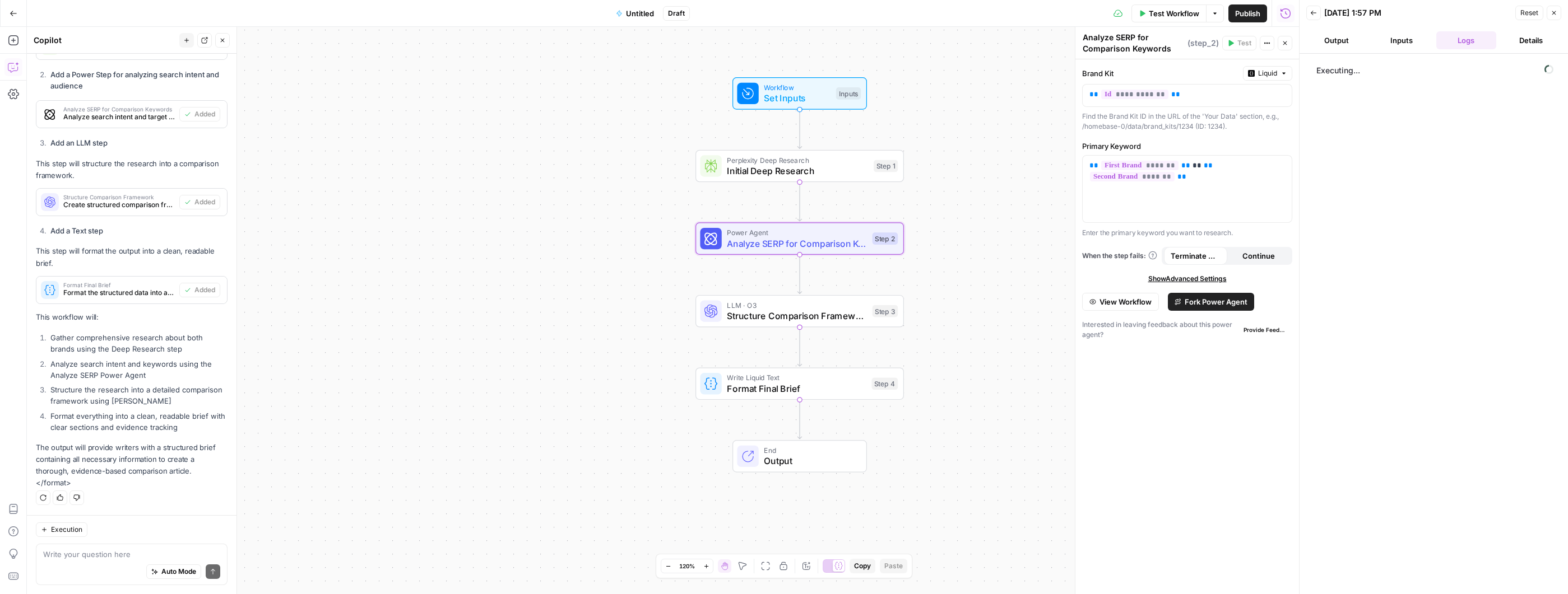
click at [628, 11] on span "Untitled" at bounding box center [640, 13] width 28 height 11
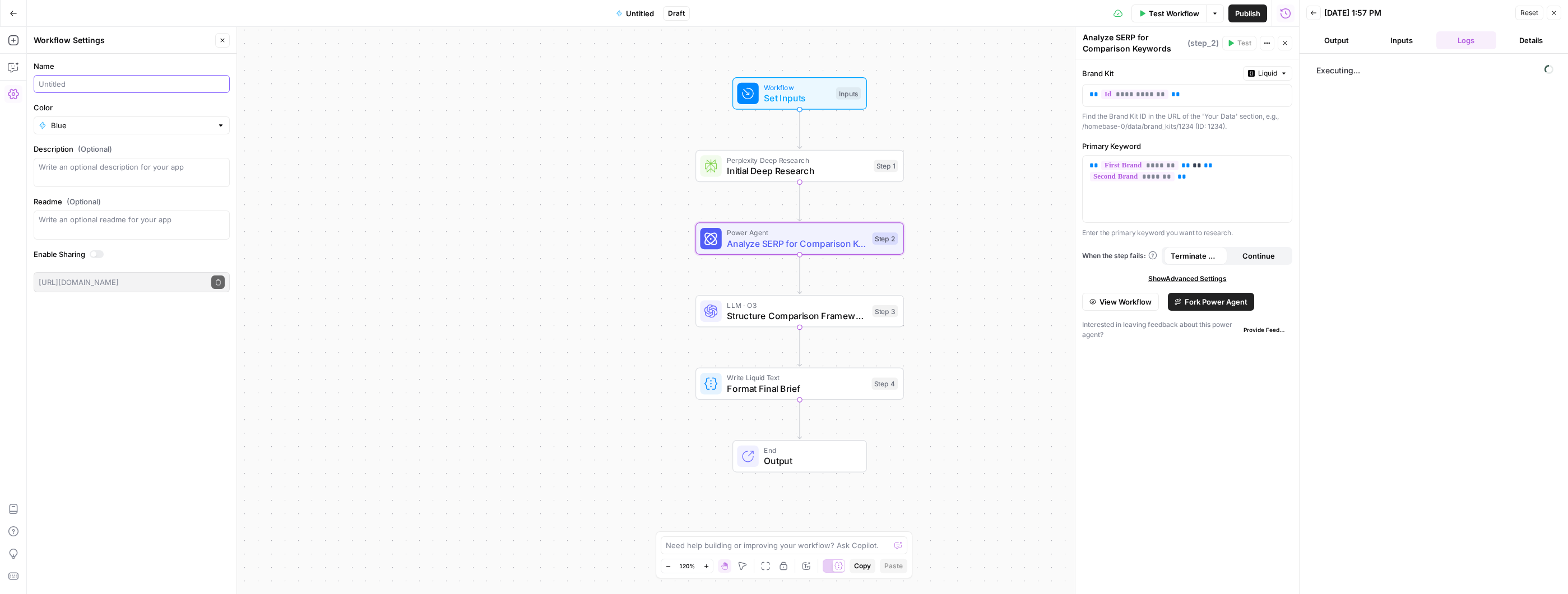
click at [148, 84] on input "Name" at bounding box center [132, 84] width 186 height 11
click at [128, 90] on div at bounding box center [131, 84] width 196 height 18
drag, startPoint x: 93, startPoint y: 84, endPoint x: 1, endPoint y: 85, distance: 92.0
click at [1, 85] on body "Homebase New Home Browse Your Data Usage Settings Recent Grids Vertical Pages R…" at bounding box center [784, 297] width 1568 height 594
click at [166, 88] on input "Brand vs Brand Deep Researach" at bounding box center [132, 84] width 186 height 11
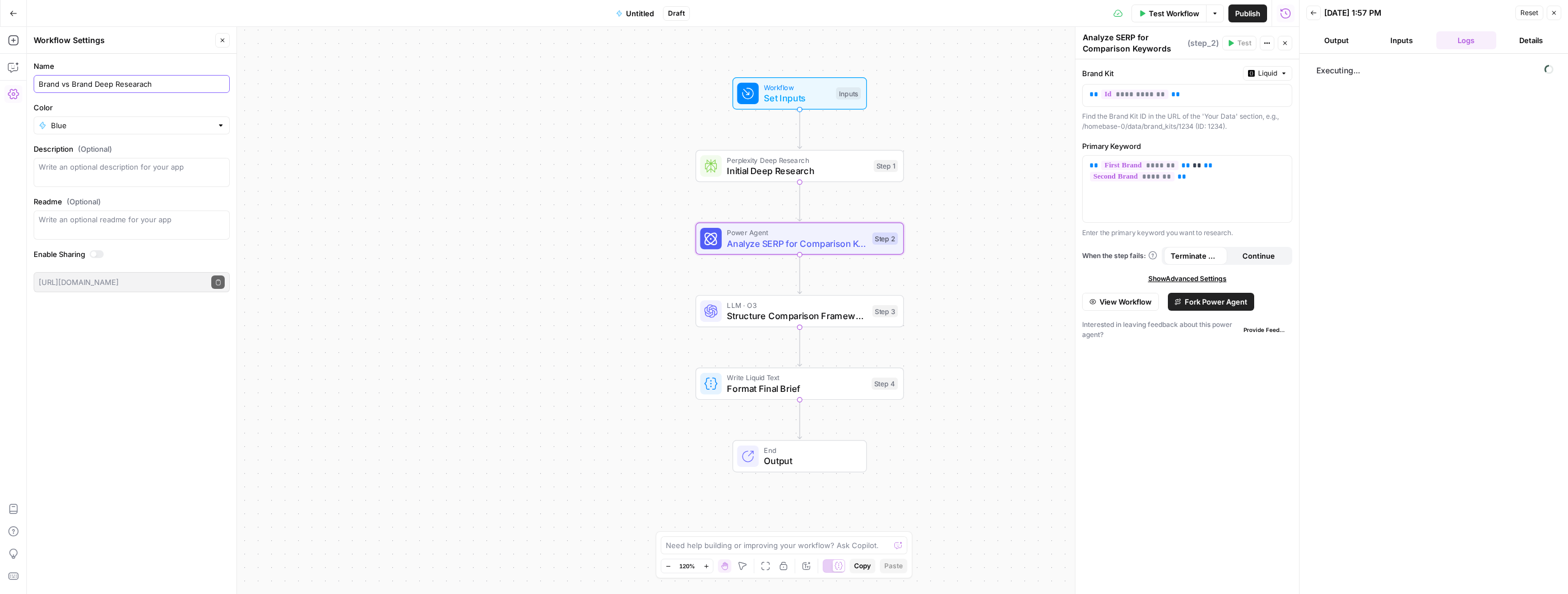
click at [166, 88] on input "Brand vs Brand Deep Researach" at bounding box center [132, 84] width 186 height 11
type input "Comparison Deep Research"
click at [111, 337] on div "Name Comparison Deep Research Color Blue Description (Optional) Readme (Optiona…" at bounding box center [132, 323] width 210 height 540
click at [186, 364] on div "Name Comparison Deep Research Color Blue Description (Optional) Readme (Optiona…" at bounding box center [132, 323] width 210 height 540
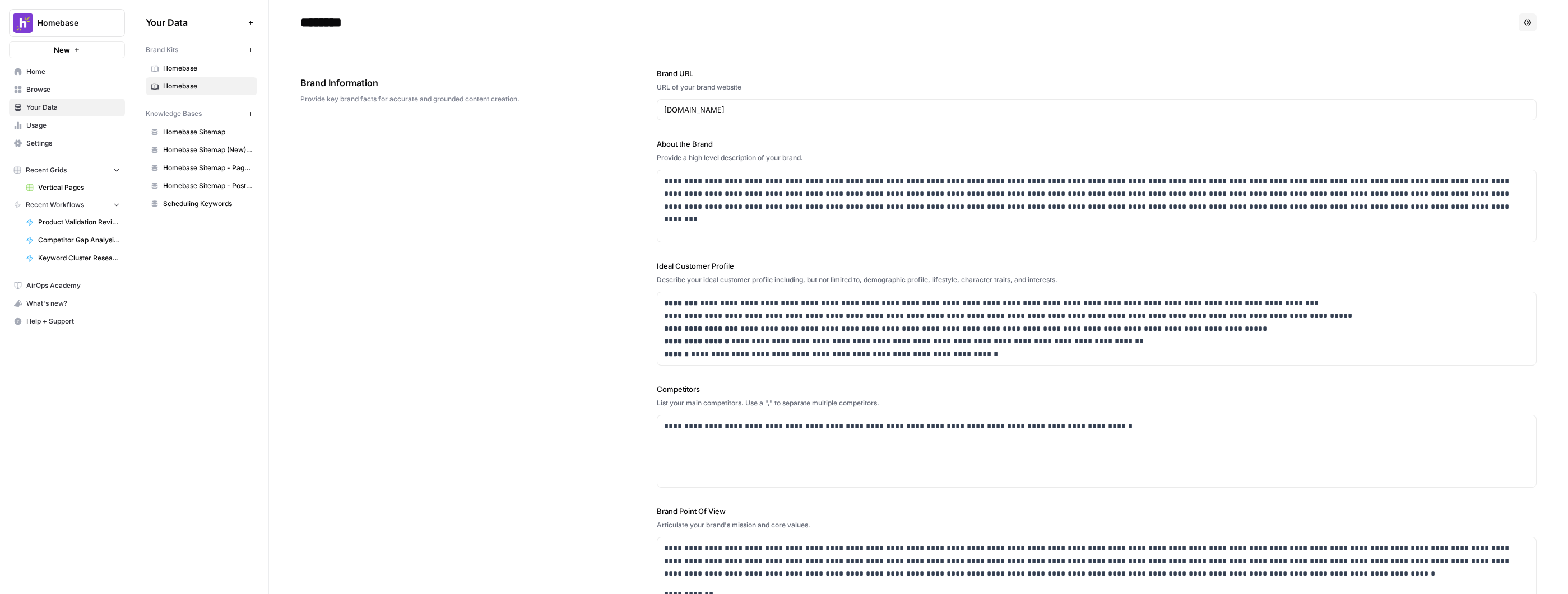
click at [216, 205] on span "Scheduling Keywords" at bounding box center [207, 204] width 89 height 10
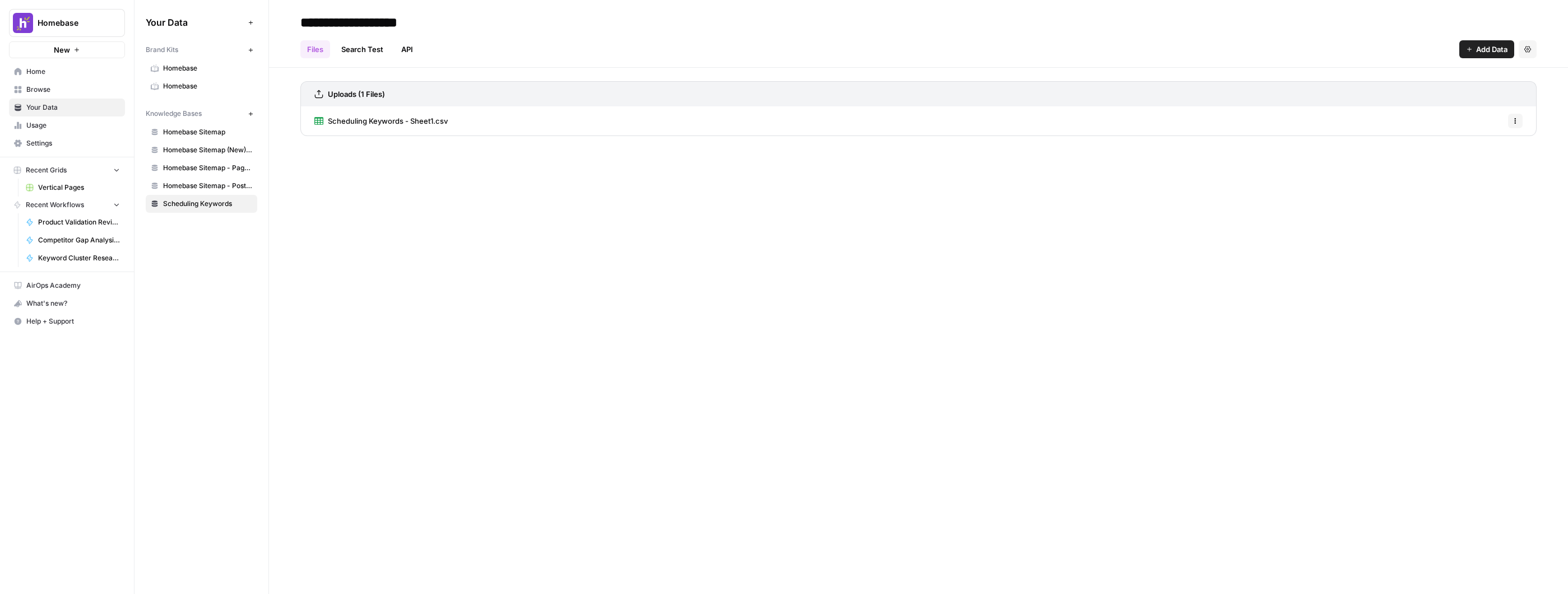
click at [423, 122] on span "Scheduling Keywords - Sheet1.csv" at bounding box center [387, 120] width 120 height 11
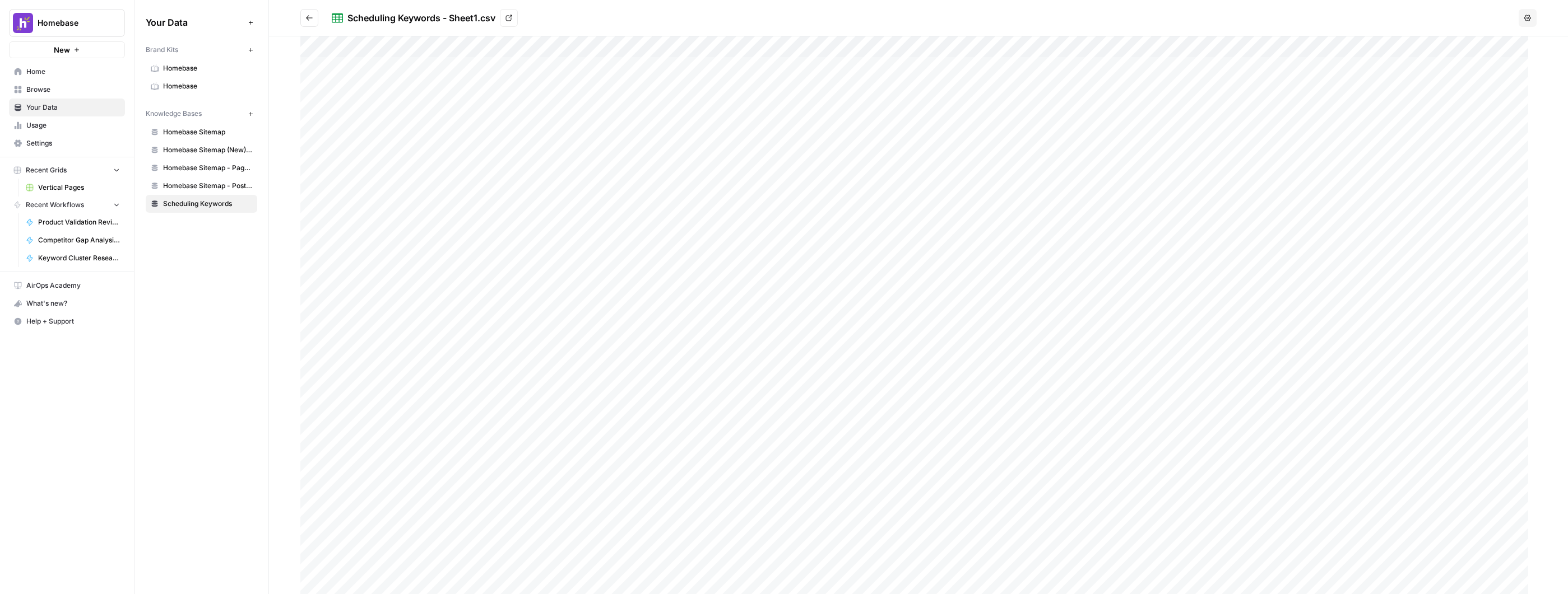
click at [391, 81] on div at bounding box center [918, 315] width 1236 height 558
click at [442, 74] on div at bounding box center [918, 315] width 1236 height 558
click at [404, 78] on div at bounding box center [918, 315] width 1236 height 558
click at [309, 25] on button "Go back" at bounding box center [309, 18] width 18 height 18
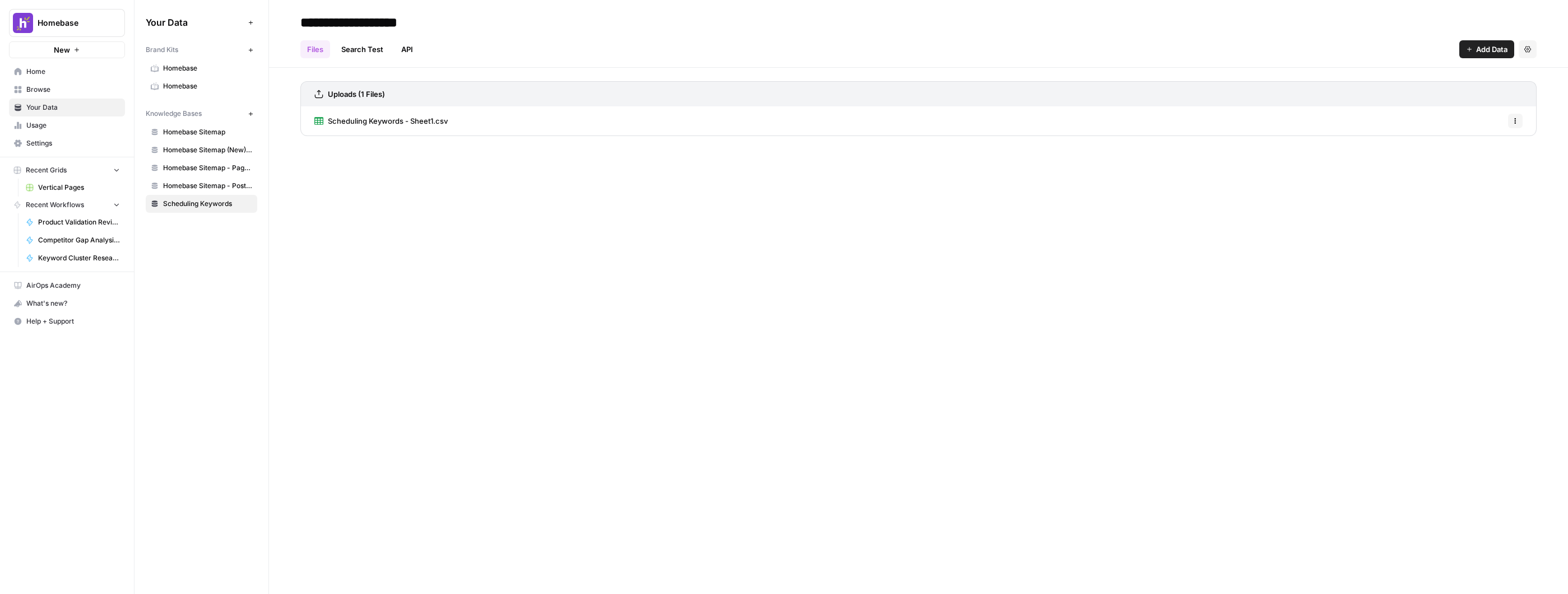
click at [352, 48] on link "Search Test" at bounding box center [362, 49] width 56 height 18
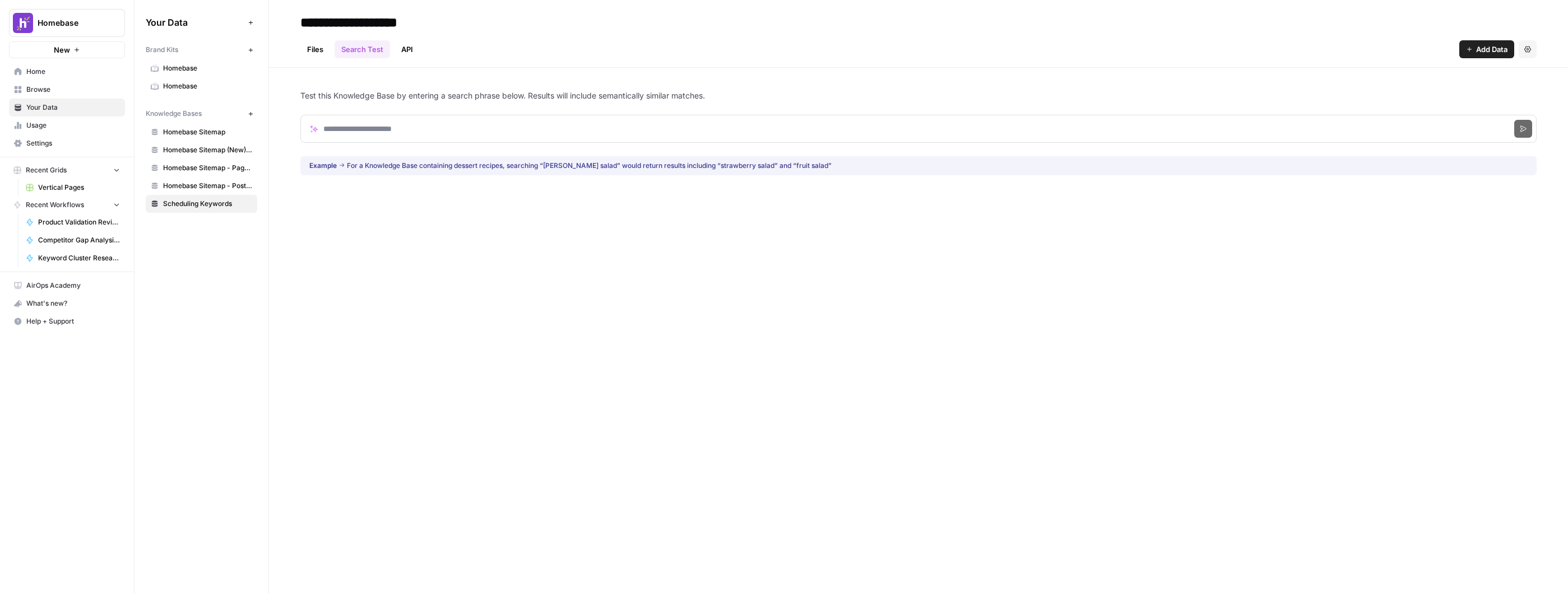
click at [324, 48] on link "Files" at bounding box center [315, 49] width 29 height 18
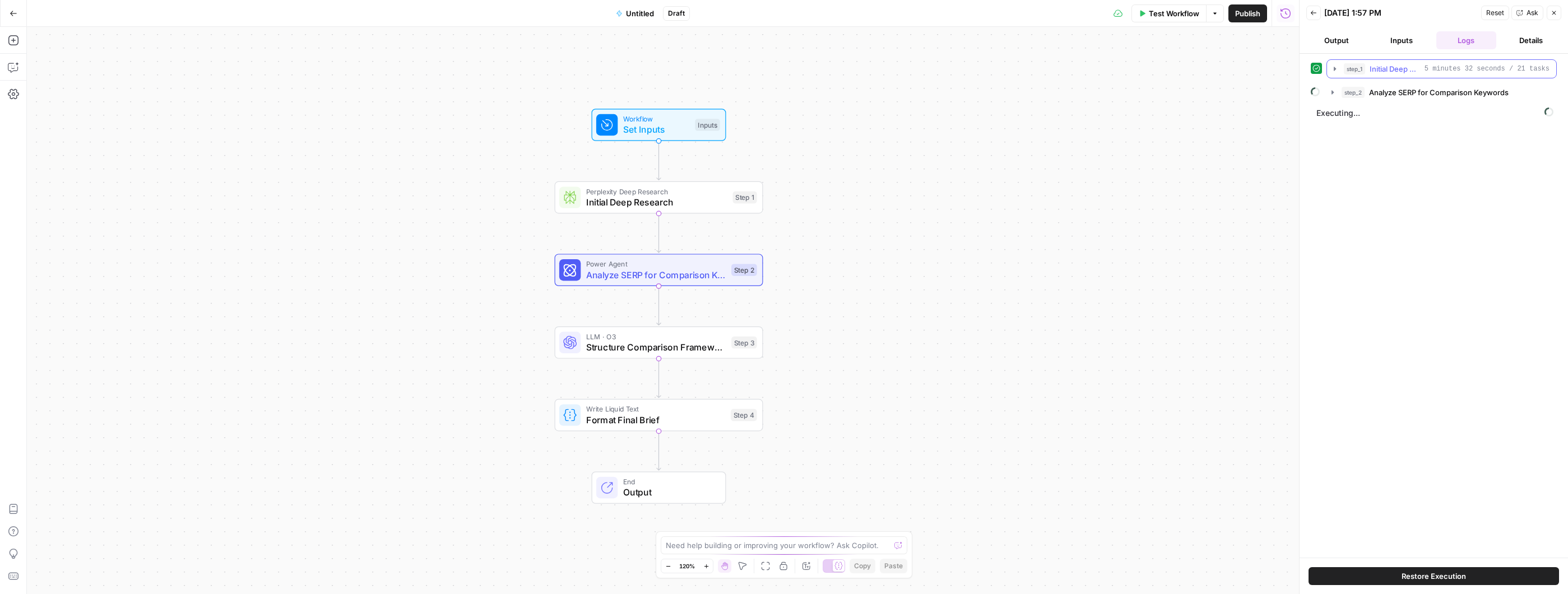
click at [1335, 70] on icon "button" at bounding box center [1335, 69] width 9 height 9
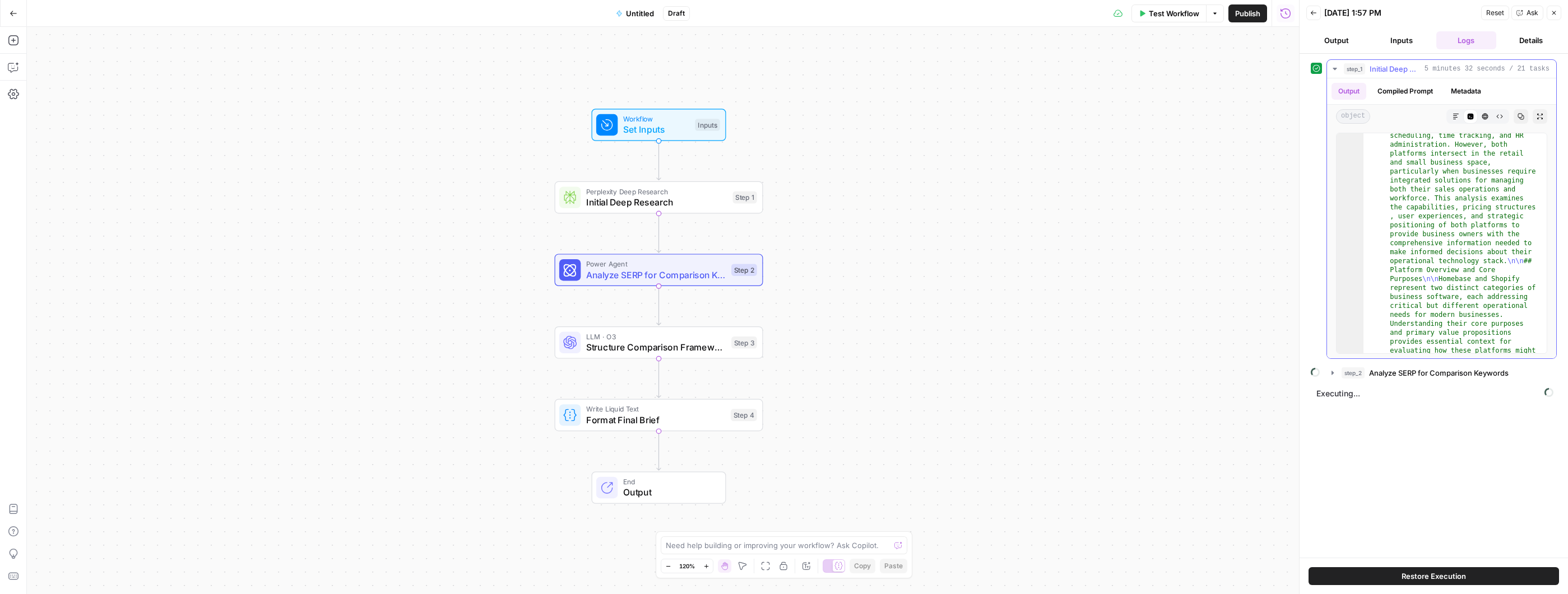
scroll to position [200, 0]
click at [1360, 577] on button "Restore Execution" at bounding box center [1433, 576] width 250 height 18
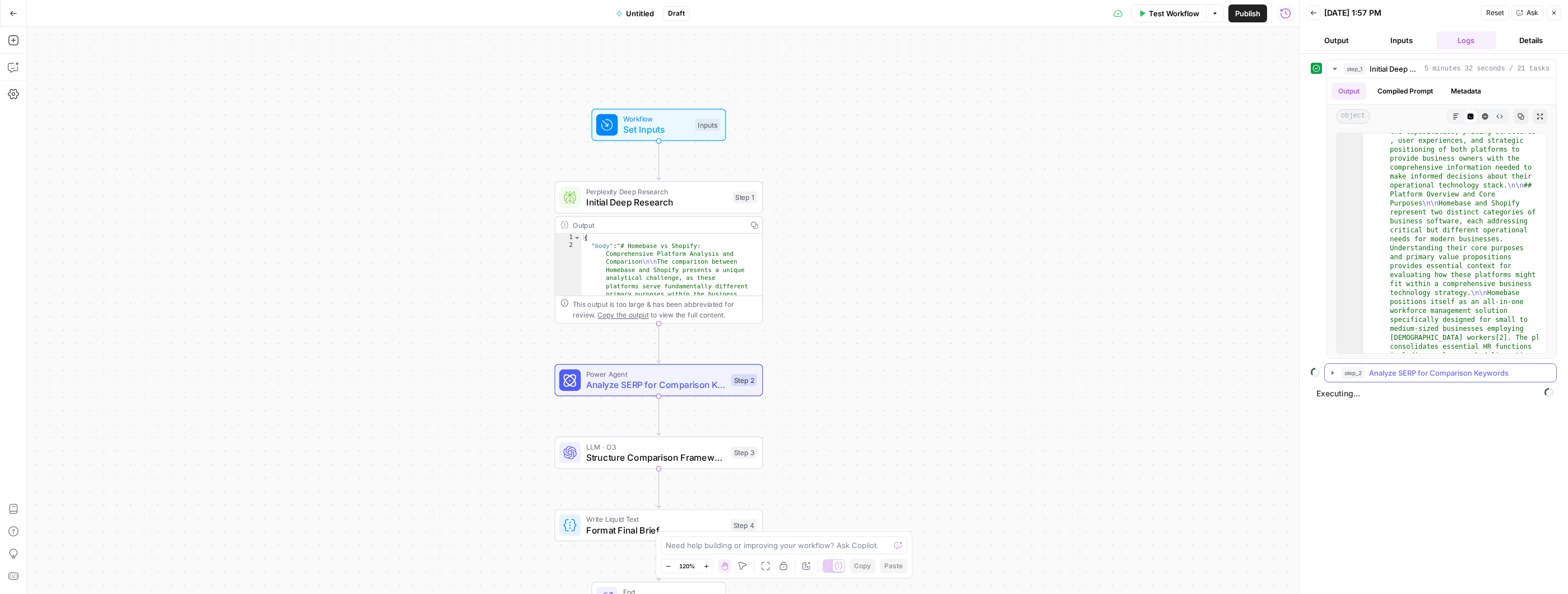
click at [1333, 373] on icon "button" at bounding box center [1332, 373] width 2 height 4
click at [1360, 396] on icon "button" at bounding box center [1357, 397] width 9 height 9
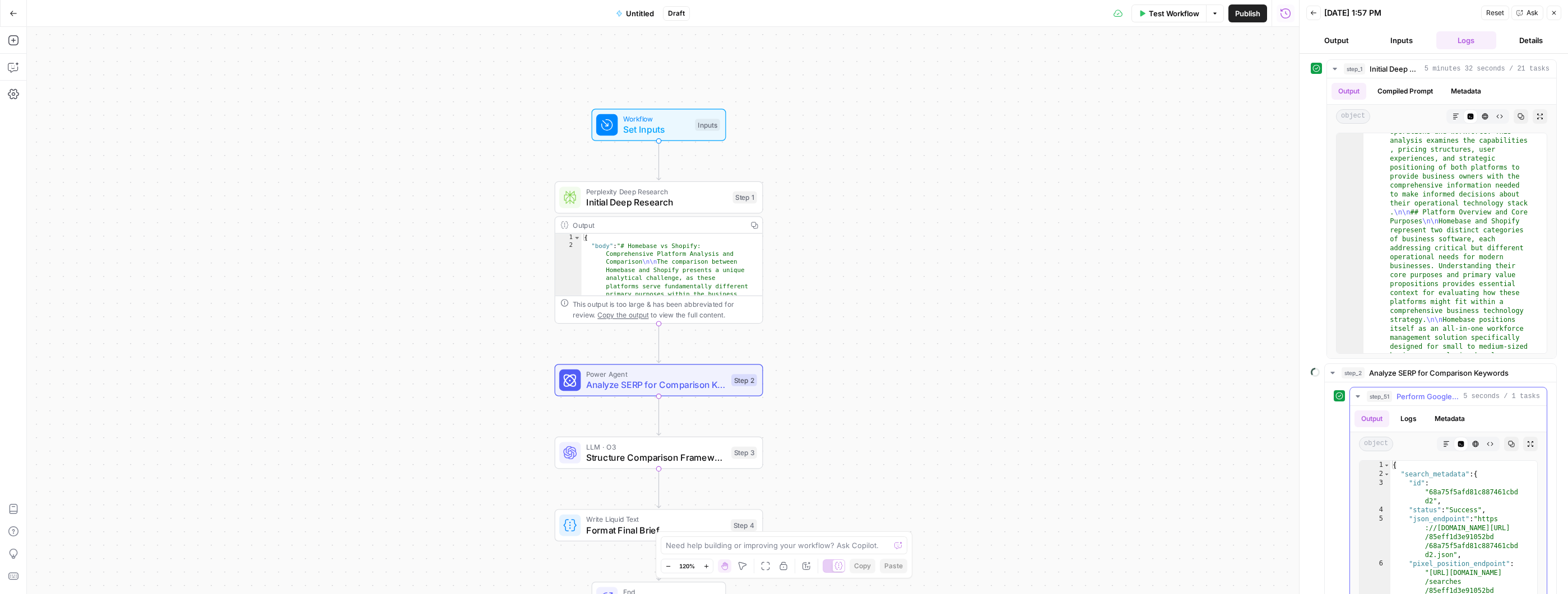
click at [1360, 396] on icon "button" at bounding box center [1357, 397] width 9 height 9
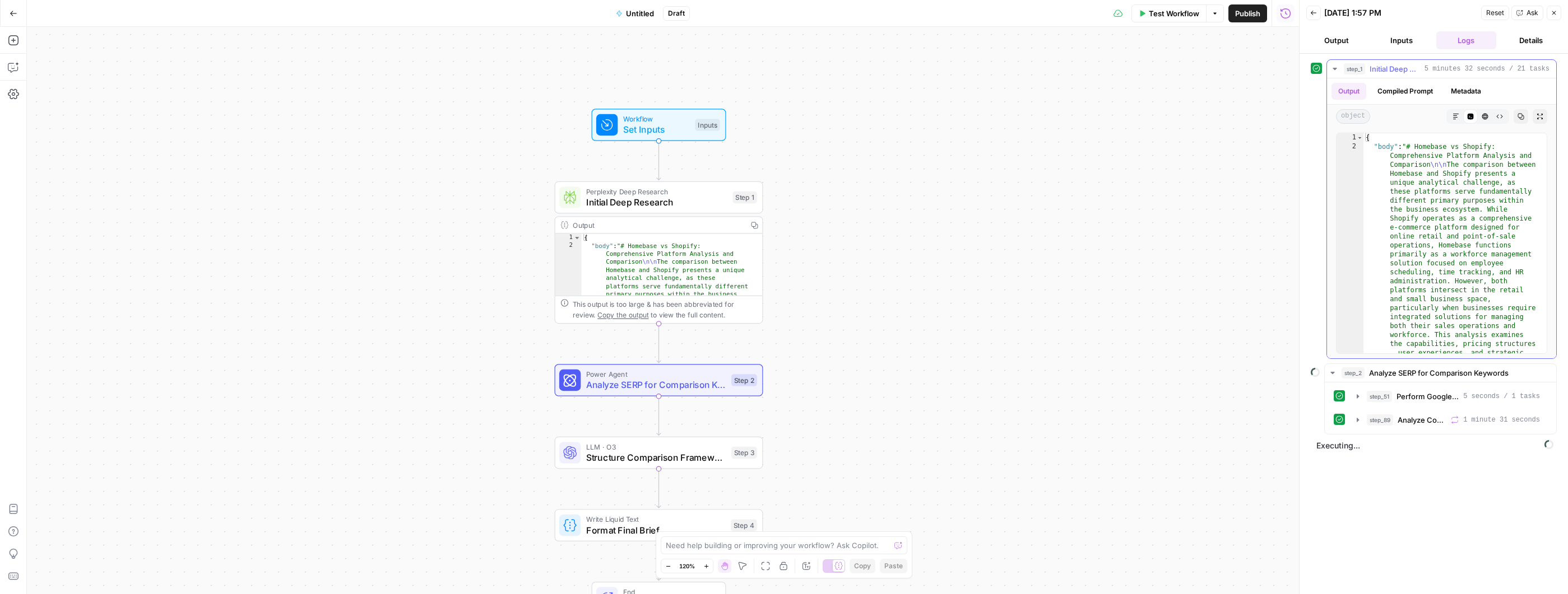
scroll to position [0, 0]
click at [1341, 36] on button "Output" at bounding box center [1336, 40] width 60 height 18
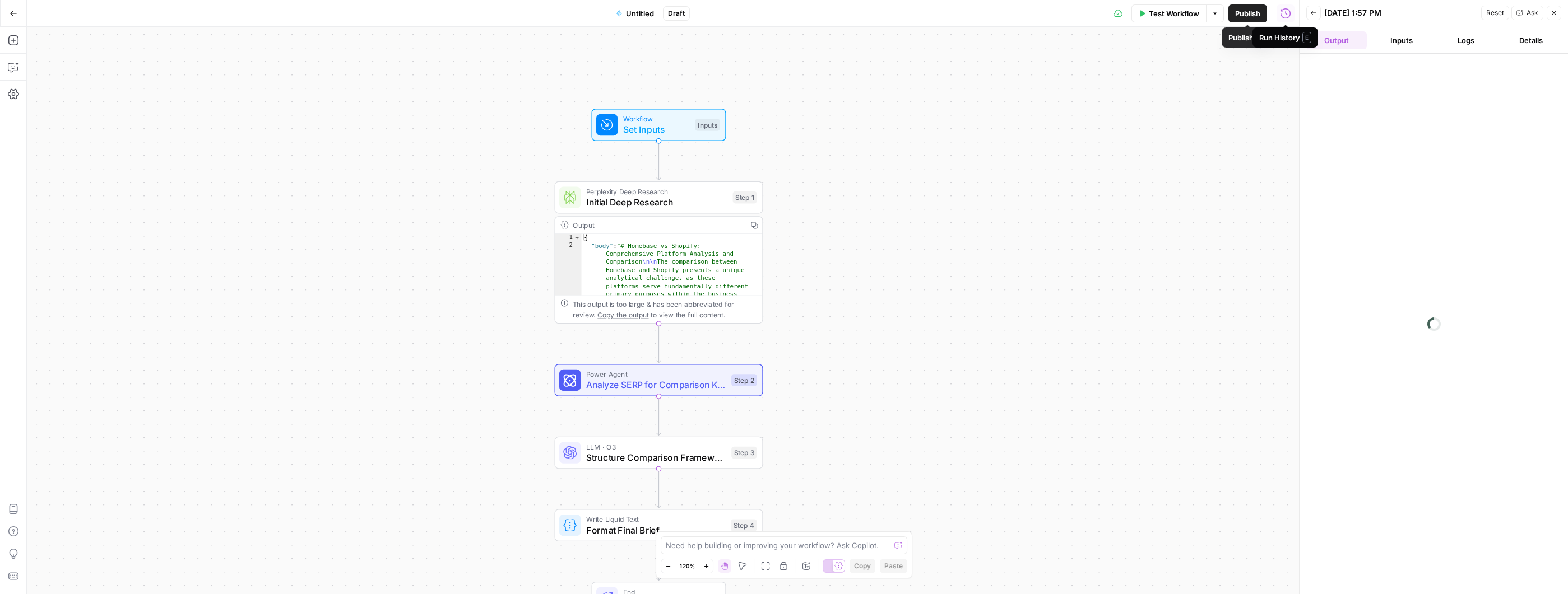
click at [1400, 41] on button "Inputs" at bounding box center [1401, 40] width 60 height 18
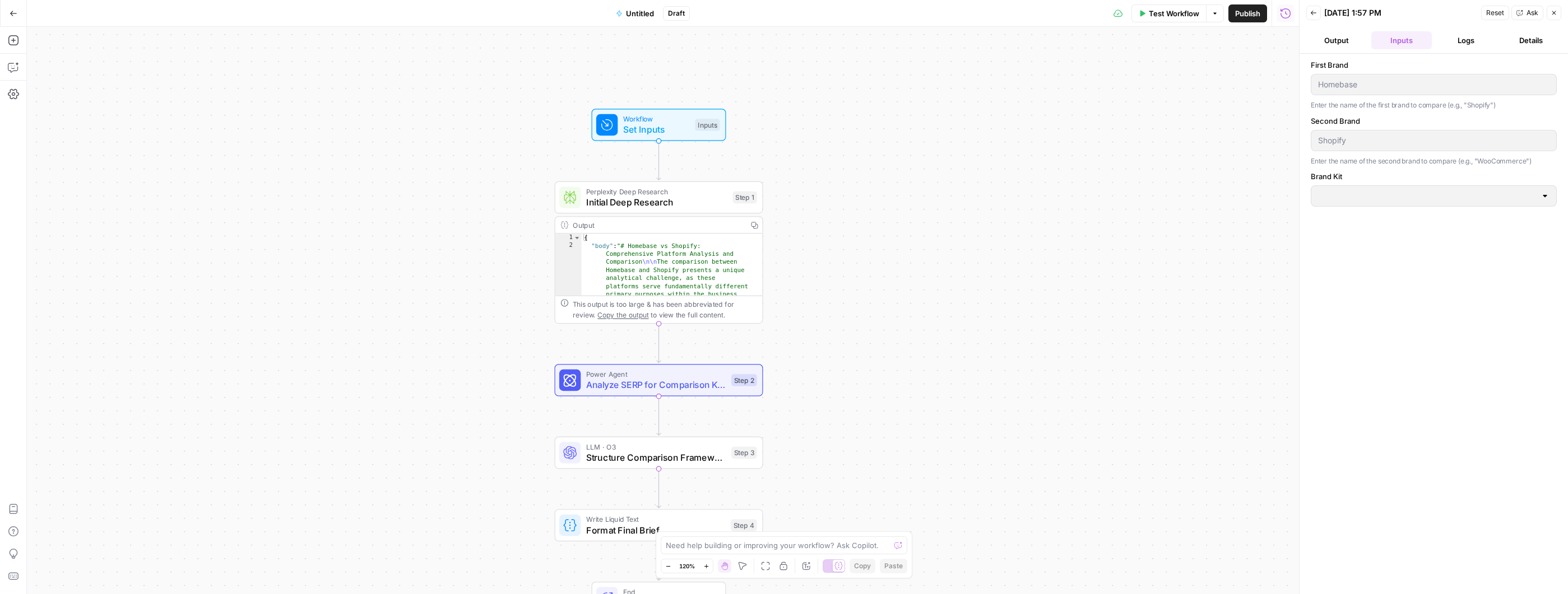
type input "Homebase"
click at [1336, 43] on button "Output" at bounding box center [1336, 40] width 60 height 18
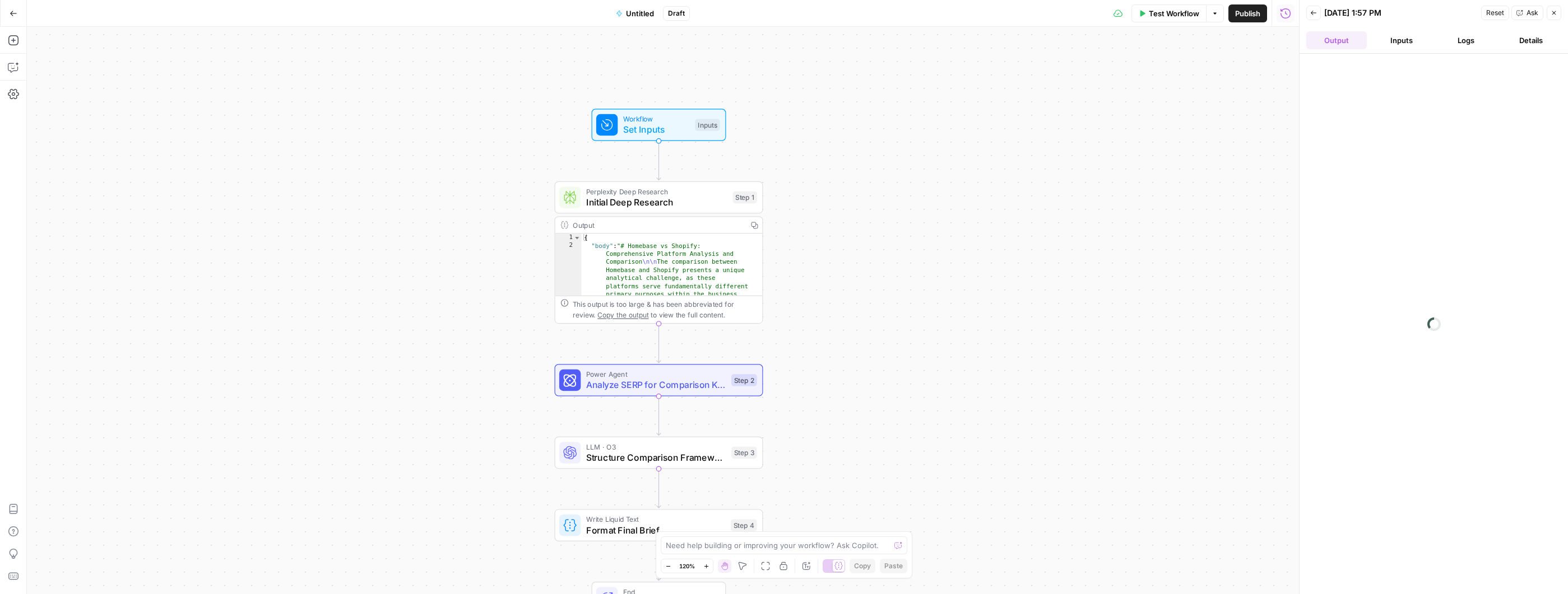
click at [1388, 55] on div at bounding box center [1434, 323] width 269 height 540
click at [1392, 45] on button "Inputs" at bounding box center [1401, 40] width 60 height 18
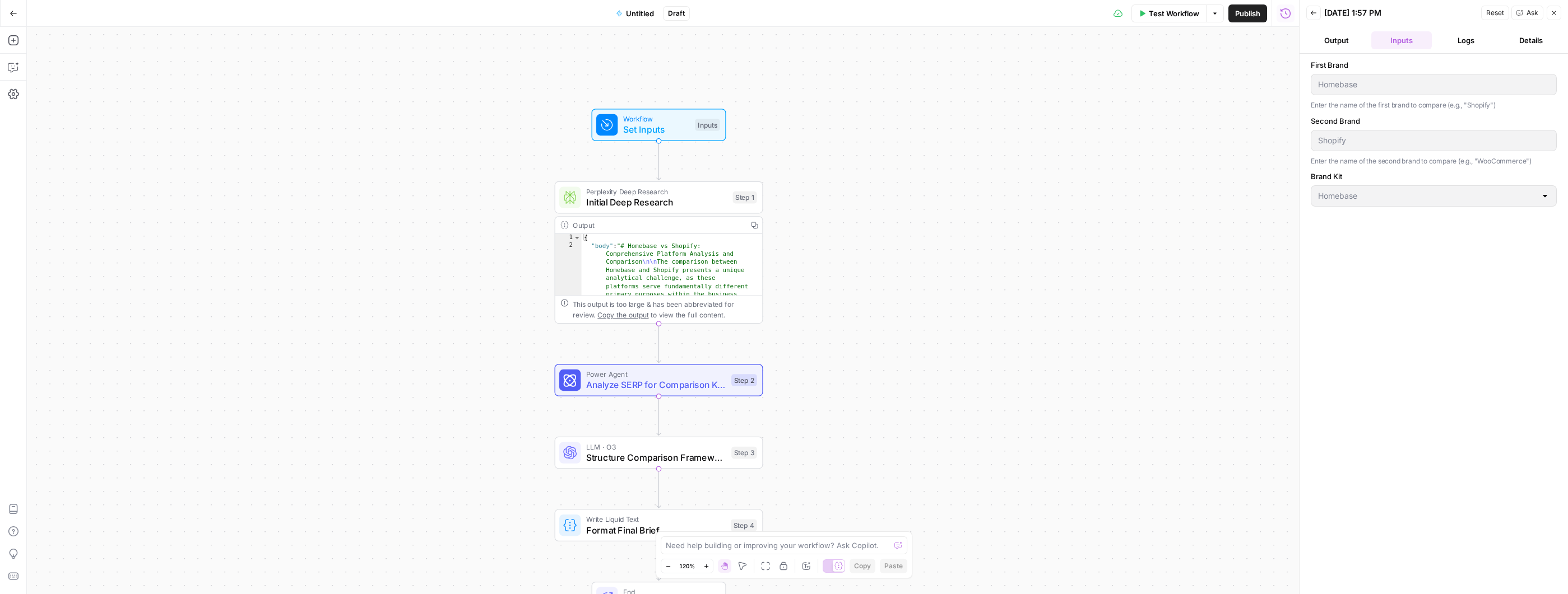
click at [627, 11] on span "Untitled" at bounding box center [640, 13] width 28 height 11
click at [113, 92] on div at bounding box center [131, 84] width 196 height 18
type input "Comparison Deep Research Workflow"
click at [361, 120] on div "Workflow Set Inputs Inputs Perplexity Deep Research Initial Deep Research Step …" at bounding box center [663, 311] width 1272 height 568
click at [314, 131] on div "Workflow Set Inputs Inputs Perplexity Deep Research Initial Deep Research Step …" at bounding box center [663, 311] width 1272 height 568
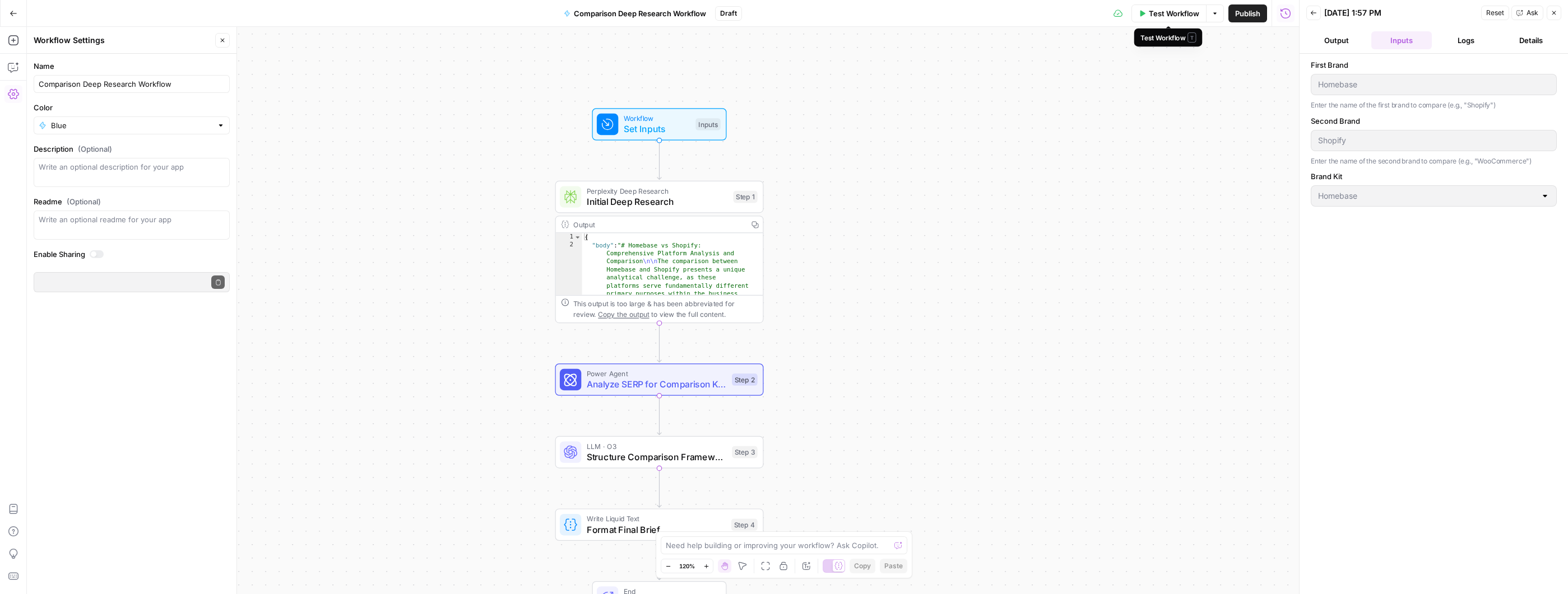
click at [1179, 17] on span "Test Workflow" at bounding box center [1174, 13] width 51 height 11
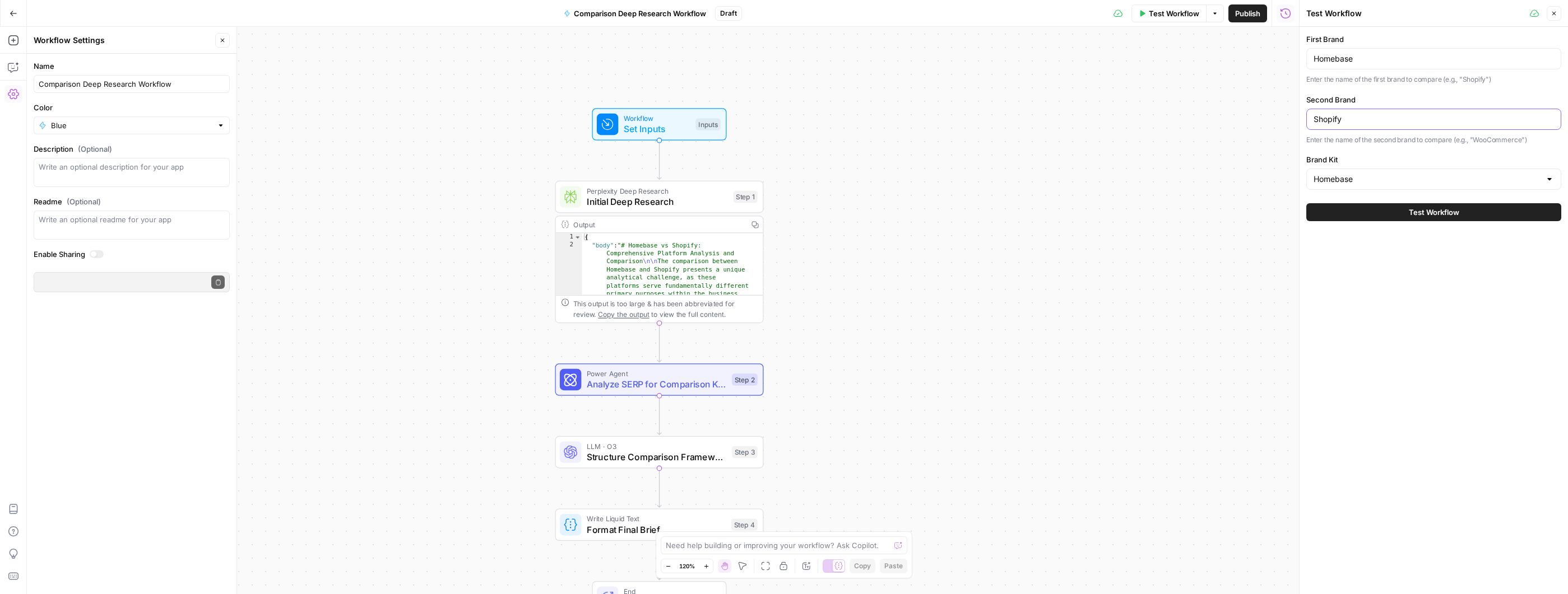
click at [1368, 117] on input "Shopify" at bounding box center [1434, 119] width 241 height 11
type input "Connecteam"
click at [1479, 214] on button "Test Workflow" at bounding box center [1433, 212] width 255 height 18
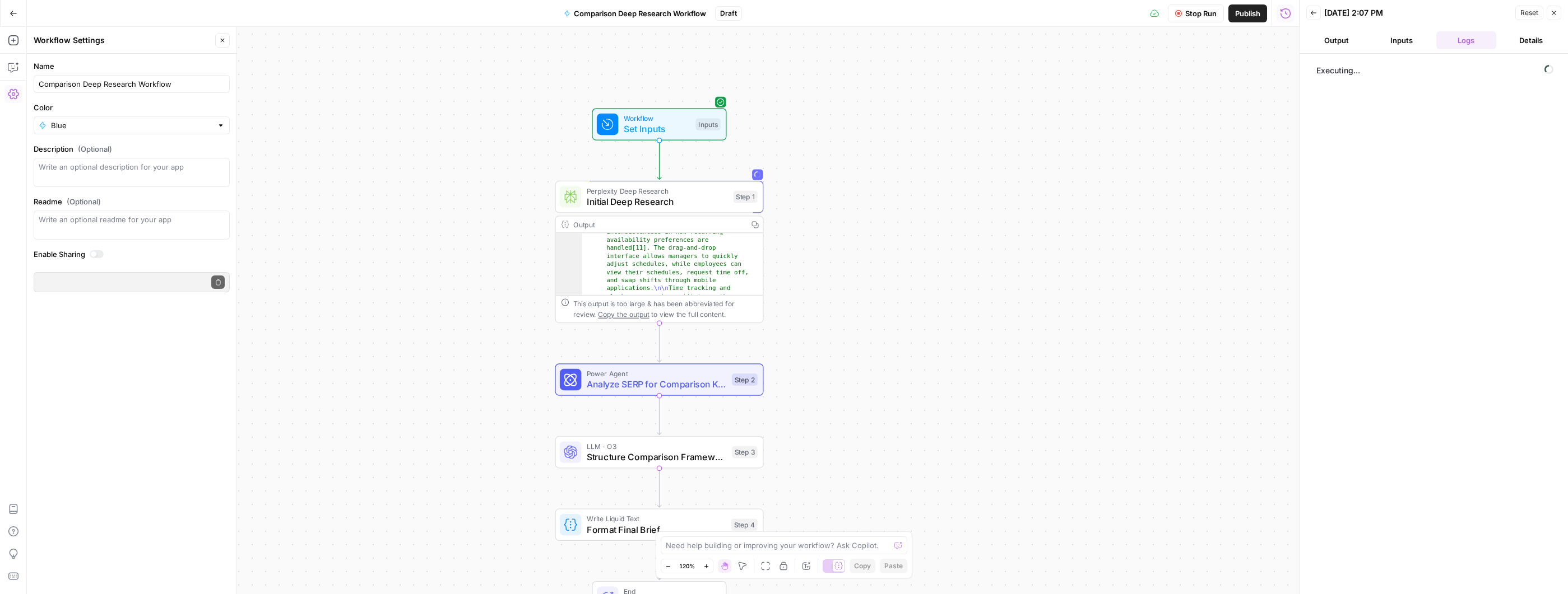
scroll to position [1261, 0]
click at [641, 312] on span "Copy the output" at bounding box center [623, 314] width 51 height 8
click at [1457, 43] on button "Logs" at bounding box center [1466, 40] width 60 height 18
click at [1535, 42] on button "Details" at bounding box center [1531, 40] width 60 height 18
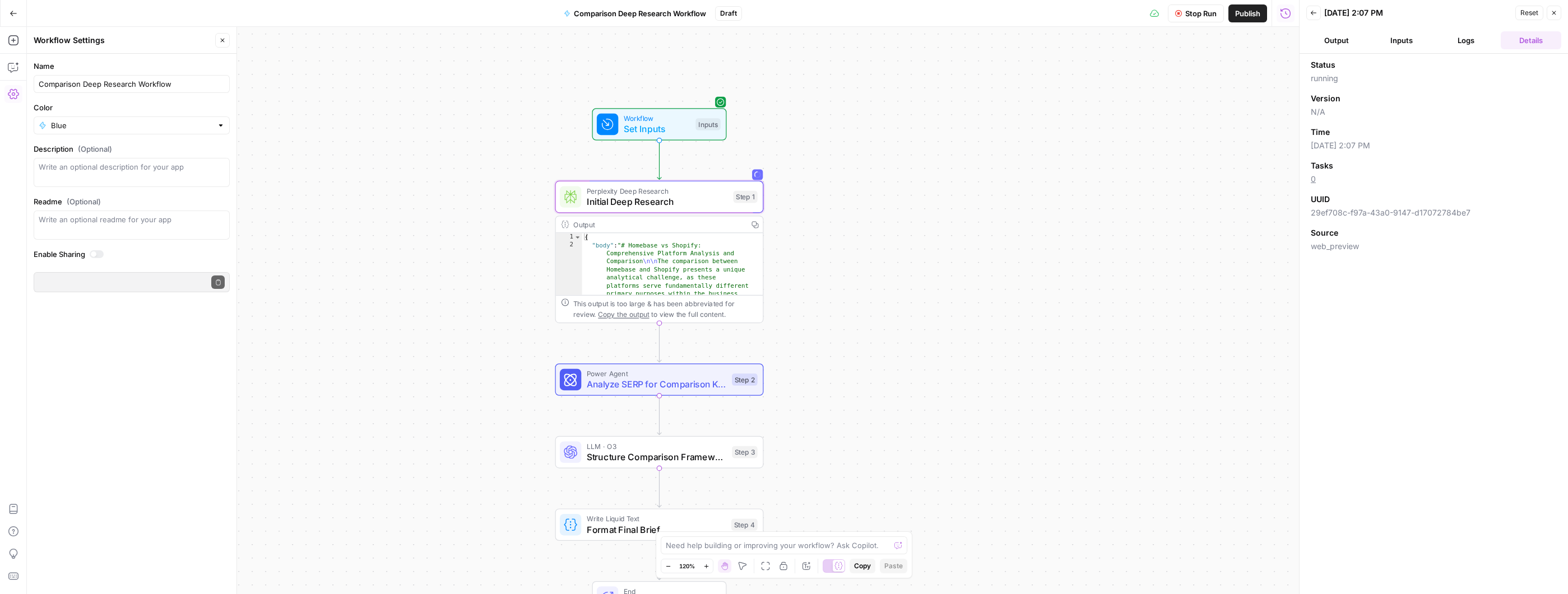
click at [1393, 39] on button "Inputs" at bounding box center [1401, 40] width 60 height 18
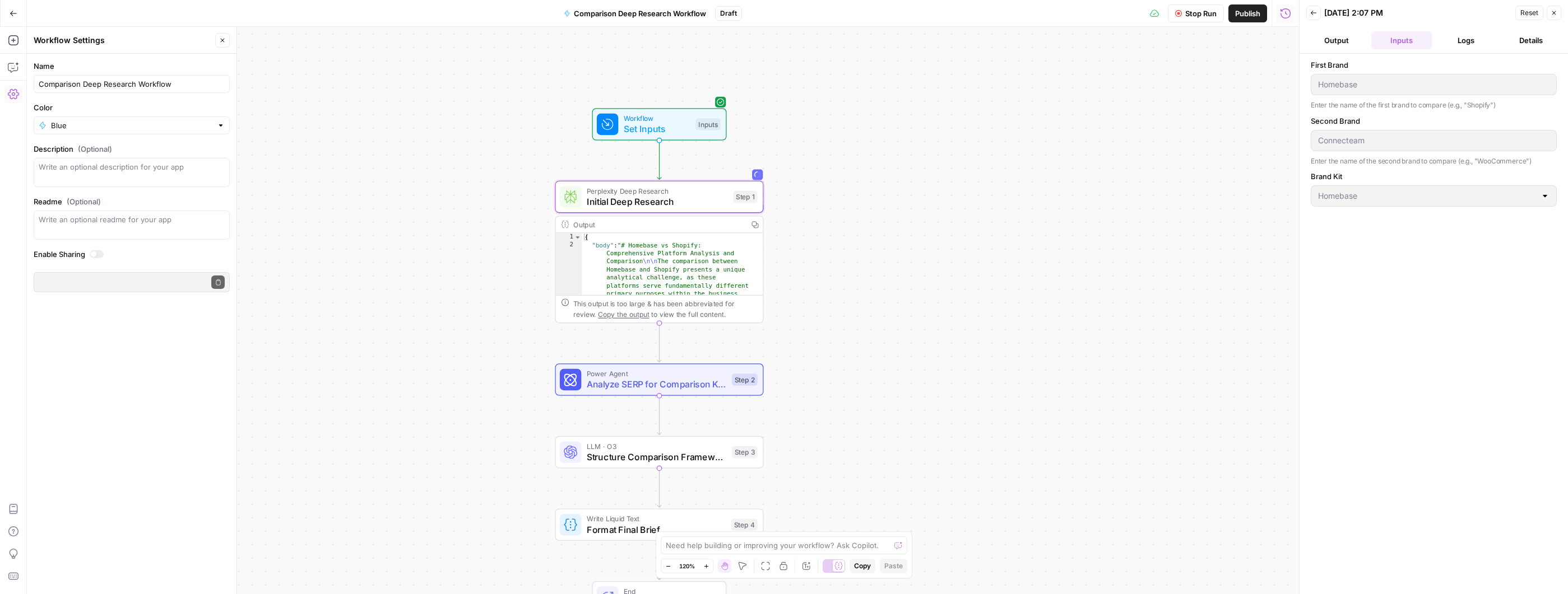
click at [1339, 42] on button "Output" at bounding box center [1336, 40] width 60 height 18
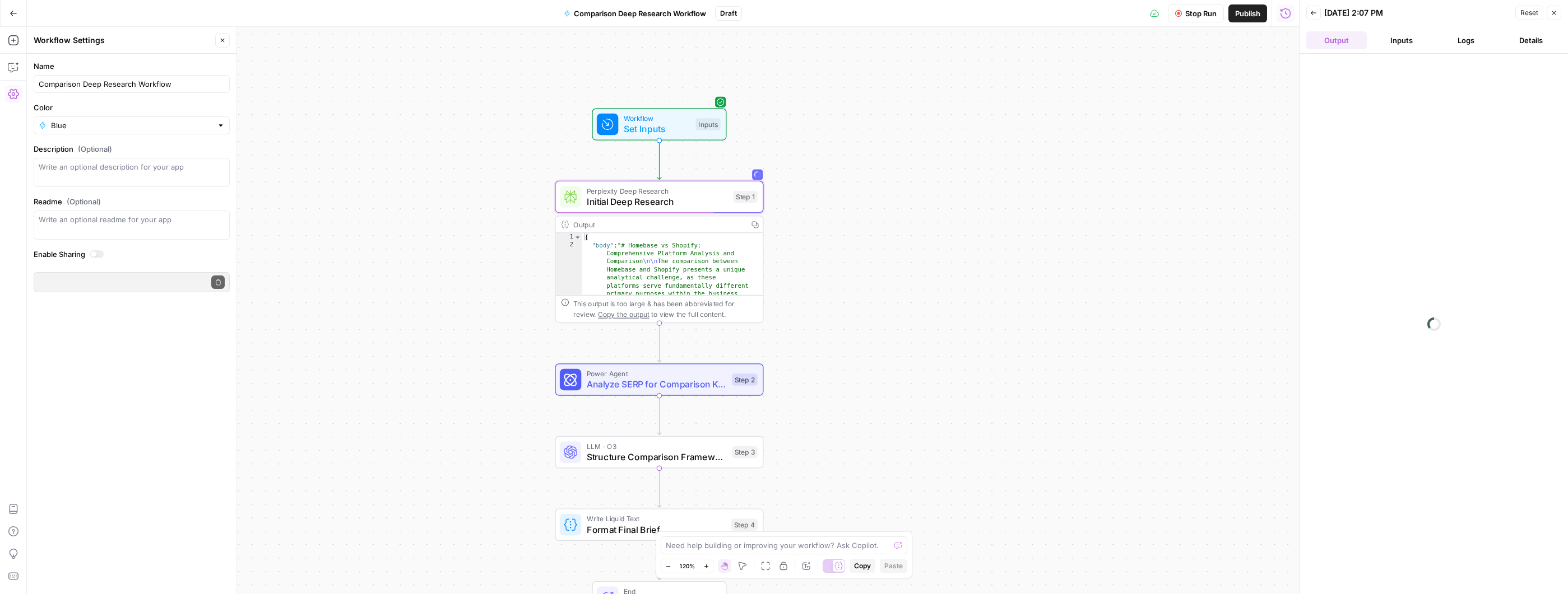
click at [1464, 41] on button "Logs" at bounding box center [1466, 40] width 60 height 18
click at [1514, 38] on button "Details" at bounding box center [1531, 40] width 60 height 18
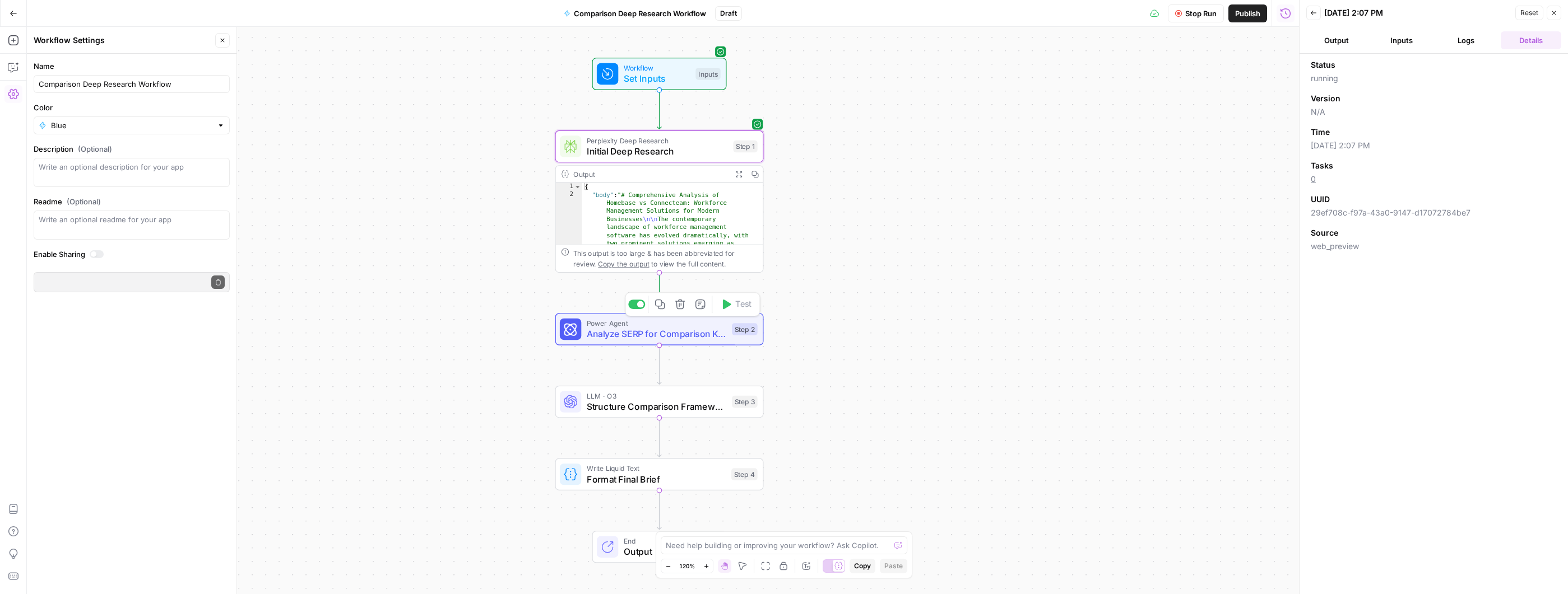
click at [712, 331] on span "Analyze SERP for Comparison Keywords" at bounding box center [657, 334] width 140 height 13
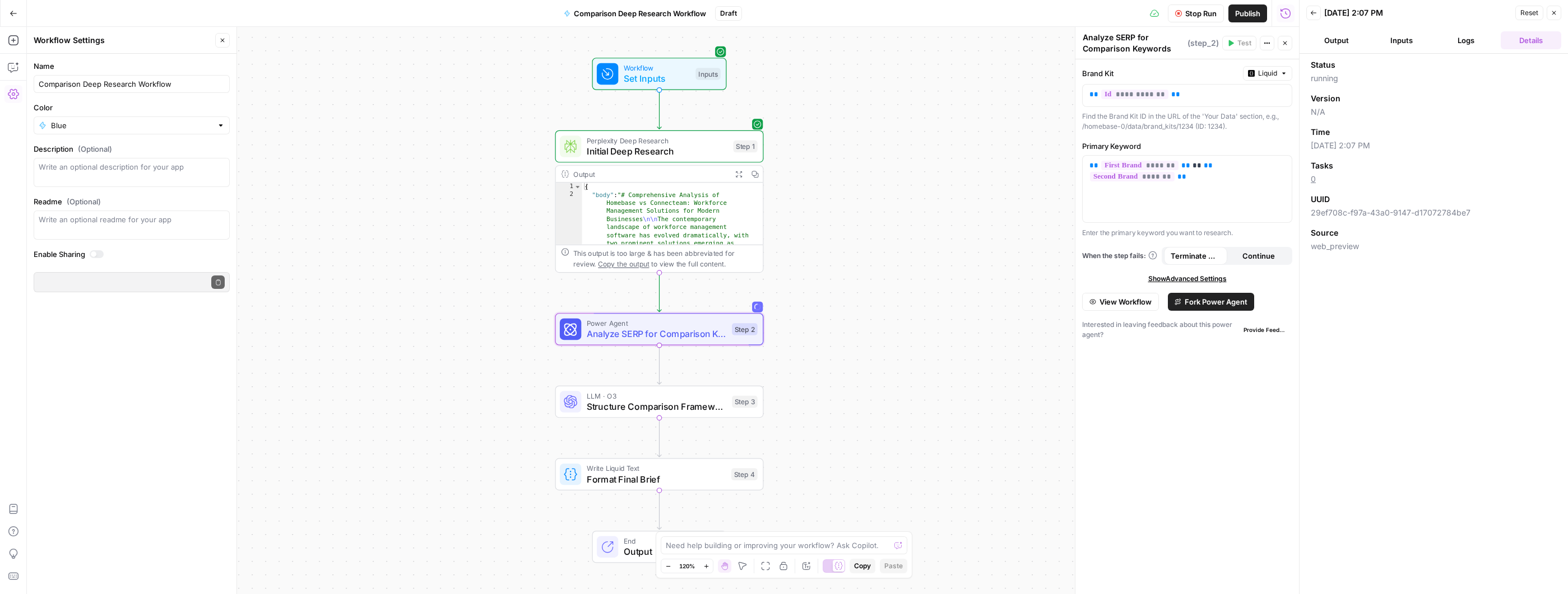
click at [1456, 39] on button "Logs" at bounding box center [1466, 40] width 60 height 18
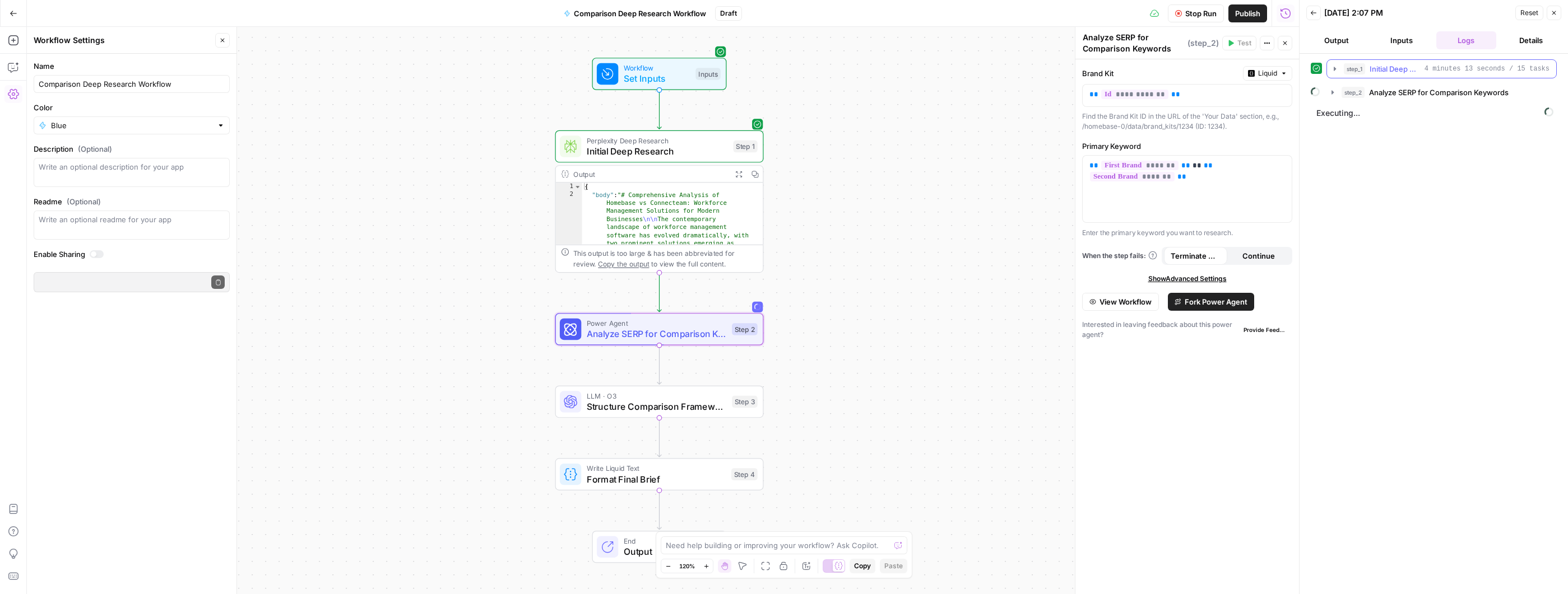
click at [1331, 70] on icon "button" at bounding box center [1335, 69] width 9 height 9
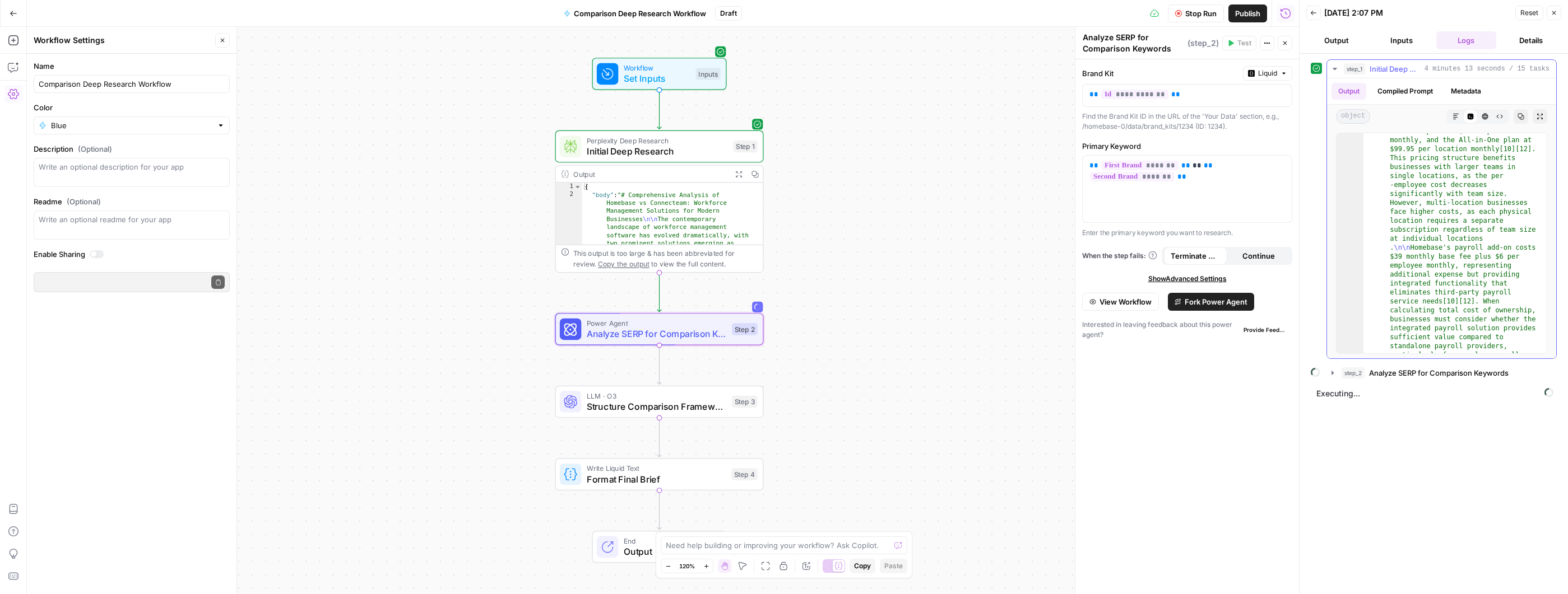
scroll to position [2823, 0]
click at [1456, 42] on button "Logs" at bounding box center [1466, 40] width 60 height 18
click at [1333, 67] on icon "button" at bounding box center [1334, 68] width 4 height 2
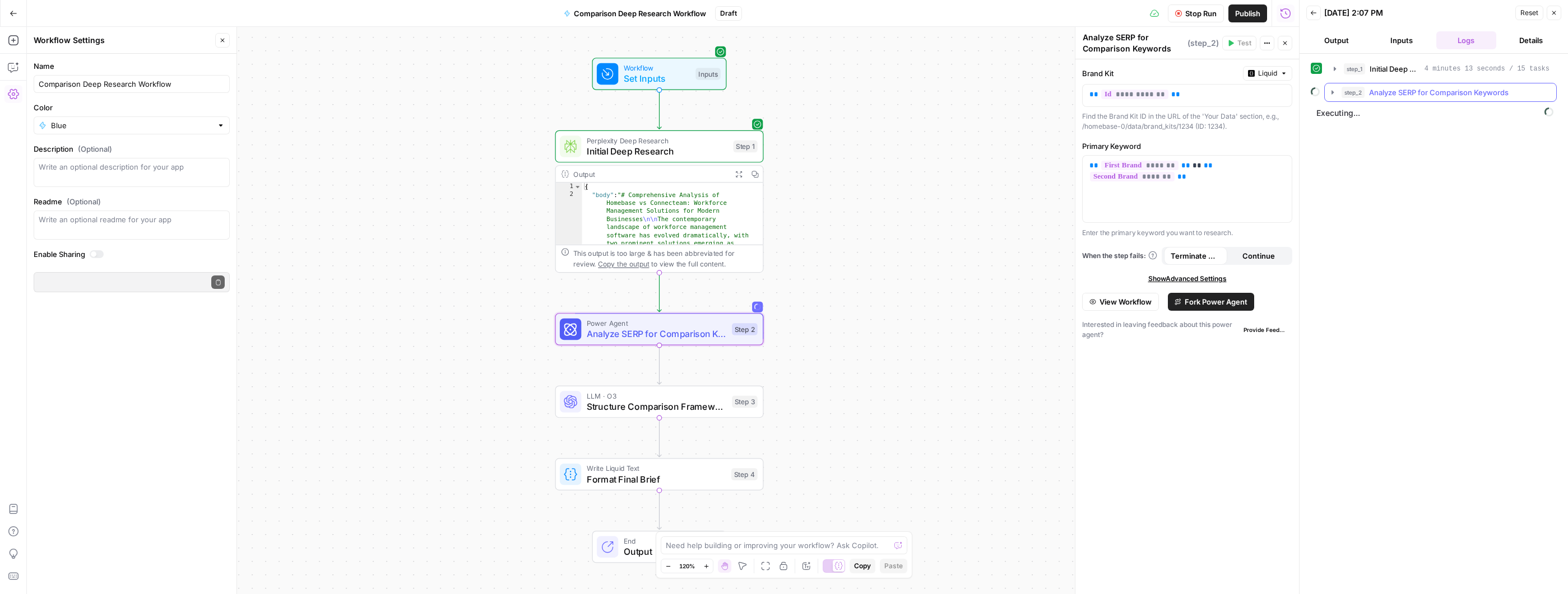
click at [1333, 92] on icon "button" at bounding box center [1332, 92] width 2 height 4
click at [1360, 116] on icon "button" at bounding box center [1357, 116] width 9 height 9
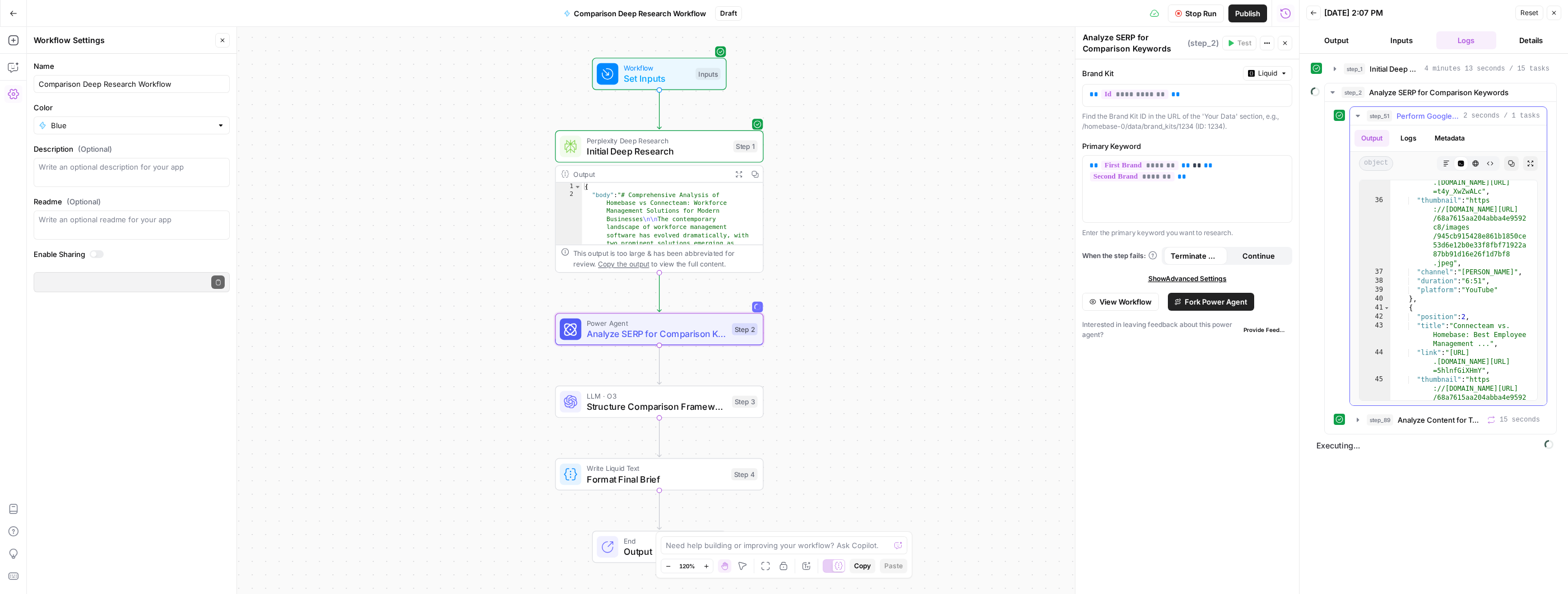
scroll to position [565, 0]
click at [1360, 117] on icon "button" at bounding box center [1357, 116] width 9 height 9
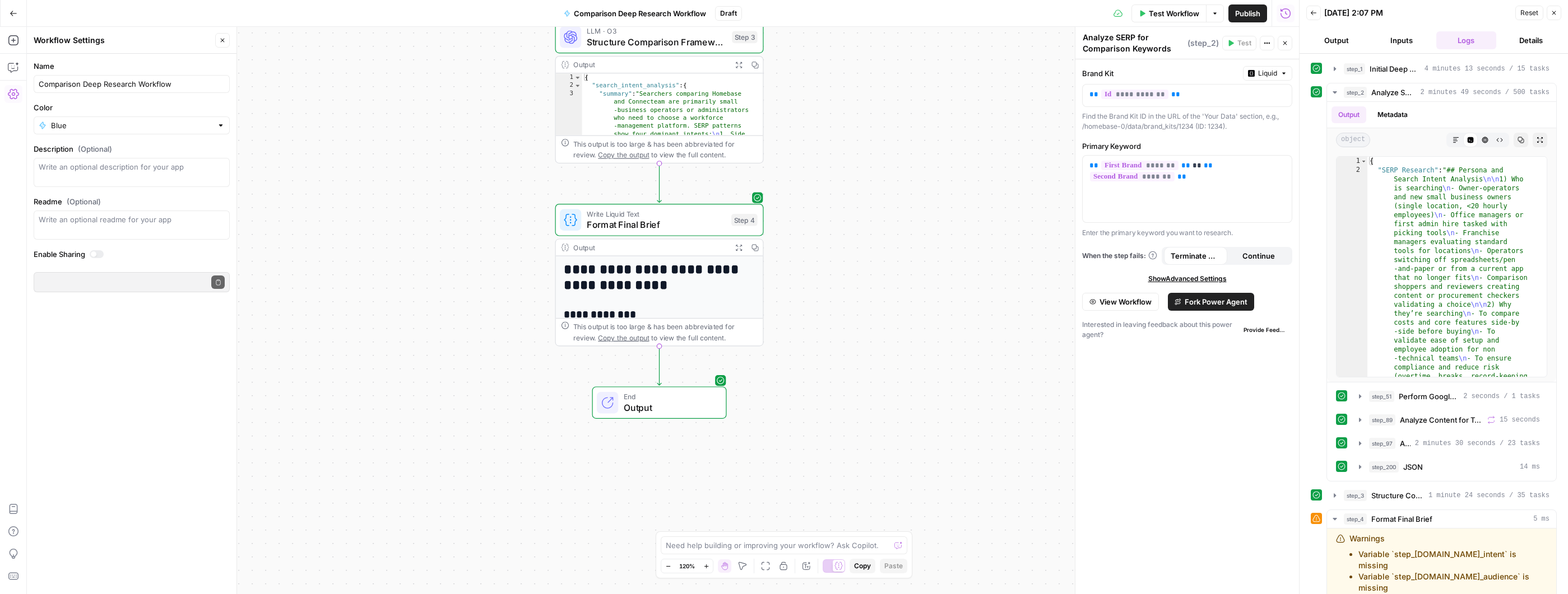
click at [693, 285] on h1 "**********" at bounding box center [654, 278] width 181 height 32
click at [1338, 35] on button "Output" at bounding box center [1336, 40] width 60 height 18
type input "https://app.airops.com/public_api/airops_apps/12d7cd1c-11fd-45d7-a12d-778a19682…"
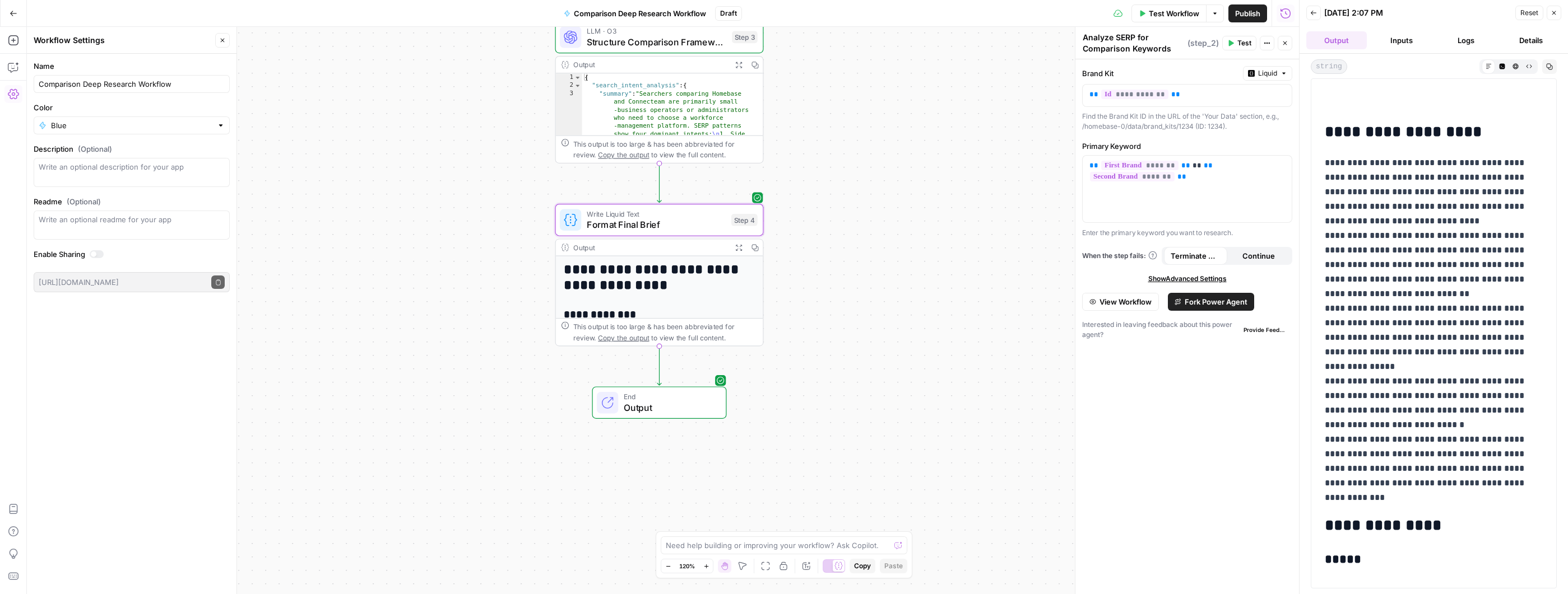
scroll to position [467, 0]
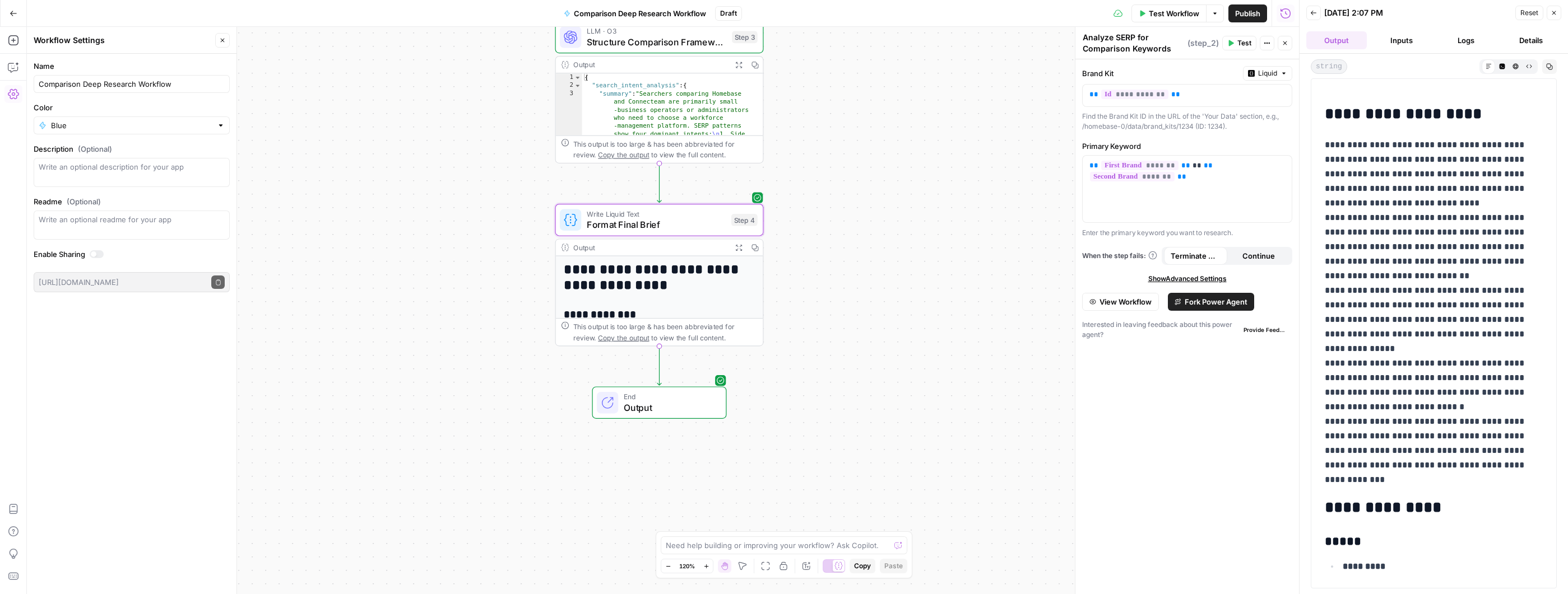
click at [1404, 43] on button "Inputs" at bounding box center [1401, 40] width 60 height 18
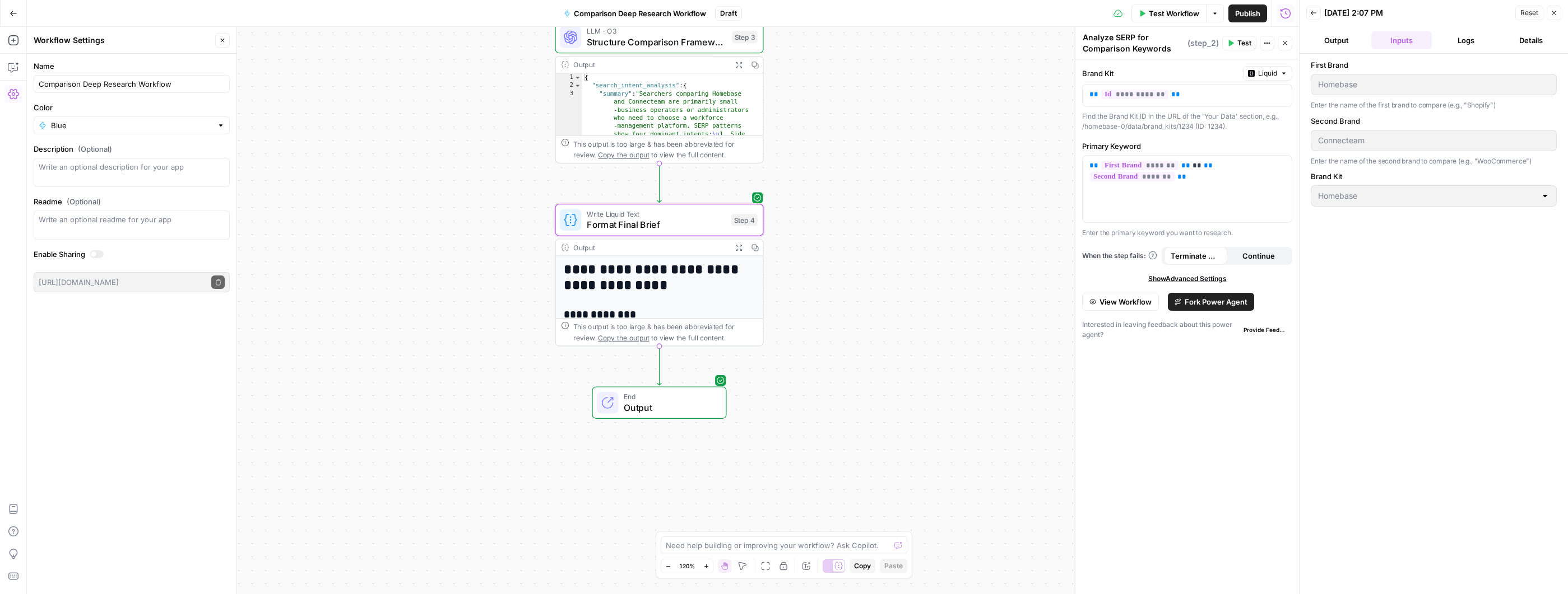
click at [1456, 42] on button "Logs" at bounding box center [1466, 40] width 60 height 18
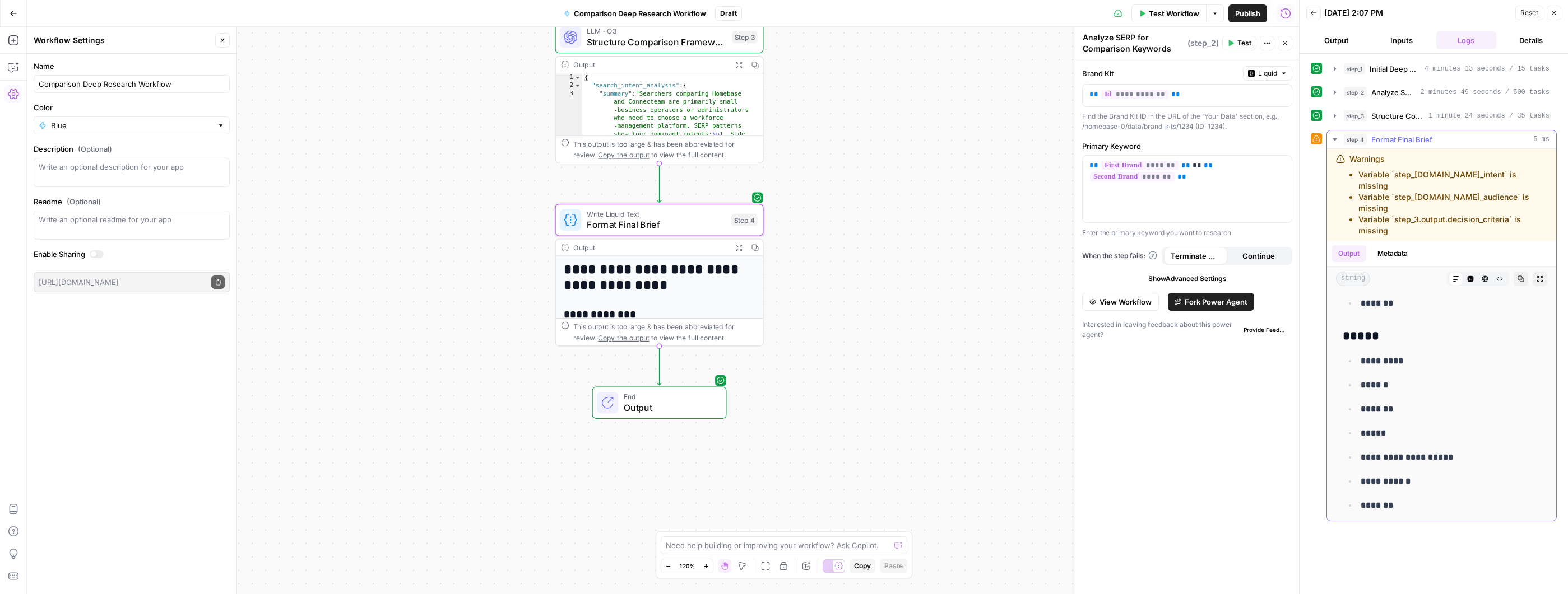
scroll to position [3155, 0]
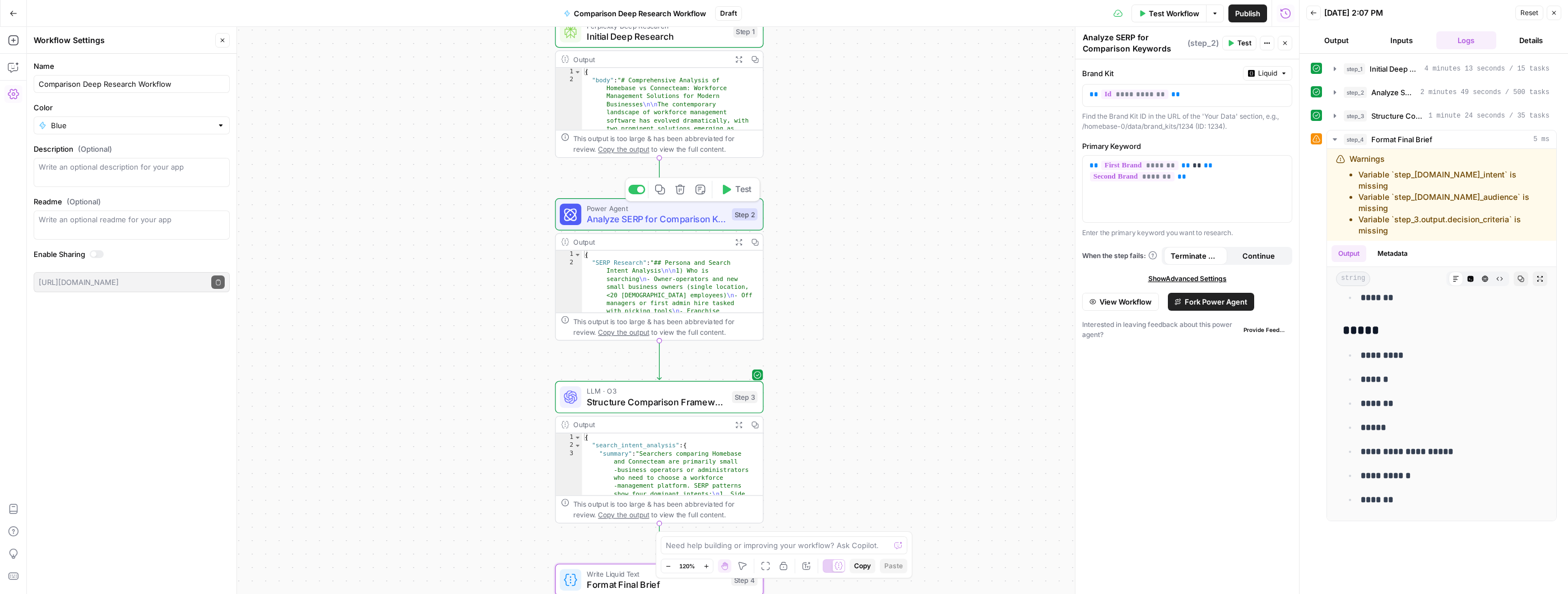
click at [674, 226] on div "Power Agent Analyze SERP for Comparison Keywords Step 2 Copy step Delete step A…" at bounding box center [660, 214] width 208 height 32
click at [684, 403] on span "Structure Comparison Framework" at bounding box center [657, 402] width 140 height 13
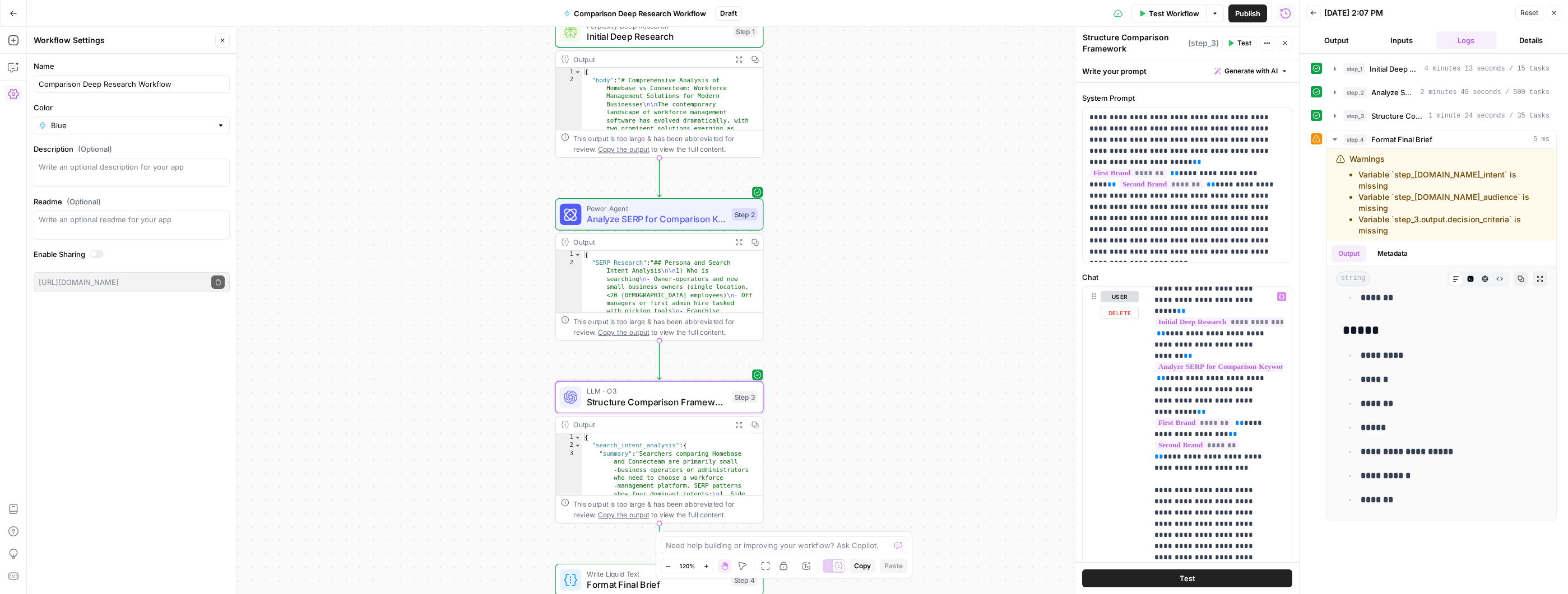
scroll to position [230, 0]
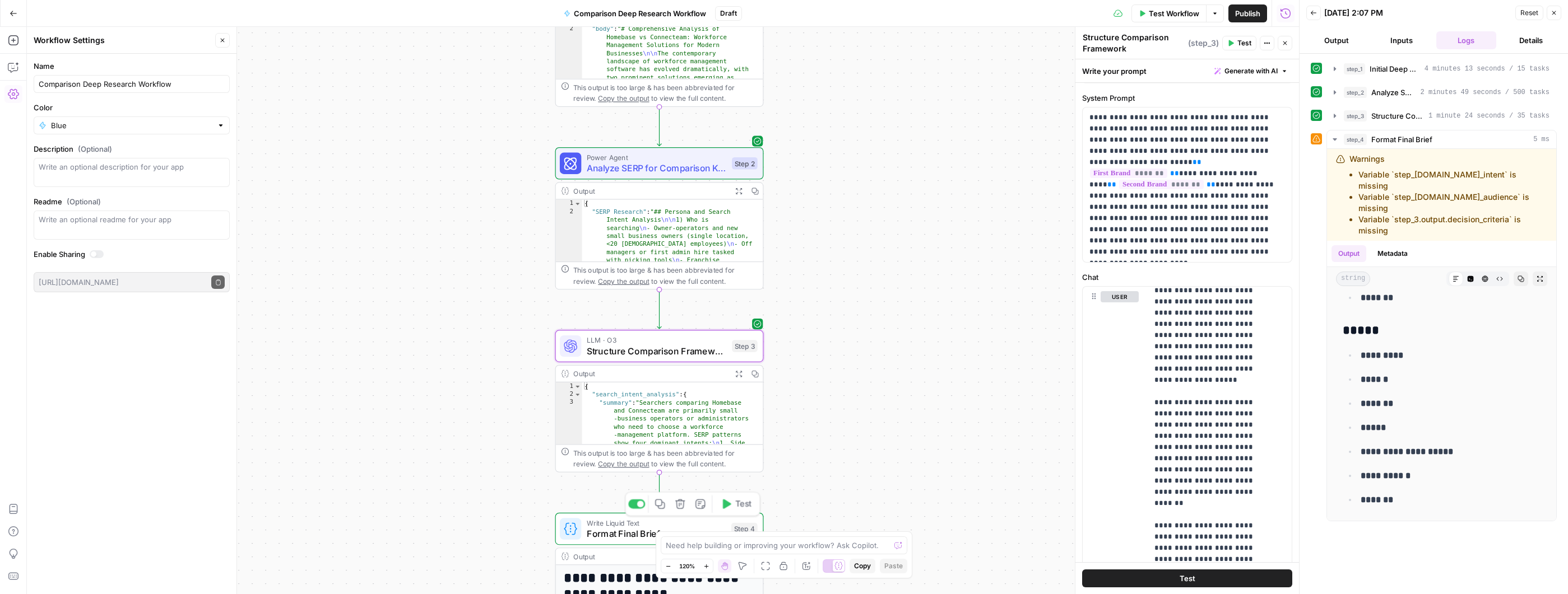
click at [616, 529] on span "Format Final Brief" at bounding box center [656, 534] width 139 height 13
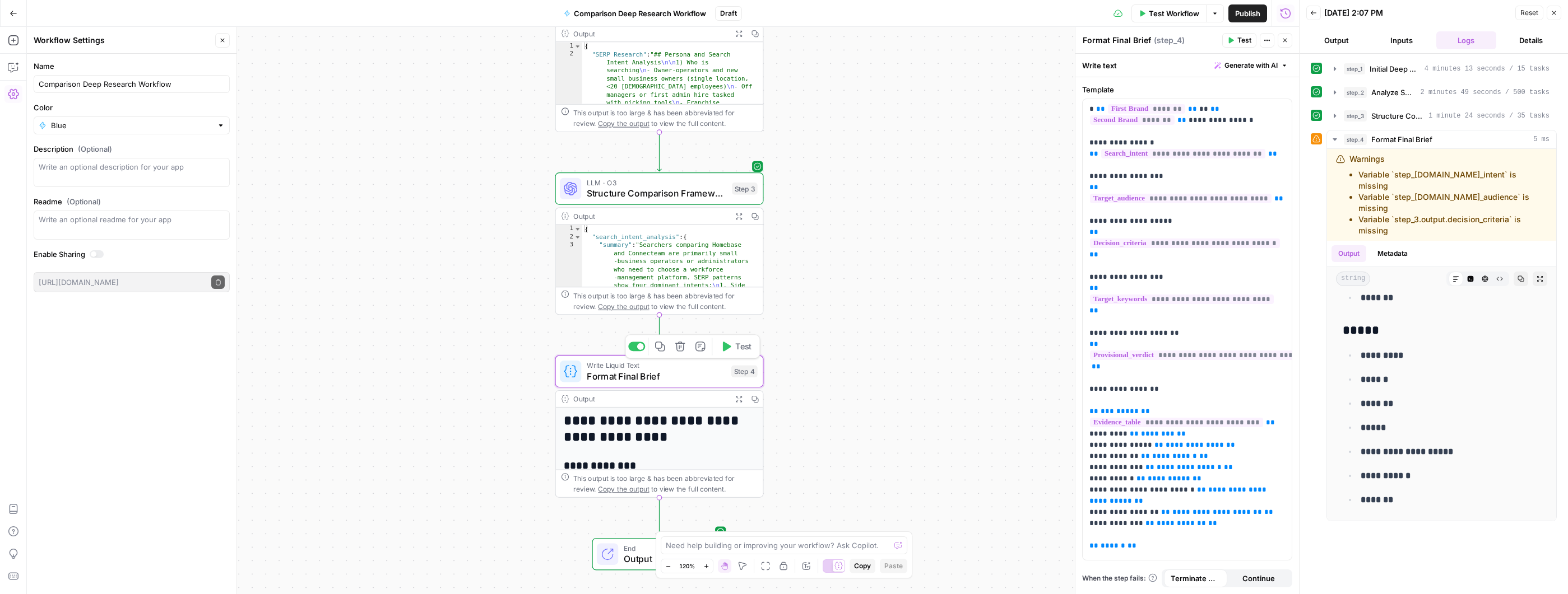
click at [680, 352] on icon "button" at bounding box center [679, 346] width 11 height 11
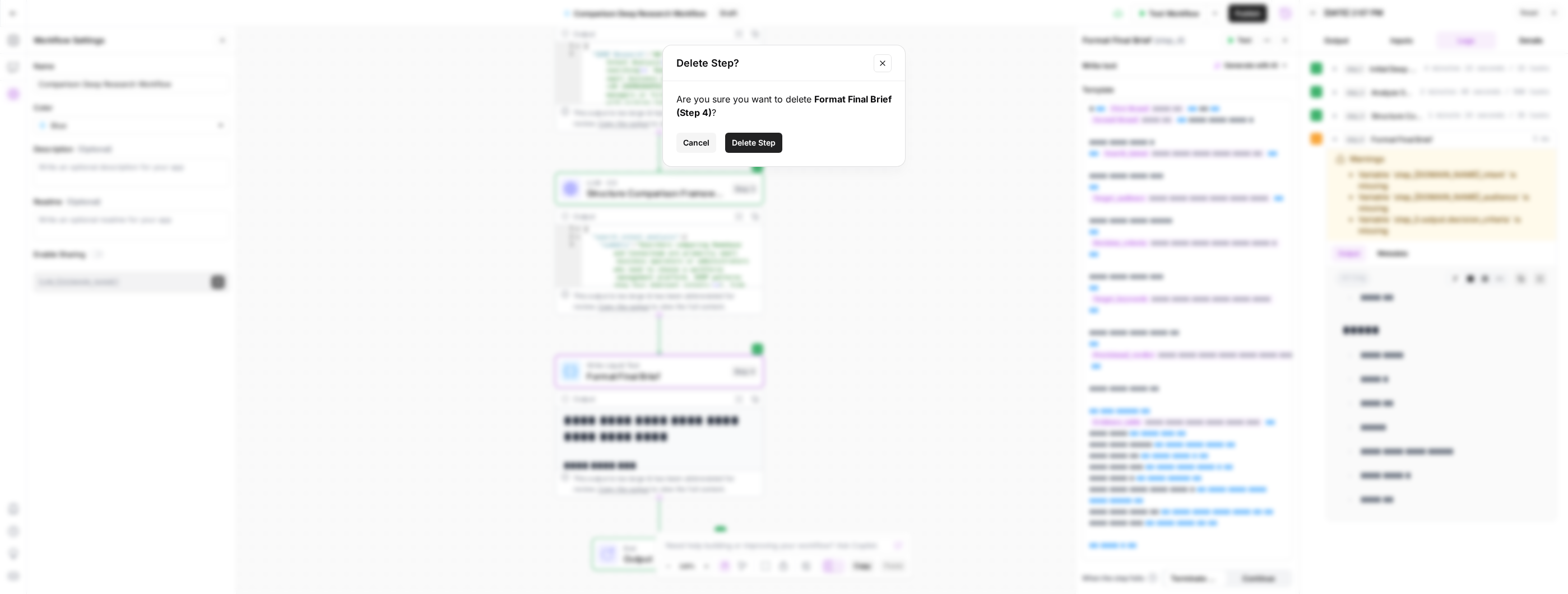
click at [763, 143] on span "Delete Step" at bounding box center [754, 142] width 44 height 11
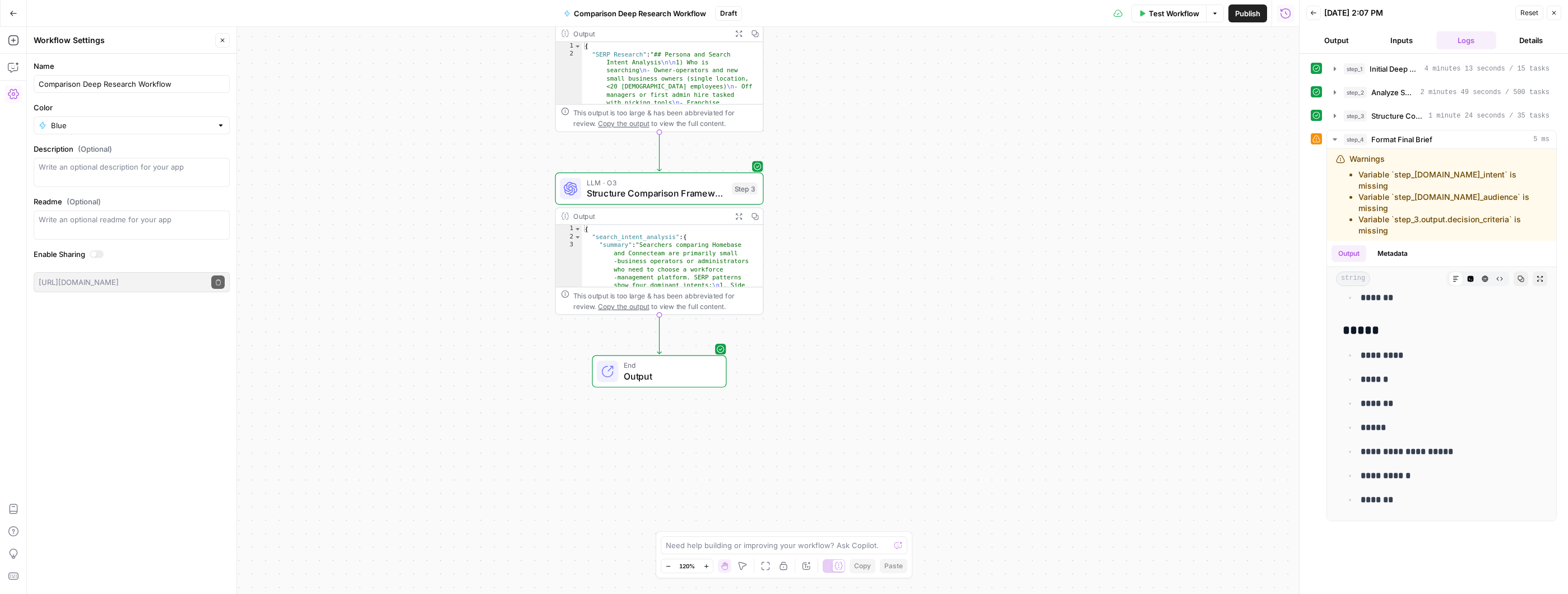
click at [669, 360] on span "End" at bounding box center [669, 365] width 91 height 11
click at [674, 372] on span "Output" at bounding box center [670, 376] width 91 height 13
type textarea "**********"
click at [702, 263] on div "{ "search_intent_analysis" : { "summary" : "Searchers comparing Homebase and Co…" at bounding box center [668, 409] width 171 height 368
click at [692, 192] on span "Structure Comparison Framework" at bounding box center [657, 193] width 140 height 13
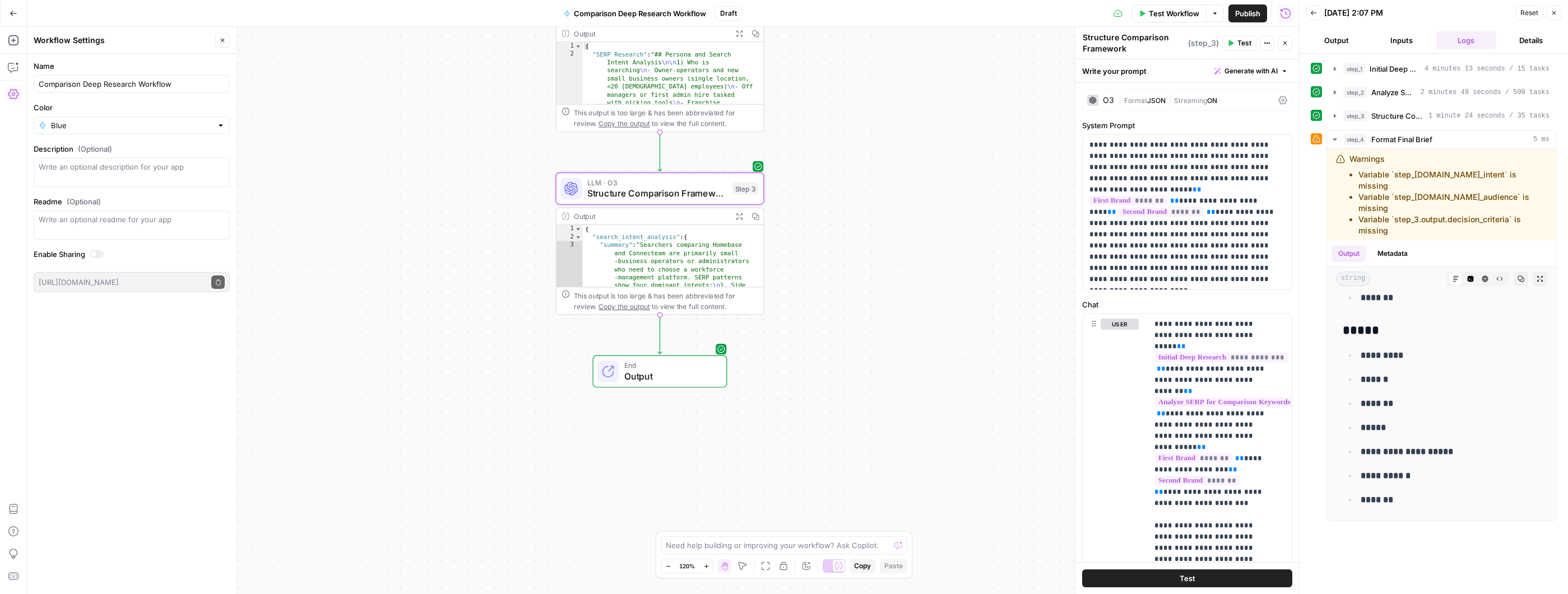
click at [662, 382] on span "Output" at bounding box center [670, 376] width 91 height 13
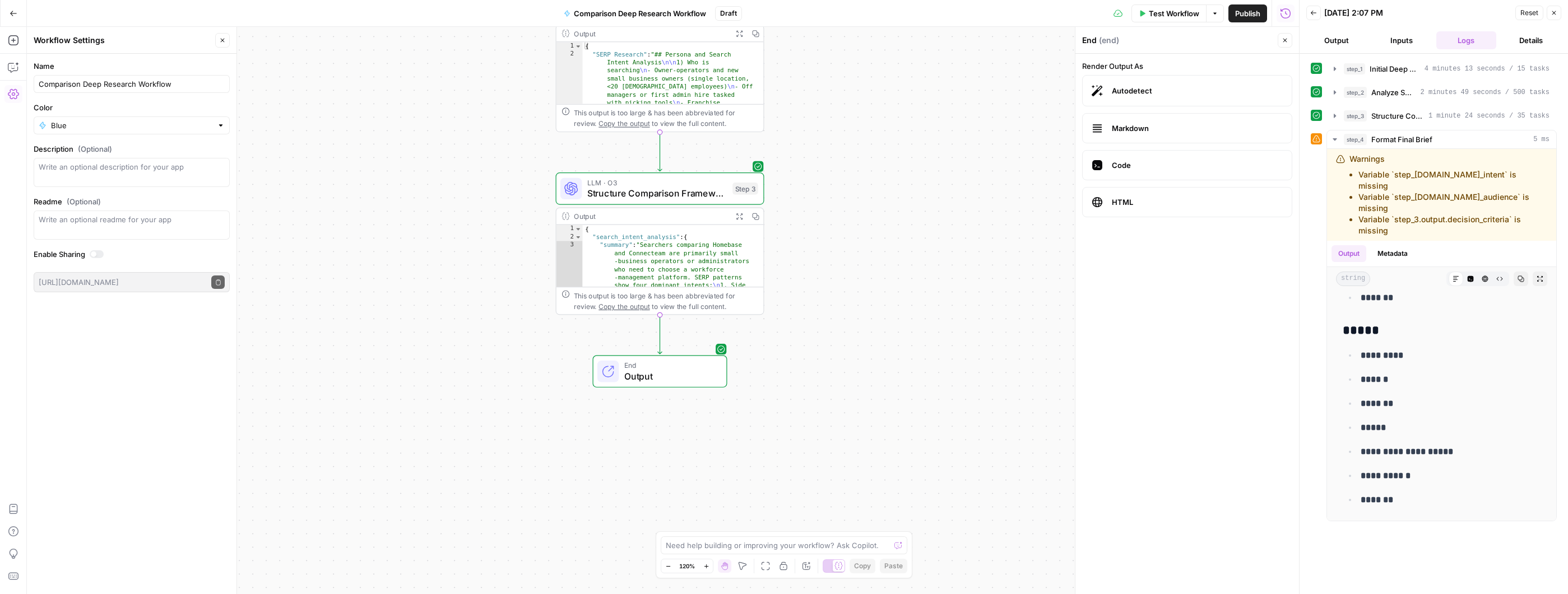
click at [1157, 122] on span "Markdown" at bounding box center [1197, 128] width 171 height 11
click at [1184, 13] on span "Test Workflow" at bounding box center [1174, 13] width 51 height 11
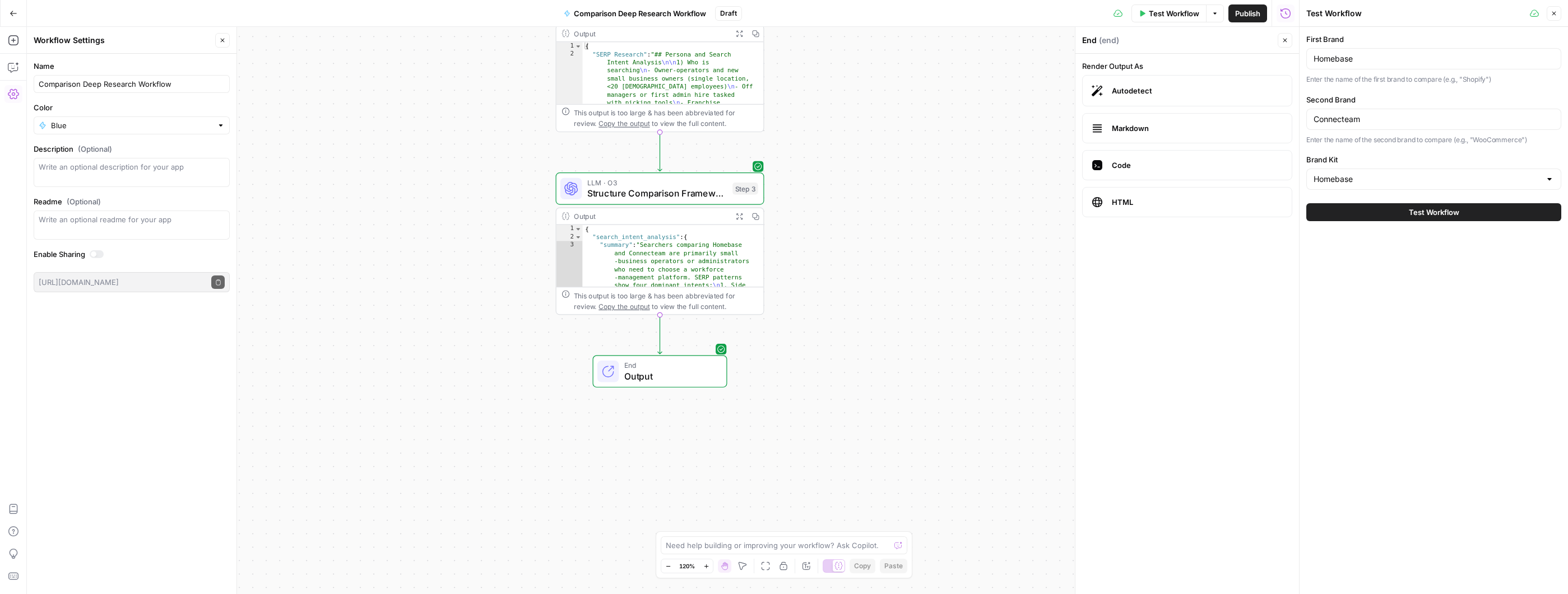
click at [1376, 212] on button "Test Workflow" at bounding box center [1433, 212] width 255 height 18
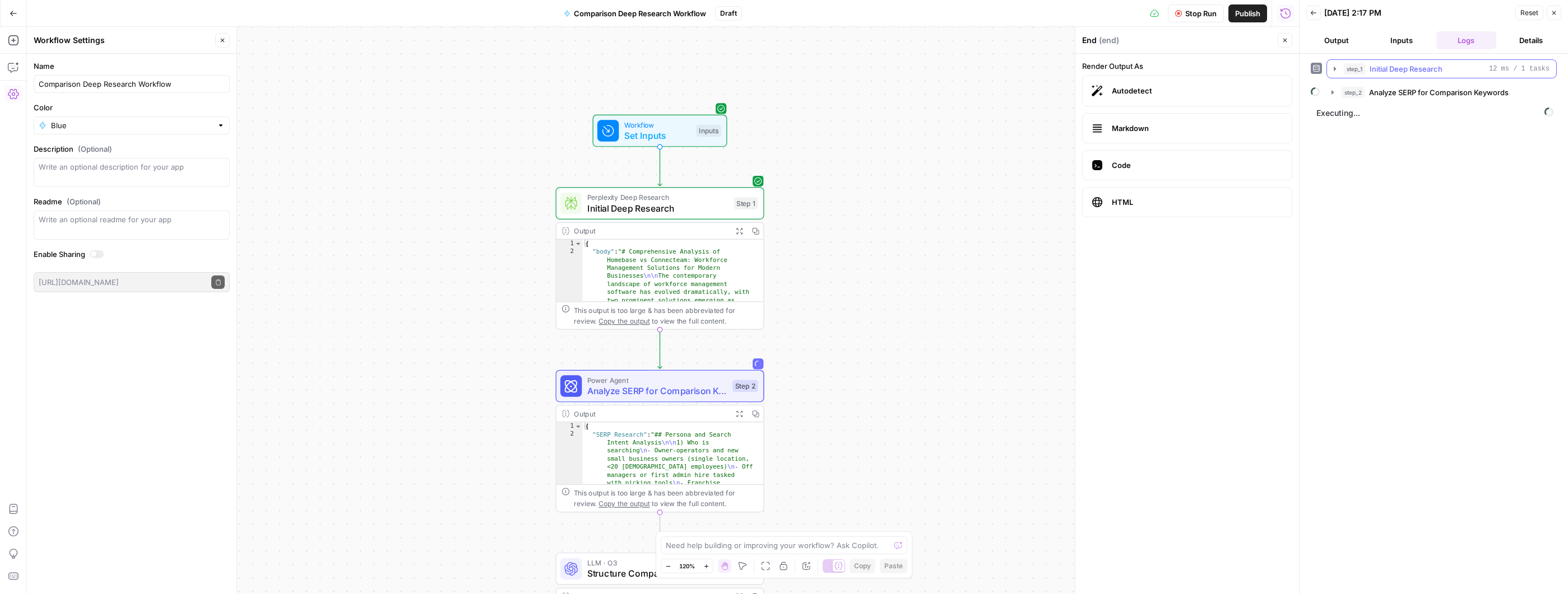
click at [1334, 68] on icon "button" at bounding box center [1335, 68] width 2 height 4
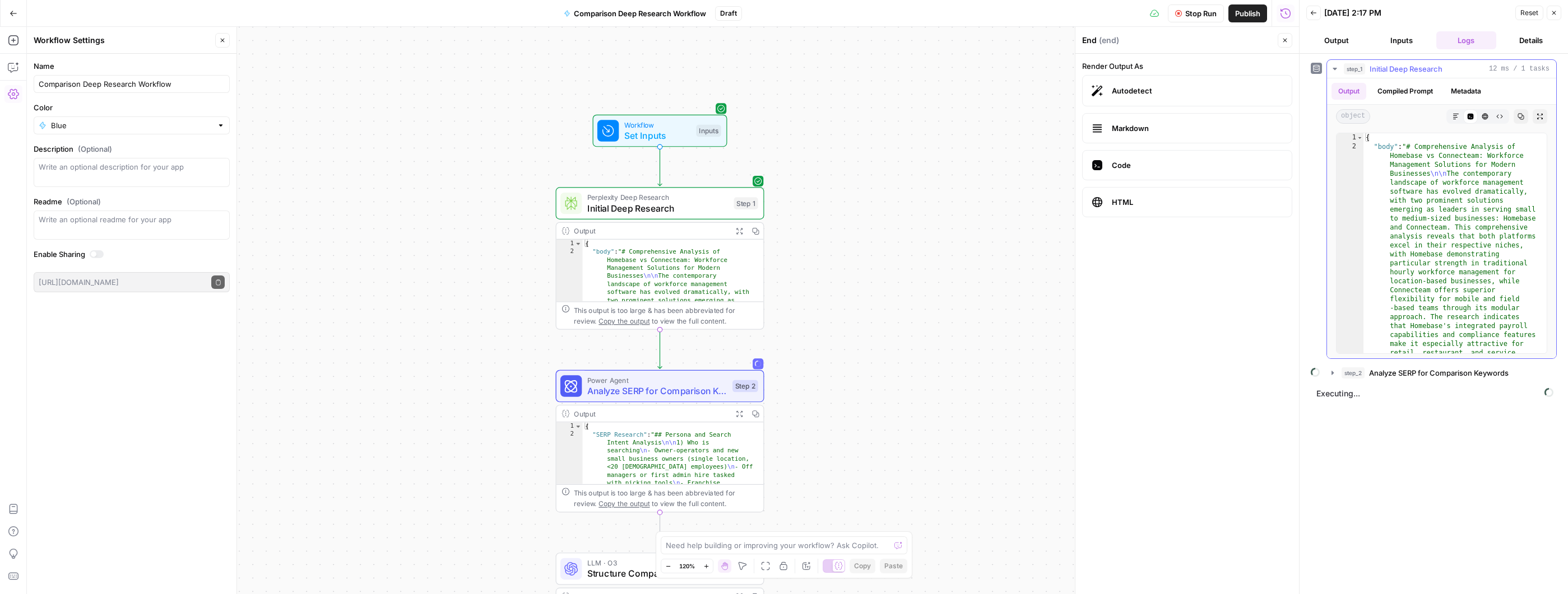
click at [1334, 68] on icon "button" at bounding box center [1334, 68] width 4 height 2
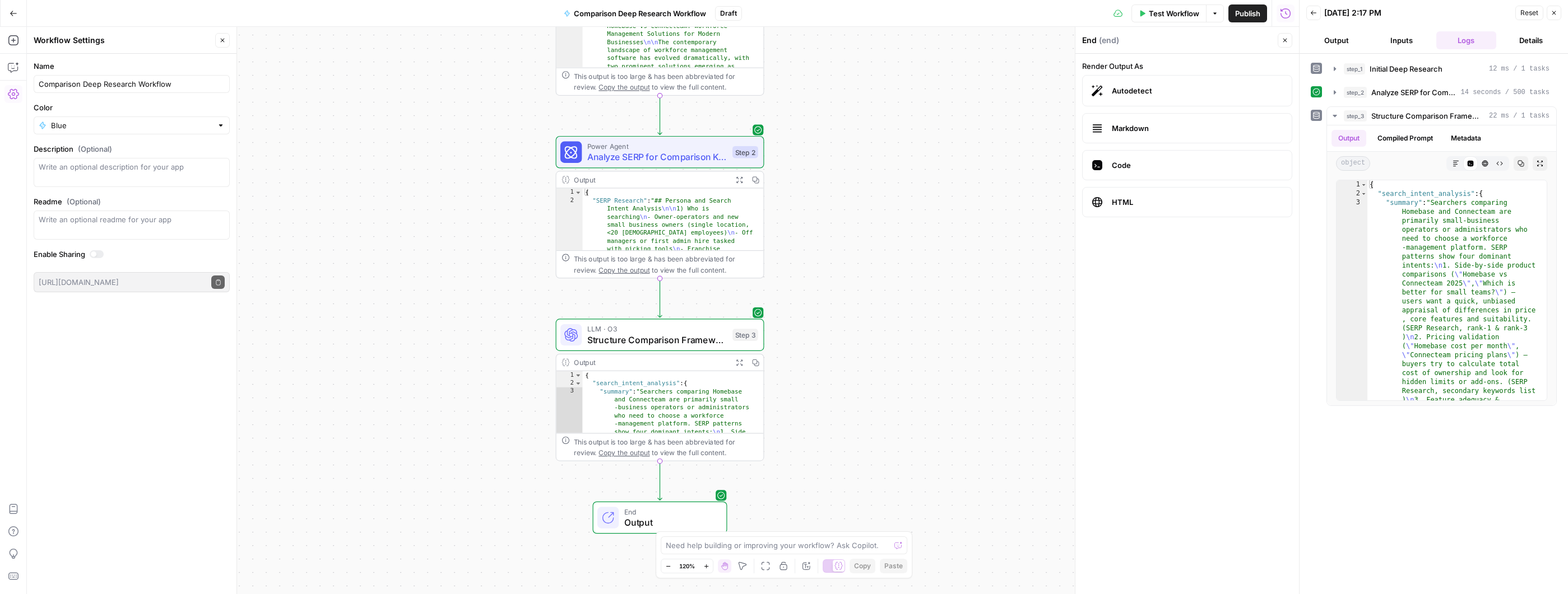
click at [1341, 48] on button "Output" at bounding box center [1336, 40] width 60 height 18
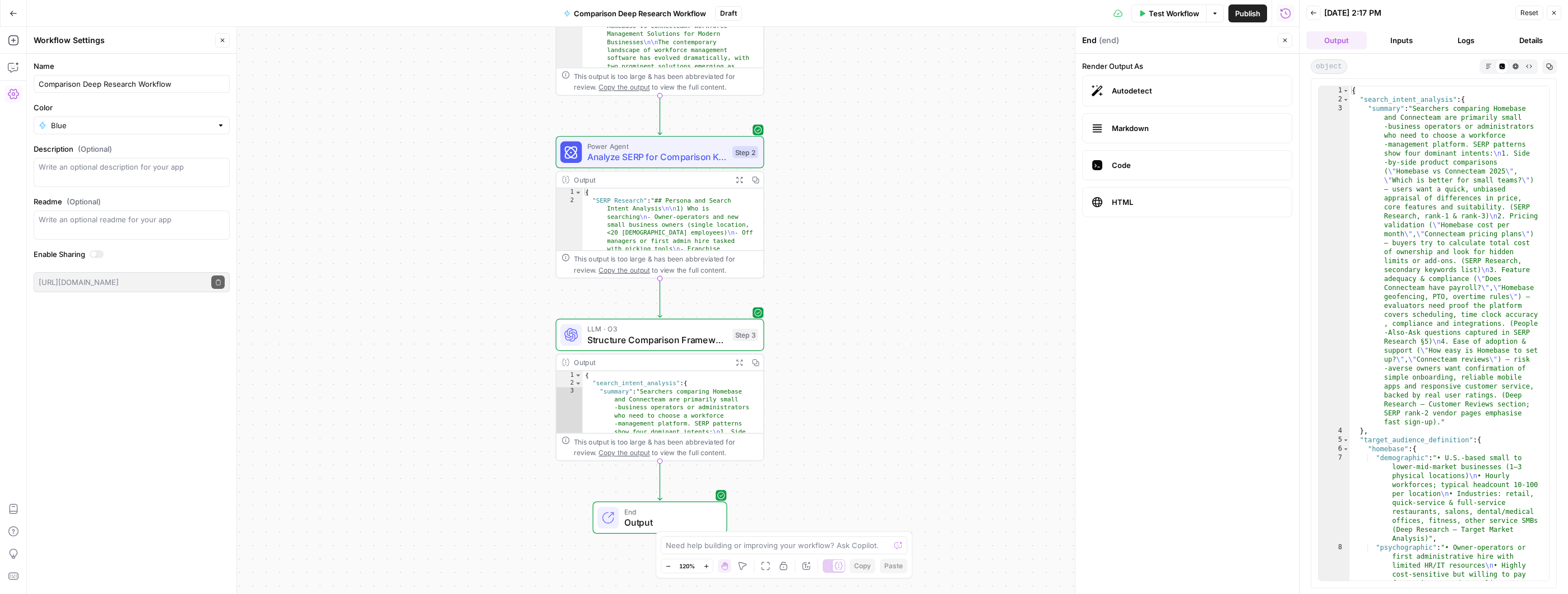
click at [670, 353] on div "**********" at bounding box center [660, 390] width 208 height 142
click at [674, 348] on div "LLM · O3 Structure Comparison Framework Step 3 Copy step Delete step Add Note T…" at bounding box center [660, 335] width 208 height 32
type textarea "Structure Comparison Framework"
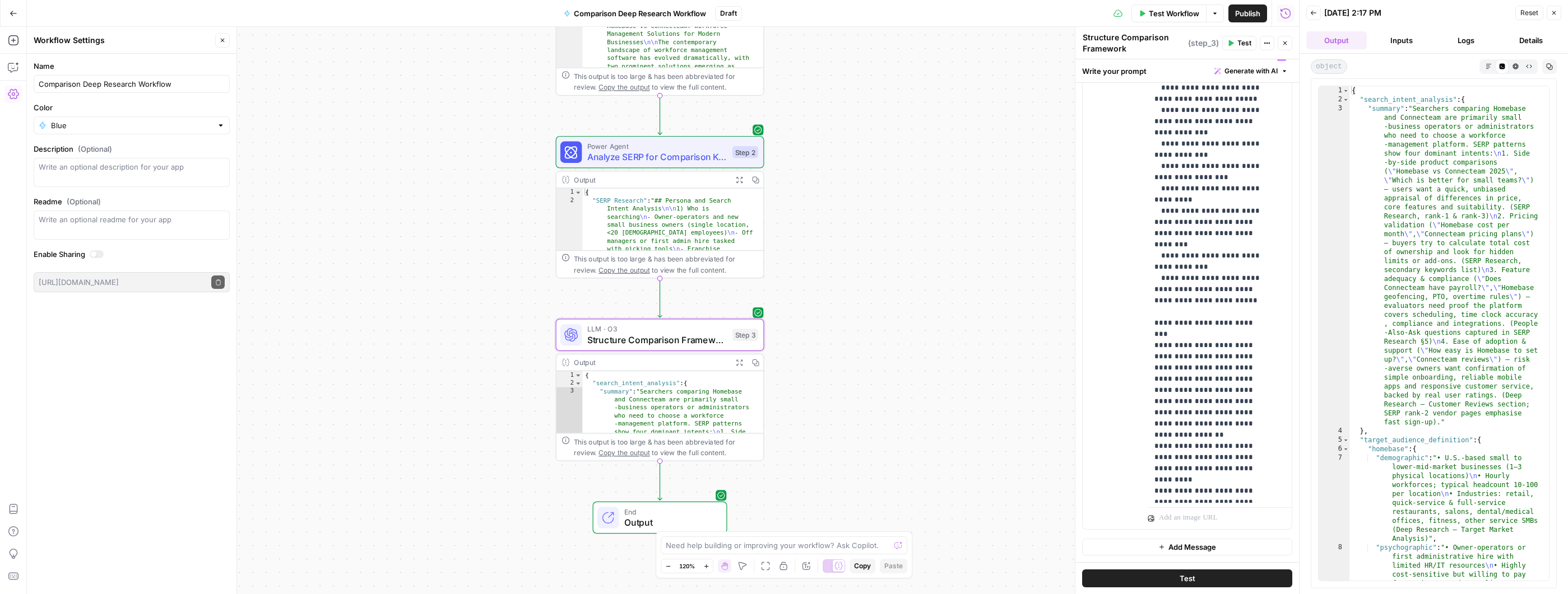
scroll to position [939, 0]
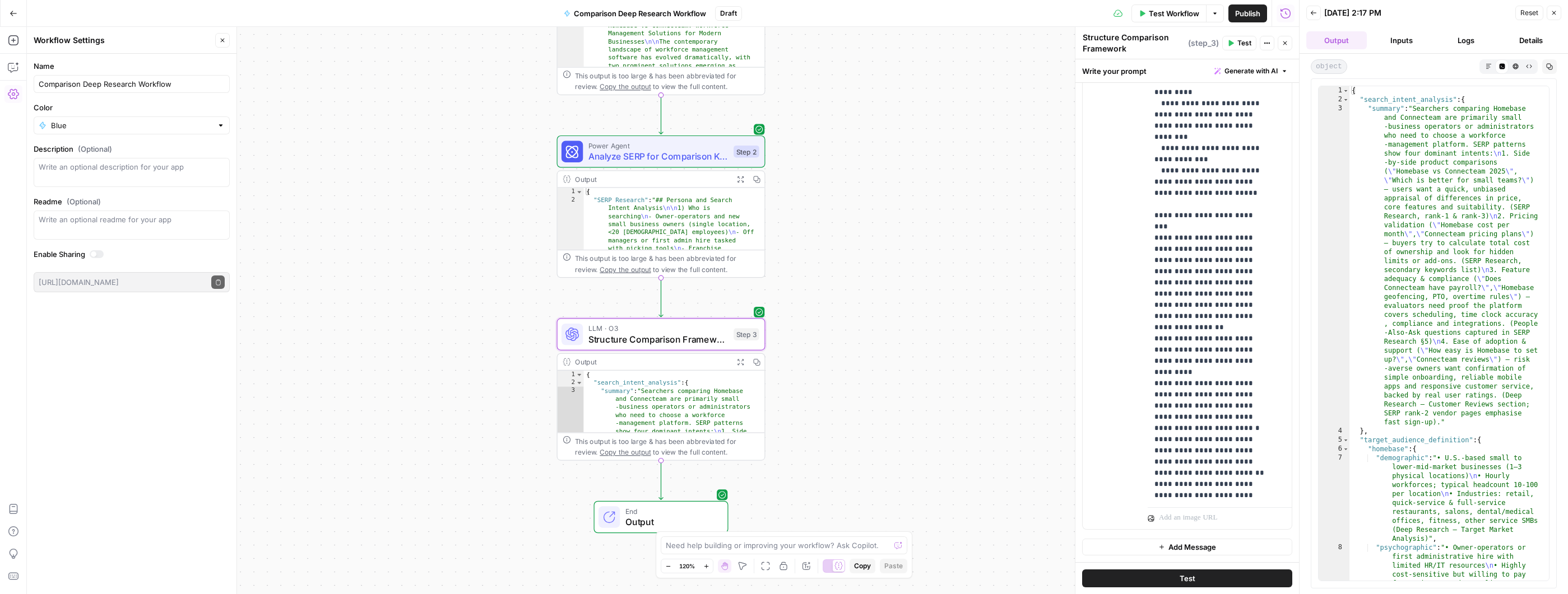
click at [669, 507] on span "End" at bounding box center [671, 511] width 91 height 11
click at [668, 507] on span "End" at bounding box center [671, 511] width 91 height 11
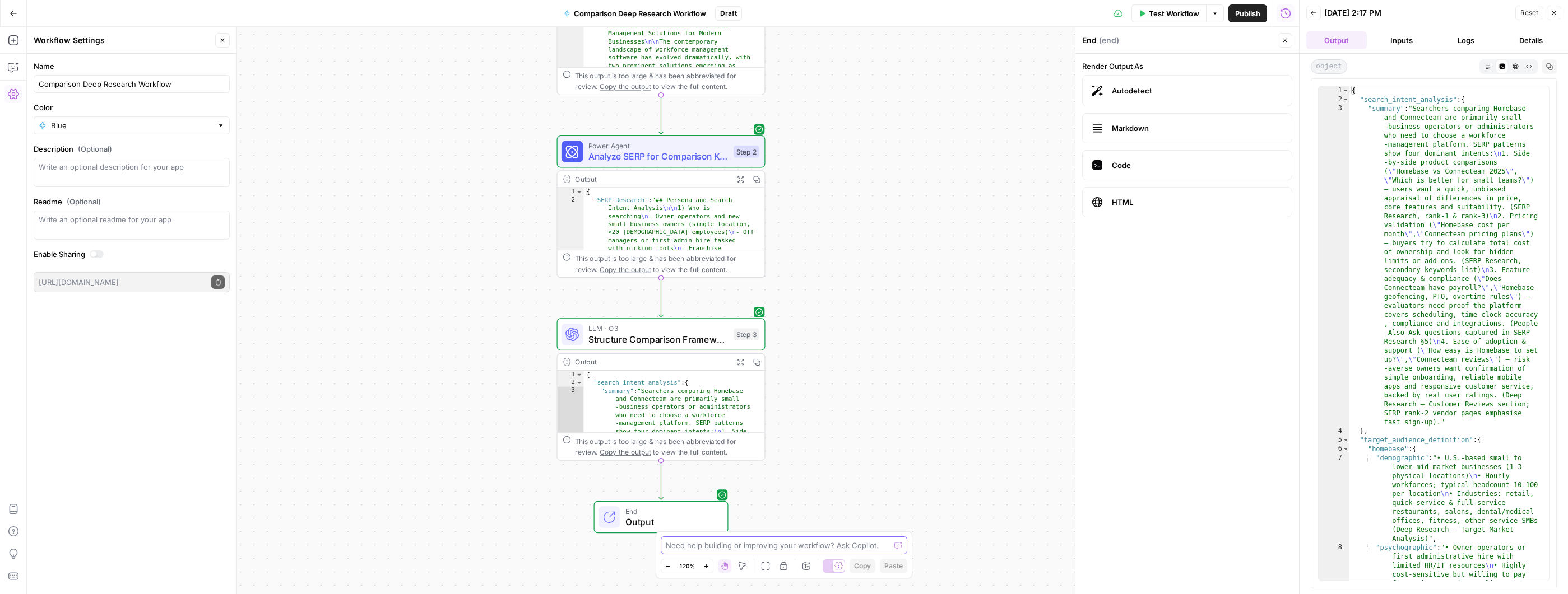
click at [722, 540] on textarea at bounding box center [777, 545] width 224 height 11
type textarea "I need the output of the full comprehensive research to be easy to read"
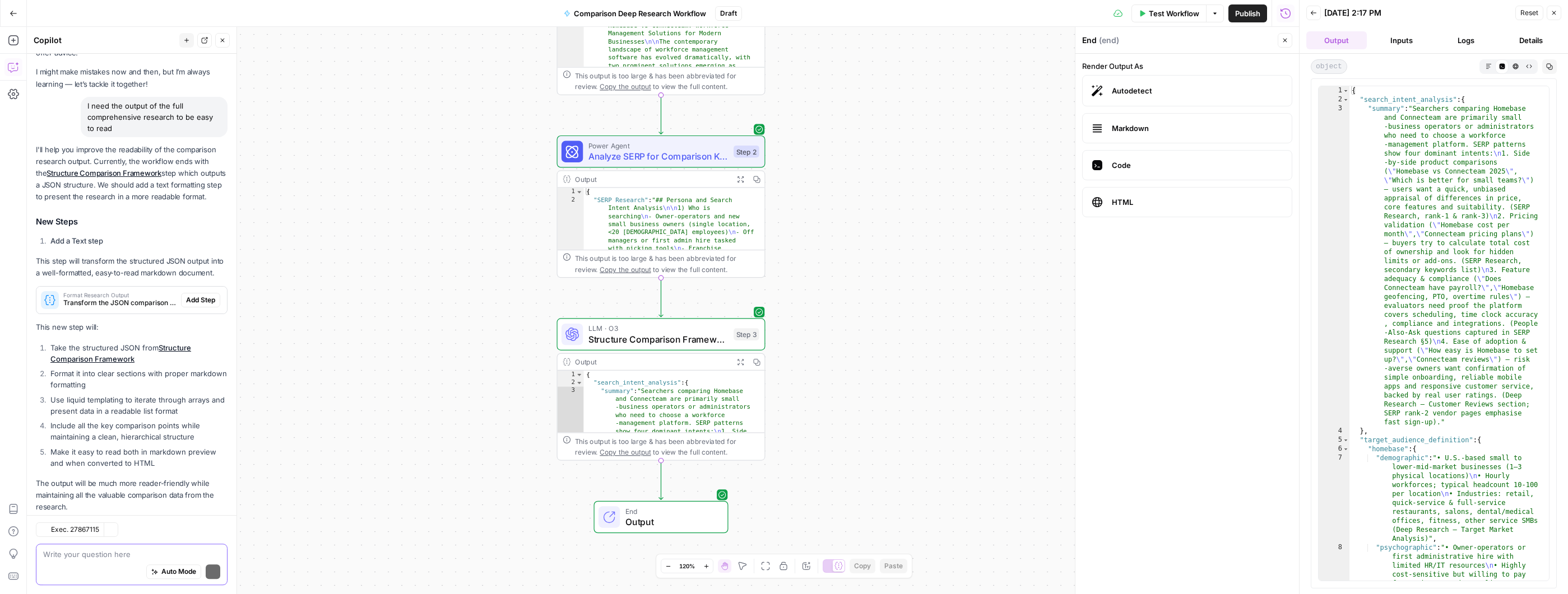
scroll to position [84, 0]
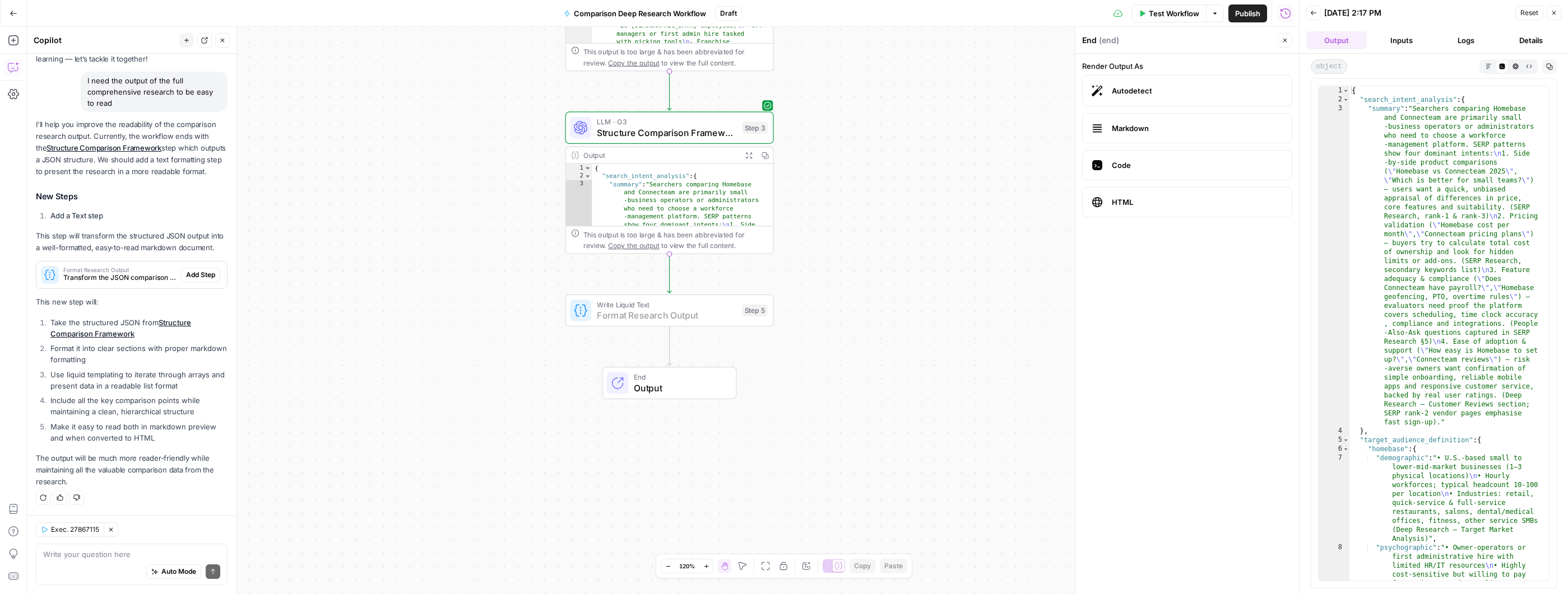
click at [197, 276] on span "Add Step" at bounding box center [201, 275] width 29 height 10
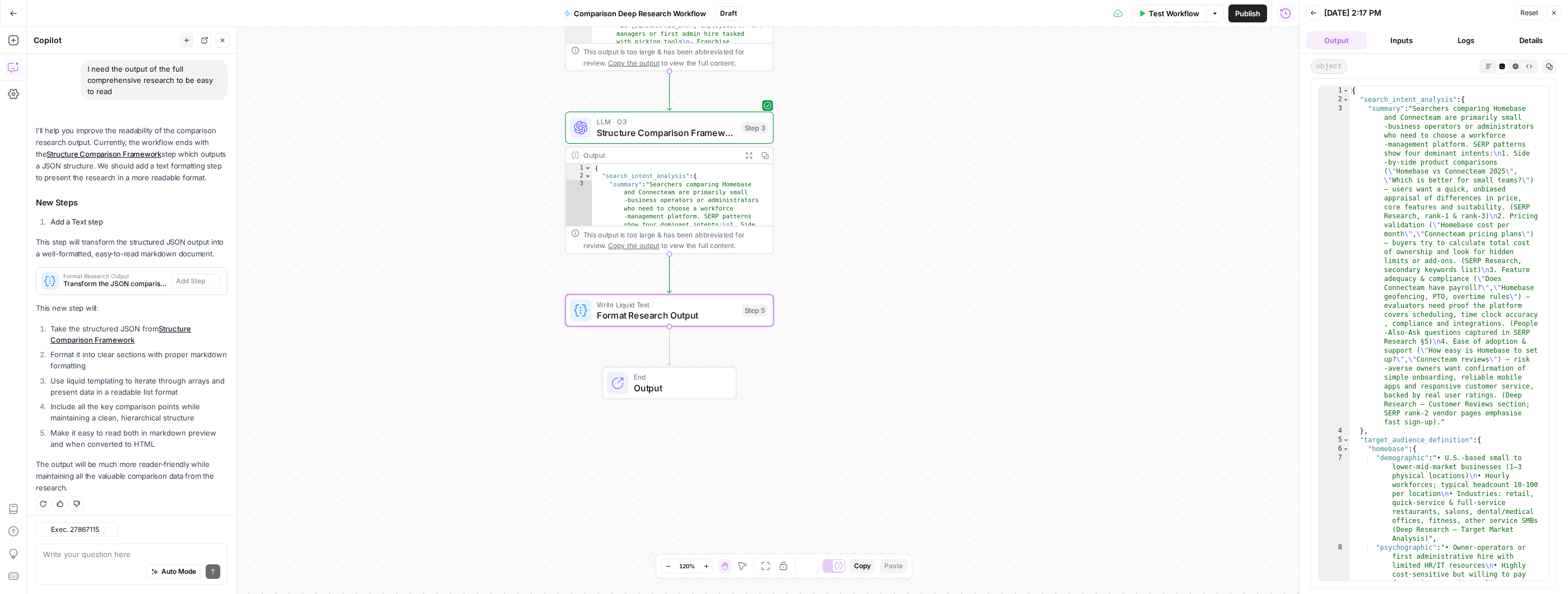
type textarea "Format Research Output"
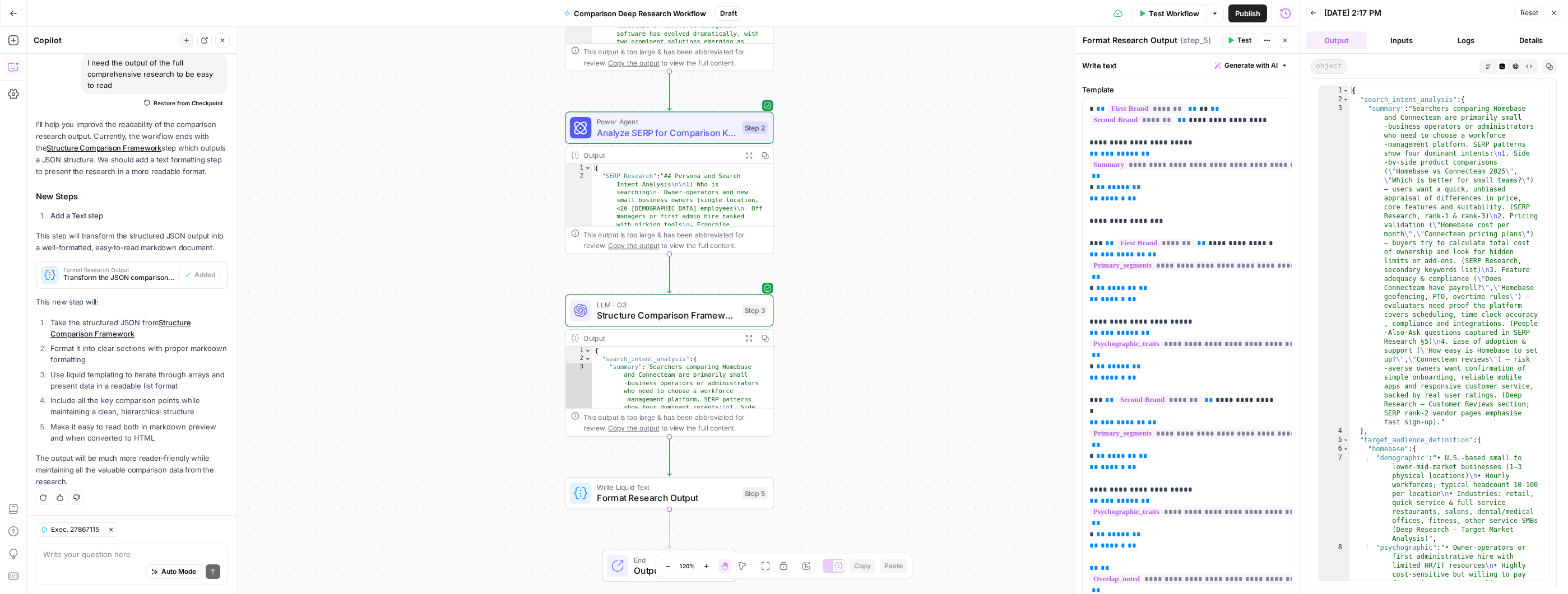
click at [1239, 39] on span "Test" at bounding box center [1244, 40] width 14 height 10
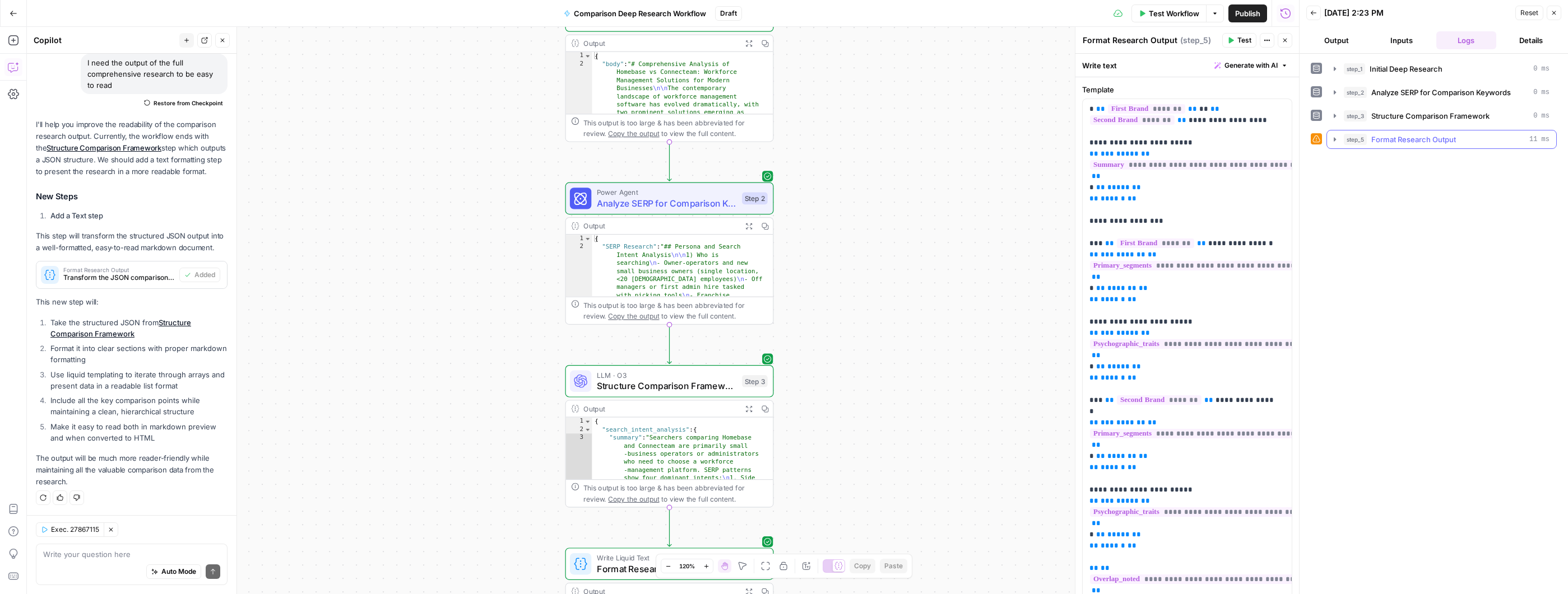
click at [1334, 138] on icon "button" at bounding box center [1335, 139] width 9 height 9
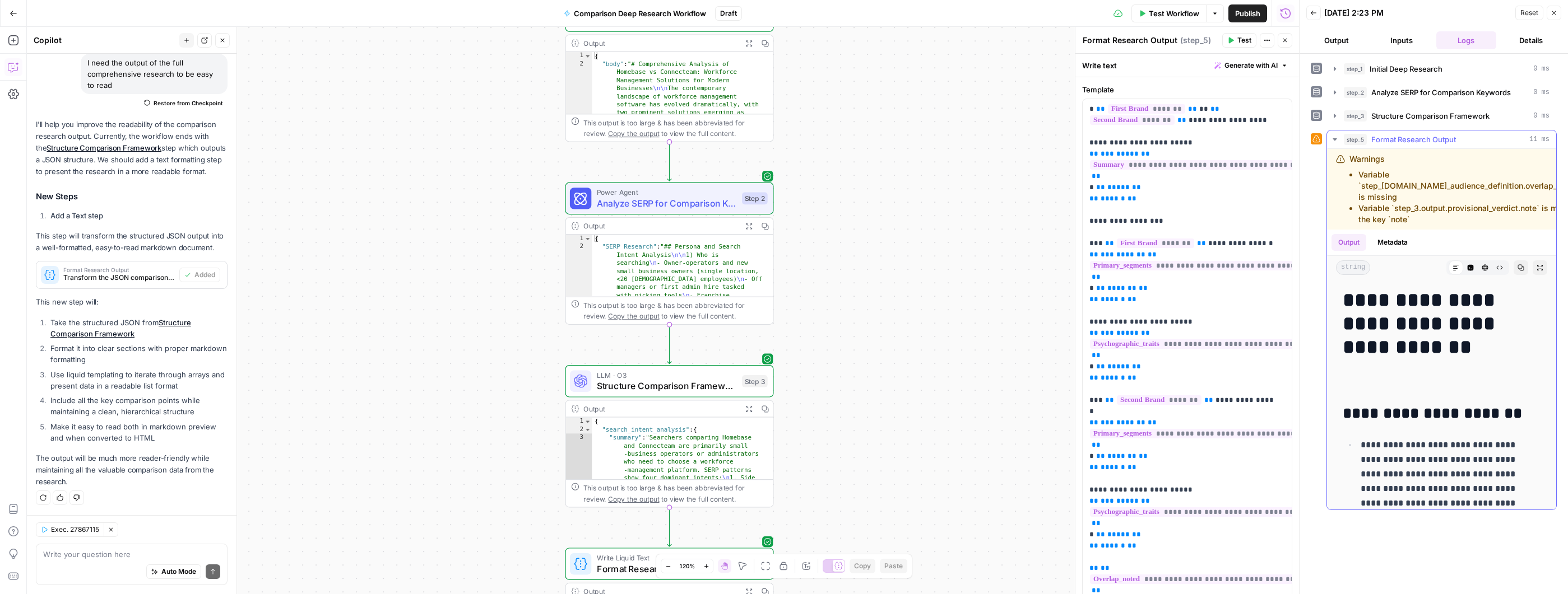
click at [1354, 214] on ul "Variable `step_3.output.target_audience_definition.overlap_noted` is missing Va…" at bounding box center [1465, 197] width 231 height 56
click at [1385, 44] on button "Inputs" at bounding box center [1401, 40] width 60 height 18
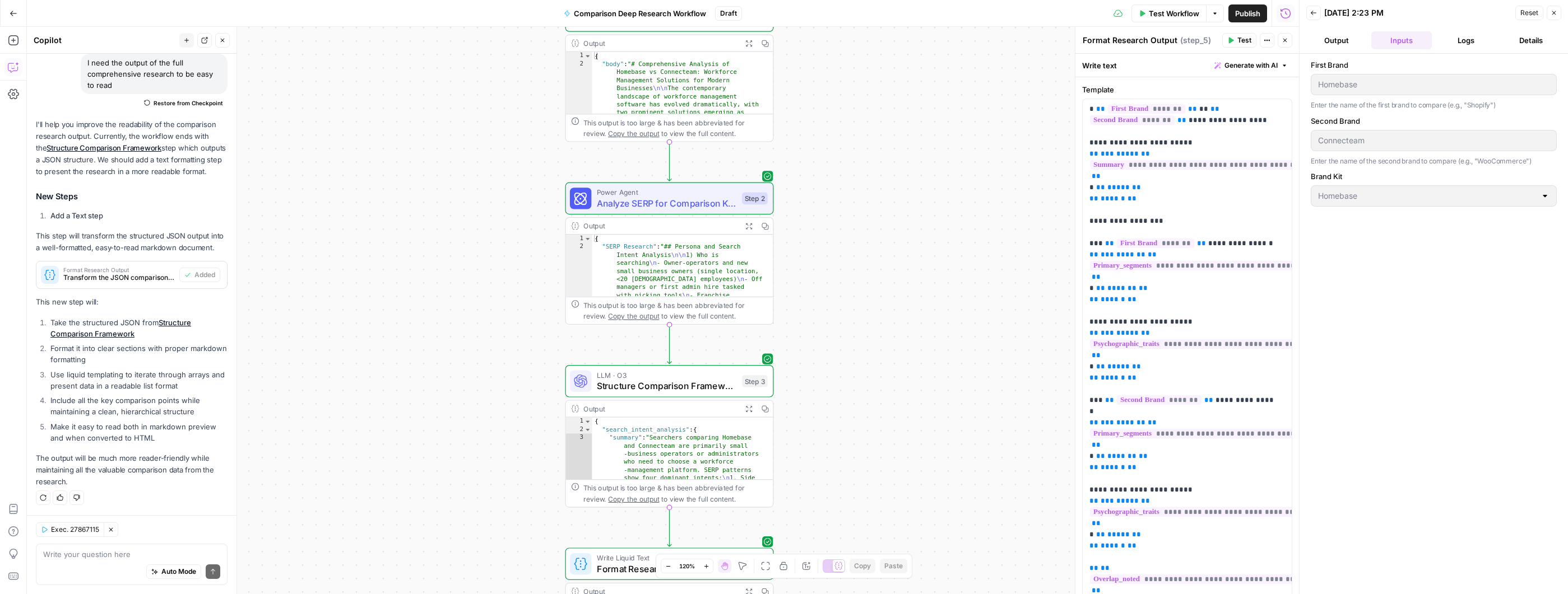
click at [1339, 43] on button "Output" at bounding box center [1336, 40] width 60 height 18
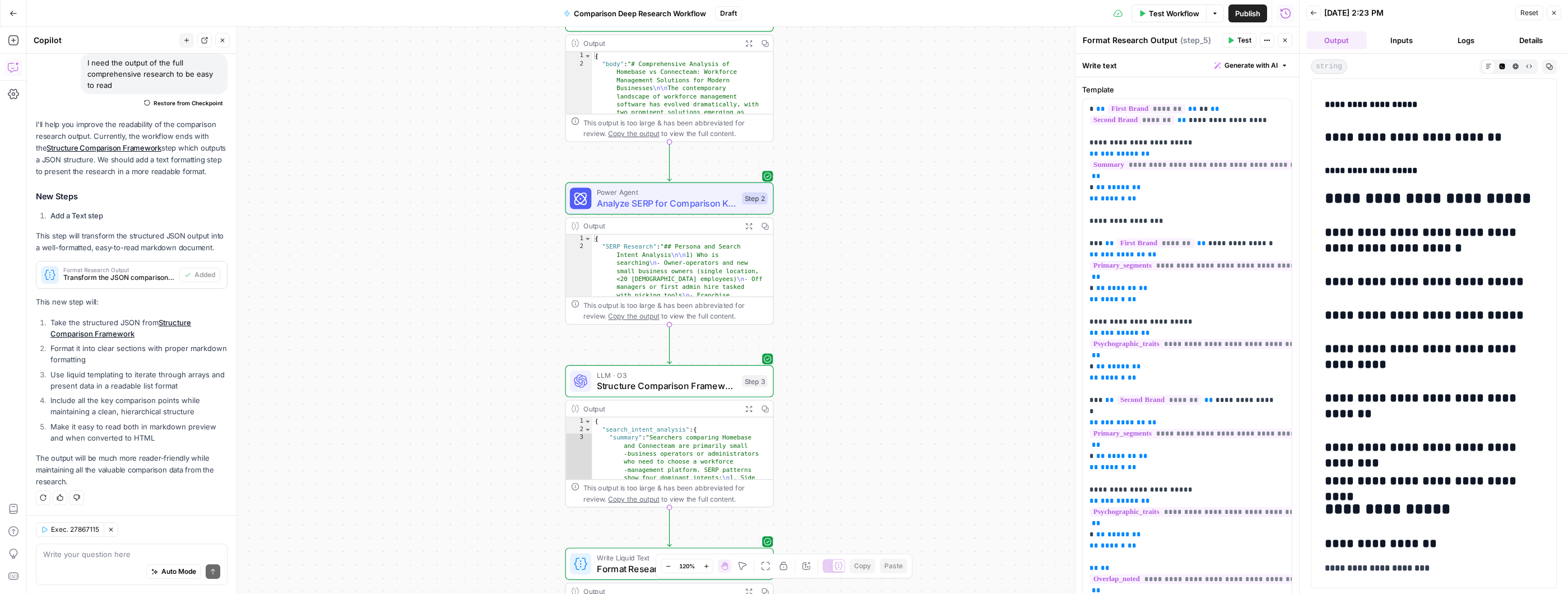
scroll to position [781, 0]
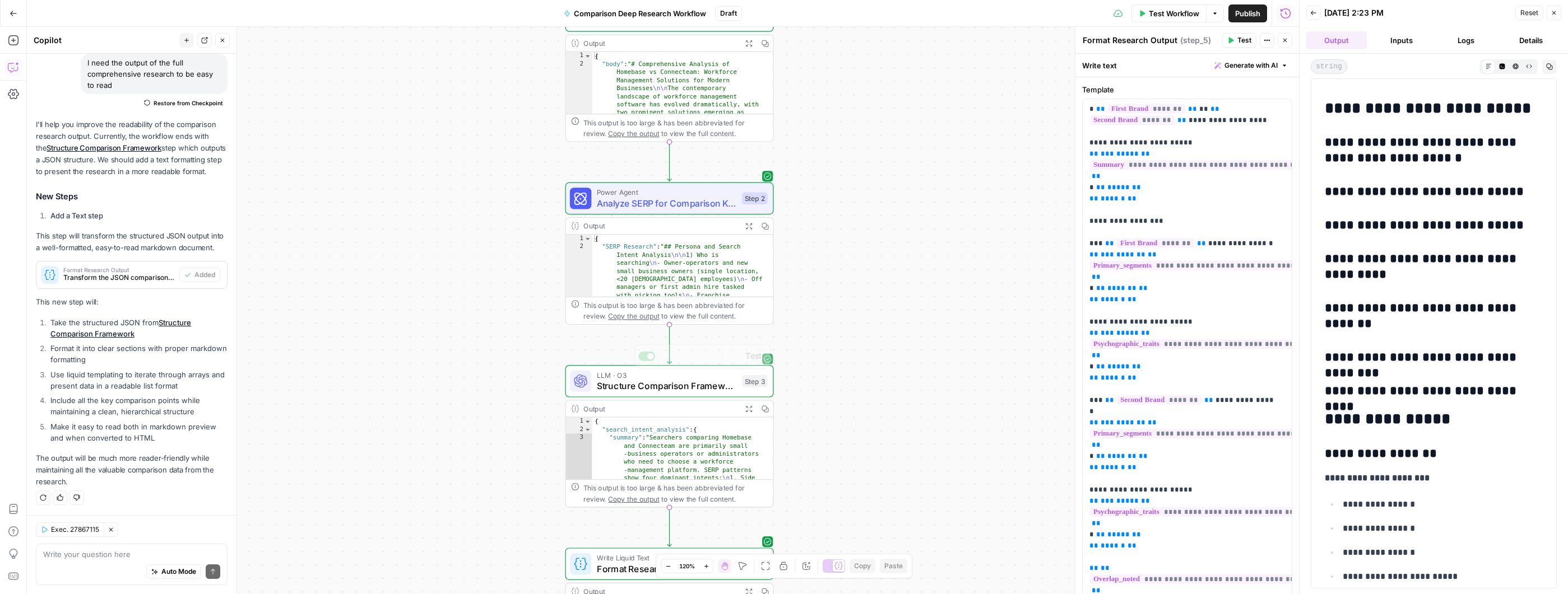
type textarea "**********"
click at [703, 431] on div "{ "search_intent_analysis" : { "summary" : "Searchers comparing Homebase and Co…" at bounding box center [677, 602] width 171 height 368
click at [897, 384] on div "Workflow Set Inputs Inputs Perplexity Deep Research Initial Deep Research Step …" at bounding box center [663, 311] width 1272 height 568
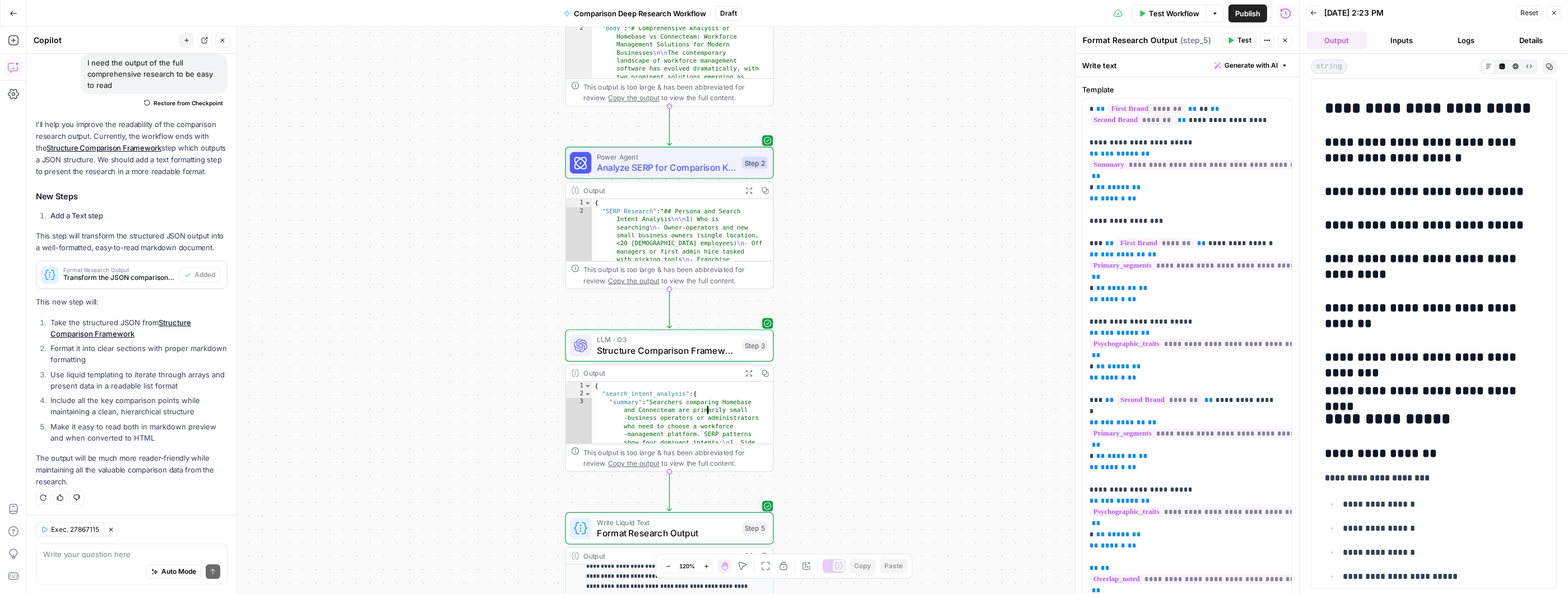
click at [688, 404] on div "{ "search_intent_analysis" : { "summary" : "Searchers comparing Homebase and Co…" at bounding box center [677, 566] width 171 height 368
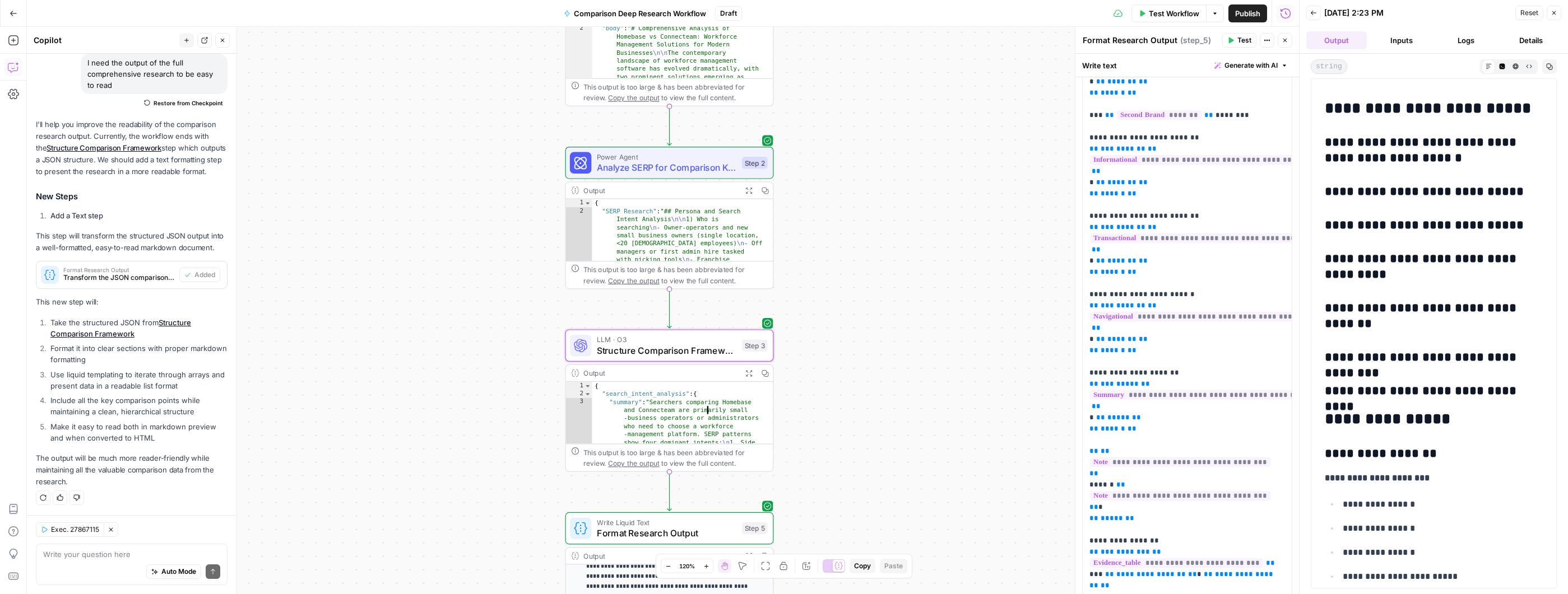
scroll to position [1013, 0]
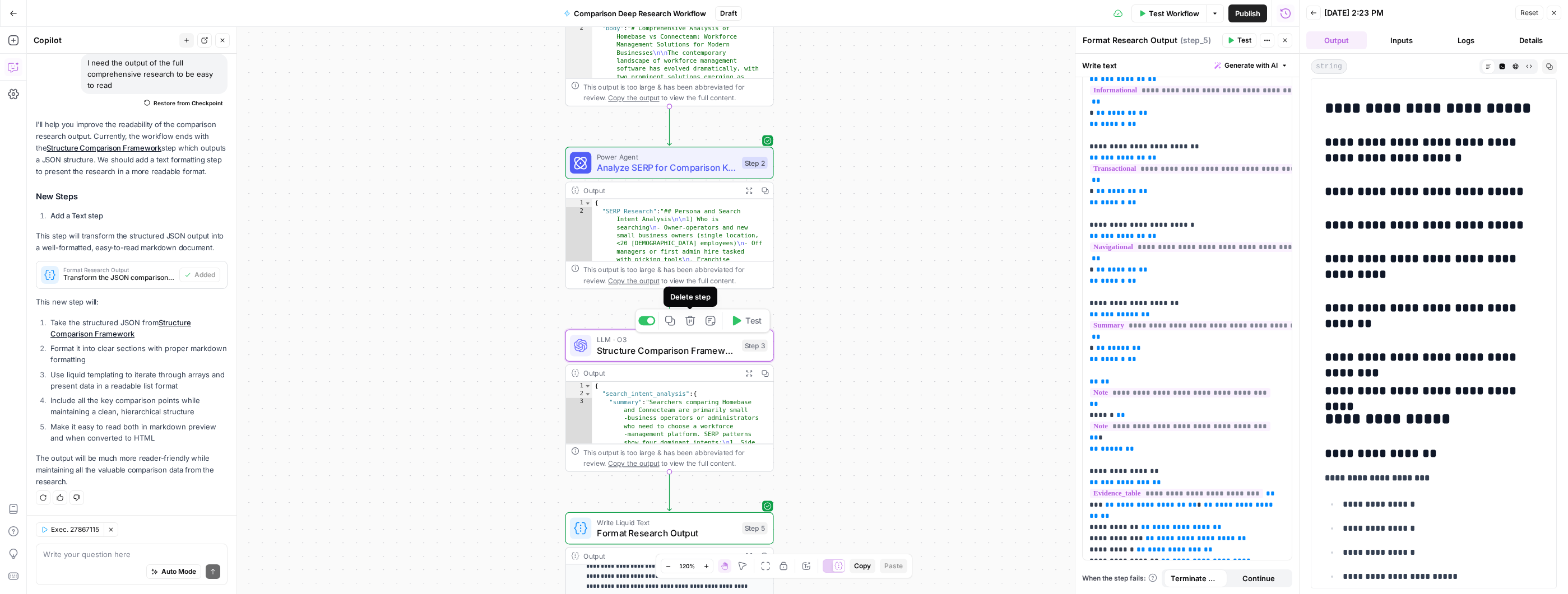
click at [689, 322] on icon "button" at bounding box center [690, 320] width 10 height 10
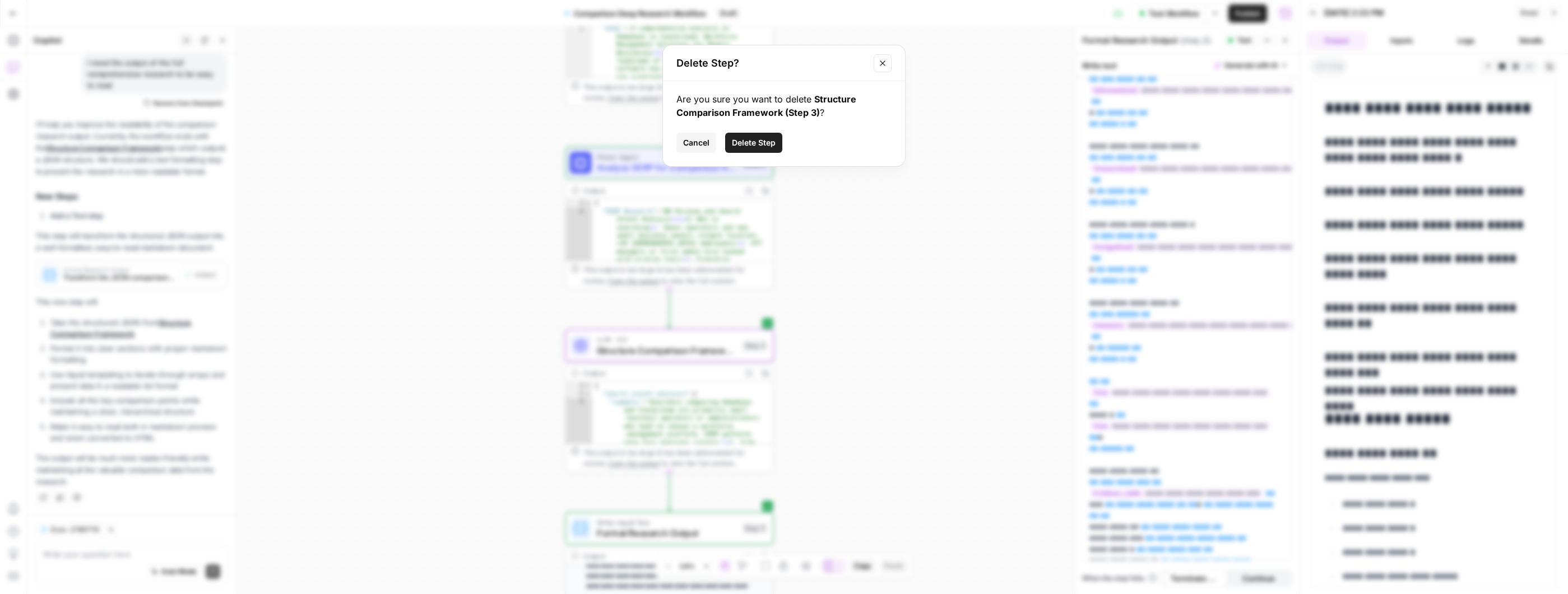
click at [745, 145] on span "Delete Step" at bounding box center [754, 142] width 44 height 11
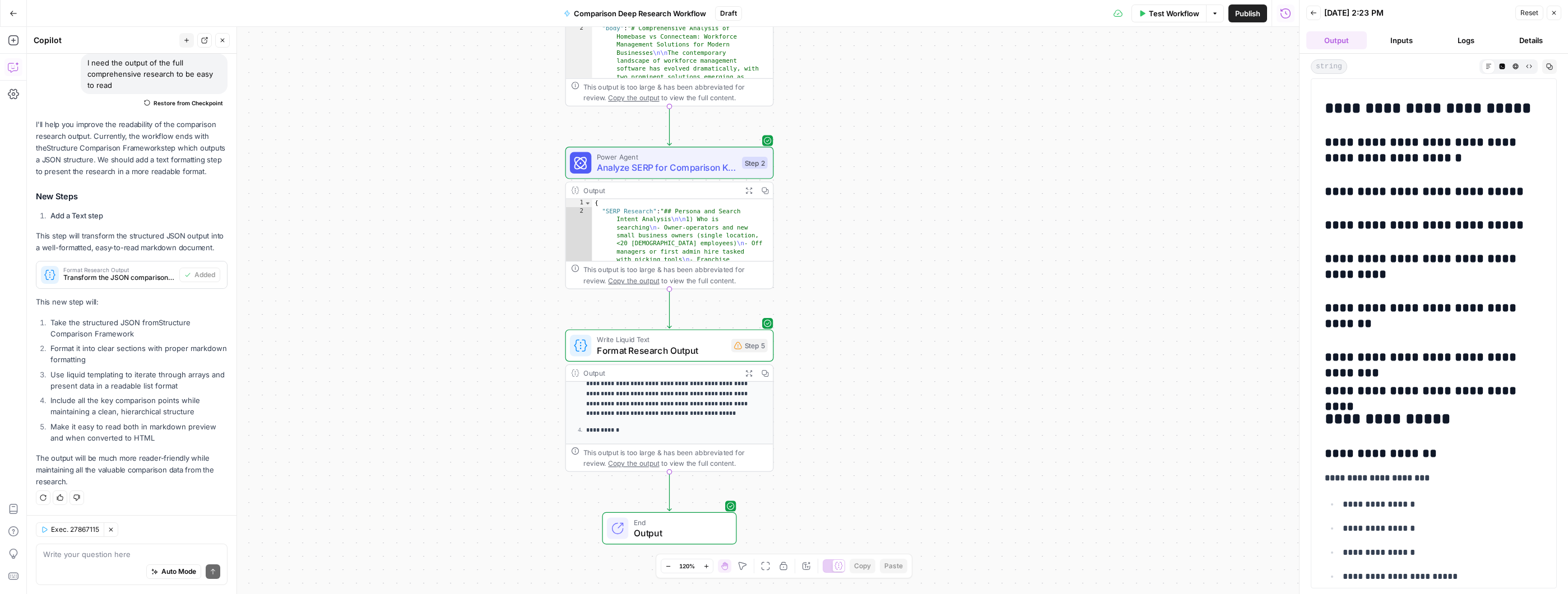
click at [841, 357] on div "Workflow Set Inputs Inputs Perplexity Deep Research Initial Deep Research Step …" at bounding box center [663, 311] width 1272 height 568
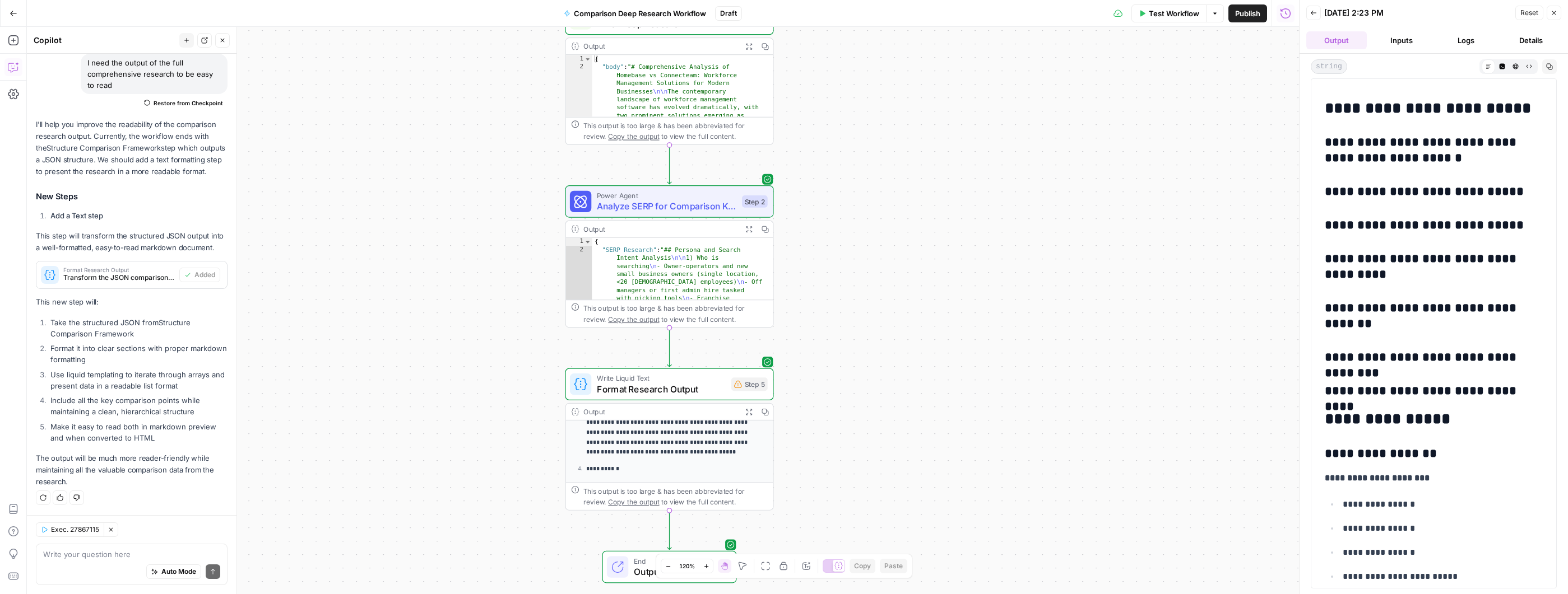
click at [1178, 13] on span "Test Workflow" at bounding box center [1174, 13] width 51 height 11
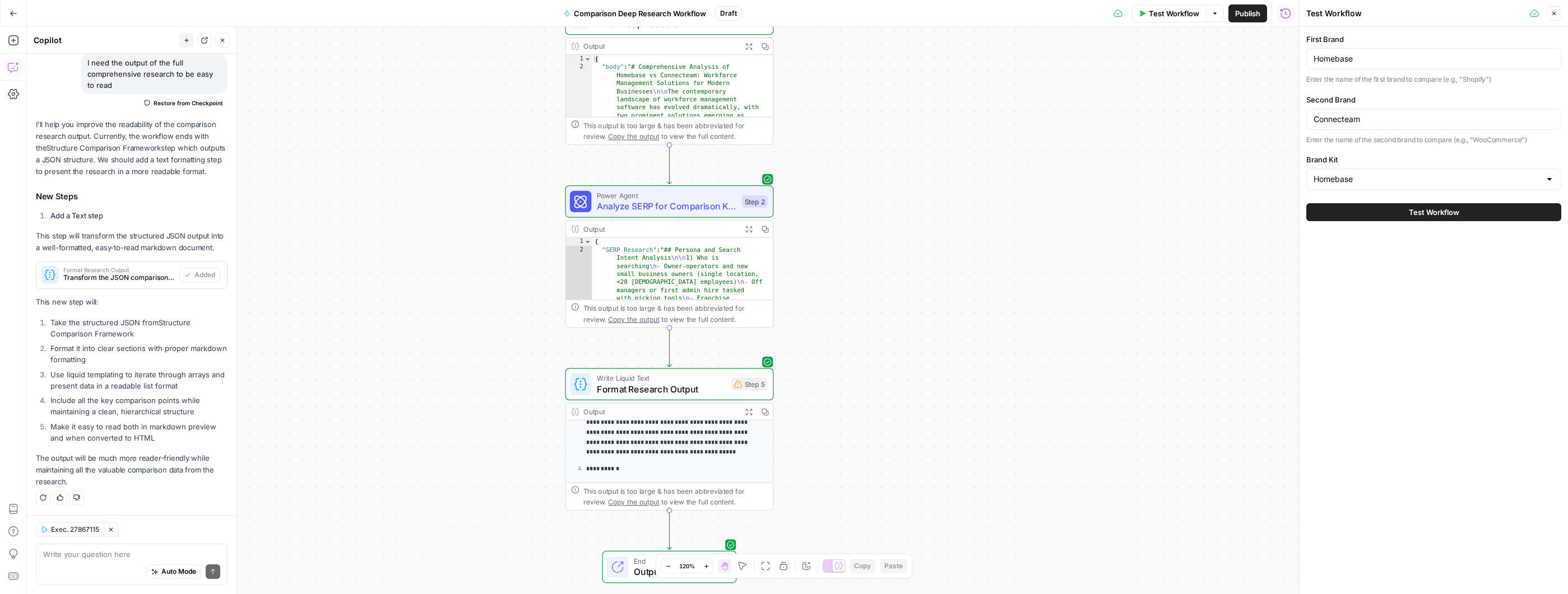
click at [1357, 217] on button "Test Workflow" at bounding box center [1433, 212] width 255 height 18
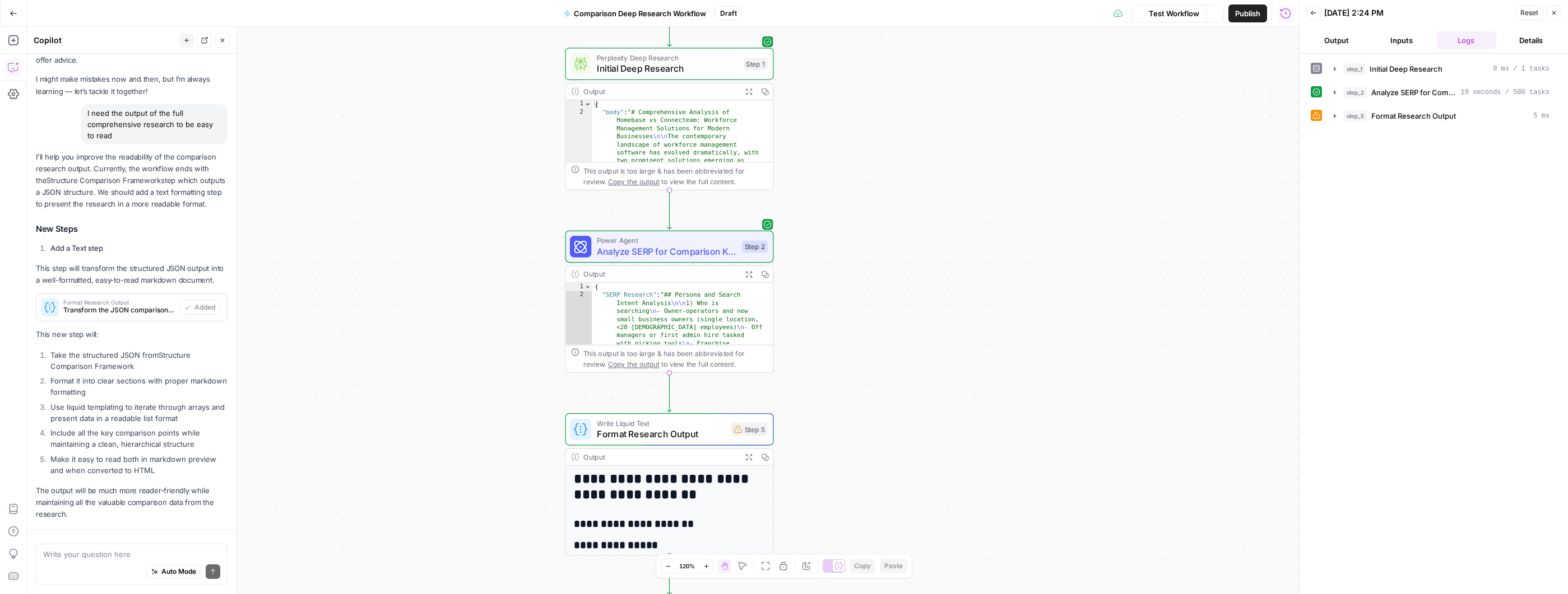
scroll to position [101, 0]
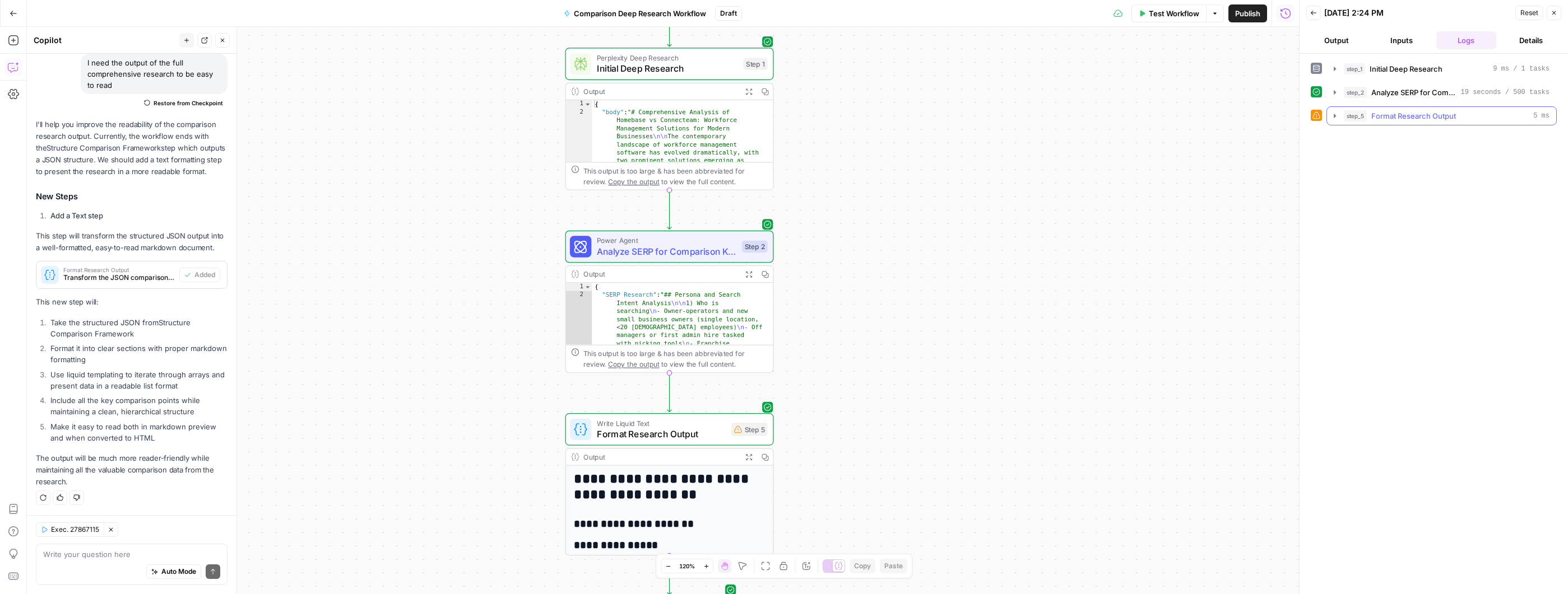
click at [1333, 117] on icon "button" at bounding box center [1335, 116] width 9 height 9
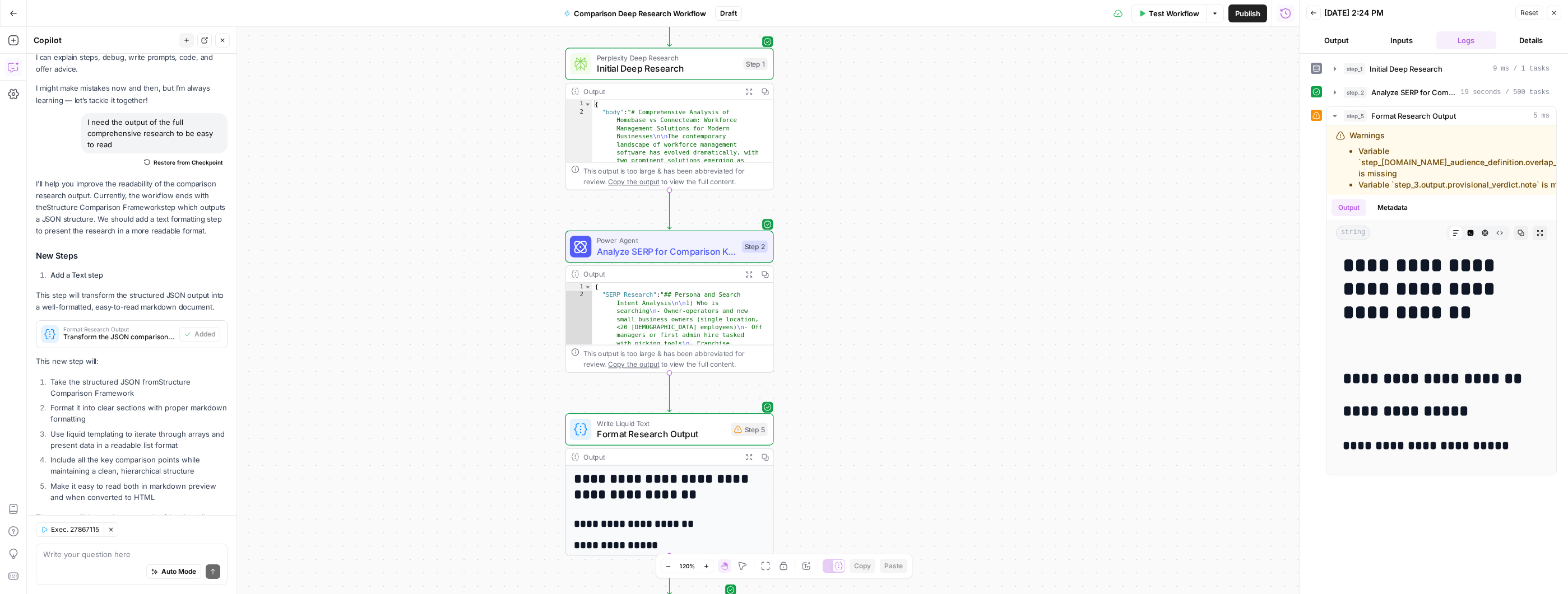
scroll to position [0, 0]
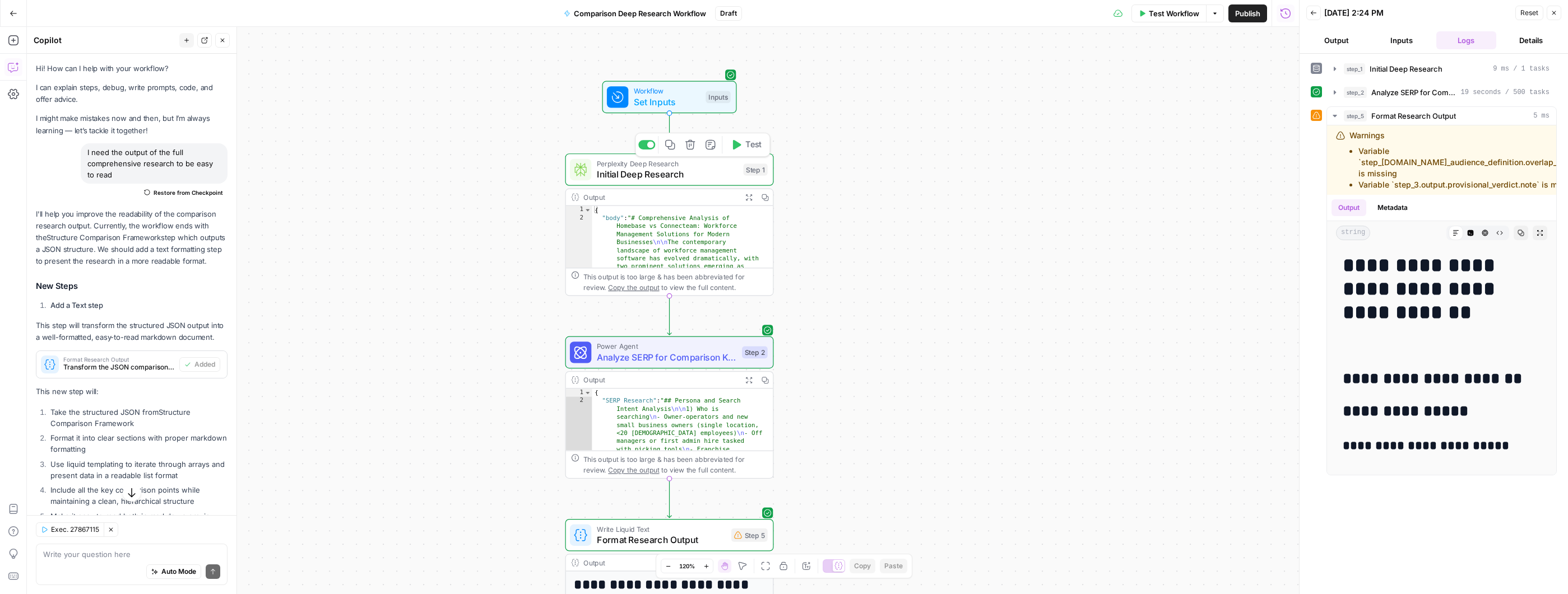
click at [694, 169] on span "Initial Deep Research" at bounding box center [667, 174] width 141 height 13
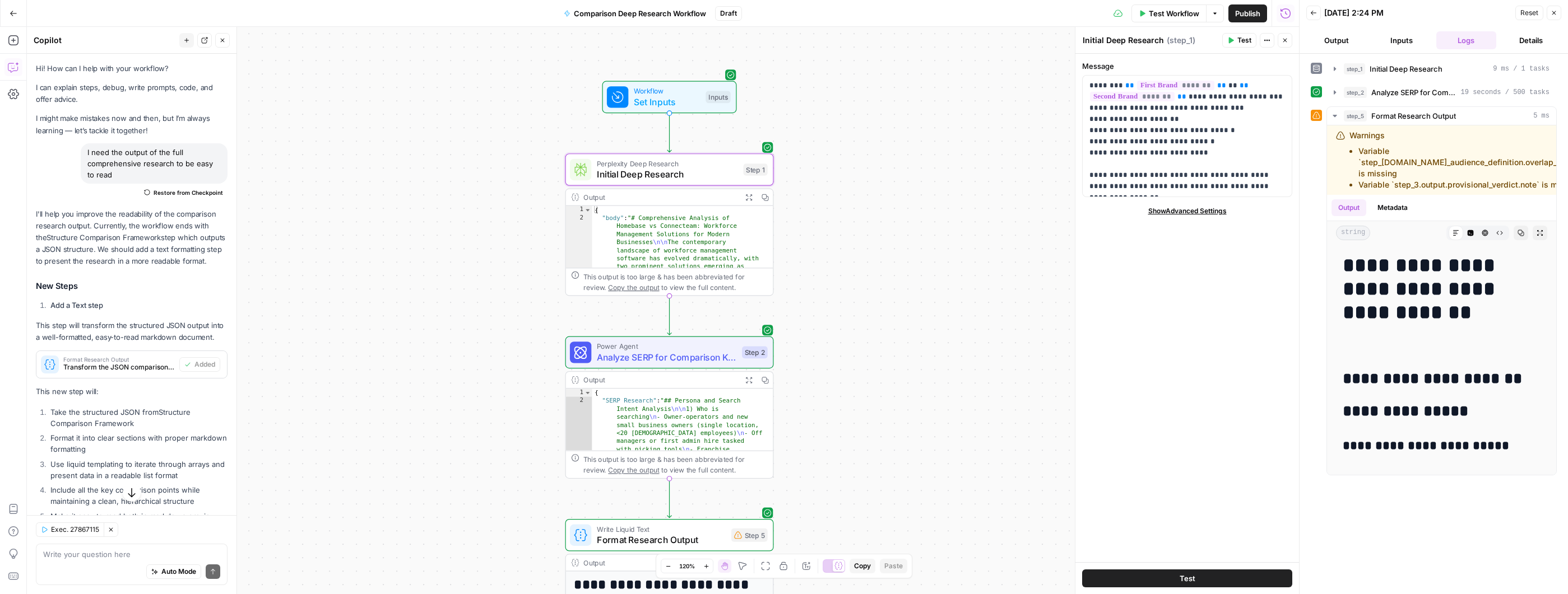
type textarea "**********"
click at [712, 174] on span "Initial Deep Research" at bounding box center [667, 174] width 141 height 13
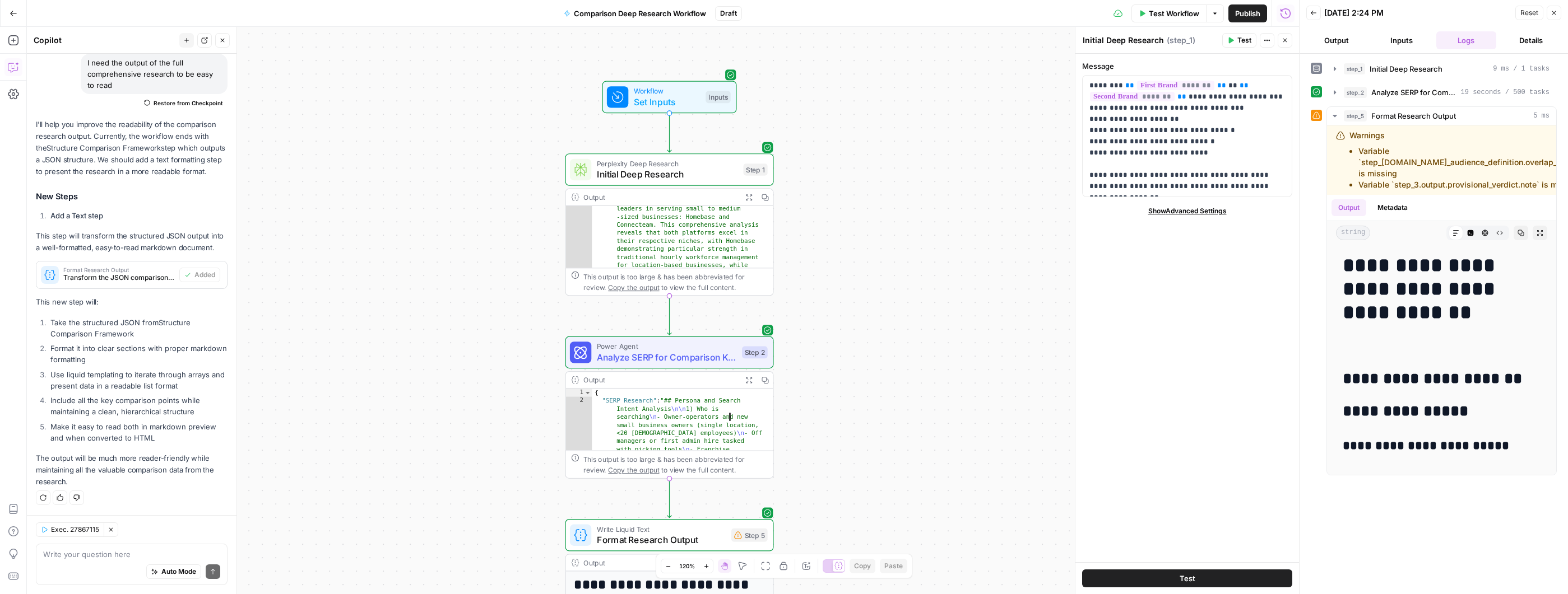
scroll to position [0, 0]
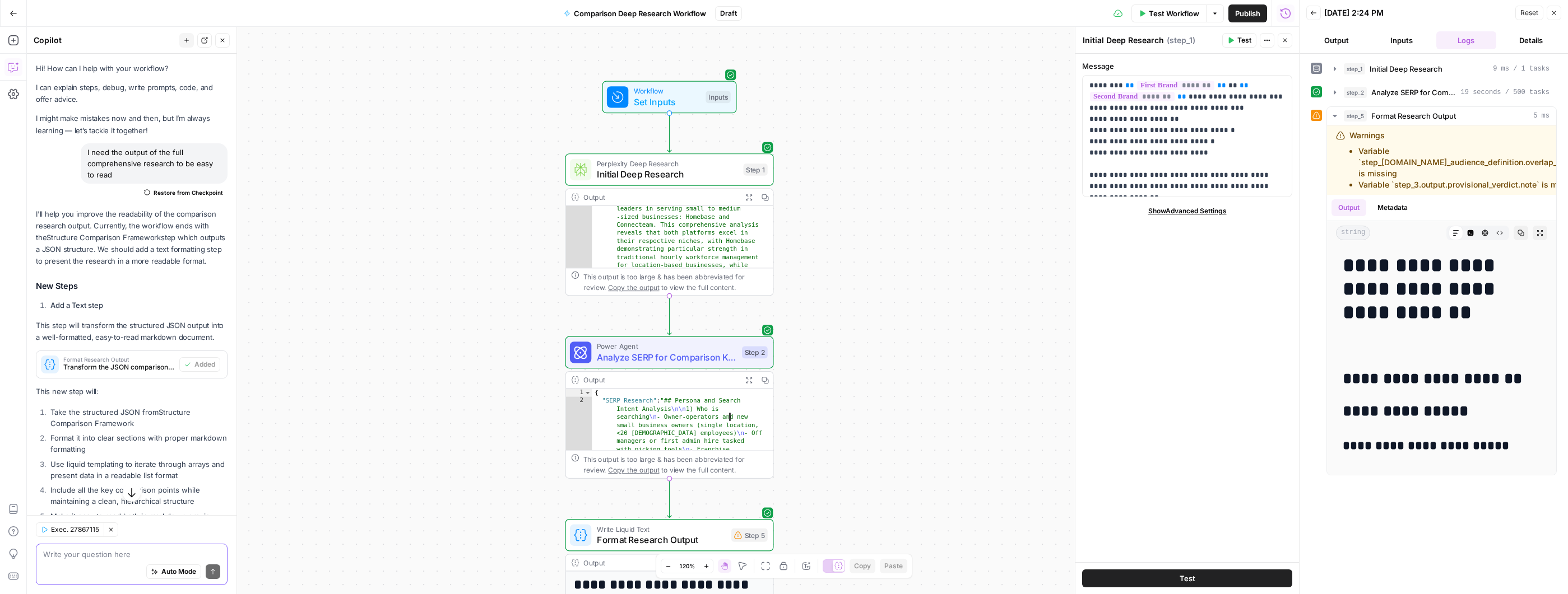
click at [117, 549] on textarea at bounding box center [131, 554] width 177 height 11
click at [114, 532] on icon "button" at bounding box center [111, 529] width 7 height 7
click at [134, 558] on textarea at bounding box center [131, 554] width 177 height 11
type textarea "Can you revise this workflow - based on the research deep research and SERP ana…"
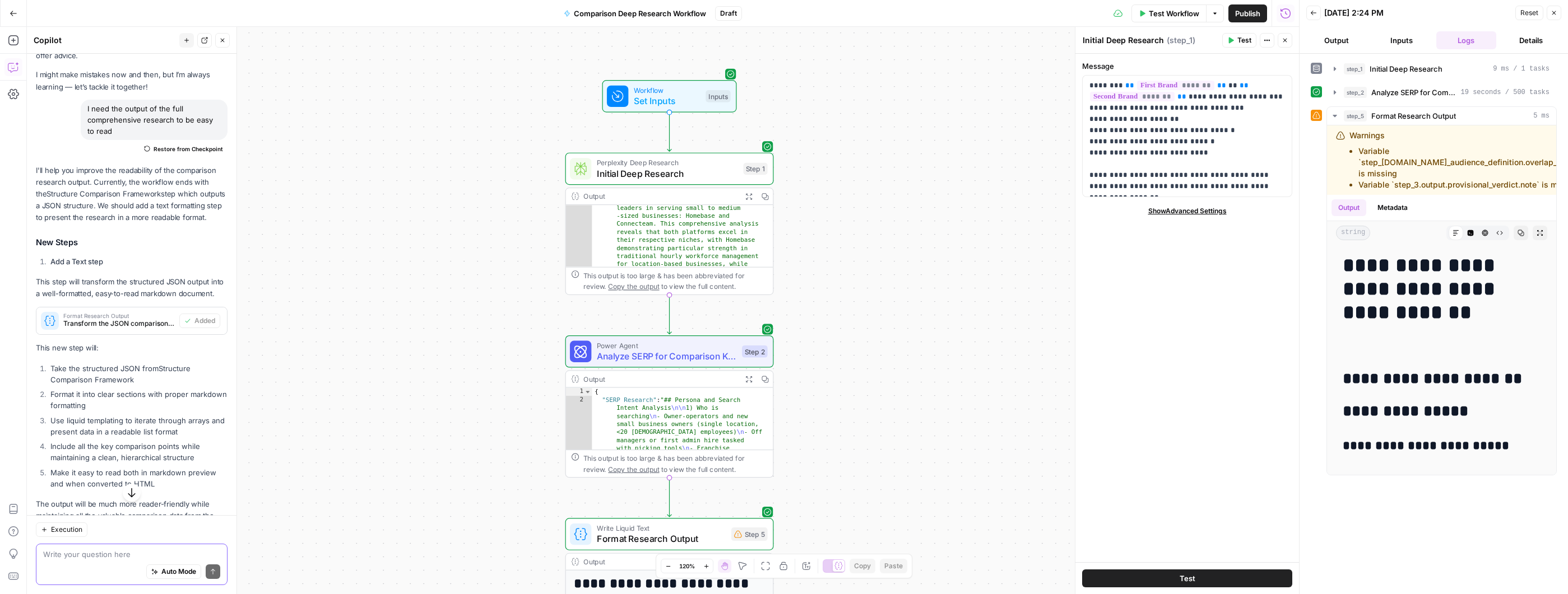
scroll to position [222, 0]
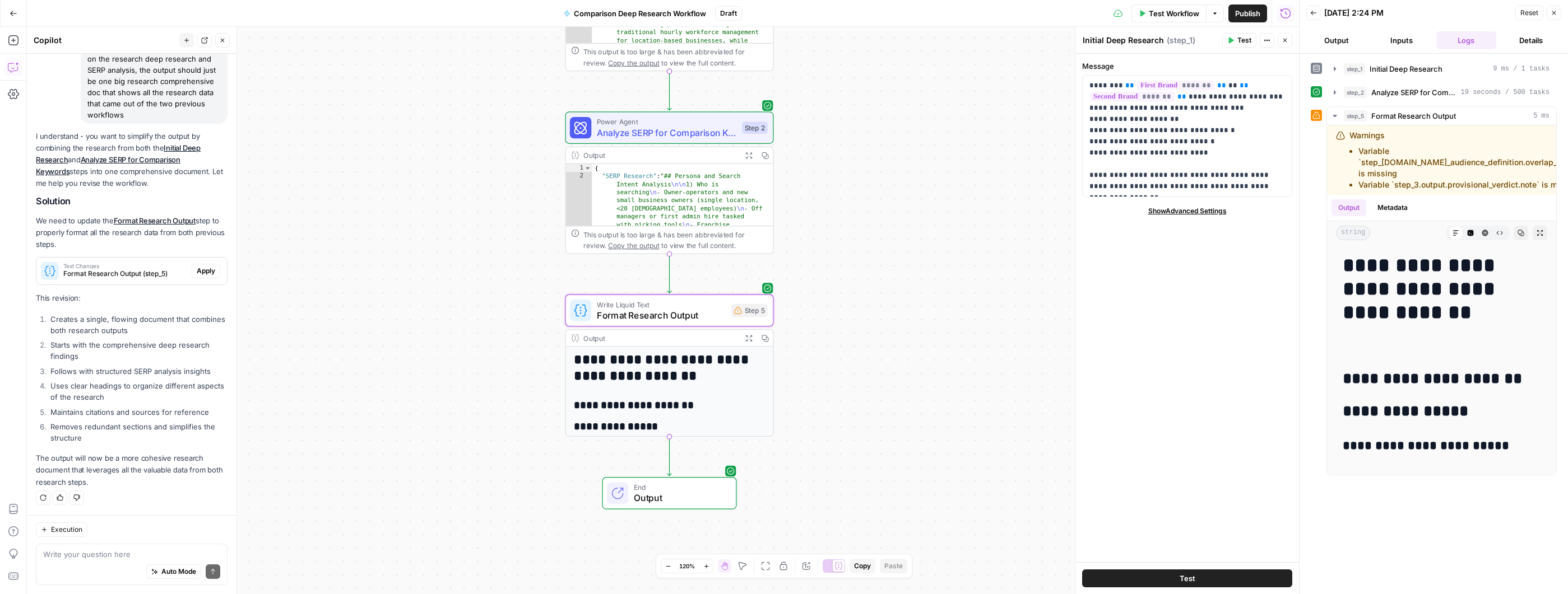
click at [197, 274] on span "Apply" at bounding box center [205, 271] width 18 height 10
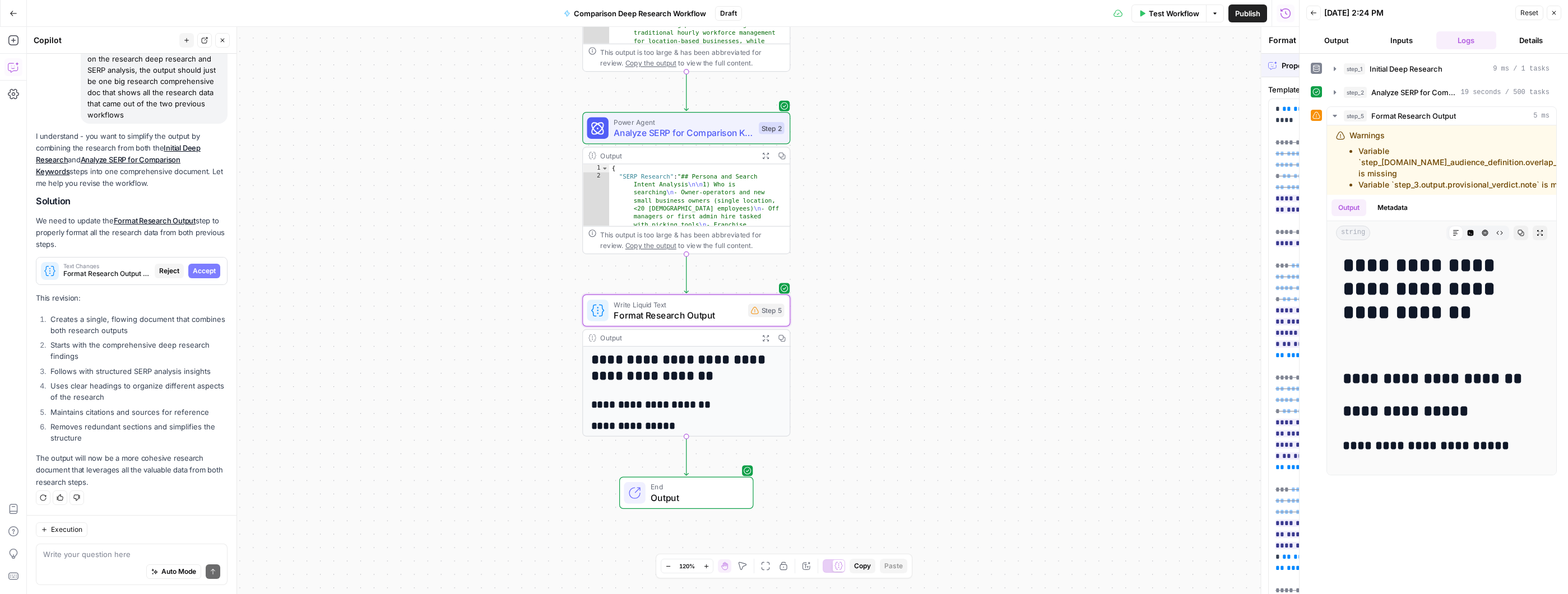
scroll to position [551, 0]
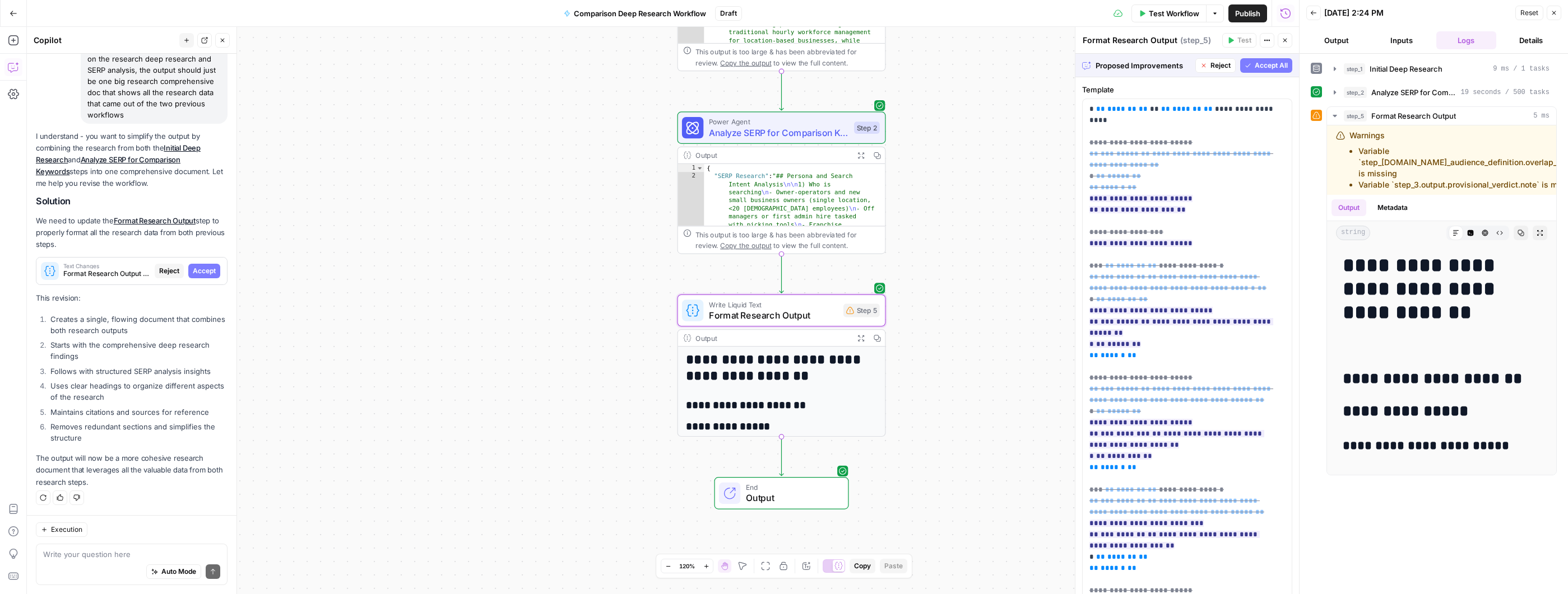
click at [198, 272] on span "Accept" at bounding box center [204, 271] width 23 height 10
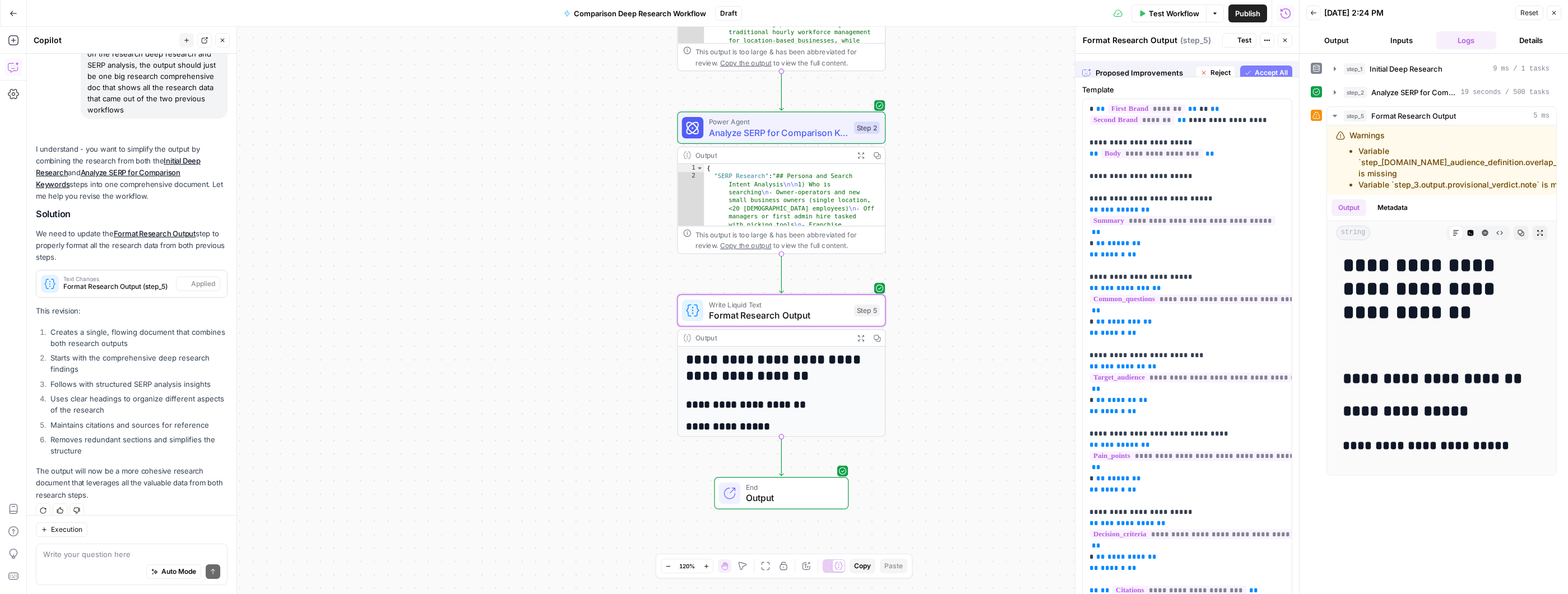
scroll to position [587, 0]
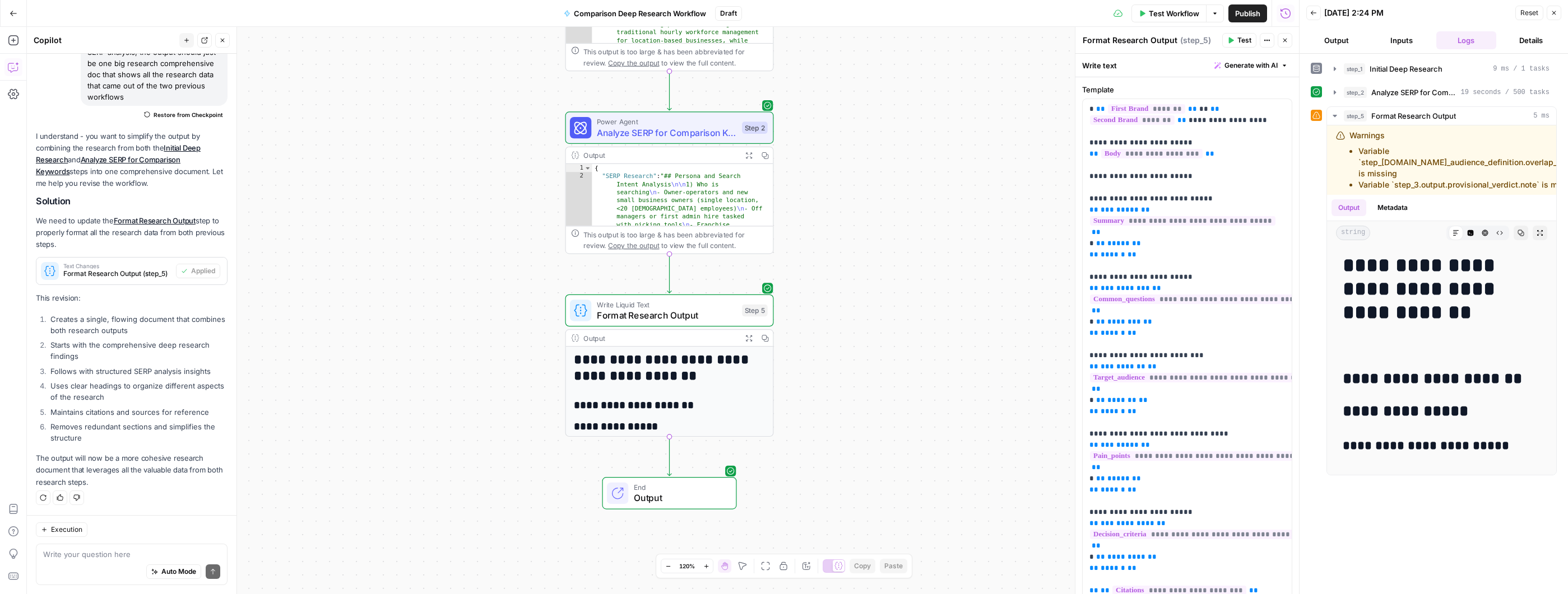
click at [1241, 36] on span "Test" at bounding box center [1244, 40] width 14 height 10
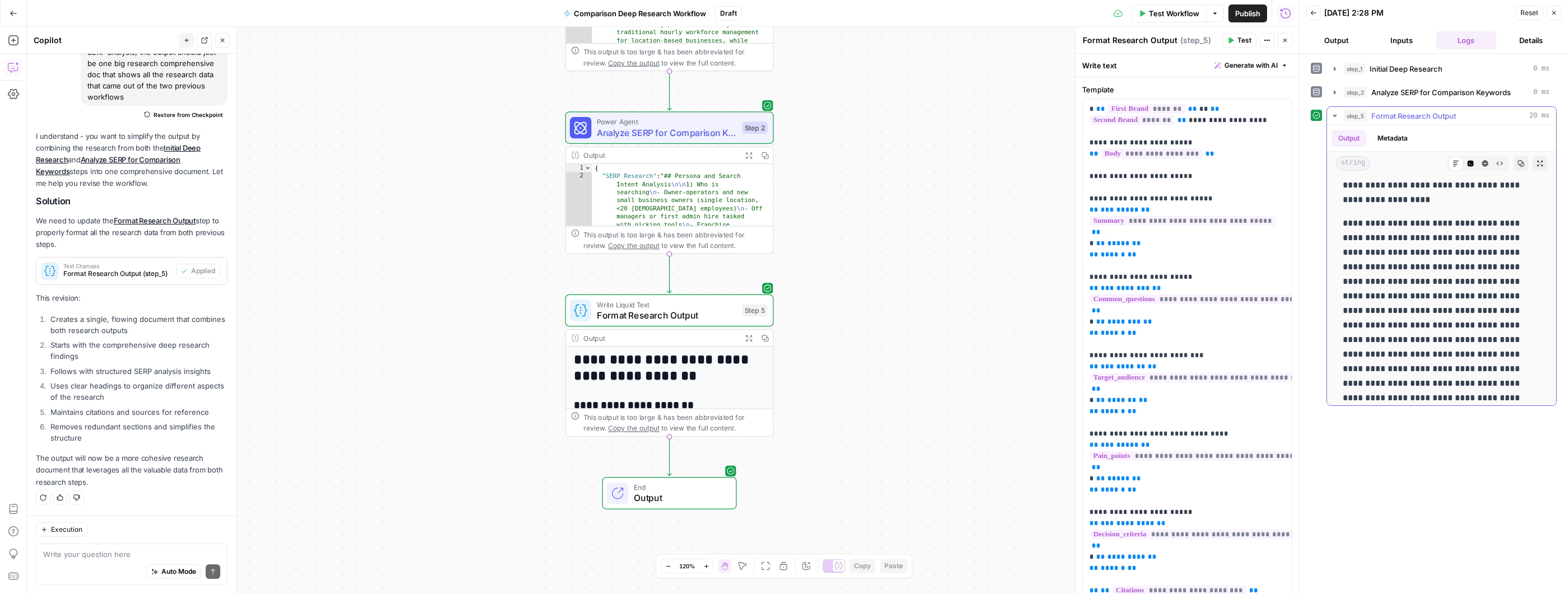
scroll to position [107, 0]
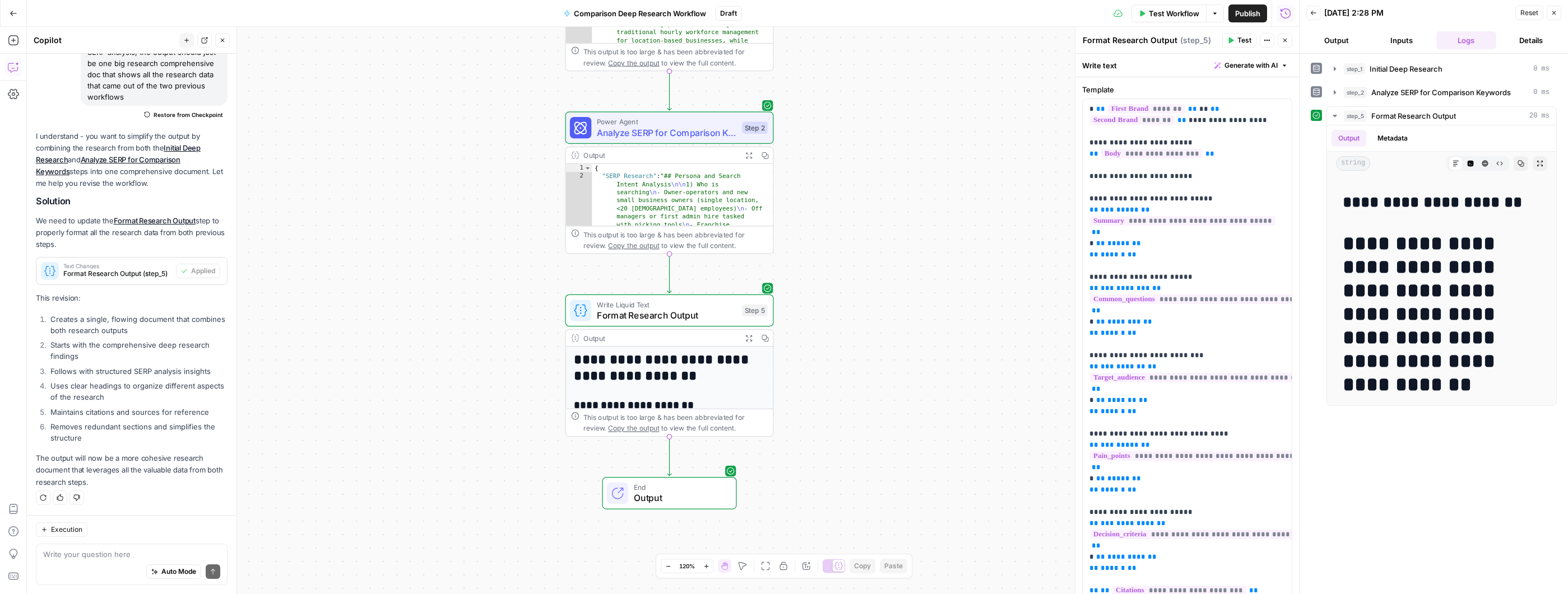
click at [643, 430] on span "Copy the output" at bounding box center [633, 428] width 51 height 8
click at [95, 561] on div "Write your question here Auto Mode Send" at bounding box center [131, 565] width 192 height 42
type textarea "C"
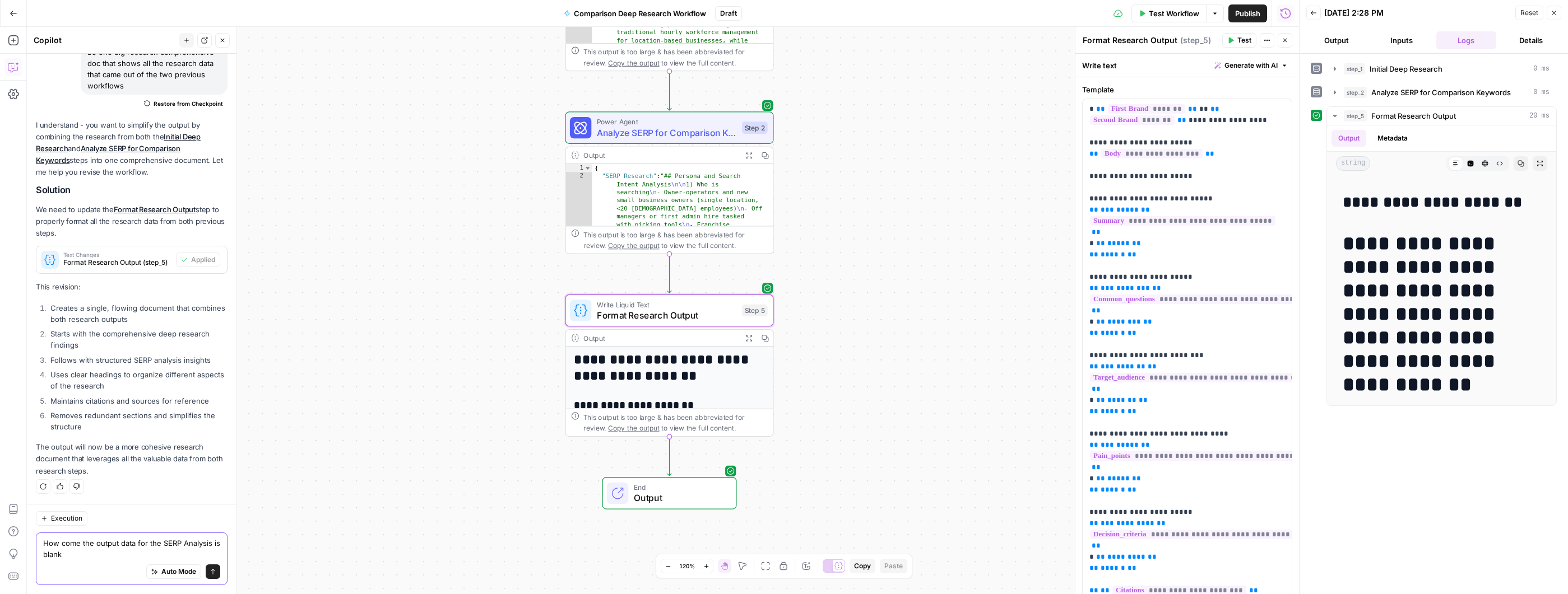
type textarea "How come the output data for the SERP Analysis is blank?"
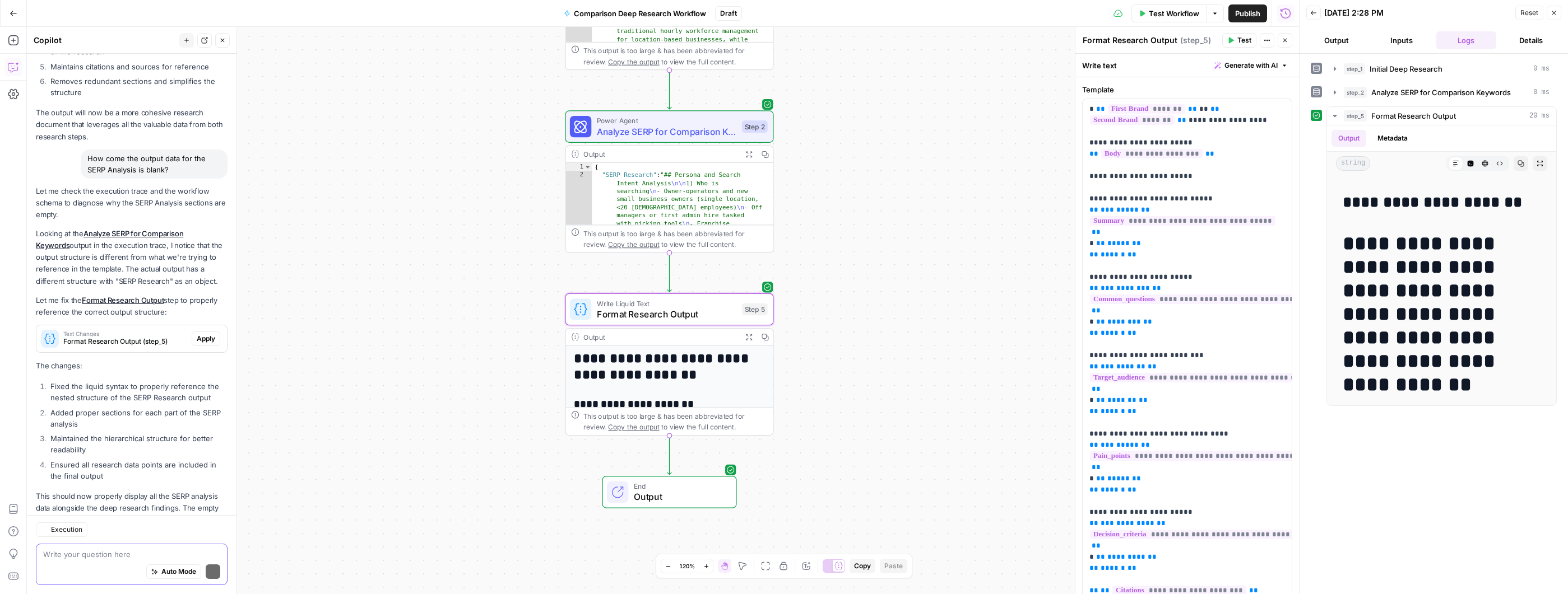
scroll to position [982, 0]
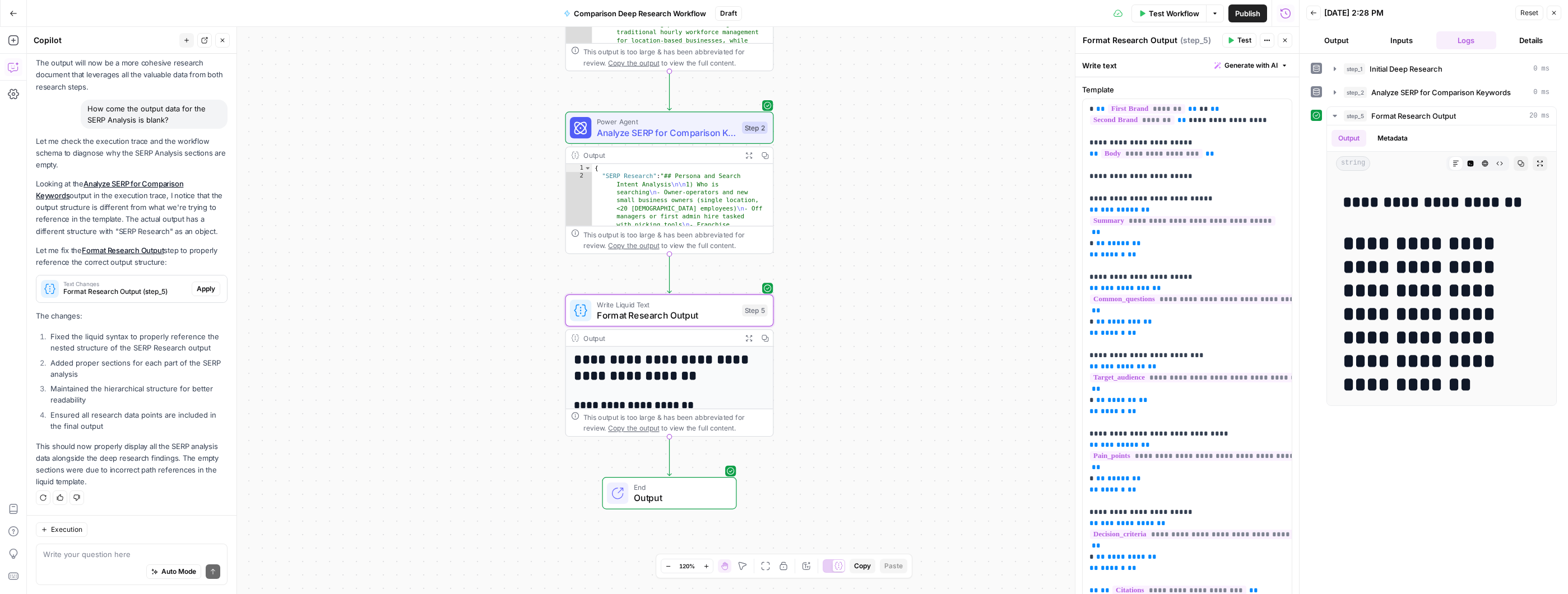
click at [203, 291] on span "Apply" at bounding box center [205, 289] width 18 height 10
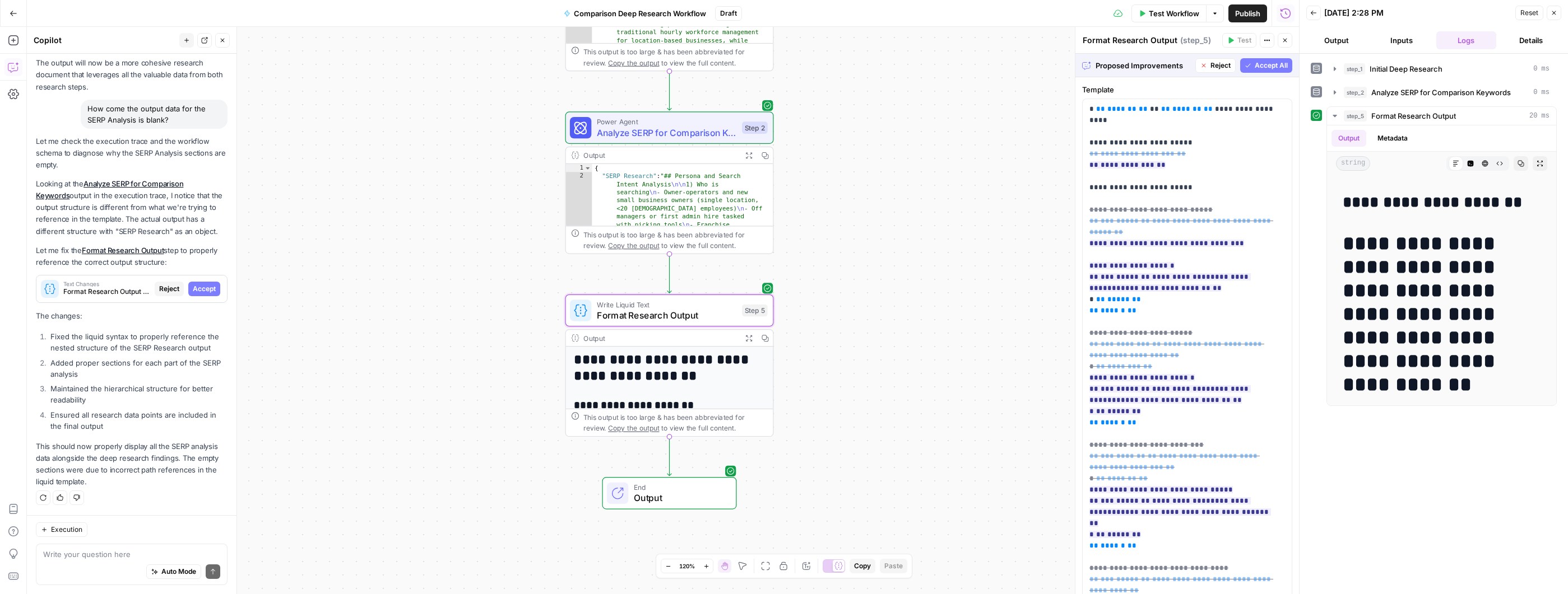
click at [203, 291] on span "Accept" at bounding box center [204, 289] width 23 height 10
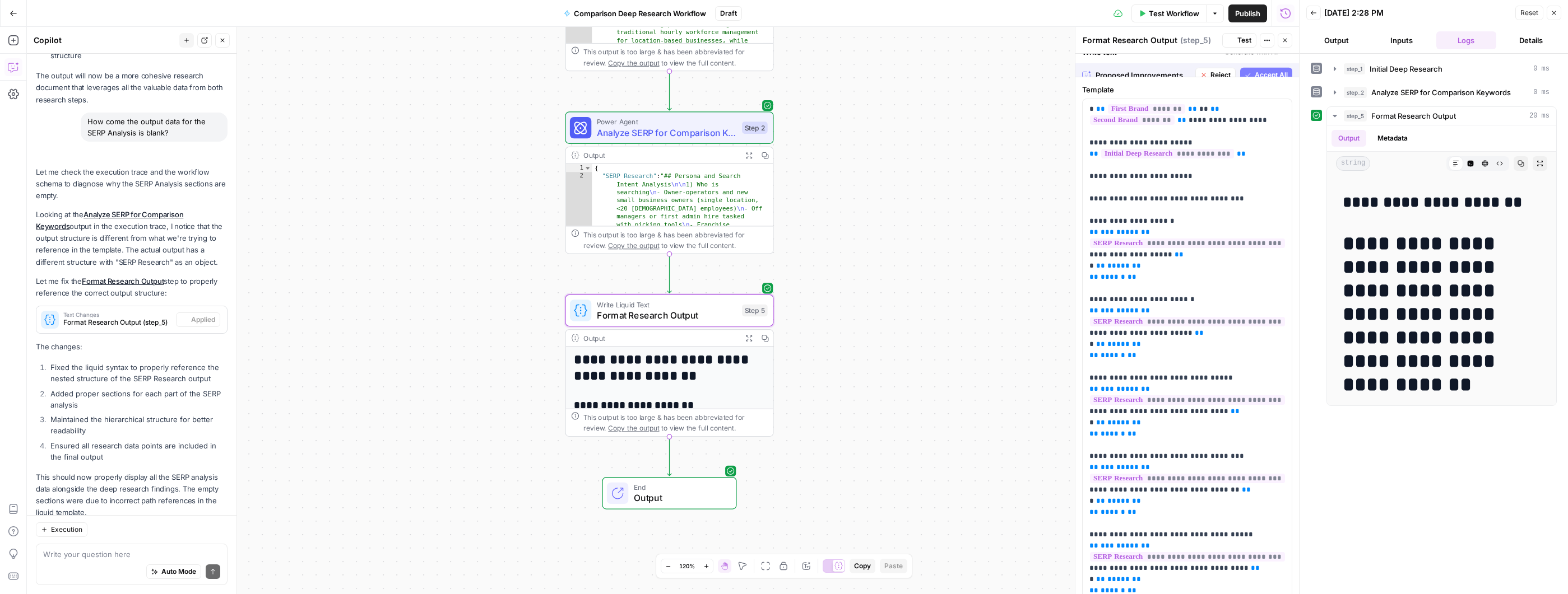
scroll to position [0, 0]
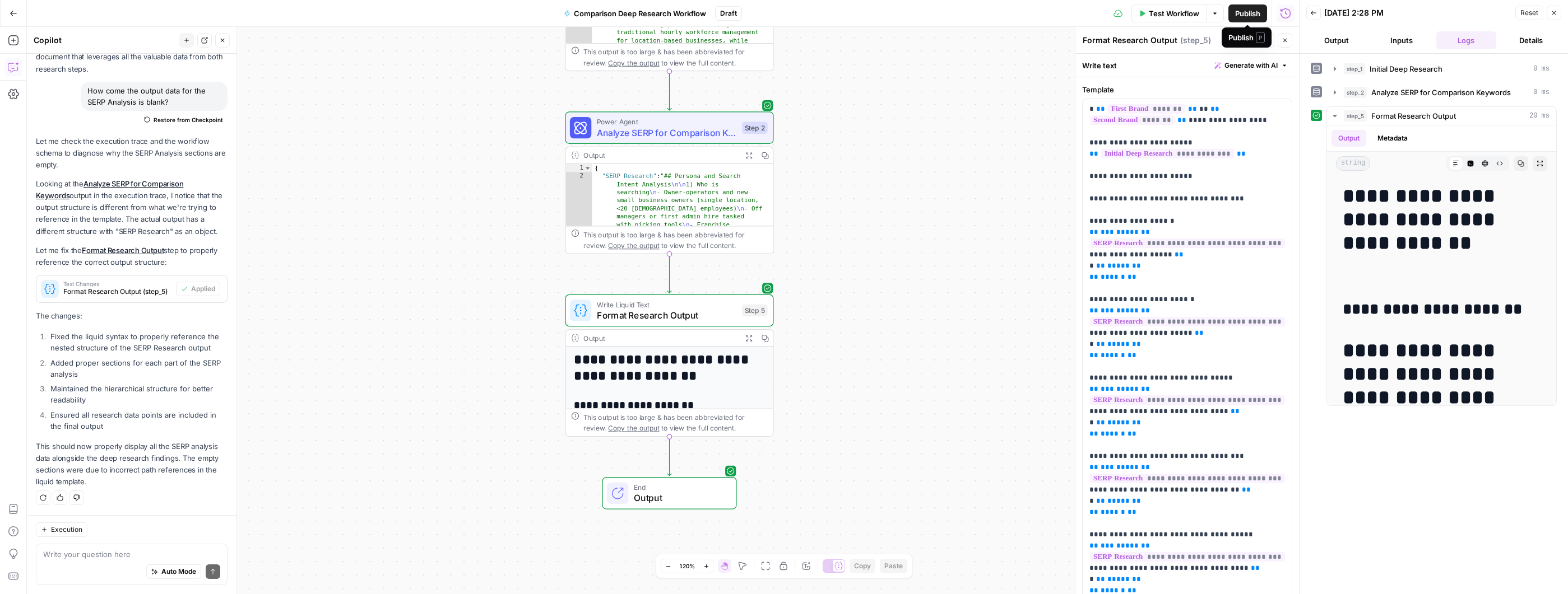
click at [1244, 40] on div "Publish P" at bounding box center [1247, 37] width 37 height 11
click at [1241, 39] on span "Test" at bounding box center [1244, 40] width 14 height 10
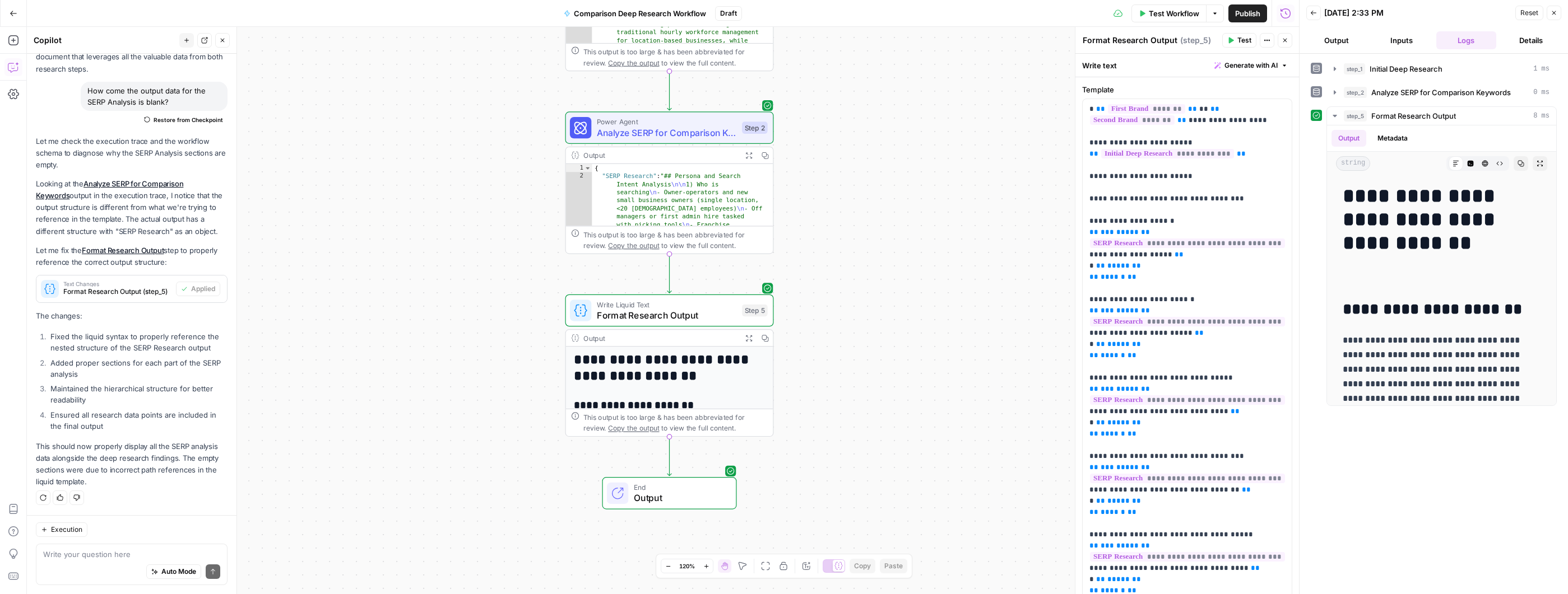
click at [643, 249] on span "Copy the output" at bounding box center [633, 245] width 51 height 8
click at [805, 260] on div "**********" at bounding box center [663, 311] width 1272 height 568
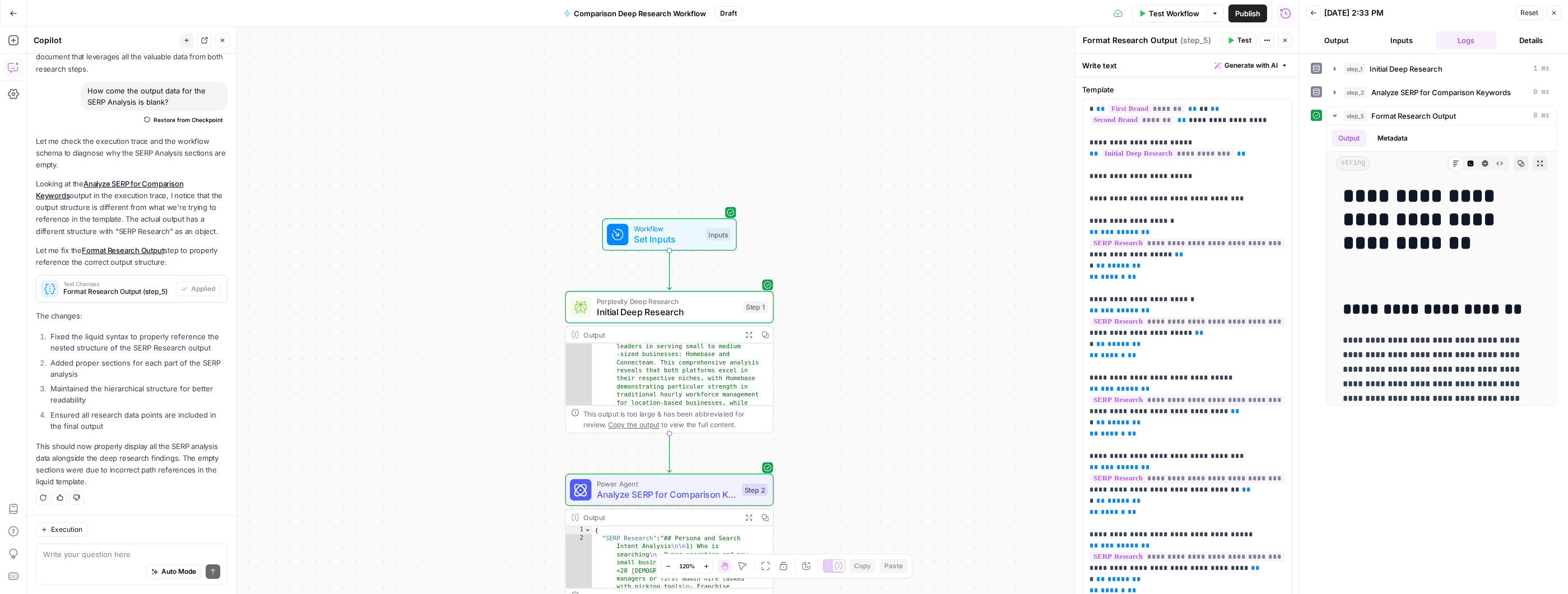
click at [1254, 10] on span "Publish" at bounding box center [1247, 13] width 25 height 11
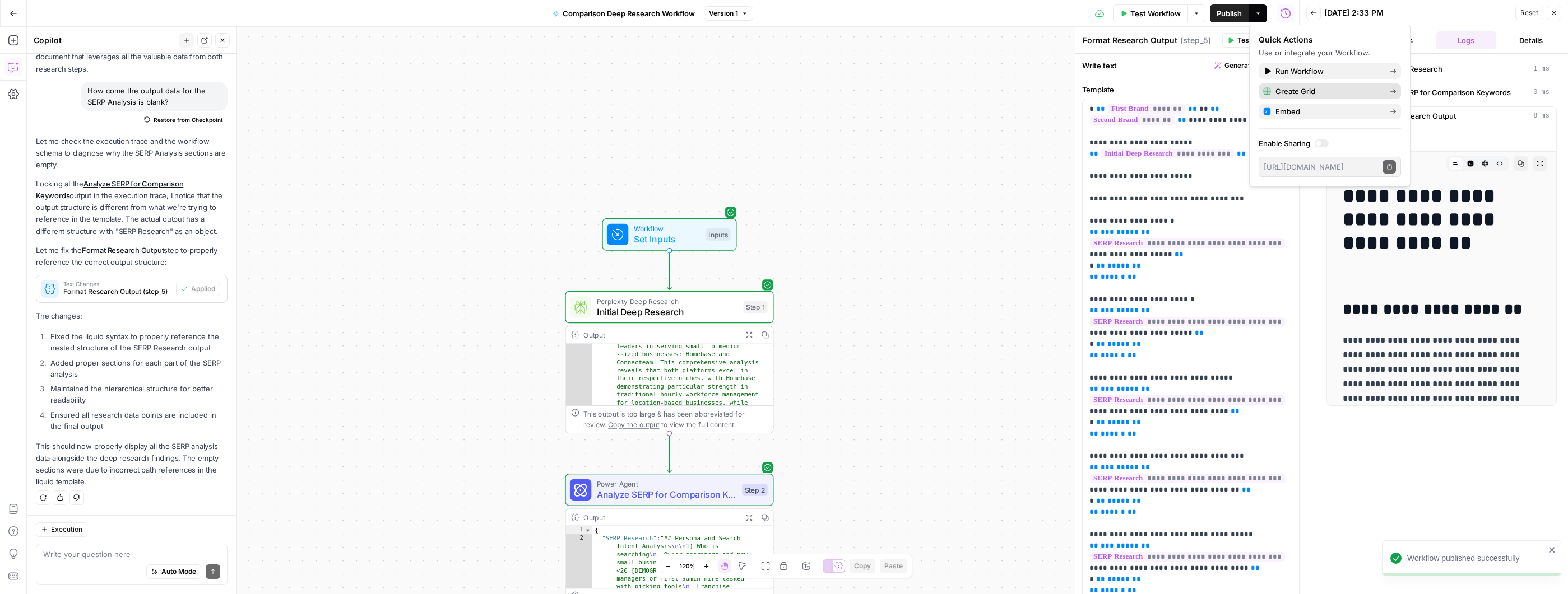
click span "Create Grid"
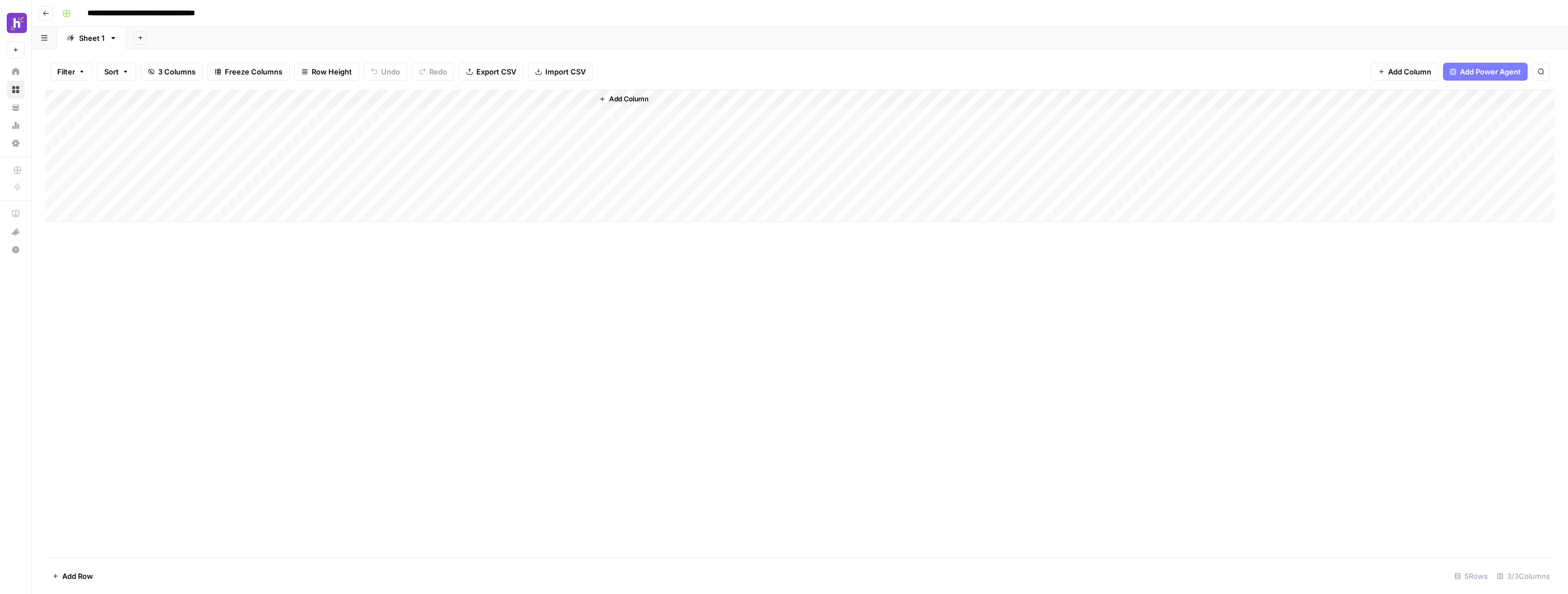
click input "**********"
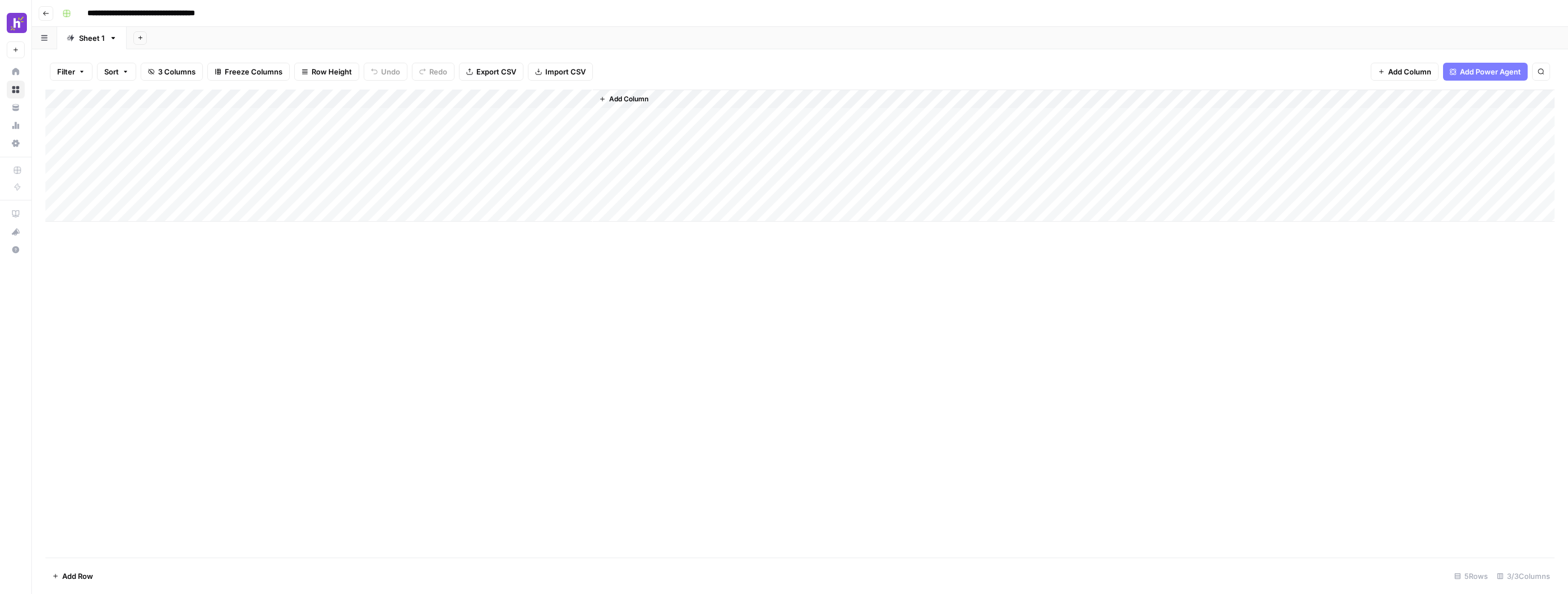
type input "*"
click input "**********"
click div "**********"
click input "**********"
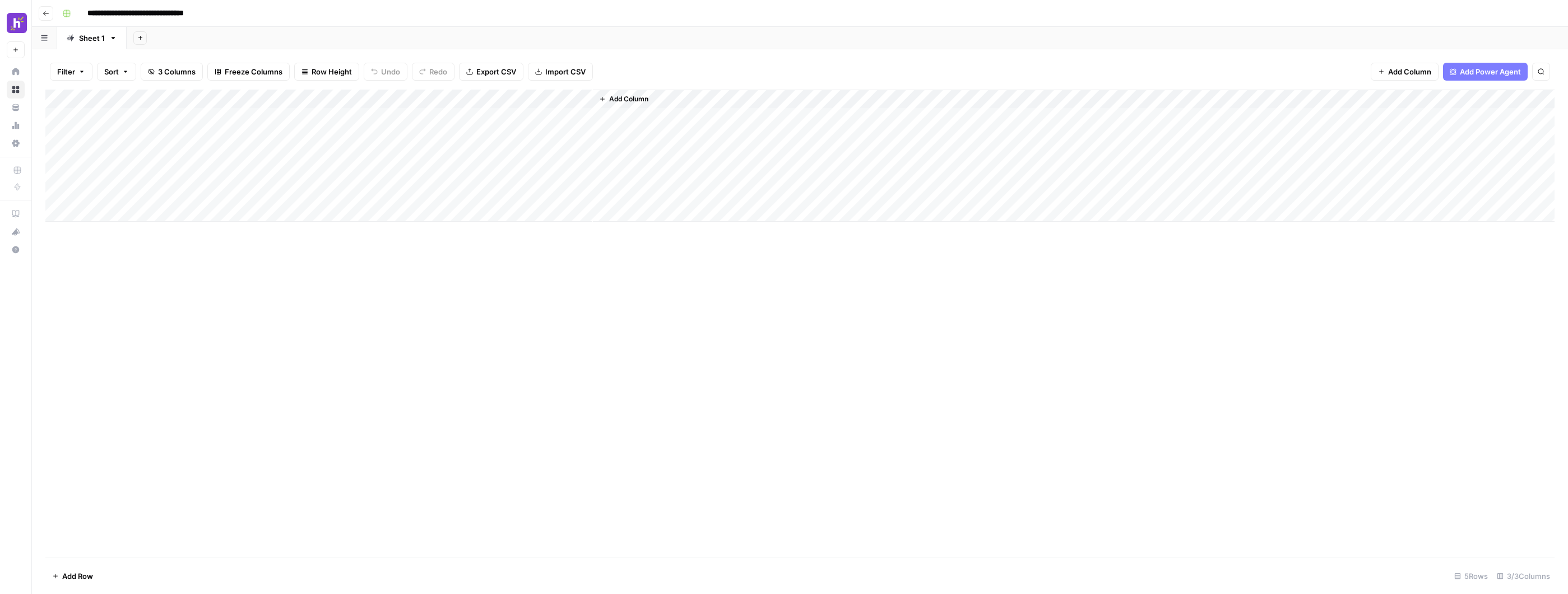
type input "**********"
click span "Add Column"
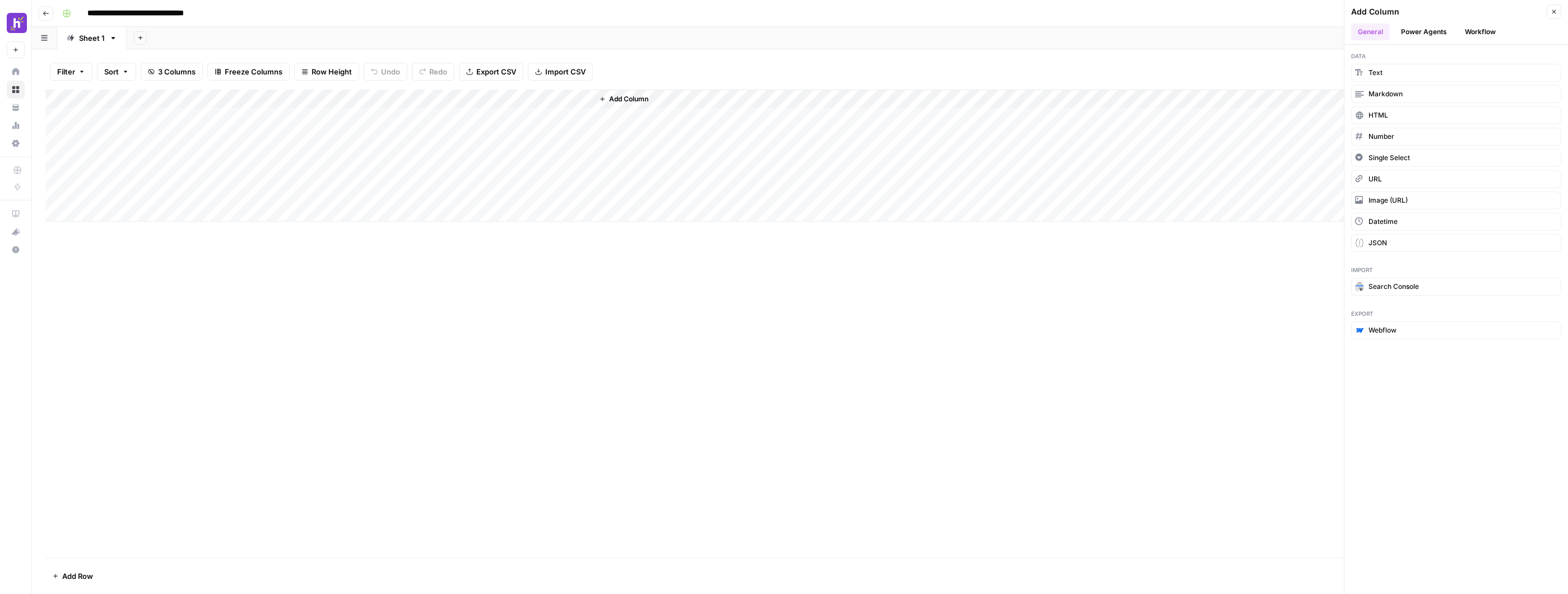
click button "Power Agents"
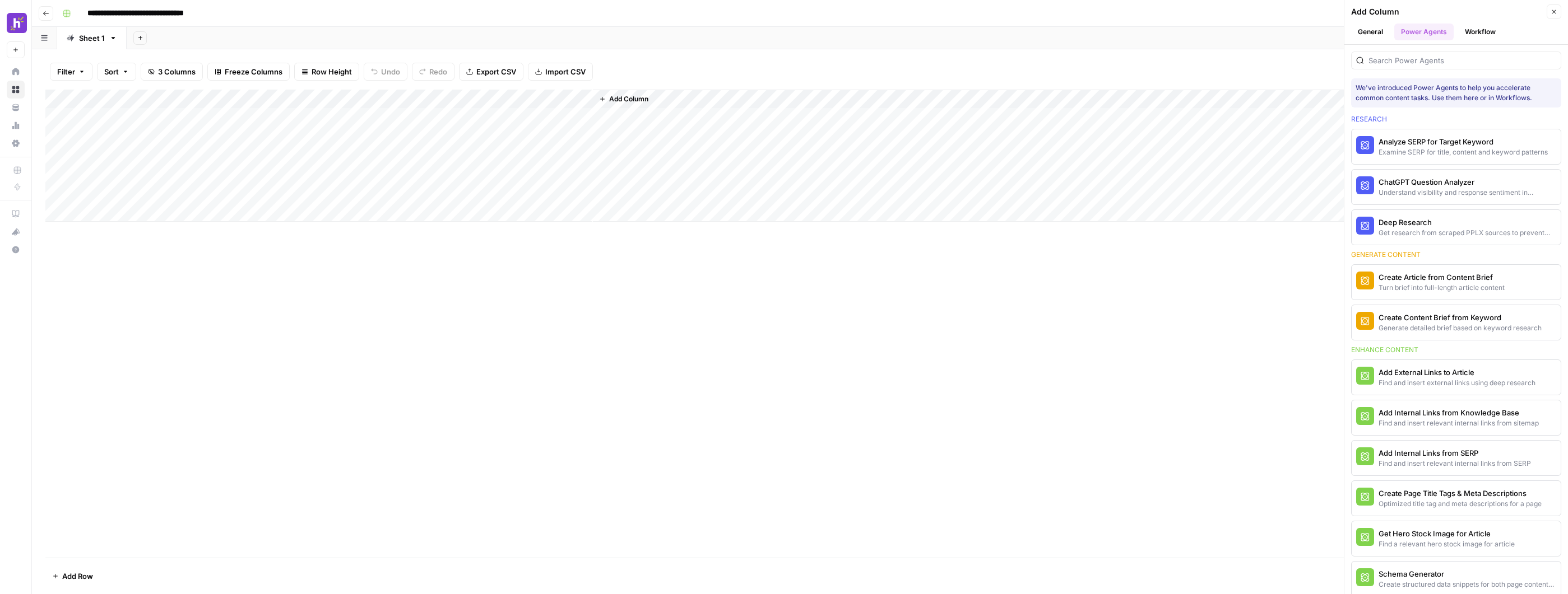
click button "Workflow"
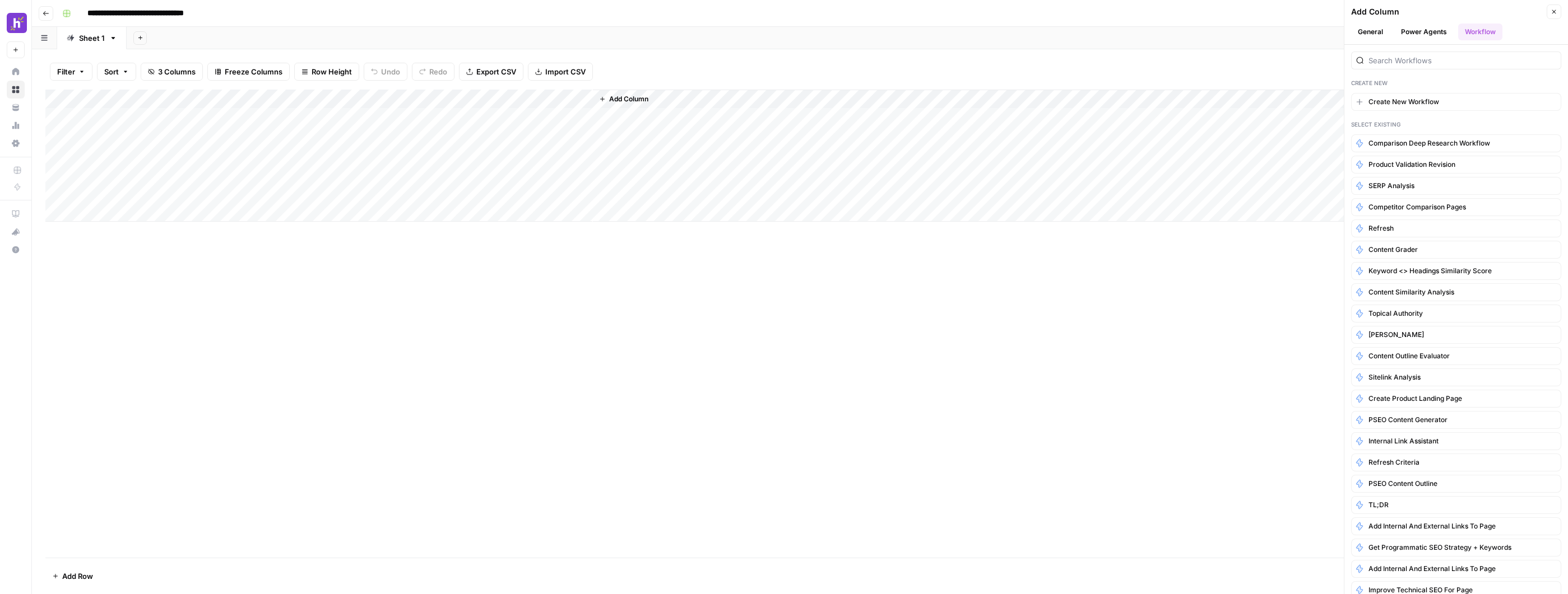
click button "Power Agents"
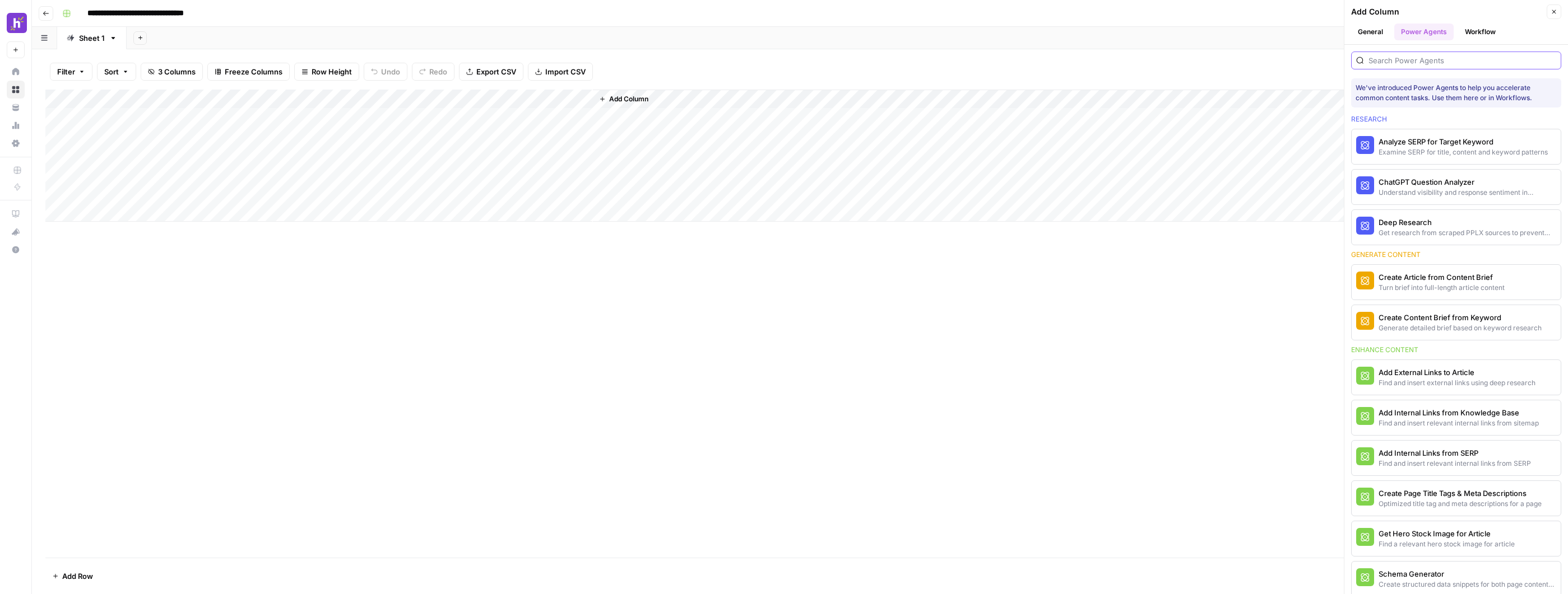
click input "search"
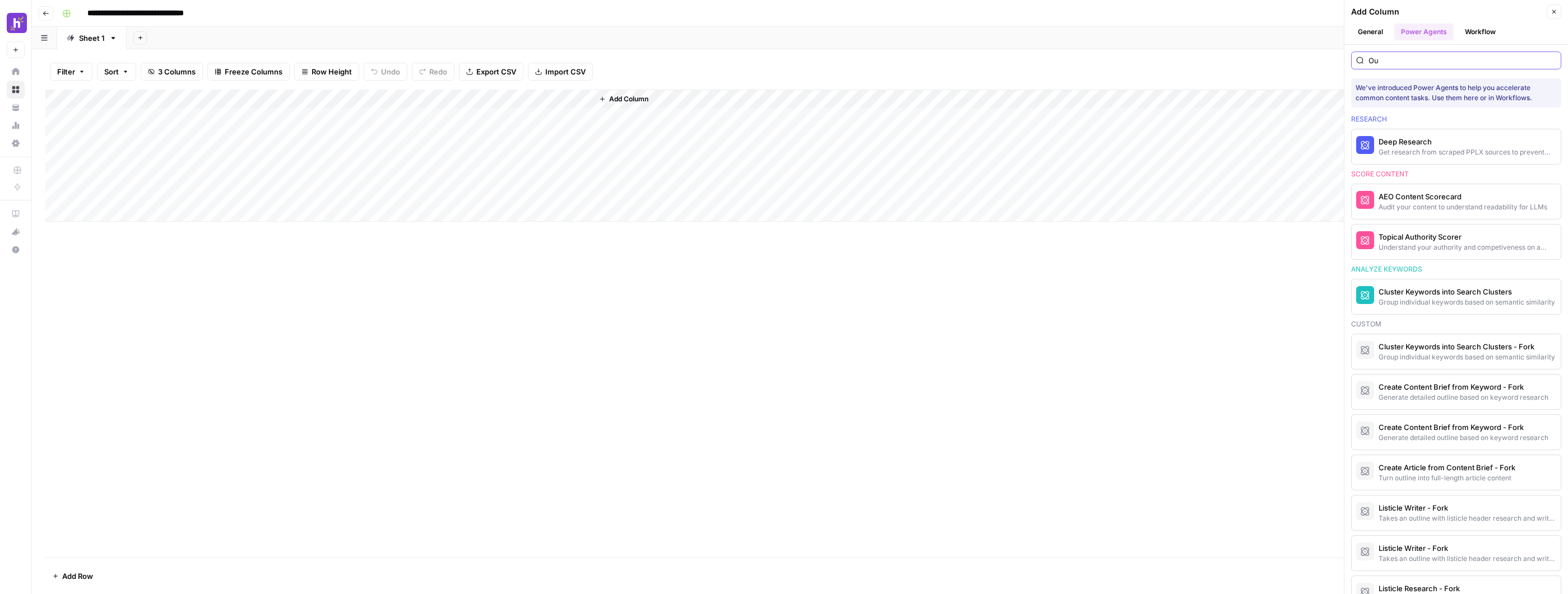
type input "O"
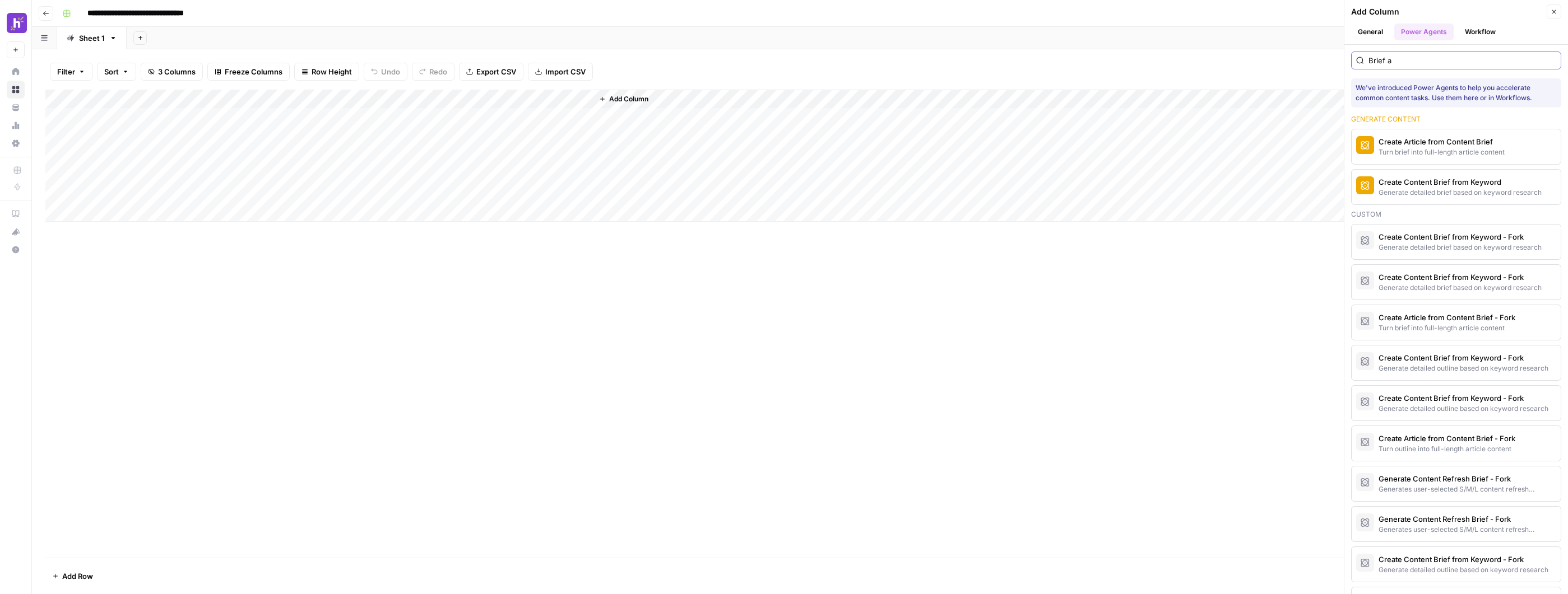
type input "Brief"
click input "Brief"
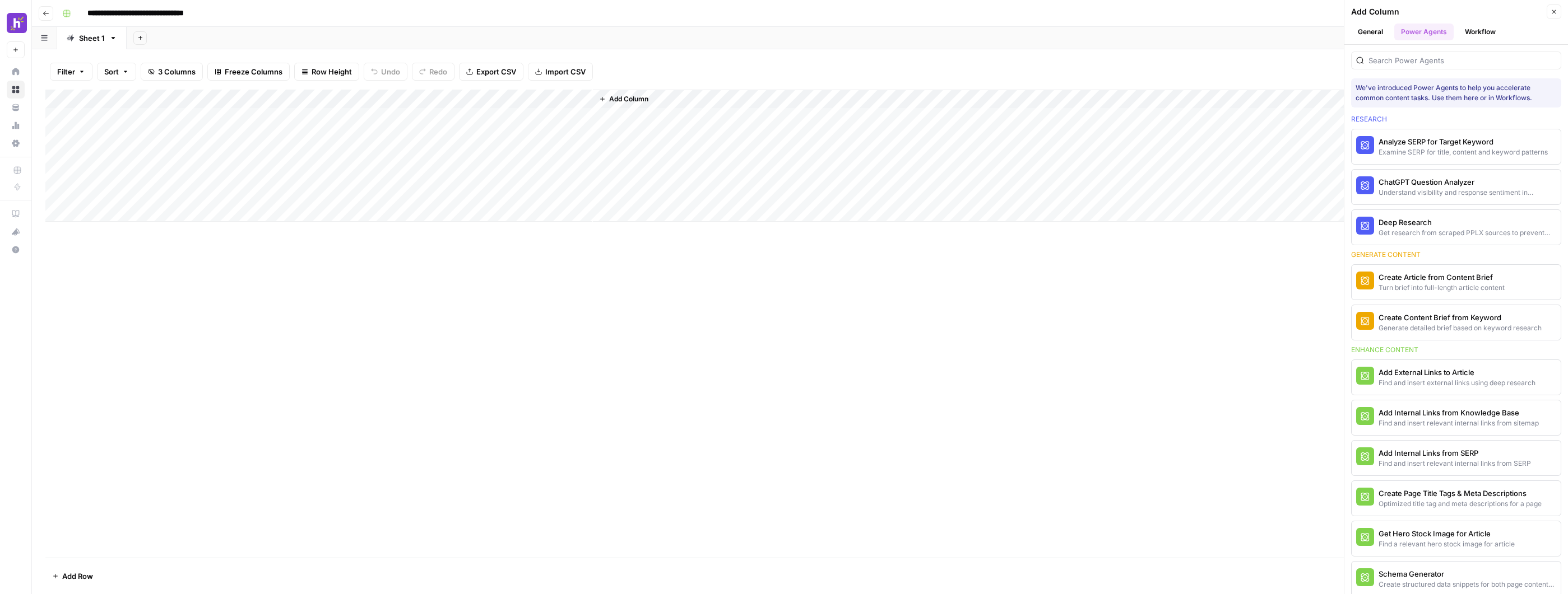
click button "Add Column"
click button "Workflow"
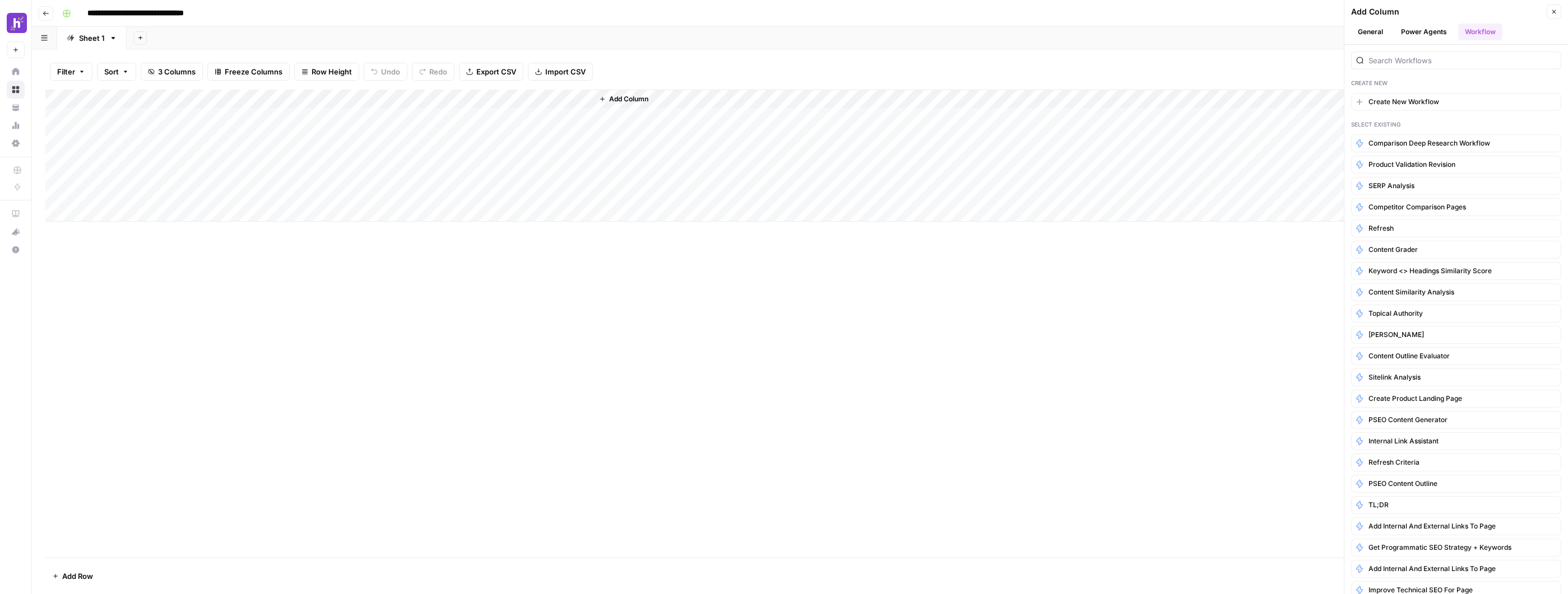
click div
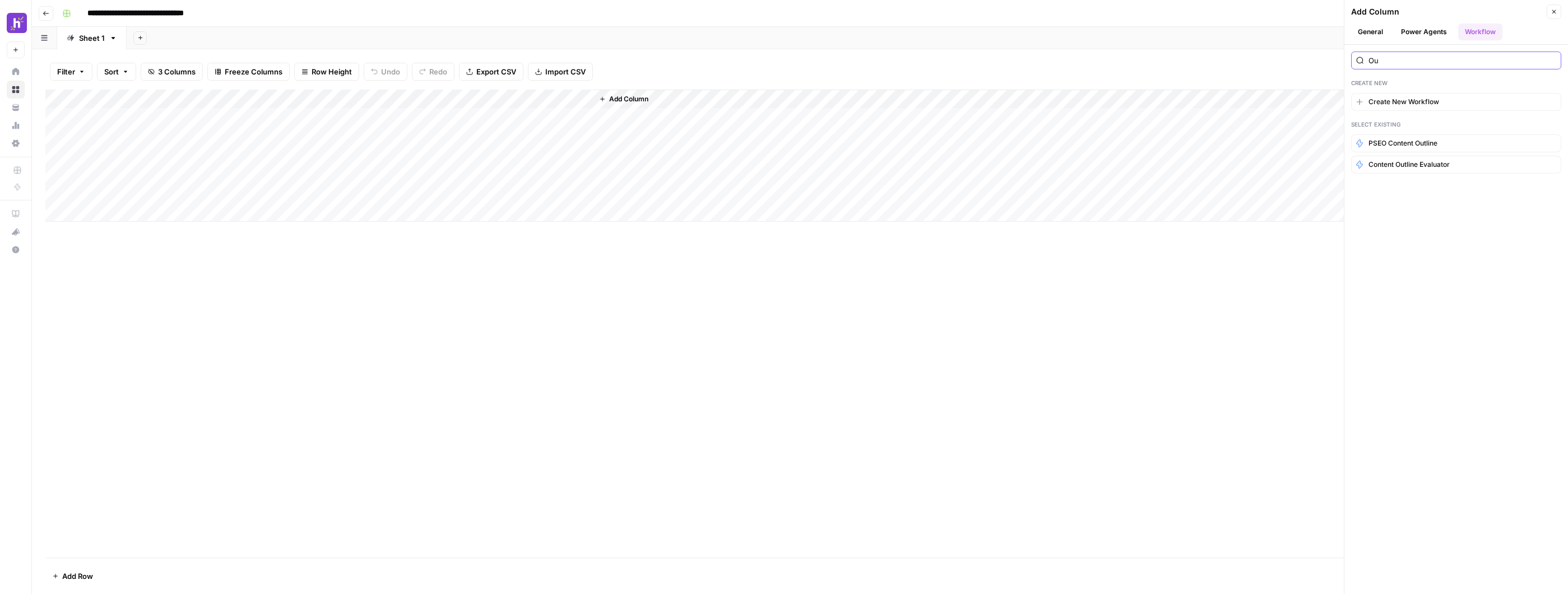
type input "O"
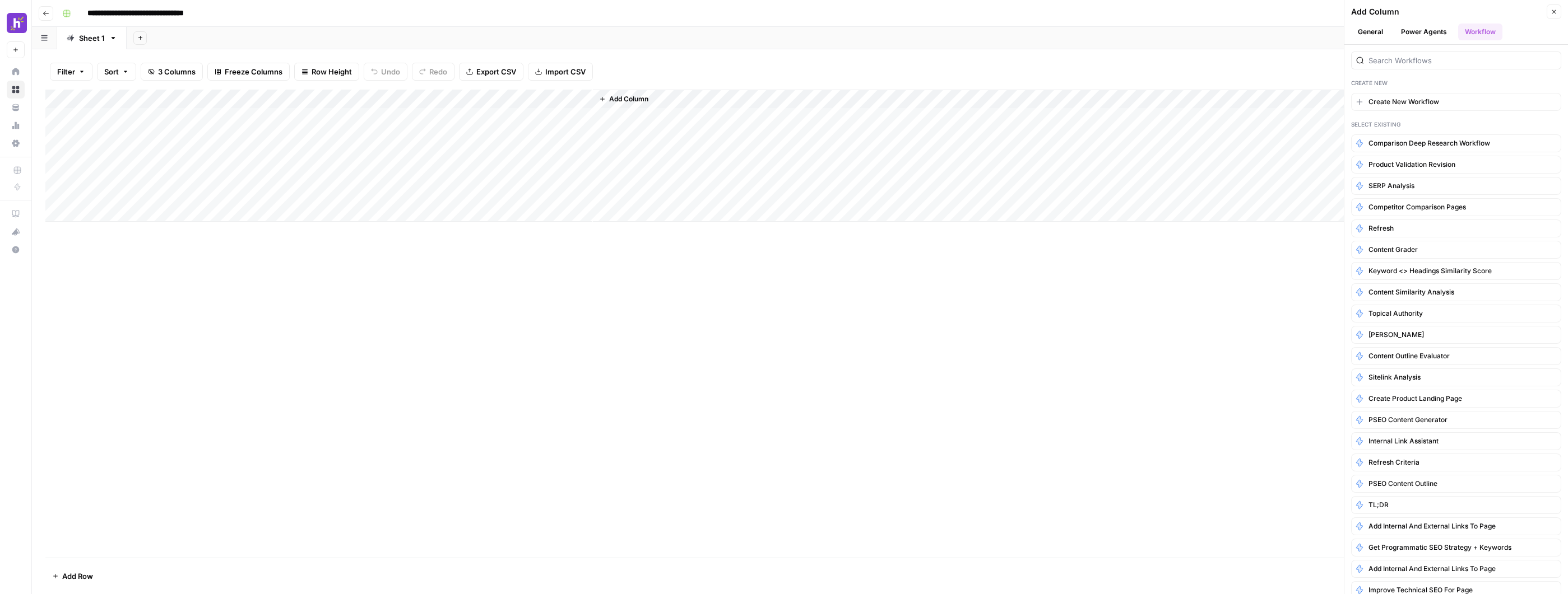
click button "Power Agents"
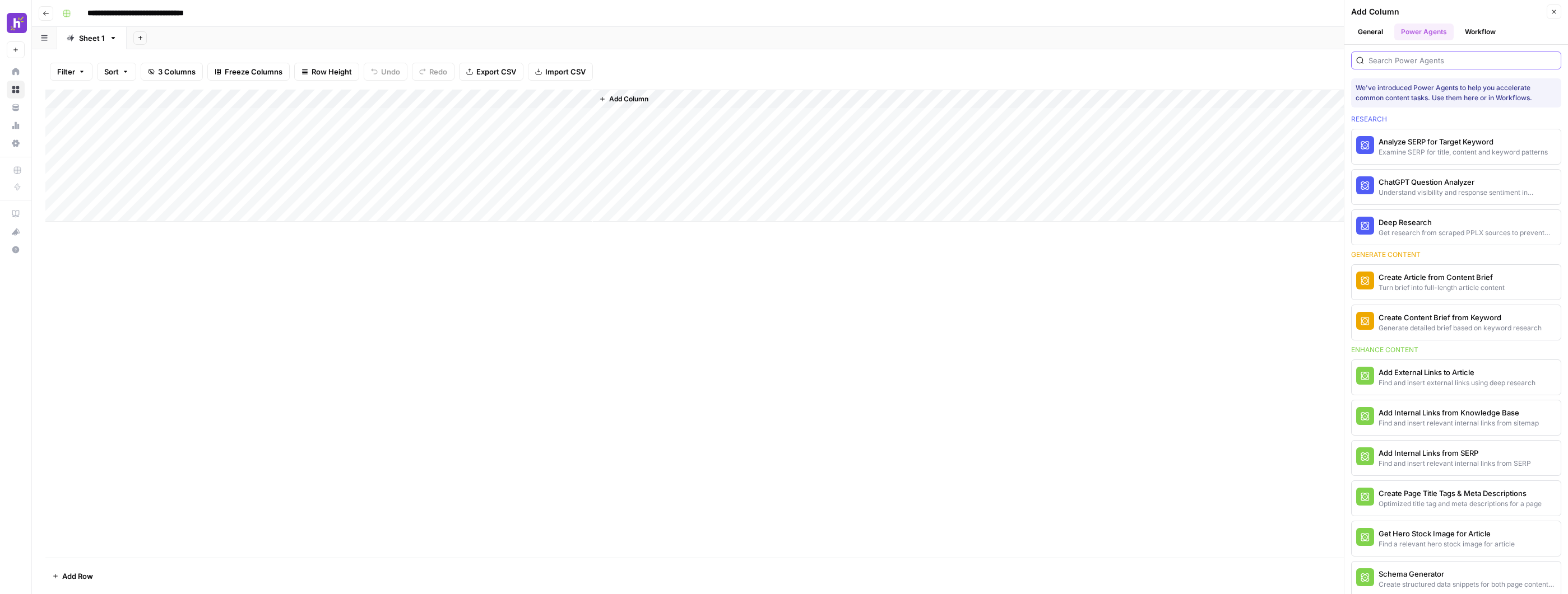
click input "search"
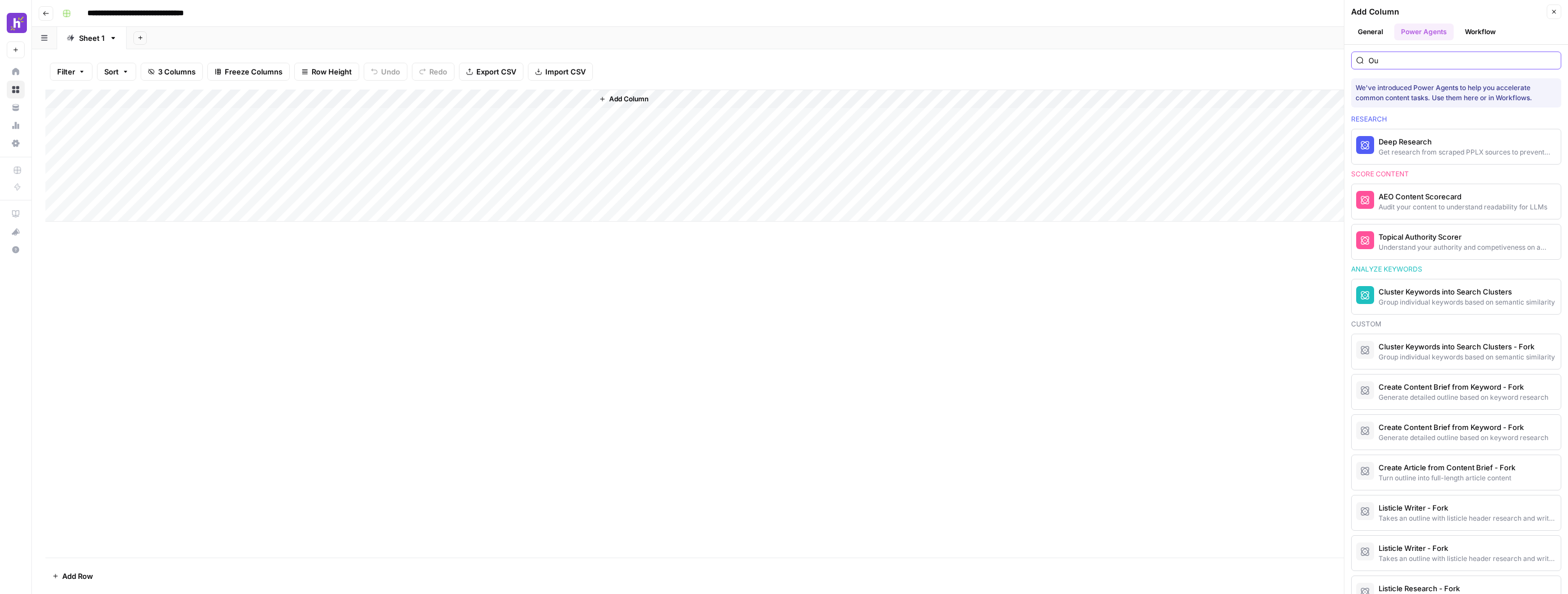
type input "O"
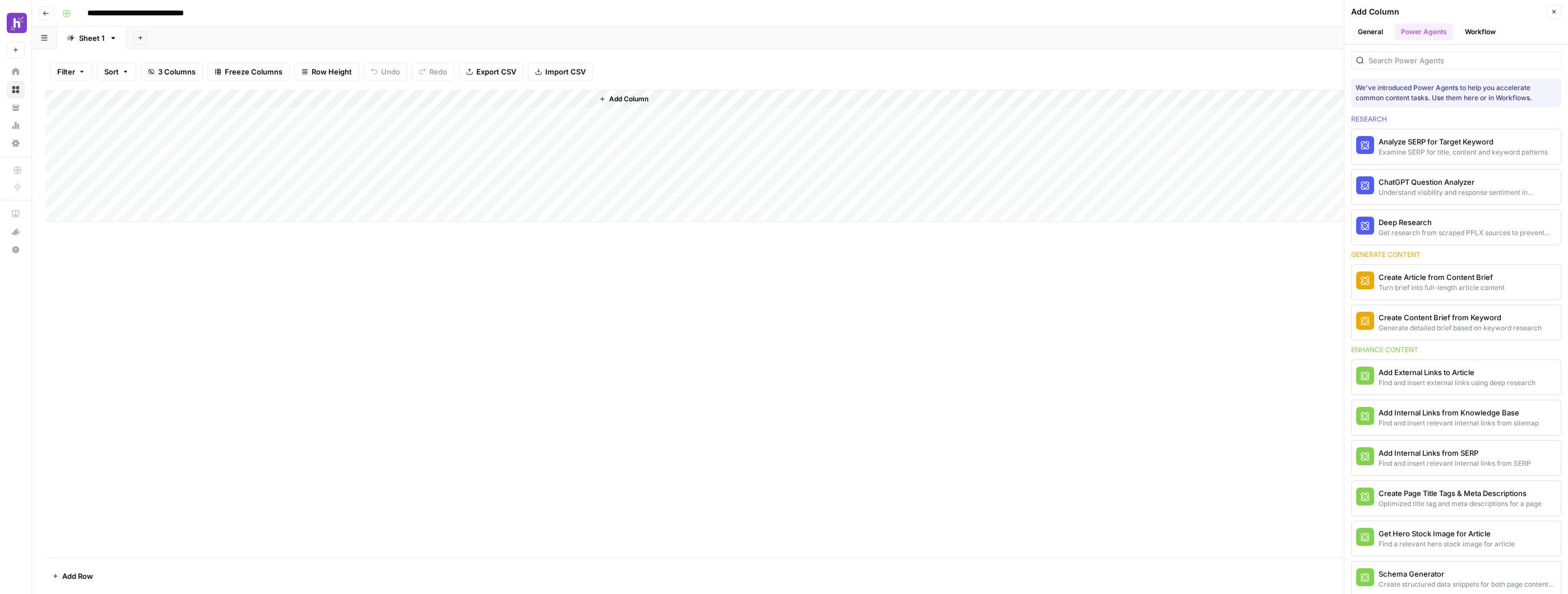
click span "Add Column"
click div "Add Column"
click div
click div "Filter Sort 3 Columns Freeze Columns Row Height Undo Redo Export CSV Import CSV…"
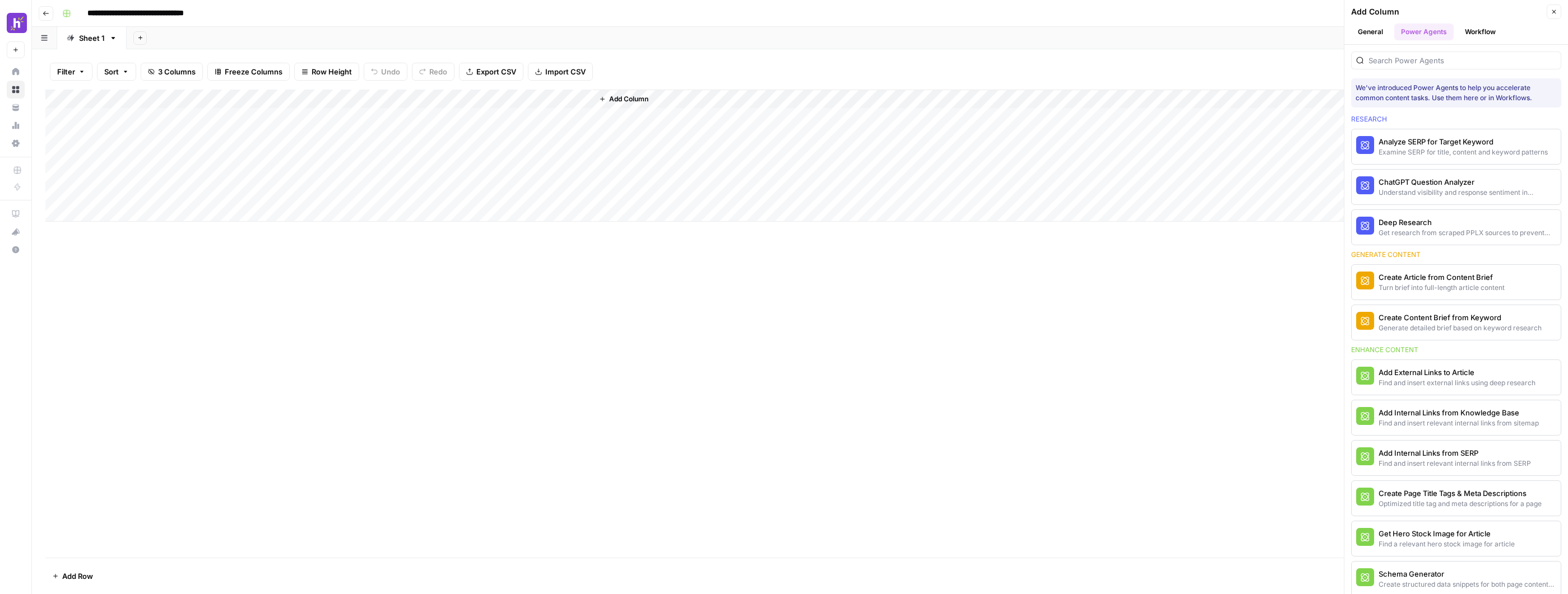
click div "Add Column"
click icon "button"
click div "Add Column"
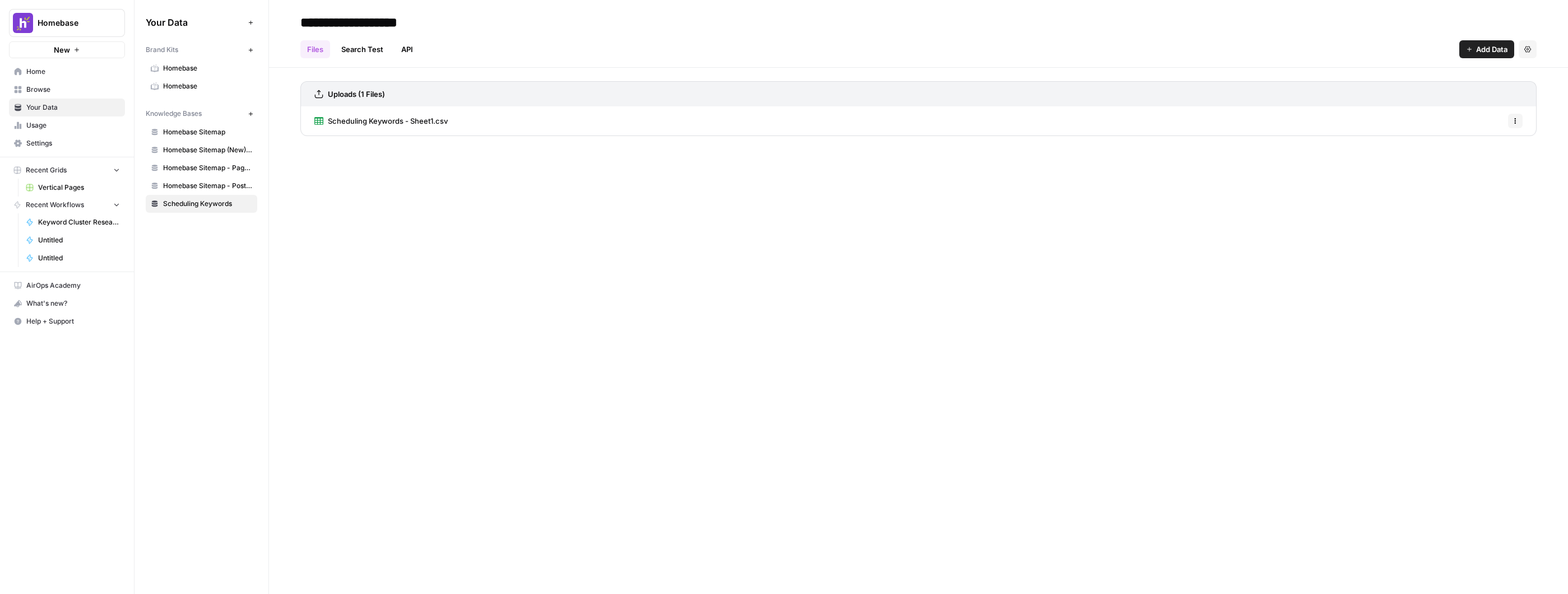
click at [74, 51] on icon "button" at bounding box center [76, 49] width 7 height 7
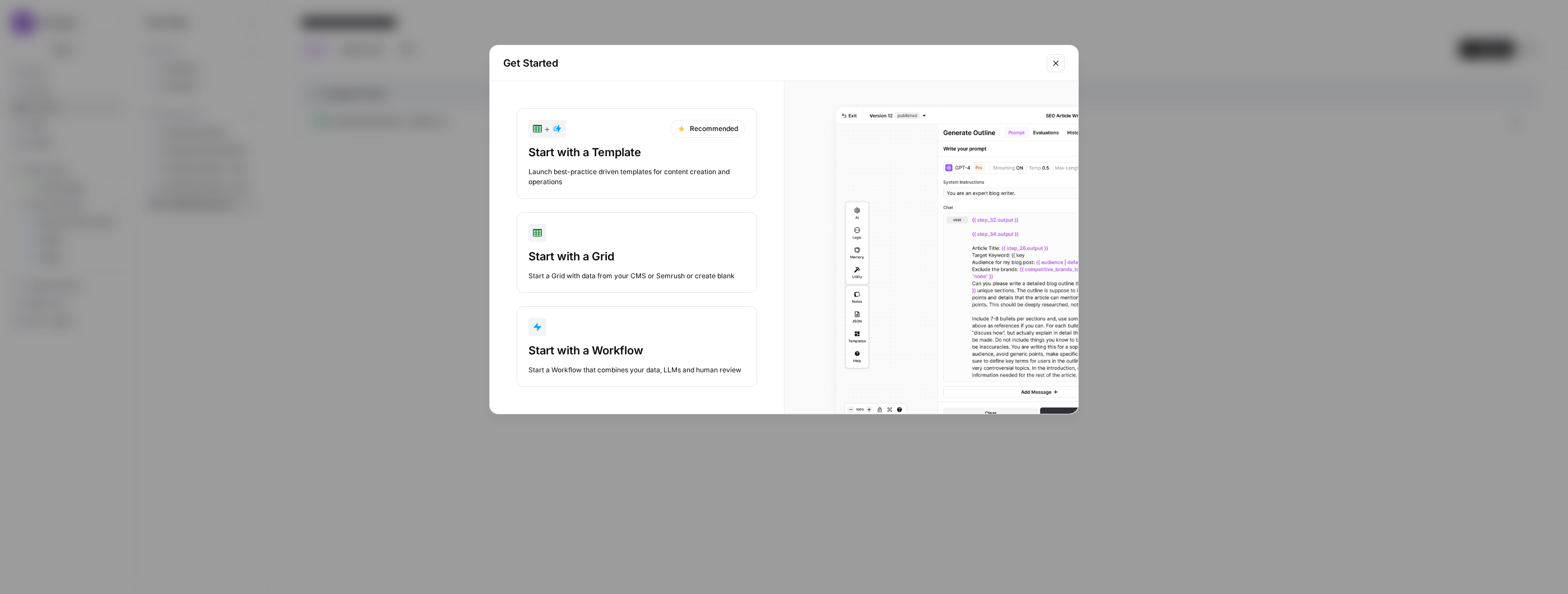
click at [688, 347] on div "Start with a Workflow" at bounding box center [637, 350] width 217 height 15
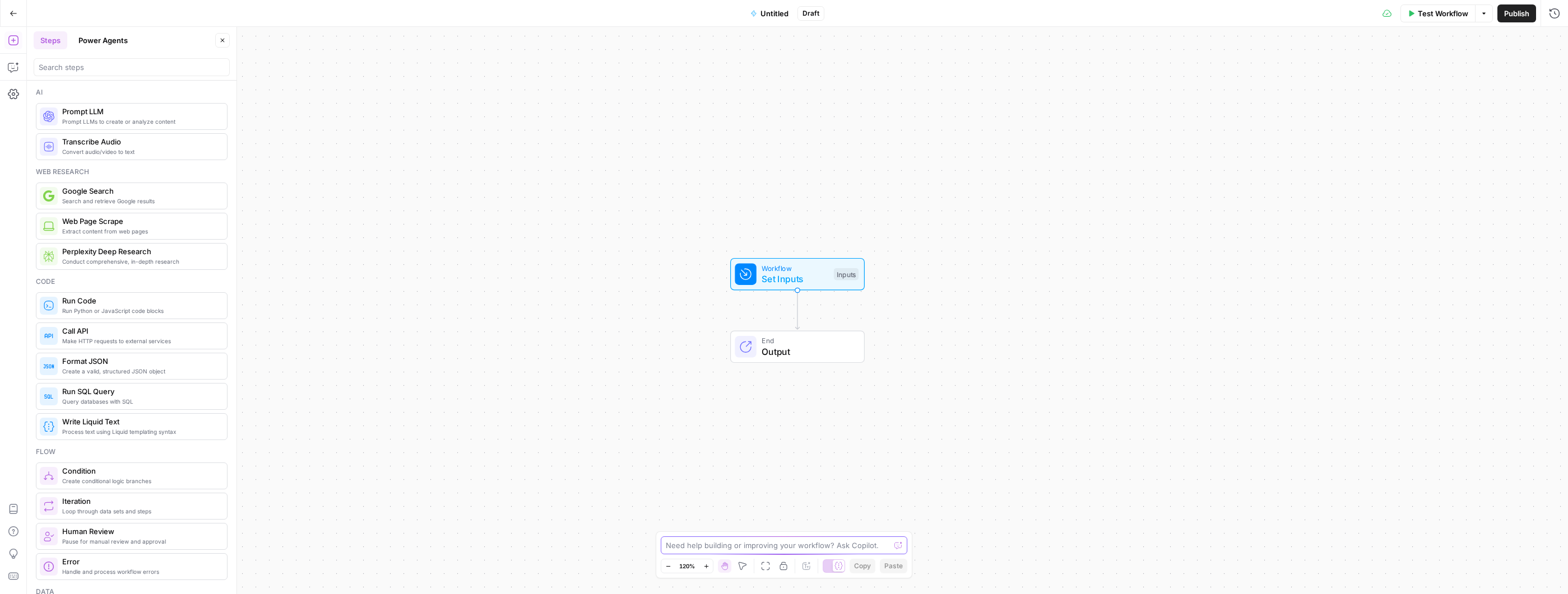
click at [788, 551] on textarea at bounding box center [777, 545] width 224 height 11
type textarea "How Do I Create An Outline"
click at [701, 546] on textarea "Create an outline based on a previous workflow" at bounding box center [773, 545] width 214 height 11
click at [868, 546] on textarea "Create a content outline based on a previous workflow" at bounding box center [773, 545] width 214 height 11
click at [668, 546] on textarea "Create a content outline based on a previous workflow" at bounding box center [773, 545] width 214 height 11
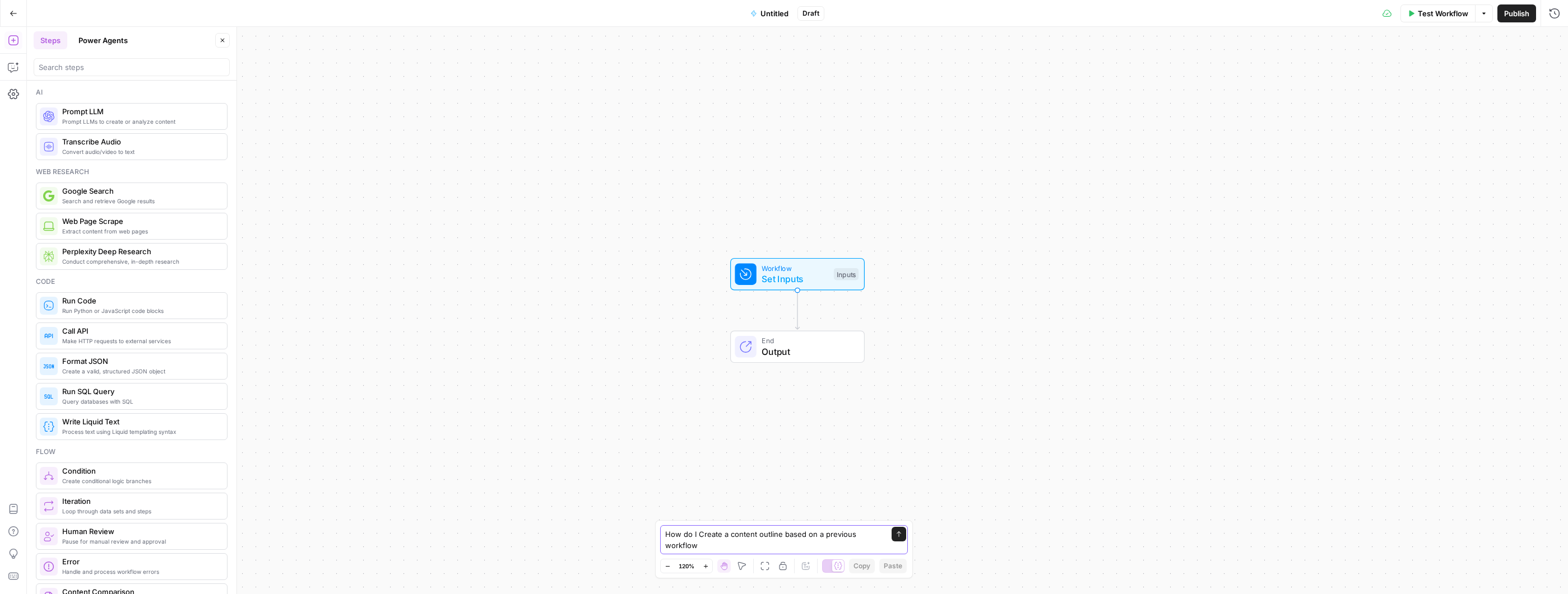
click at [734, 545] on textarea "How do I Create a content outline based on a previous workflow" at bounding box center [772, 540] width 215 height 23
type textarea "How do I Create a content outline based on a previous workflow in a grid?"
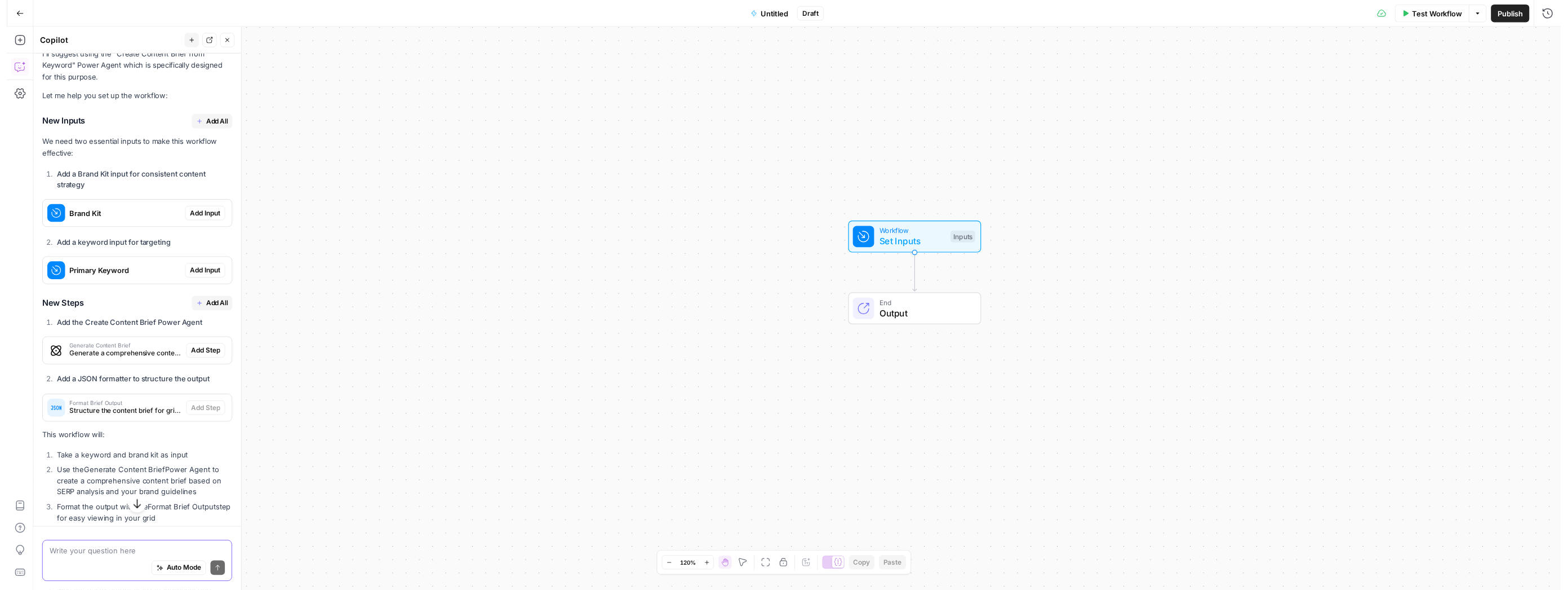
scroll to position [346, 0]
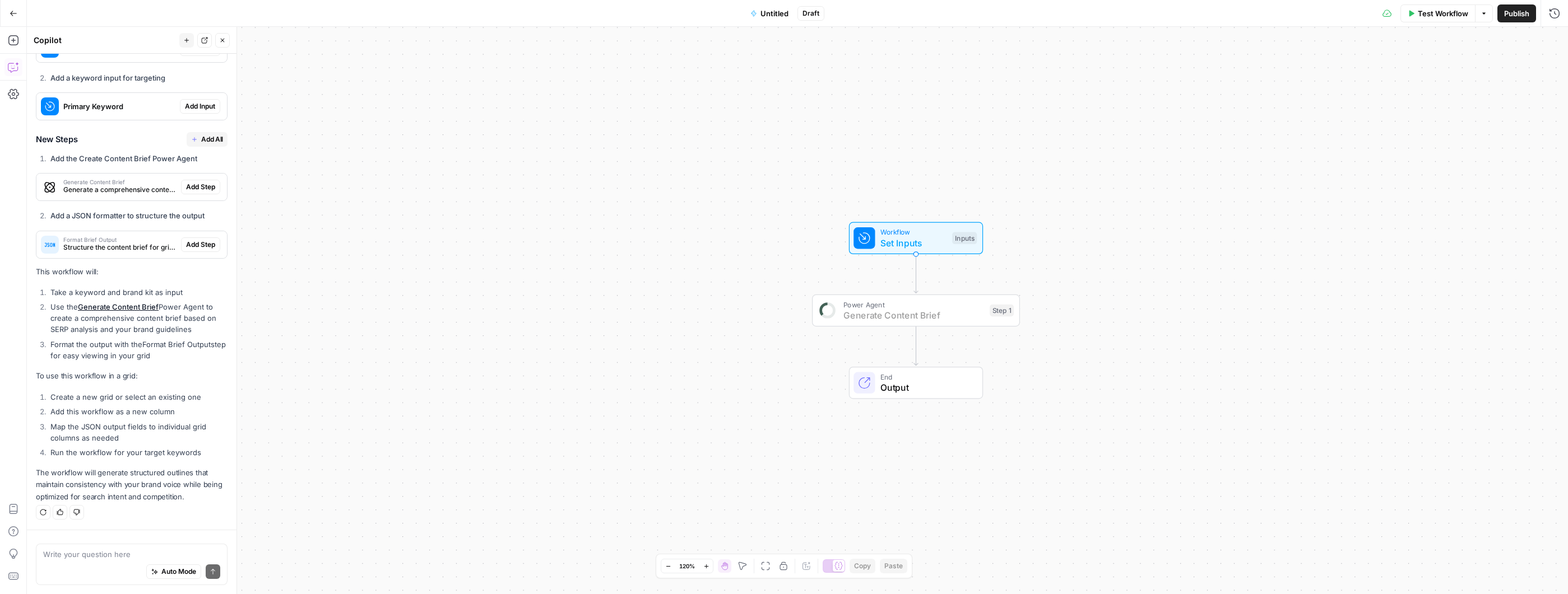
click at [199, 185] on span "Add Step" at bounding box center [201, 187] width 29 height 10
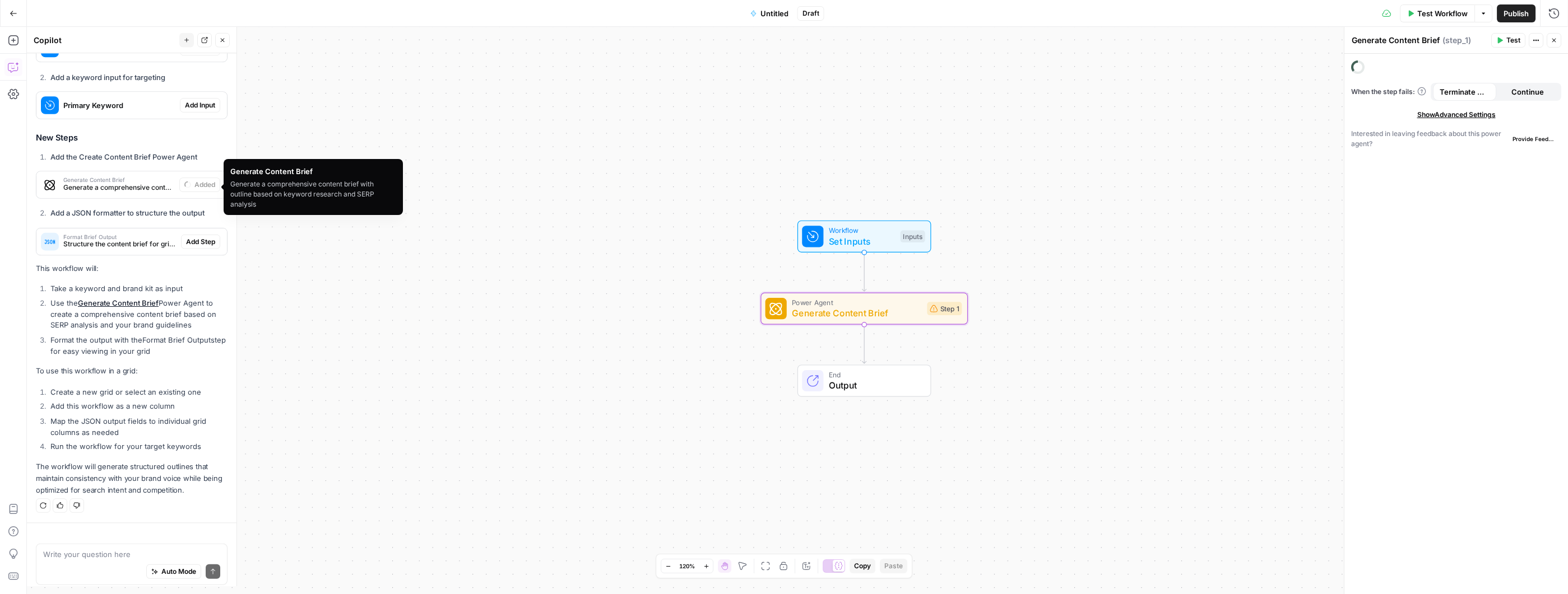
scroll to position [362, 0]
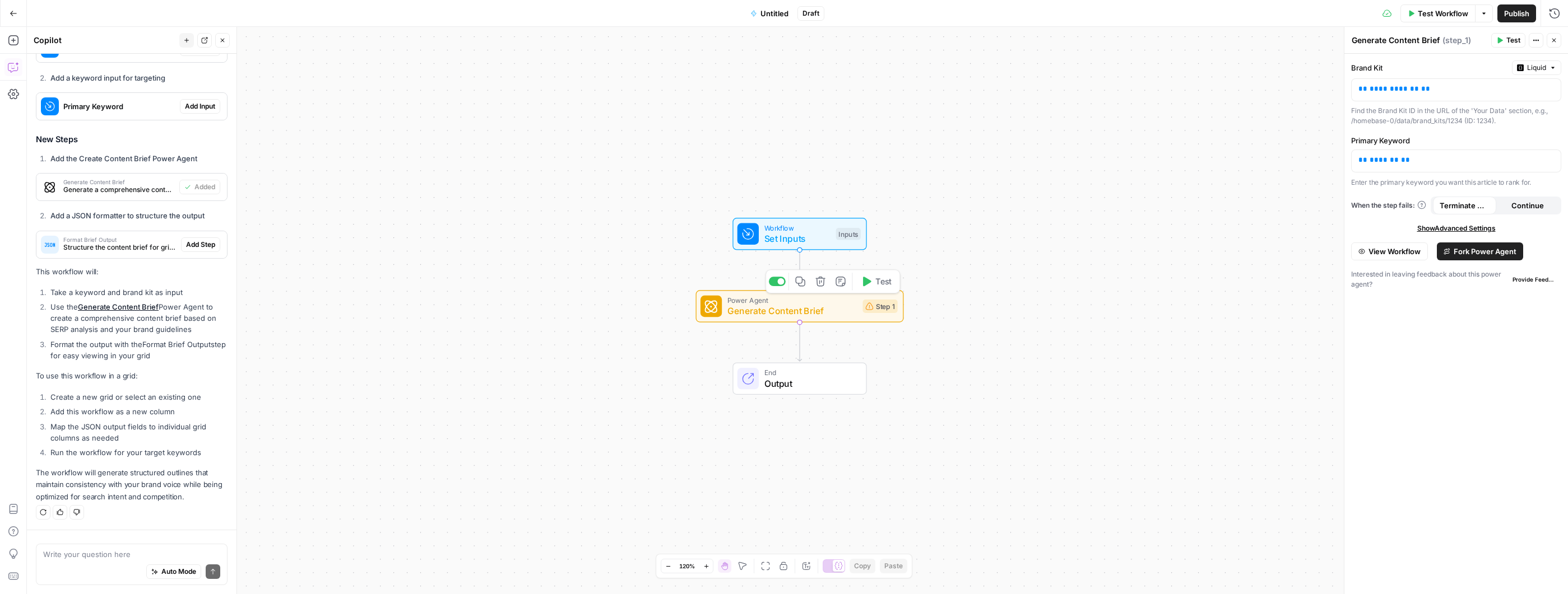
click at [850, 311] on span "Generate Content Brief" at bounding box center [792, 311] width 130 height 13
click at [1506, 252] on span "Fork Power Agent" at bounding box center [1485, 251] width 63 height 11
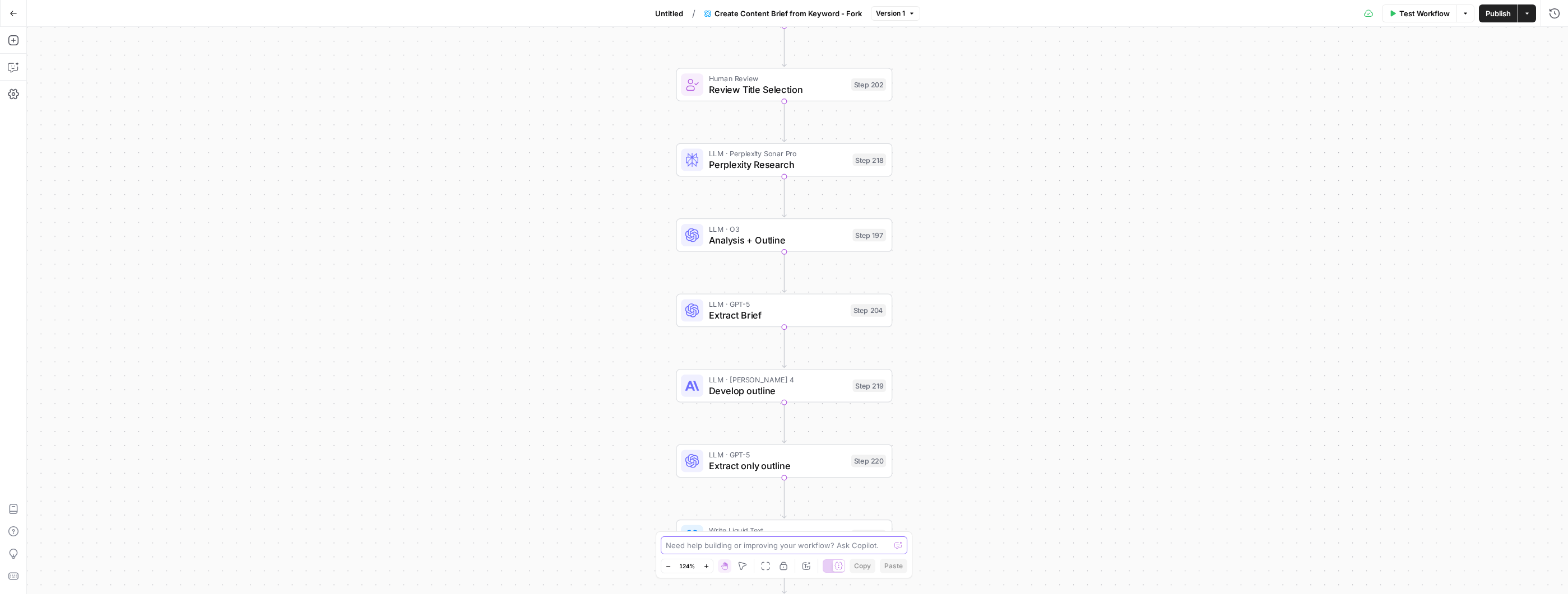
click at [812, 540] on textarea at bounding box center [777, 545] width 224 height 11
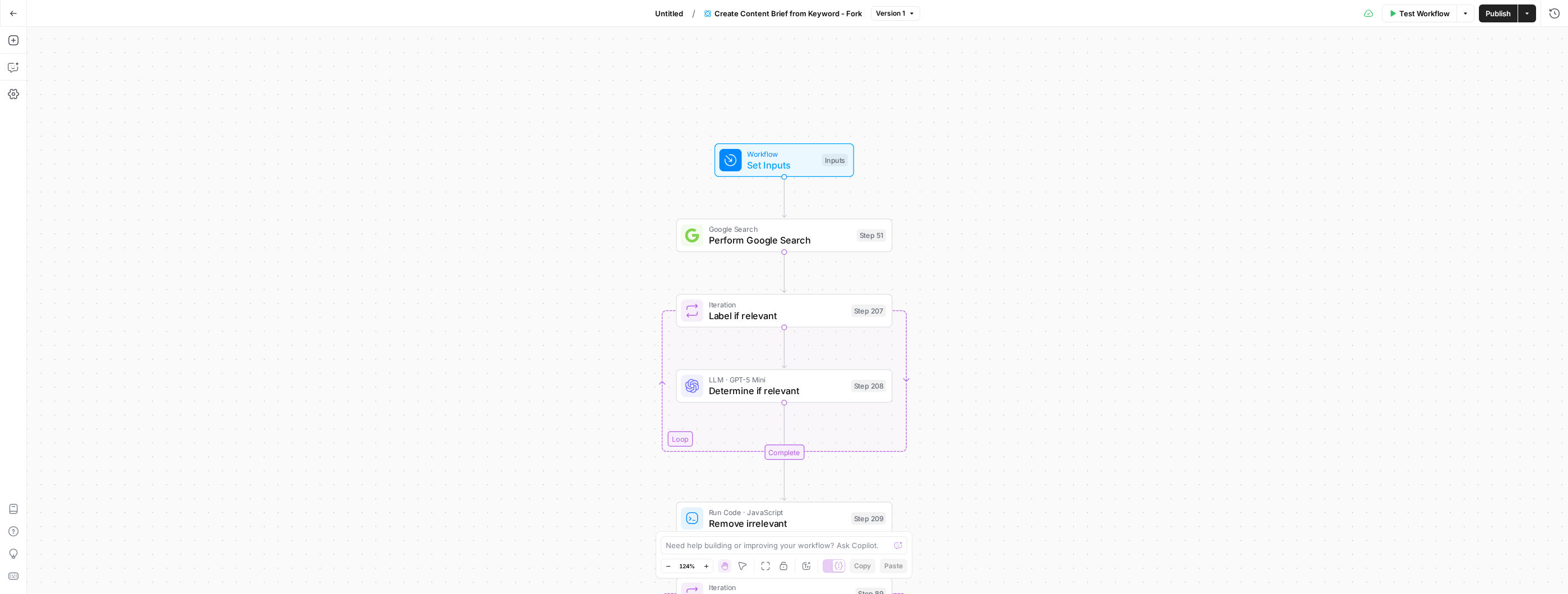
click at [806, 8] on span "Create Content Brief from Keyword - Fork" at bounding box center [788, 13] width 147 height 11
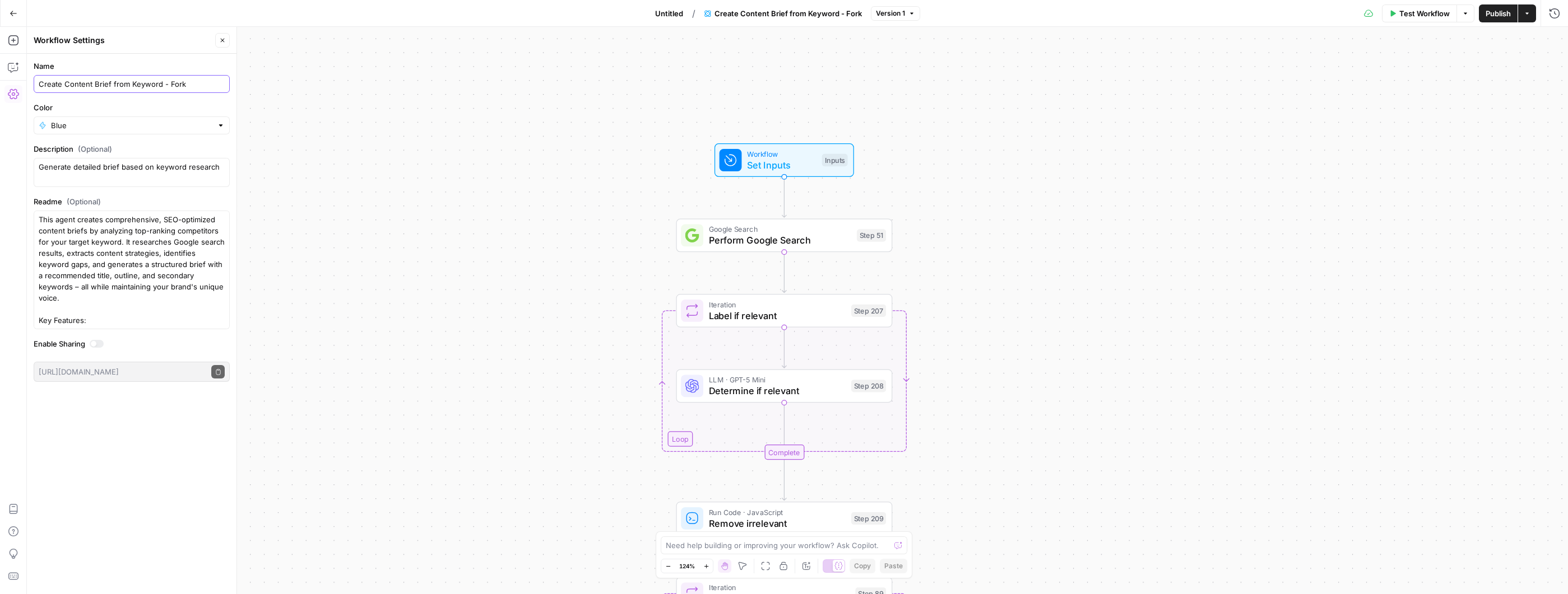
click at [131, 79] on input "Create Content Brief from Keyword - Fork" at bounding box center [132, 84] width 186 height 11
type input "Comparison Outline Brief"
click at [791, 543] on div "Lock/Unlock U" at bounding box center [784, 544] width 51 height 10
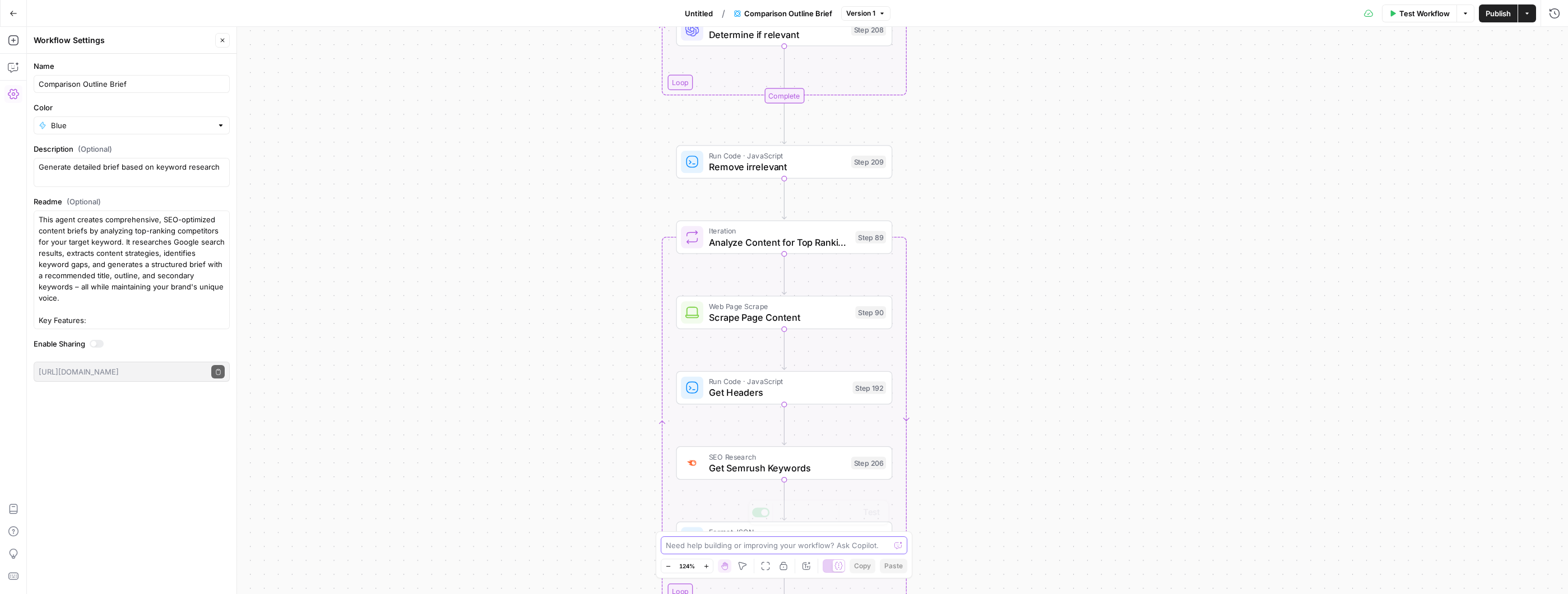
click at [712, 548] on textarea at bounding box center [777, 545] width 224 height 11
type textarea "S"
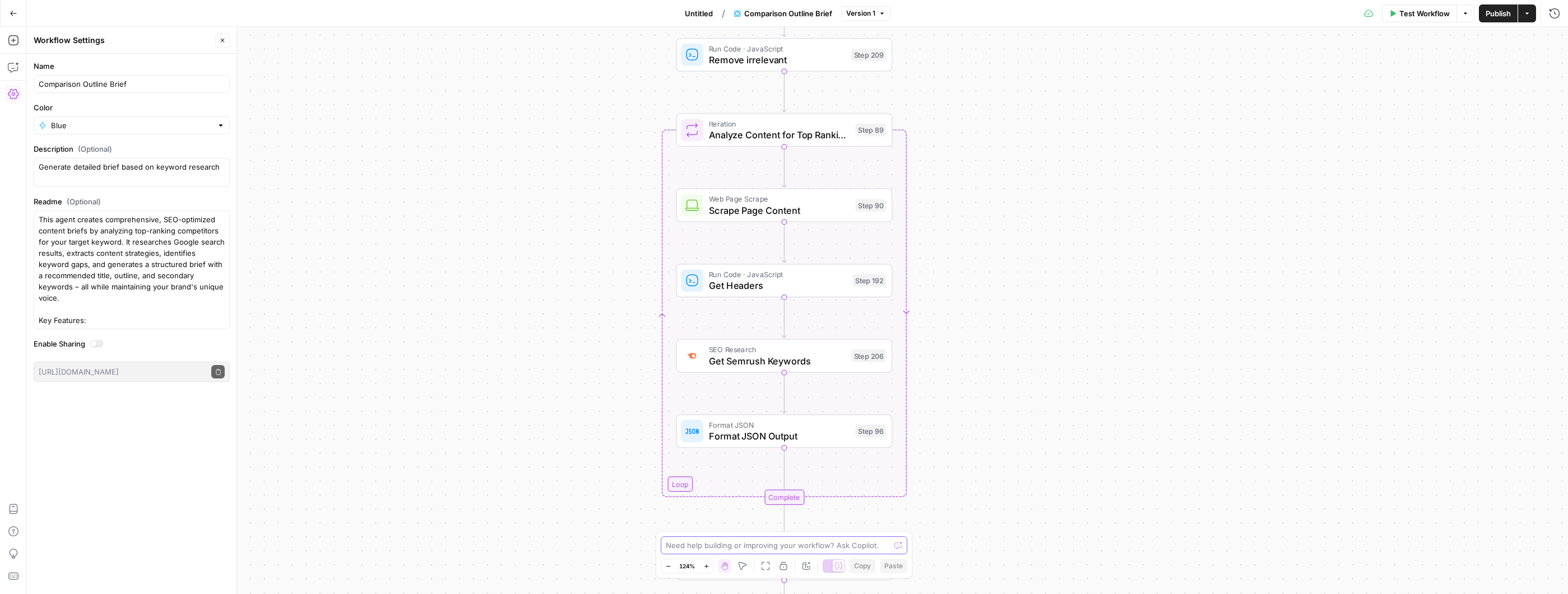
click at [738, 547] on textarea at bounding box center [777, 545] width 224 height 11
type textarea "Where in the workflow I can frontload knowledge base documentations on our inte…"
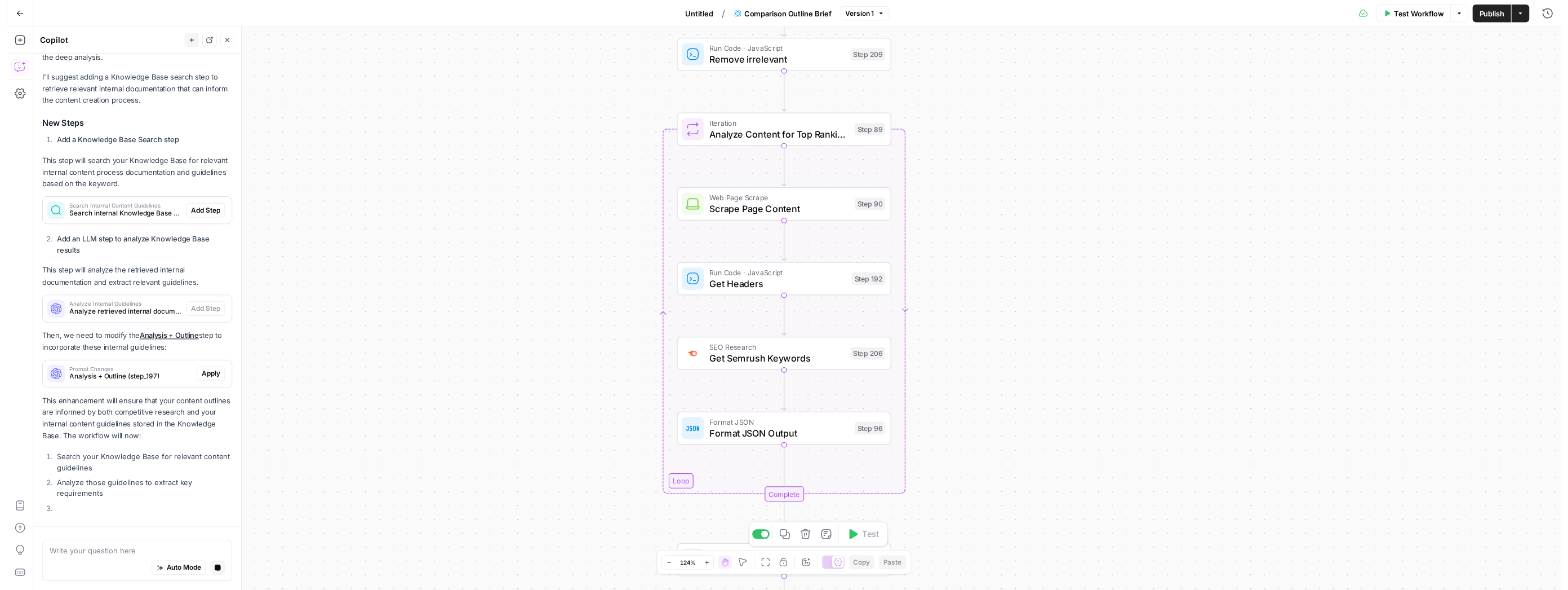
scroll to position [250, 0]
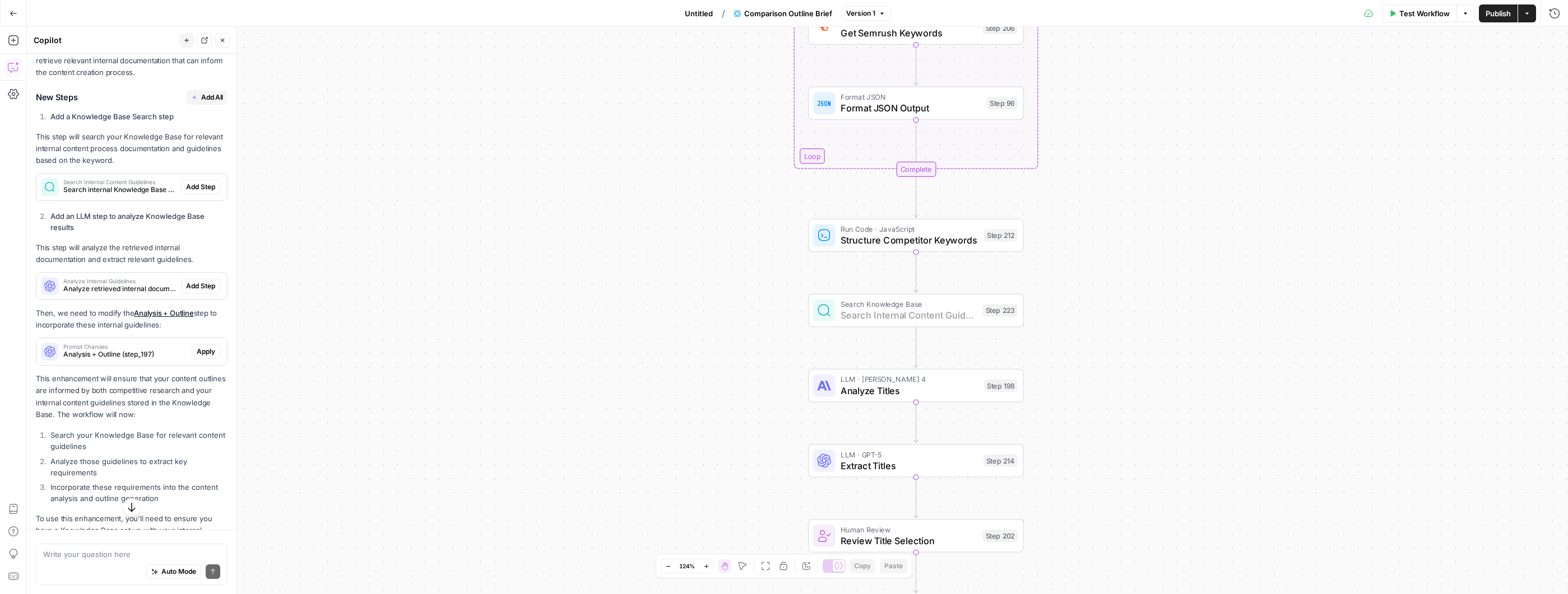
click at [194, 189] on span "Add Step" at bounding box center [201, 187] width 29 height 10
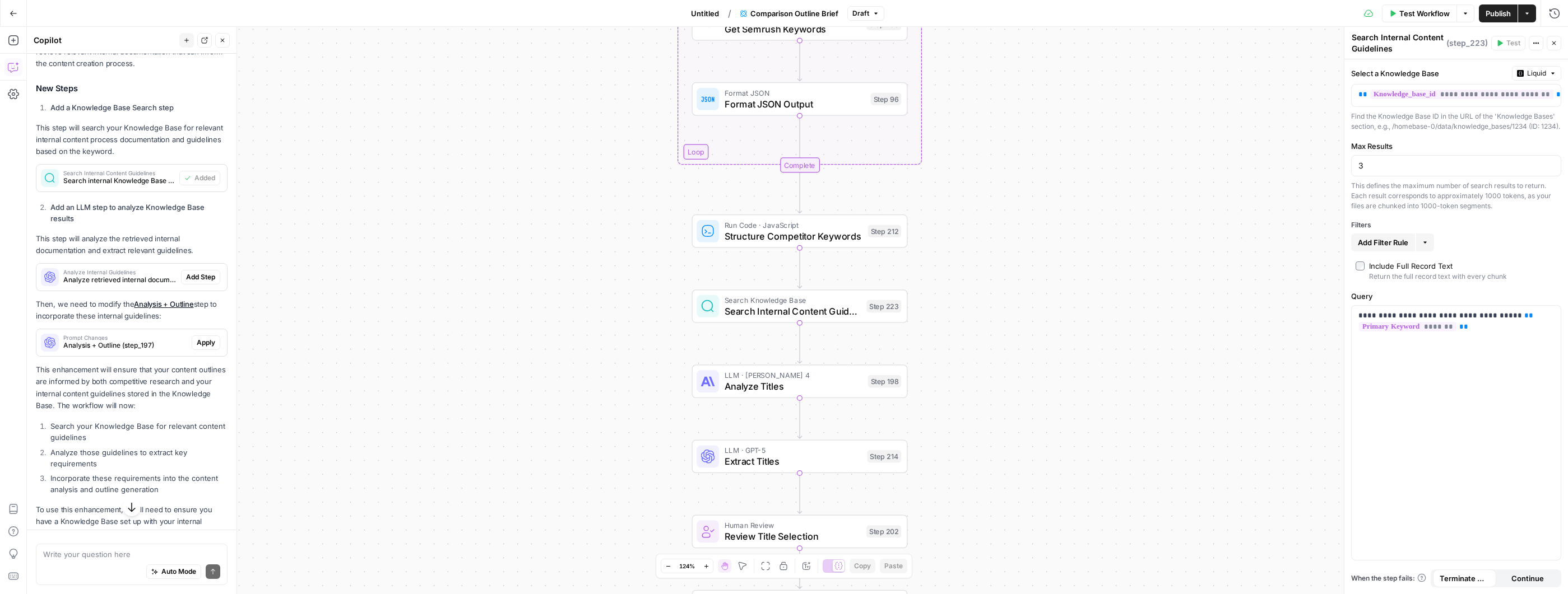
scroll to position [283, 0]
click at [127, 260] on div "Analyze Internal Guidelines Analyze retrieved internal documentation and extrac…" at bounding box center [109, 270] width 145 height 27
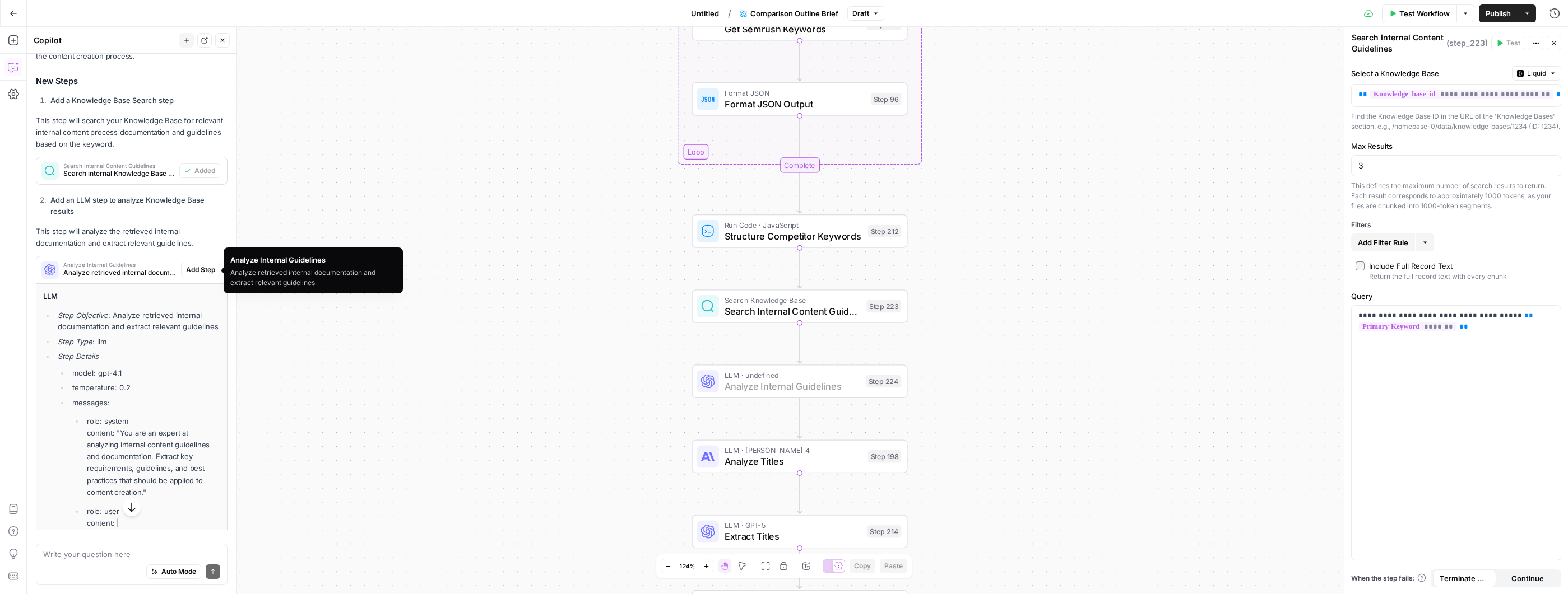
click at [192, 274] on span "Add Step" at bounding box center [201, 270] width 29 height 10
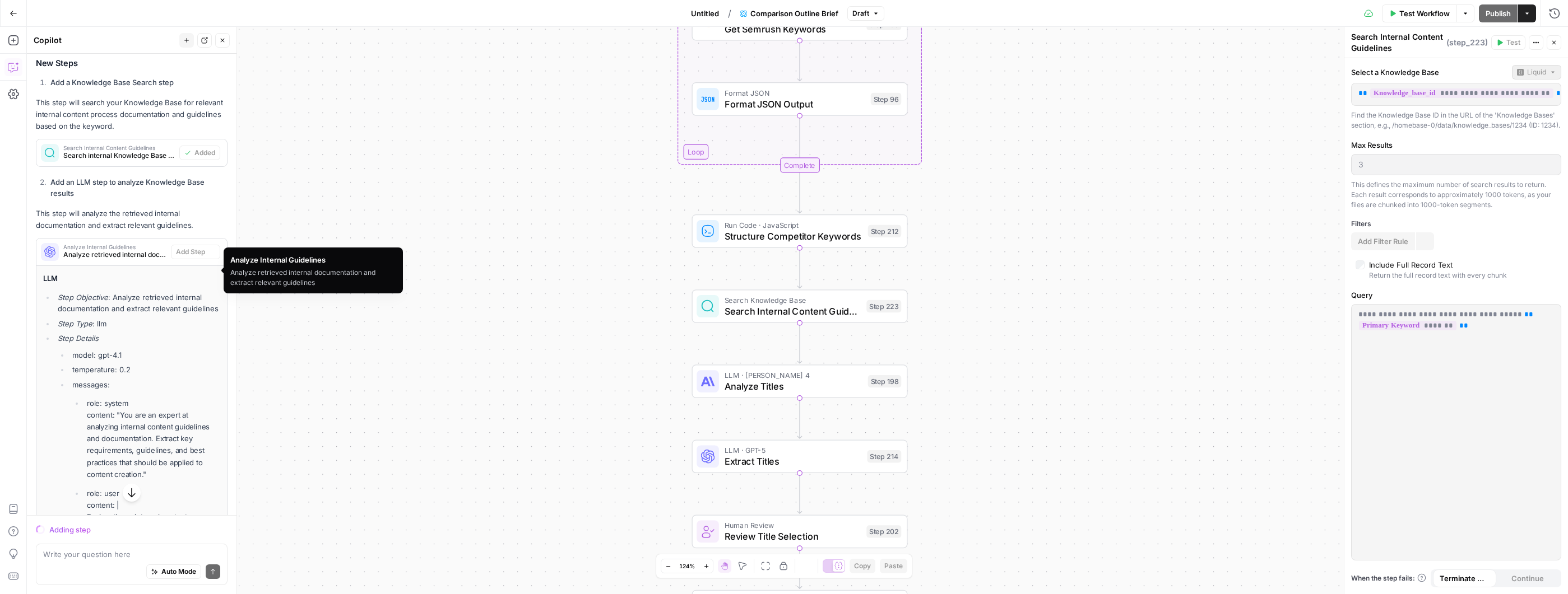
scroll to position [265, 0]
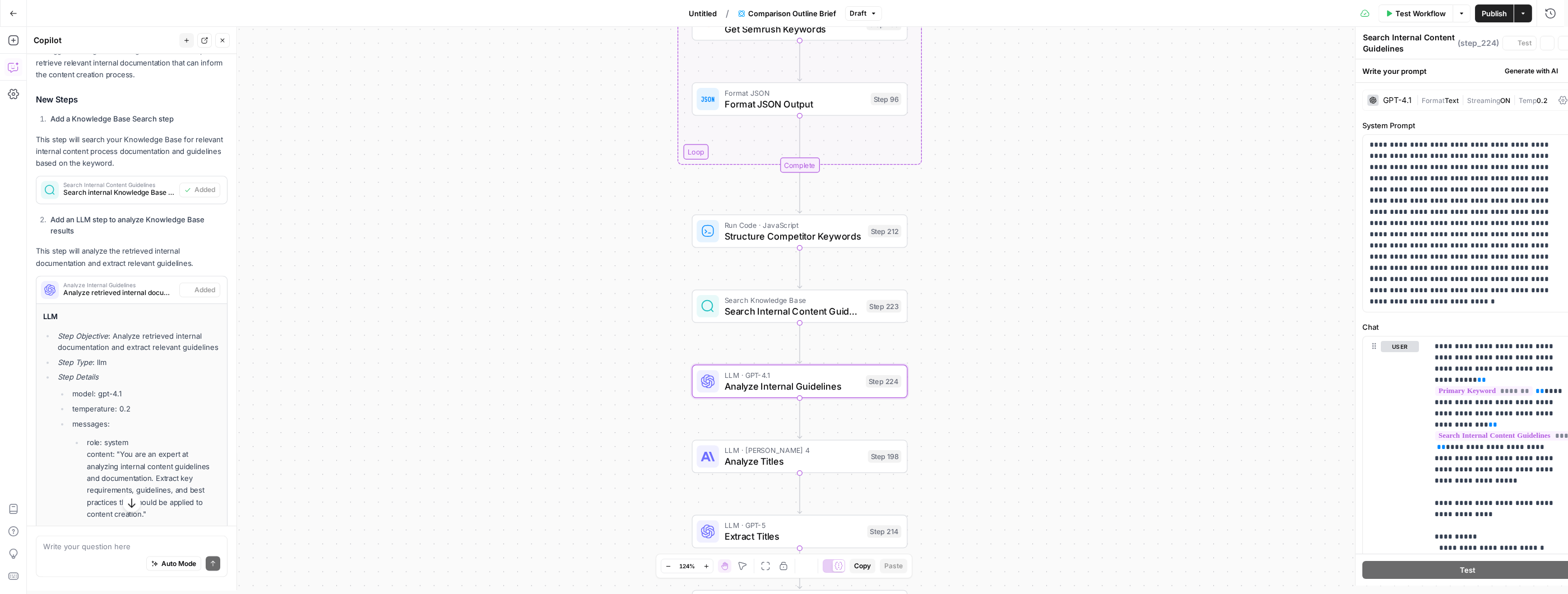
type textarea "Analyze Internal Guidelines"
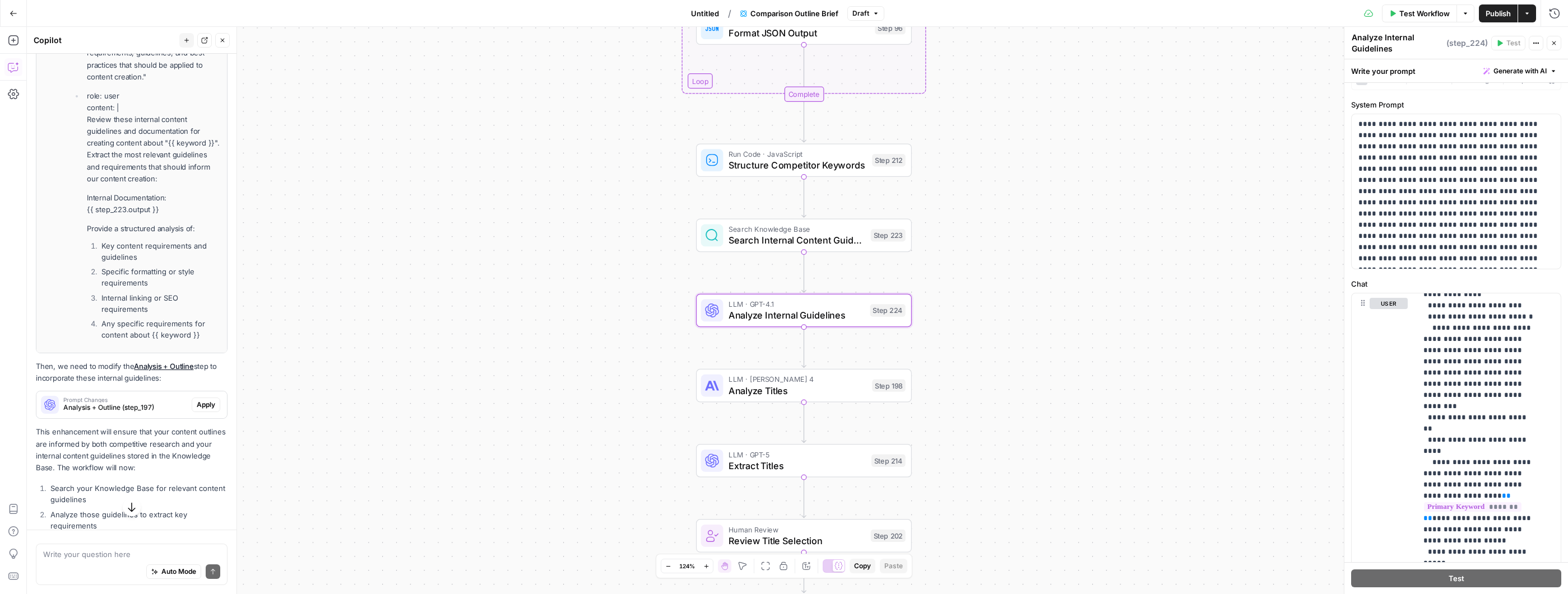
scroll to position [805, 0]
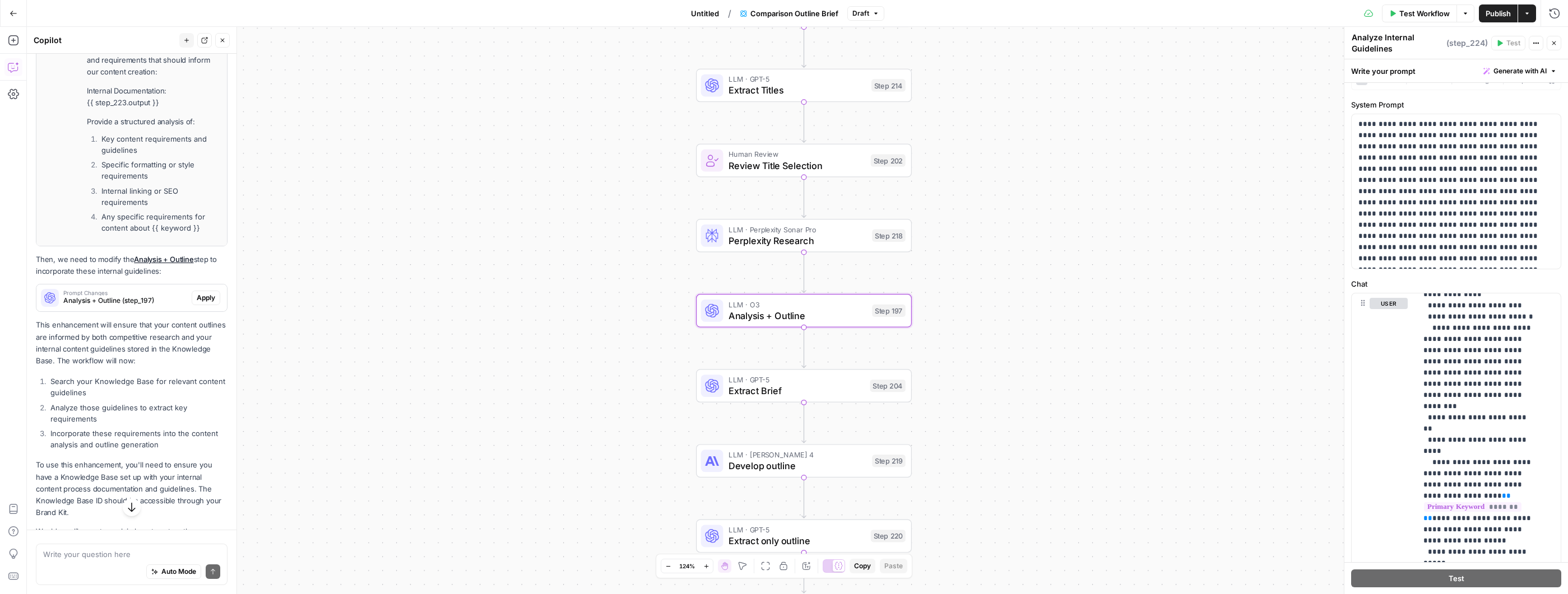
click at [131, 306] on span "Analysis + Outline (step_197)" at bounding box center [125, 301] width 124 height 10
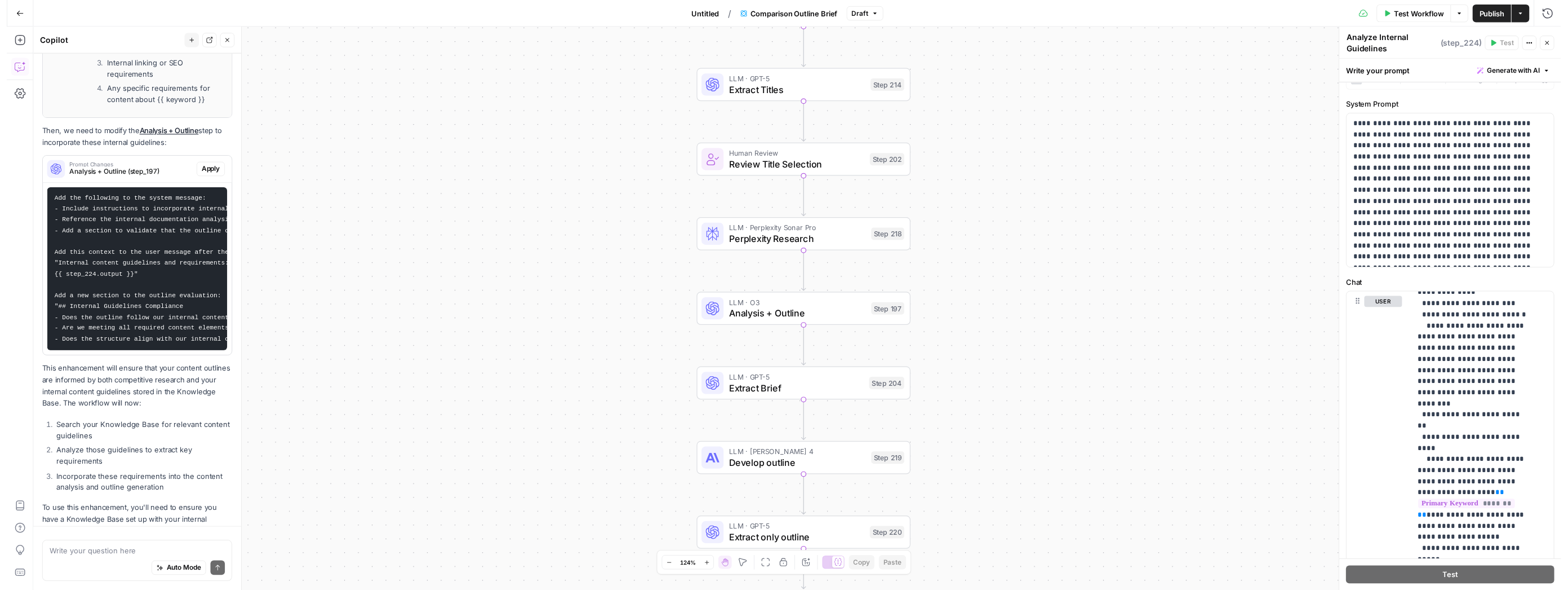
scroll to position [786, 0]
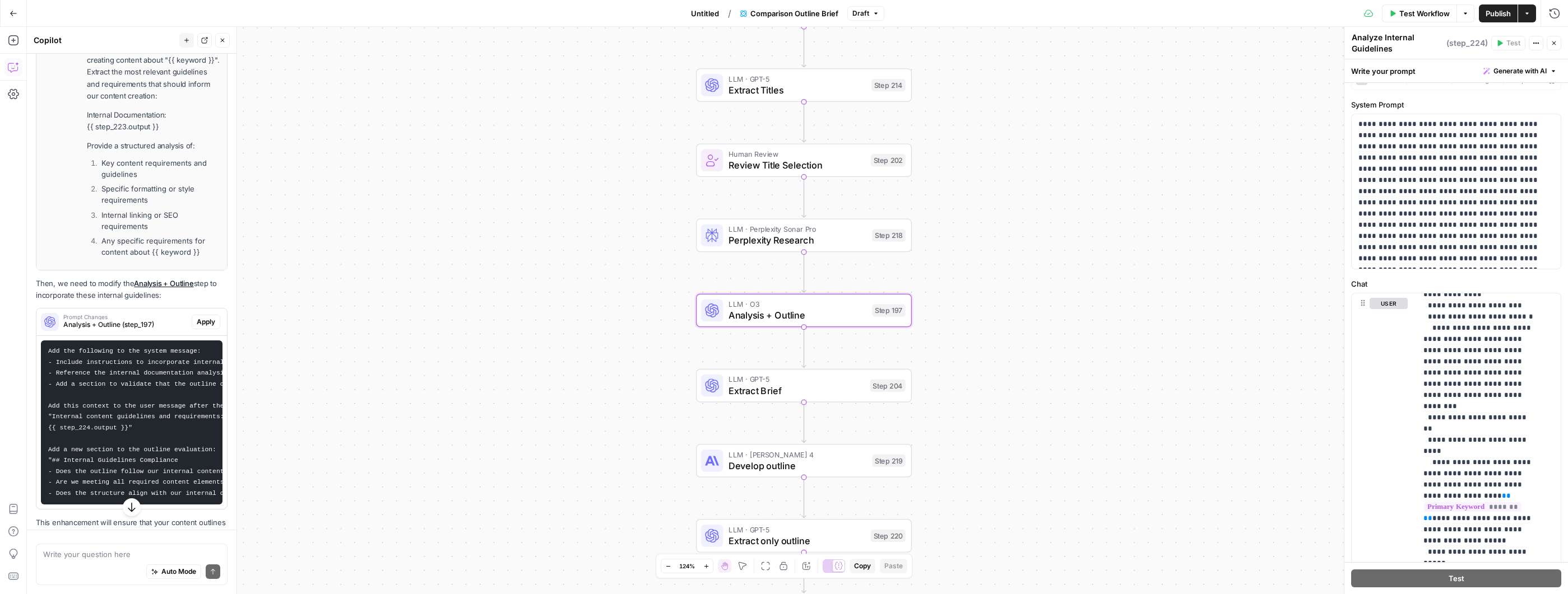
click at [197, 327] on span "Apply" at bounding box center [205, 322] width 18 height 10
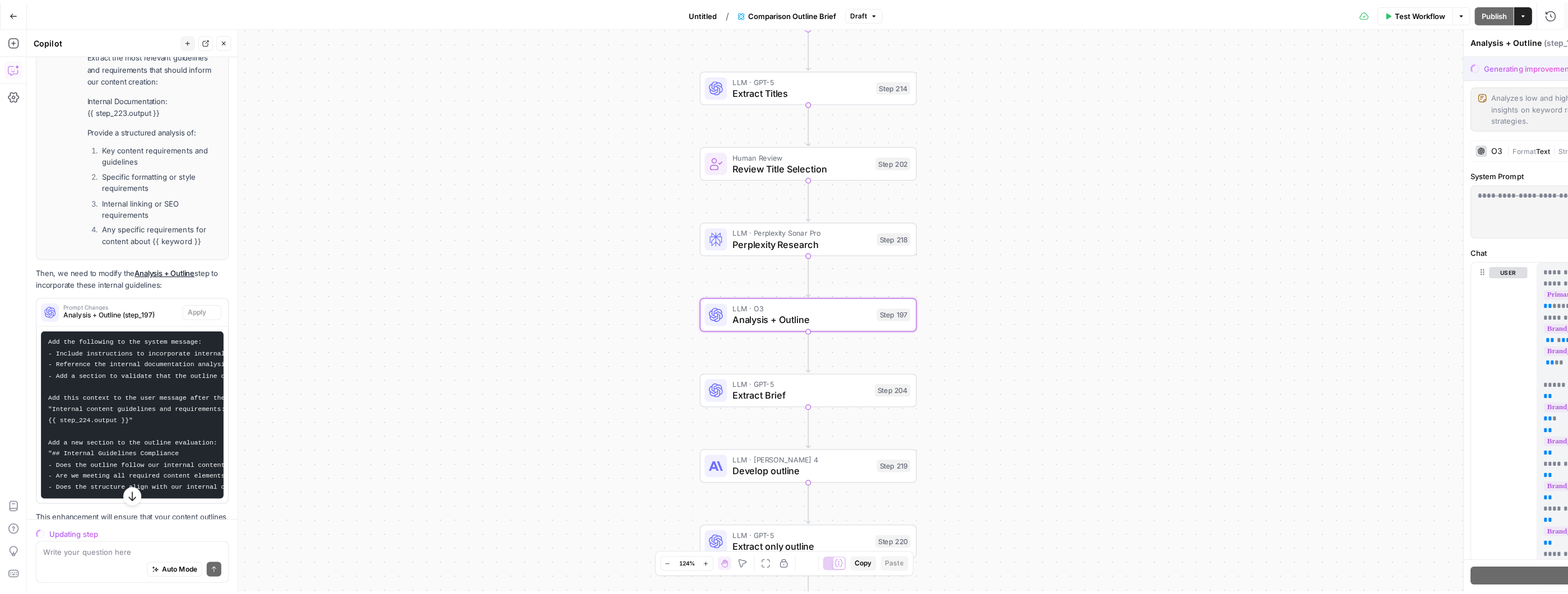
scroll to position [763, 0]
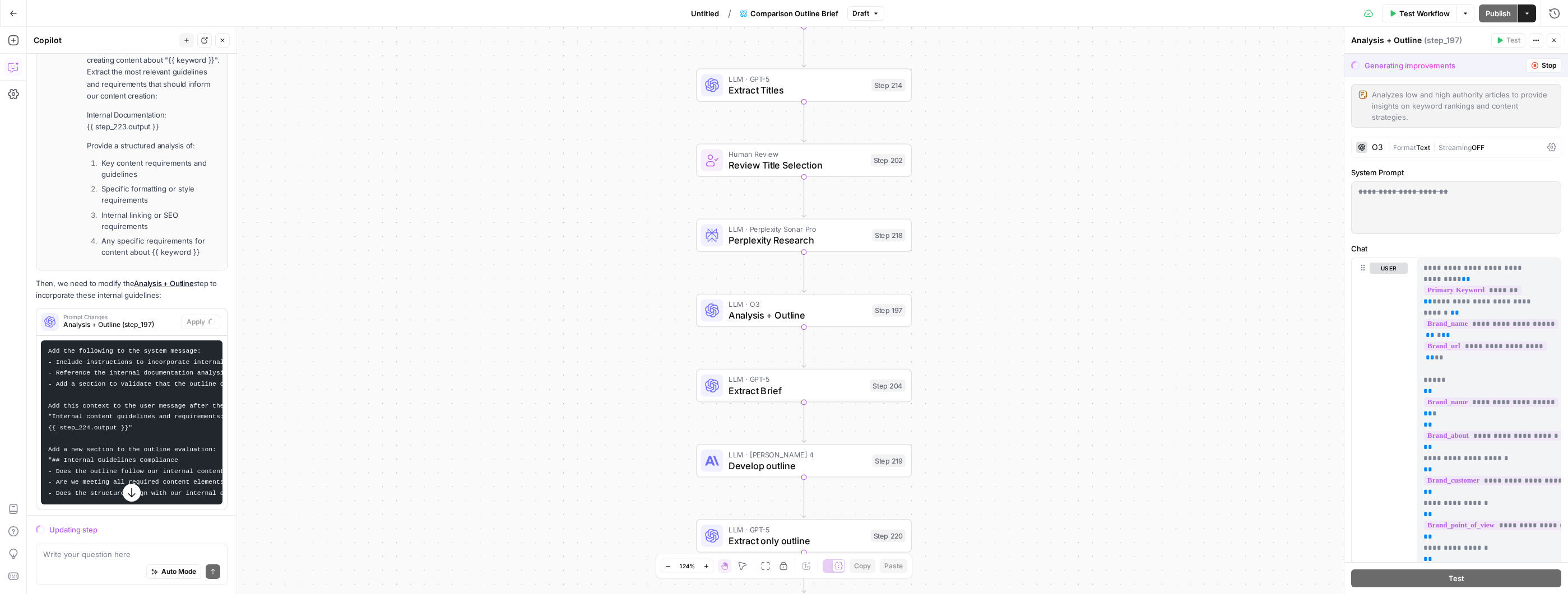
click at [1371, 150] on div "O3" at bounding box center [1376, 147] width 11 height 8
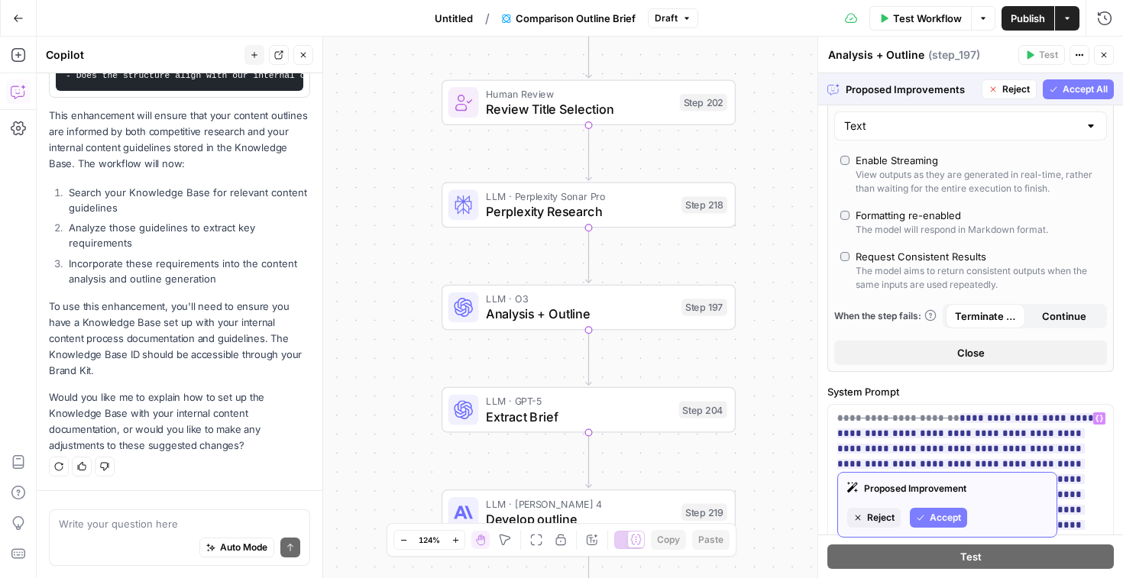
scroll to position [0, 0]
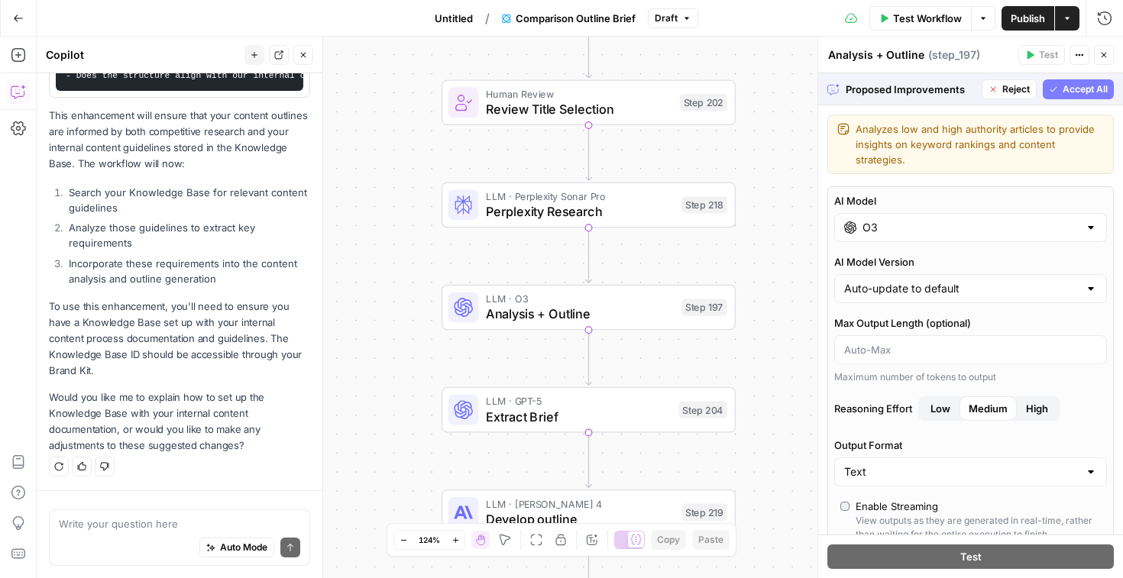
click at [1049, 93] on button "Accept All" at bounding box center [1077, 89] width 71 height 20
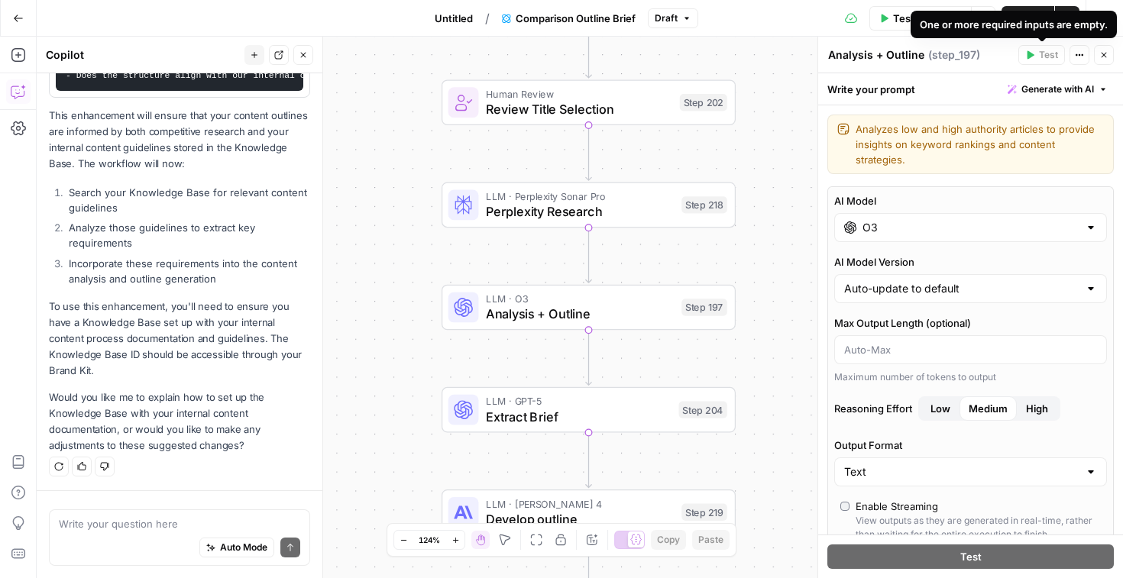
click at [1032, 26] on div "One or more required inputs are empty." at bounding box center [1013, 24] width 188 height 15
click at [1024, 11] on span "Publish" at bounding box center [1027, 18] width 34 height 15
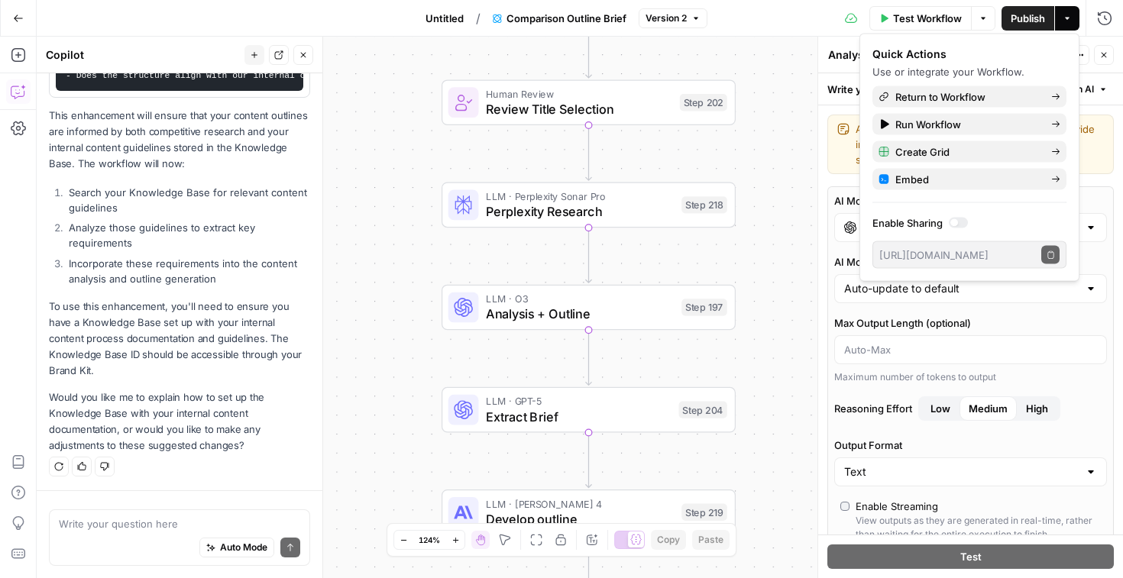
click at [19, 23] on button "Go Back" at bounding box center [18, 18] width 27 height 27
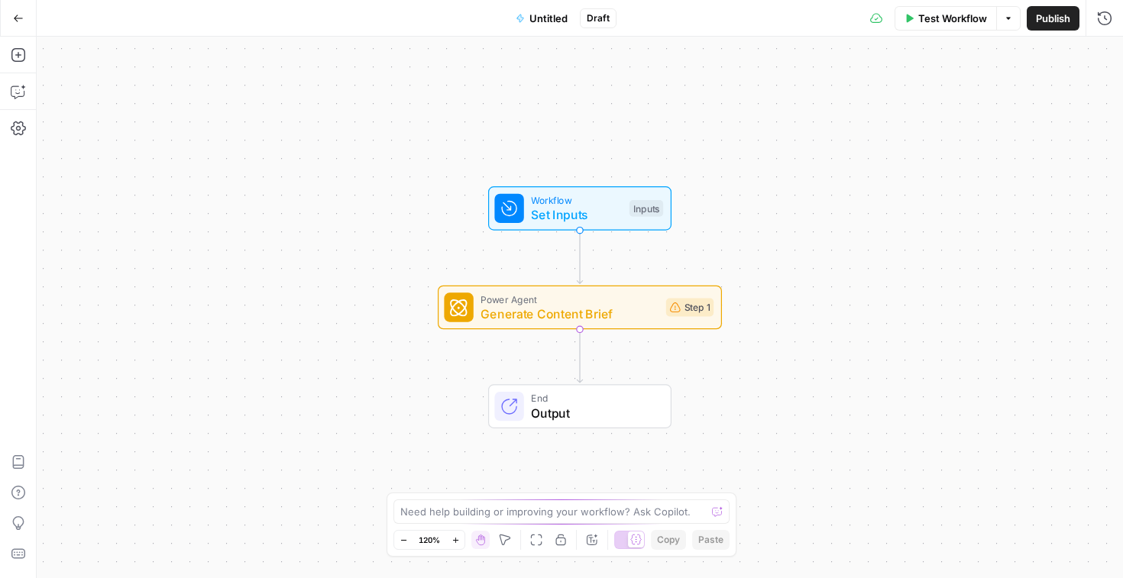
click at [13, 18] on icon "button" at bounding box center [18, 18] width 11 height 11
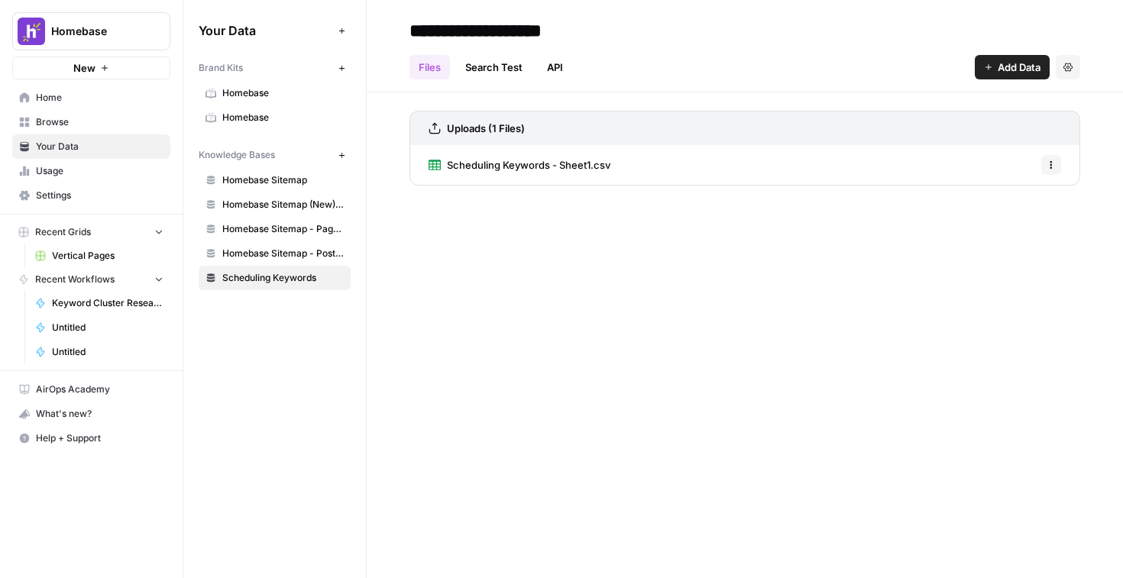
click at [87, 104] on span "Home" at bounding box center [100, 98] width 128 height 14
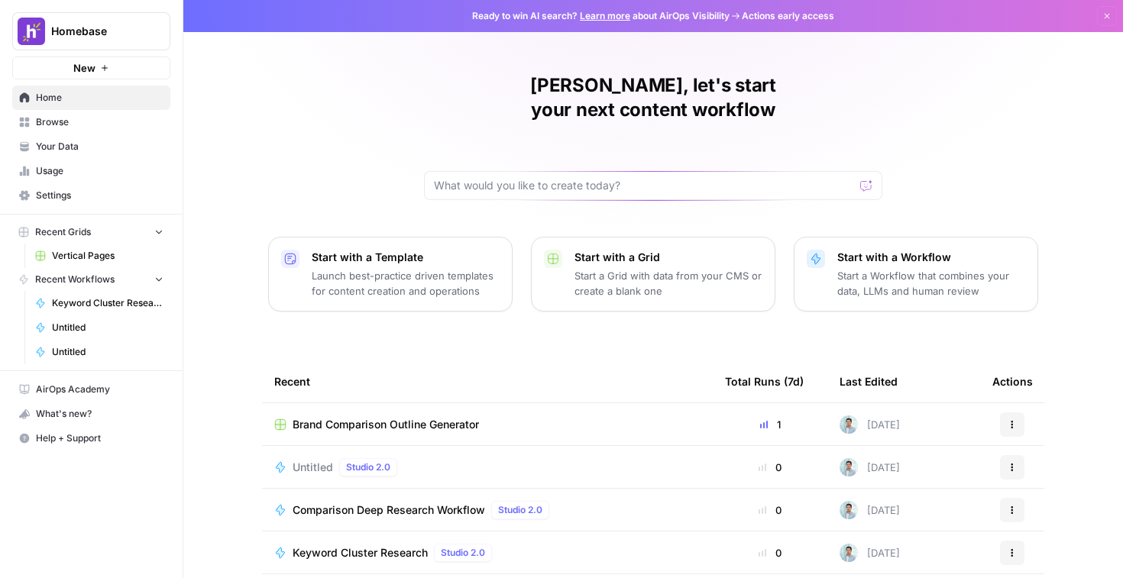
click at [95, 123] on span "Browse" at bounding box center [100, 122] width 128 height 14
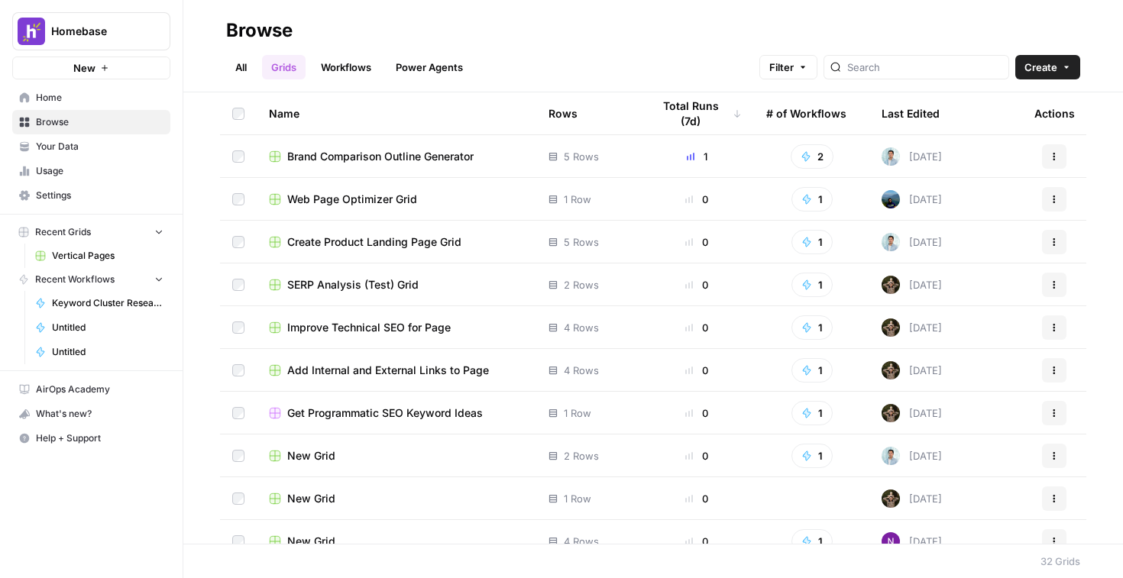
click at [109, 151] on span "Your Data" at bounding box center [100, 147] width 128 height 14
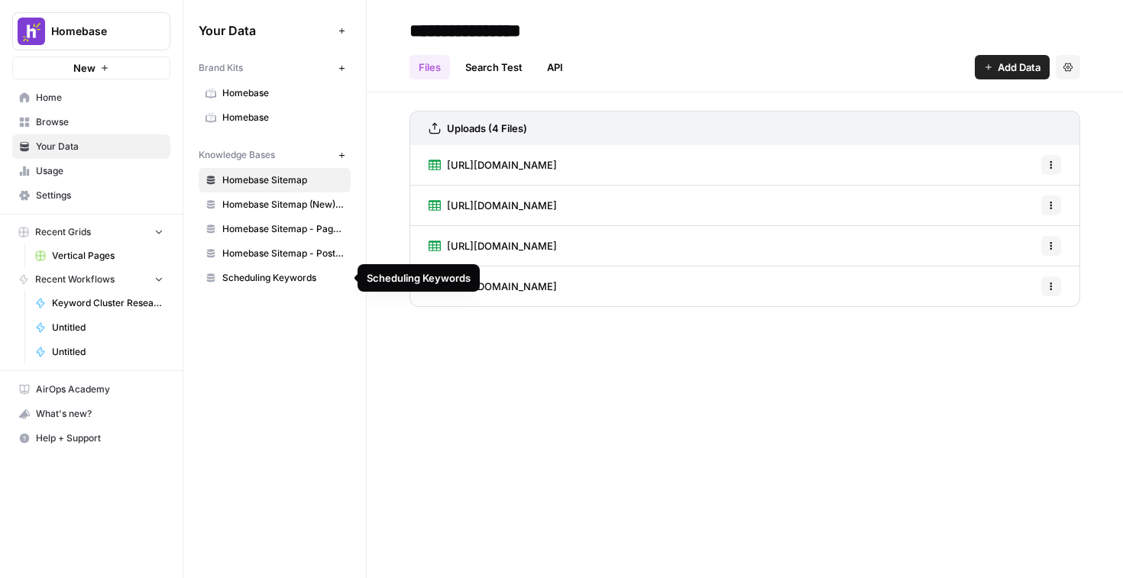
click at [262, 336] on div "Your Data Add Data Brand Kits New Homebase Homebase Knowledge Bases New Homebas…" at bounding box center [274, 289] width 183 height 578
click at [343, 156] on icon "button" at bounding box center [342, 155] width 8 height 8
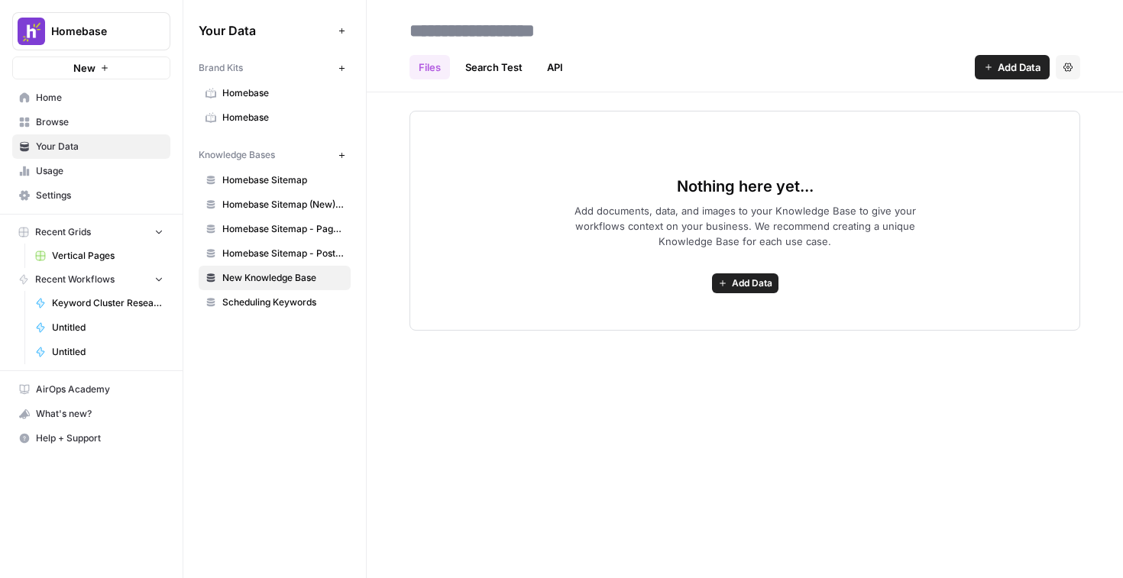
click at [428, 21] on input at bounding box center [525, 30] width 244 height 31
type input "**********"
click at [742, 300] on div "Nothing here yet... Add documents, data, and images to your Knowledge Base to g…" at bounding box center [744, 221] width 671 height 220
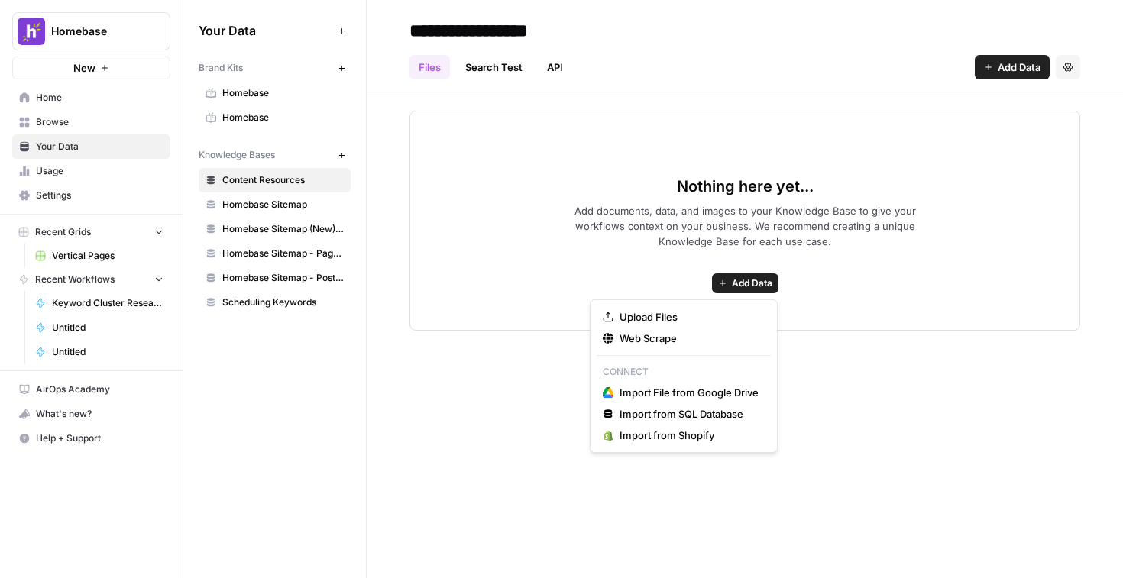
click at [743, 280] on span "Add Data" at bounding box center [752, 283] width 40 height 14
click at [690, 315] on span "Upload Files" at bounding box center [688, 316] width 139 height 15
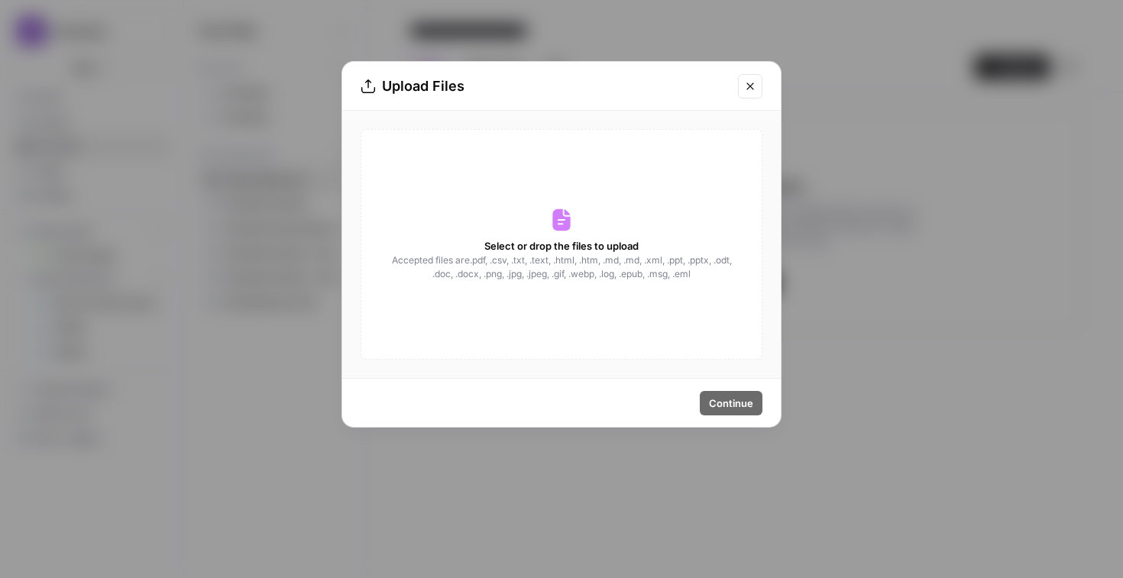
click at [557, 231] on icon at bounding box center [561, 220] width 24 height 24
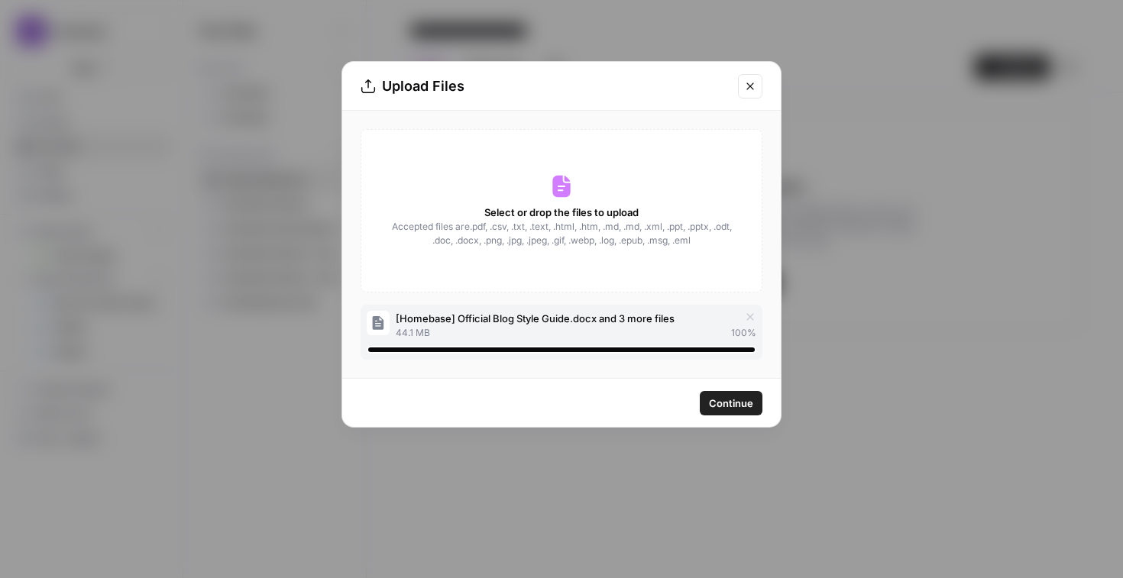
click at [739, 407] on span "Continue" at bounding box center [731, 403] width 44 height 15
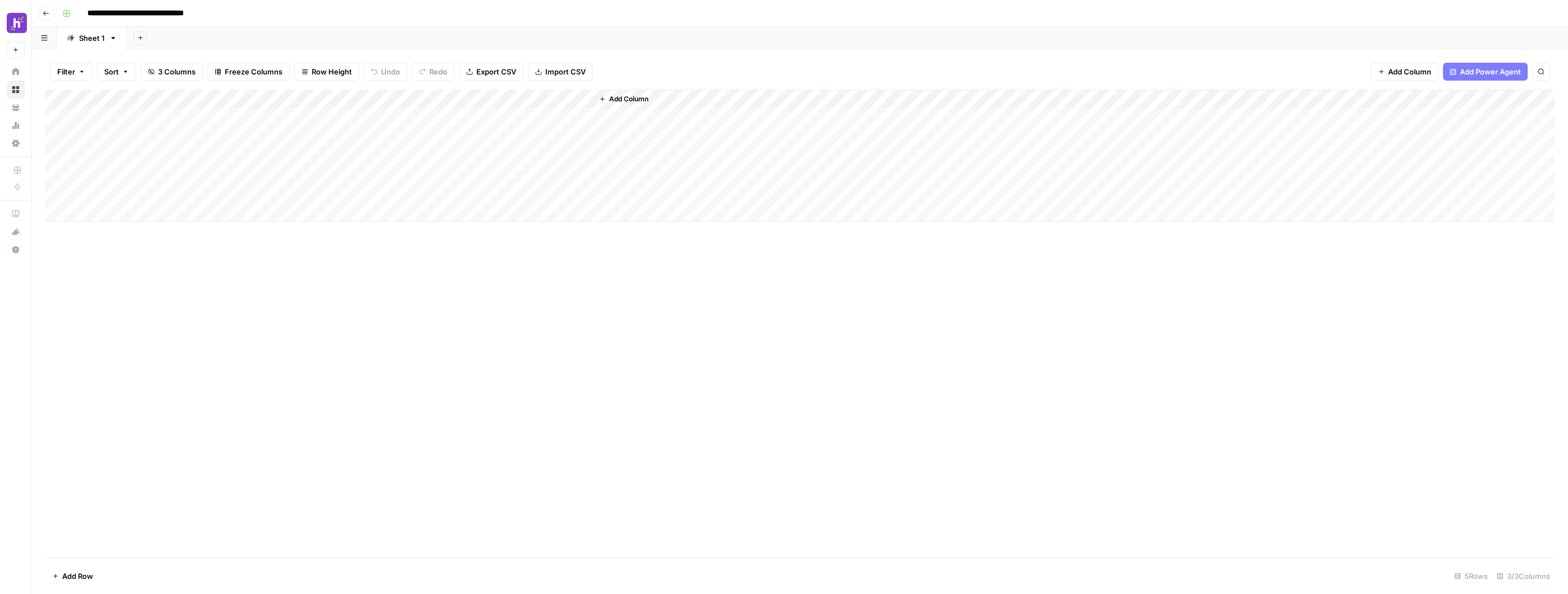
click at [608, 99] on button "Add Column" at bounding box center [623, 99] width 58 height 15
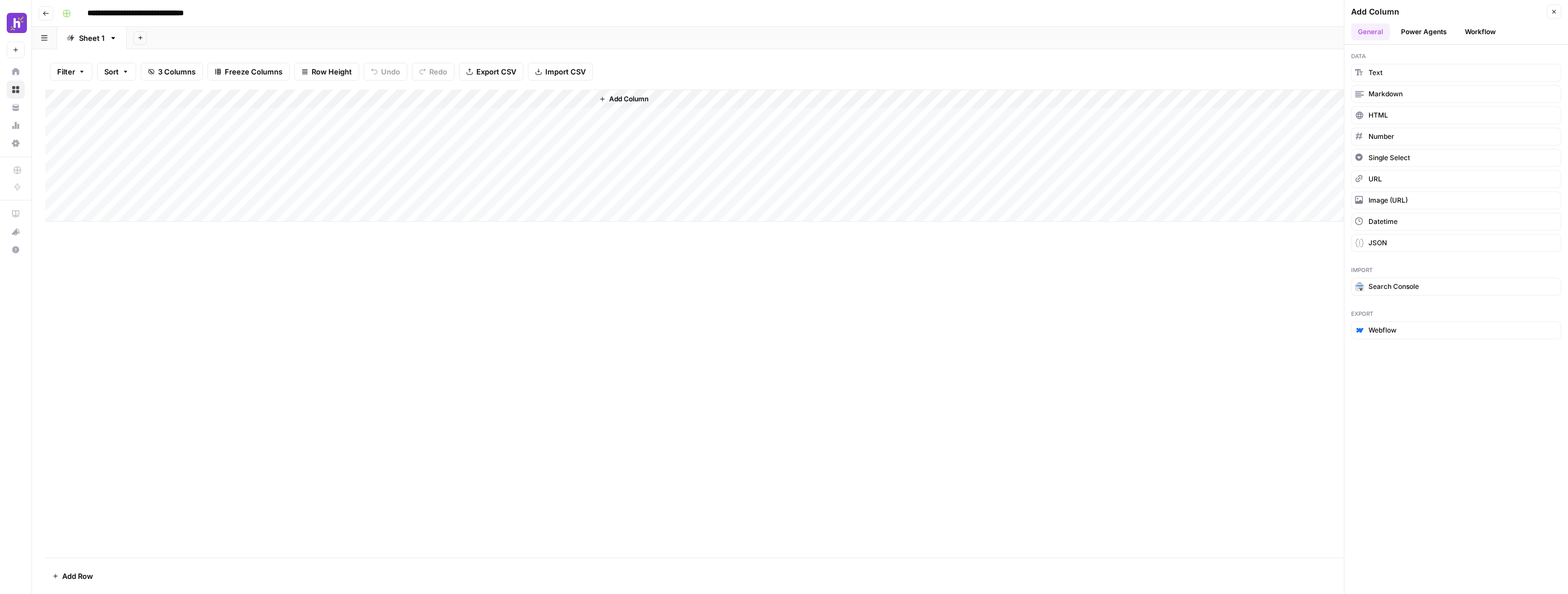
click at [1479, 29] on button "Workflow" at bounding box center [1480, 32] width 44 height 17
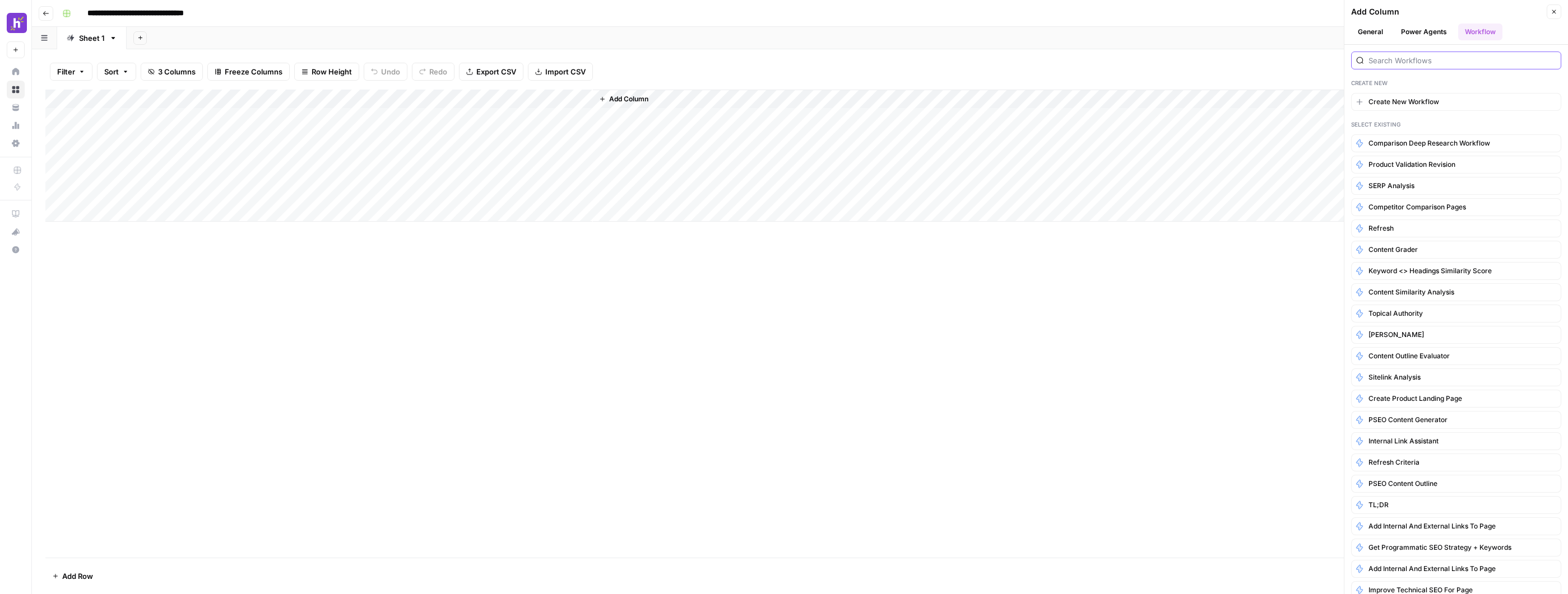
click at [1429, 59] on input "search" at bounding box center [1462, 60] width 188 height 11
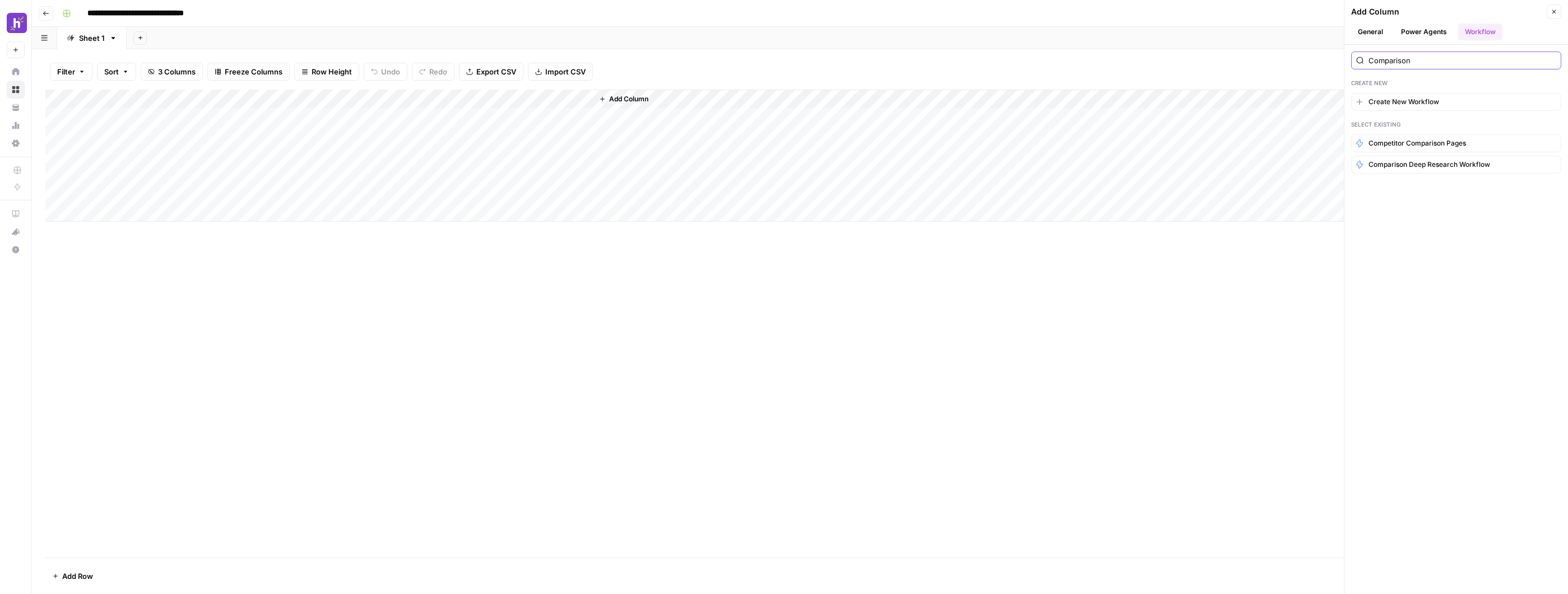
click at [1400, 59] on input "Comparison" at bounding box center [1462, 60] width 188 height 11
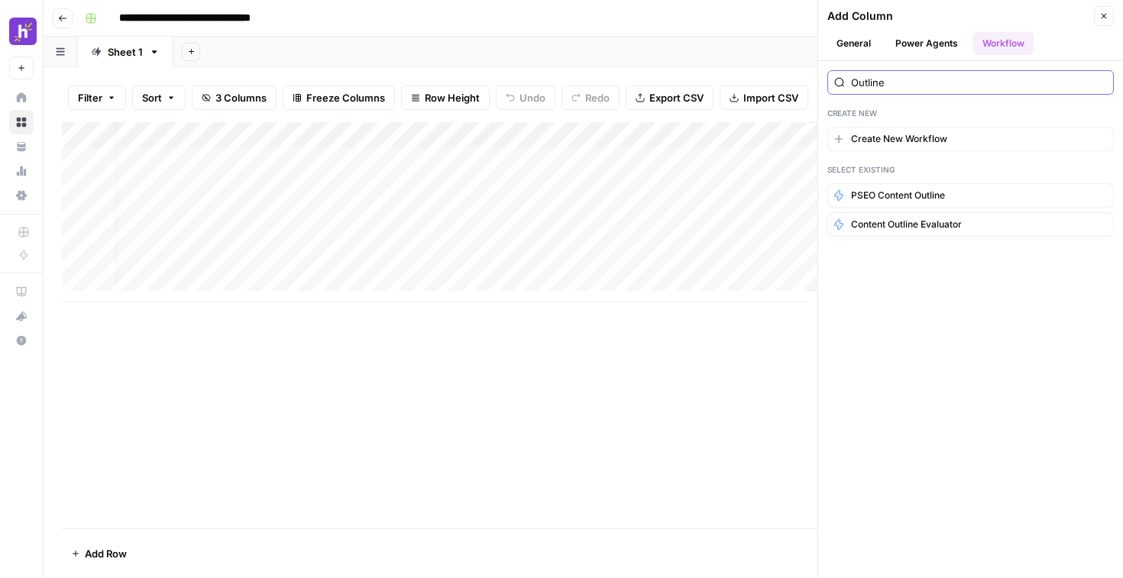
scroll to position [0, 21]
click at [807, 137] on icon "button" at bounding box center [811, 135] width 9 height 9
click at [946, 87] on input "Outline" at bounding box center [979, 82] width 256 height 15
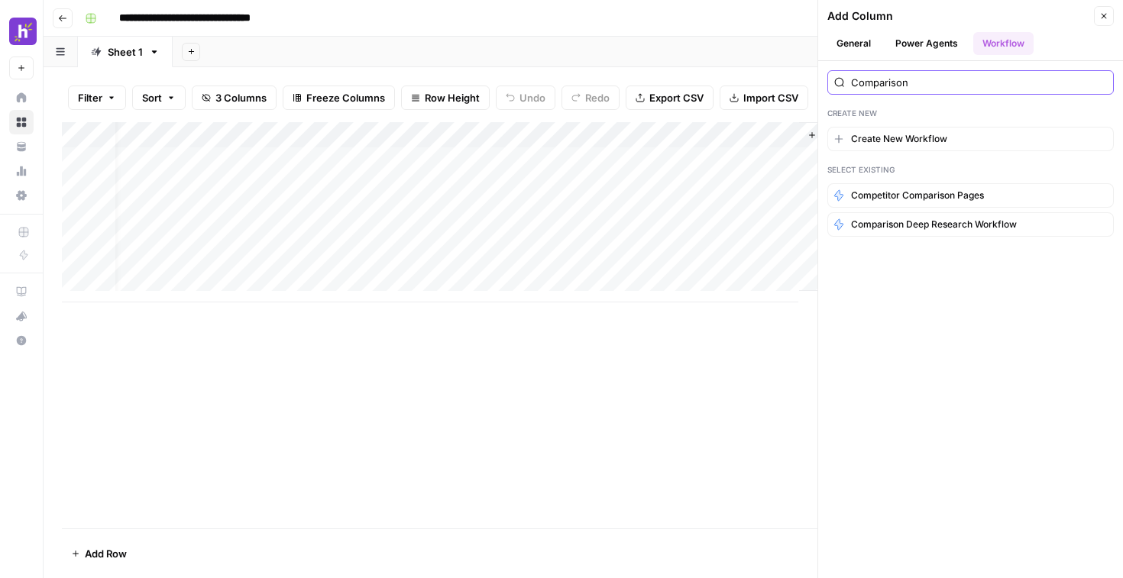
type input "Comparison"
click at [1104, 14] on icon "button" at bounding box center [1103, 15] width 9 height 9
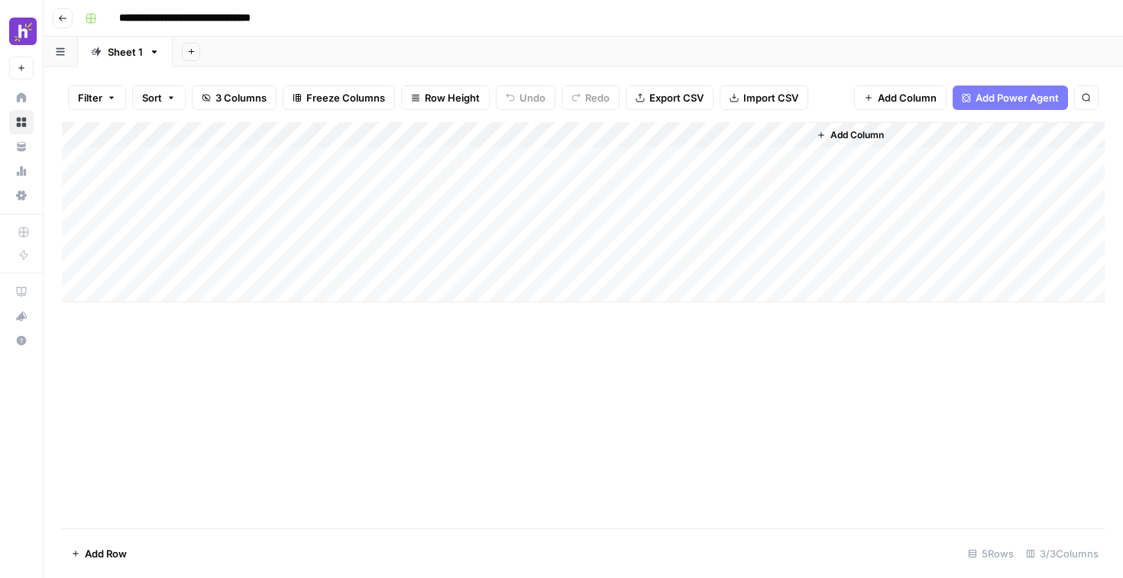
click at [834, 134] on span "Add Column" at bounding box center [856, 135] width 53 height 14
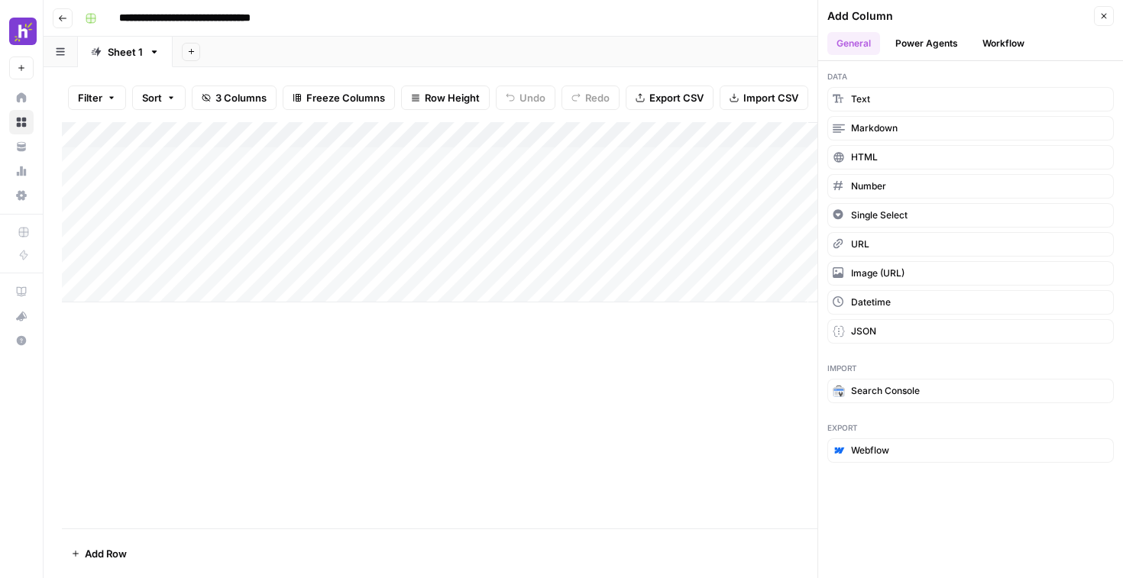
click at [996, 44] on button "Workflow" at bounding box center [1003, 43] width 60 height 23
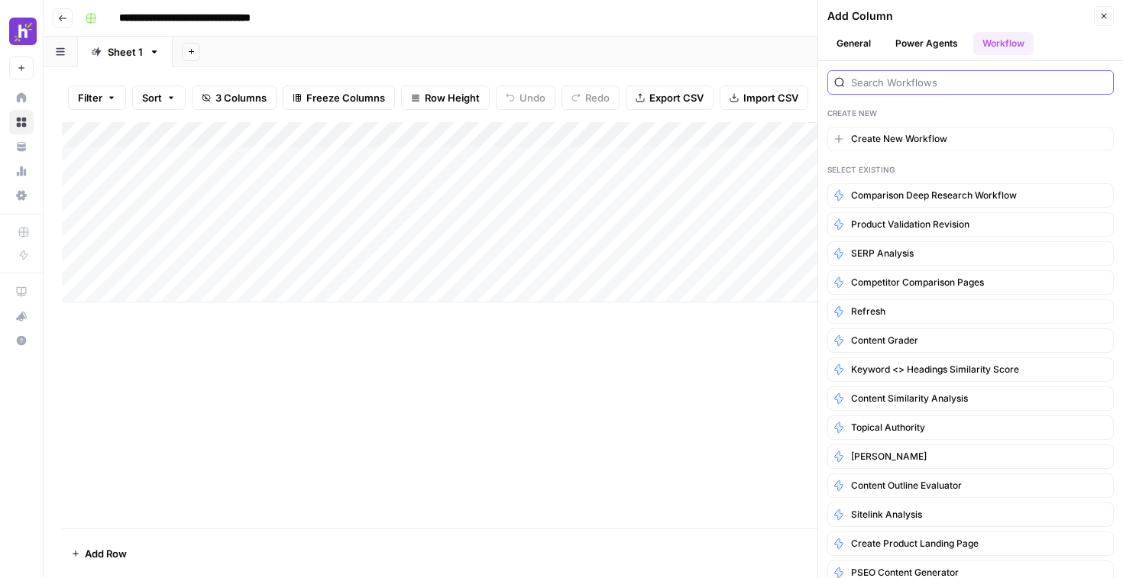
click at [948, 82] on input "search" at bounding box center [979, 82] width 256 height 15
type input "I"
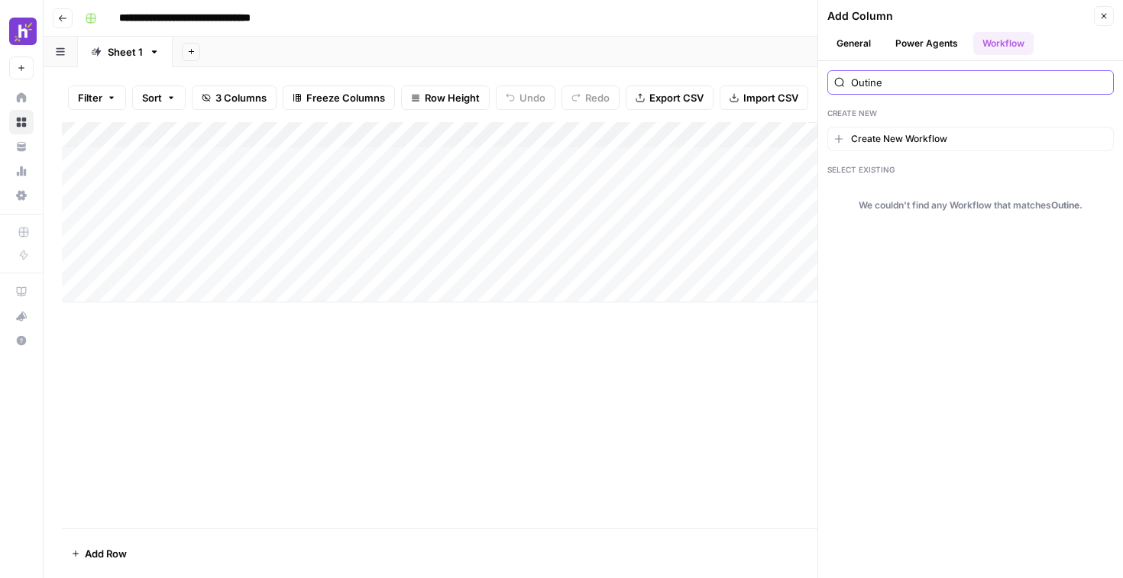
type input "Outine"
click at [910, 53] on button "Power Agents" at bounding box center [926, 43] width 81 height 23
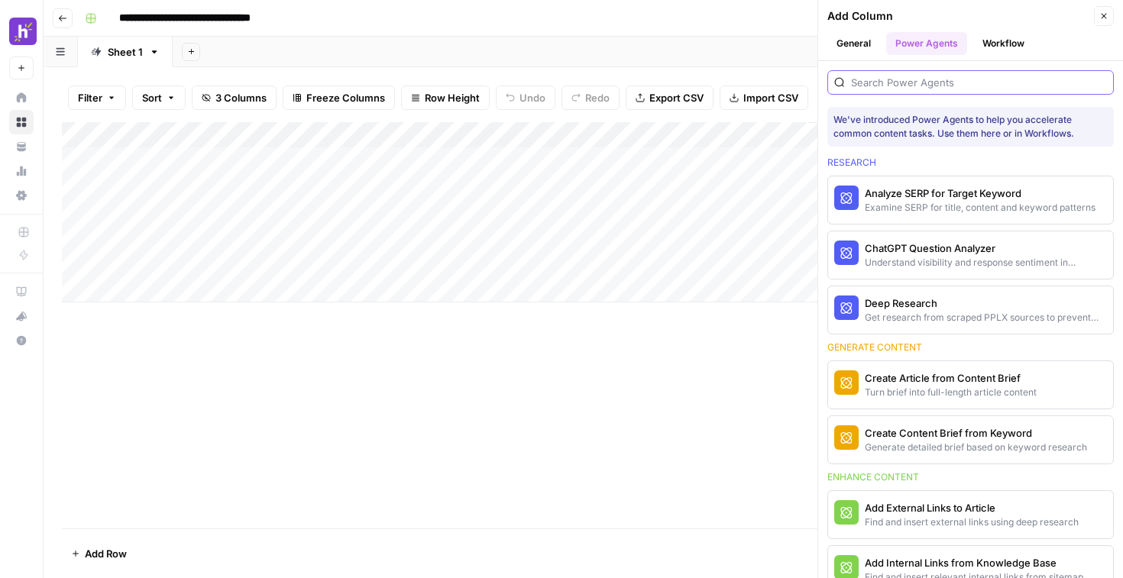
click at [952, 85] on input "search" at bounding box center [979, 82] width 256 height 15
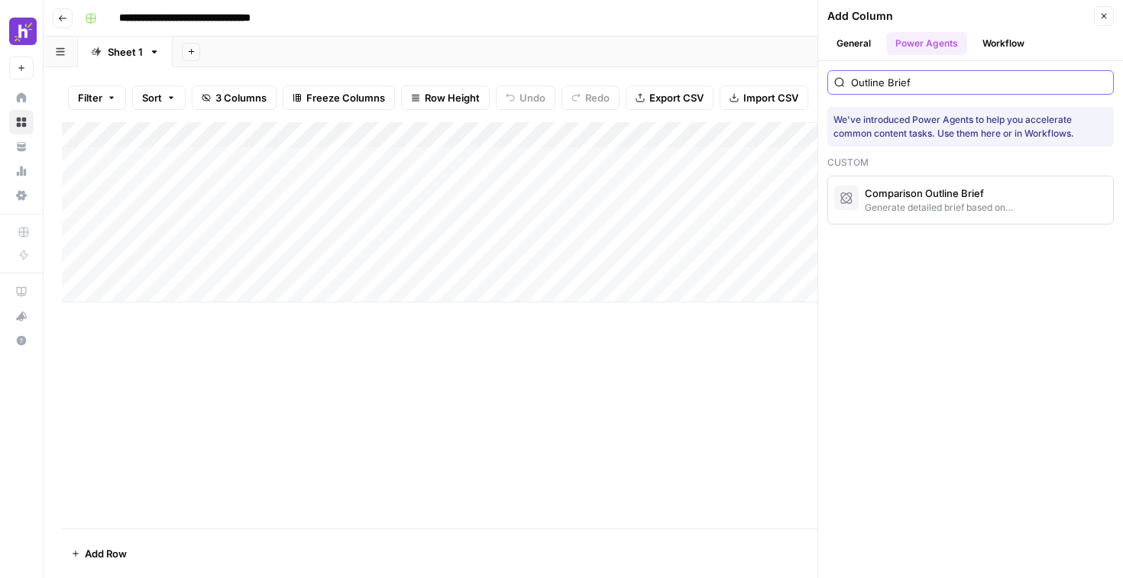
type input "Outline Brief"
click at [958, 190] on div "Comparison Outline Brief" at bounding box center [944, 193] width 160 height 15
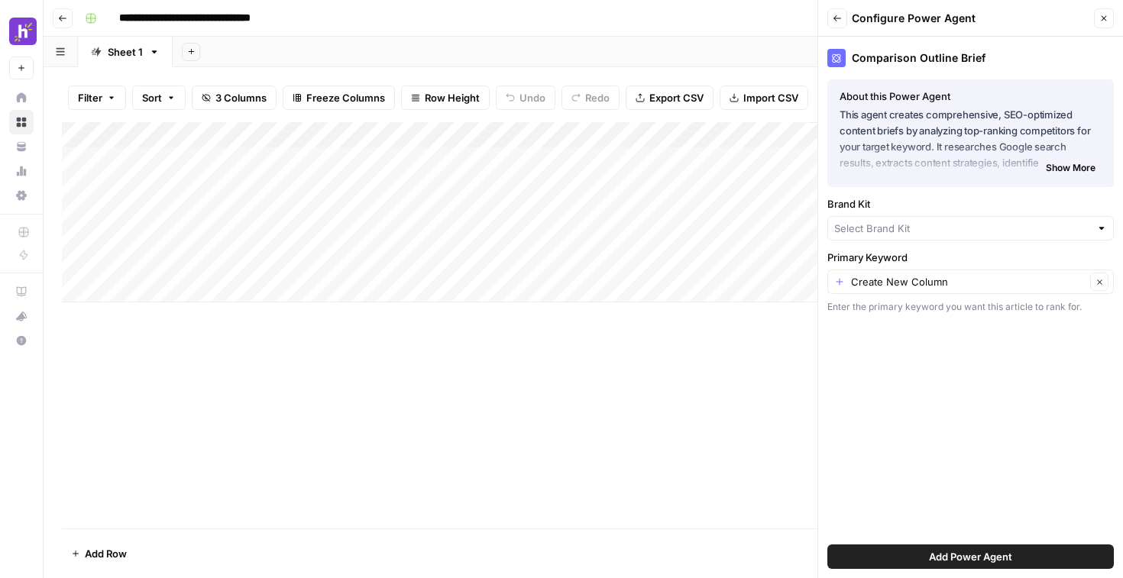
click at [952, 212] on div "Brand Kit" at bounding box center [970, 218] width 286 height 44
click at [939, 223] on input "Brand Kit" at bounding box center [962, 228] width 256 height 15
click at [923, 263] on span "Homebase" at bounding box center [967, 264] width 254 height 15
type input "Homebase"
click at [973, 231] on input "Brand Kit" at bounding box center [959, 228] width 251 height 15
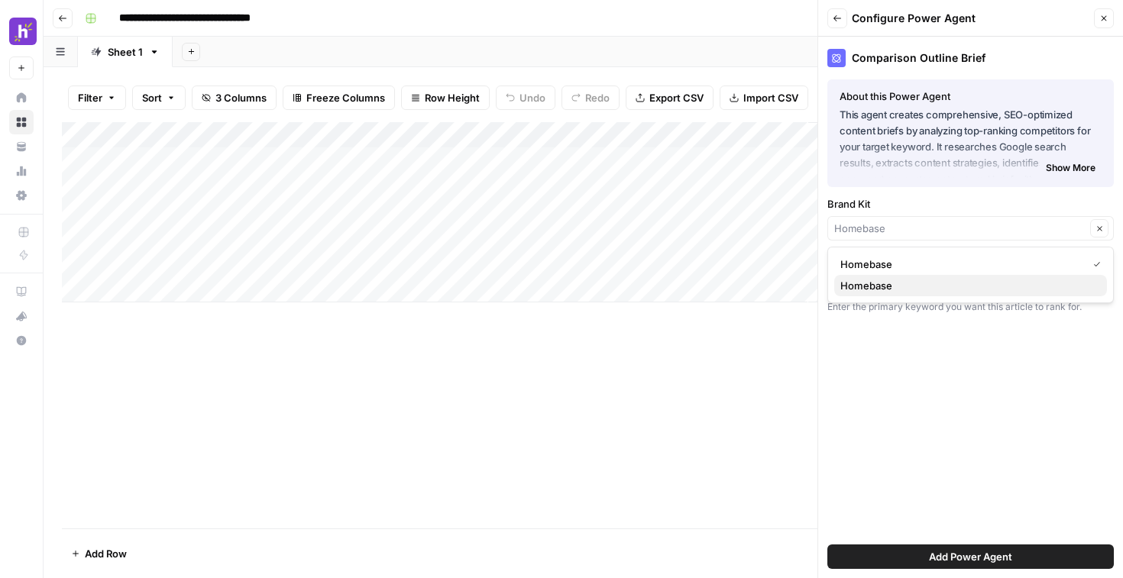
click at [954, 289] on span "Homebase" at bounding box center [967, 285] width 254 height 15
type input "Homebase"
click at [958, 233] on input "Brand Kit" at bounding box center [959, 228] width 251 height 15
type input "Homebase"
click at [933, 344] on div "Comparison Outline Brief About this Power Agent This agent creates comprehensiv…" at bounding box center [970, 307] width 305 height 541
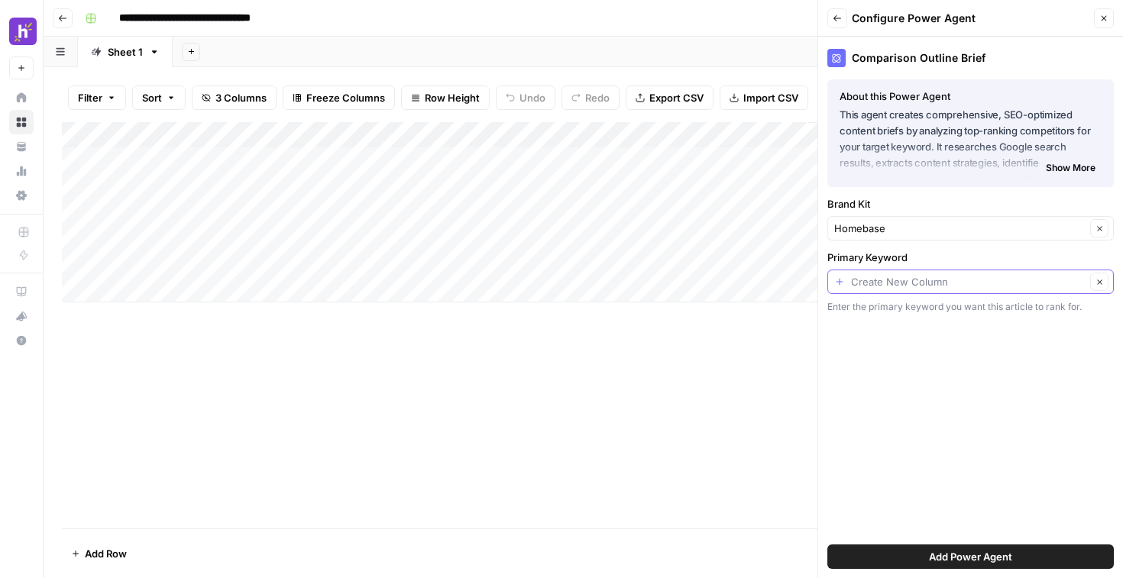
click at [946, 276] on input "Primary Keyword" at bounding box center [968, 281] width 234 height 15
type input "Create New Column"
click at [951, 257] on label "Primary Keyword" at bounding box center [970, 257] width 286 height 15
click at [951, 274] on input "Create New Column" at bounding box center [968, 281] width 234 height 15
type input "Create New Column"
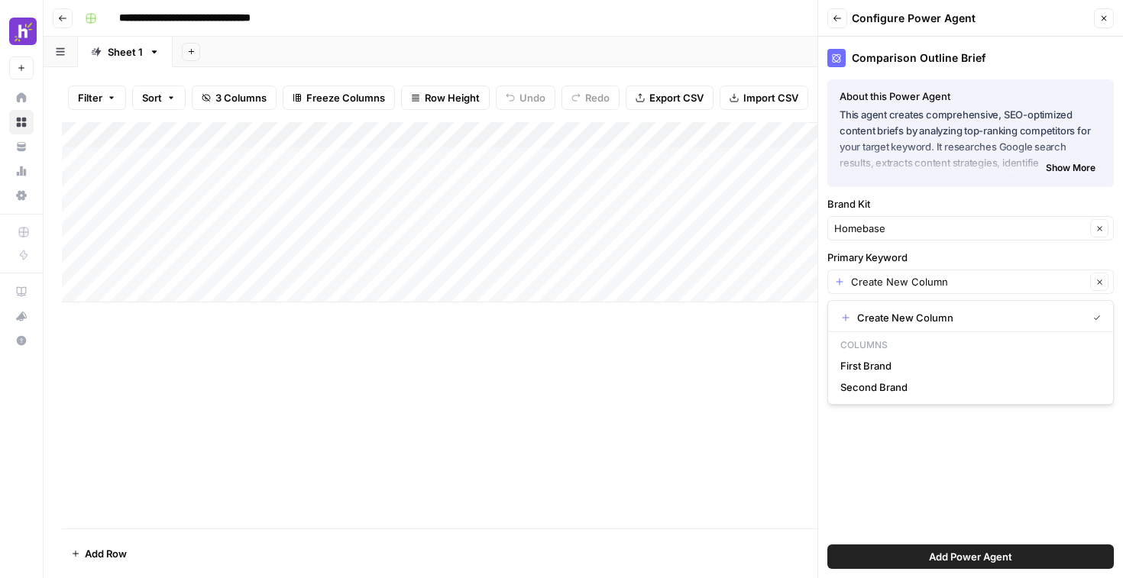
click at [951, 257] on label "Primary Keyword" at bounding box center [970, 257] width 286 height 15
click at [951, 274] on input "Create New Column" at bounding box center [968, 281] width 234 height 15
type input "Create New Column"
click at [932, 437] on div "Comparison Outline Brief About this Power Agent This agent creates comprehensiv…" at bounding box center [970, 307] width 305 height 541
click at [1066, 167] on span "Show More" at bounding box center [1070, 168] width 50 height 14
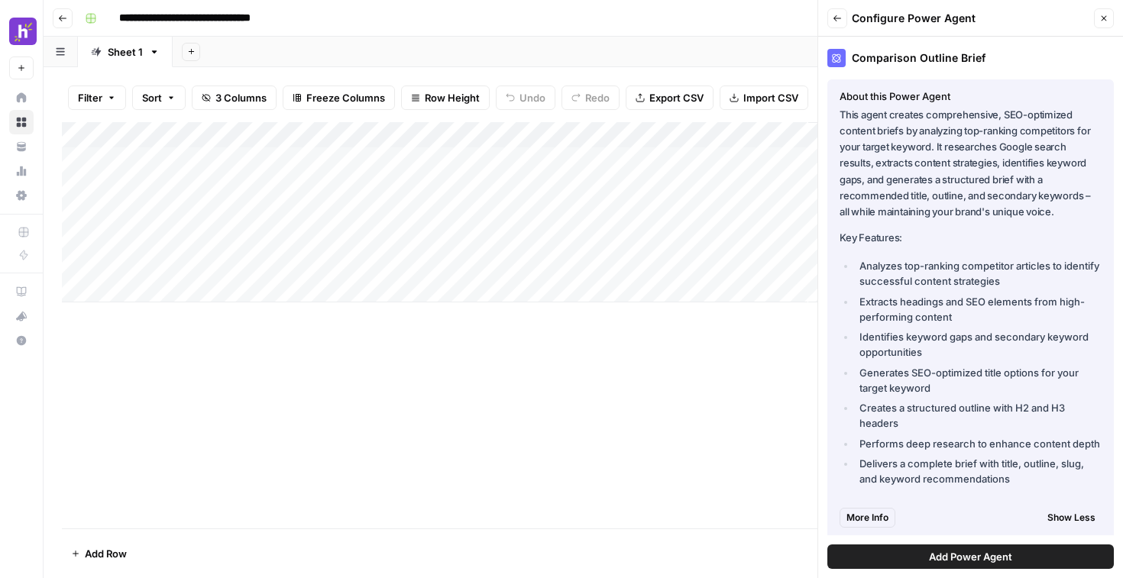
scroll to position [144, 0]
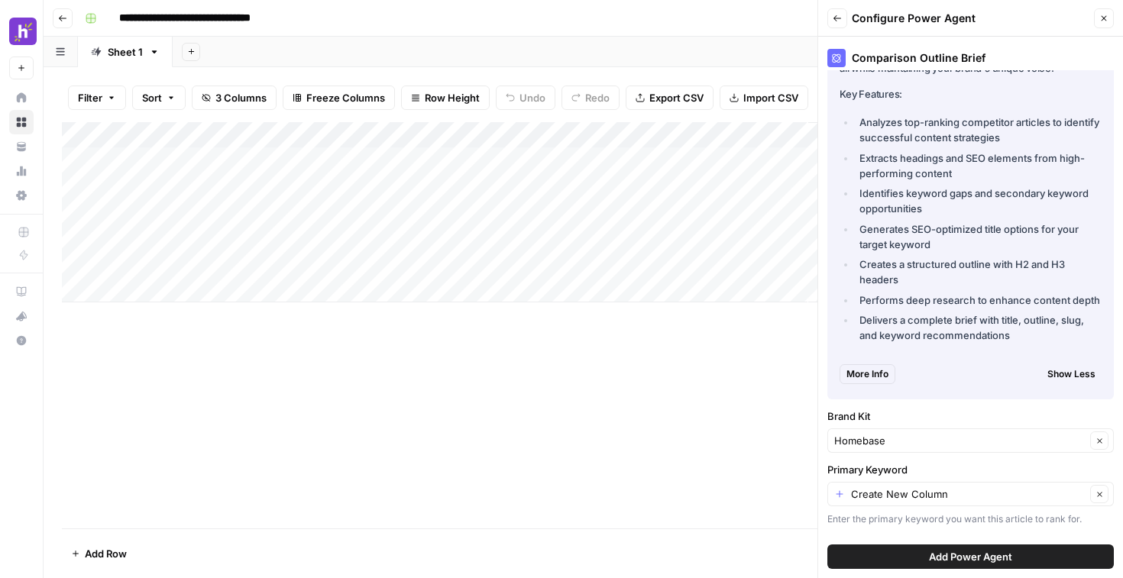
click at [929, 554] on span "Add Power Agent" at bounding box center [970, 556] width 83 height 15
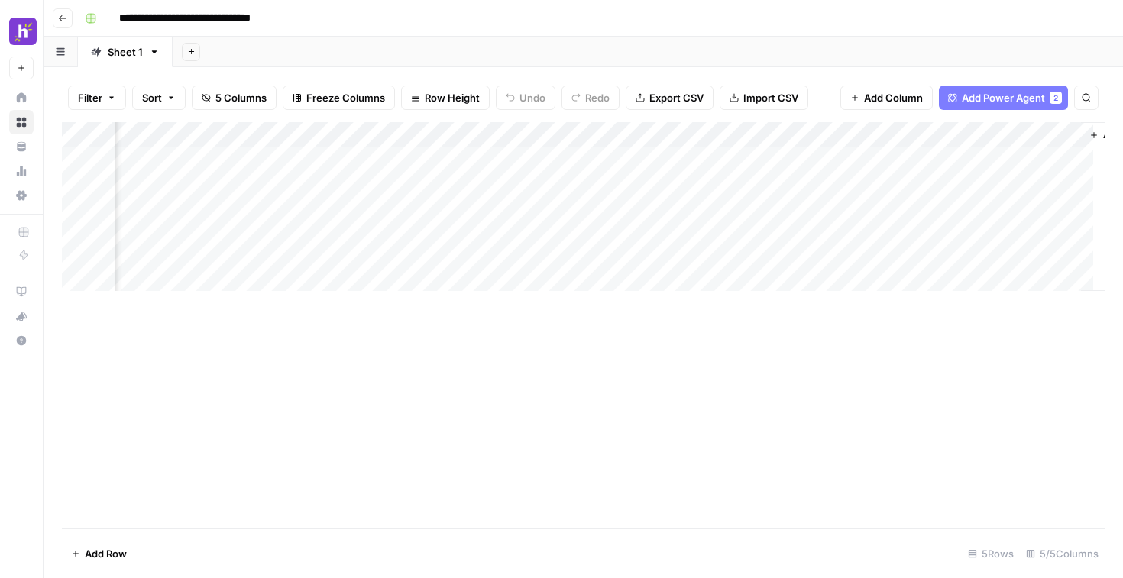
scroll to position [0, 212]
click at [804, 134] on div "Add Column" at bounding box center [583, 212] width 1042 height 180
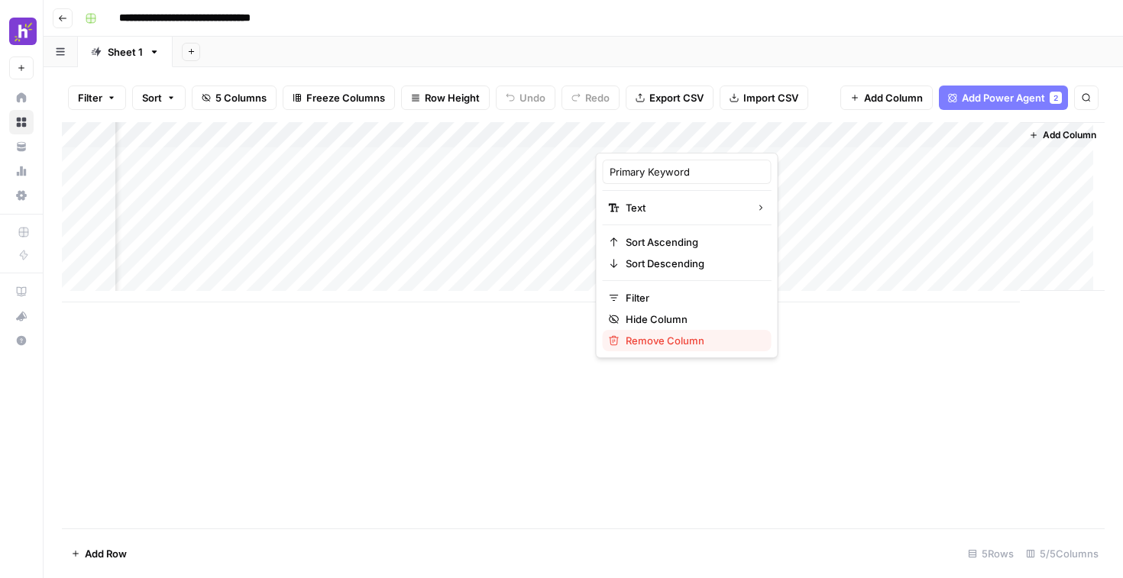
click at [689, 341] on span "Remove Column" at bounding box center [692, 340] width 134 height 15
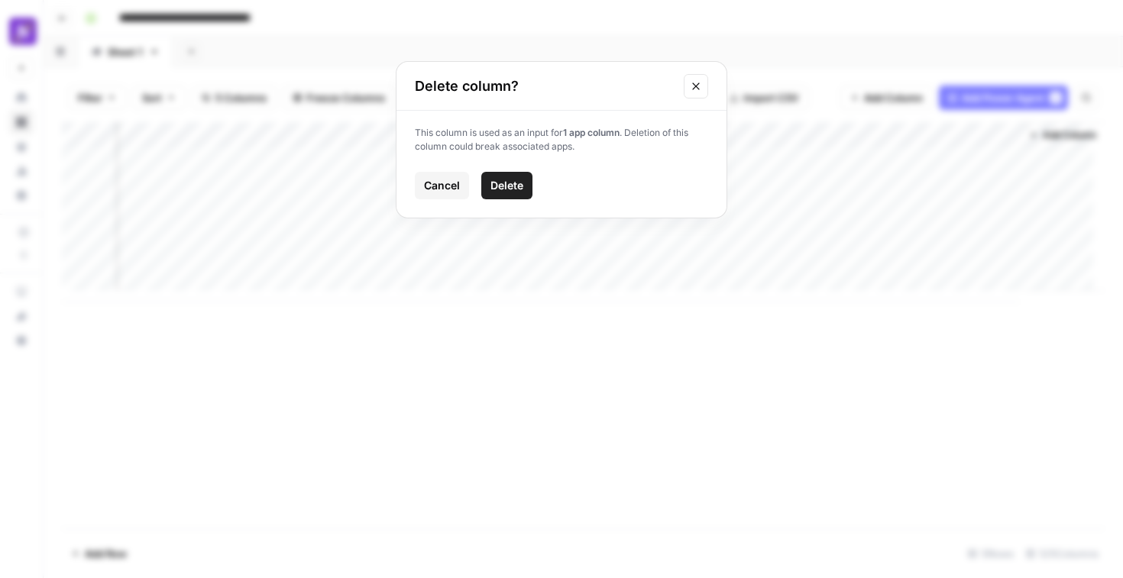
click at [522, 190] on span "Delete" at bounding box center [506, 185] width 33 height 15
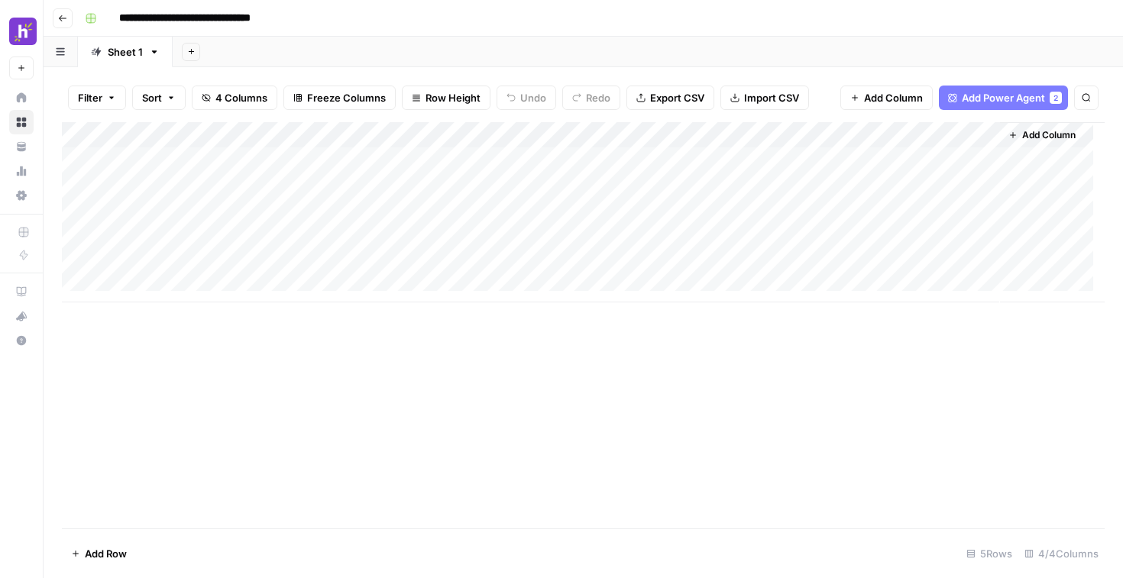
scroll to position [0, 0]
click at [874, 141] on div "Add Column" at bounding box center [583, 212] width 1042 height 180
click at [759, 351] on div "Add Column" at bounding box center [583, 325] width 1042 height 406
click at [965, 137] on div "Add Column" at bounding box center [583, 212] width 1042 height 180
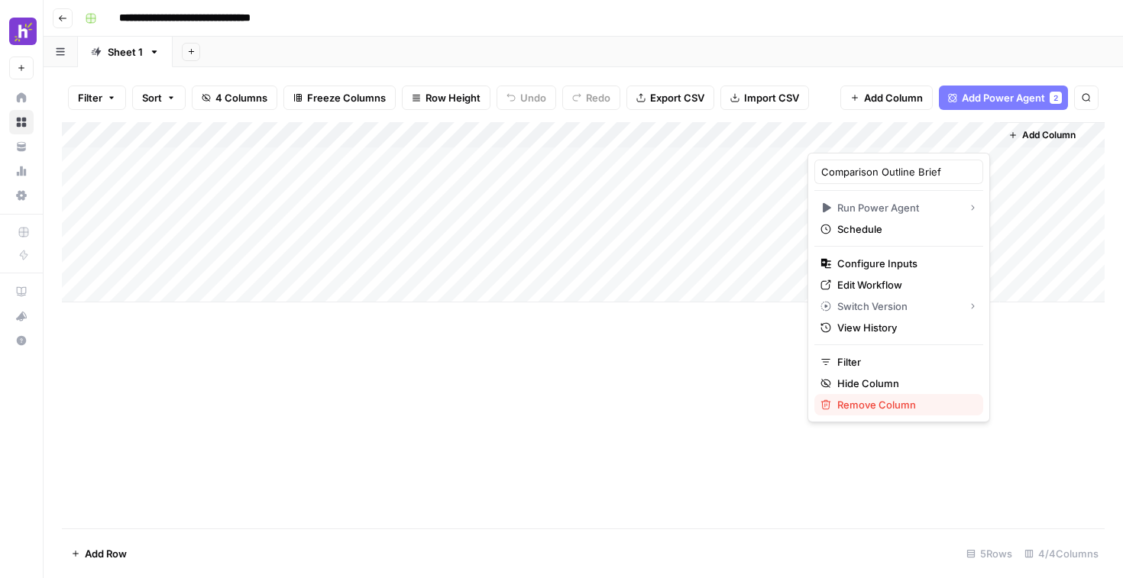
click at [848, 400] on span "Remove Column" at bounding box center [904, 404] width 134 height 15
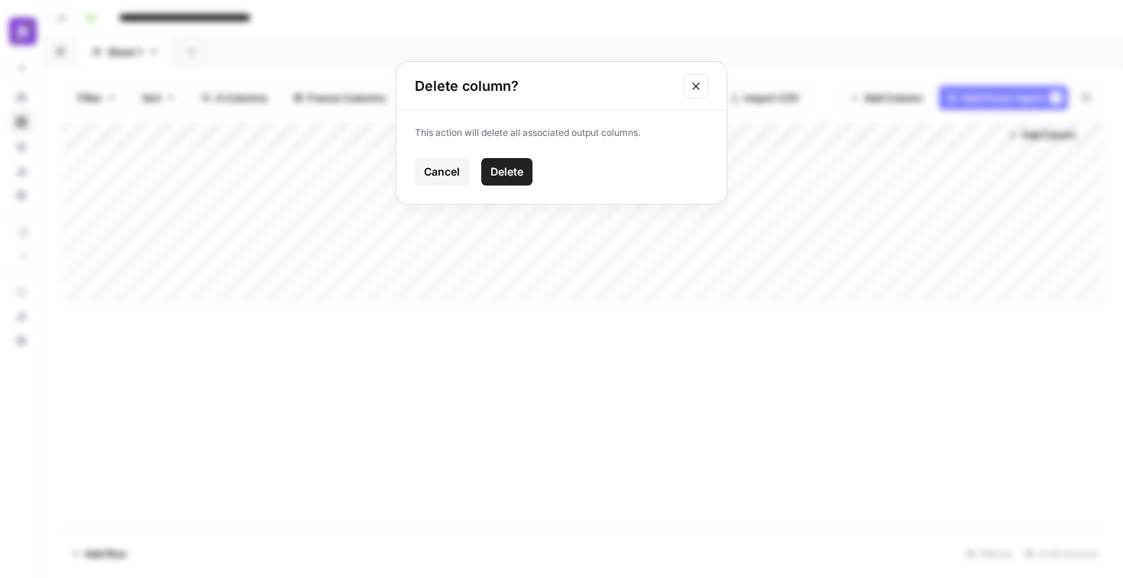
click at [511, 181] on button "Delete" at bounding box center [506, 171] width 51 height 27
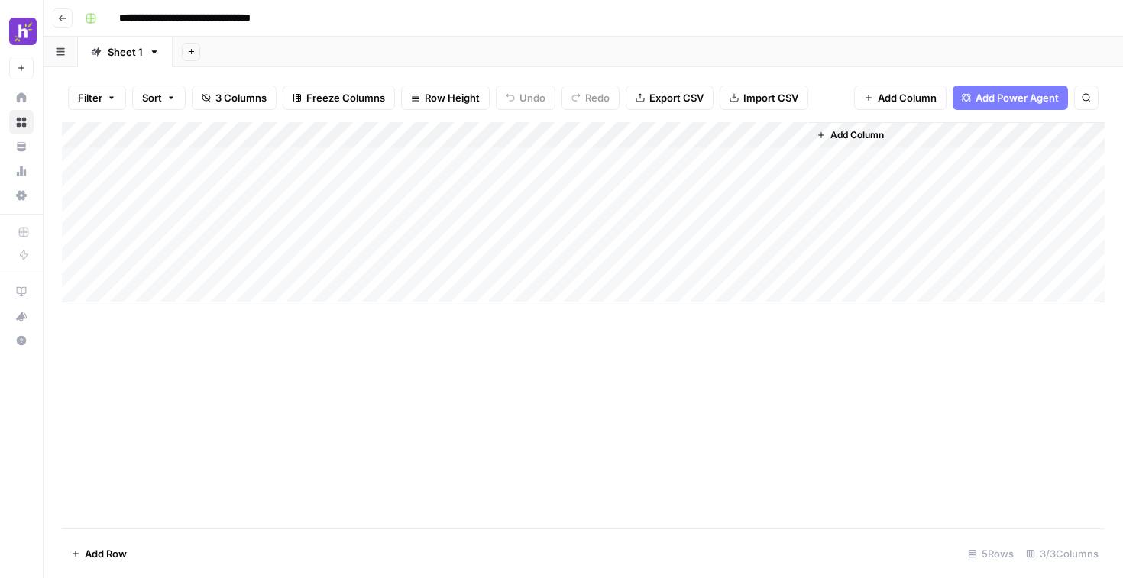
click at [831, 133] on span "Add Column" at bounding box center [856, 135] width 53 height 14
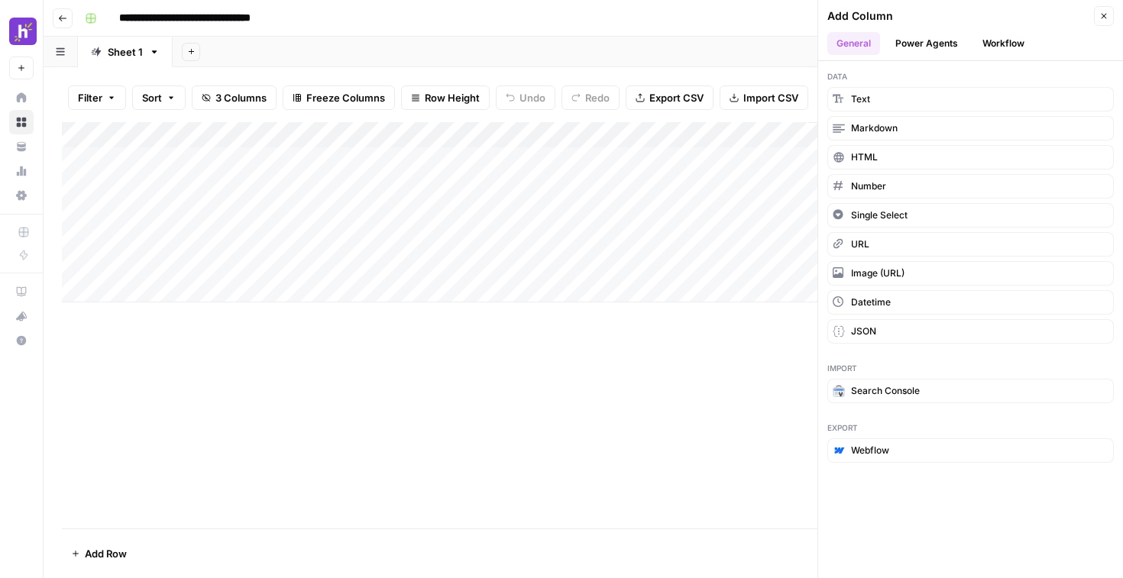
click at [983, 42] on button "Workflow" at bounding box center [1003, 43] width 60 height 23
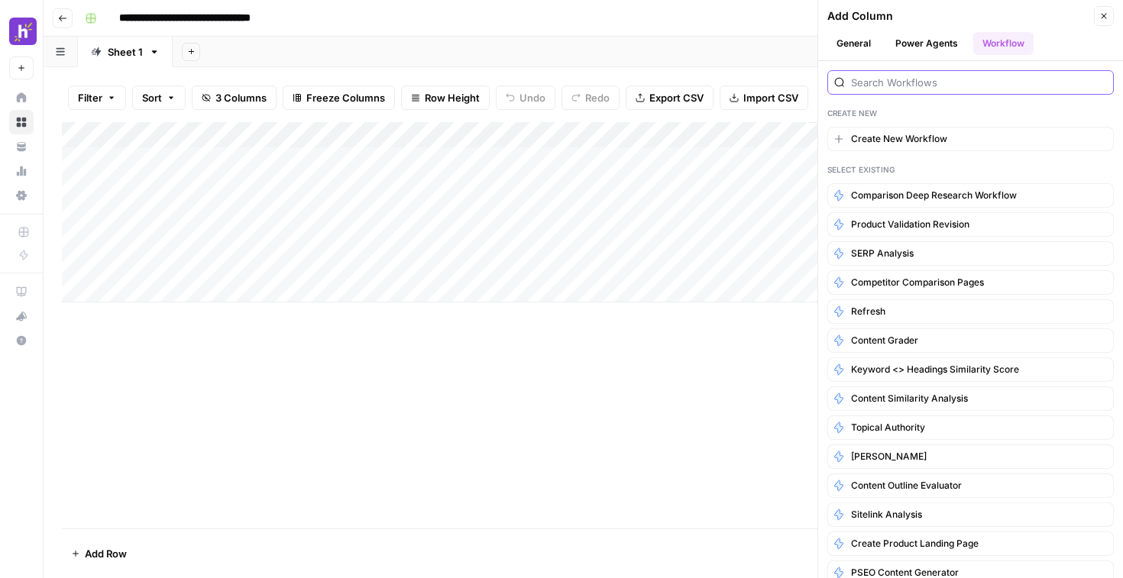
click at [896, 89] on input "search" at bounding box center [979, 82] width 256 height 15
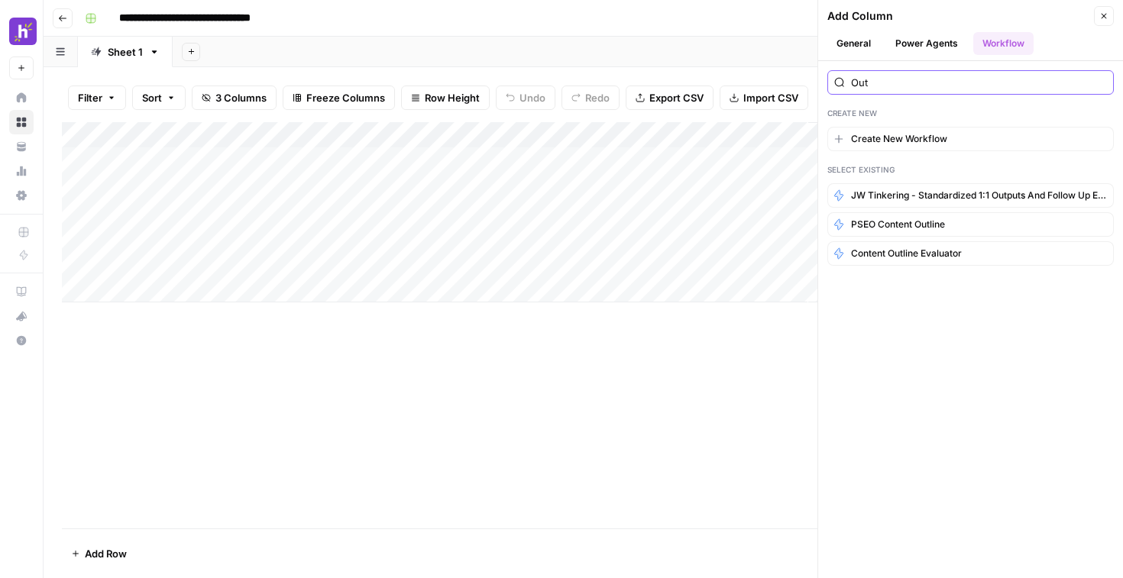
type input "Out"
click at [929, 53] on button "Power Agents" at bounding box center [926, 43] width 81 height 23
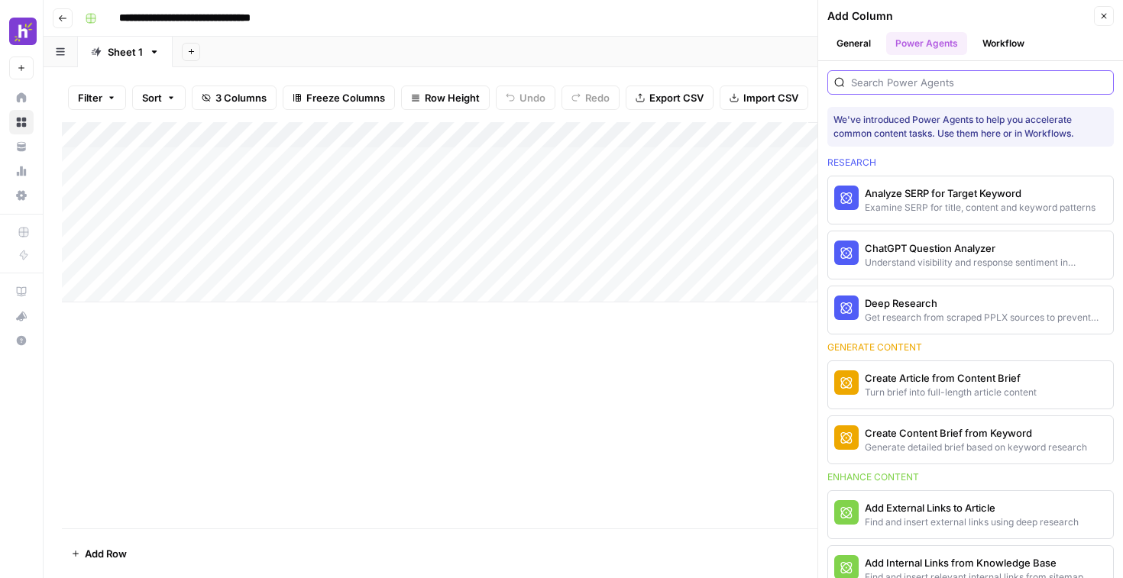
click at [929, 82] on input "search" at bounding box center [979, 82] width 256 height 15
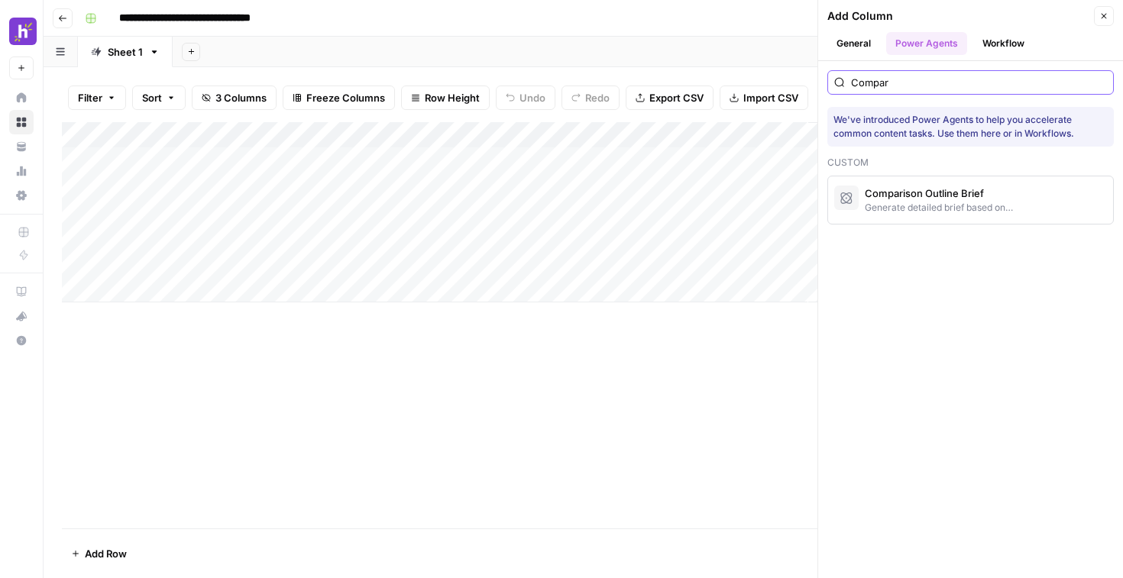
type input "Compar"
click at [965, 196] on div "Comparison Outline Brief" at bounding box center [944, 193] width 160 height 15
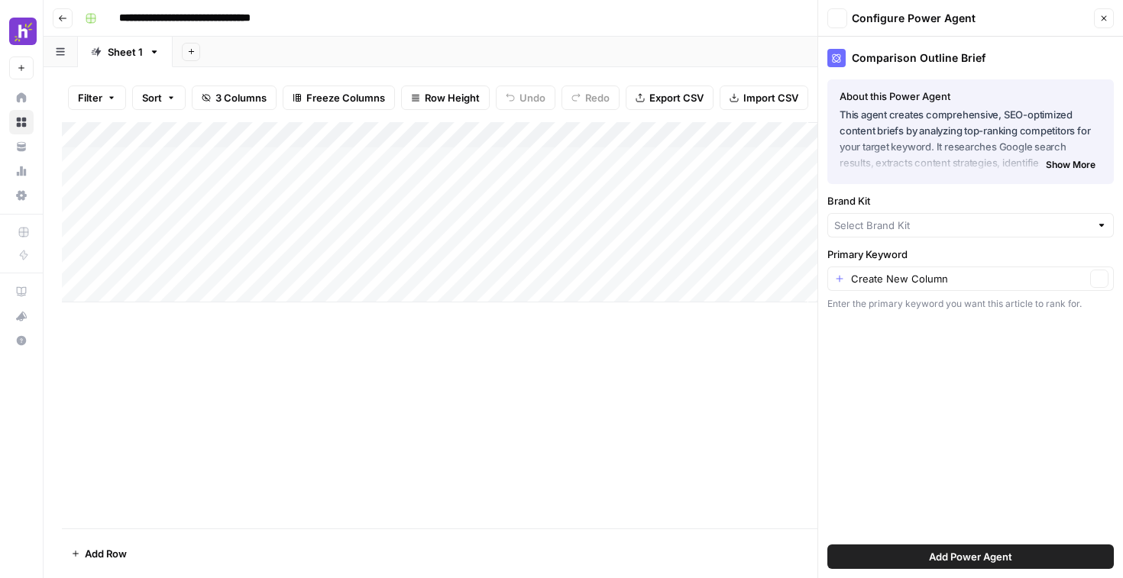
type input "Homebase"
click at [947, 232] on input "Brand Kit" at bounding box center [959, 228] width 251 height 15
type input "Homebase"
click at [954, 215] on div "Brand Kit Homebase Clear" at bounding box center [970, 218] width 286 height 44
click at [971, 284] on input "Primary Keyword" at bounding box center [968, 281] width 234 height 15
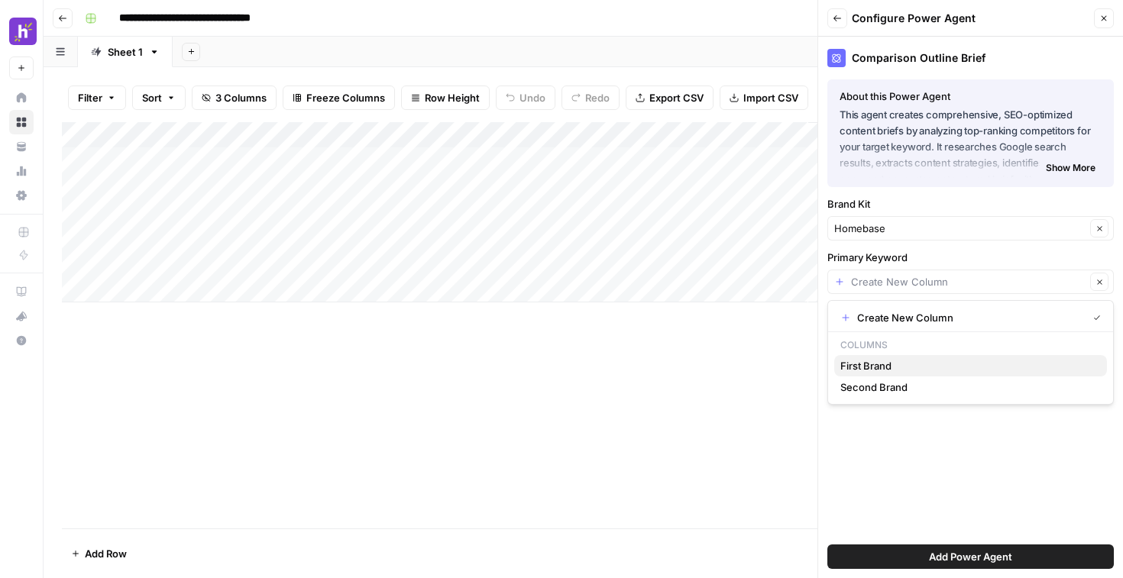
click at [892, 364] on span "First Brand" at bounding box center [967, 365] width 254 height 15
type input "First Brand"
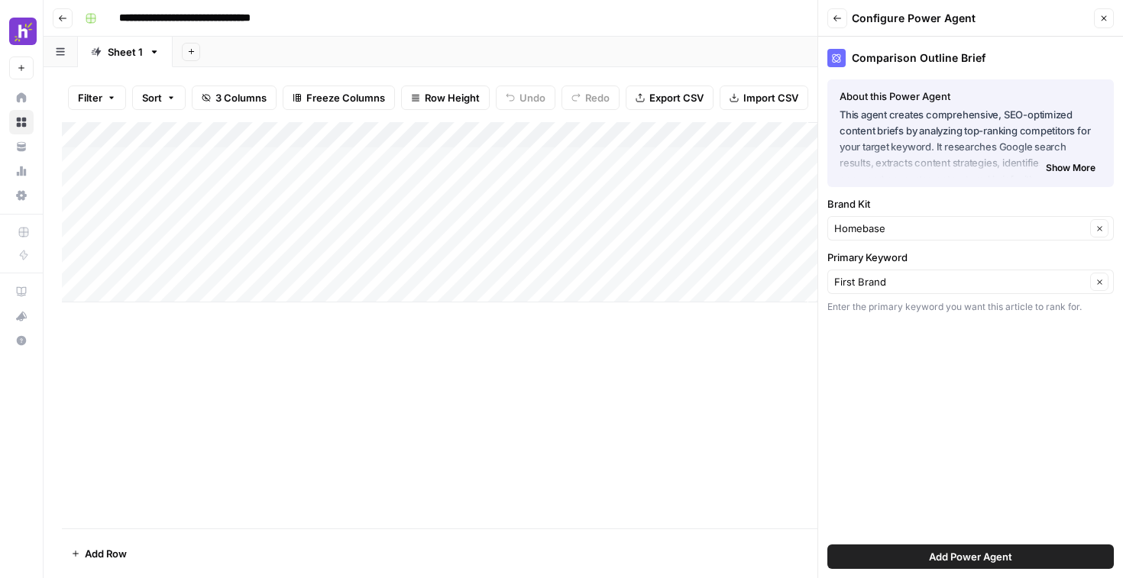
click at [919, 549] on button "Add Power Agent" at bounding box center [970, 557] width 286 height 24
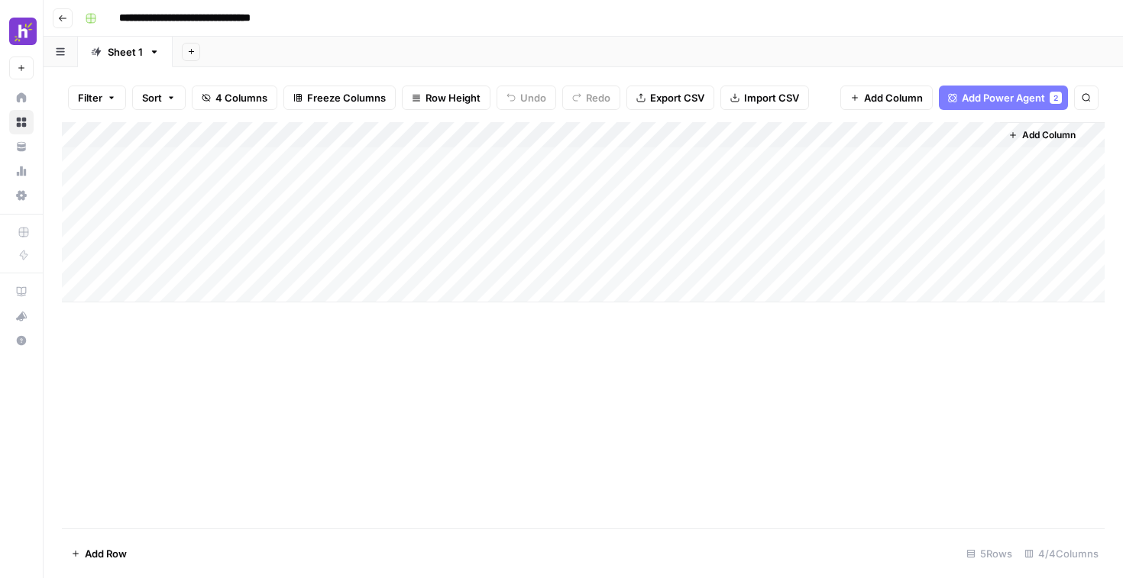
click at [965, 135] on div "Add Column" at bounding box center [583, 212] width 1042 height 180
click at [719, 361] on div "Add Column" at bounding box center [583, 325] width 1042 height 406
click at [283, 153] on div "Add Column" at bounding box center [583, 212] width 1042 height 180
click at [253, 163] on div "Add Column" at bounding box center [583, 212] width 1042 height 180
type textarea "*"
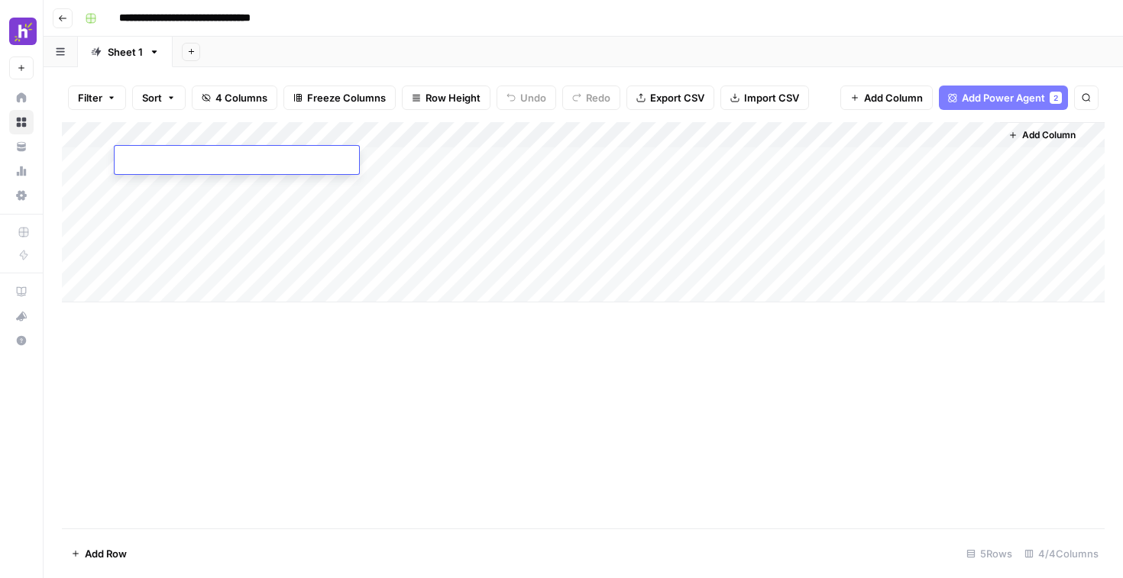
type textarea "*"
type textarea "********"
type textarea "******"
click at [1013, 139] on icon "button" at bounding box center [1012, 135] width 9 height 9
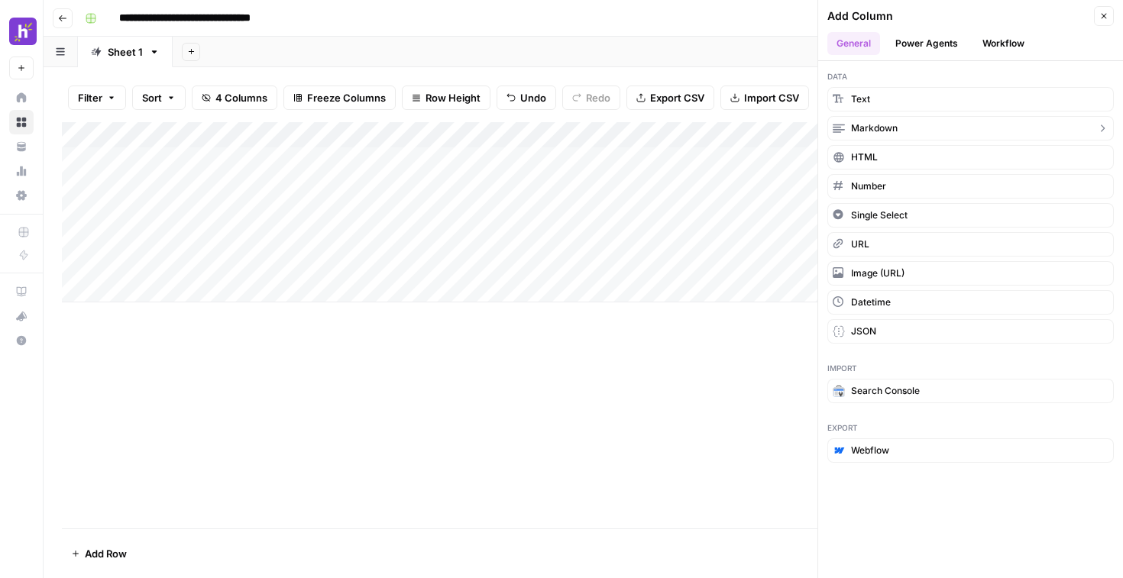
click at [971, 131] on button "Markdown" at bounding box center [970, 128] width 286 height 24
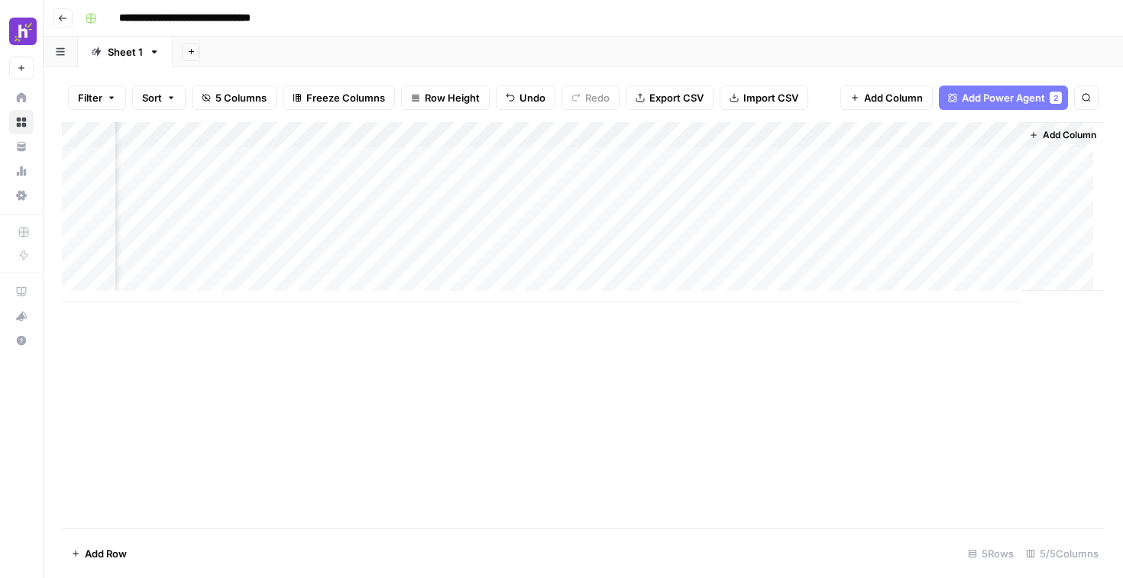
scroll to position [0, 212]
click at [871, 131] on div "Add Column" at bounding box center [583, 212] width 1042 height 180
click at [871, 131] on div at bounding box center [897, 137] width 221 height 31
click at [872, 169] on input "New Column" at bounding box center [878, 171] width 155 height 15
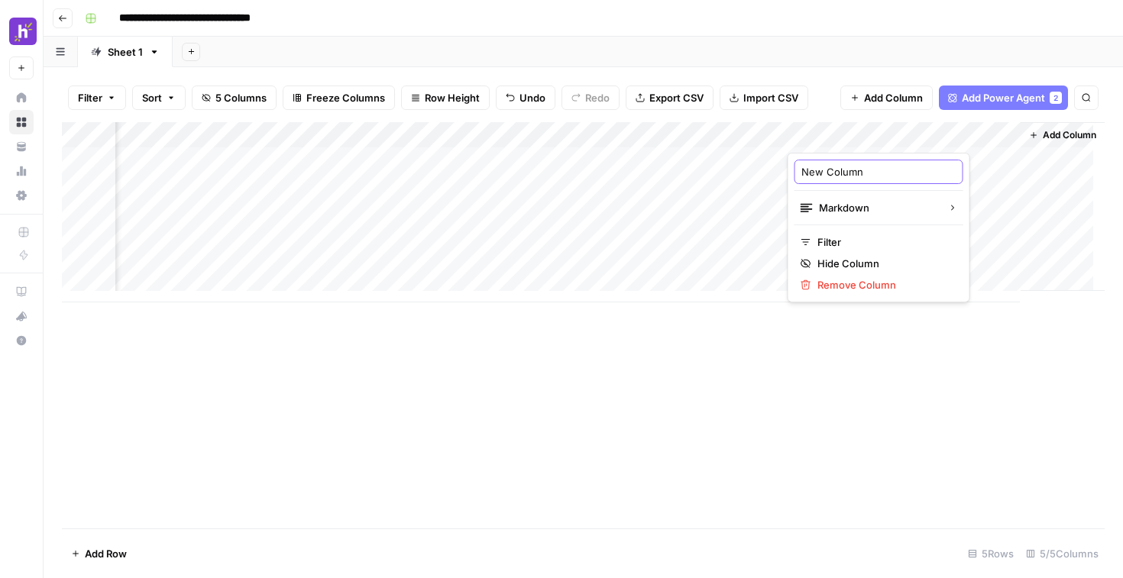
click at [872, 169] on input "New Column" at bounding box center [878, 171] width 155 height 15
type input "Output"
click at [795, 386] on div "Add Column" at bounding box center [583, 325] width 1042 height 406
click at [582, 137] on div "Add Column" at bounding box center [583, 212] width 1042 height 180
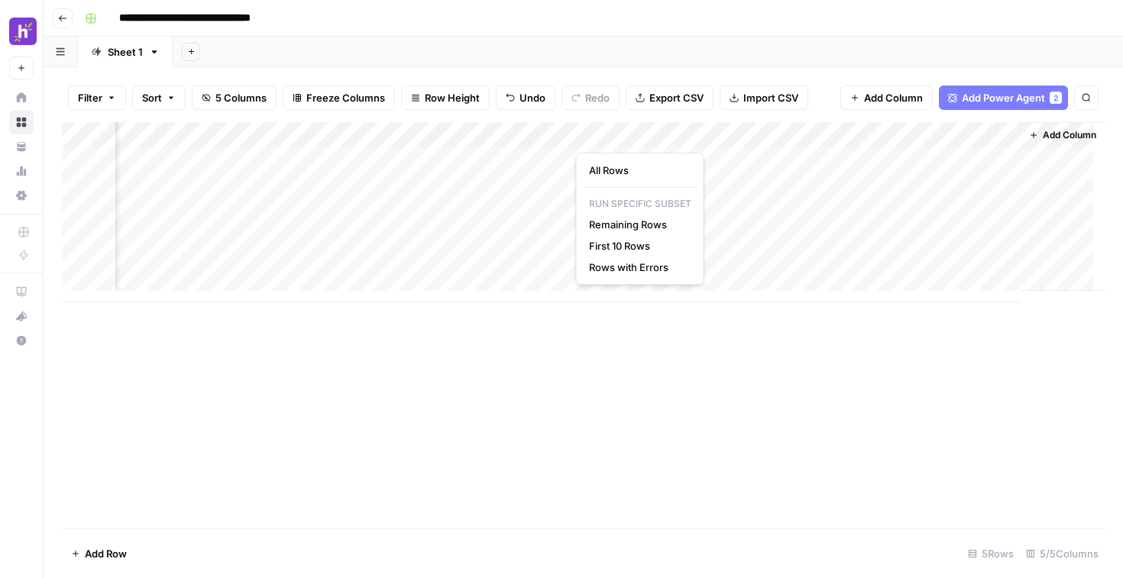
click at [515, 162] on div "Add Column" at bounding box center [583, 212] width 1042 height 180
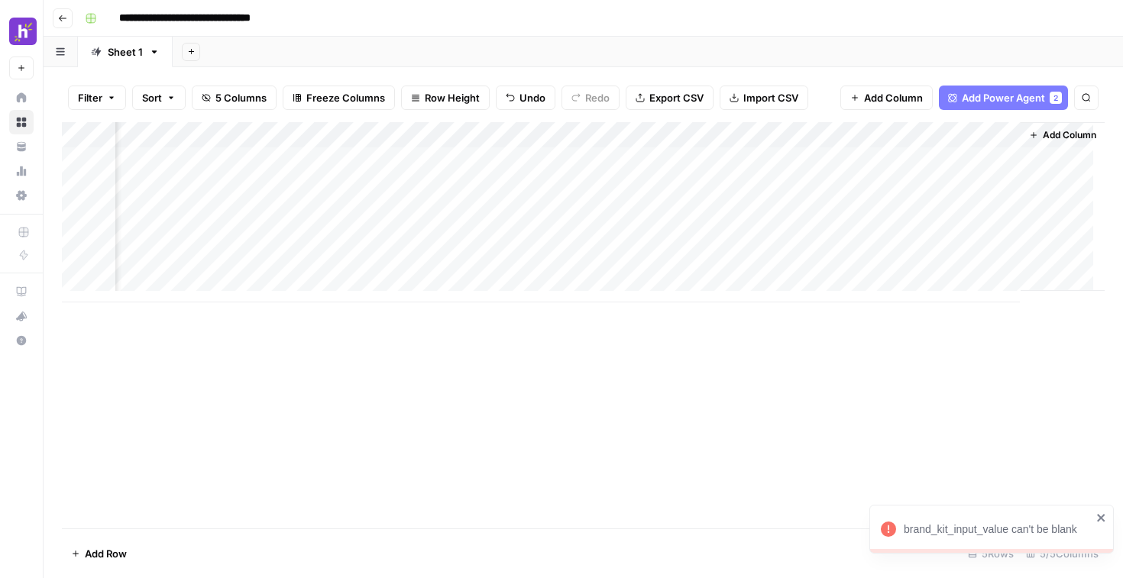
click at [467, 163] on div "Add Column" at bounding box center [583, 212] width 1042 height 180
click at [564, 138] on div "Add Column" at bounding box center [583, 212] width 1042 height 180
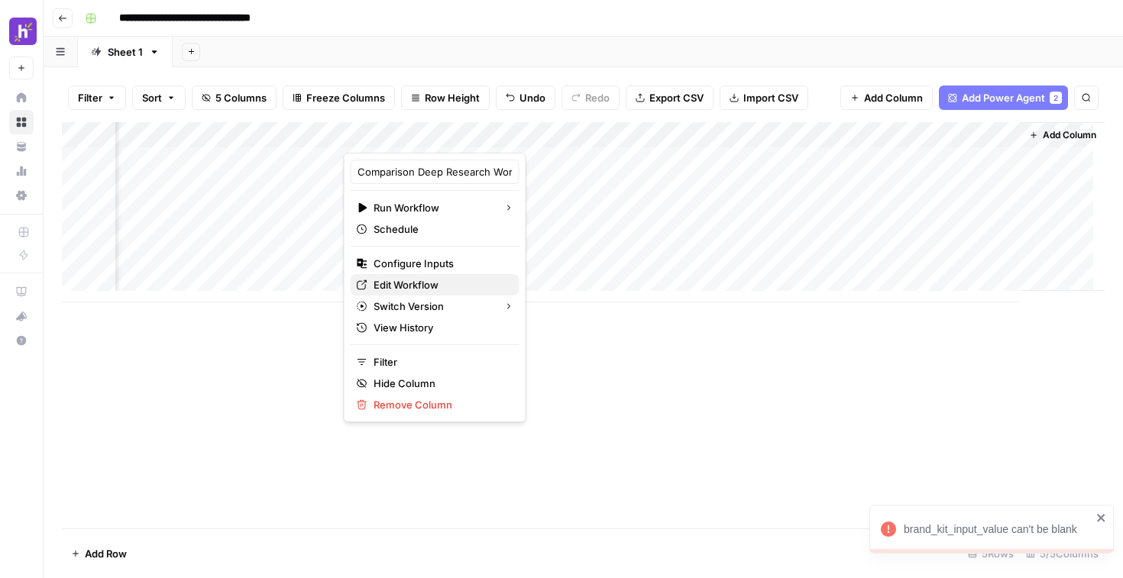
click at [408, 288] on span "Edit Workflow" at bounding box center [440, 284] width 134 height 15
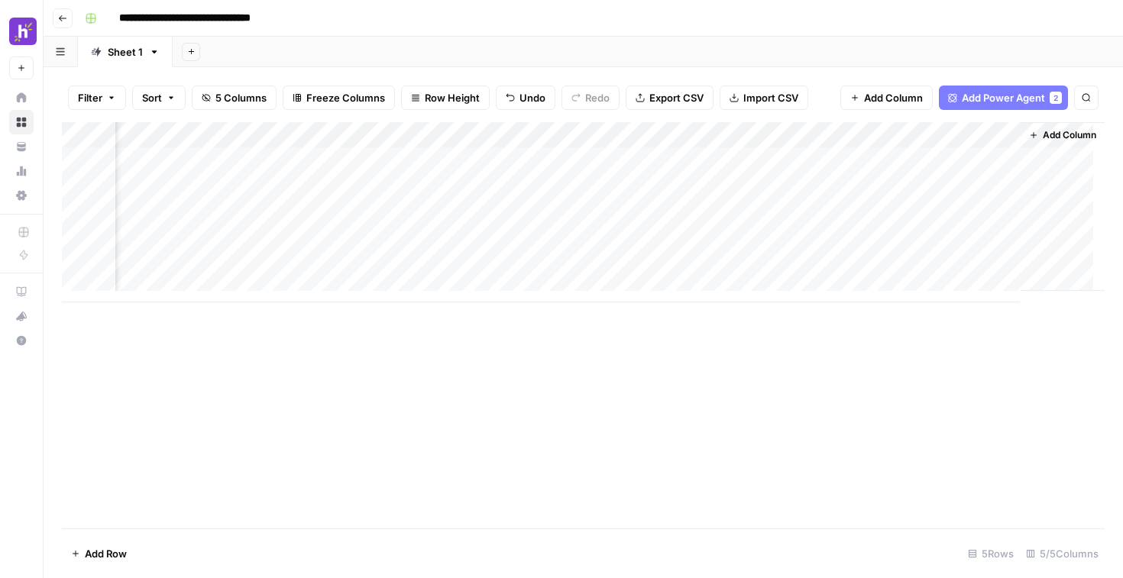
click at [559, 136] on div "Add Column" at bounding box center [583, 212] width 1042 height 180
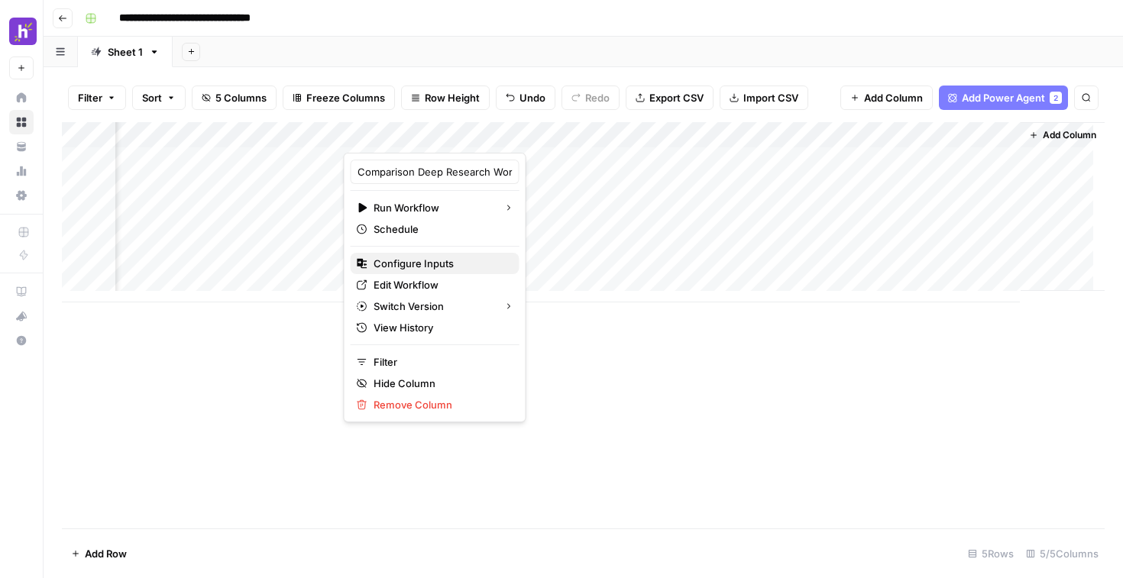
click at [427, 263] on span "Configure Inputs" at bounding box center [440, 263] width 134 height 15
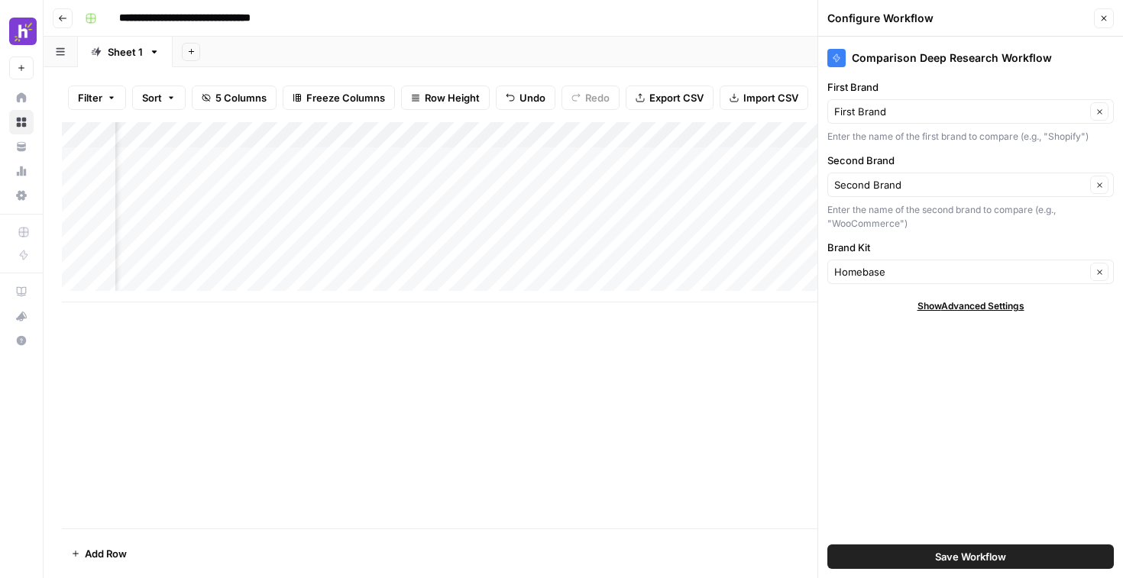
click at [981, 285] on div "Comparison Deep Research Workflow First Brand First Brand Clear Enter the name …" at bounding box center [970, 307] width 305 height 541
click at [972, 270] on input "Brand Kit" at bounding box center [959, 271] width 251 height 15
click at [948, 308] on span "Homebase" at bounding box center [967, 307] width 254 height 15
type input "Homebase"
click at [935, 554] on span "Save Workflow" at bounding box center [970, 556] width 71 height 15
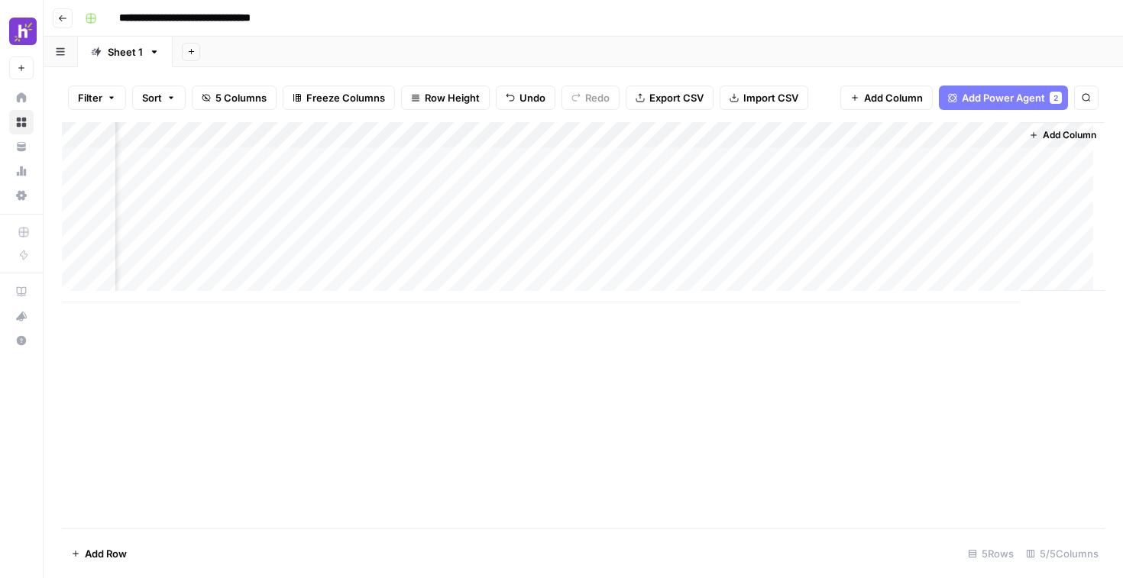
click at [470, 156] on div "Add Column" at bounding box center [583, 212] width 1042 height 180
click at [756, 133] on div "Add Column" at bounding box center [583, 212] width 1042 height 180
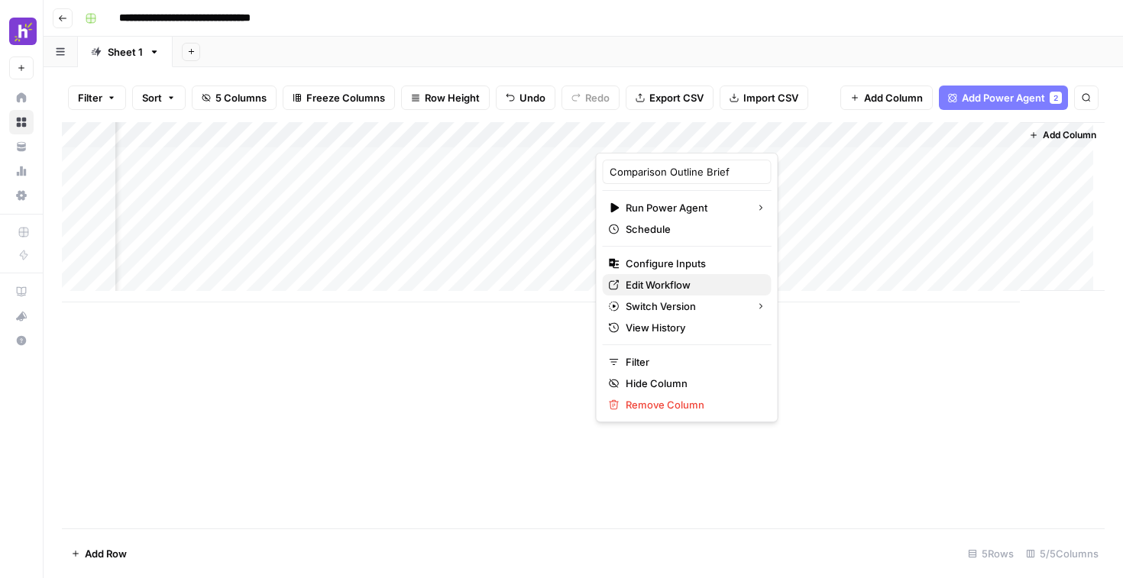
click at [693, 286] on span "Edit Workflow" at bounding box center [692, 284] width 134 height 15
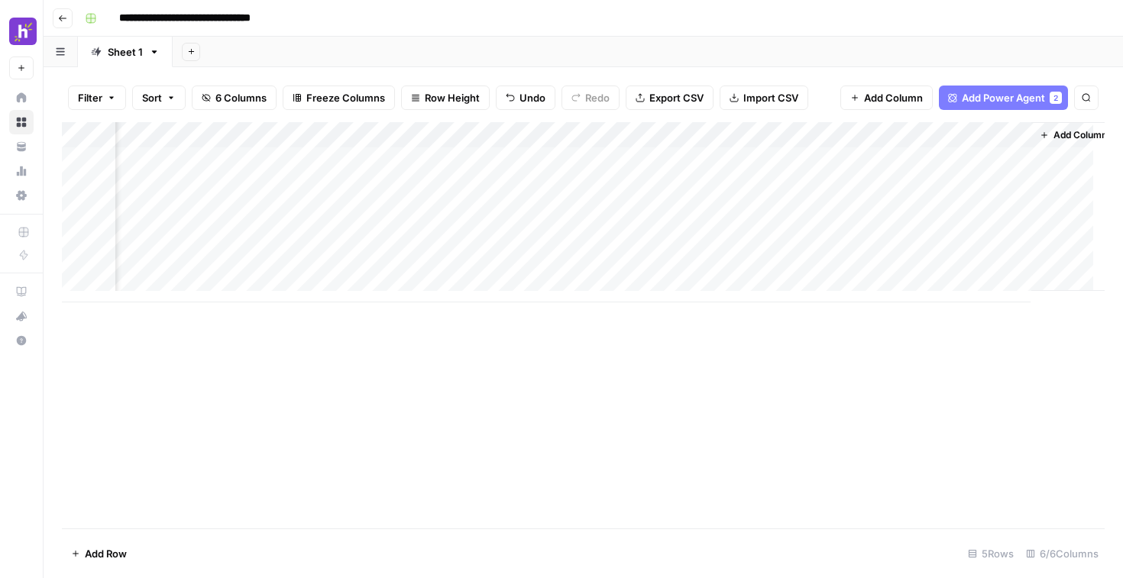
scroll to position [0, 349]
click at [751, 136] on div "Add Column" at bounding box center [583, 212] width 1042 height 180
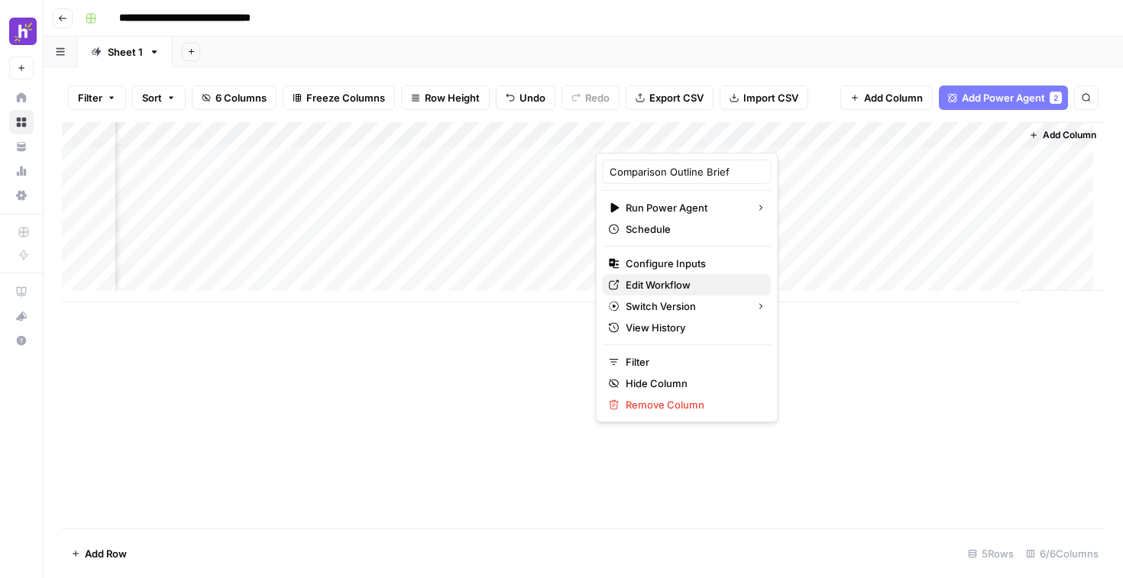
click at [679, 286] on span "Edit Workflow" at bounding box center [692, 284] width 134 height 15
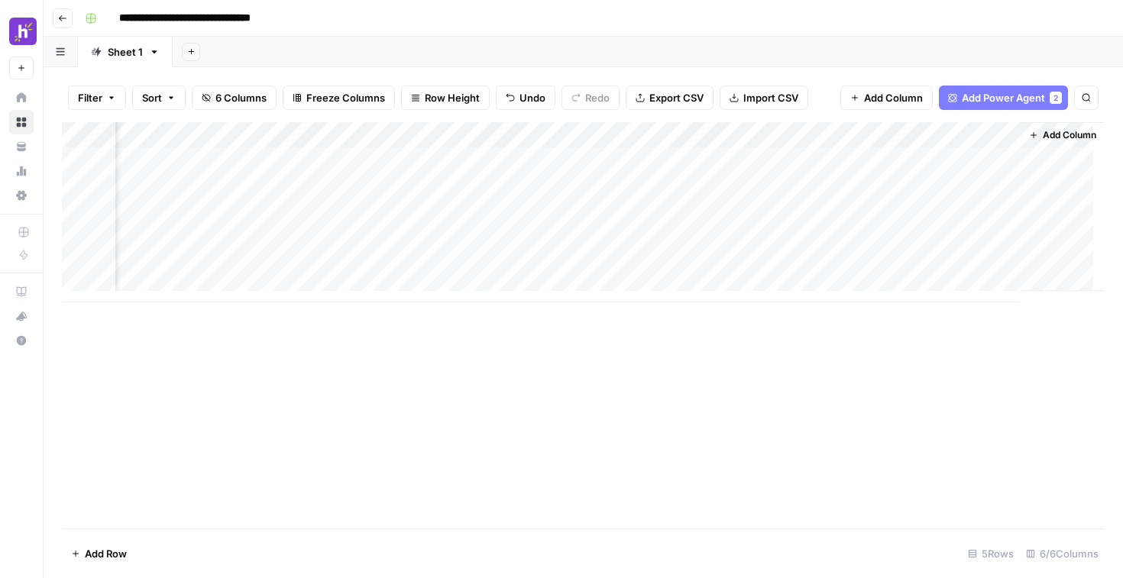
click at [755, 134] on div "Add Column" at bounding box center [583, 212] width 1042 height 180
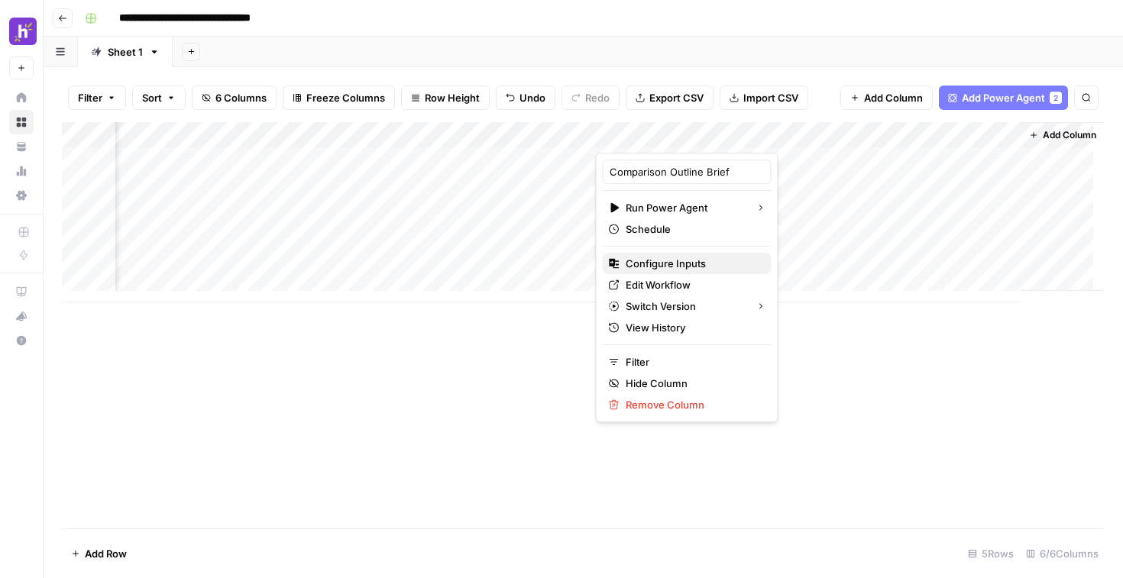
click at [664, 263] on span "Configure Inputs" at bounding box center [692, 263] width 134 height 15
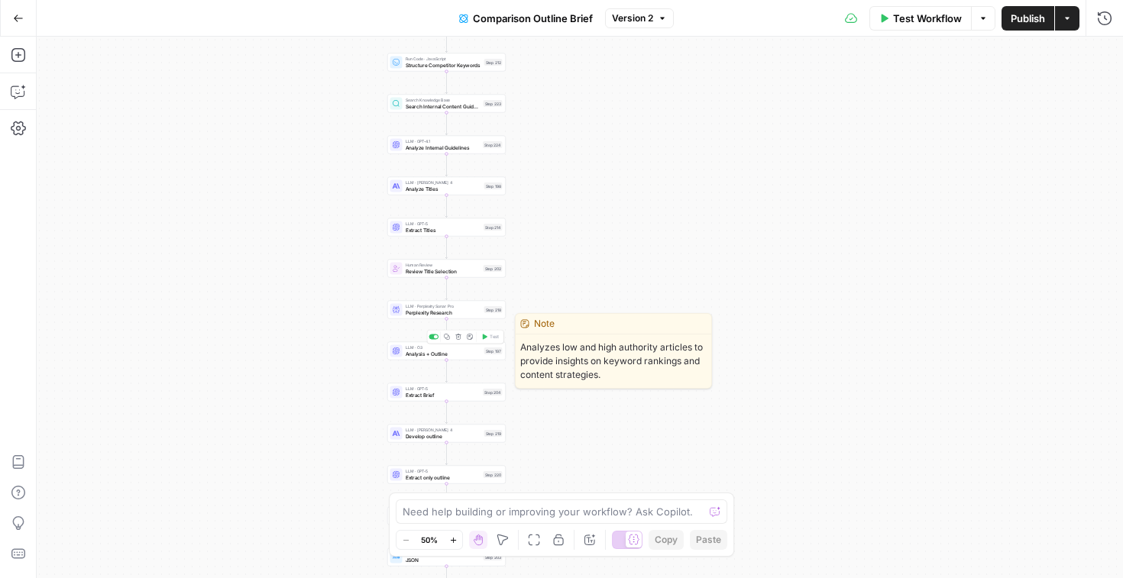
click at [462, 357] on span "Analysis + Outline" at bounding box center [444, 354] width 76 height 8
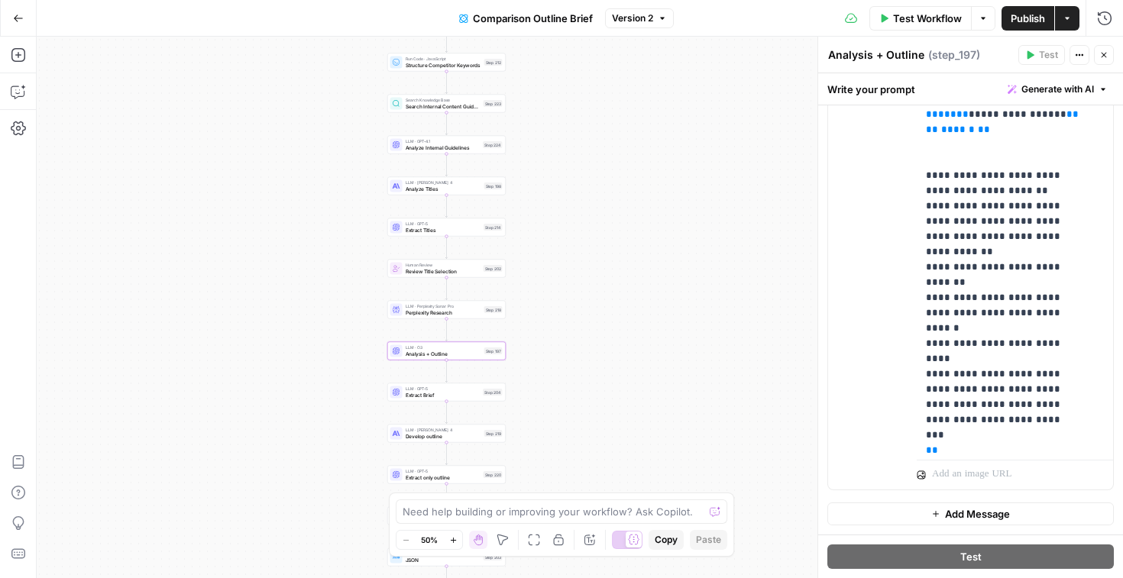
scroll to position [7056, 0]
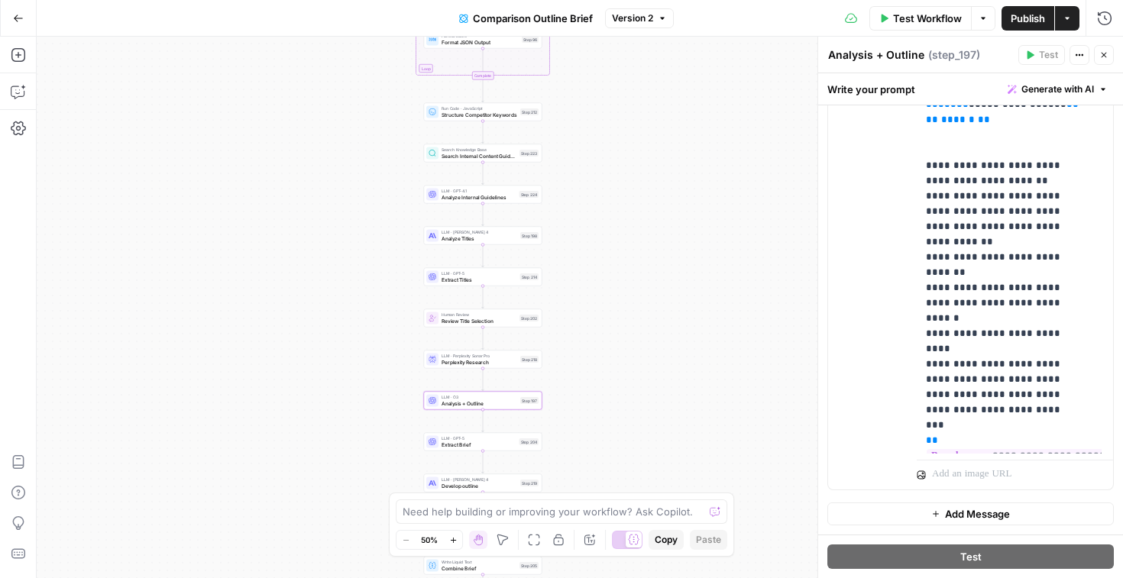
click at [18, 21] on icon "button" at bounding box center [18, 18] width 11 height 11
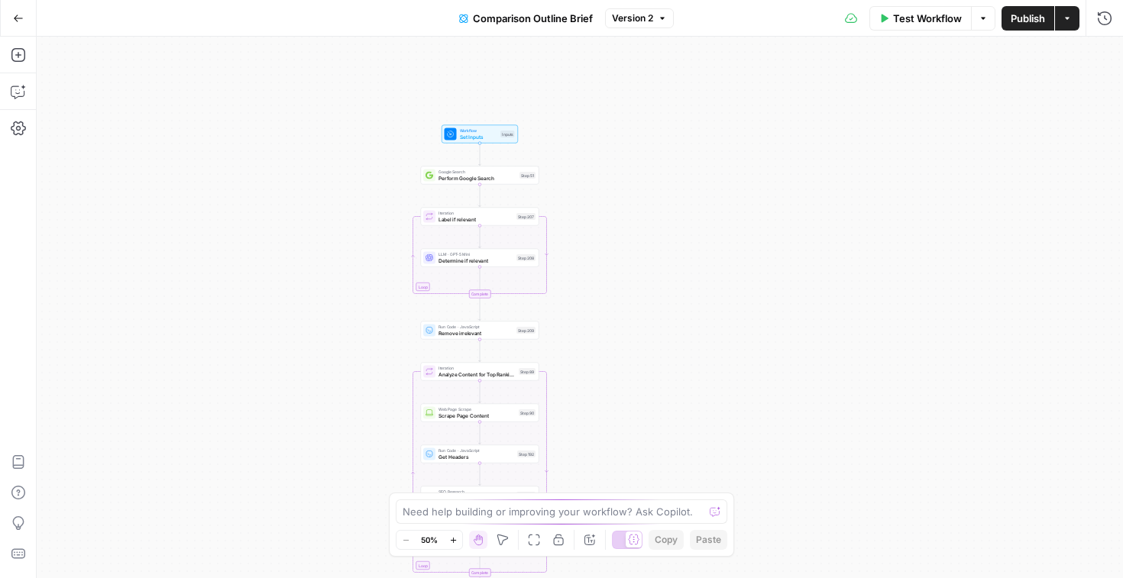
click at [482, 130] on span "Workflow" at bounding box center [479, 131] width 38 height 6
click at [954, 289] on span "Add Field" at bounding box center [951, 294] width 44 height 15
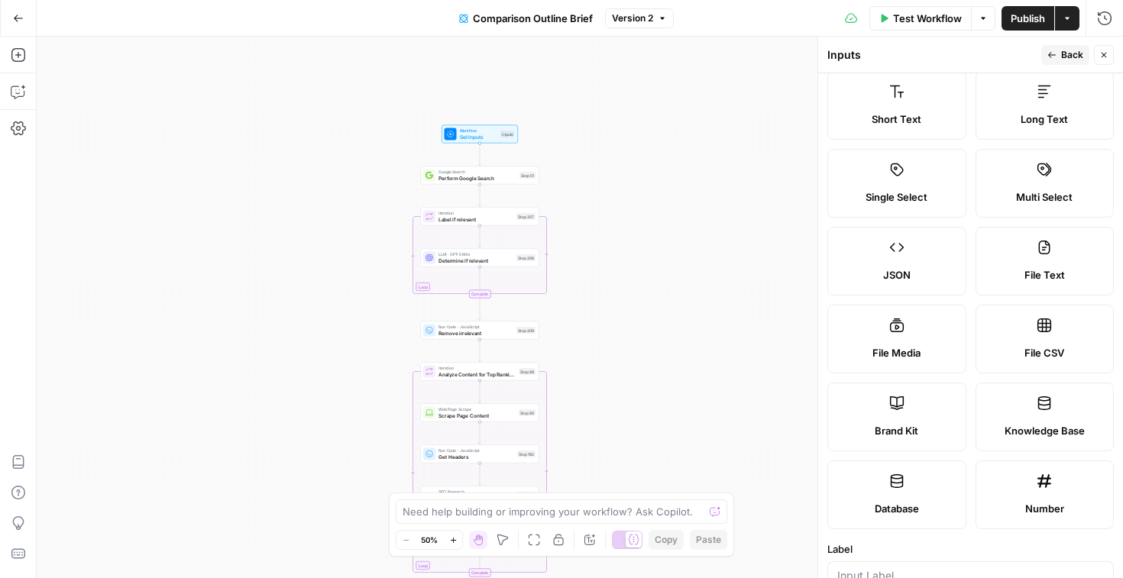
scroll to position [34, 0]
click at [1020, 116] on span "Long Text" at bounding box center [1043, 116] width 47 height 15
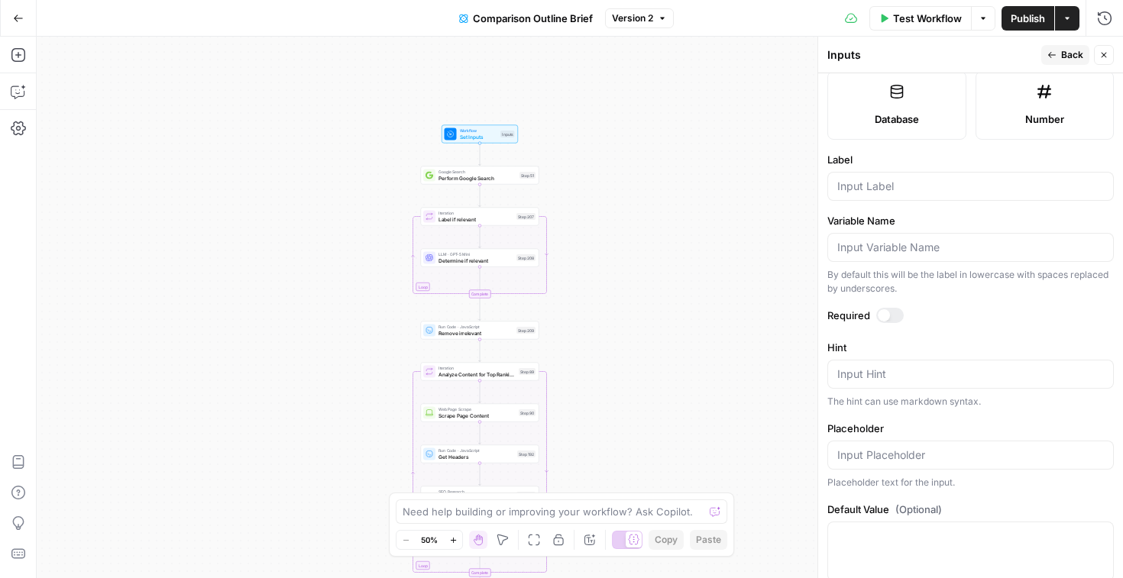
scroll to position [407, 0]
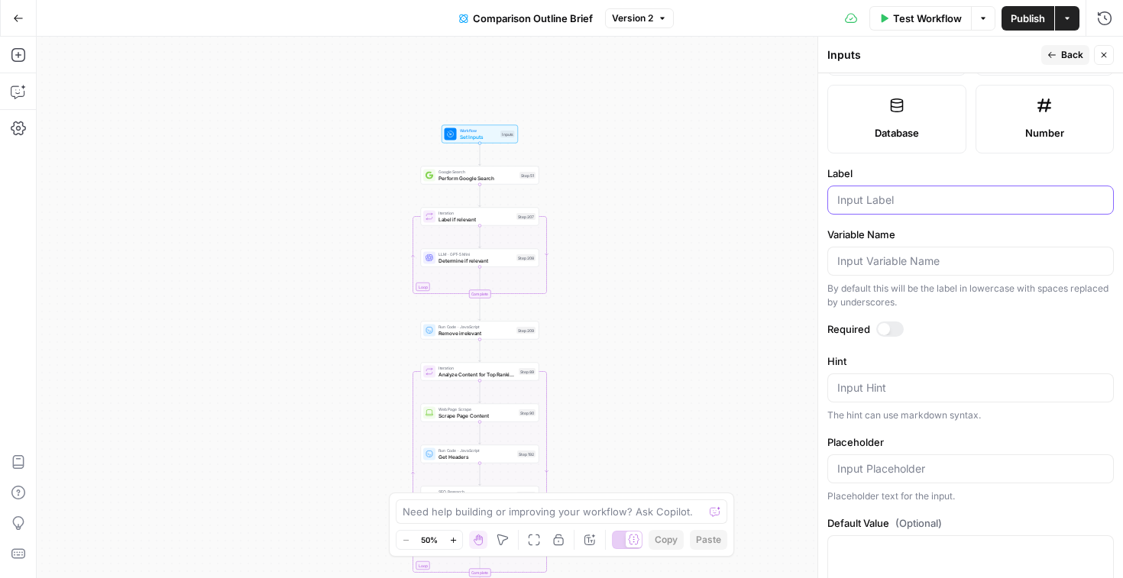
click at [908, 199] on input "Label" at bounding box center [970, 199] width 267 height 15
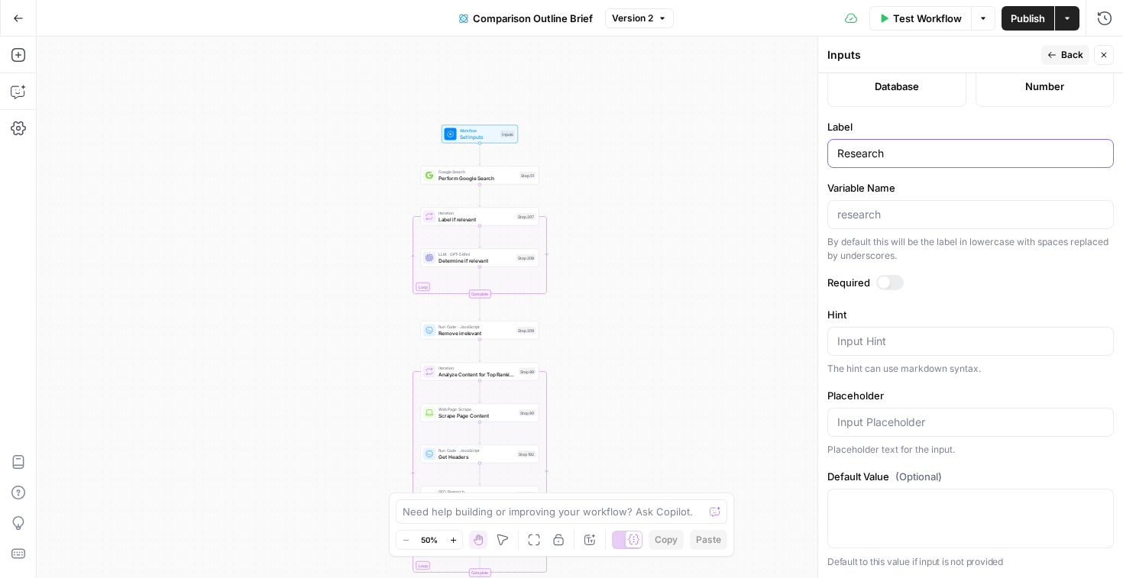
scroll to position [0, 0]
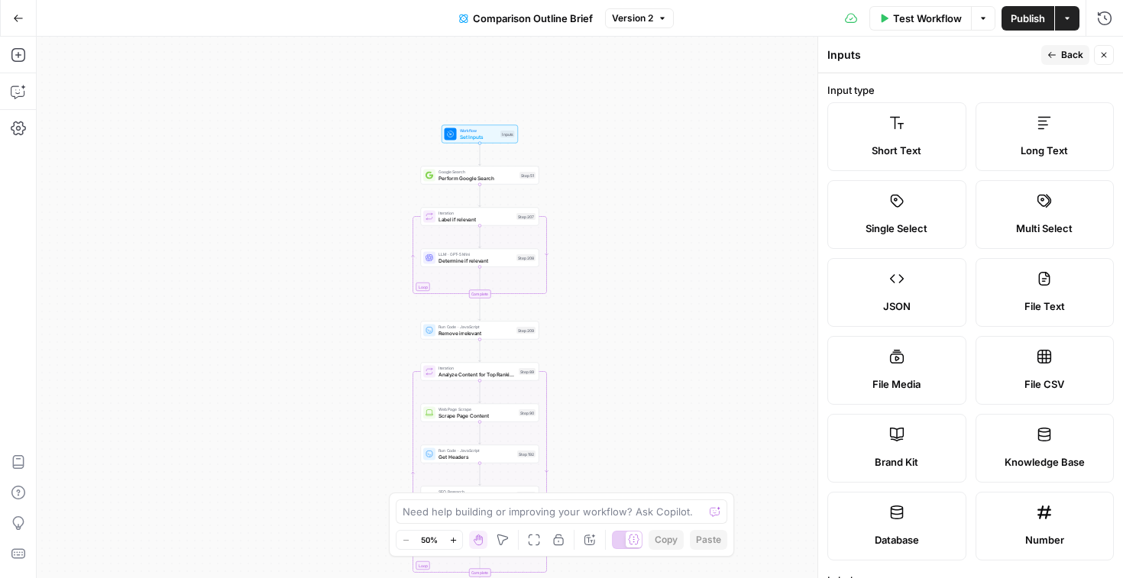
type input "Research"
click at [1034, 16] on span "Publish" at bounding box center [1027, 18] width 34 height 15
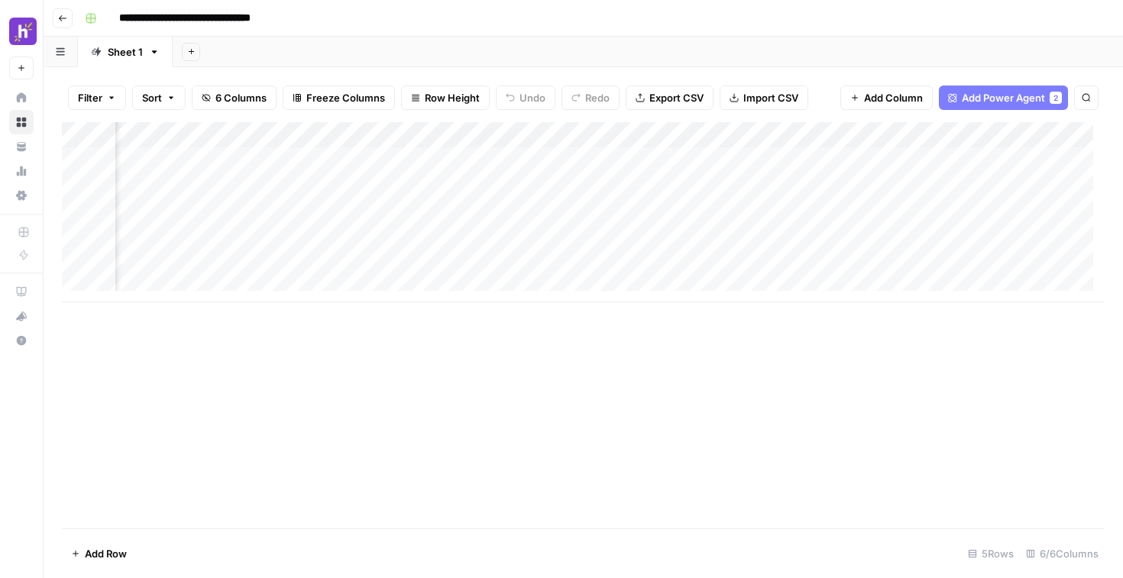
scroll to position [0, 276]
click at [830, 134] on div "Add Column" at bounding box center [583, 212] width 1042 height 180
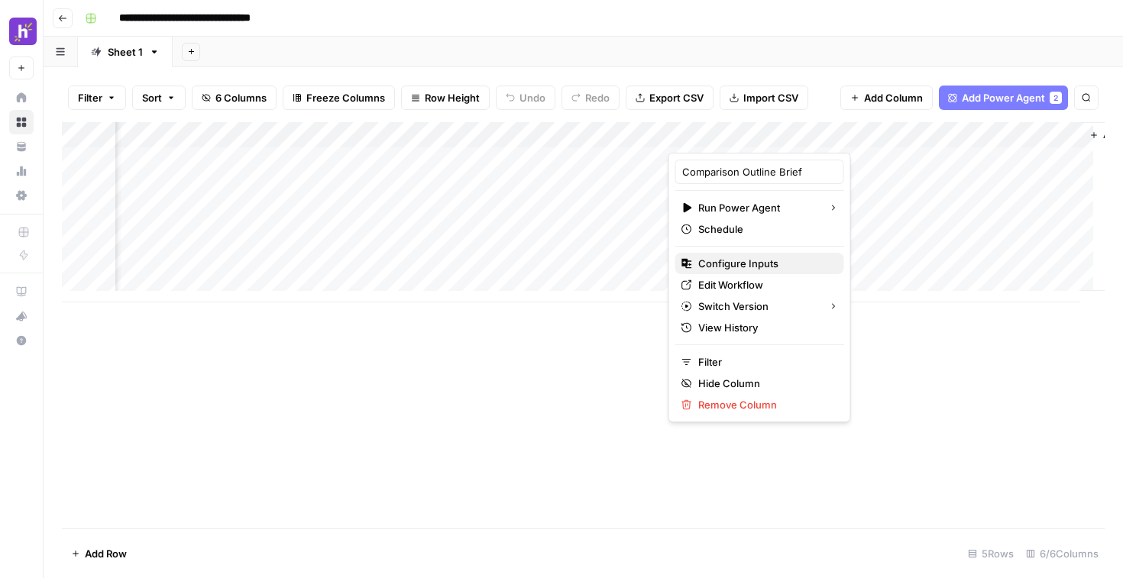
click at [780, 261] on span "Configure Inputs" at bounding box center [765, 263] width 134 height 15
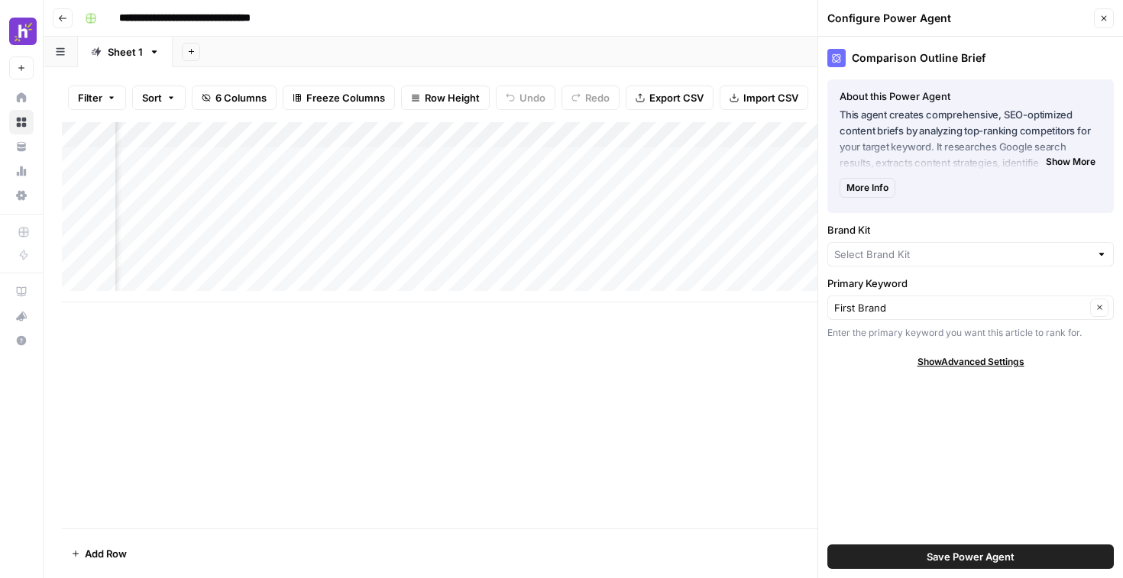
type input "Homebase"
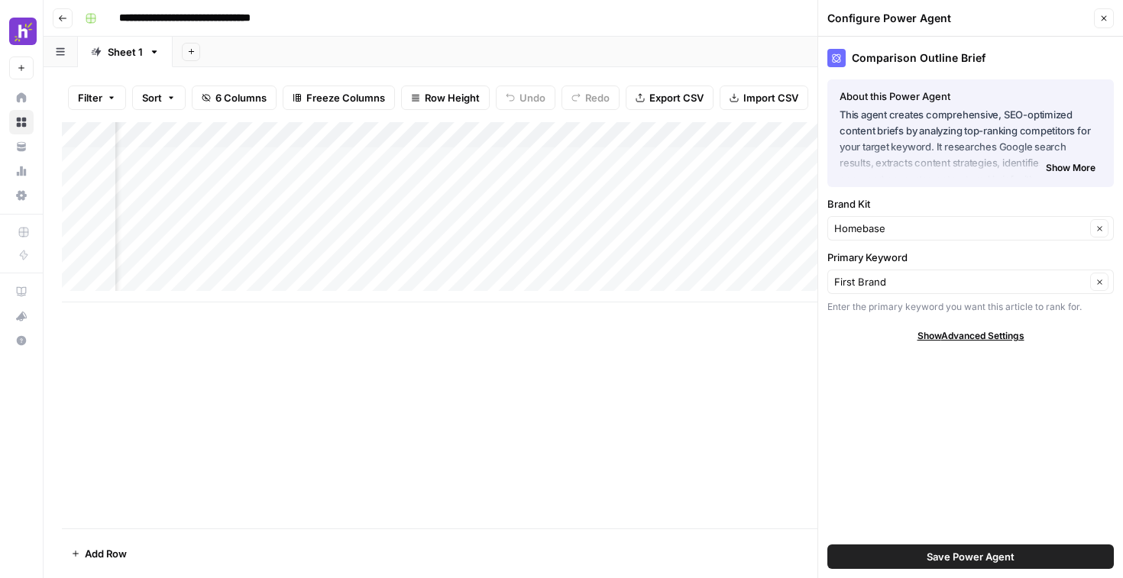
click at [877, 291] on div "First Brand Clear" at bounding box center [970, 282] width 286 height 24
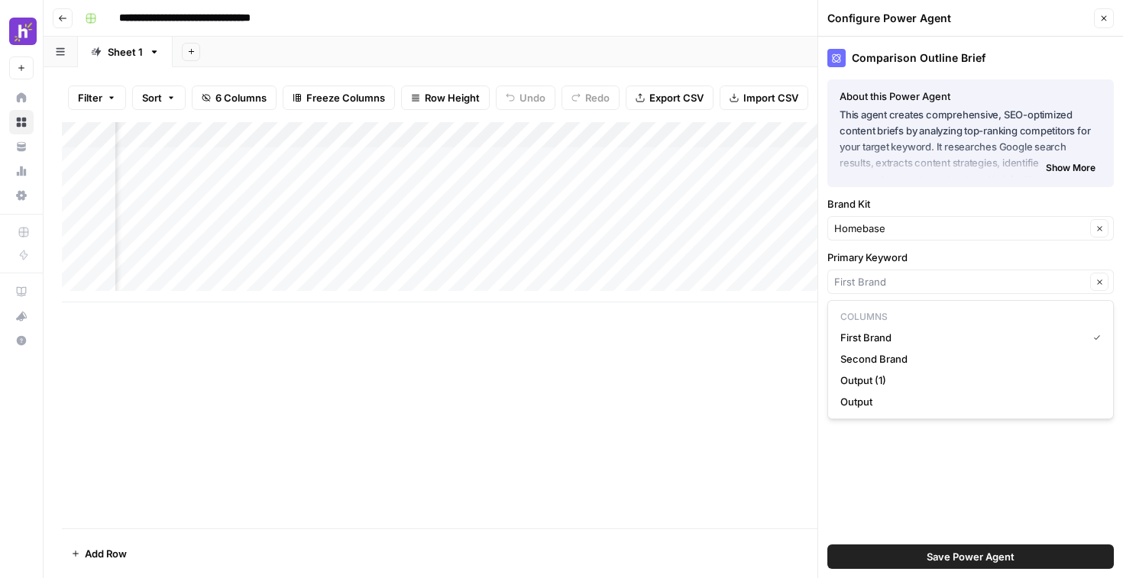
type input "First Brand"
click at [747, 318] on div "Add Column" at bounding box center [583, 325] width 1042 height 406
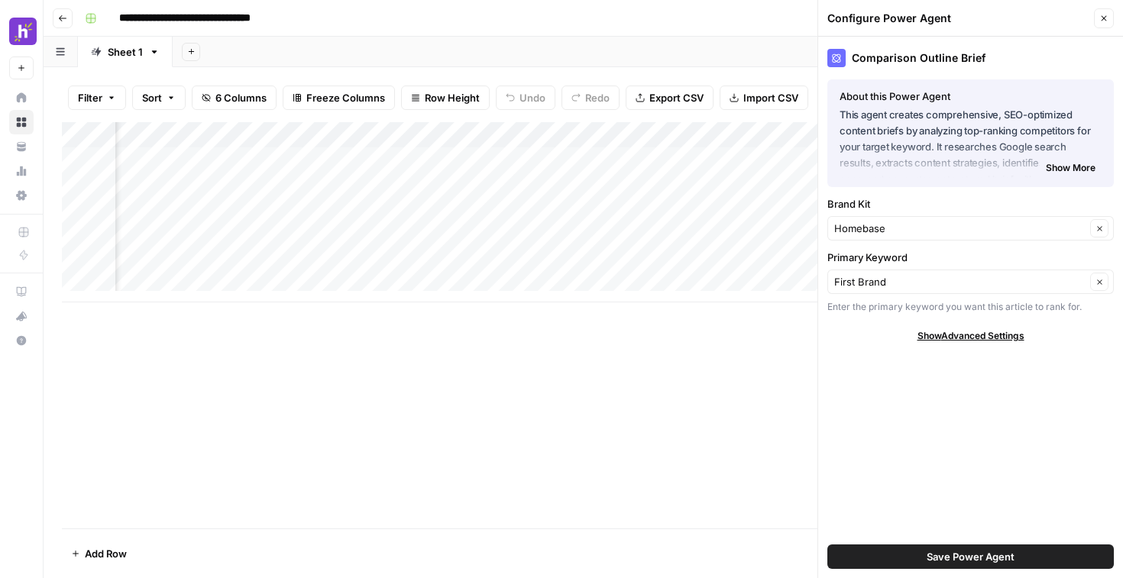
click at [1101, 22] on icon "button" at bounding box center [1103, 18] width 9 height 9
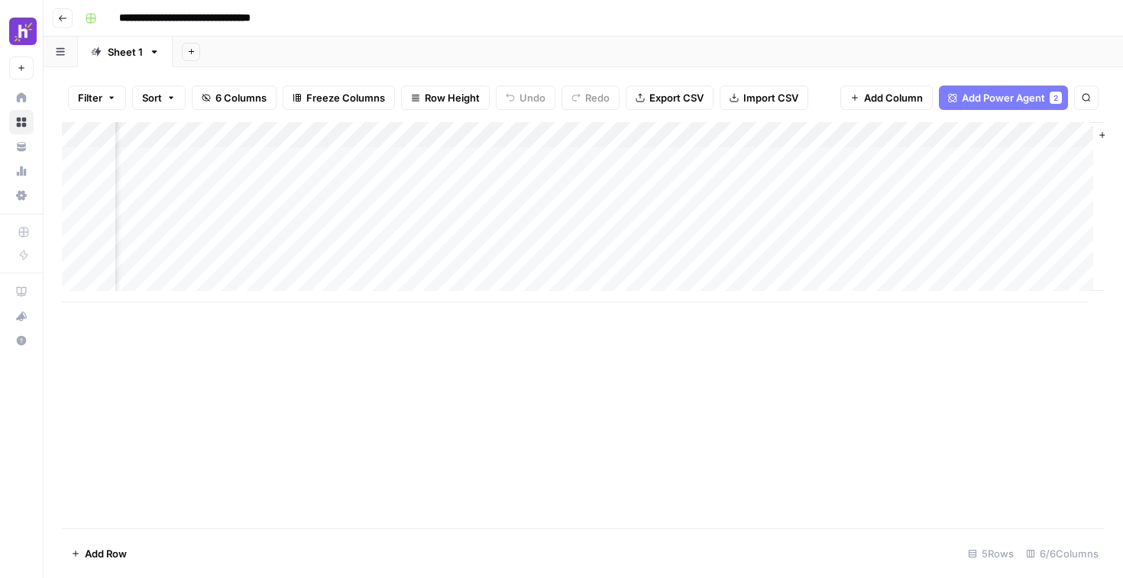
scroll to position [0, 333]
click at [769, 136] on div "Add Column" at bounding box center [583, 212] width 1042 height 180
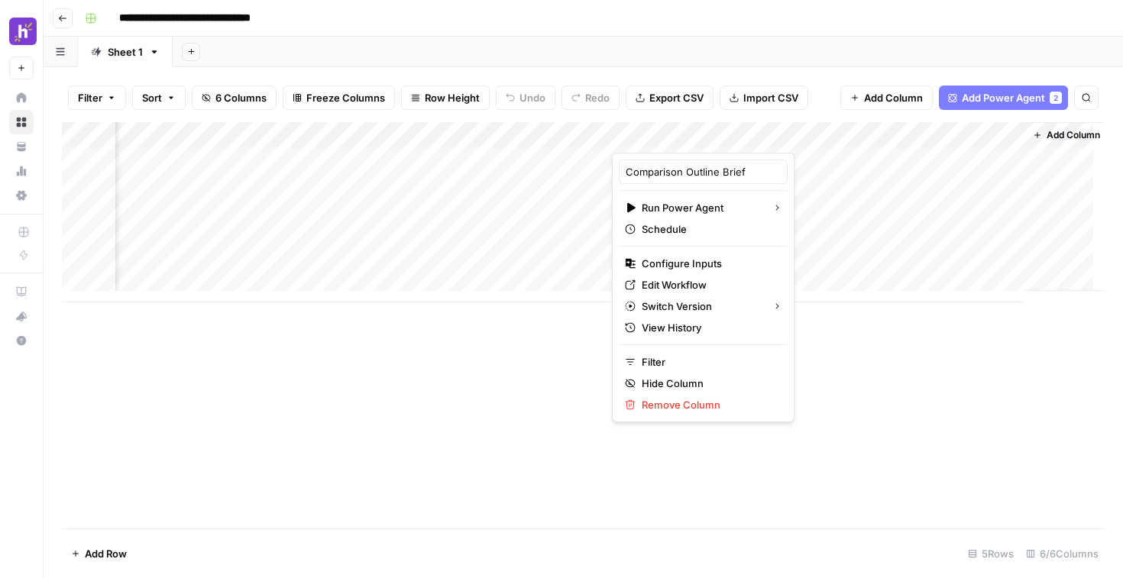
click at [769, 136] on div at bounding box center [708, 137] width 192 height 31
click at [865, 355] on div "Add Column" at bounding box center [583, 325] width 1042 height 406
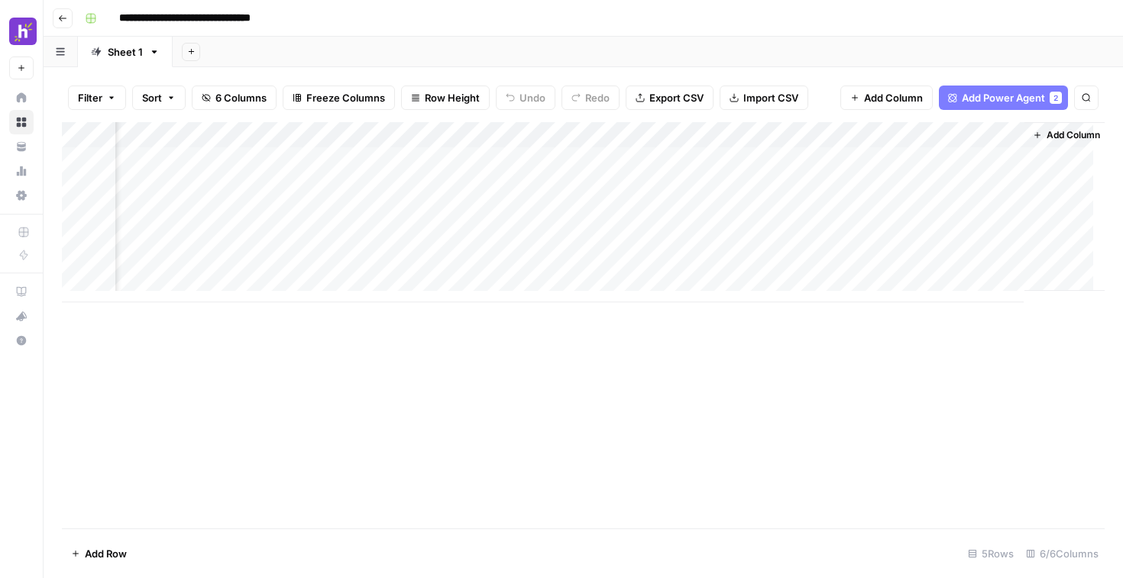
click at [771, 137] on div "Add Column" at bounding box center [583, 212] width 1042 height 180
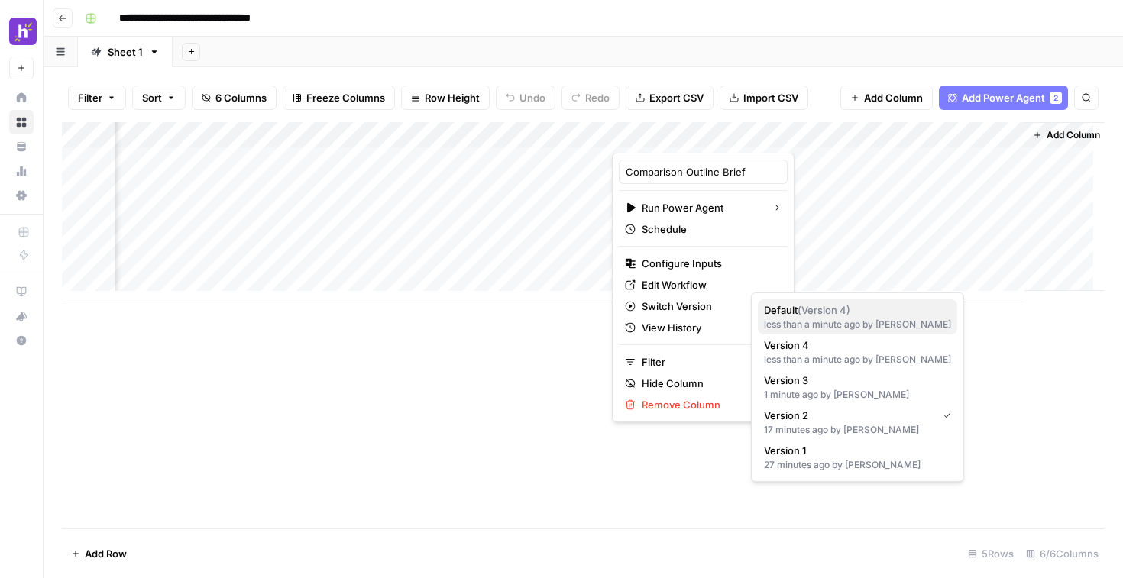
click at [819, 315] on span "( Version 4 )" at bounding box center [823, 310] width 53 height 12
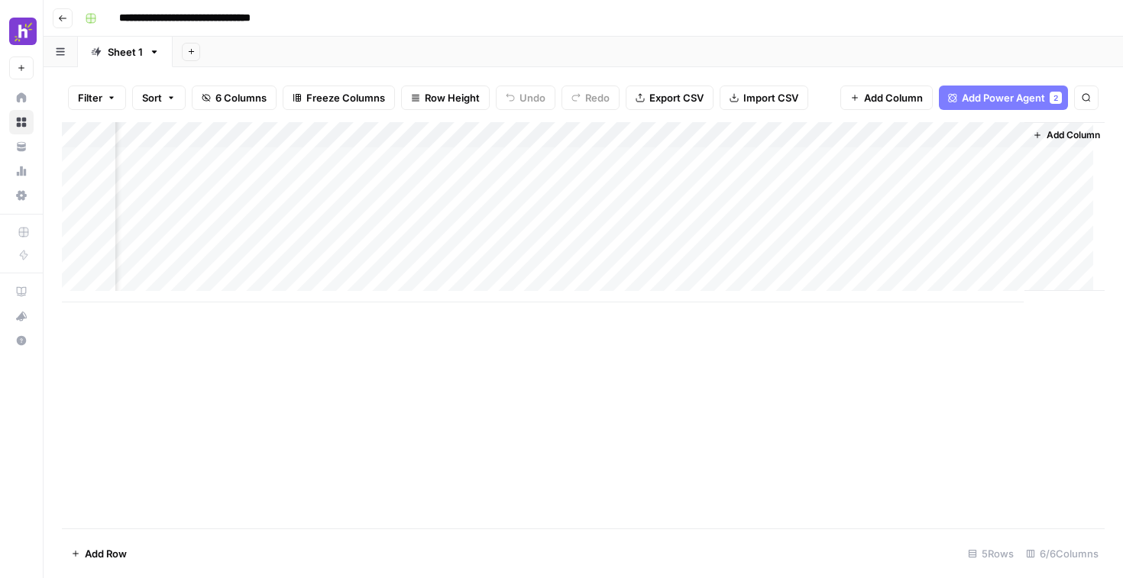
click at [773, 135] on div "Add Column" at bounding box center [583, 212] width 1042 height 180
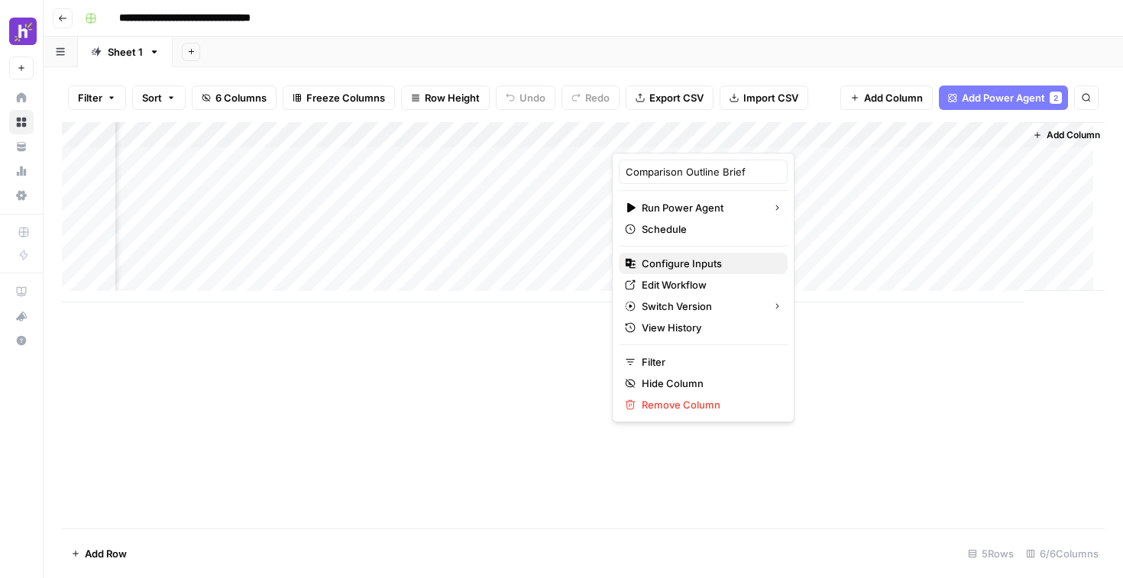
click at [700, 261] on span "Configure Inputs" at bounding box center [708, 263] width 134 height 15
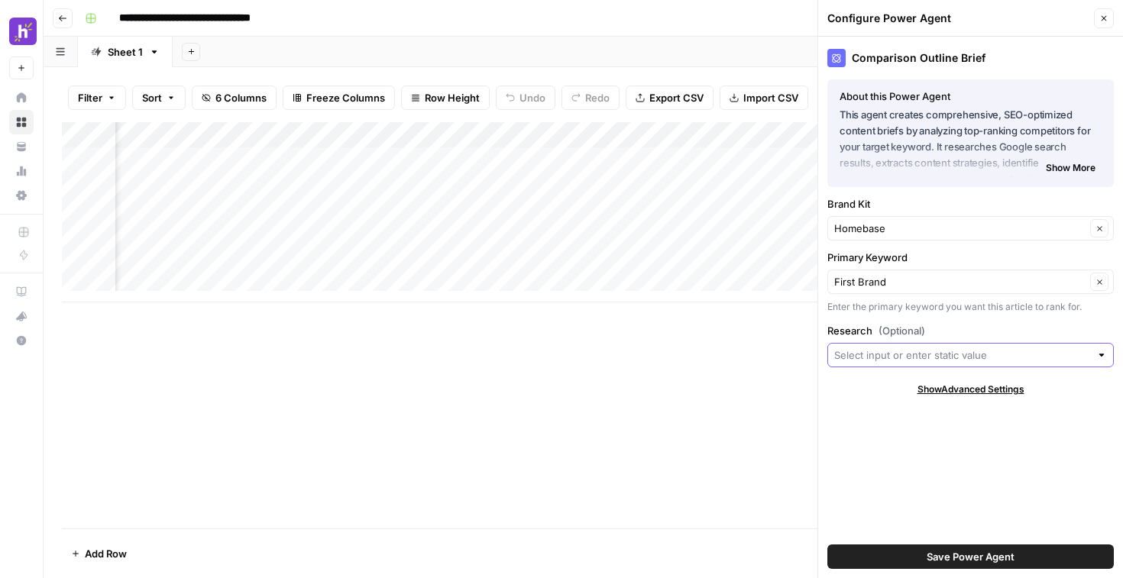
click at [941, 350] on input "Research (Optional)" at bounding box center [962, 354] width 256 height 15
click at [948, 355] on input "Research (Optional)" at bounding box center [962, 354] width 256 height 15
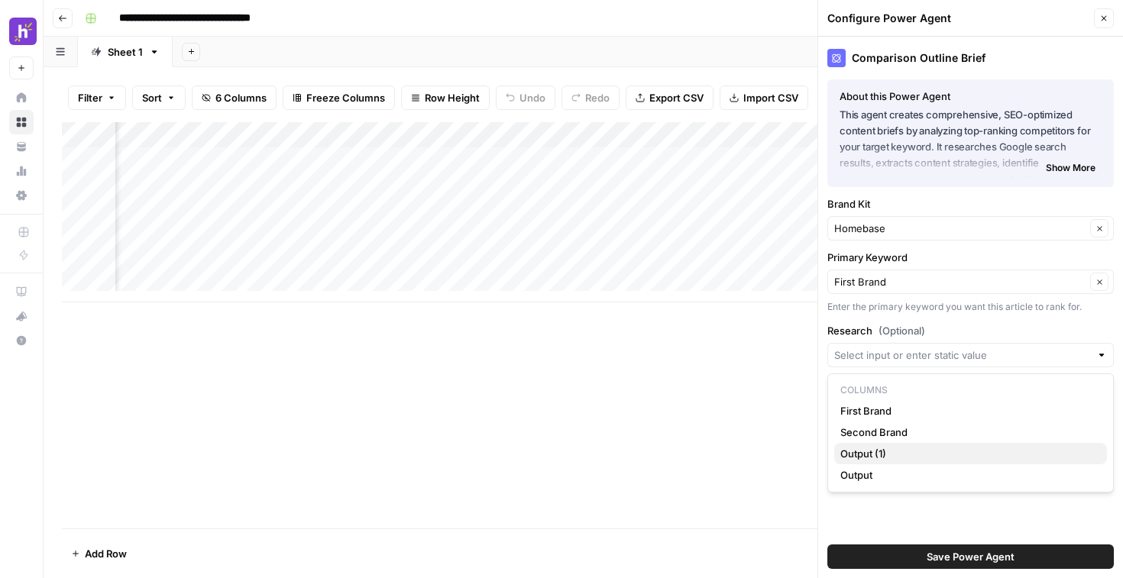
click at [891, 451] on span "Output (1)" at bounding box center [967, 453] width 254 height 15
type input "Output (1)"
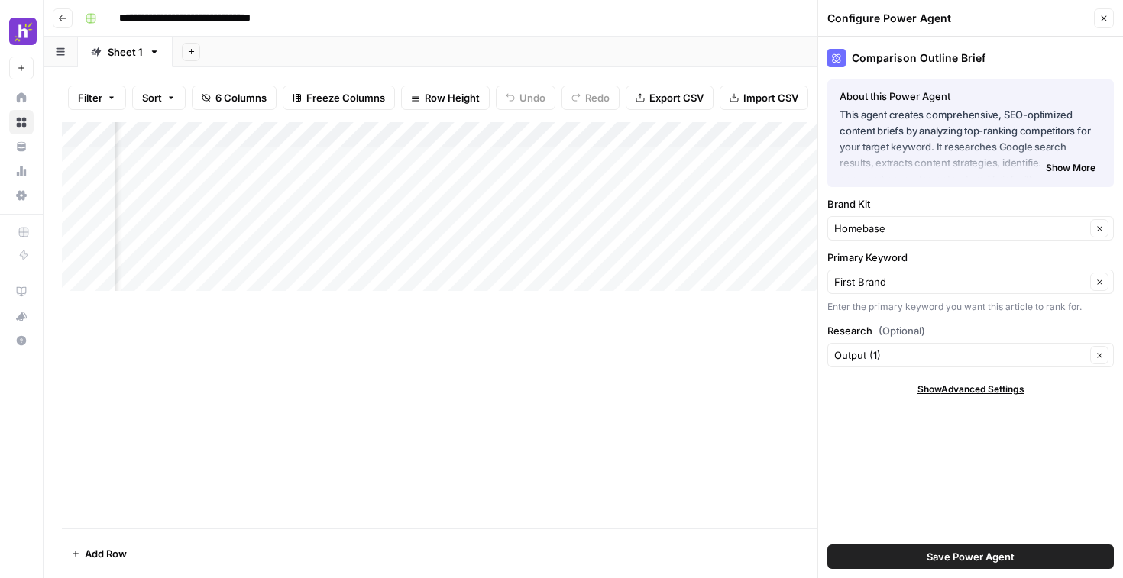
click at [878, 418] on div "Comparison Outline Brief About this Power Agent This agent creates comprehensiv…" at bounding box center [970, 307] width 305 height 541
click at [933, 554] on span "Save Power Agent" at bounding box center [970, 556] width 88 height 15
